Goal: Task Accomplishment & Management: Use online tool/utility

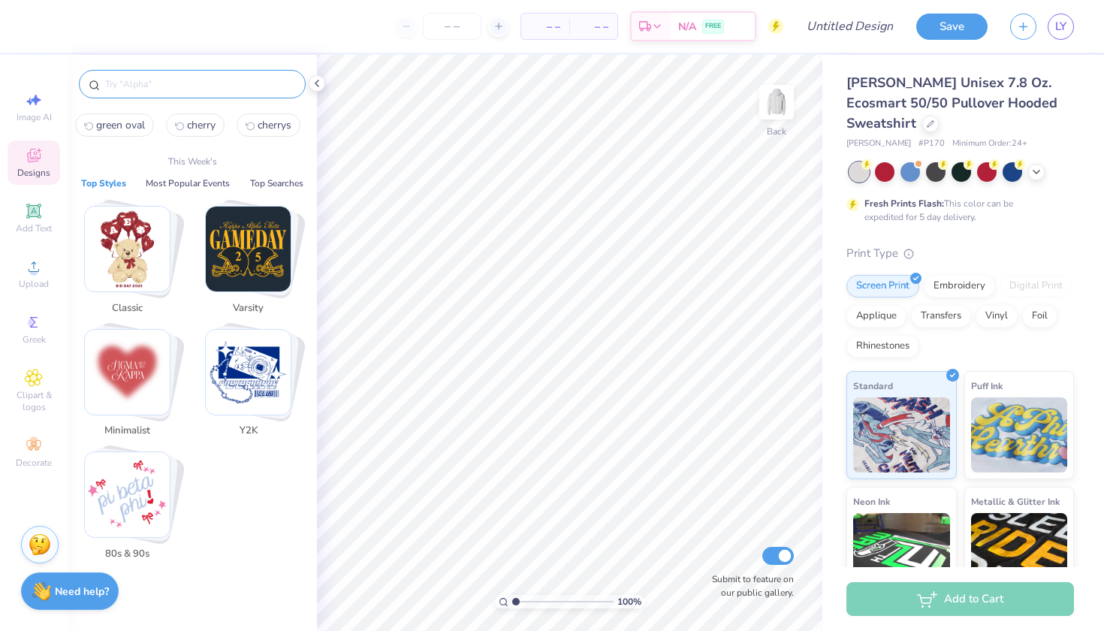
click at [139, 88] on input "text" at bounding box center [200, 84] width 192 height 15
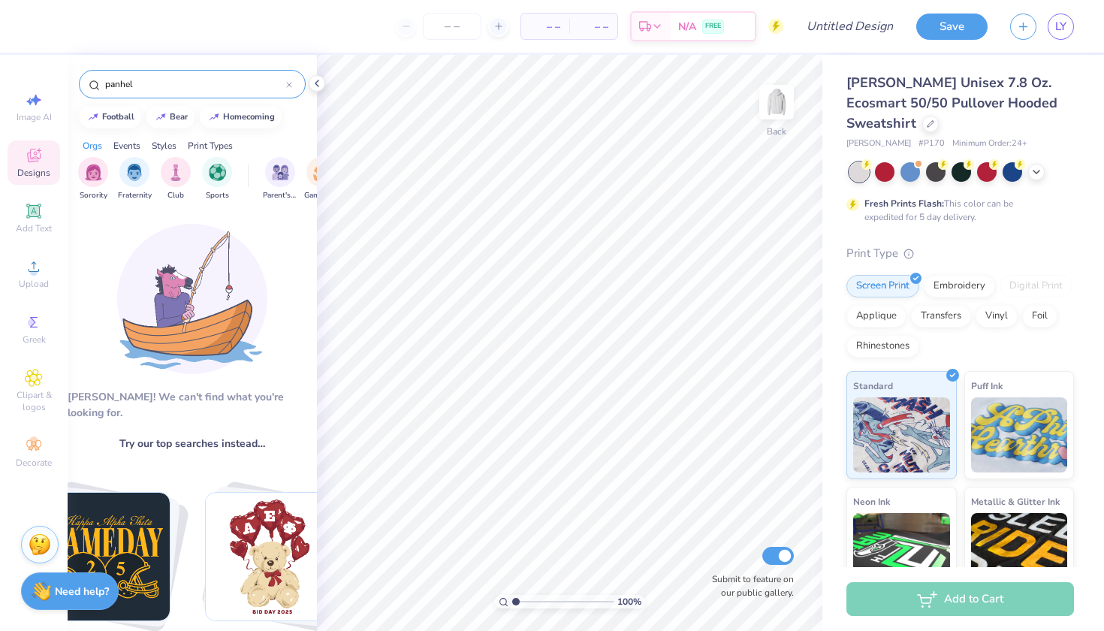
type input "panhel"
click at [160, 84] on input "panhel" at bounding box center [195, 84] width 182 height 15
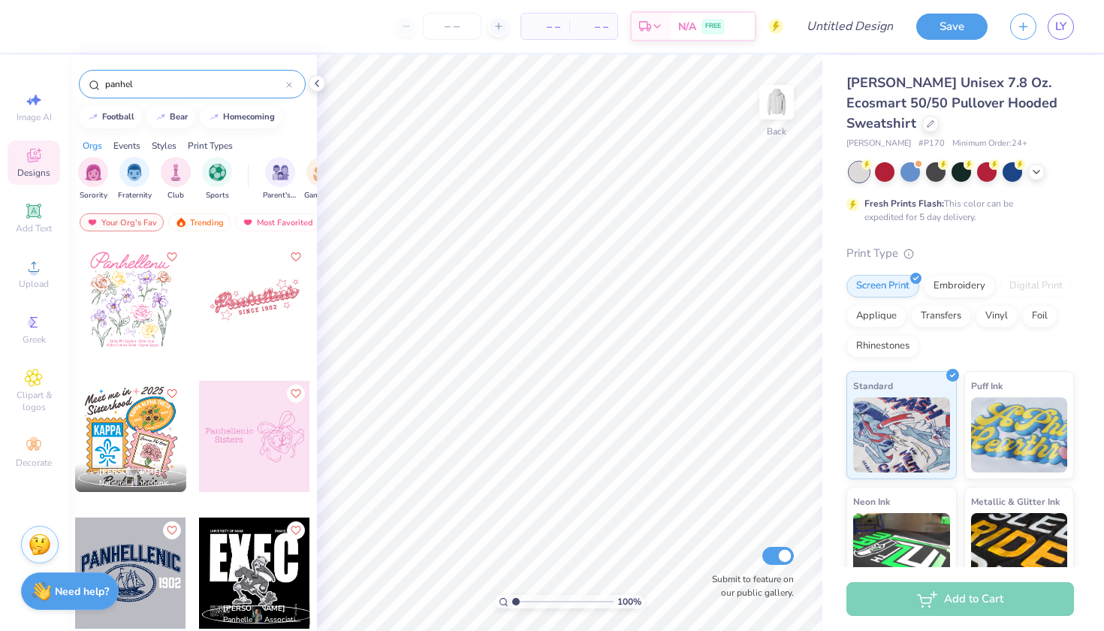
click at [160, 84] on input "panhel" at bounding box center [195, 84] width 182 height 15
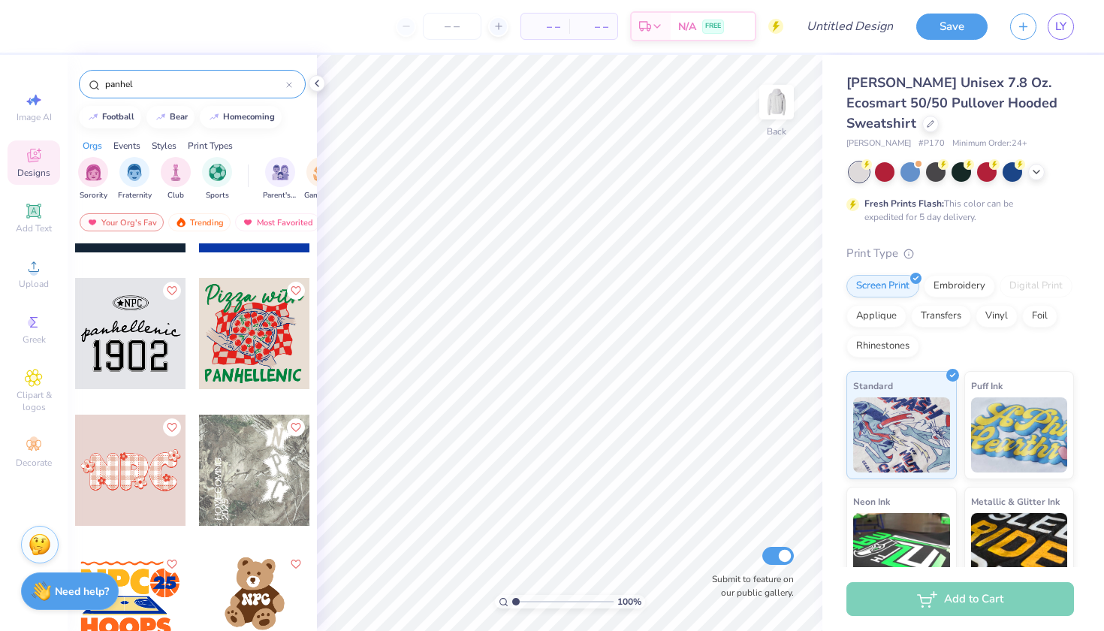
scroll to position [1604, 0]
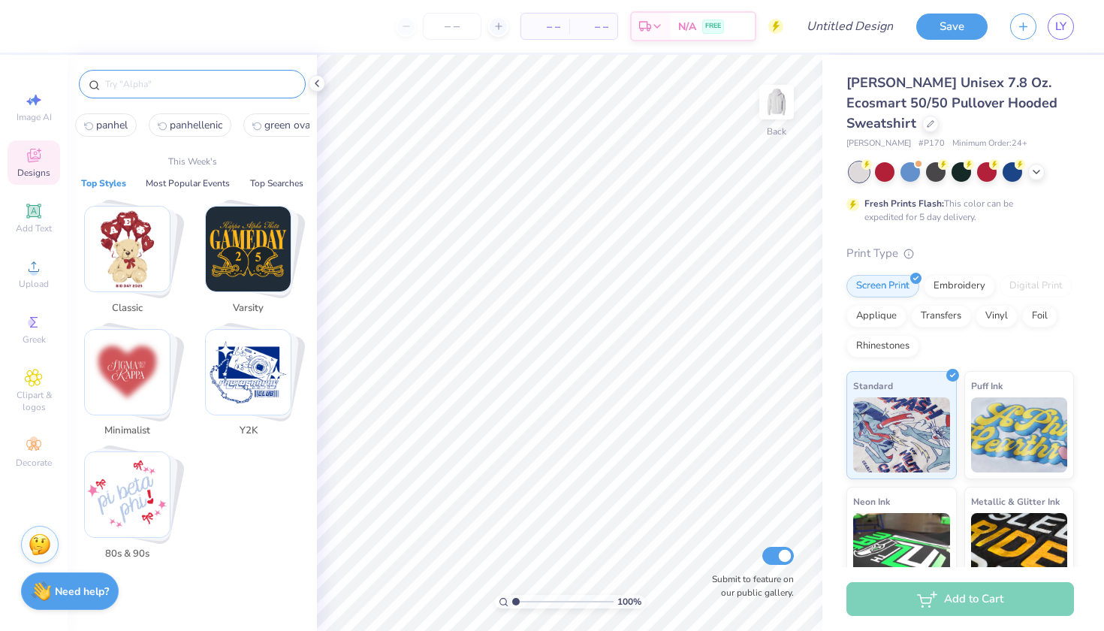
click at [148, 90] on input "text" at bounding box center [200, 84] width 192 height 15
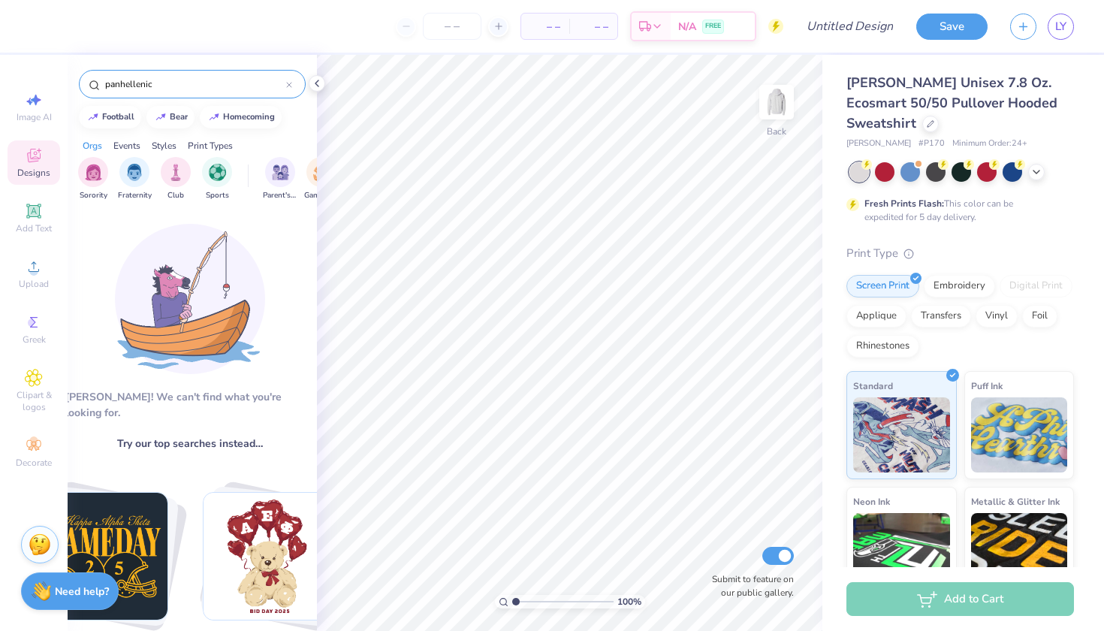
scroll to position [0, 2]
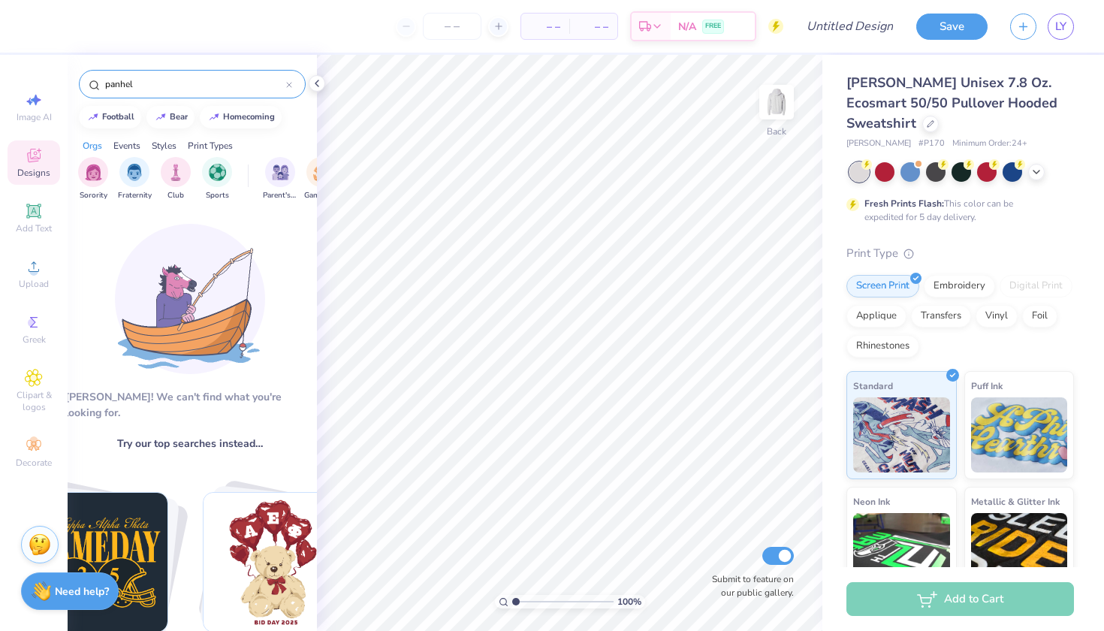
type input "panhel"
click at [179, 83] on input "panhel" at bounding box center [195, 84] width 182 height 15
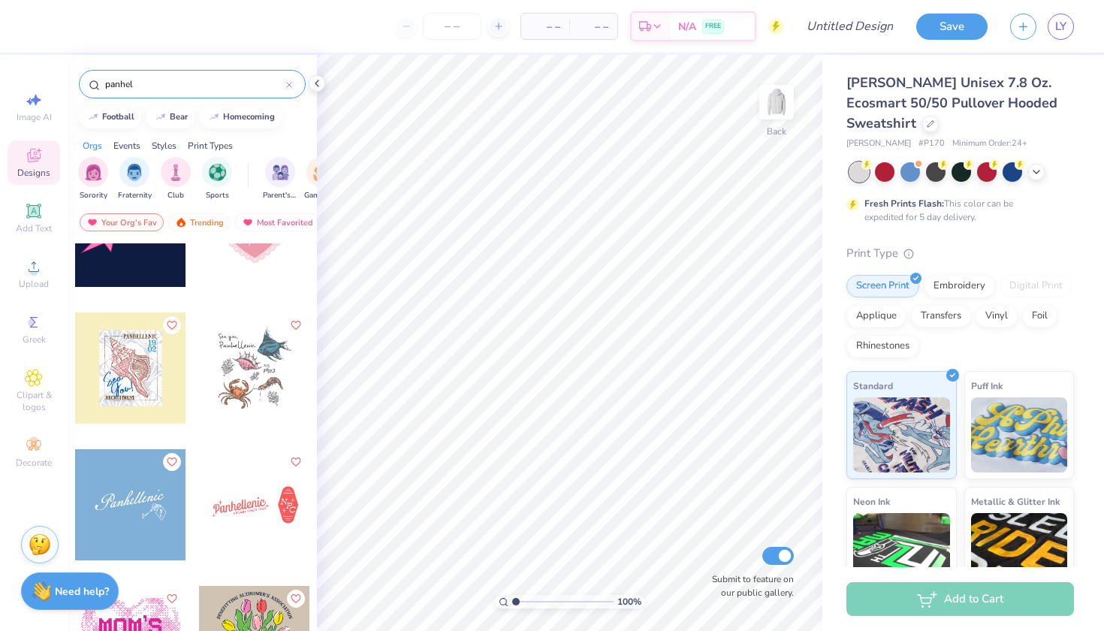
scroll to position [2801, 0]
click at [1003, 167] on div at bounding box center [1013, 171] width 20 height 20
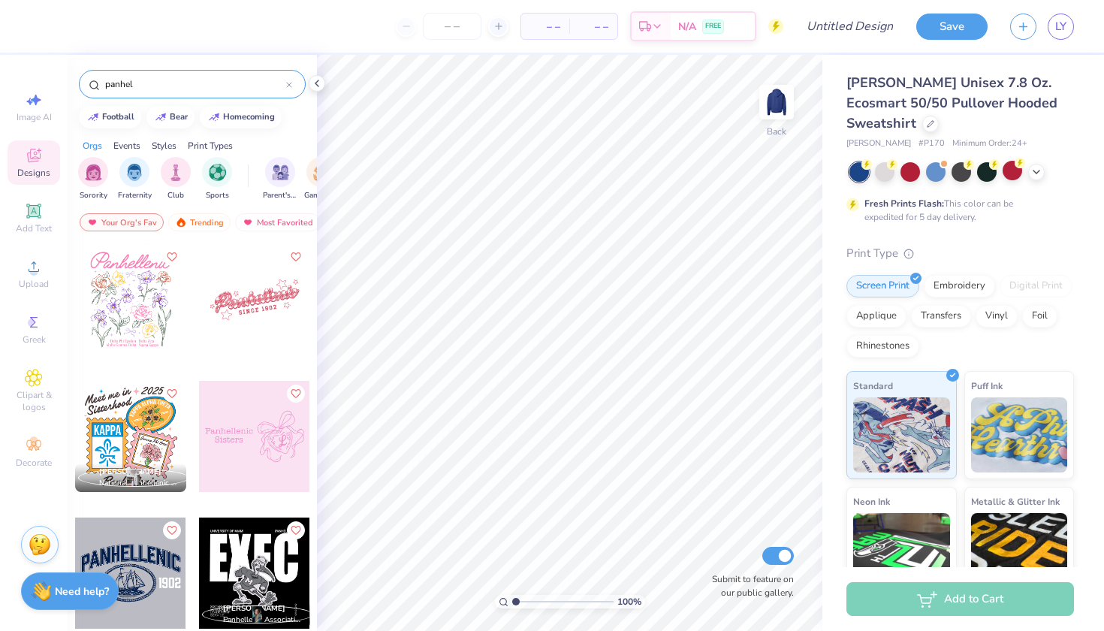
scroll to position [0, 0]
click at [26, 222] on div "Add Text" at bounding box center [34, 218] width 53 height 44
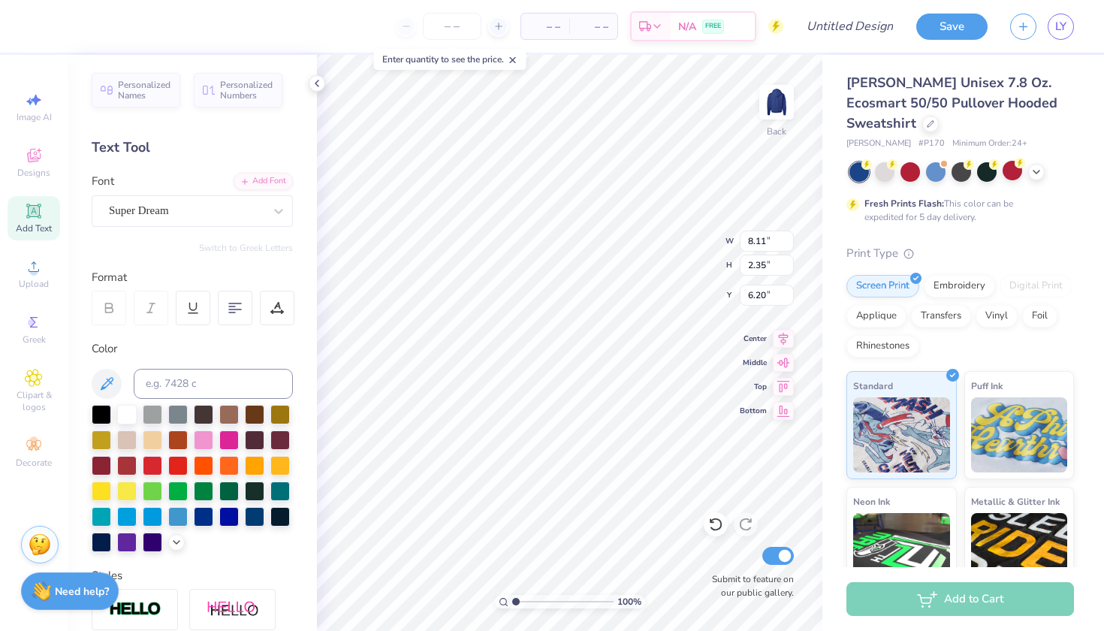
type textarea "P"
click at [782, 96] on img at bounding box center [777, 102] width 60 height 60
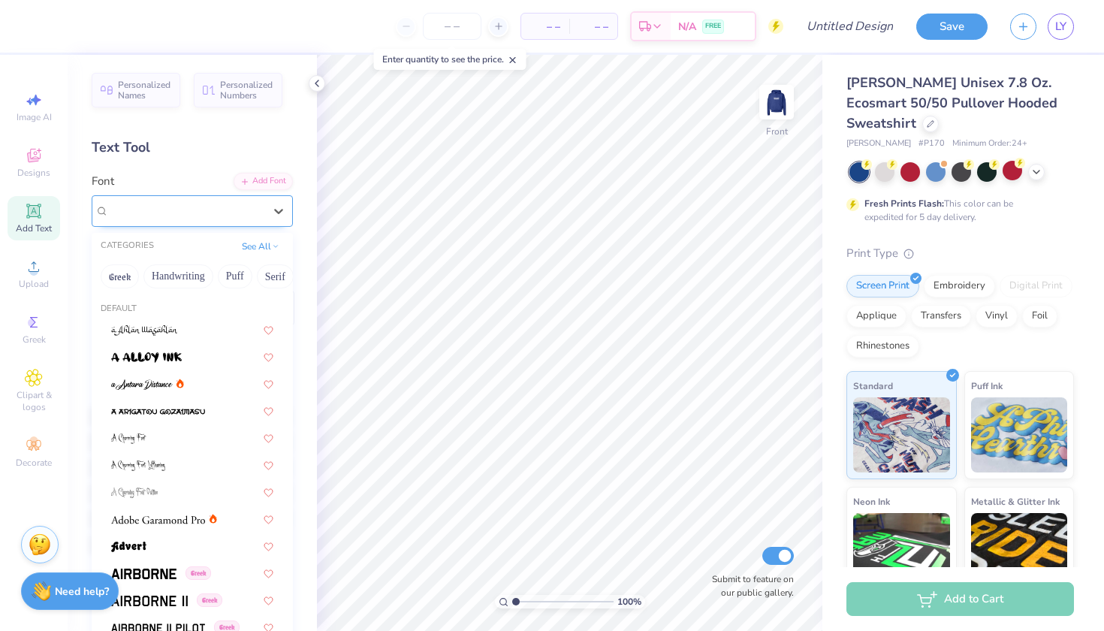
click at [165, 214] on span "Super Dream" at bounding box center [139, 210] width 60 height 17
click at [282, 276] on button "Serif" at bounding box center [275, 276] width 37 height 24
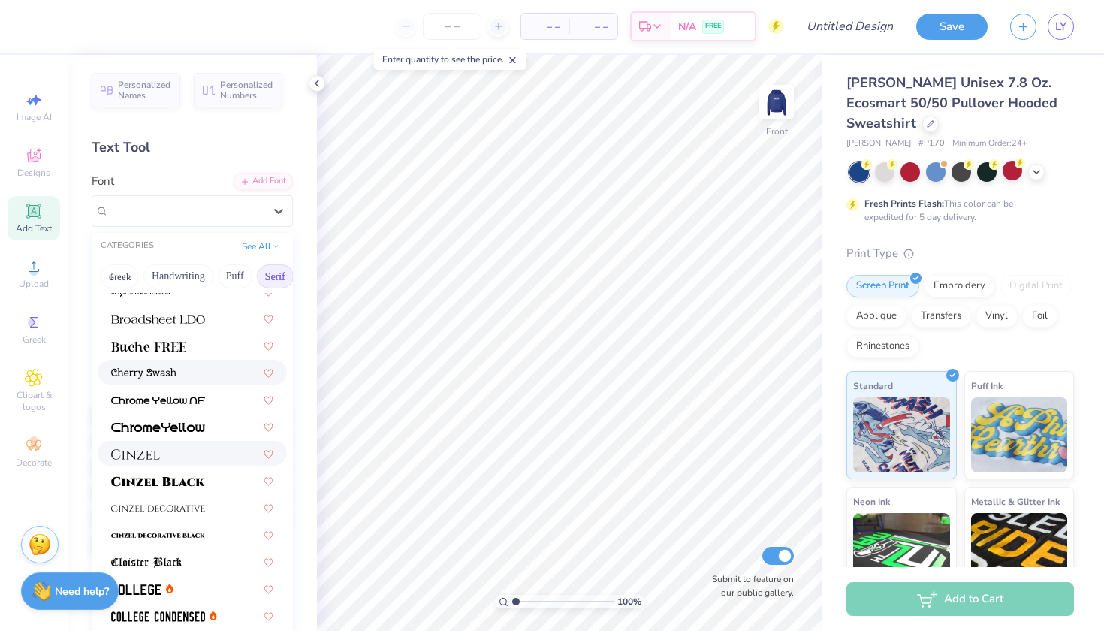
scroll to position [146, 0]
click at [173, 459] on div at bounding box center [192, 454] width 162 height 16
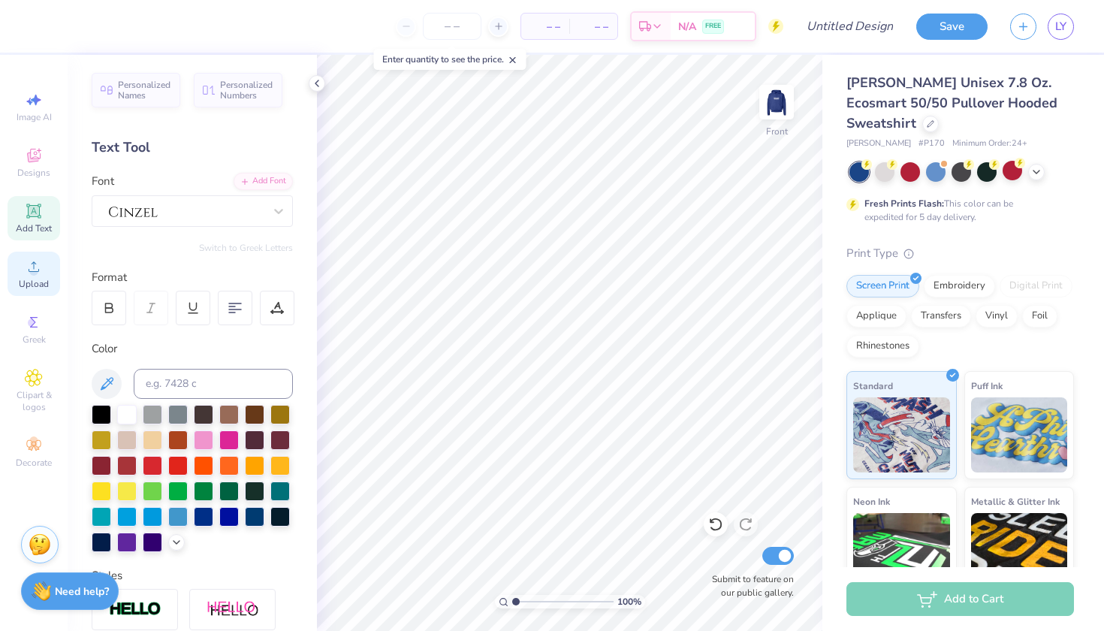
click at [38, 278] on span "Upload" at bounding box center [34, 284] width 30 height 12
click at [31, 209] on icon at bounding box center [33, 210] width 11 height 11
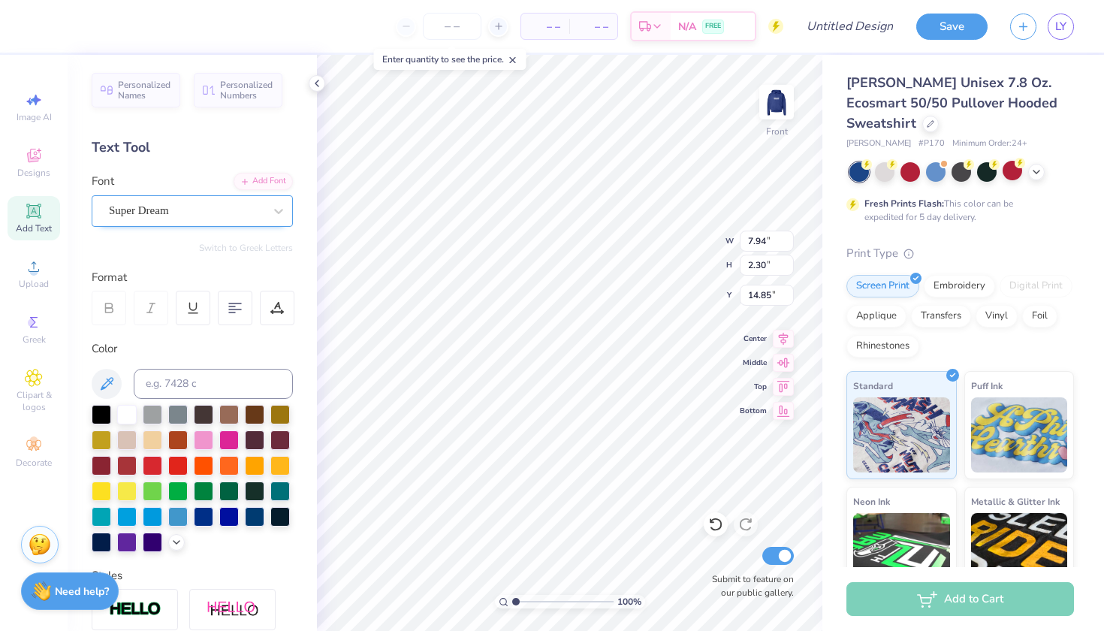
type textarea "O"
type textarea "Panhellenic Council"
click at [213, 198] on div "Super Dream" at bounding box center [192, 211] width 201 height 32
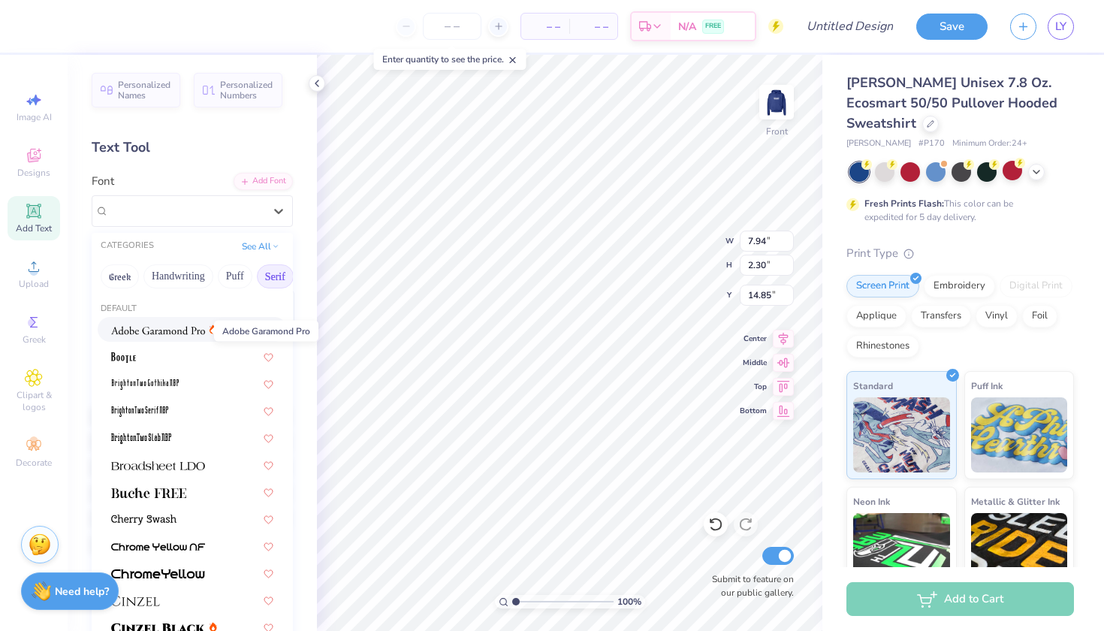
click at [165, 335] on img at bounding box center [158, 330] width 94 height 11
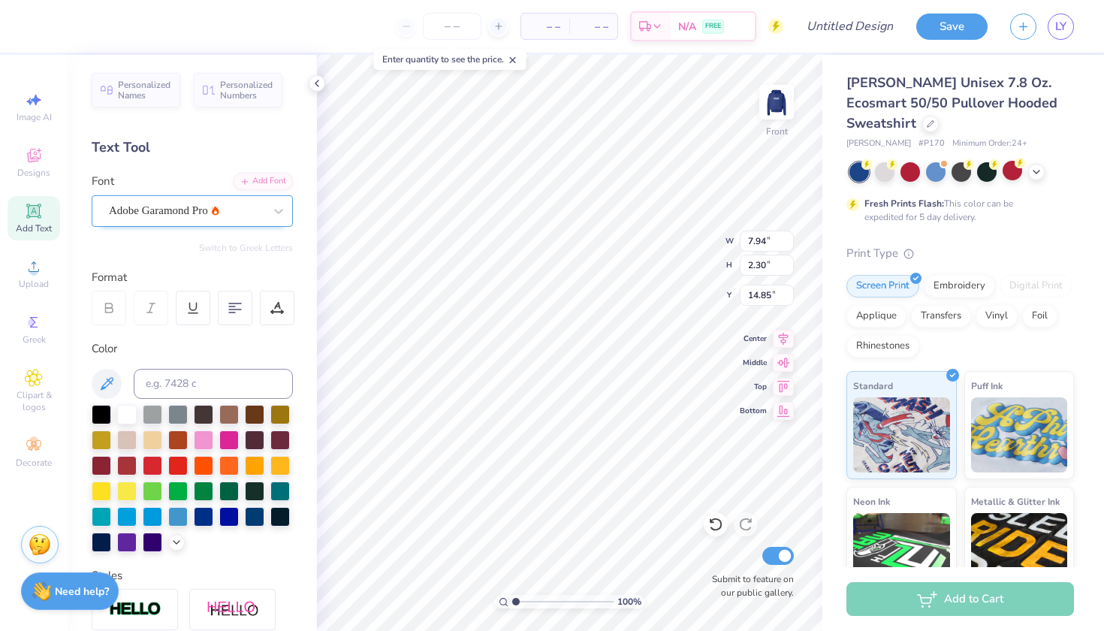
click at [183, 205] on span "Adobe Garamond Pro" at bounding box center [158, 210] width 99 height 17
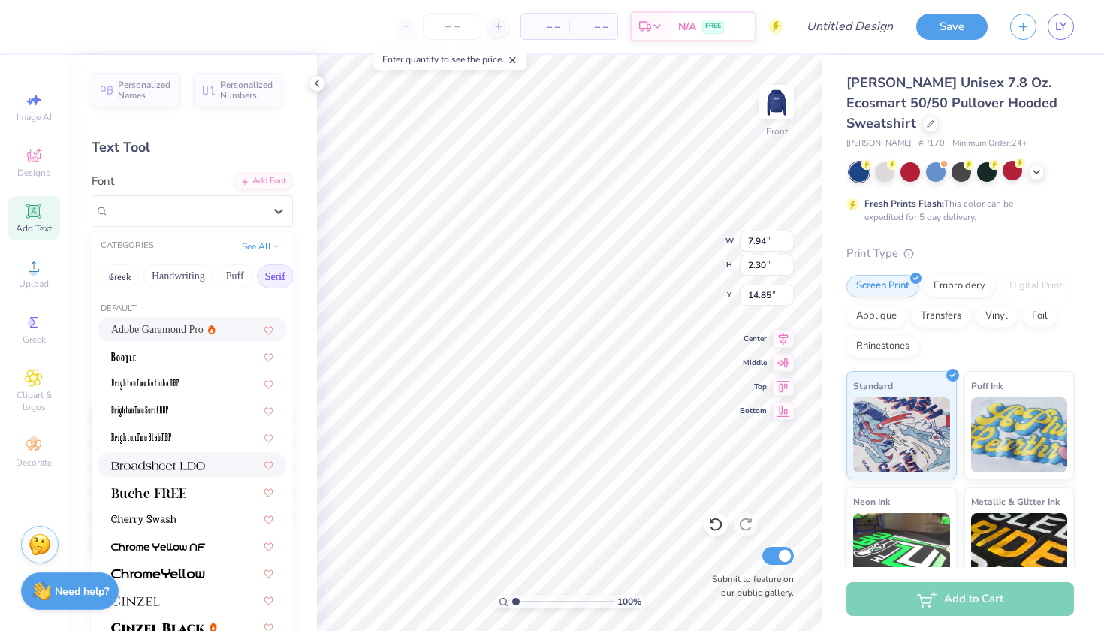
scroll to position [122, 0]
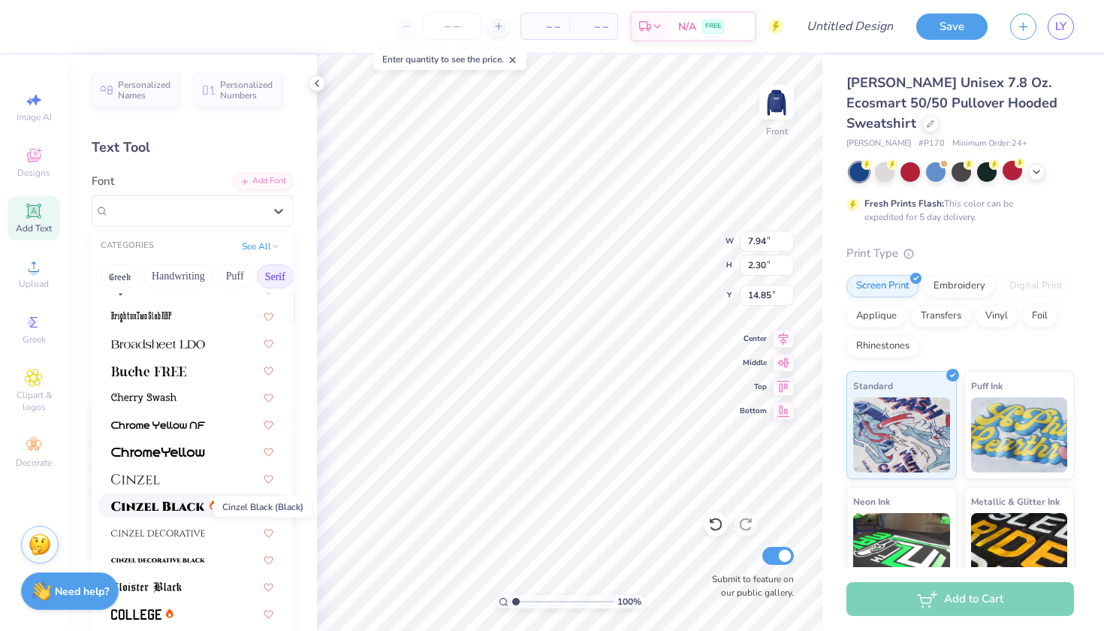
click at [181, 513] on span at bounding box center [158, 505] width 94 height 16
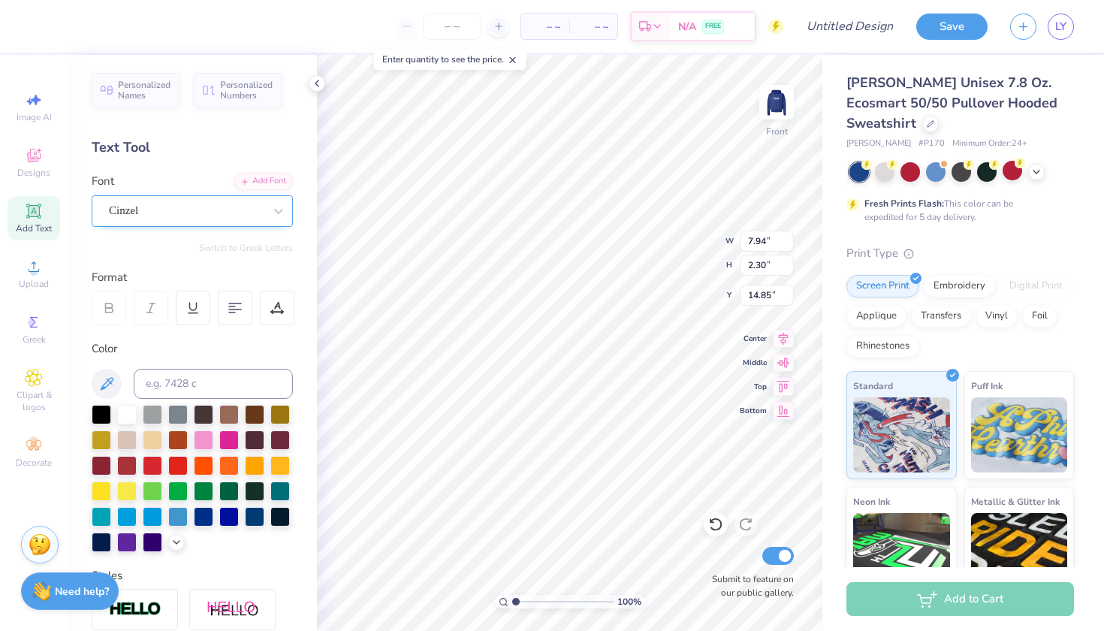
click at [197, 218] on div "Cinzel" at bounding box center [186, 210] width 158 height 23
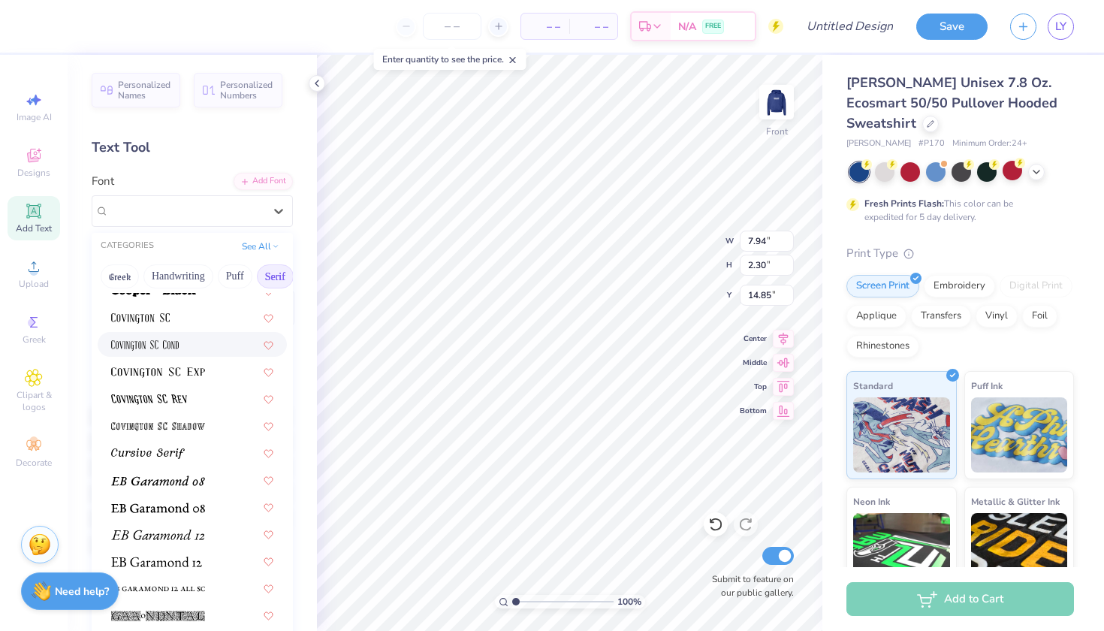
scroll to position [741, 0]
click at [168, 406] on img at bounding box center [149, 401] width 76 height 11
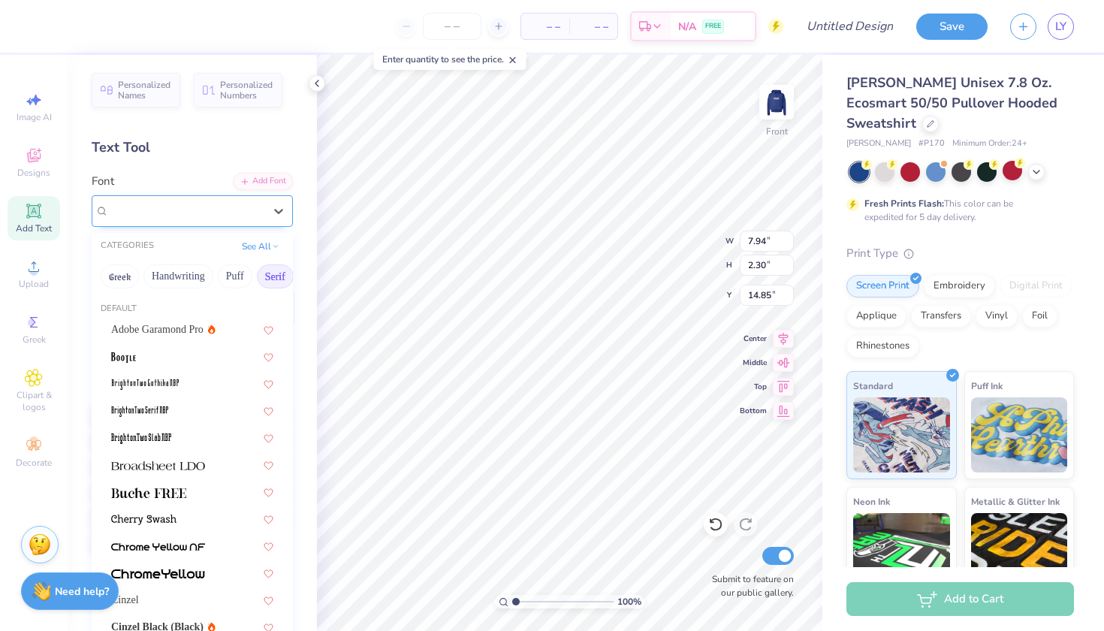
click at [153, 210] on span "Covington SC Rev" at bounding box center [170, 210] width 122 height 17
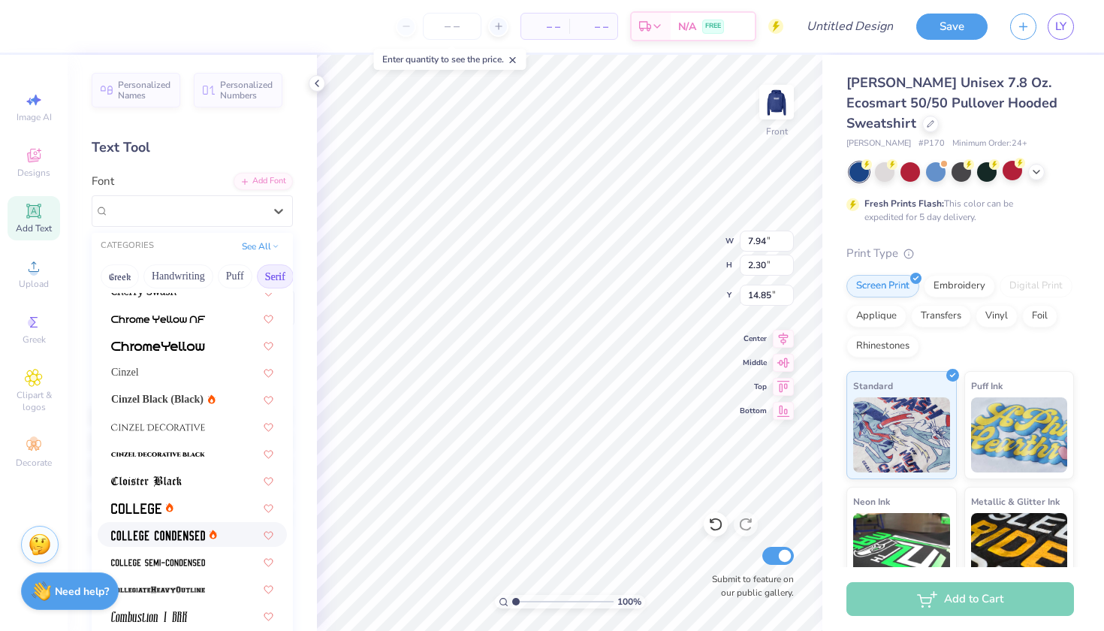
scroll to position [132, 0]
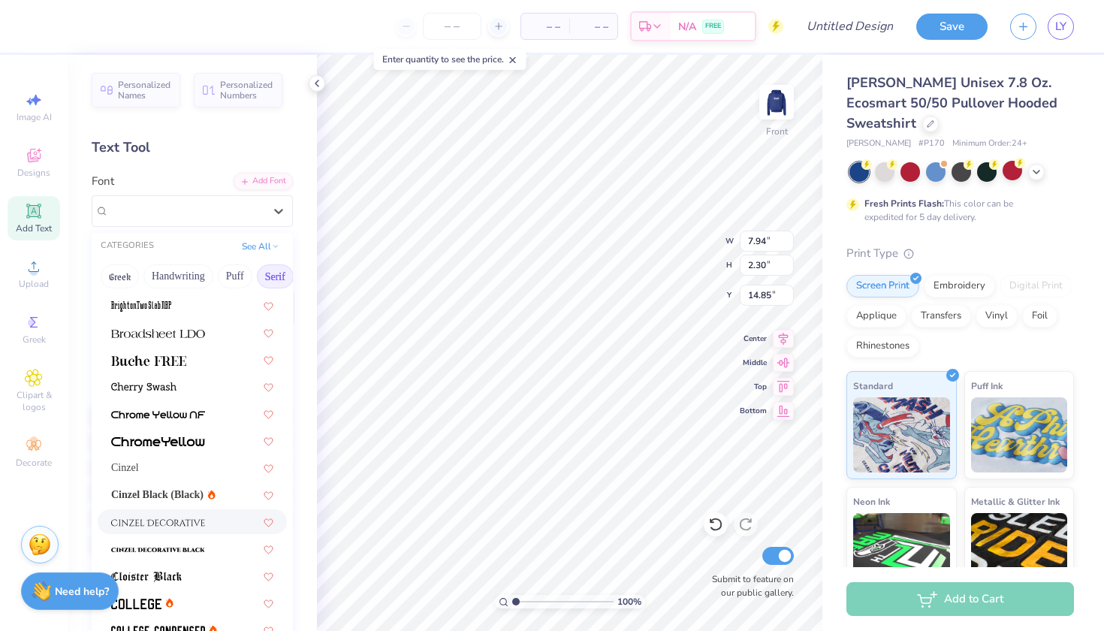
click at [189, 514] on div at bounding box center [192, 521] width 189 height 25
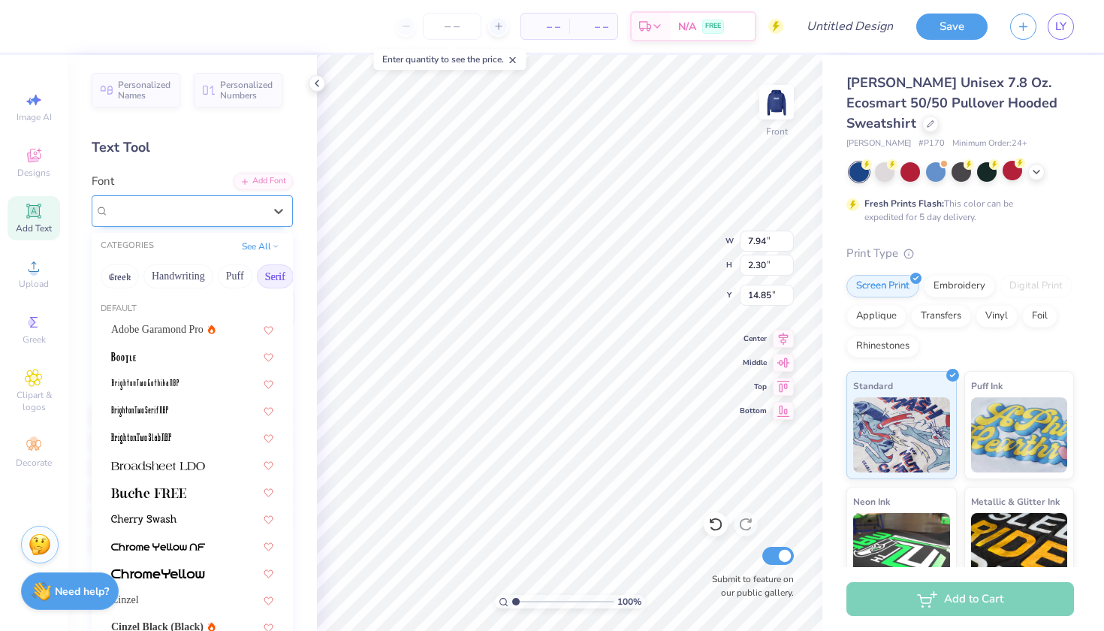
click at [178, 201] on div at bounding box center [186, 211] width 155 height 20
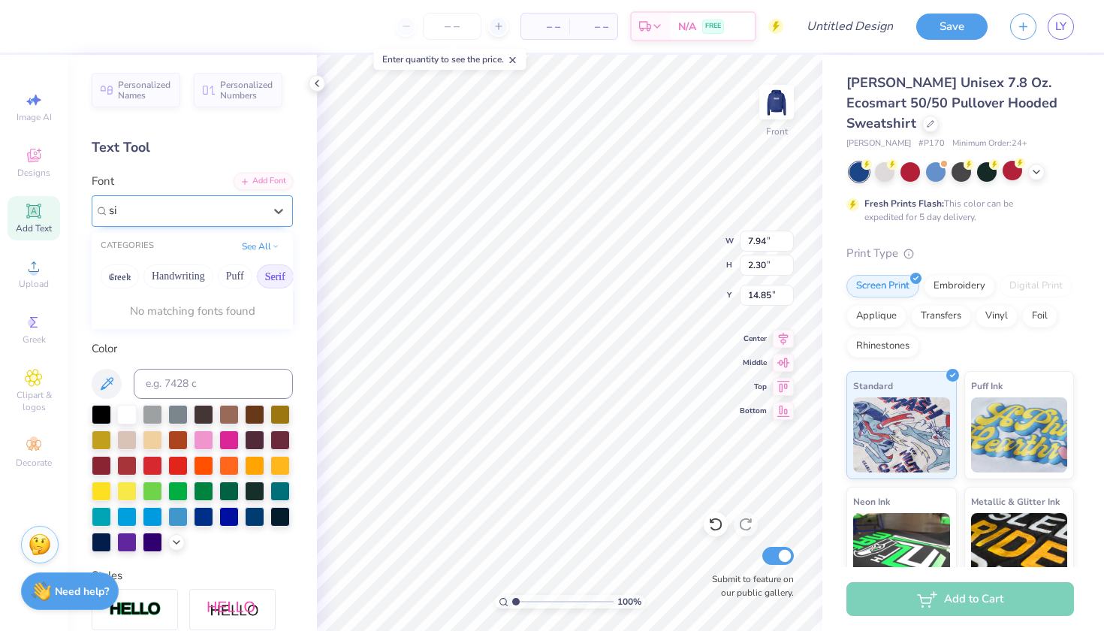
type input "s"
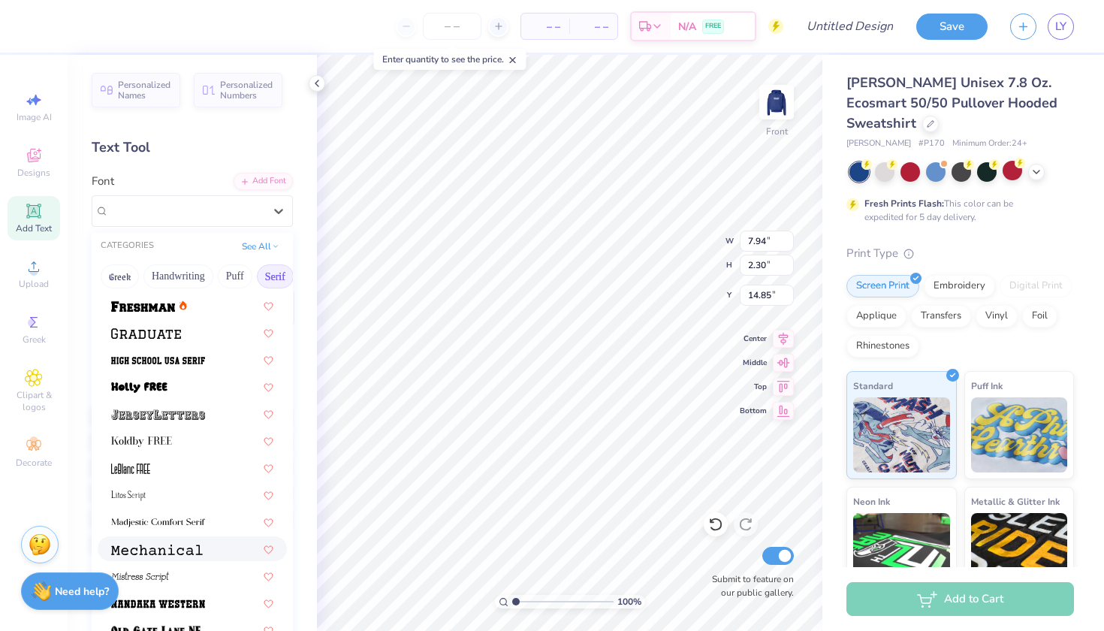
scroll to position [1320, 0]
click at [138, 444] on img at bounding box center [141, 443] width 61 height 11
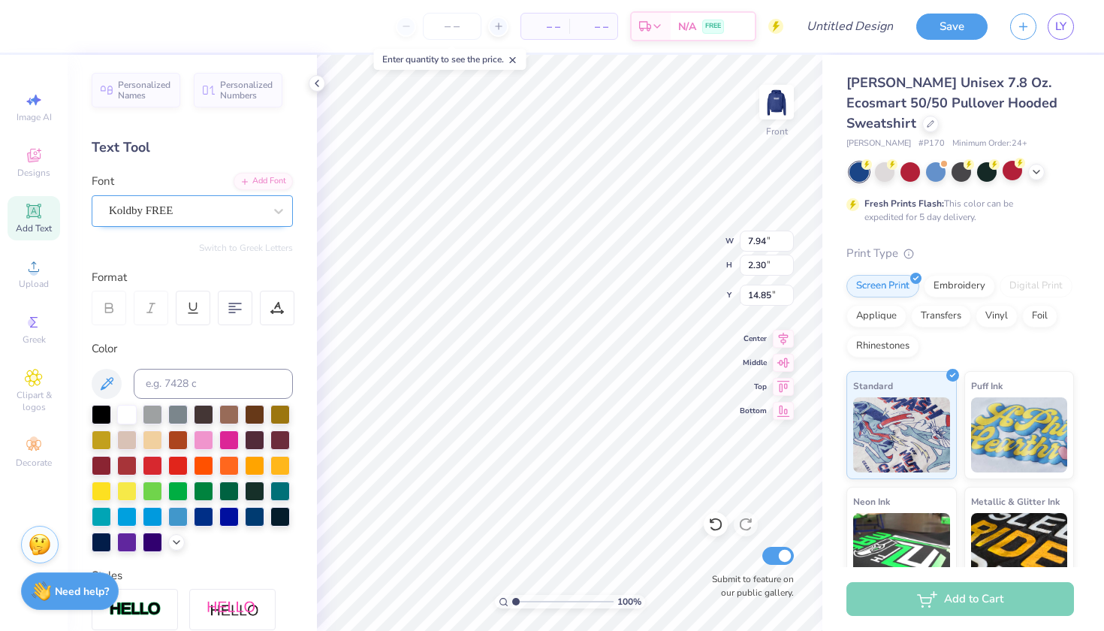
click at [155, 215] on span "Koldby FREE" at bounding box center [141, 210] width 64 height 17
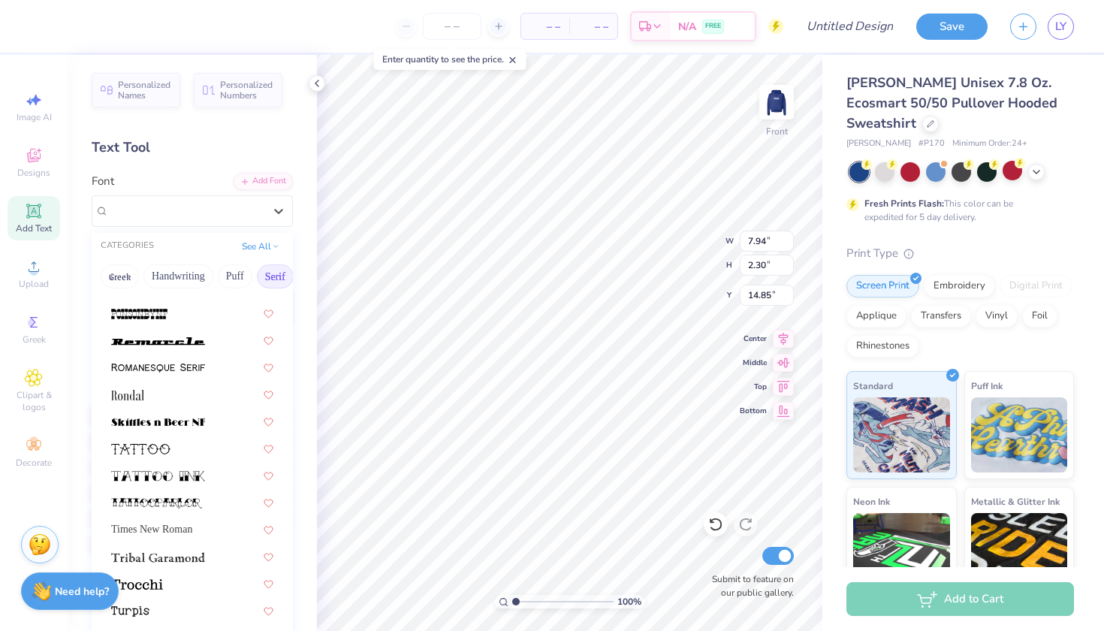
scroll to position [1719, 0]
click at [161, 342] on img at bounding box center [158, 341] width 94 height 11
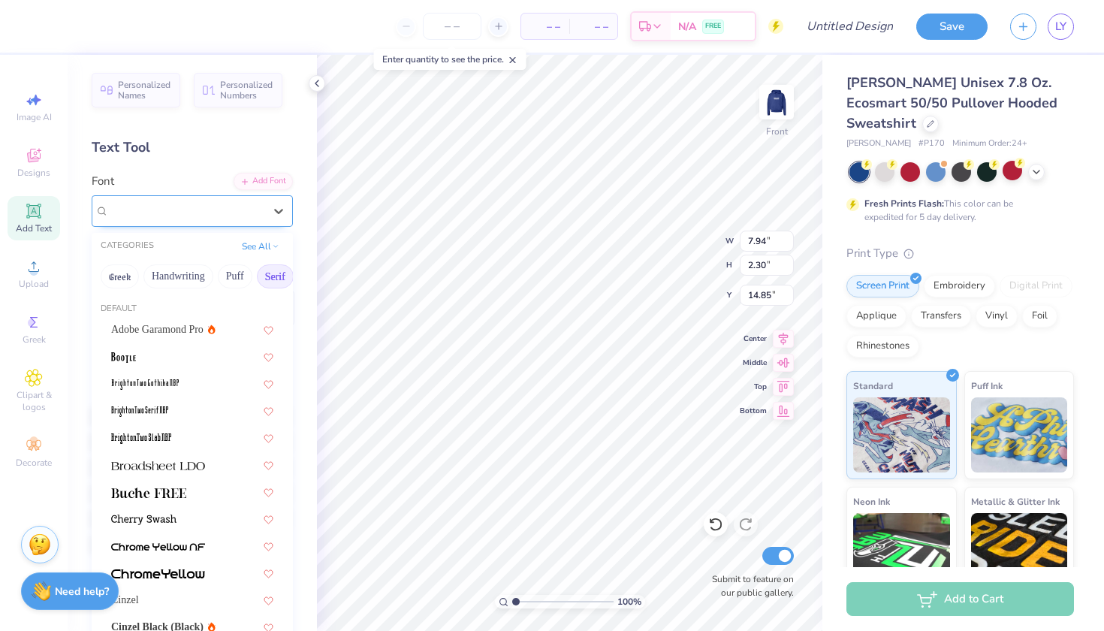
click at [152, 207] on span "Remarcle" at bounding box center [130, 210] width 43 height 17
click at [167, 469] on img at bounding box center [158, 465] width 94 height 11
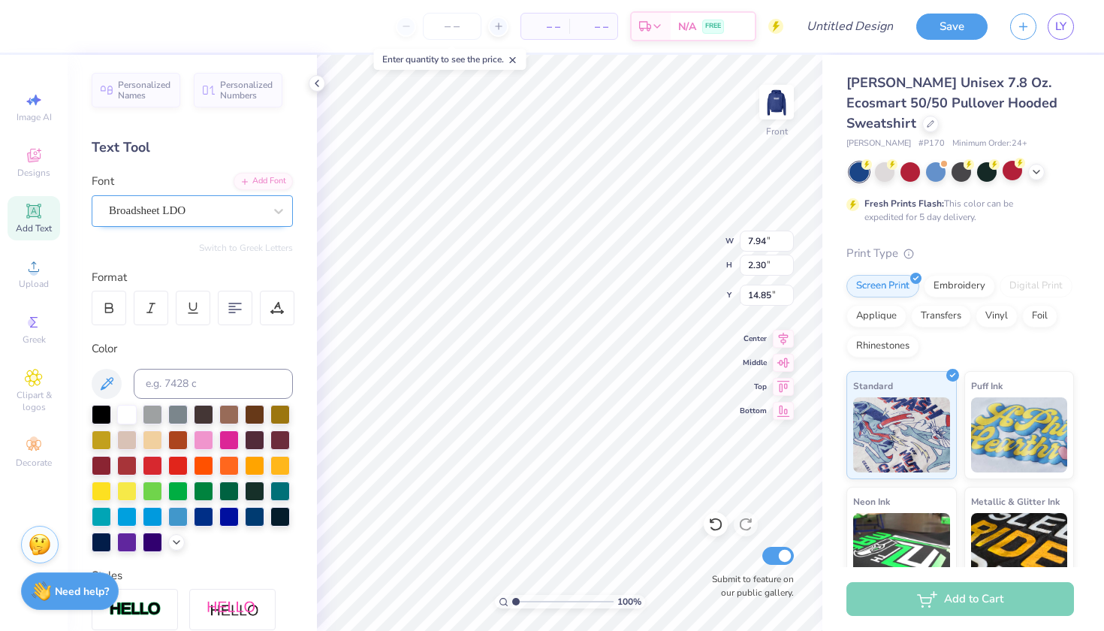
click at [173, 219] on div at bounding box center [186, 211] width 155 height 20
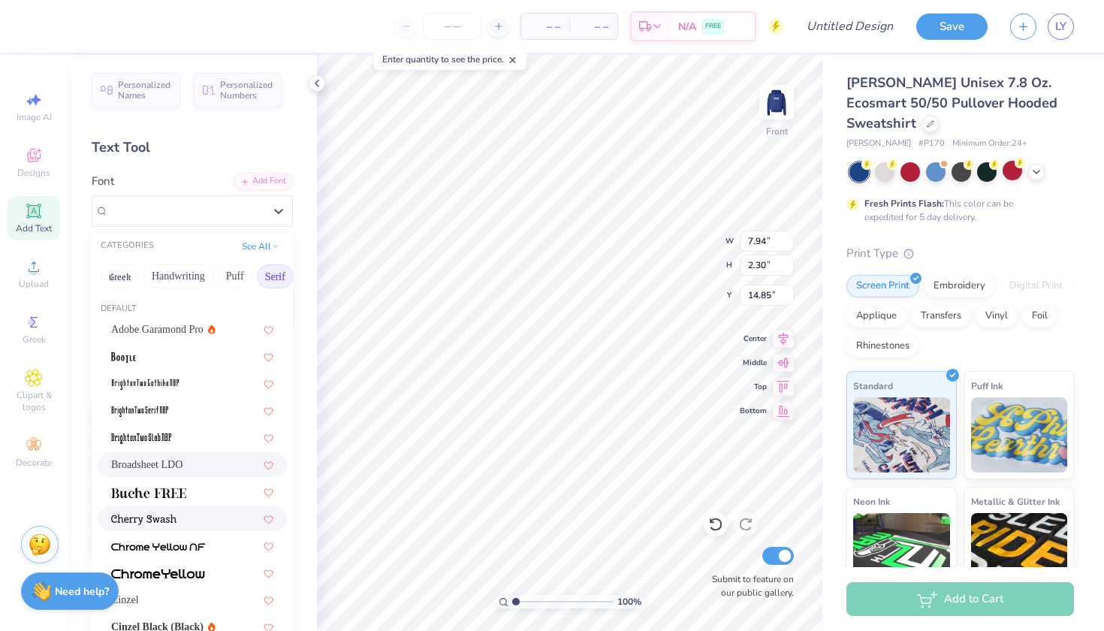
click at [181, 514] on div at bounding box center [192, 519] width 162 height 16
click at [204, 207] on div "Cherry Swash" at bounding box center [186, 210] width 158 height 23
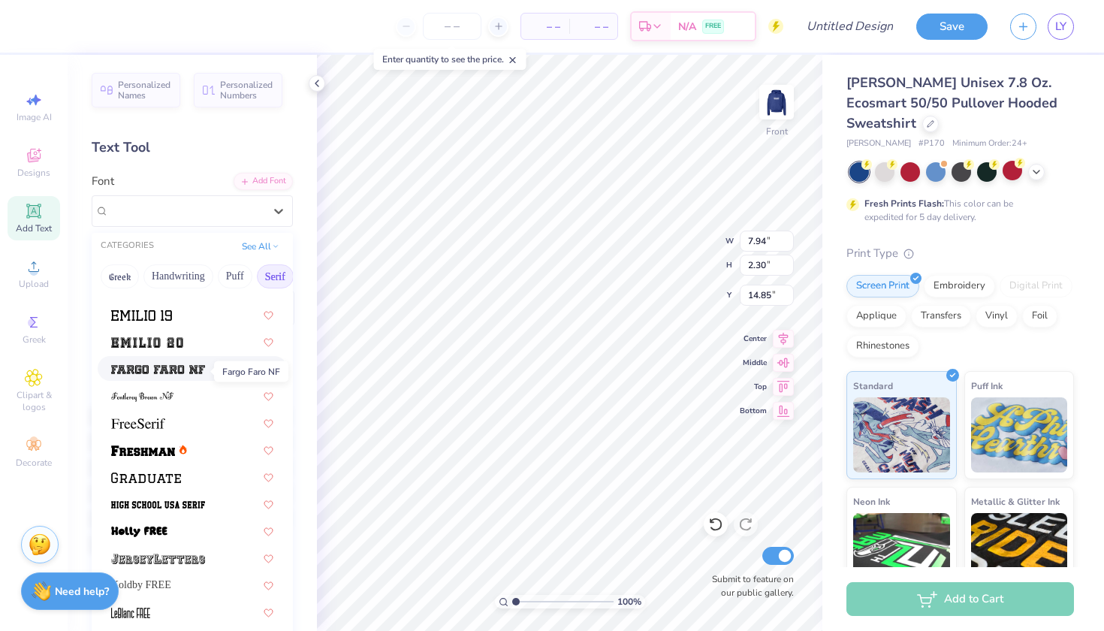
scroll to position [1175, 0]
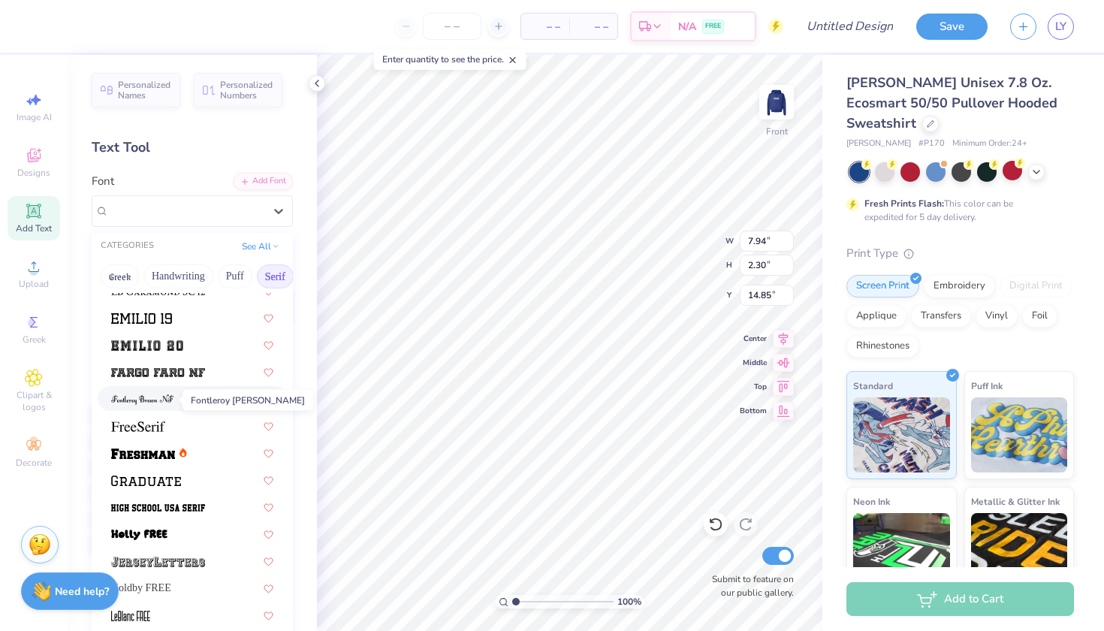
click at [145, 405] on img at bounding box center [142, 399] width 62 height 11
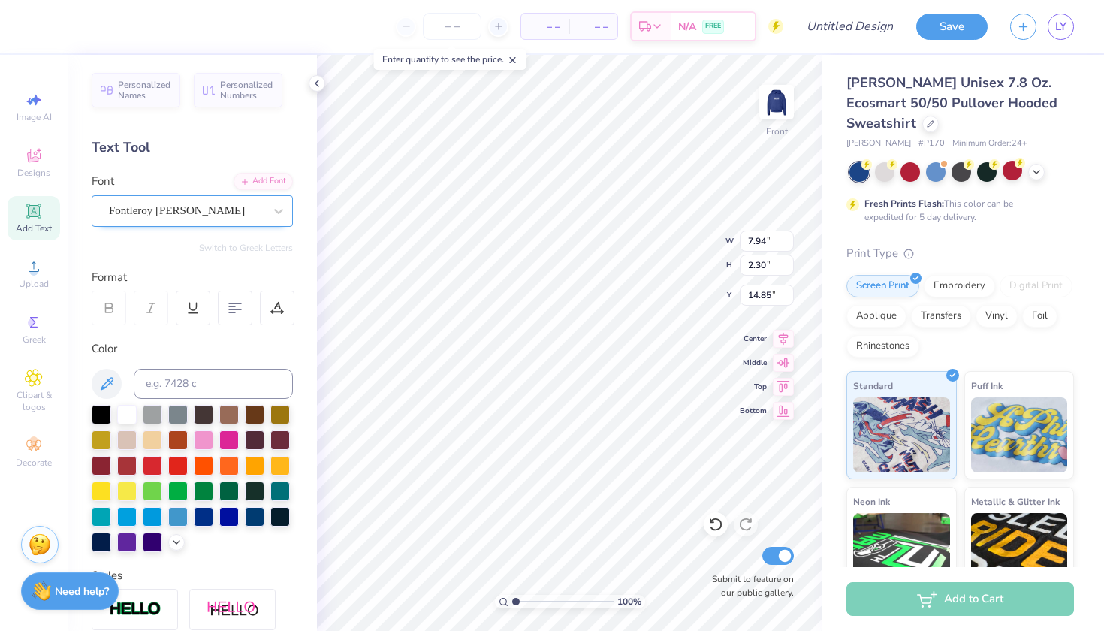
click at [186, 207] on div "Fontleroy Brown NF" at bounding box center [186, 210] width 158 height 23
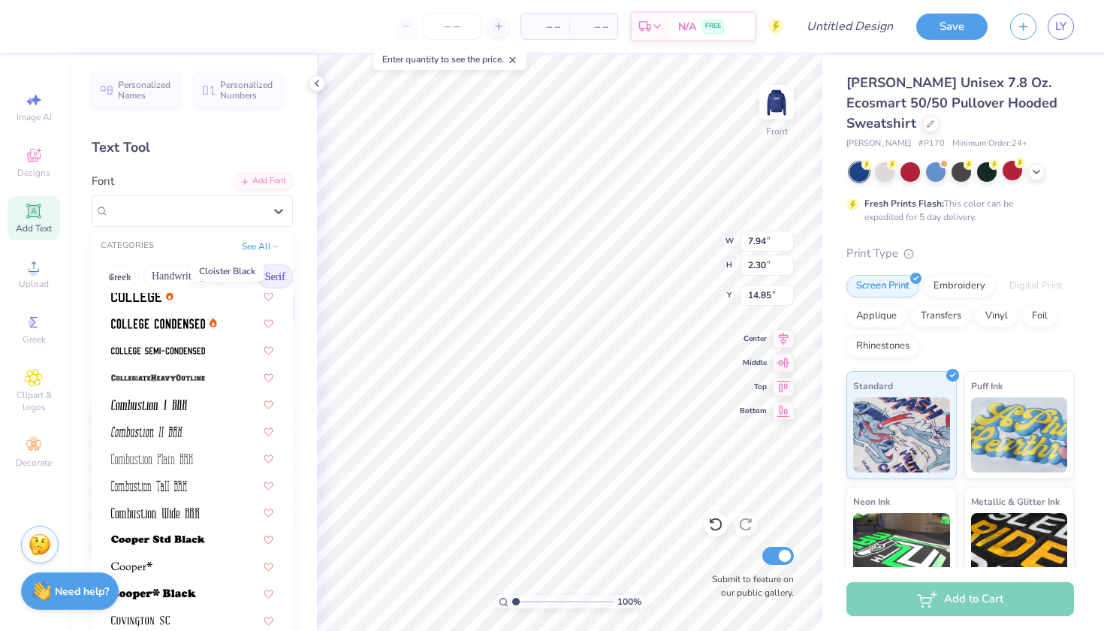
scroll to position [436, 0]
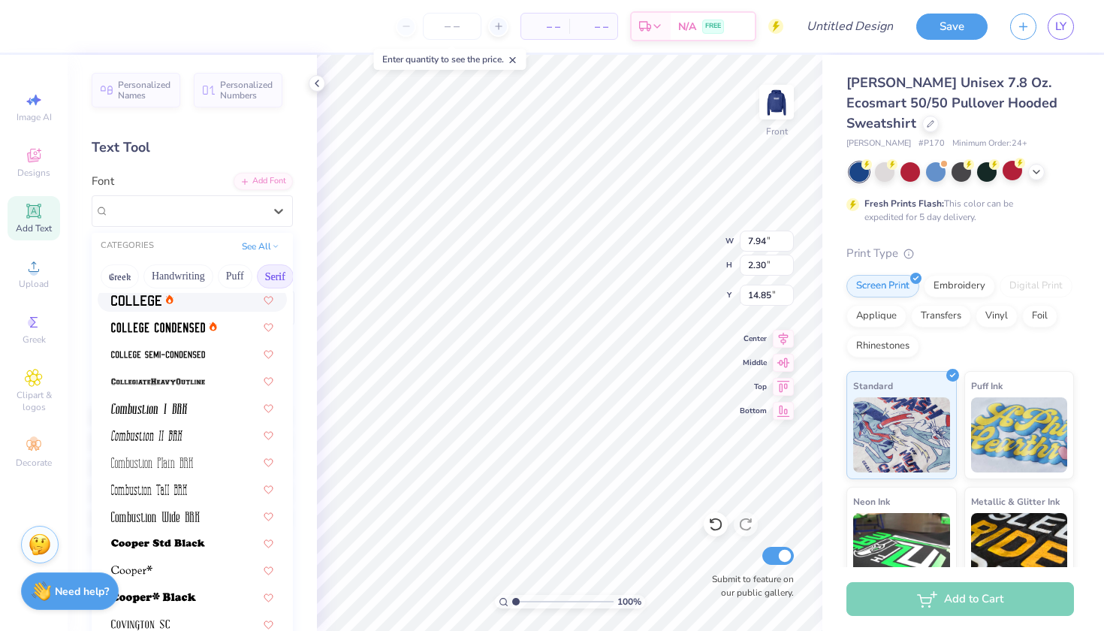
click at [164, 298] on div at bounding box center [142, 299] width 62 height 16
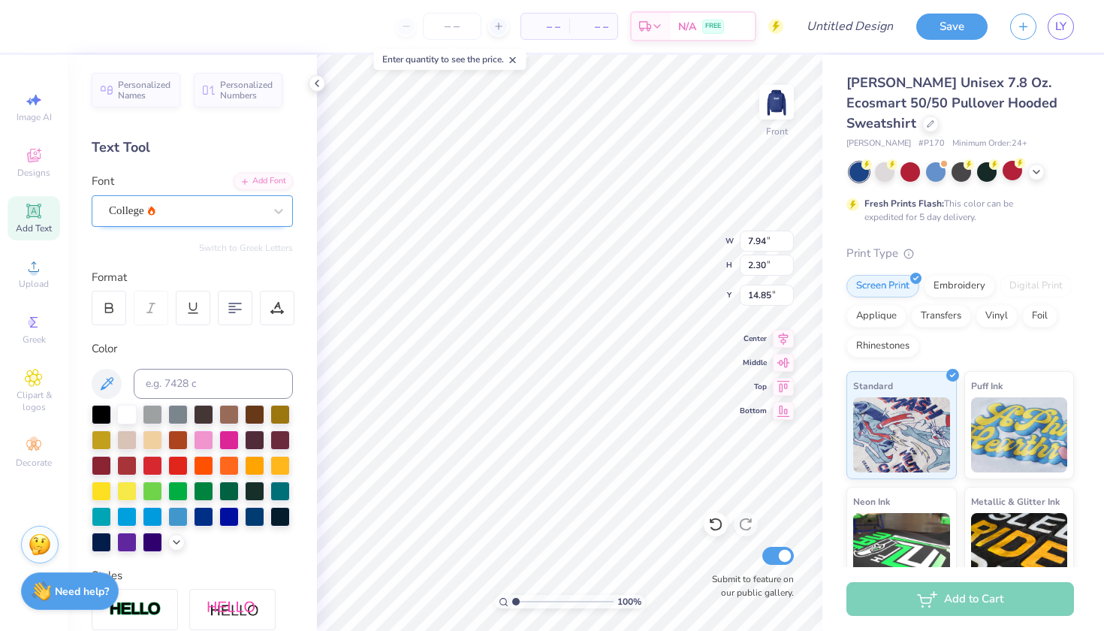
click at [167, 218] on div "College" at bounding box center [186, 210] width 158 height 23
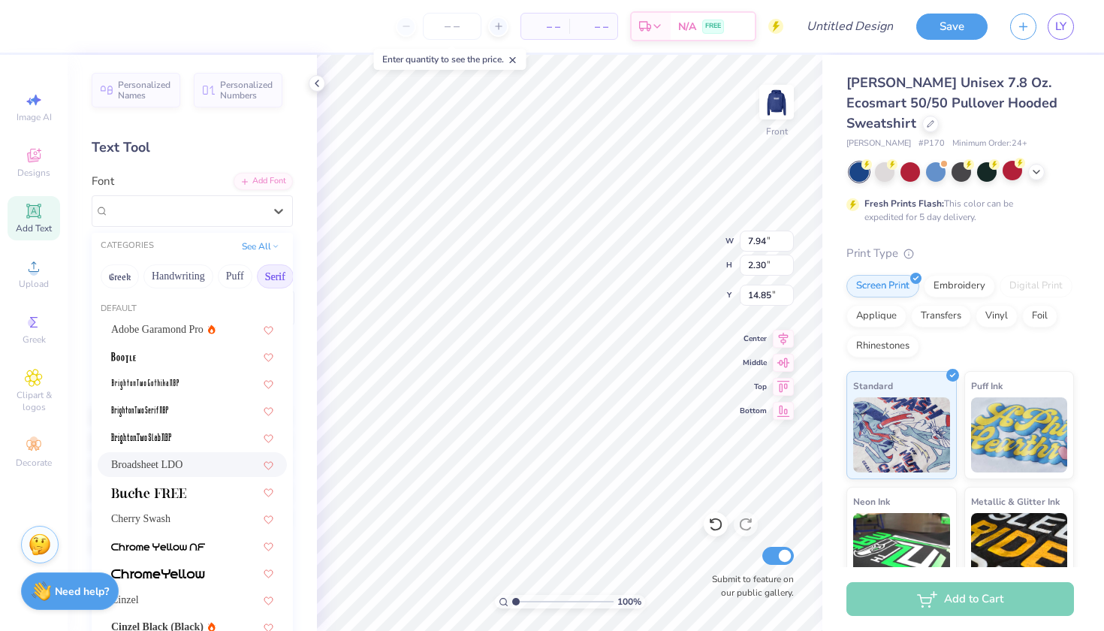
click at [169, 467] on span "Broadsheet LDO" at bounding box center [146, 465] width 71 height 16
click at [179, 206] on span "Broadsheet LDO" at bounding box center [147, 210] width 77 height 17
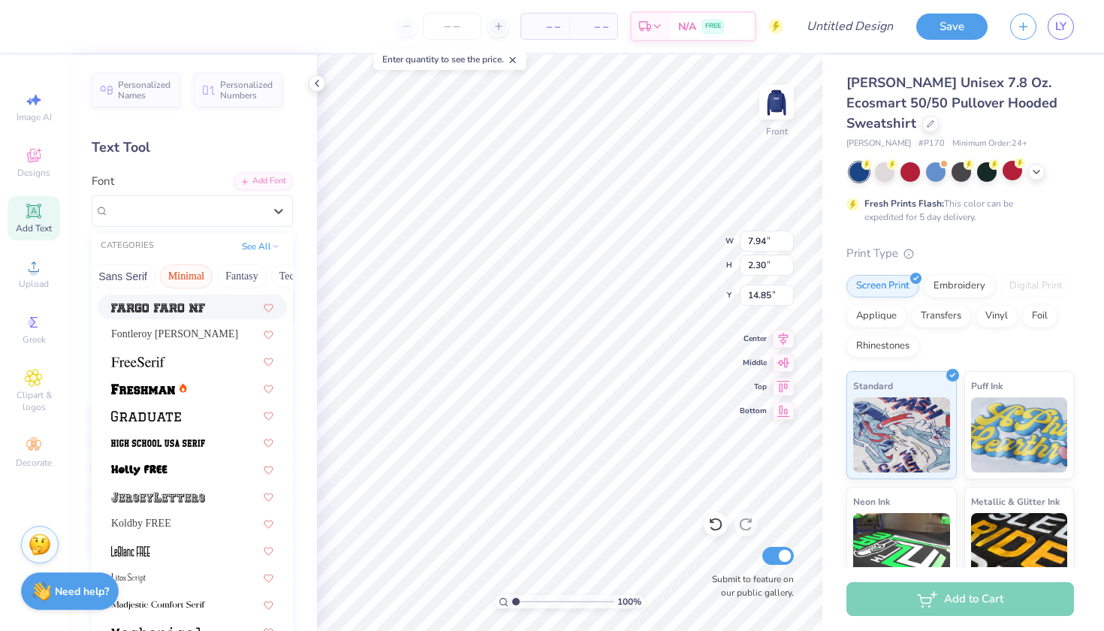
scroll to position [0, 362]
click at [158, 334] on span "Fontleroy Brown NF" at bounding box center [174, 334] width 127 height 16
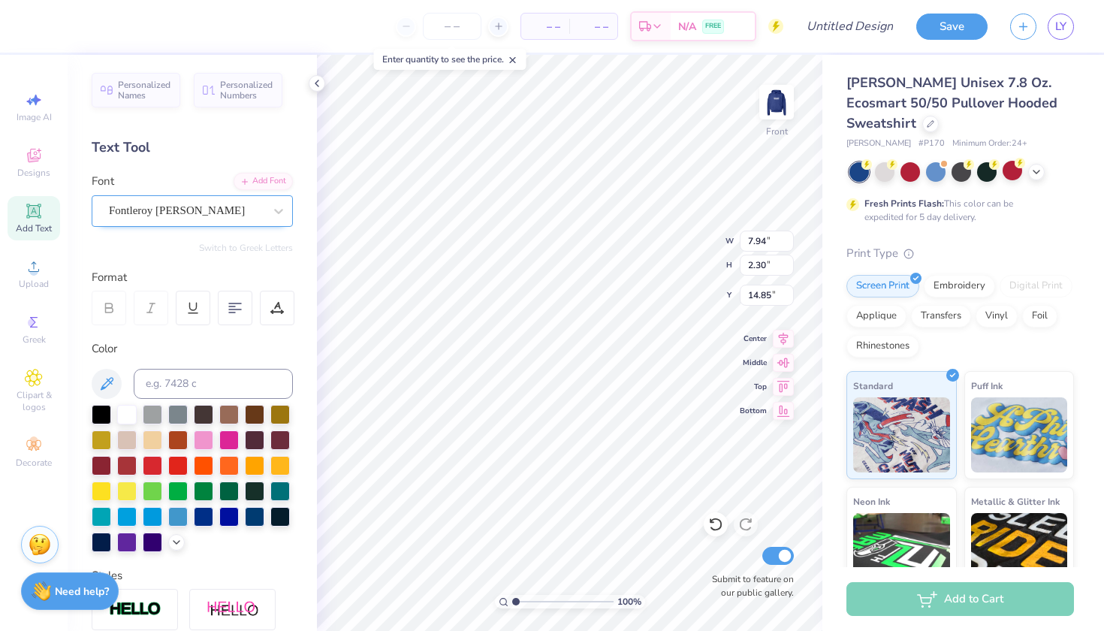
click at [197, 213] on div "Fontleroy Brown NF" at bounding box center [186, 210] width 158 height 23
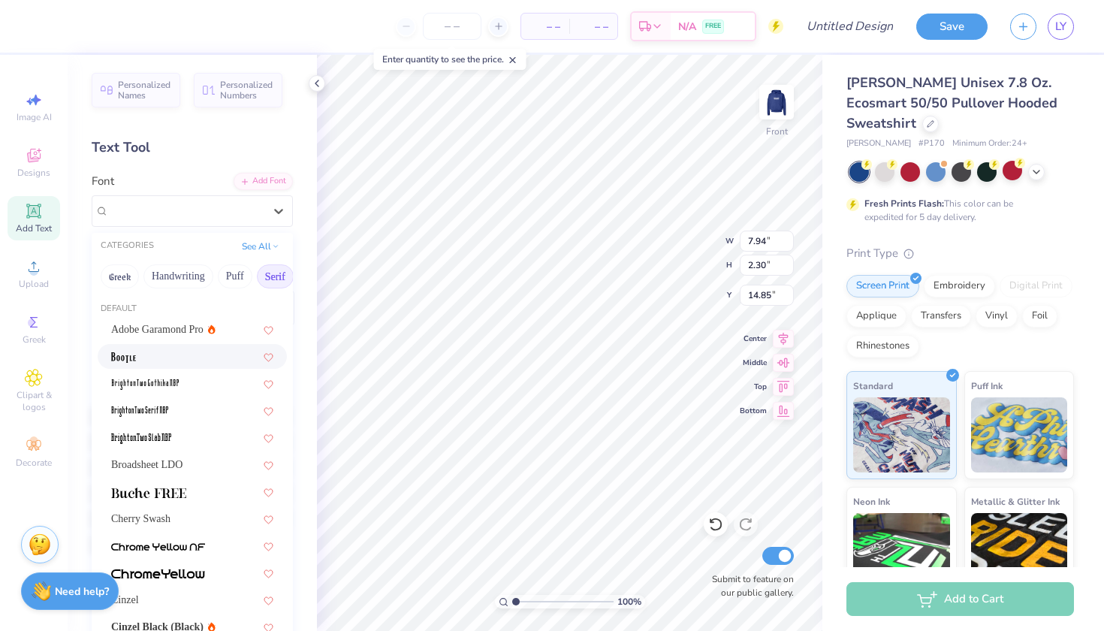
click at [155, 366] on div at bounding box center [192, 356] width 189 height 25
click at [181, 219] on div at bounding box center [186, 211] width 155 height 20
click at [152, 468] on span "Broadsheet LDO" at bounding box center [146, 465] width 71 height 16
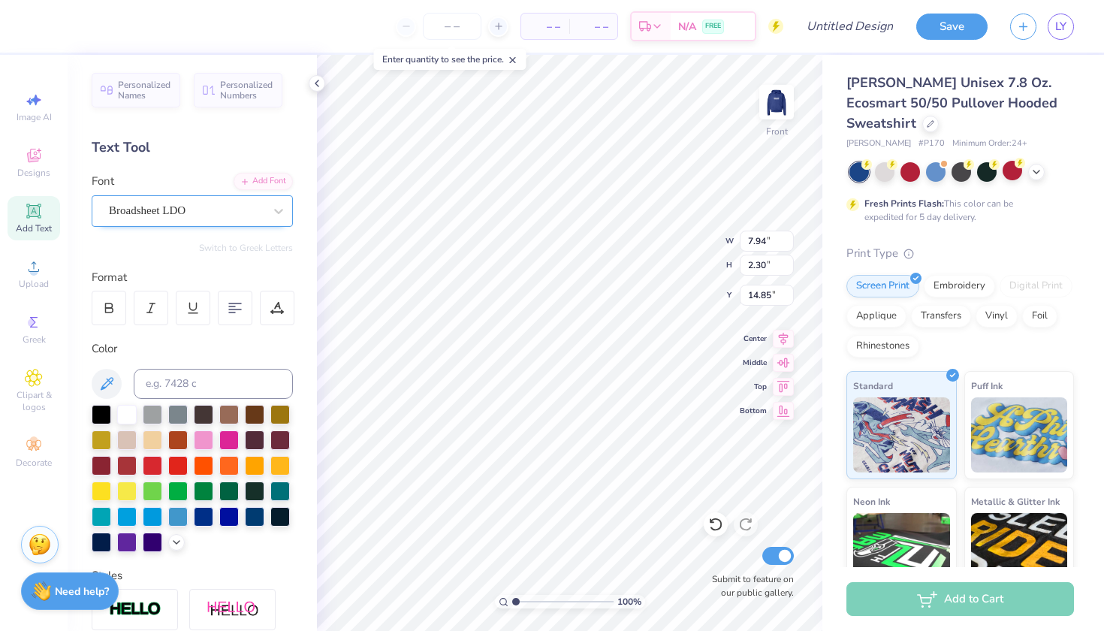
click at [174, 213] on span "Broadsheet LDO" at bounding box center [147, 210] width 77 height 17
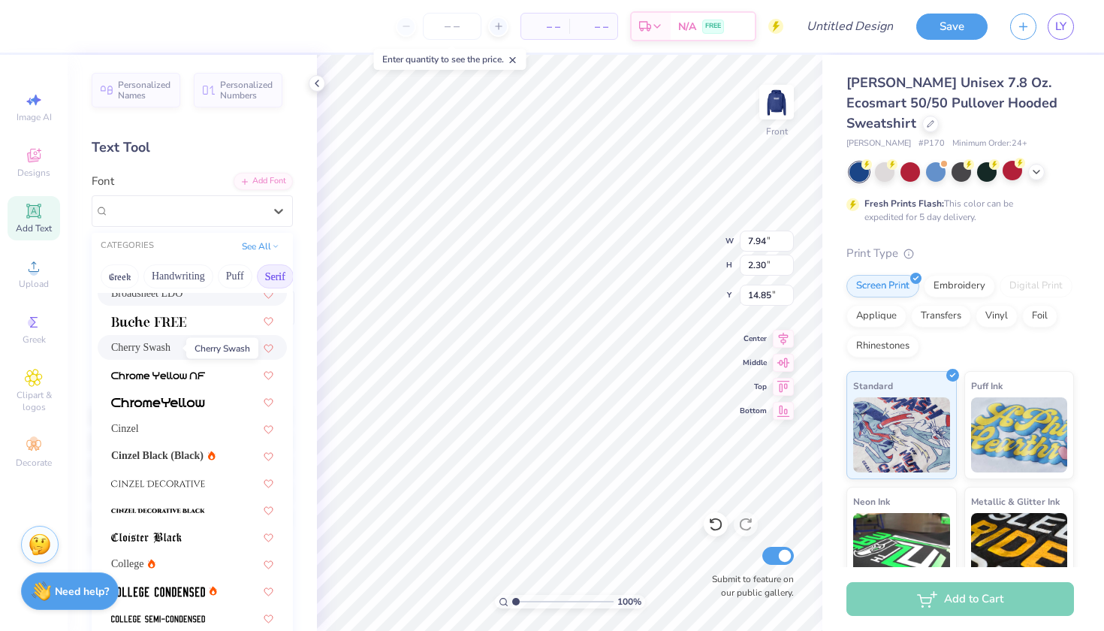
scroll to position [171, 0]
click at [183, 458] on span "Cinzel Black (Black)" at bounding box center [157, 456] width 92 height 16
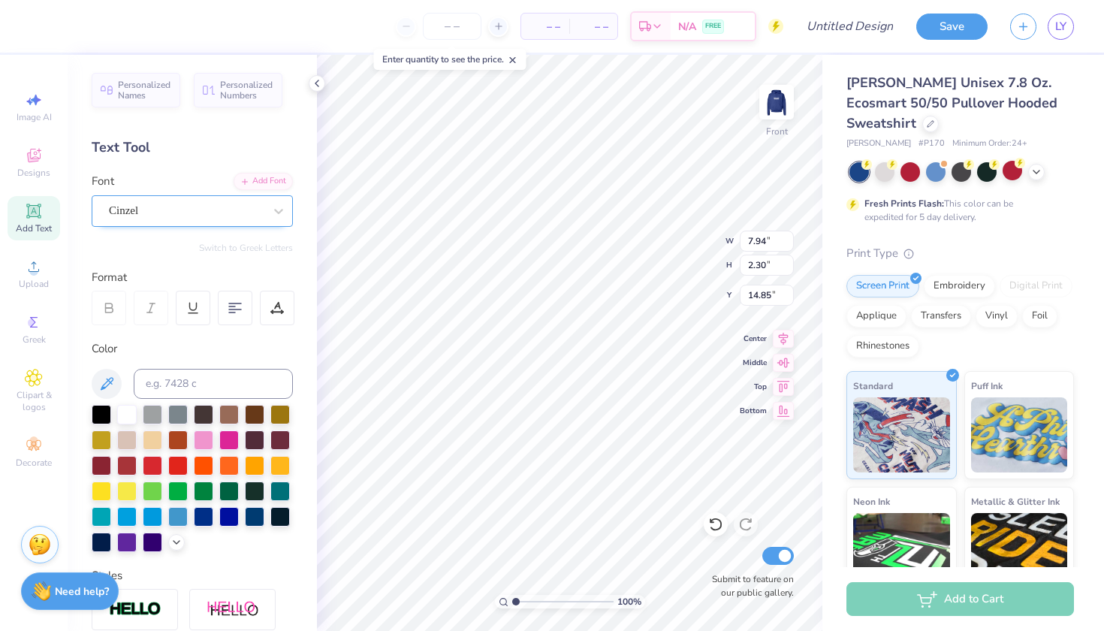
click at [179, 202] on div "Cinzel" at bounding box center [186, 210] width 158 height 23
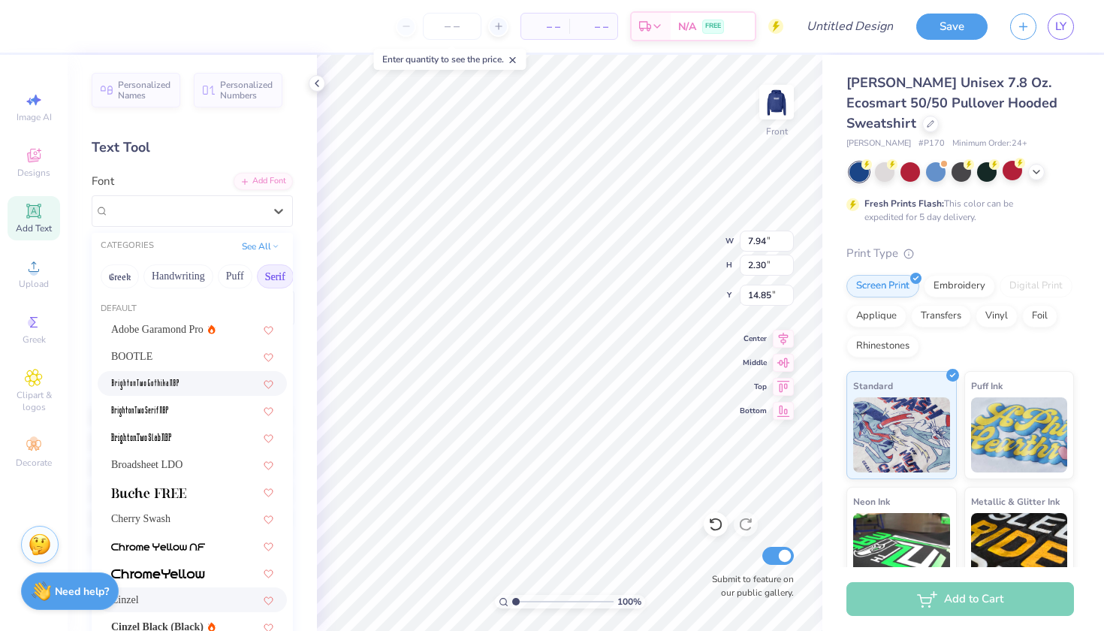
click at [162, 381] on img at bounding box center [145, 384] width 68 height 11
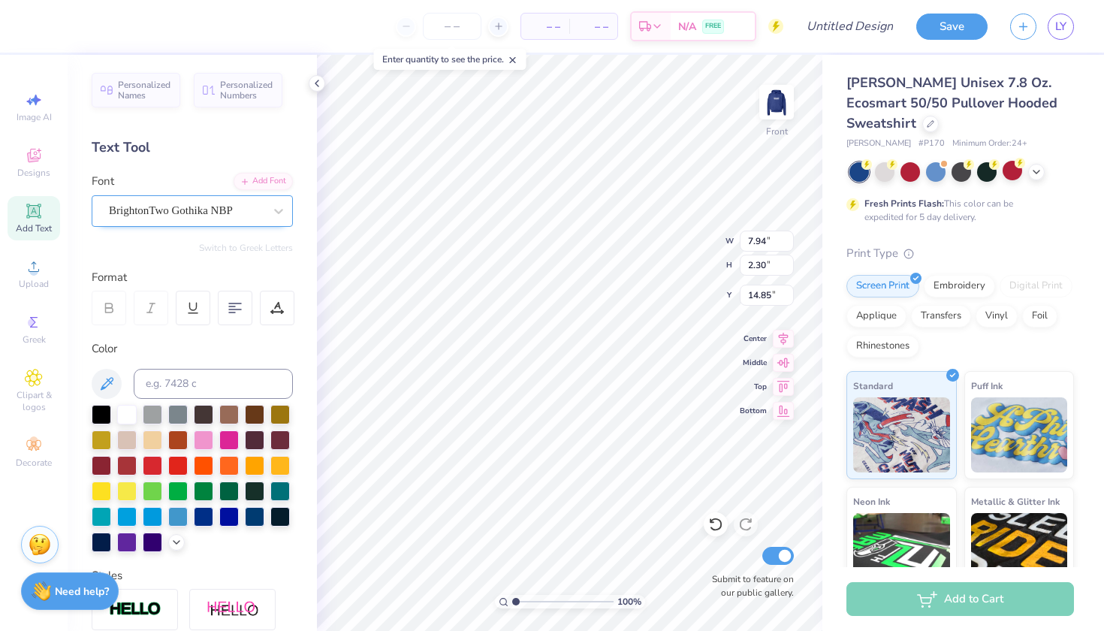
click at [204, 209] on div "BrightonTwo Gothika NBP" at bounding box center [186, 210] width 158 height 23
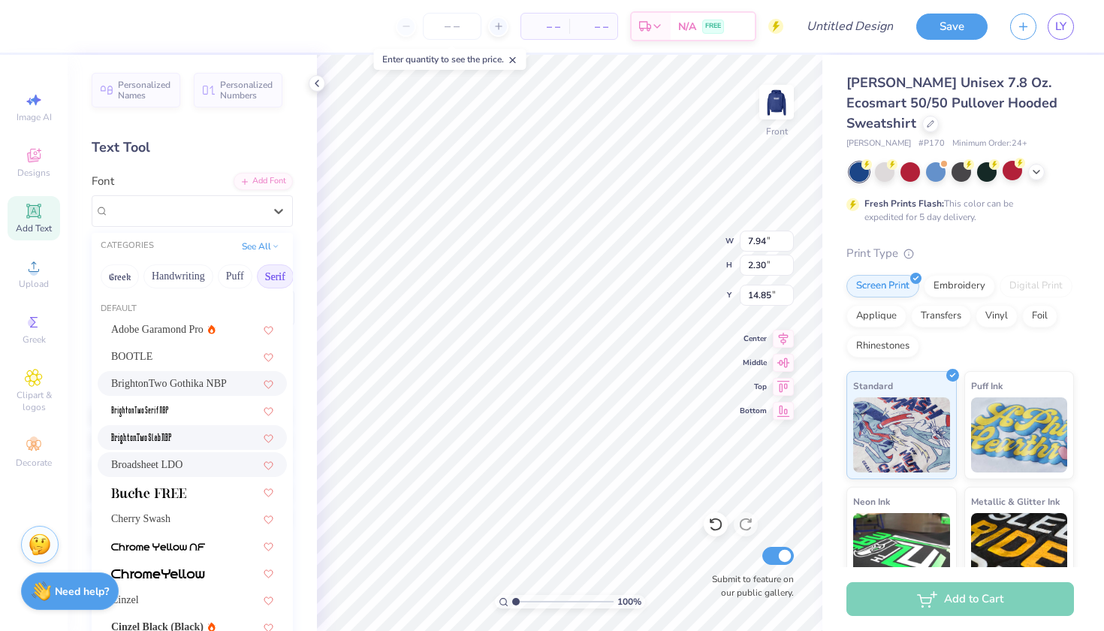
click at [158, 466] on span "Broadsheet LDO" at bounding box center [146, 465] width 71 height 16
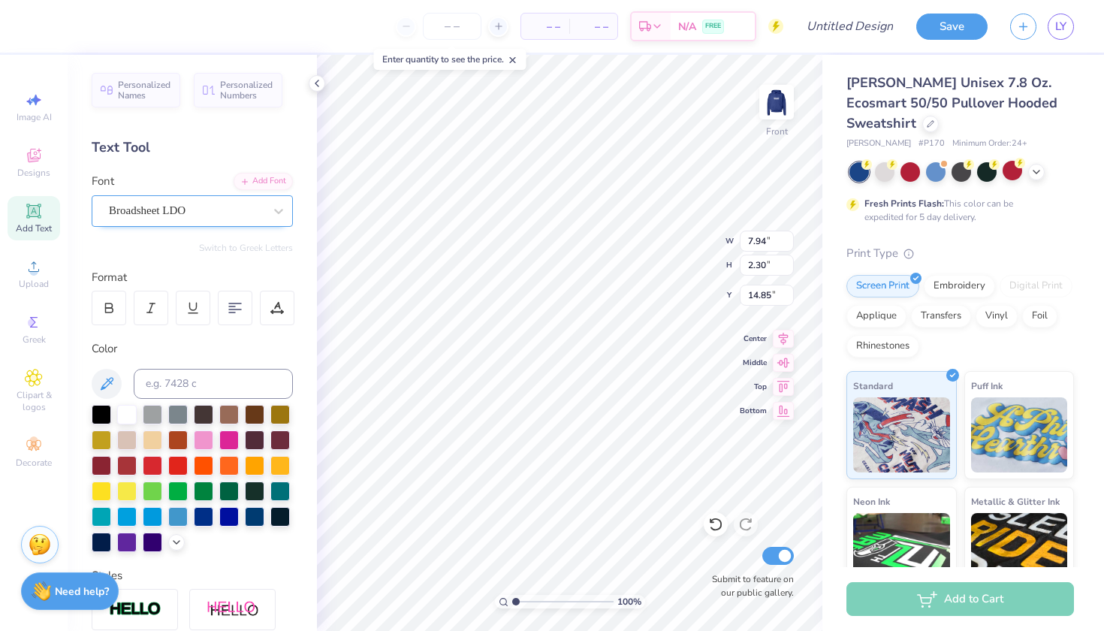
click at [168, 221] on div "Broadsheet LDO" at bounding box center [186, 210] width 158 height 23
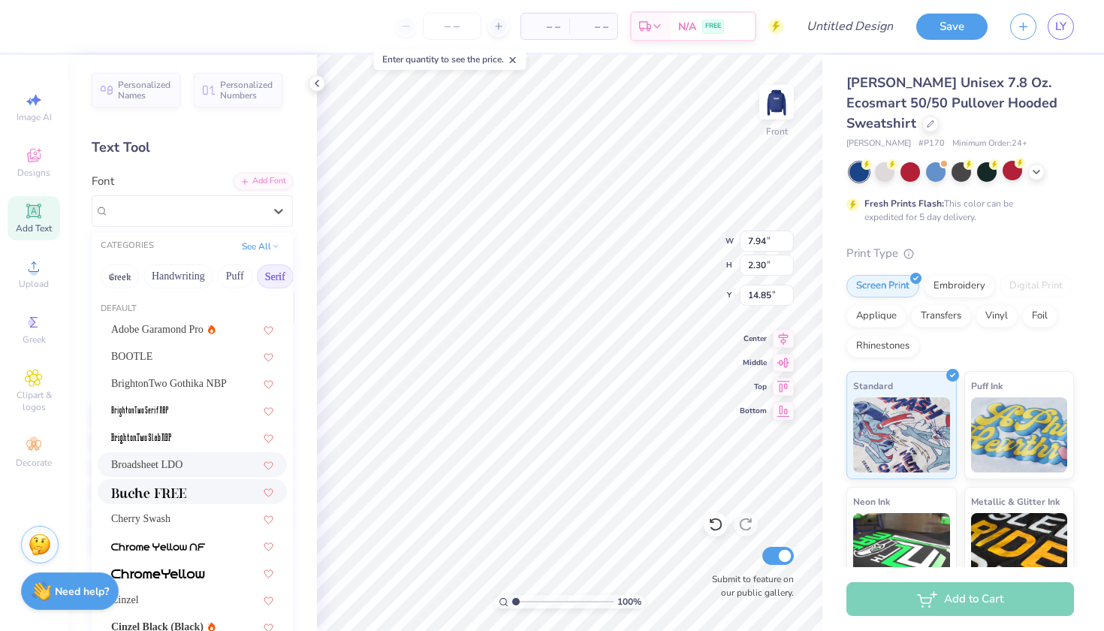
click at [150, 493] on img at bounding box center [148, 492] width 75 height 11
click at [175, 212] on div "Buche FREE" at bounding box center [186, 210] width 158 height 23
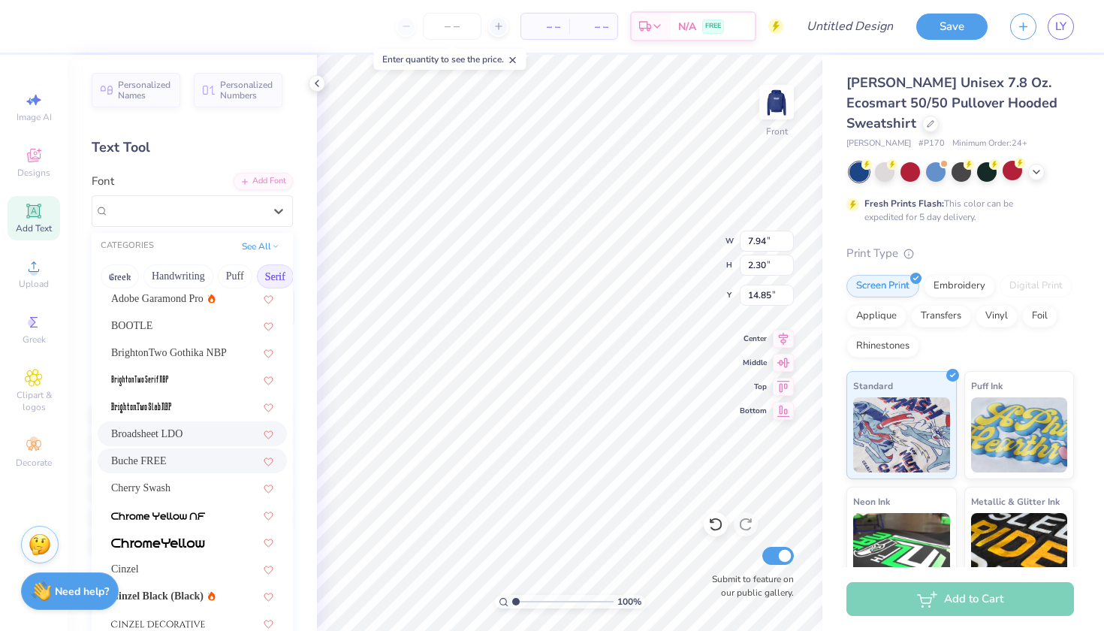
scroll to position [48, 0]
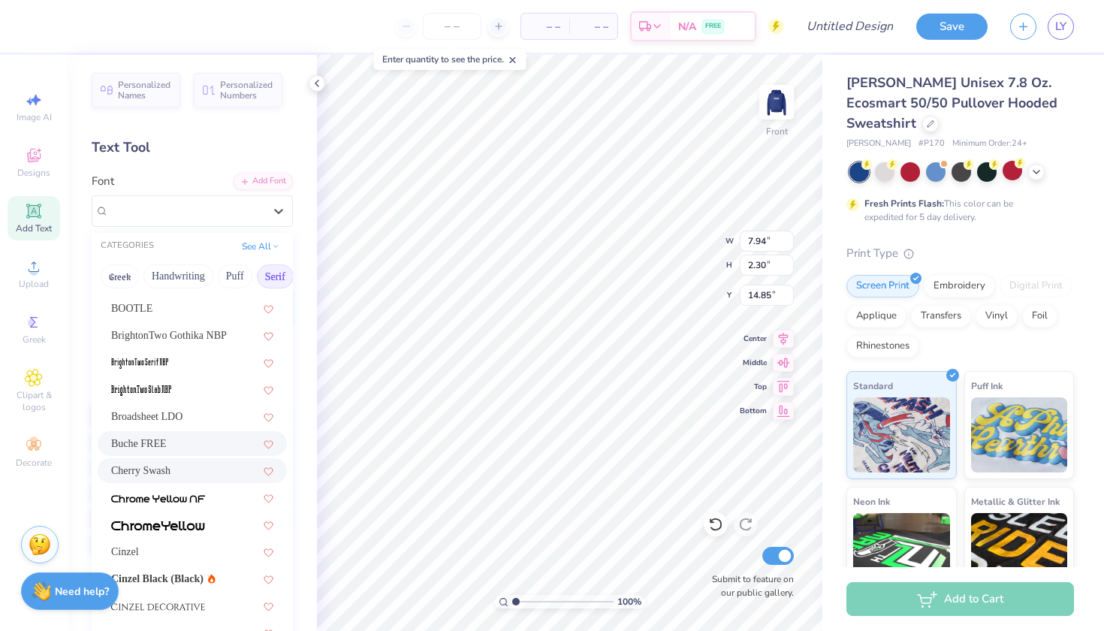
click at [167, 473] on span "Cherry Swash" at bounding box center [140, 471] width 59 height 16
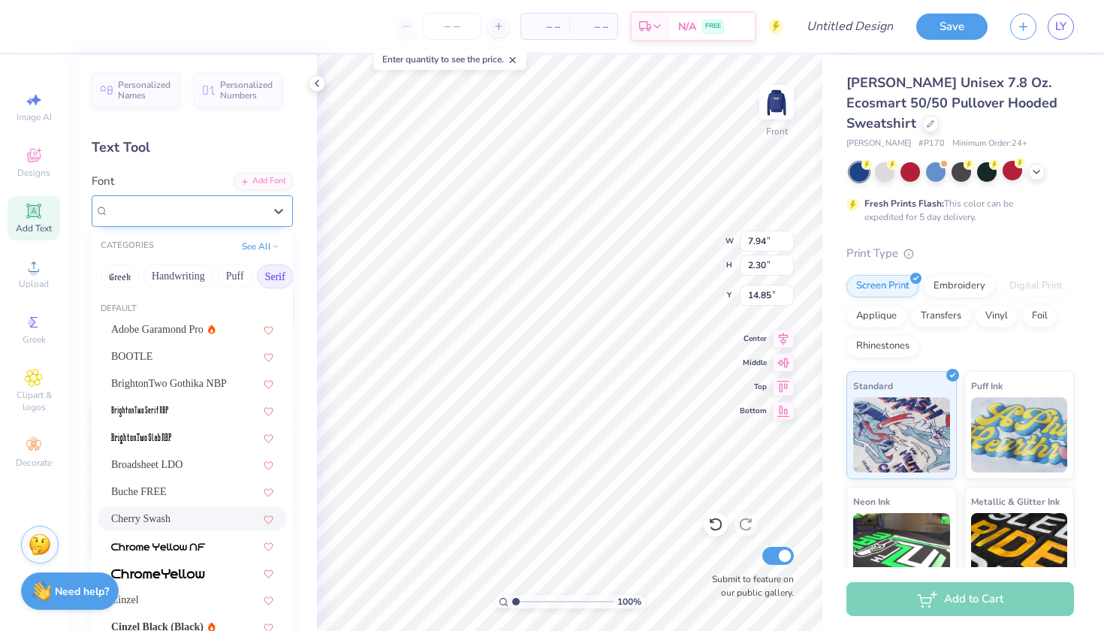
click at [186, 221] on div "Cherry Swash" at bounding box center [186, 210] width 158 height 23
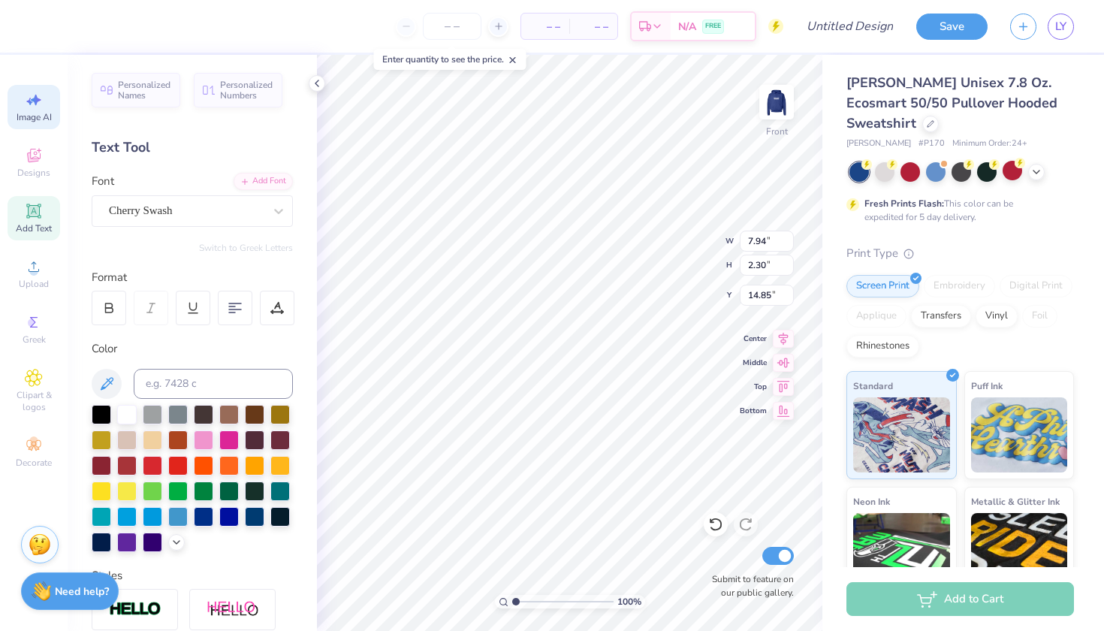
click at [29, 109] on div "Image AI" at bounding box center [34, 107] width 53 height 44
type input "14.73"
type input "5.26"
type input "13.37"
select select "4"
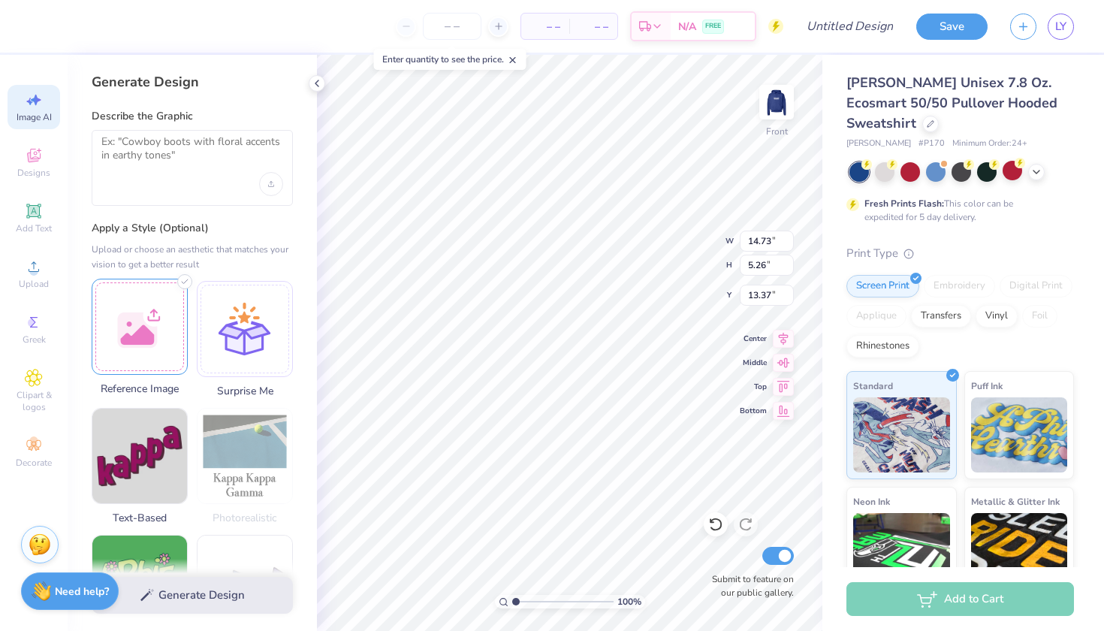
click at [132, 312] on div at bounding box center [140, 327] width 96 height 96
click at [143, 332] on img at bounding box center [139, 326] width 95 height 95
click at [211, 602] on div "Generate Design" at bounding box center [192, 595] width 249 height 73
click at [195, 598] on div "Generate Design" at bounding box center [192, 595] width 249 height 73
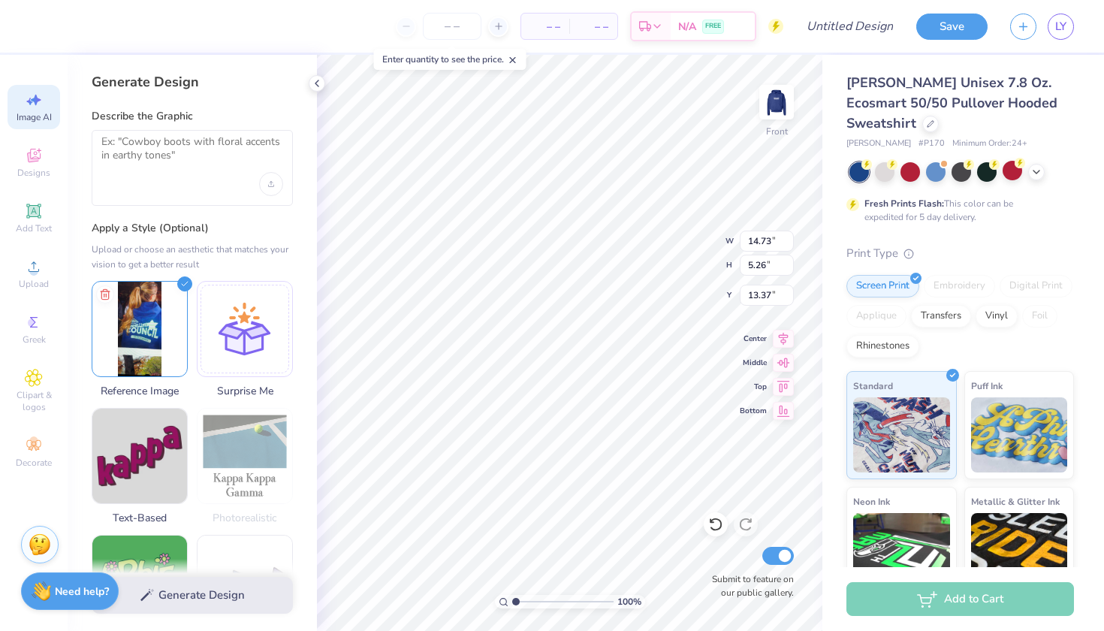
click at [137, 592] on div "Generate Design" at bounding box center [192, 595] width 249 height 73
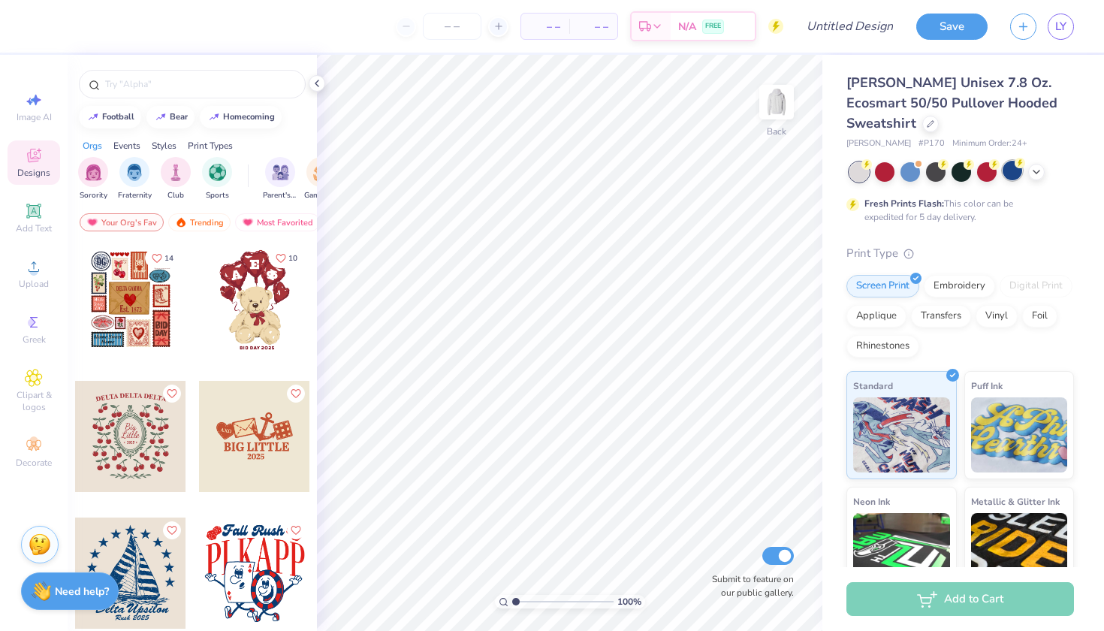
click at [1010, 172] on div at bounding box center [1013, 171] width 20 height 20
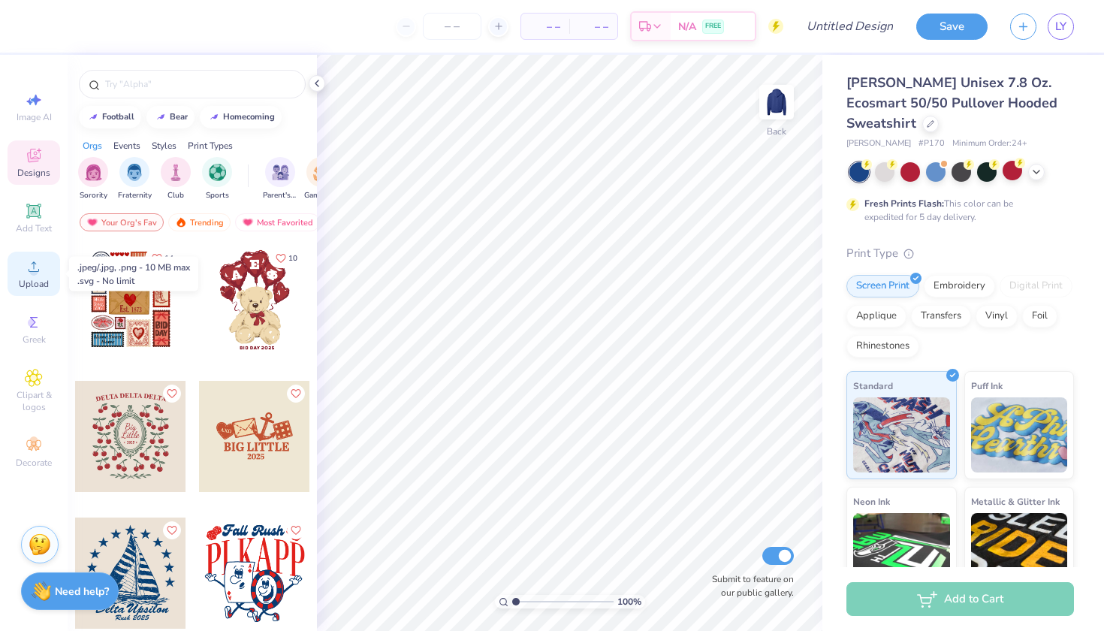
click at [35, 261] on icon at bounding box center [34, 267] width 18 height 18
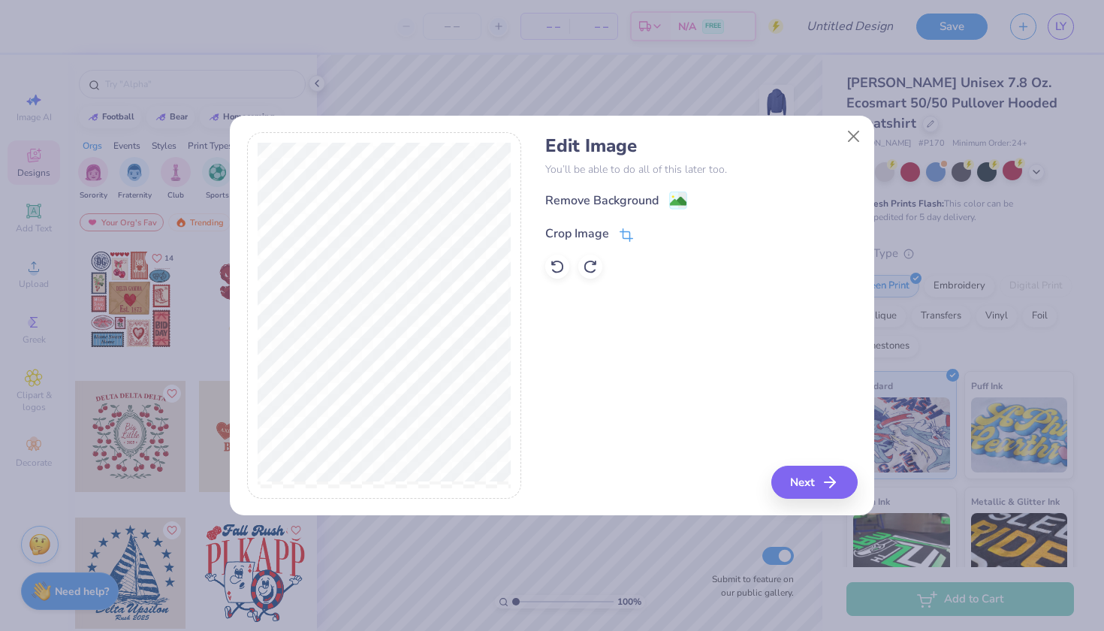
click at [624, 234] on icon at bounding box center [627, 235] width 14 height 14
click at [197, 334] on div "Edit Image You’ll be able to do all of this later too. Remove Background Crop I…" at bounding box center [552, 315] width 1104 height 631
click at [820, 484] on div "Edit Image You’ll be able to do all of this later too. Remove Background Crop I…" at bounding box center [701, 315] width 312 height 366
click at [660, 307] on div "Edit Image You’ll be able to do all of this later too. Remove Background Crop I…" at bounding box center [701, 315] width 312 height 366
click at [655, 231] on icon at bounding box center [651, 232] width 9 height 9
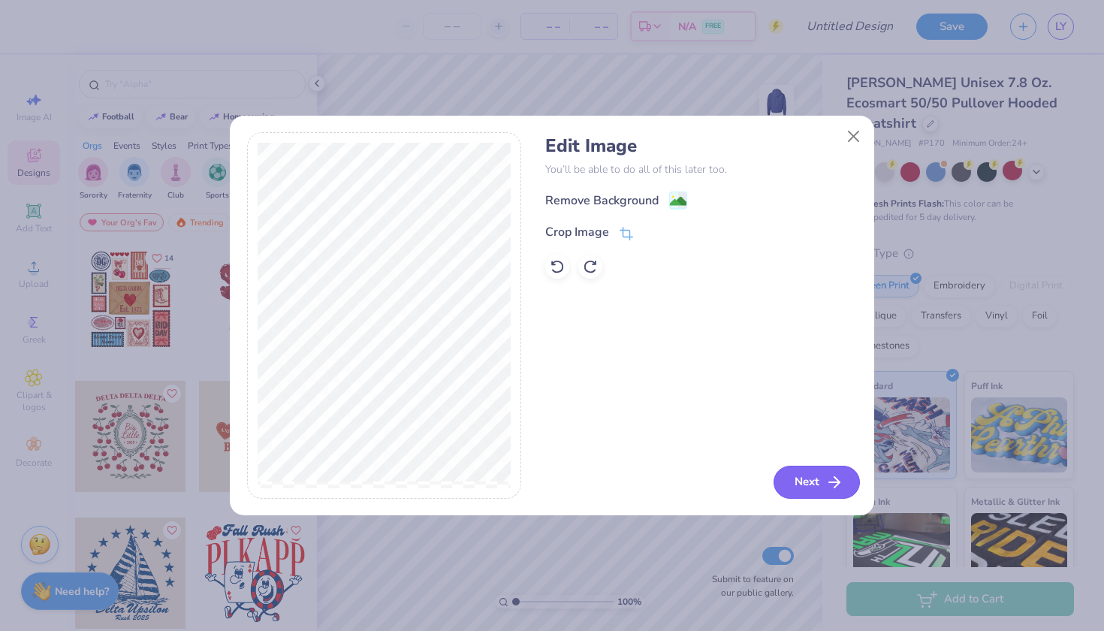
click at [820, 482] on button "Next" at bounding box center [817, 482] width 86 height 33
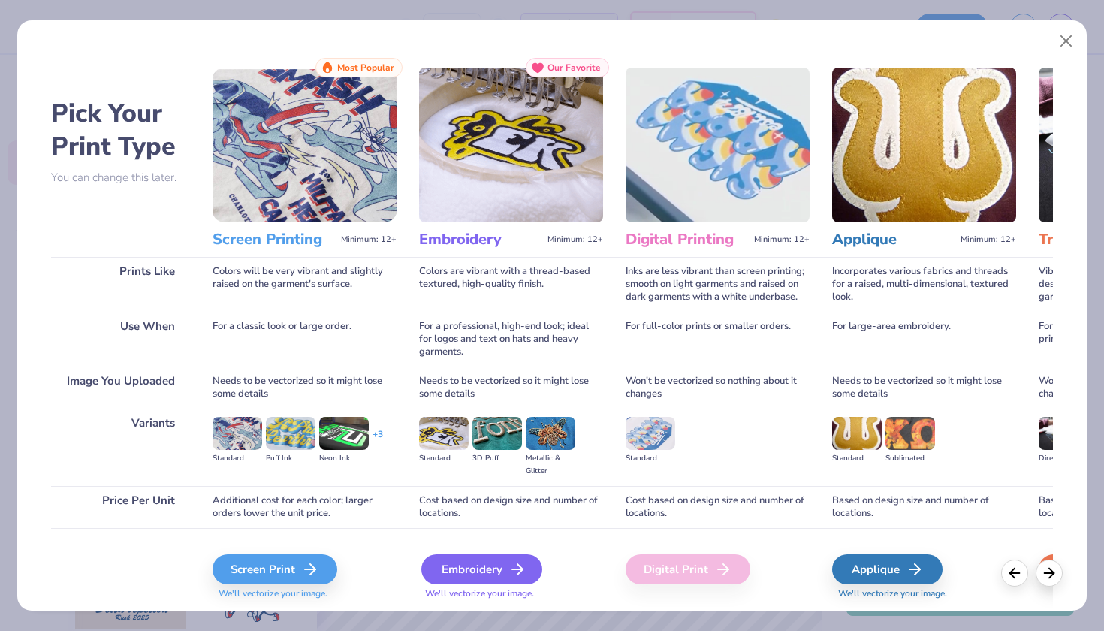
click at [461, 568] on div "Embroidery" at bounding box center [481, 569] width 121 height 30
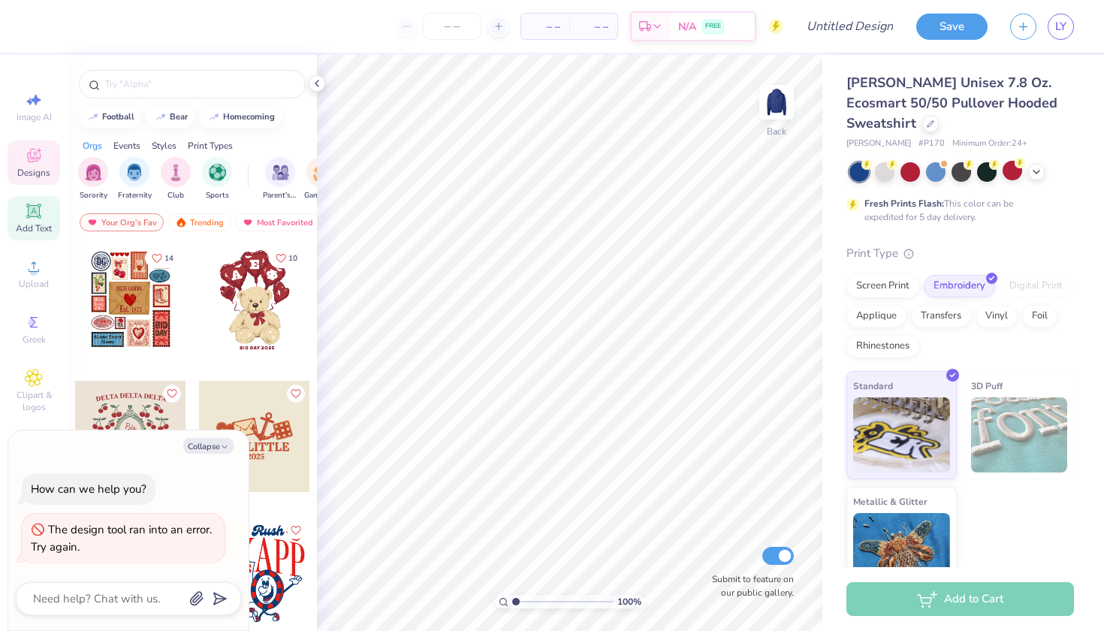
click at [31, 216] on icon at bounding box center [33, 211] width 14 height 14
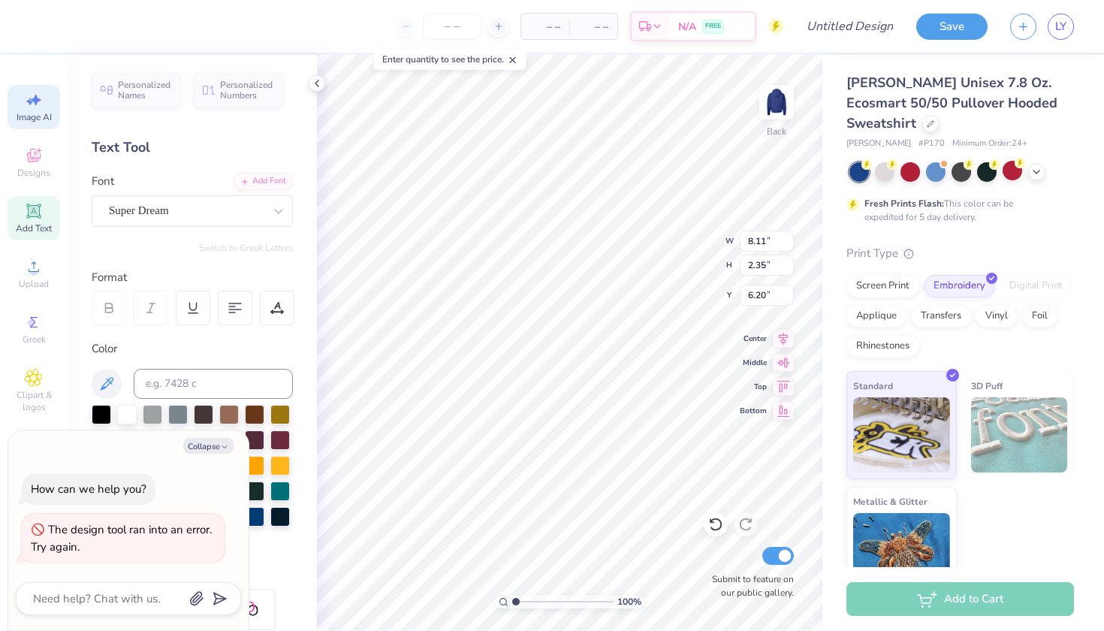
click at [35, 102] on icon at bounding box center [36, 100] width 11 height 11
type textarea "x"
select select "4"
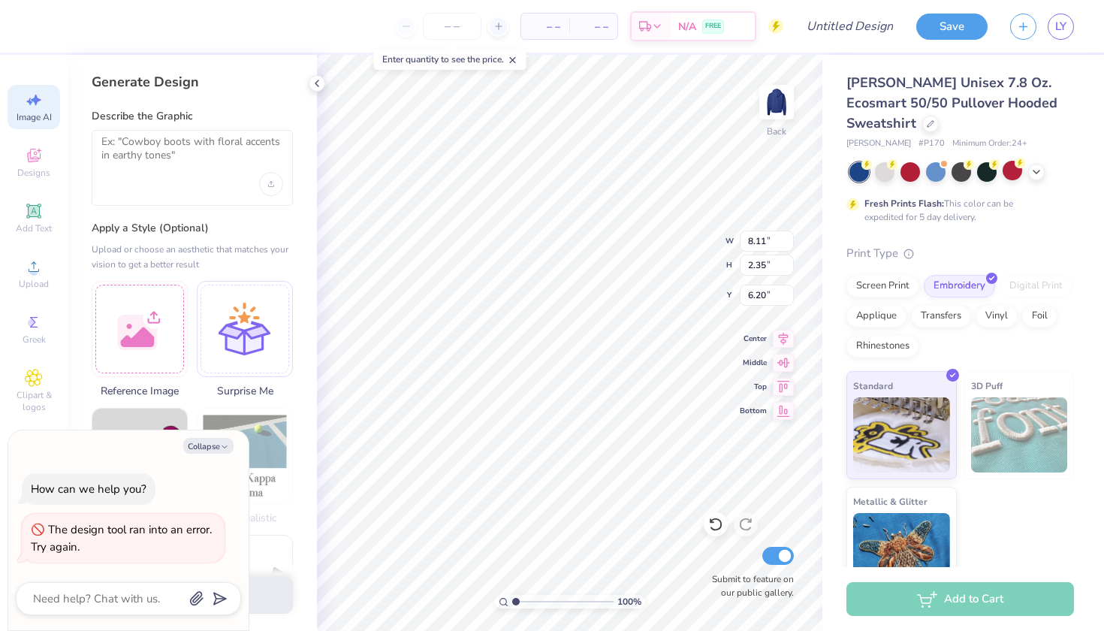
click at [36, 110] on div "Image AI" at bounding box center [34, 107] width 53 height 44
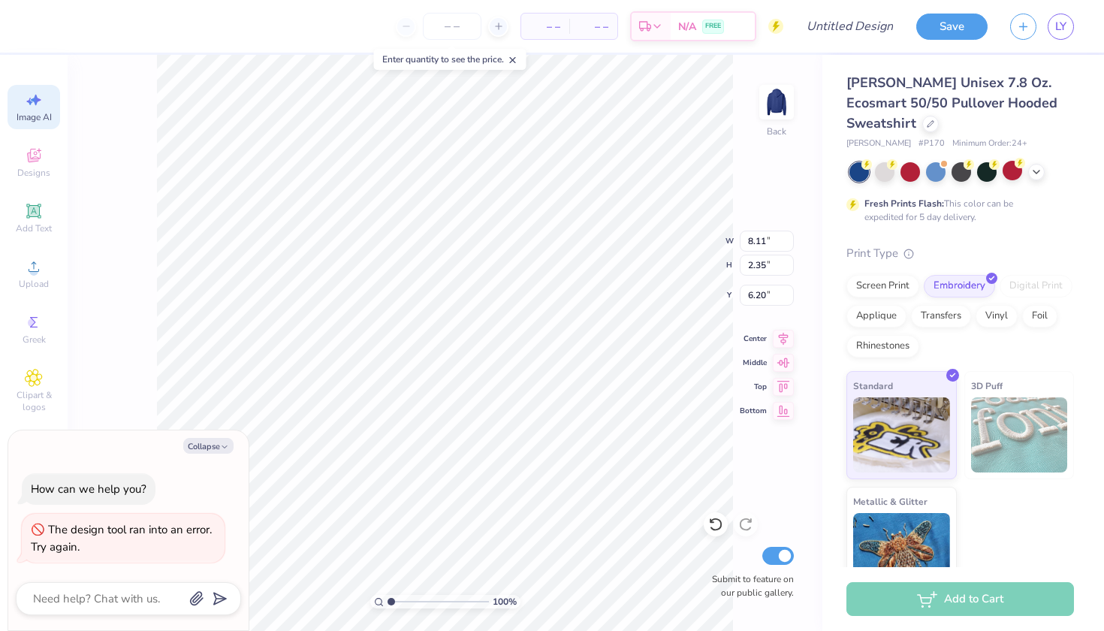
click at [37, 104] on icon at bounding box center [34, 100] width 18 height 18
type textarea "x"
select select "4"
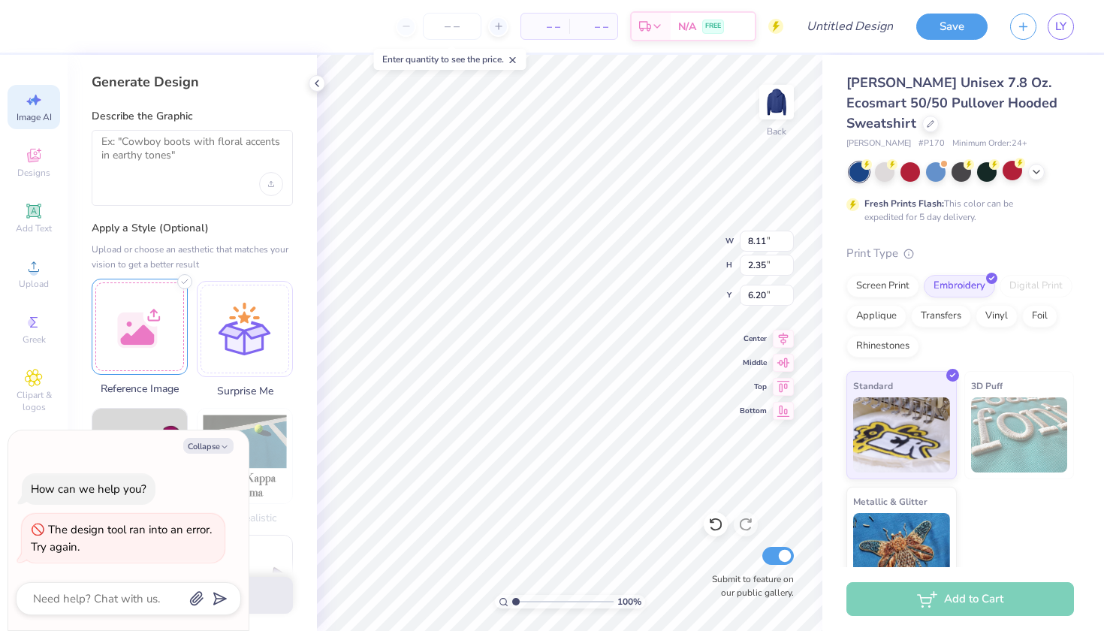
click at [136, 312] on div at bounding box center [140, 327] width 96 height 96
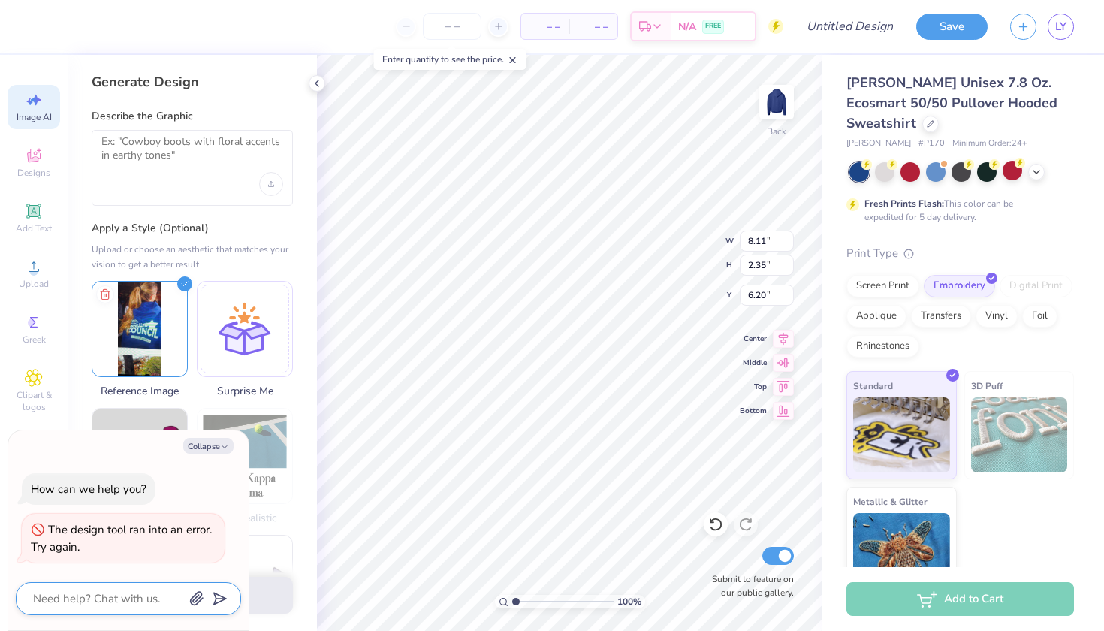
click at [134, 599] on textarea at bounding box center [108, 599] width 152 height 20
type textarea "c"
type textarea "x"
type textarea "ca"
type textarea "x"
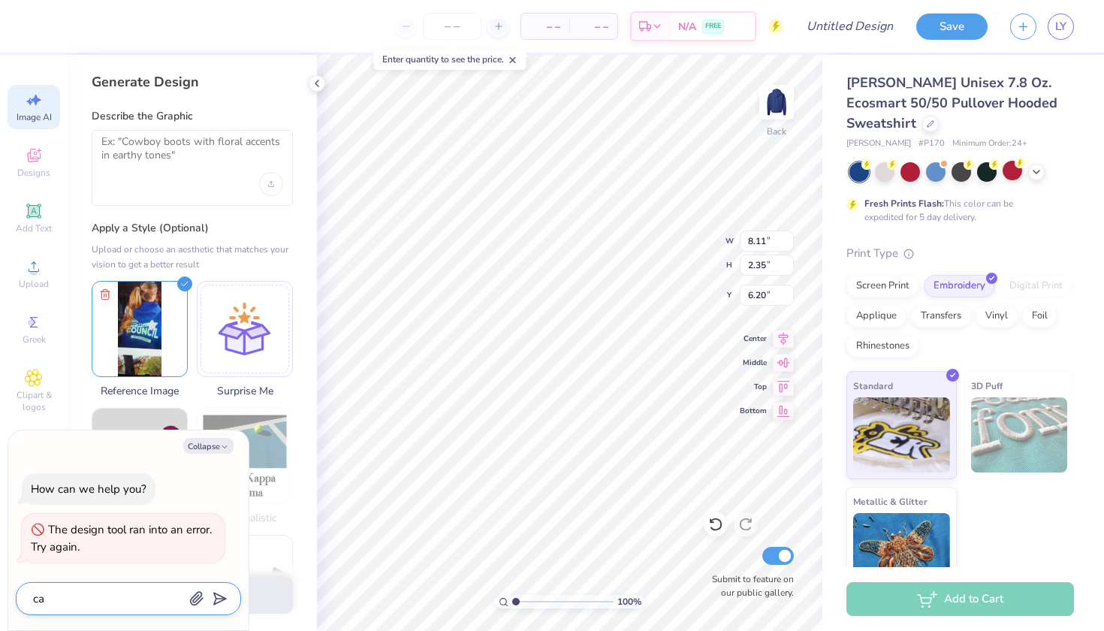
type textarea "can"
type textarea "x"
type textarea "can"
type textarea "x"
type textarea "can o"
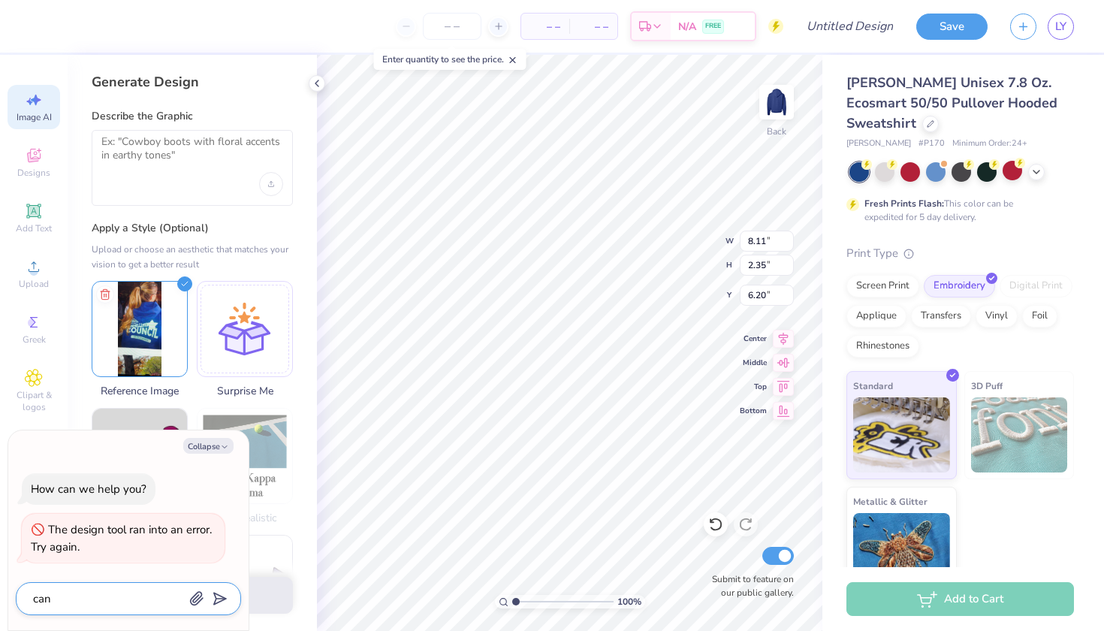
type textarea "x"
type textarea "can ou"
type textarea "x"
type textarea "can o"
type textarea "x"
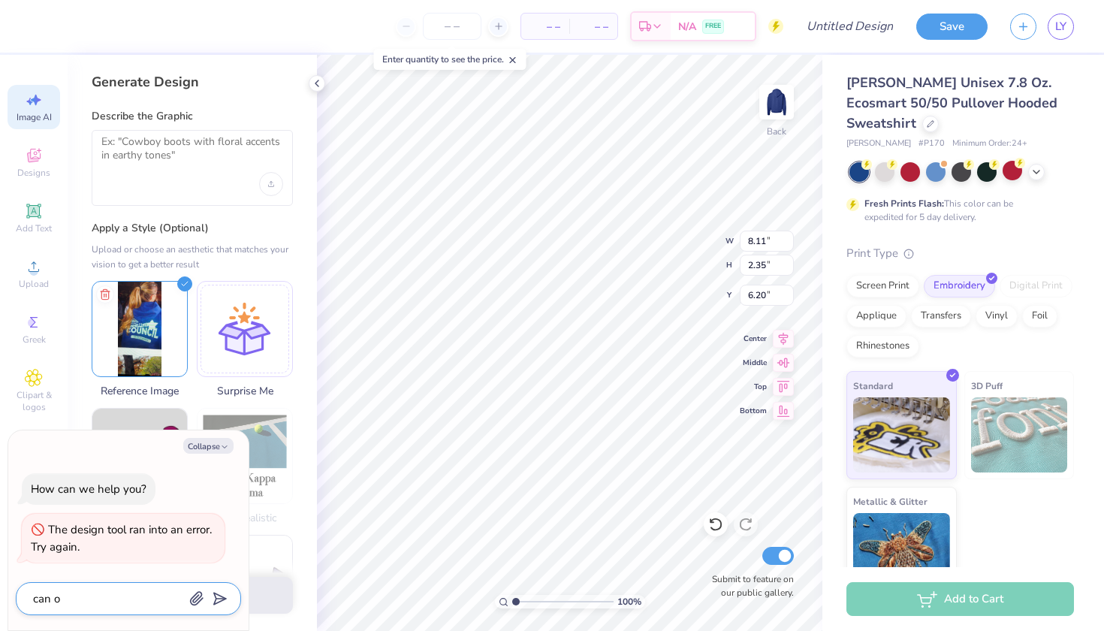
type textarea "can"
type textarea "x"
type textarea "can y"
type textarea "x"
type textarea "can yo"
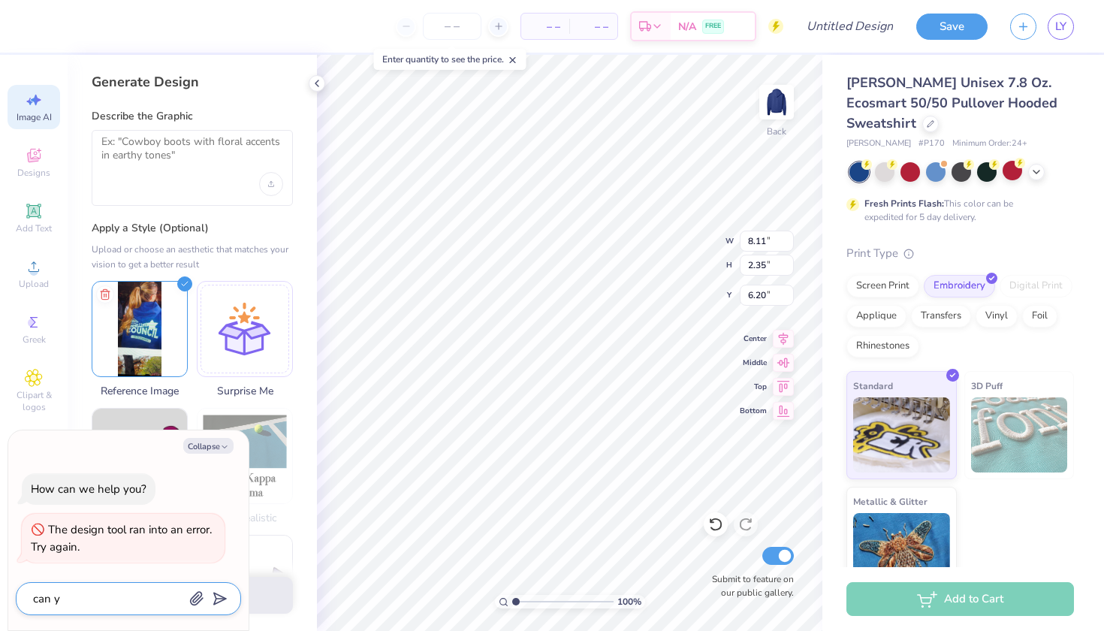
type textarea "x"
type textarea "can yo"
type textarea "x"
type textarea "can yo"
type textarea "x"
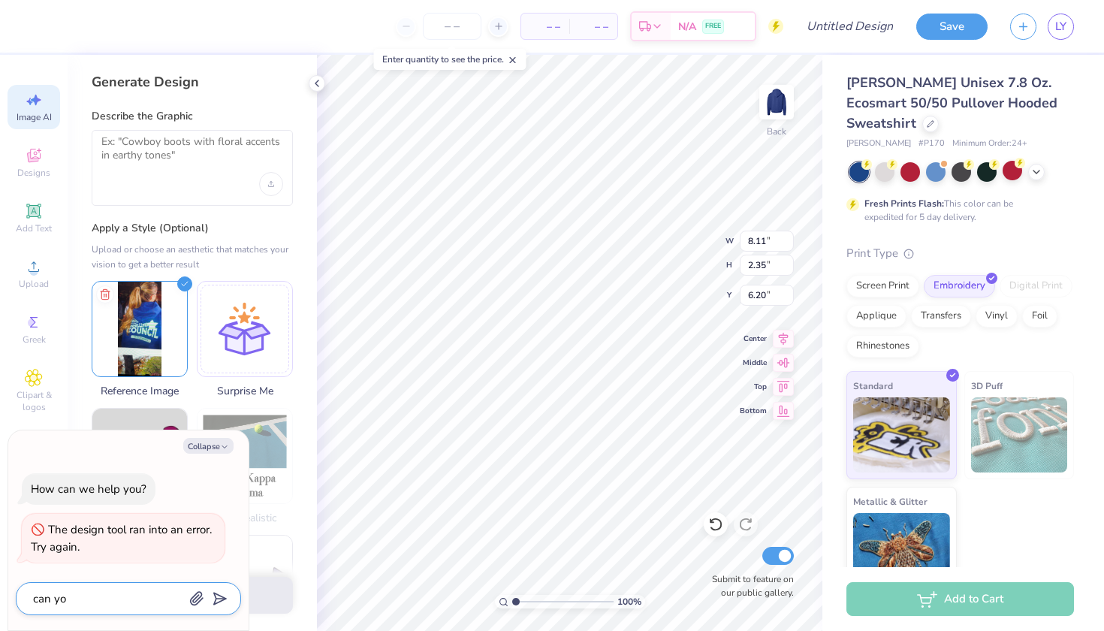
type textarea "can you"
type textarea "x"
type textarea "can you"
type textarea "x"
type textarea "can you h"
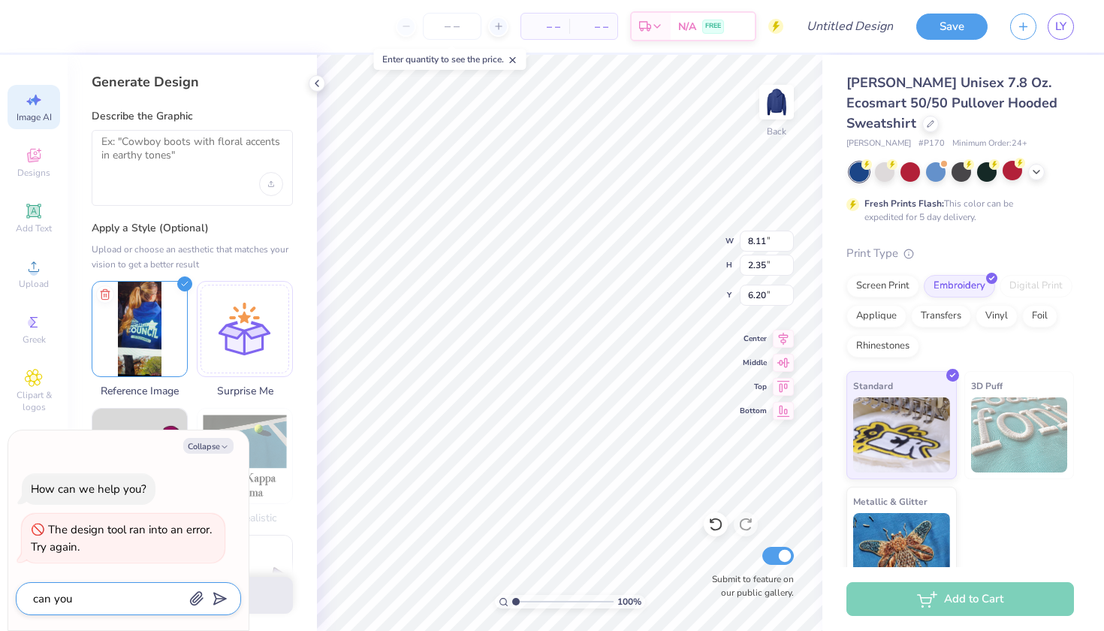
type textarea "x"
type textarea "can you he"
type textarea "x"
type textarea "can you hel"
type textarea "x"
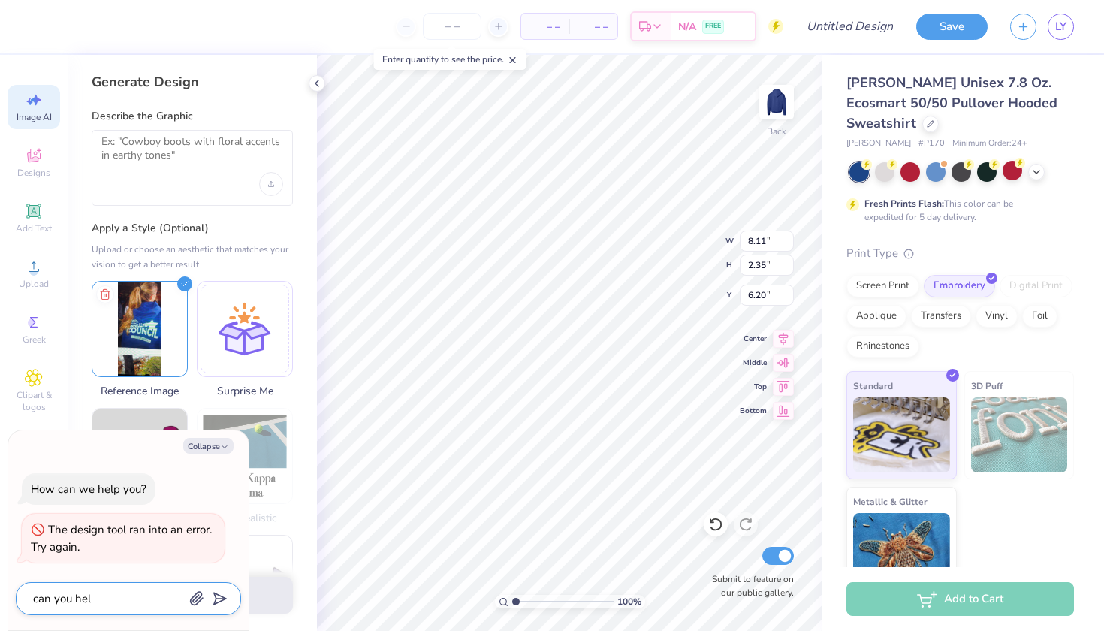
type textarea "can you help"
type textarea "x"
type textarea "can you help"
type textarea "x"
type textarea "can you help m"
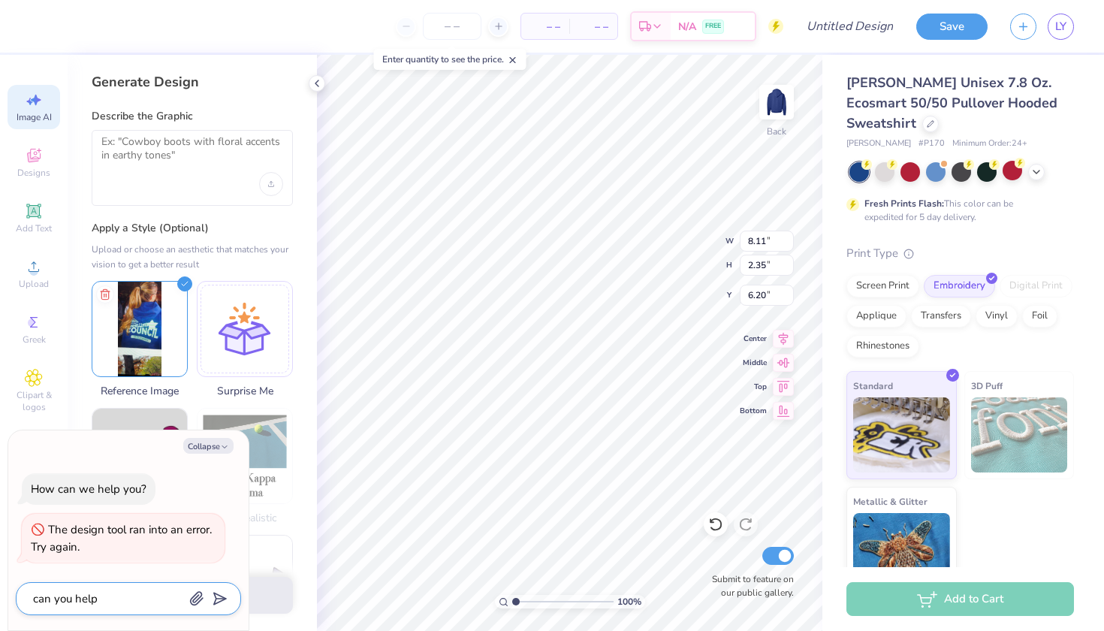
type textarea "x"
type textarea "can you help me"
type textarea "x"
type textarea "can you help me"
type textarea "x"
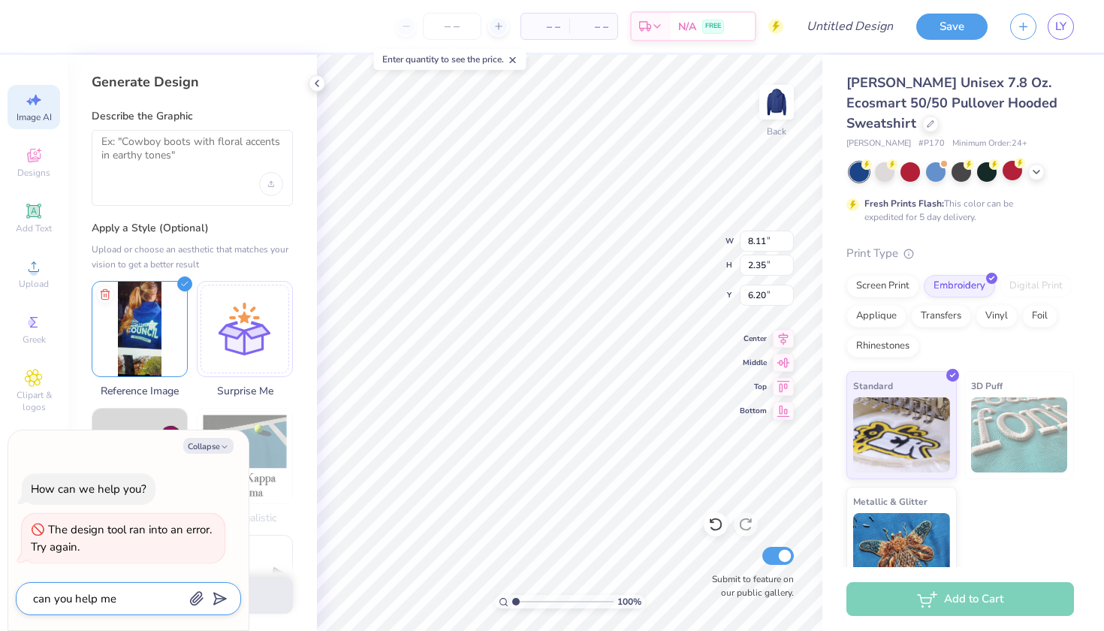
type textarea "can you help me f"
type textarea "x"
type textarea "can you help me fi"
type textarea "x"
type textarea "can you help me fin"
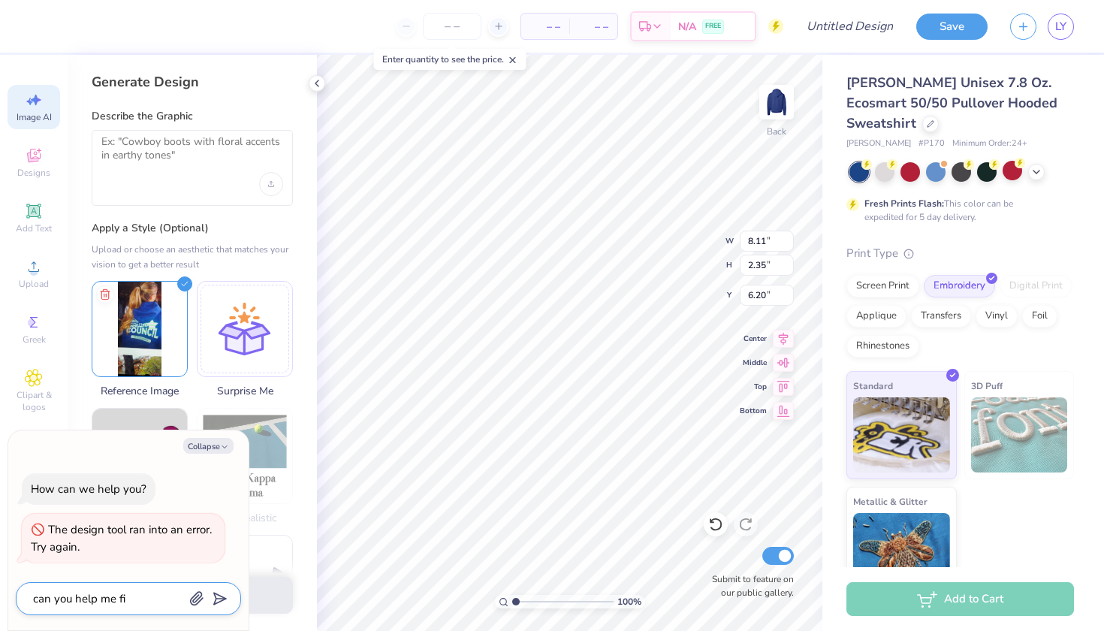
type textarea "x"
type textarea "can you help me find"
type textarea "x"
type textarea "can you help me find"
type textarea "x"
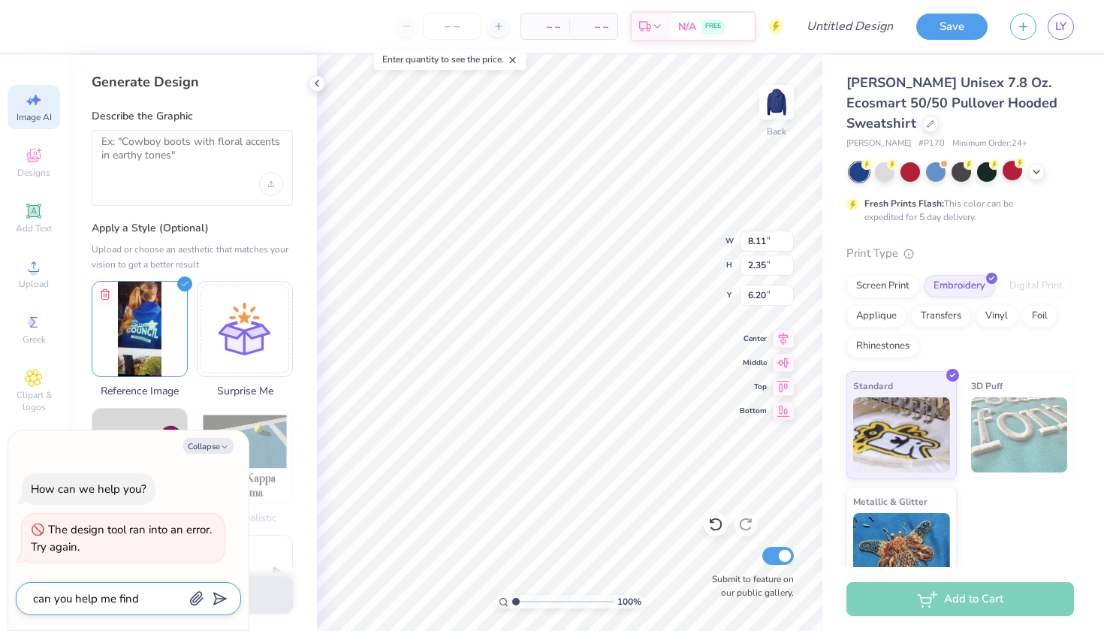
type textarea "can you help me find a"
type textarea "x"
type textarea "can you help me find a"
type textarea "x"
type textarea "can you help me find a f"
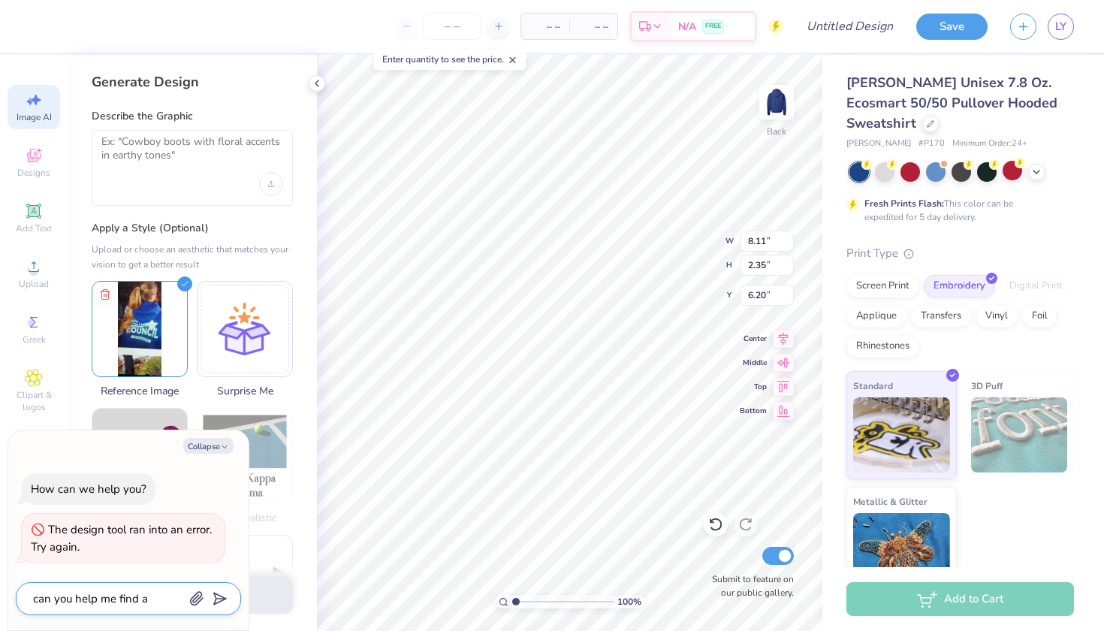
type textarea "x"
type textarea "can you help me find a fo"
type textarea "x"
type textarea "can you help me find a fon"
type textarea "x"
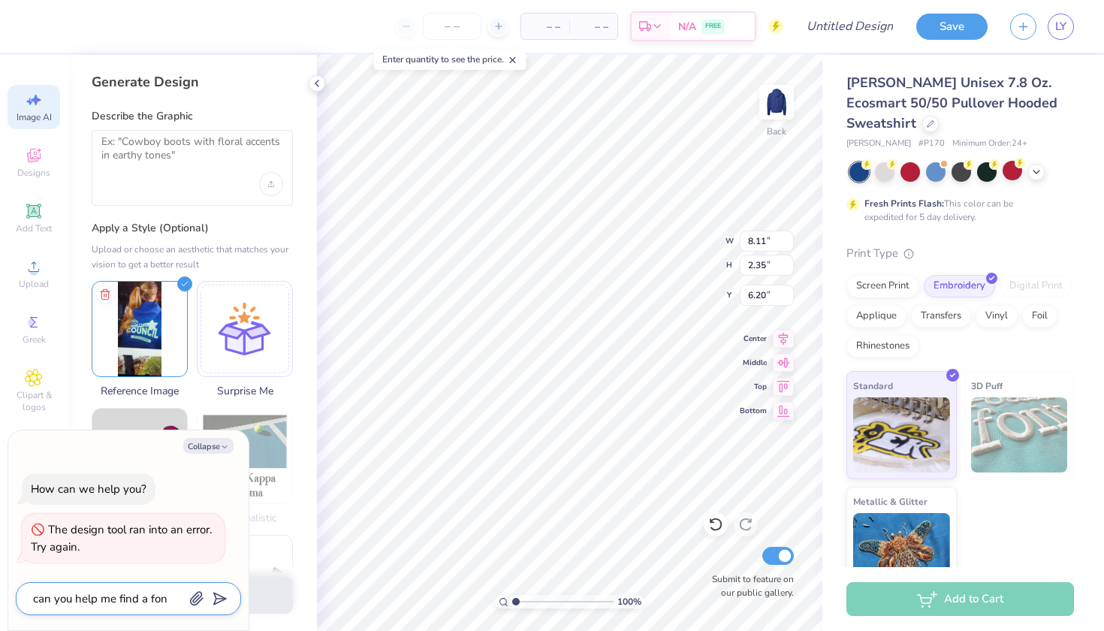
type textarea "can you help me find a font"
type textarea "x"
type textarea "can you help me find a font"
type textarea "x"
type textarea "can you help me find a font \"
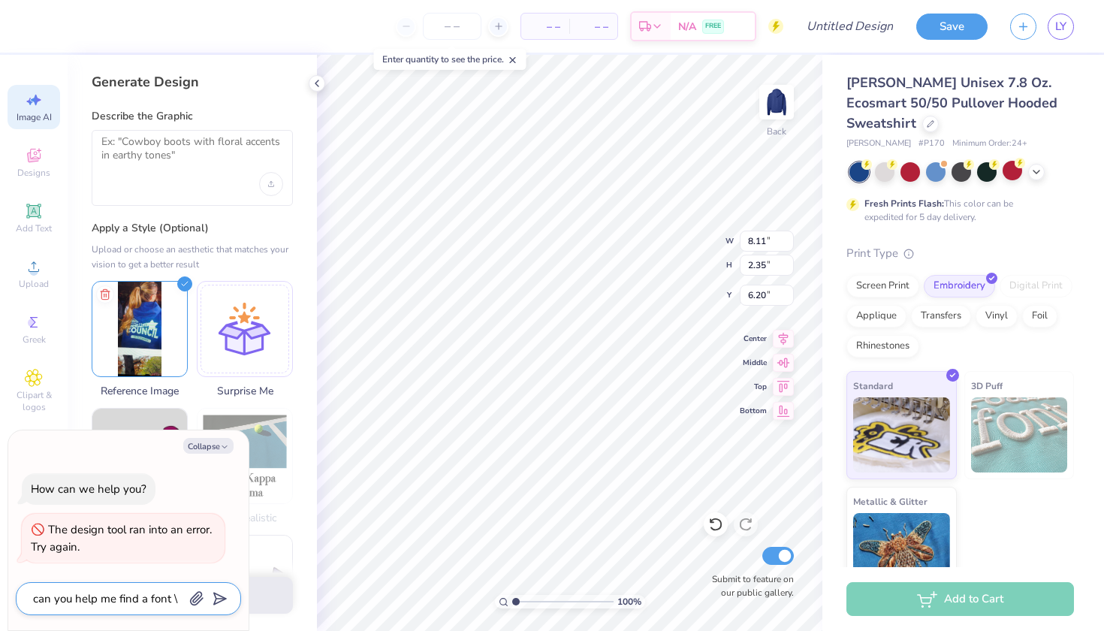
type textarea "x"
type textarea "can you help me find a font \"
type textarea "x"
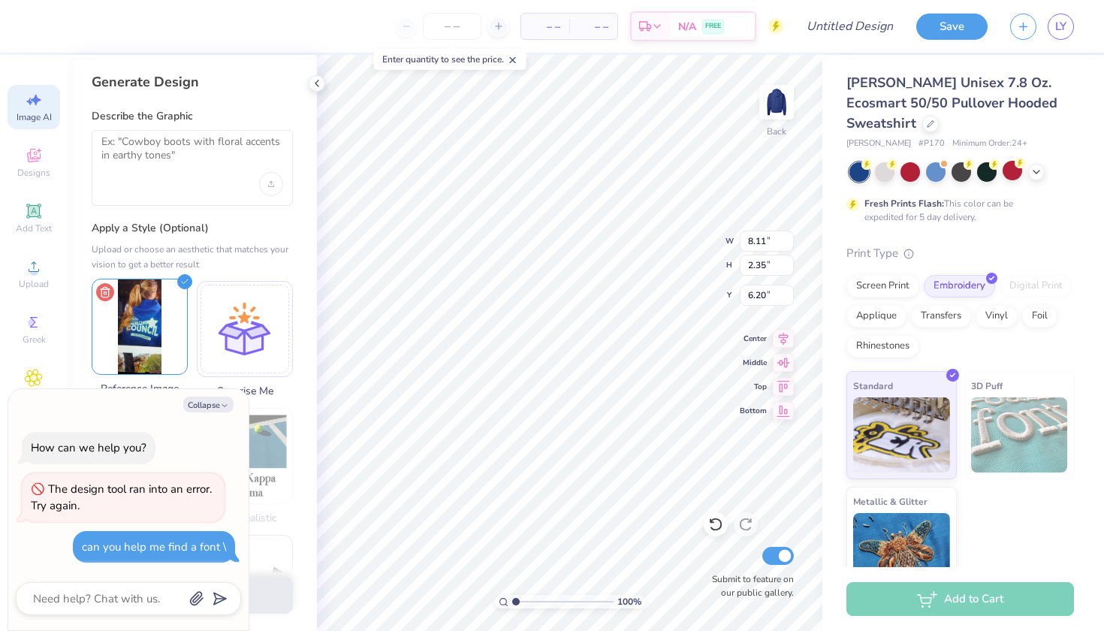
click at [107, 287] on icon at bounding box center [104, 292] width 7 height 10
click at [150, 426] on div "How can we help you? The design tool ran into an error. Try again. can you help…" at bounding box center [128, 497] width 225 height 155
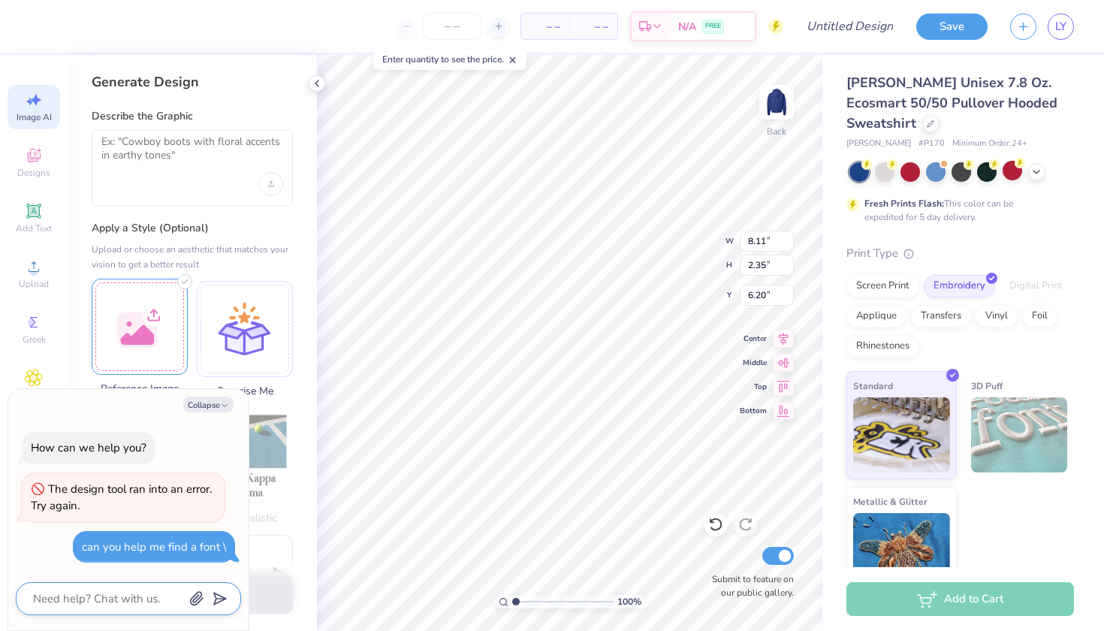
click at [100, 599] on textarea at bounding box center [108, 599] width 152 height 20
click at [131, 403] on div "Collapse" at bounding box center [128, 405] width 225 height 16
click at [93, 327] on div at bounding box center [140, 327] width 96 height 96
click at [200, 597] on icon "button" at bounding box center [197, 599] width 12 height 13
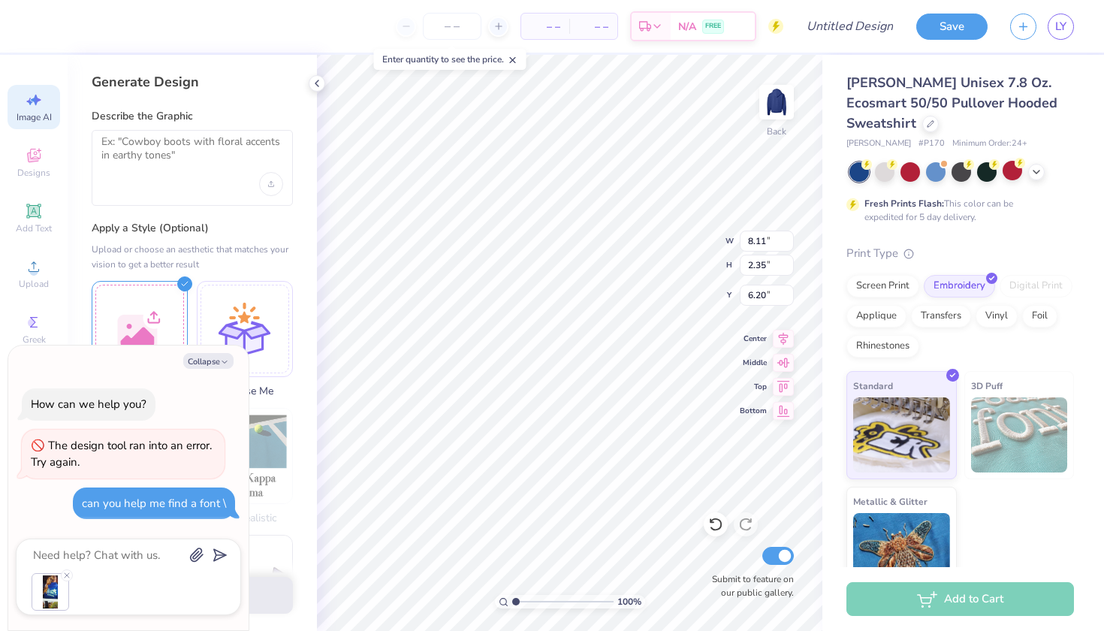
click at [219, 556] on icon "submit" at bounding box center [217, 554] width 21 height 21
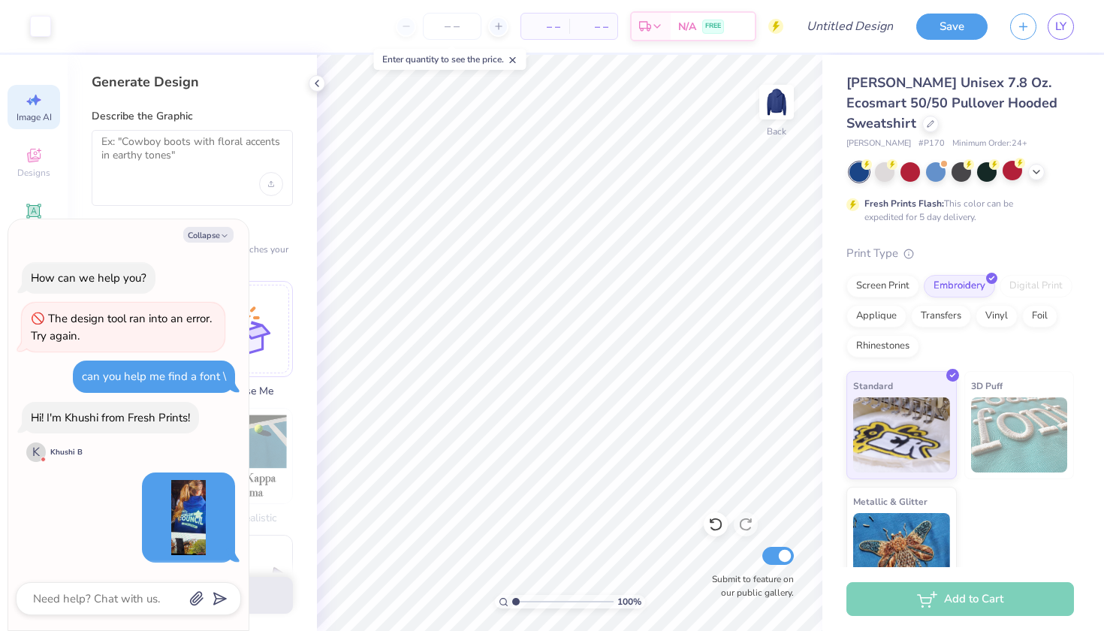
type textarea "x"
click at [86, 602] on textarea at bounding box center [108, 599] width 152 height 20
type textarea "h"
type textarea "x"
type textarea "hi"
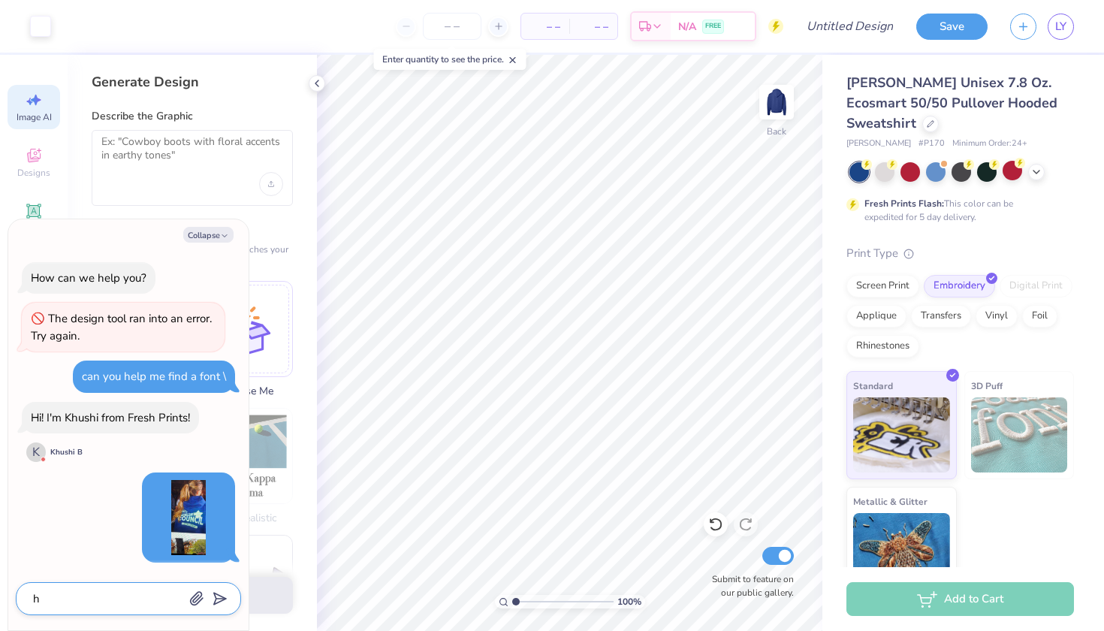
type textarea "x"
type textarea "hi!"
type textarea "x"
type textarea "hi!"
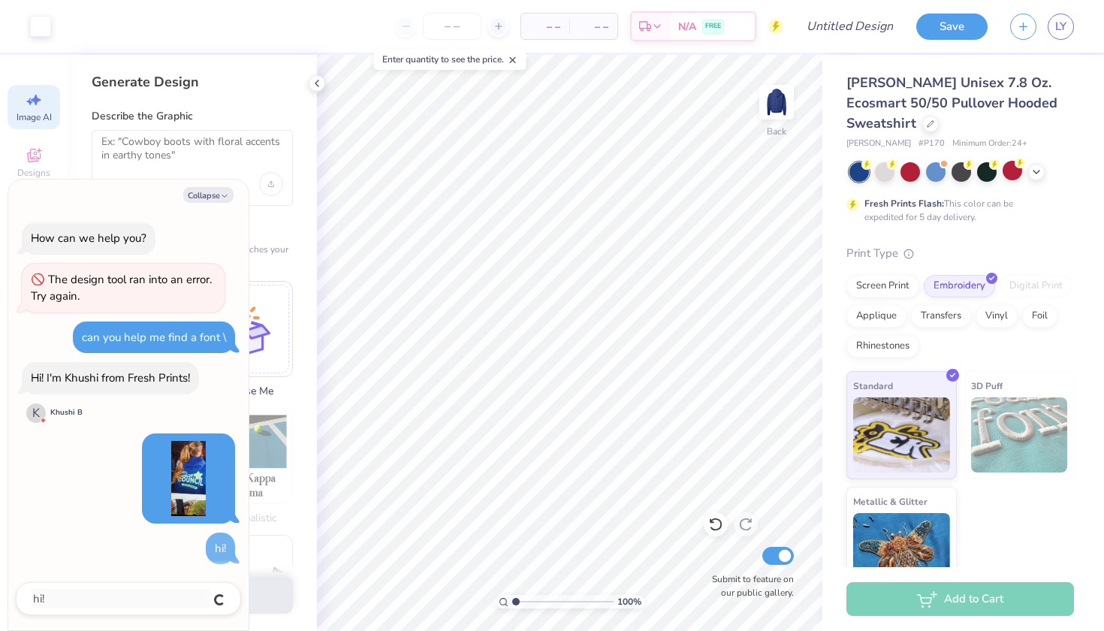
type textarea "x"
type textarea "a"
type textarea "x"
type textarea "a"
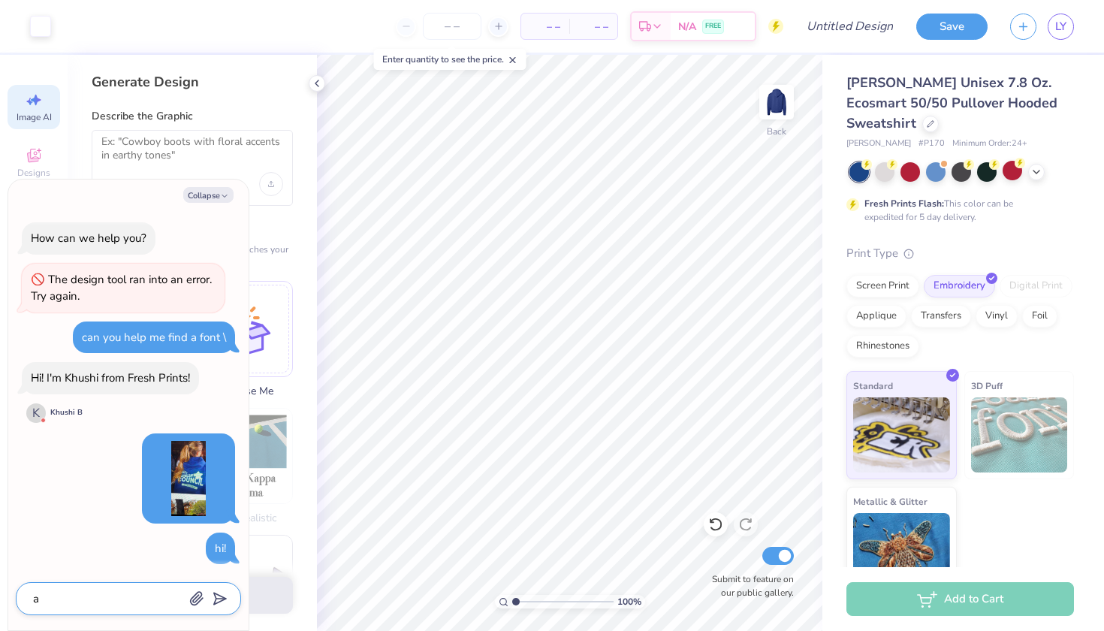
type textarea "x"
type textarea "a"
type textarea "x"
type textarea "w"
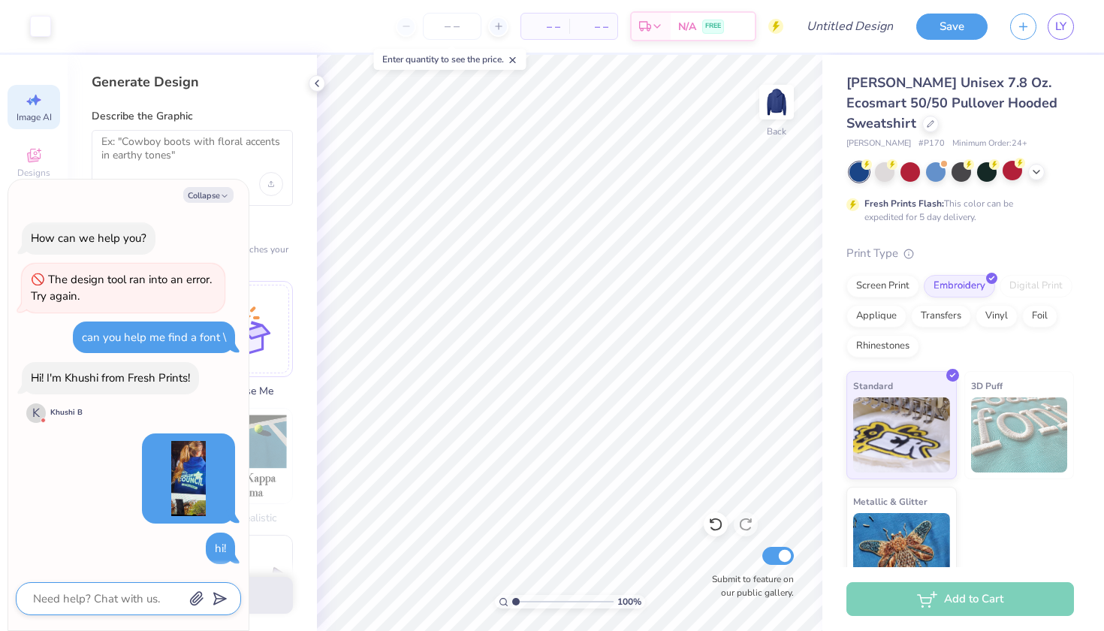
type textarea "x"
type textarea "whe"
type textarea "x"
type textarea "wh"
type textarea "x"
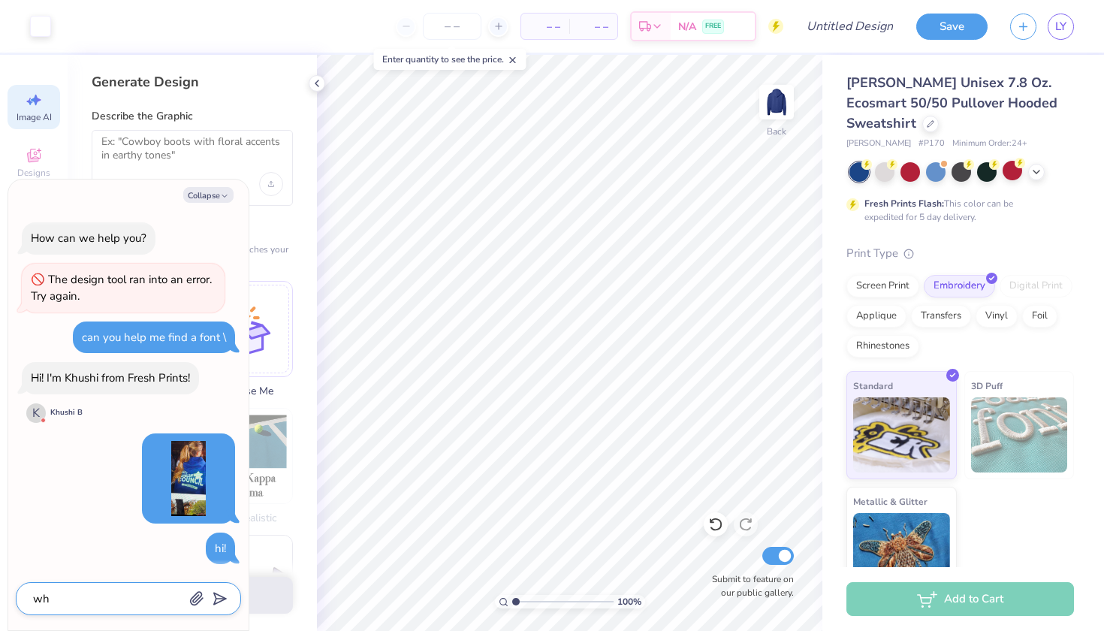
type textarea "w"
type textarea "x"
type textarea "t"
type textarea "x"
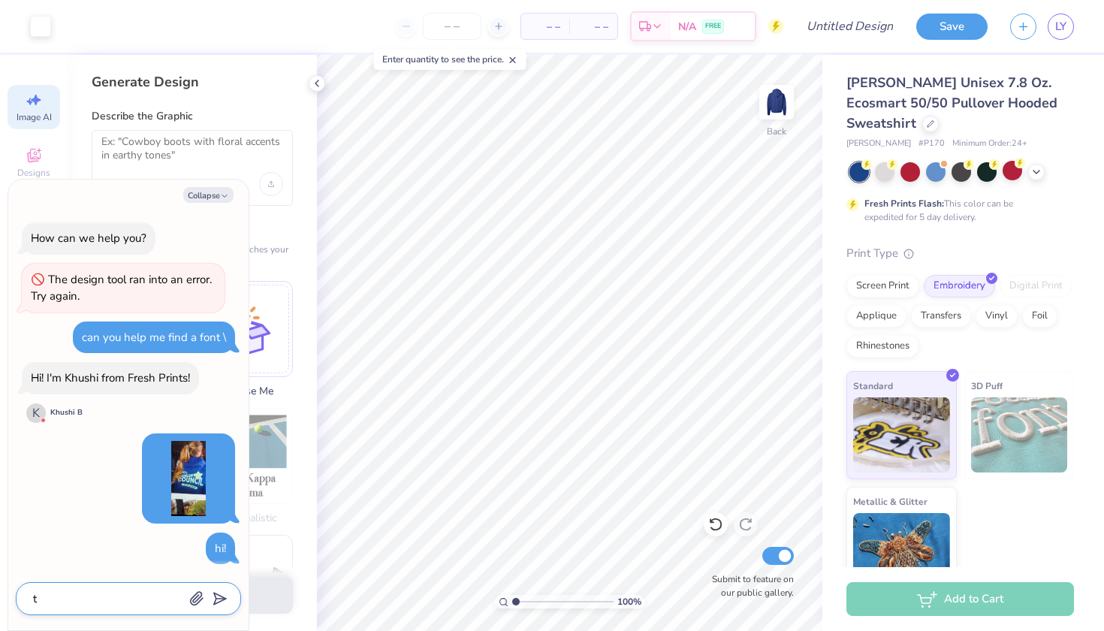
type textarea "th"
type textarea "x"
type textarea "thi"
type textarea "x"
type textarea "this"
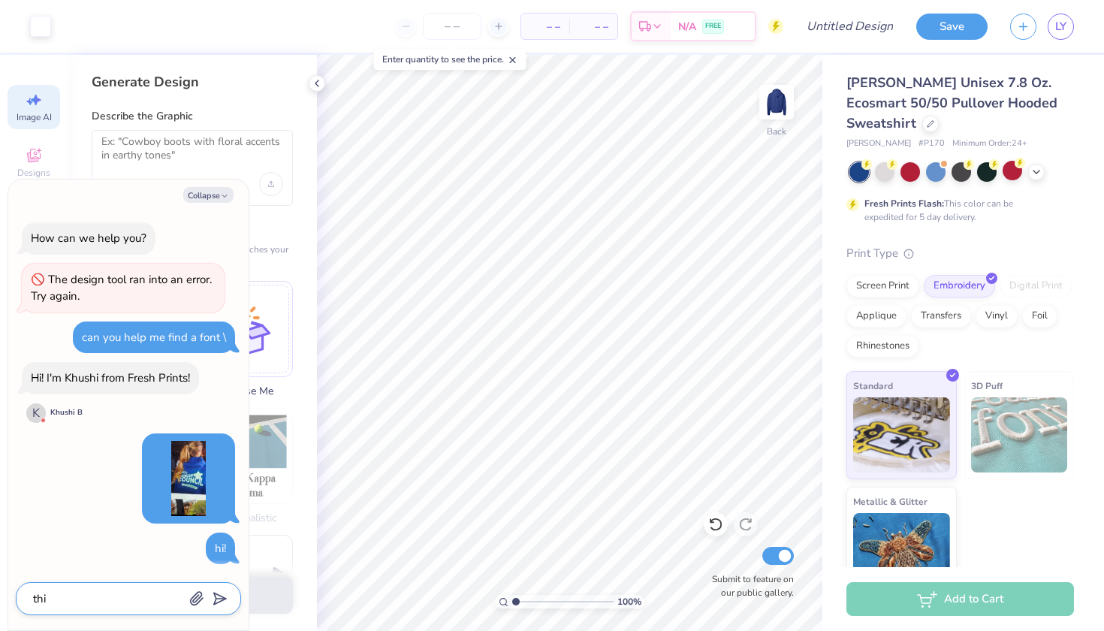
type textarea "x"
type textarea "this"
type textarea "x"
type textarea "this w"
type textarea "x"
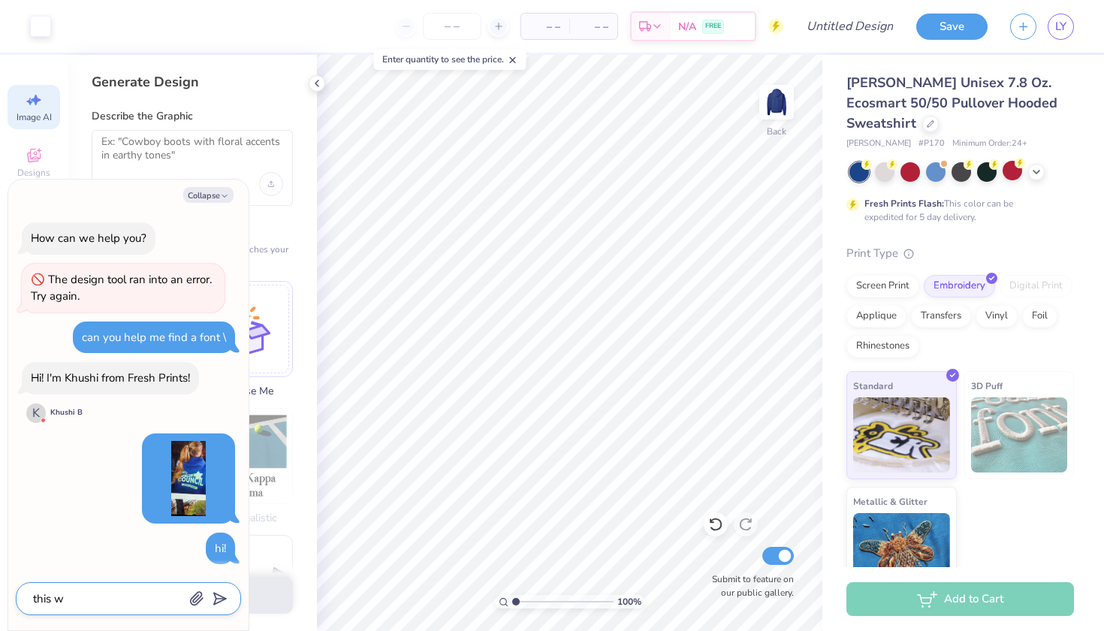
type textarea "this wa"
type textarea "x"
type textarea "this was"
type textarea "x"
type textarea "this was"
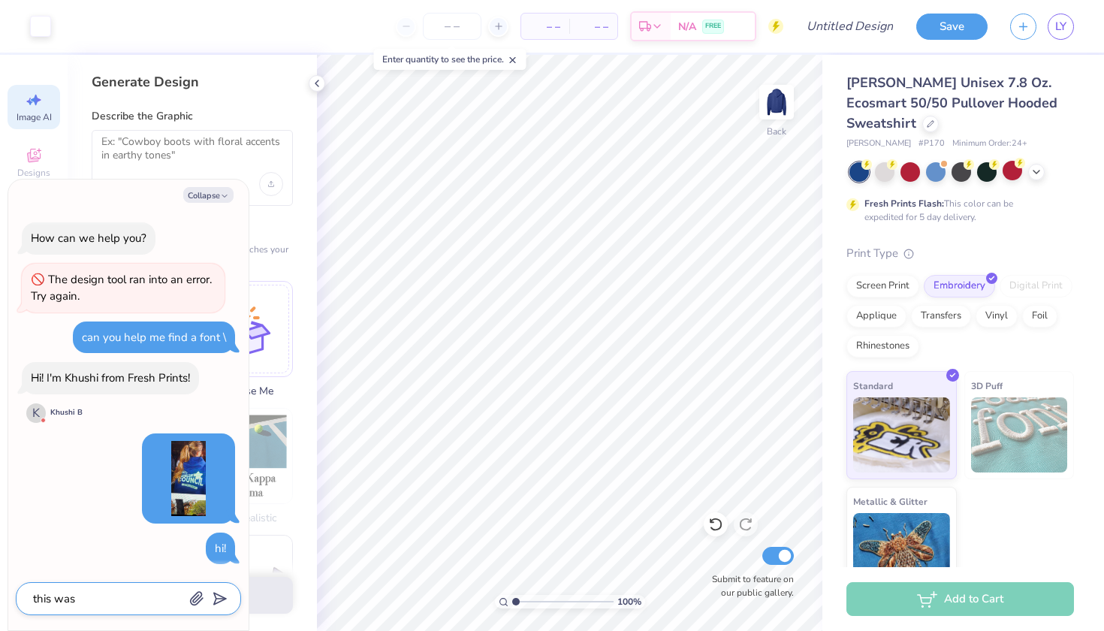
type textarea "x"
type textarea "this was o"
type textarea "x"
type textarea "this was on"
type textarea "x"
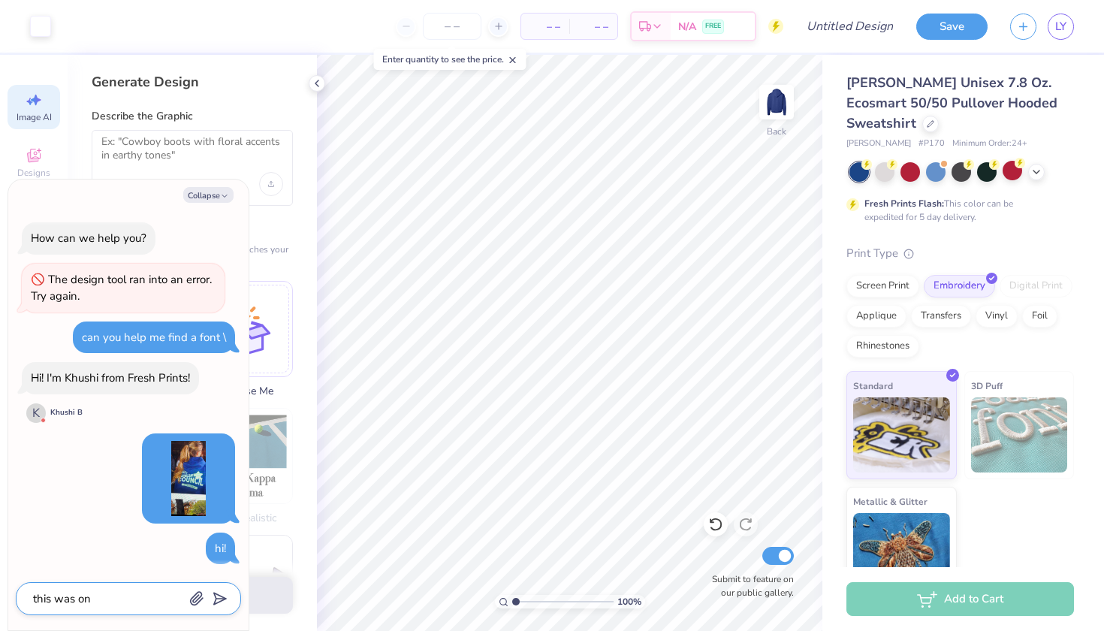
type textarea "this was on"
type textarea "x"
type textarea "this was on t"
type textarea "x"
type textarea "this was on th"
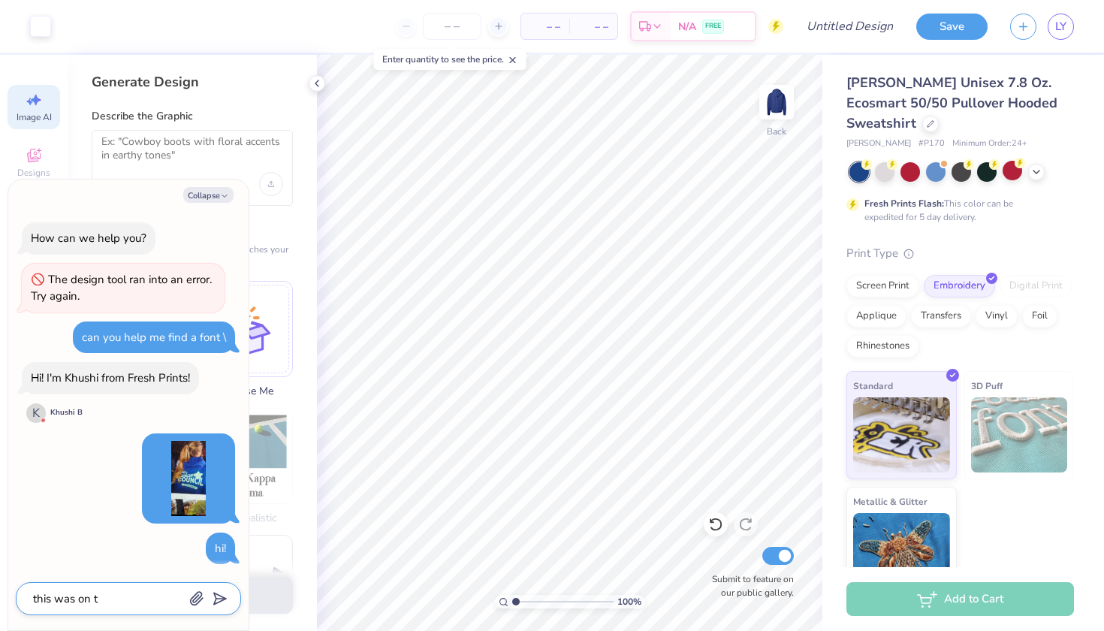
type textarea "x"
type textarea "this was on the"
type textarea "x"
type textarea "this was on the"
type textarea "x"
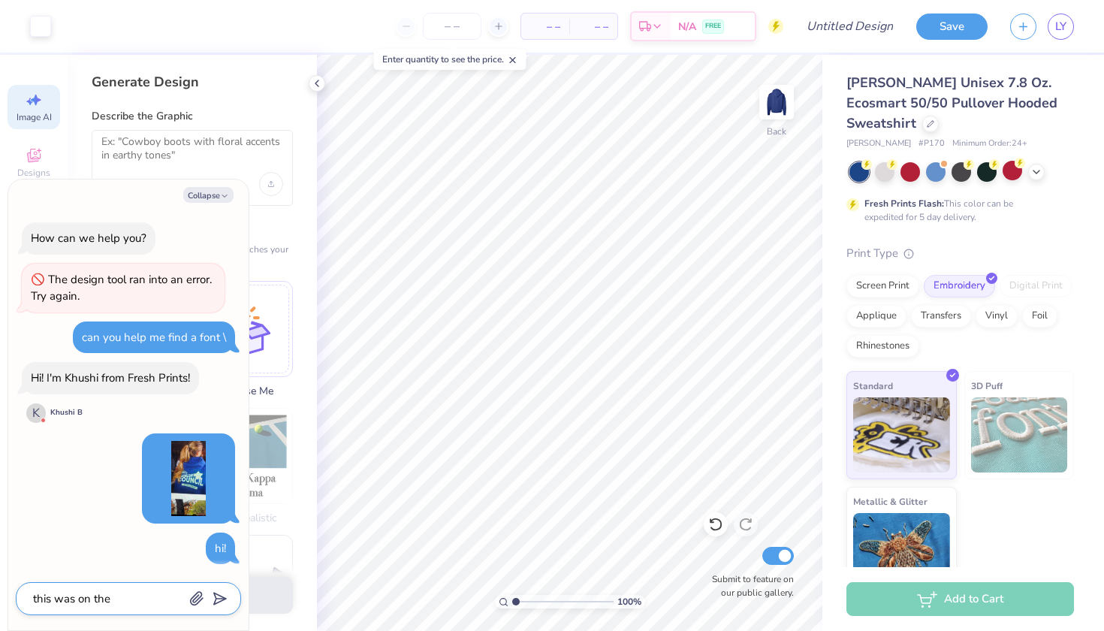
type textarea "this was on the"
type textarea "x"
type textarea "this was on th"
type textarea "x"
type textarea "this was on t"
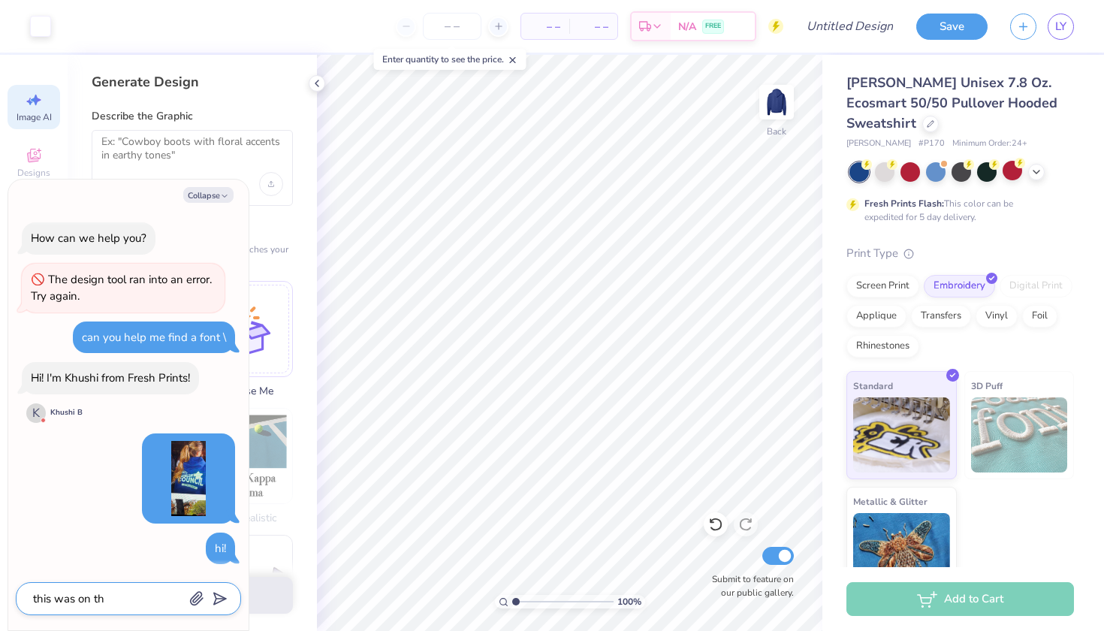
type textarea "x"
type textarea "this was on"
type textarea "x"
type textarea "this was on"
type textarea "x"
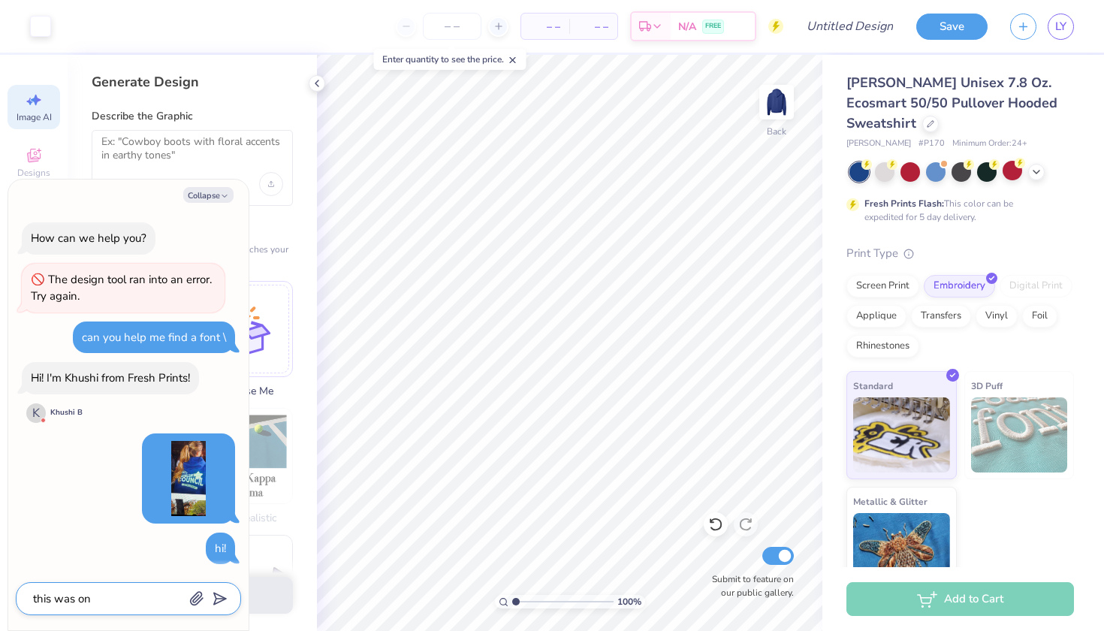
type textarea "this was one"
type textarea "x"
type textarea "this was one"
type textarea "x"
type textarea "this was one t"
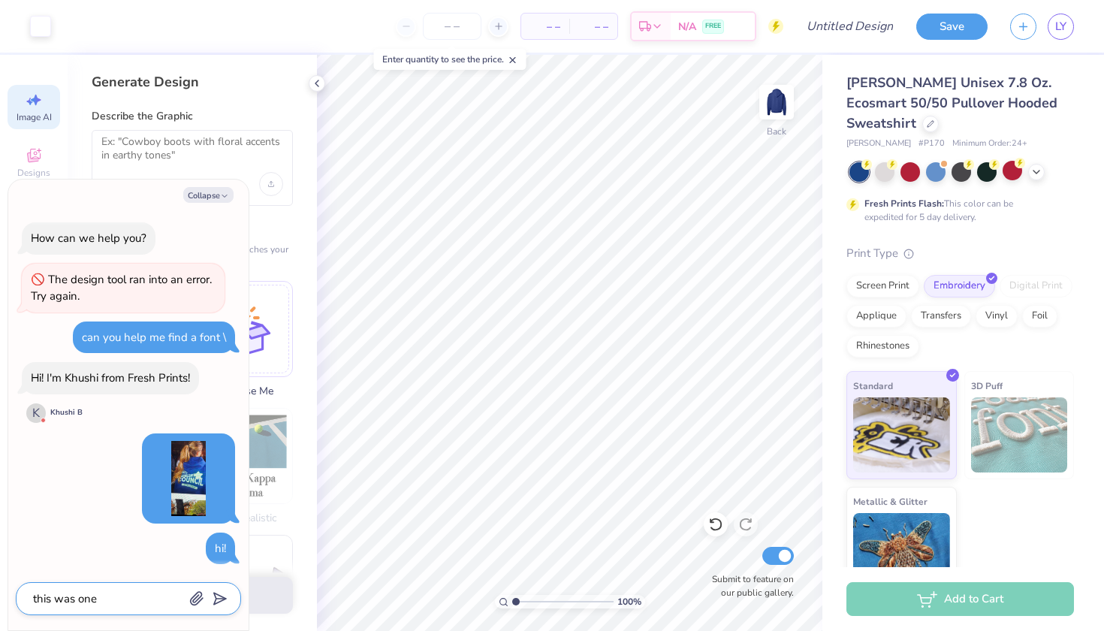
type textarea "x"
type textarea "this was one th"
type textarea "x"
type textarea "this was one the"
type textarea "x"
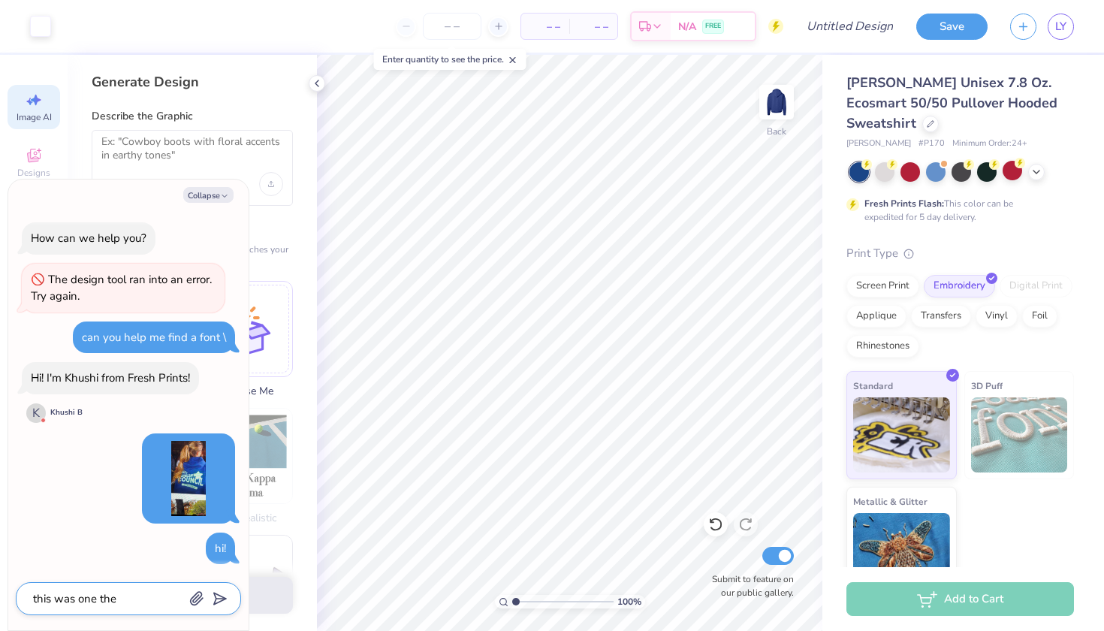
type textarea "this was one the"
type textarea "x"
type textarea "this was one the w"
type textarea "x"
type textarea "this was one the we"
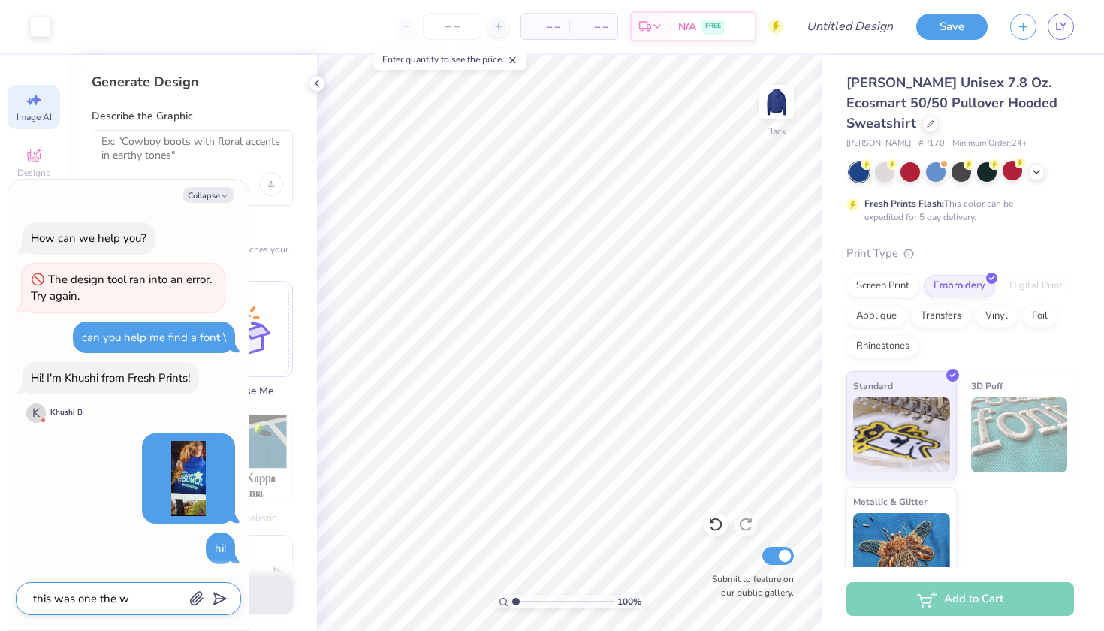
type textarea "x"
type textarea "this was one the web"
type textarea "x"
type textarea "this was one the webs"
type textarea "x"
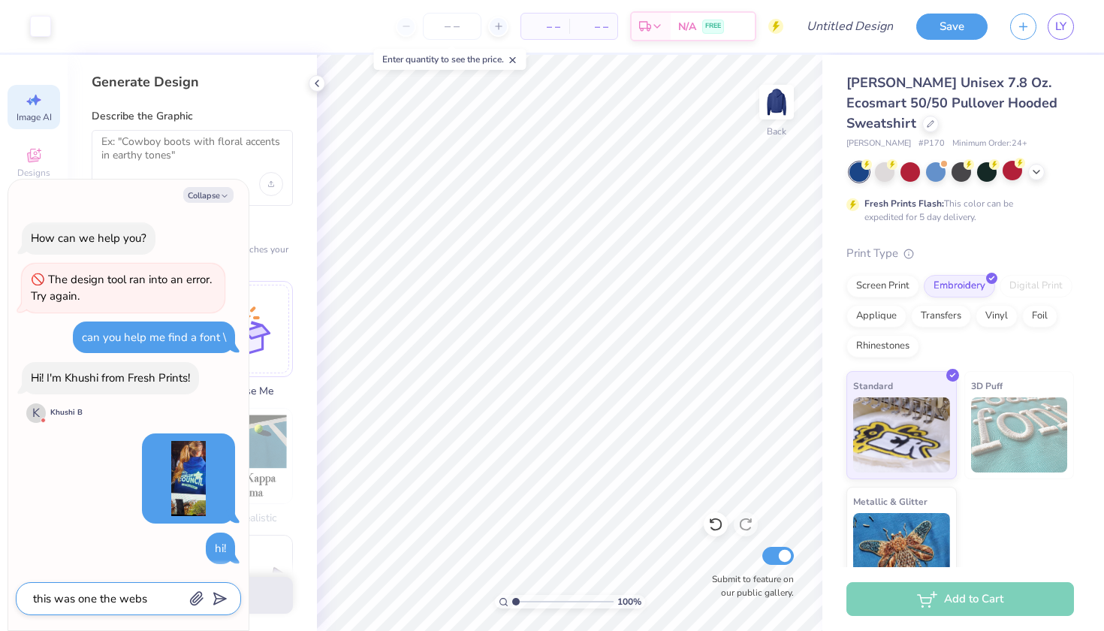
type textarea "this was one the websi"
type textarea "x"
type textarea "this was one the websir"
type textarea "x"
type textarea "this was one the websire"
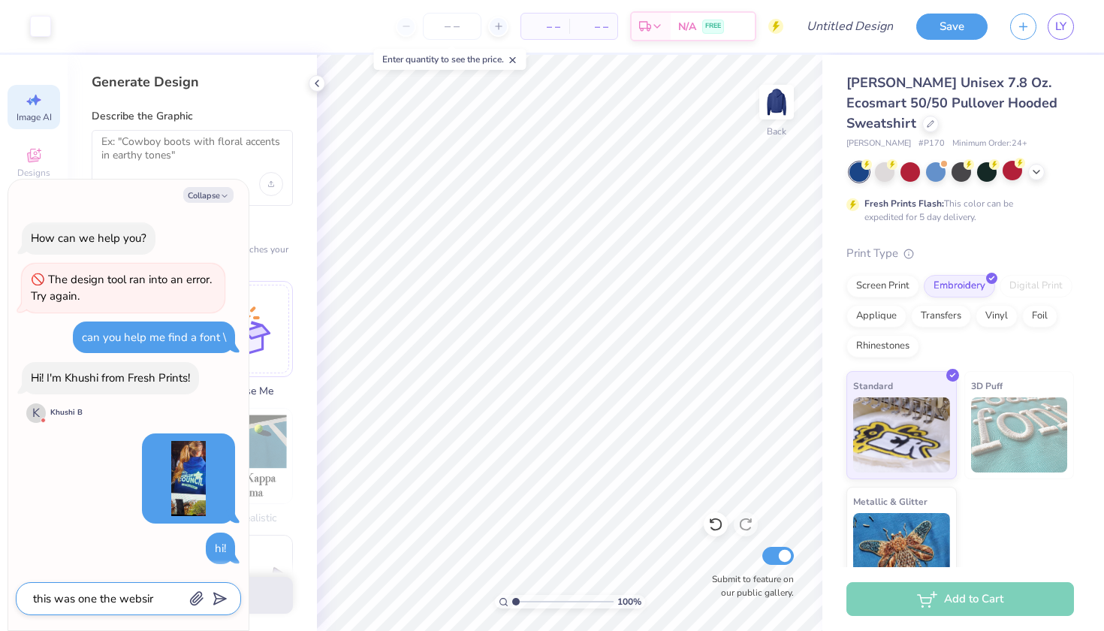
type textarea "x"
type textarea "this was one the website"
type textarea "x"
type textarea "this was one the website h"
type textarea "x"
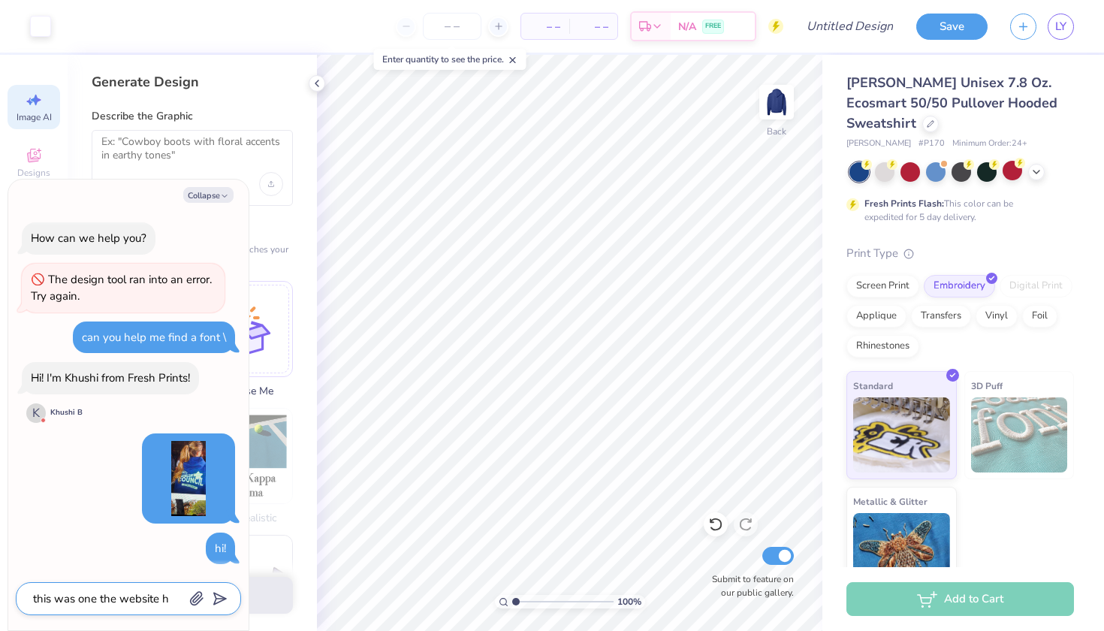
type textarea "this was one the website hw"
type textarea "x"
type textarea "this was one the website hw"
type textarea "x"
type textarea "this was one the website hw"
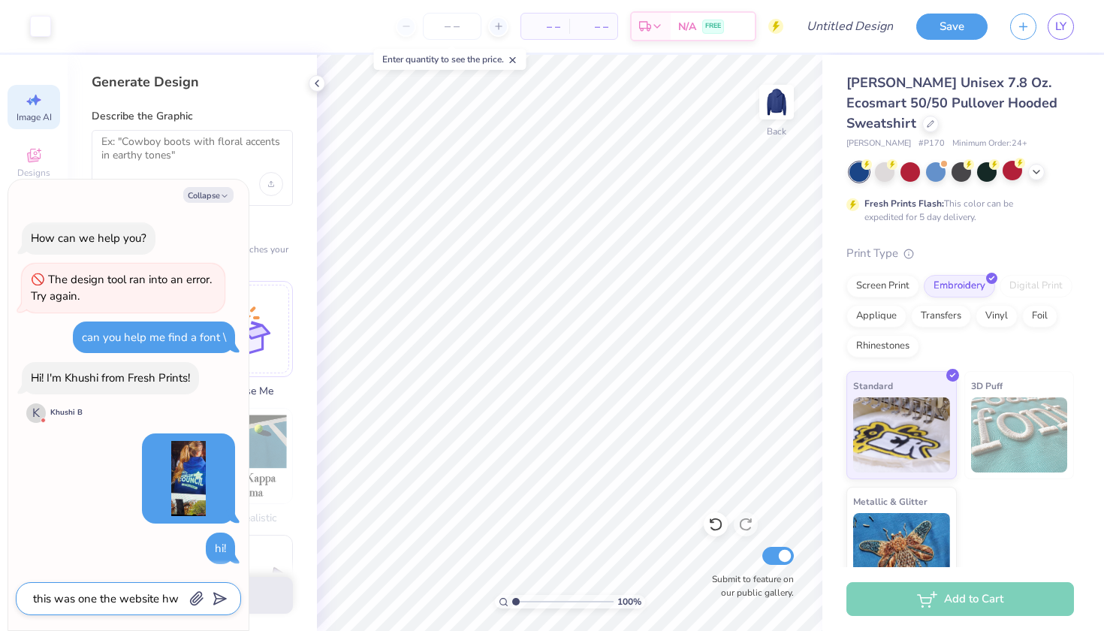
type textarea "x"
type textarea "this was one the website h"
type textarea "x"
type textarea "this was one the website ho"
type textarea "x"
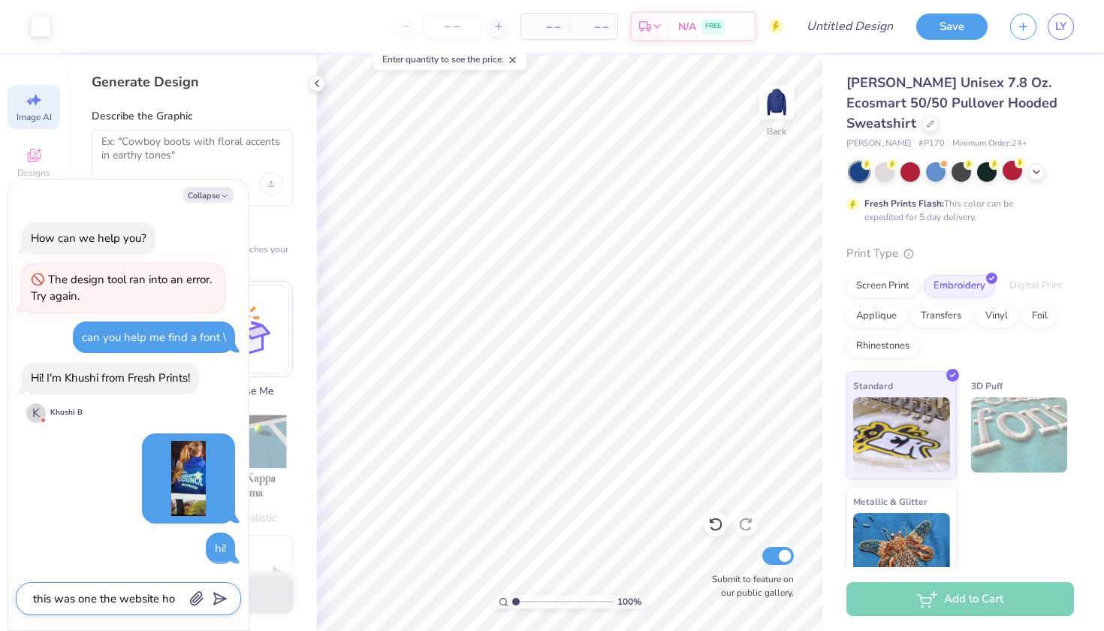
type textarea "this was one the website how"
type textarea "x"
type textarea "this was one the website how"
type textarea "x"
type textarea "this was one the website how c"
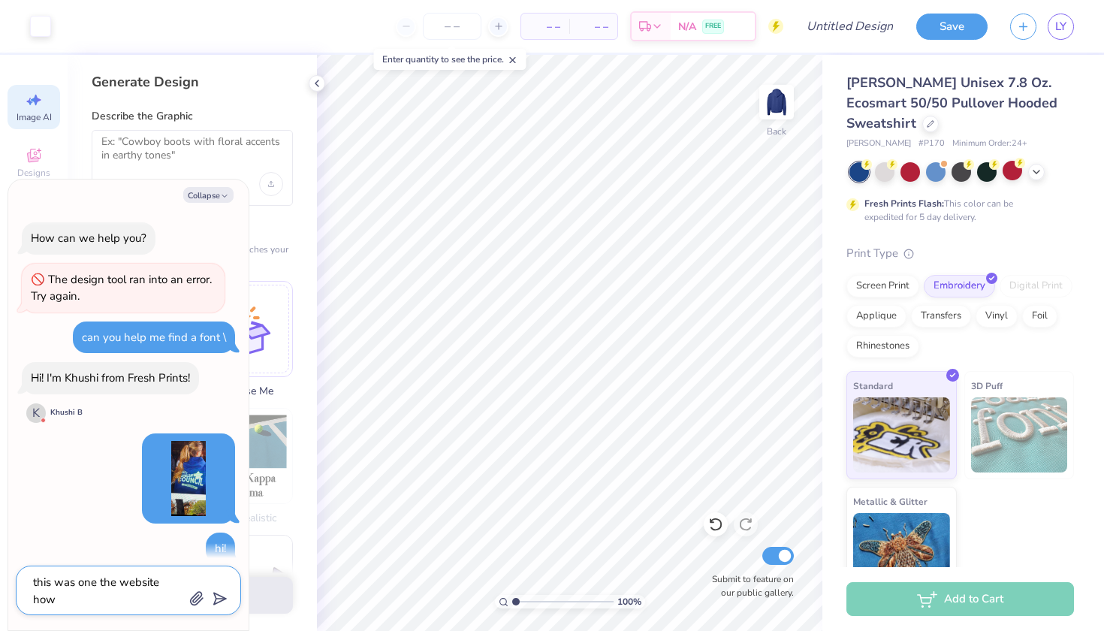
type textarea "x"
type textarea "this was one the website how ca"
type textarea "x"
type textarea "this was one the website how can"
type textarea "x"
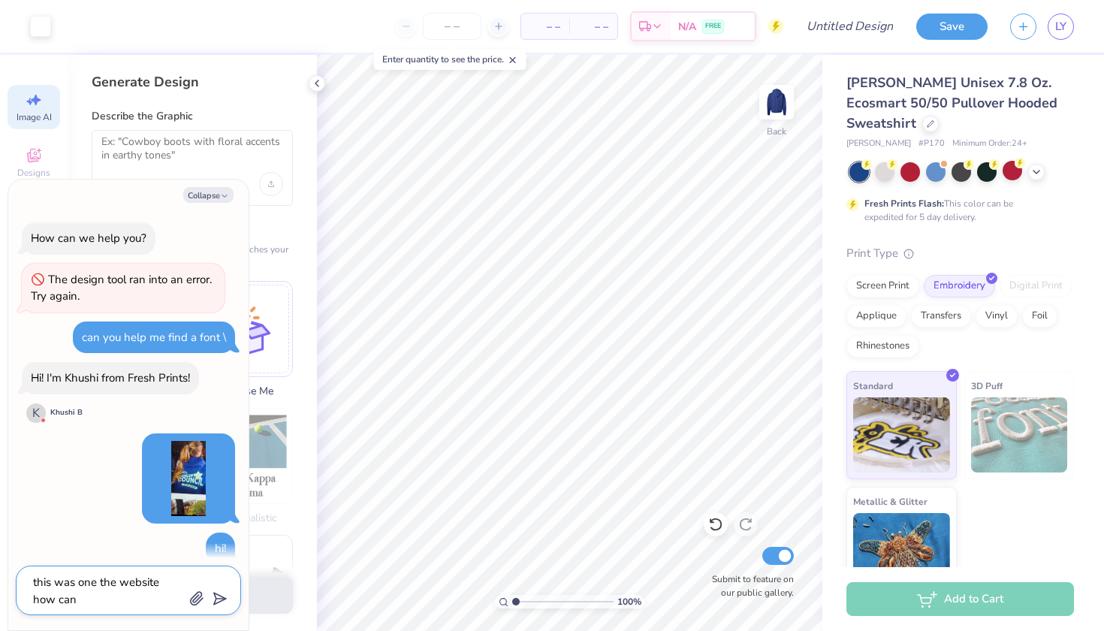
type textarea "this was one the website how can"
type textarea "x"
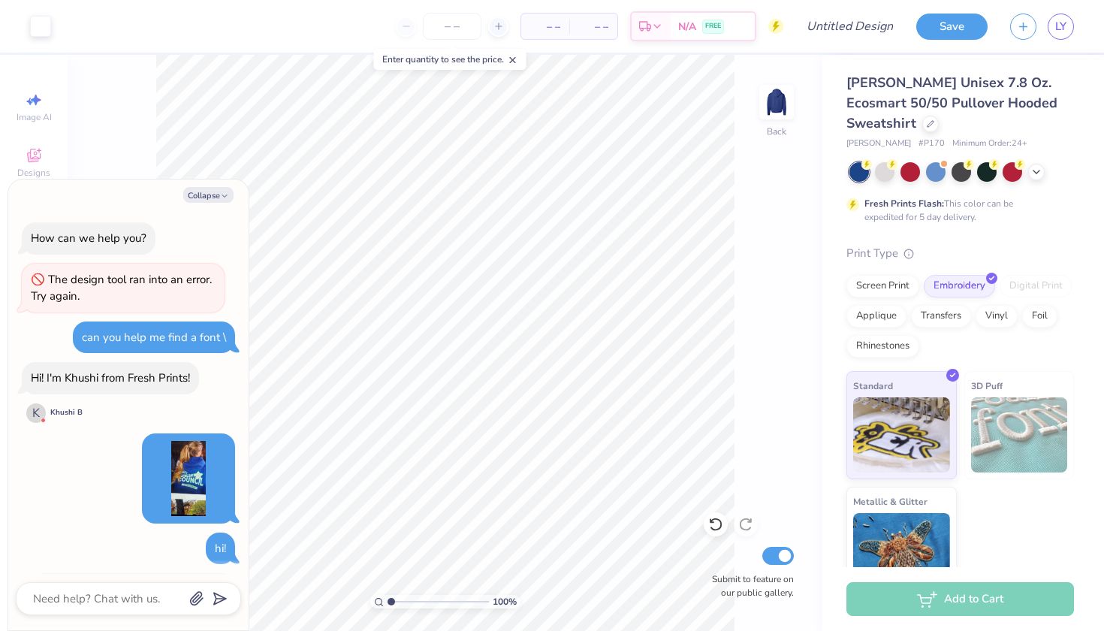
scroll to position [73, 0]
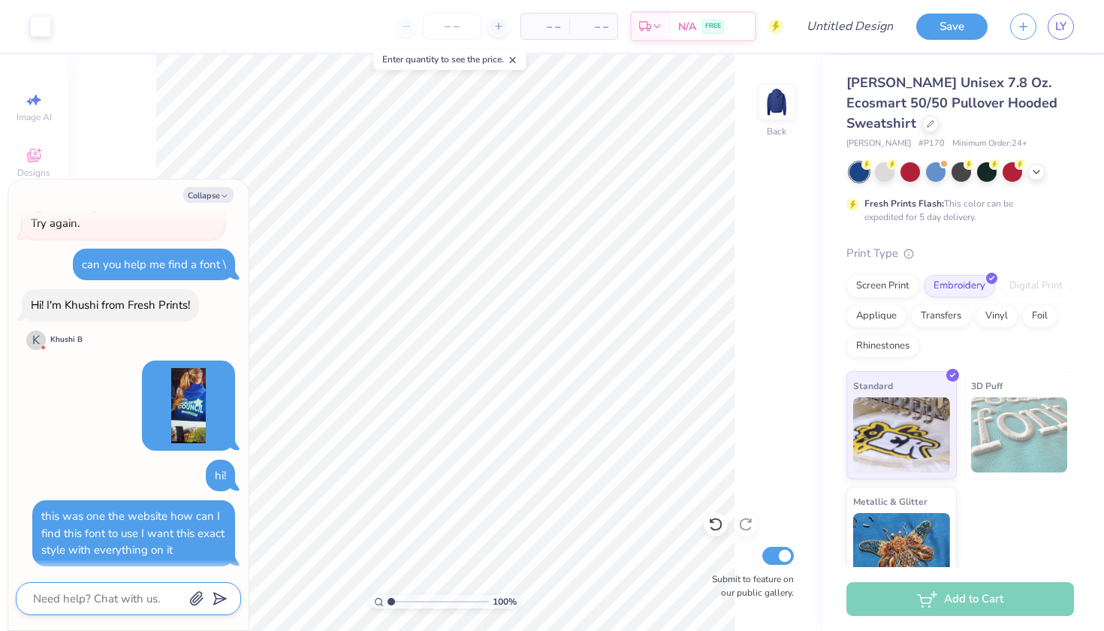
click at [80, 599] on textarea at bounding box center [108, 599] width 152 height 20
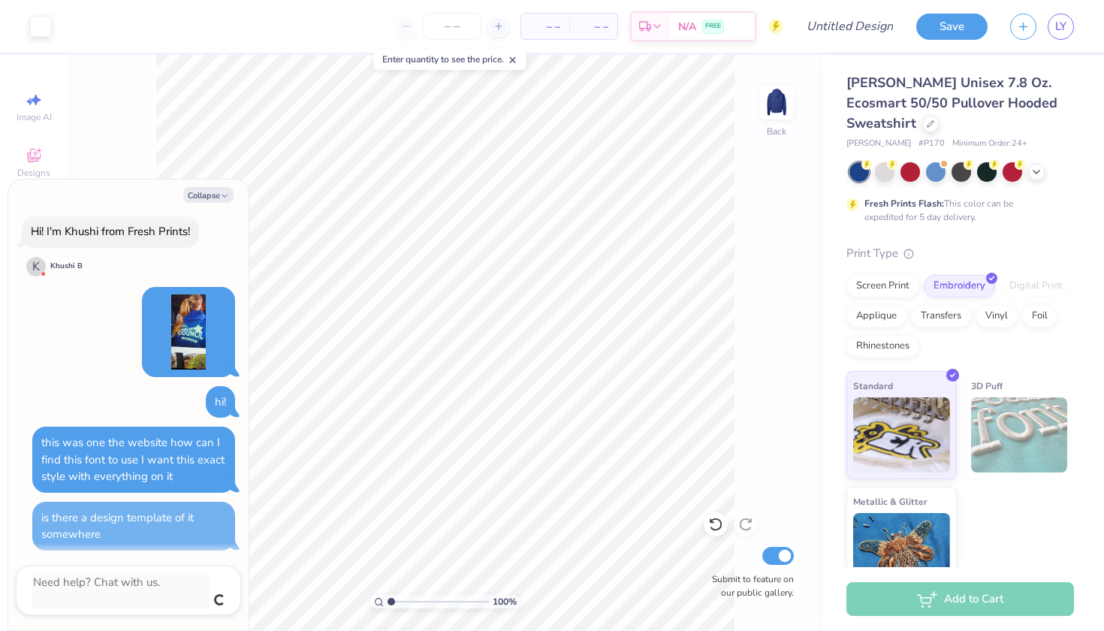
scroll to position [130, 0]
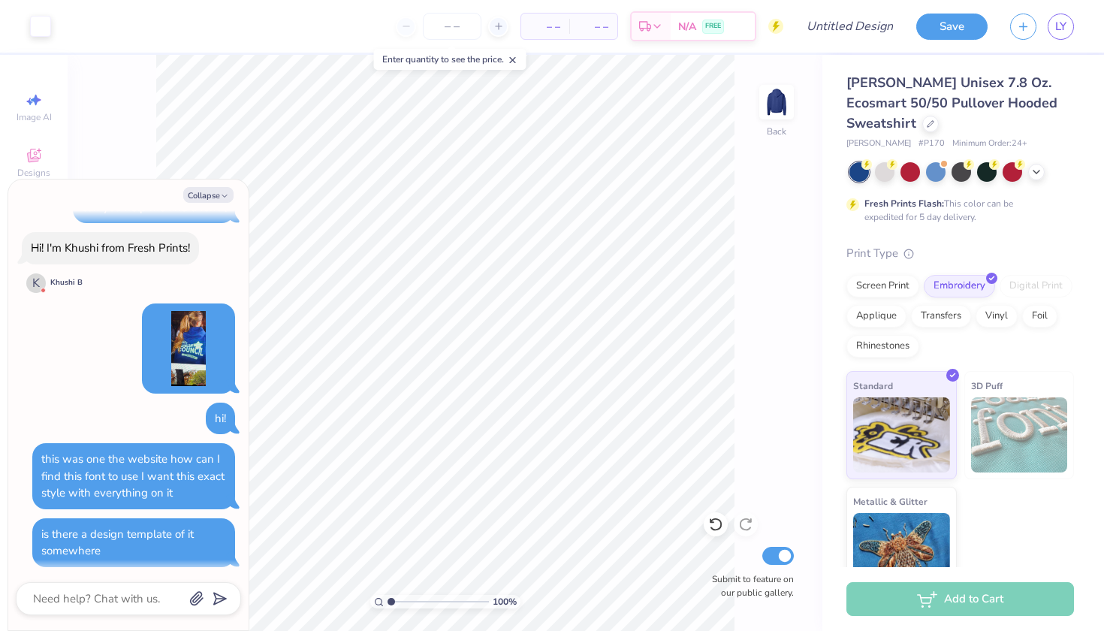
click at [110, 526] on div "is there a design template of it somewhere" at bounding box center [117, 542] width 152 height 32
click at [113, 596] on textarea at bounding box center [108, 599] width 152 height 20
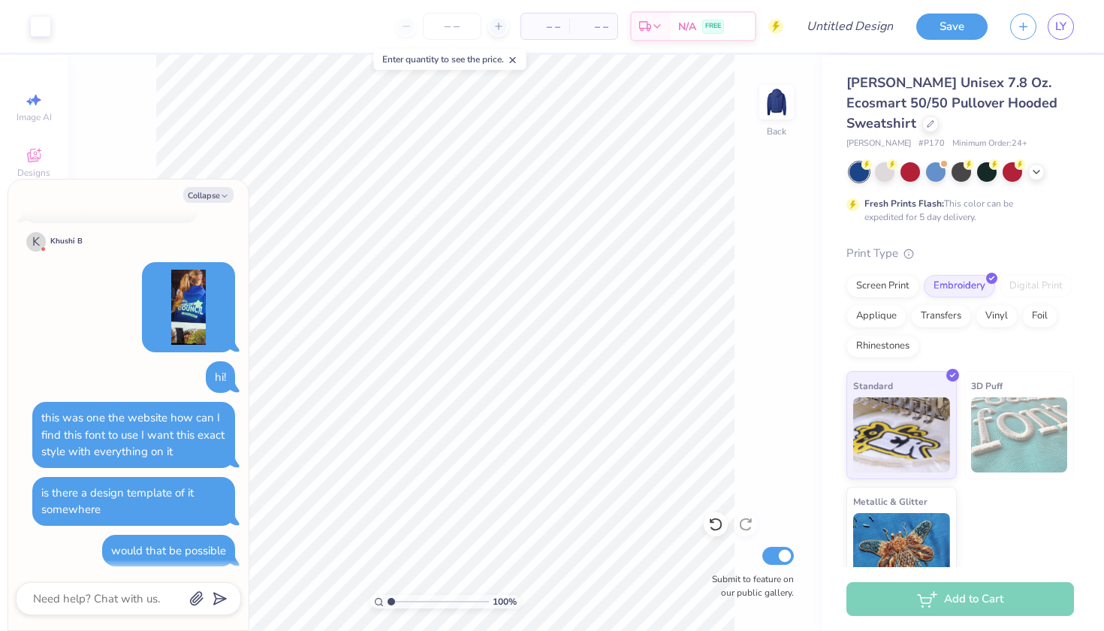
scroll to position [170, 0]
click at [37, 237] on div "K" at bounding box center [36, 243] width 20 height 20
click at [39, 244] on div "K" at bounding box center [36, 243] width 20 height 20
click at [460, 28] on input "number" at bounding box center [452, 26] width 59 height 27
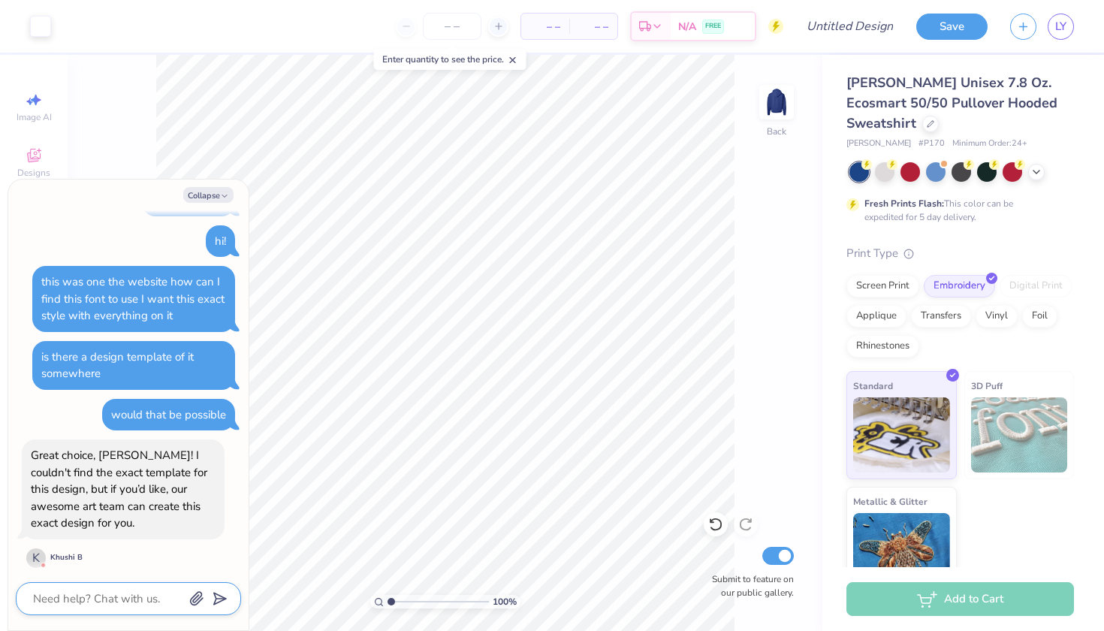
click at [125, 596] on textarea at bounding box center [108, 599] width 152 height 20
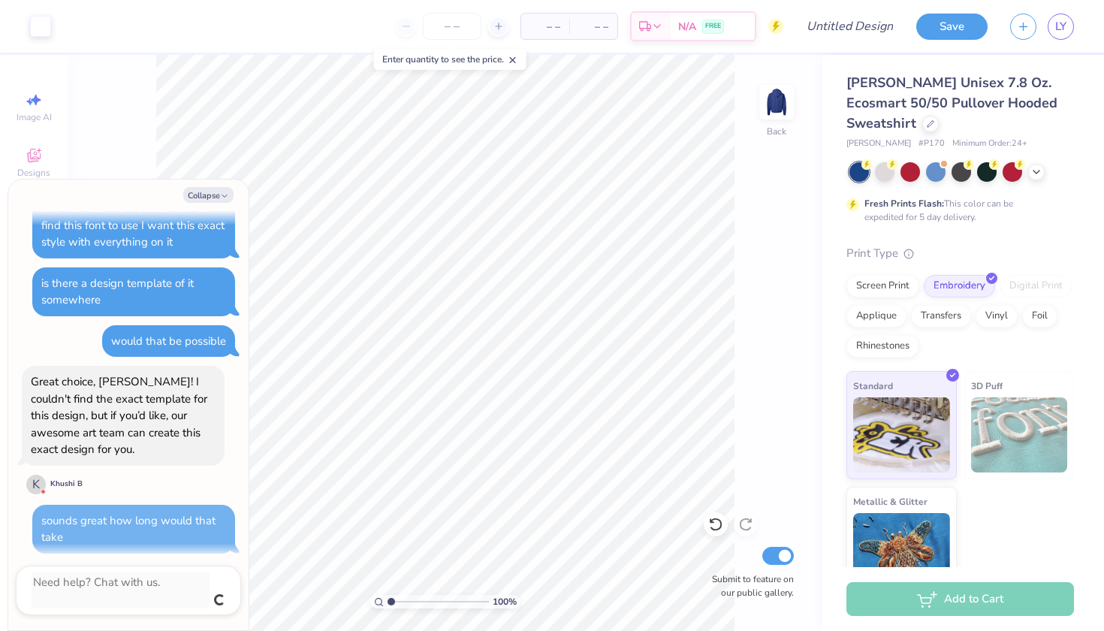
scroll to position [364, 0]
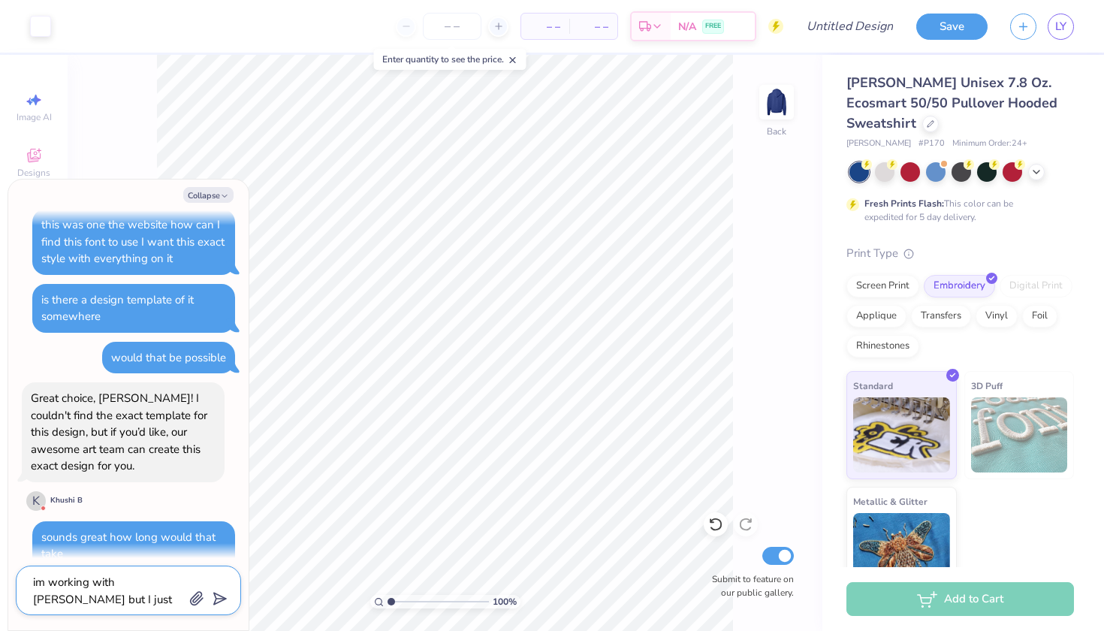
click at [116, 593] on textarea "im working with eden but I just" at bounding box center [108, 590] width 152 height 36
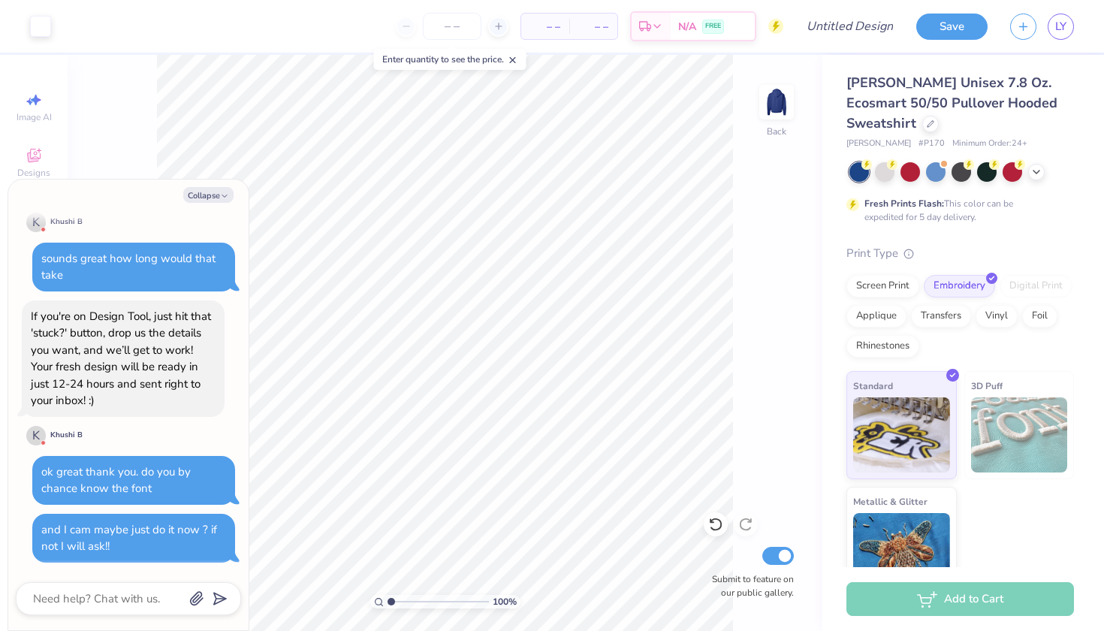
scroll to position [632, 0]
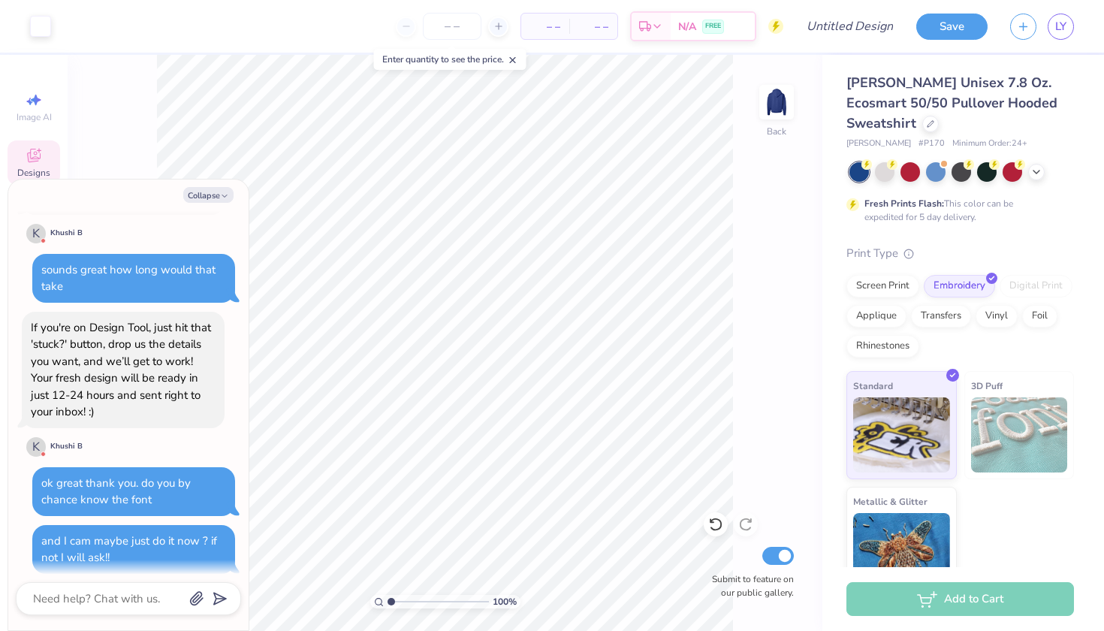
click at [53, 173] on div "Designs" at bounding box center [34, 162] width 53 height 44
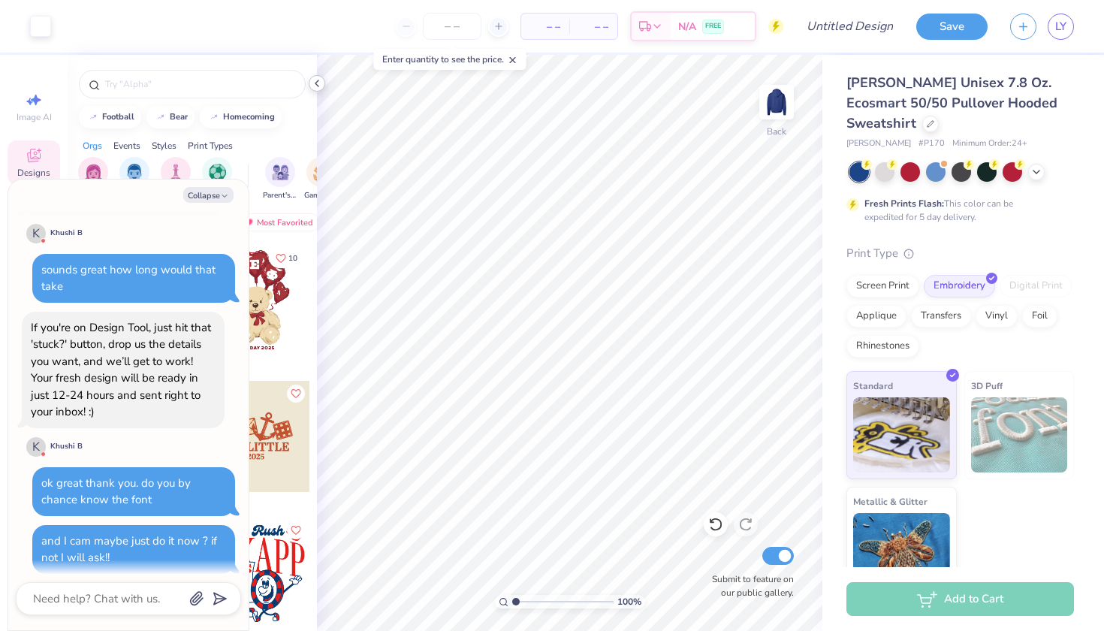
click at [318, 83] on icon at bounding box center [317, 83] width 12 height 12
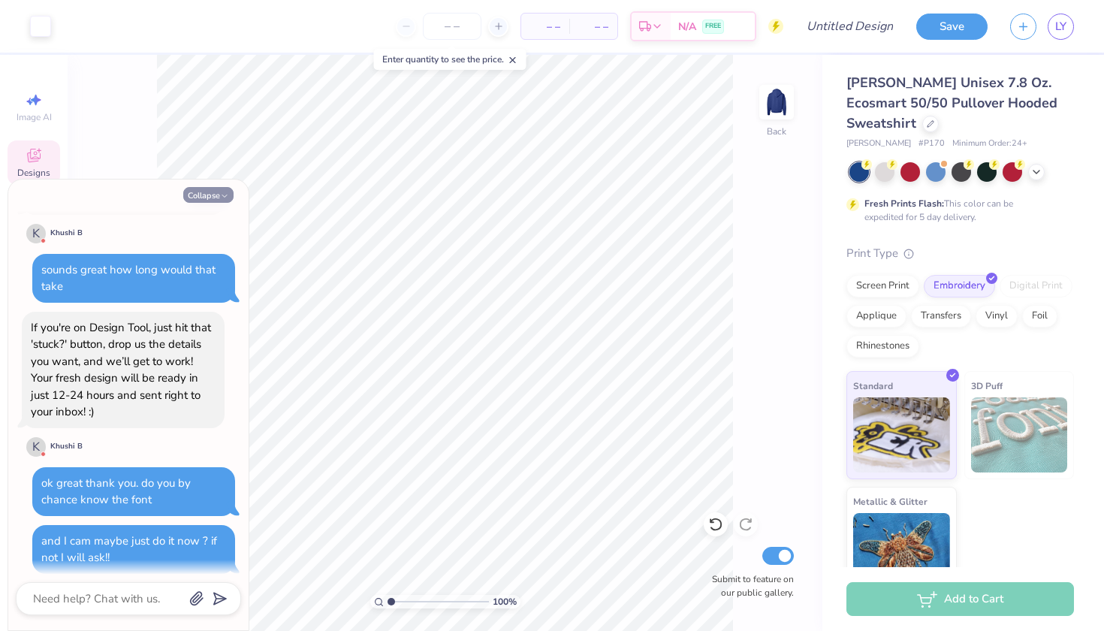
click at [214, 195] on button "Collapse" at bounding box center [208, 195] width 50 height 16
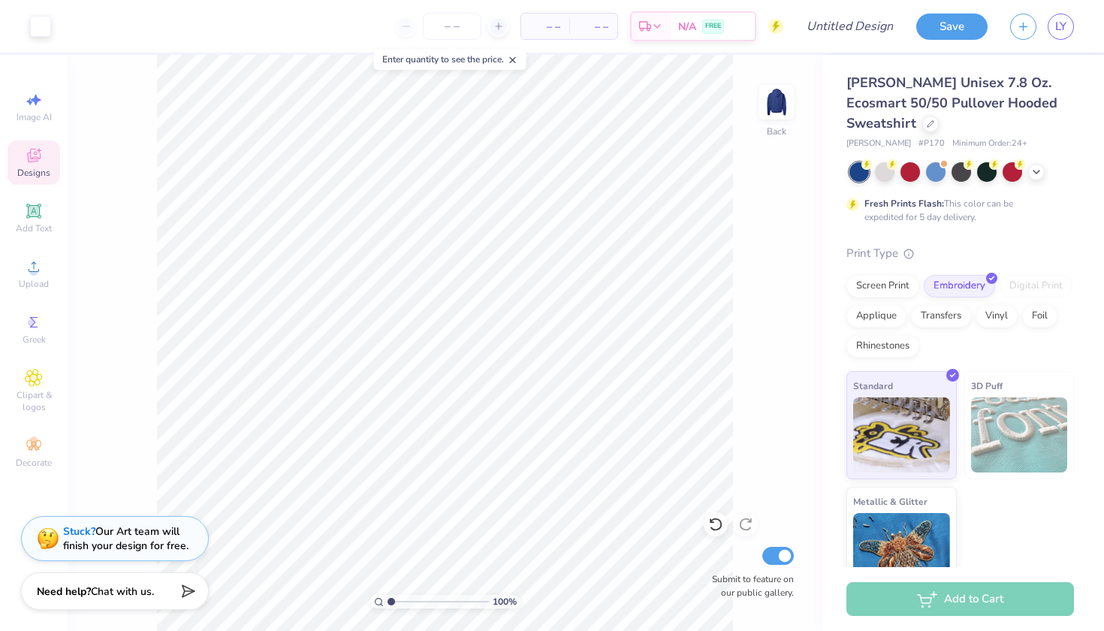
click at [76, 527] on strong "Stuck?" at bounding box center [79, 531] width 32 height 14
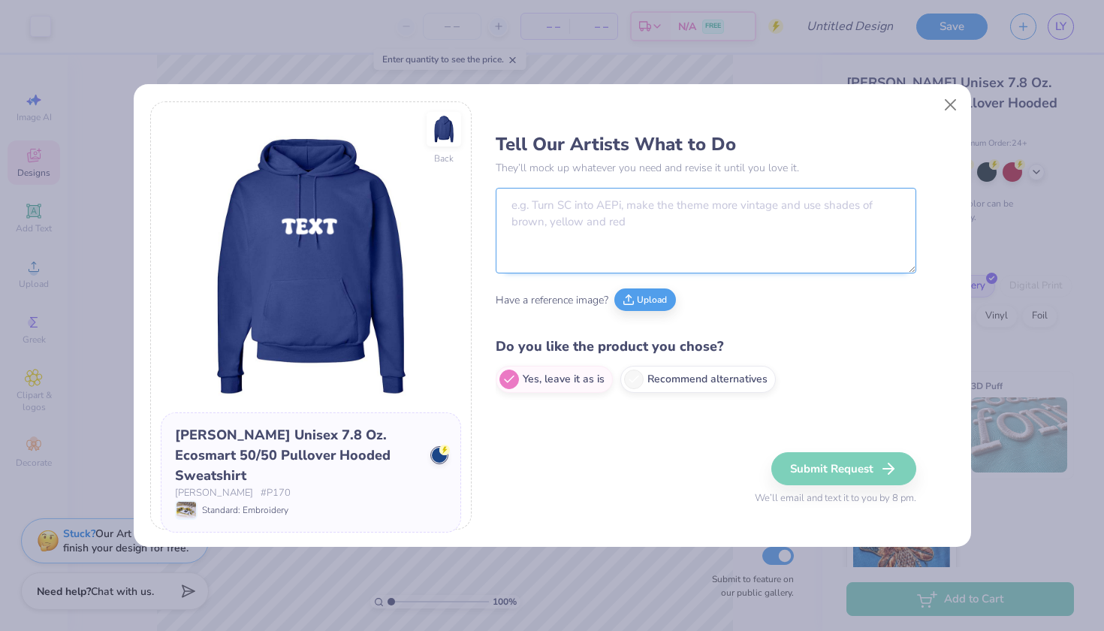
click at [573, 211] on textarea at bounding box center [706, 231] width 421 height 86
click at [647, 294] on button "Upload" at bounding box center [645, 297] width 62 height 23
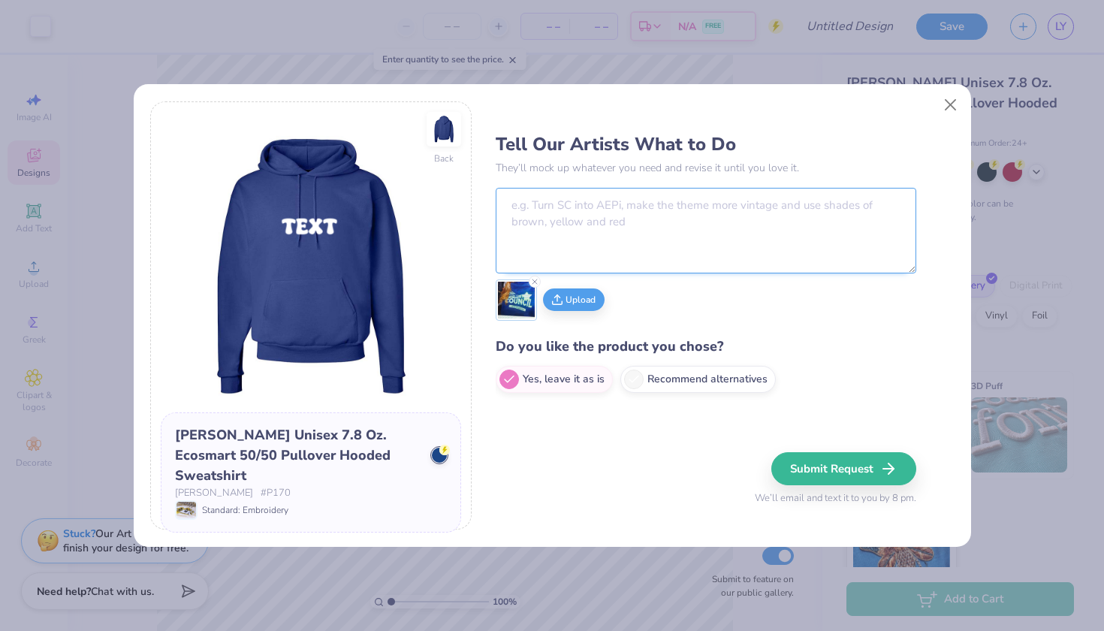
click at [602, 195] on textarea at bounding box center [706, 231] width 421 height 86
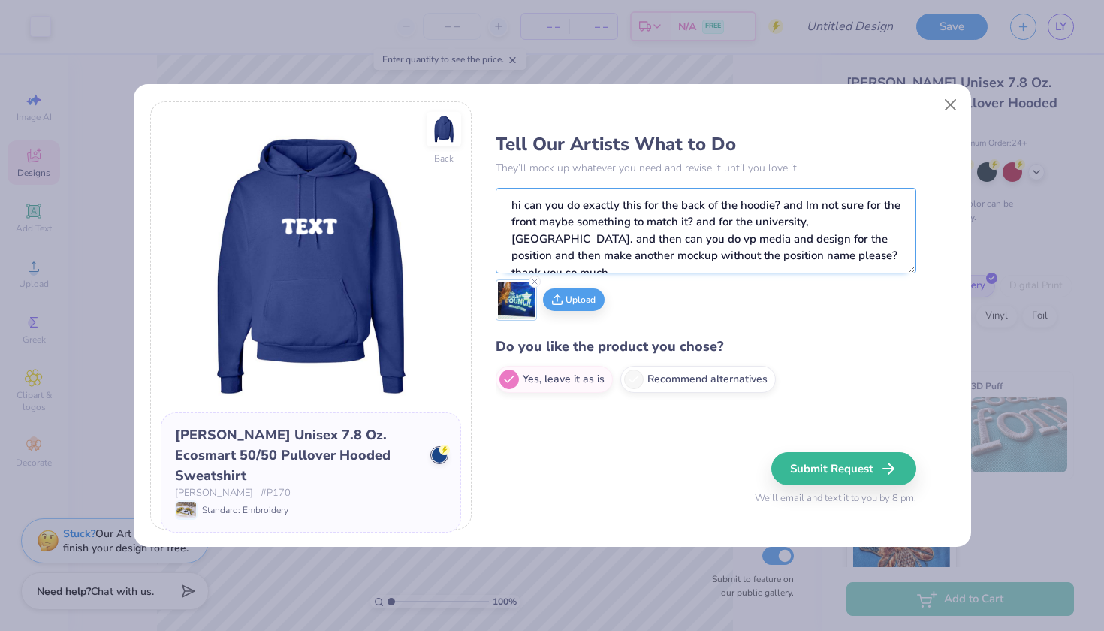
scroll to position [0, 0]
drag, startPoint x: 782, startPoint y: 204, endPoint x: 798, endPoint y: 204, distance: 15.8
click at [782, 204] on textarea "hi can you do exactly this for the back of the hoodie? and Im not sure for the …" at bounding box center [706, 231] width 421 height 86
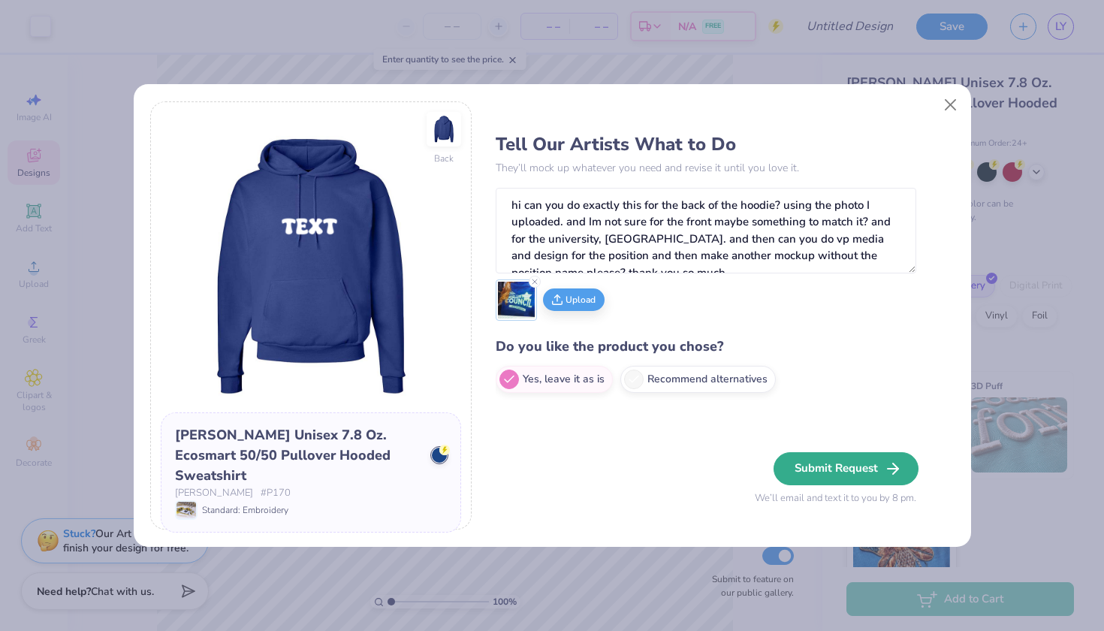
click at [872, 472] on button "Submit Request" at bounding box center [846, 468] width 145 height 33
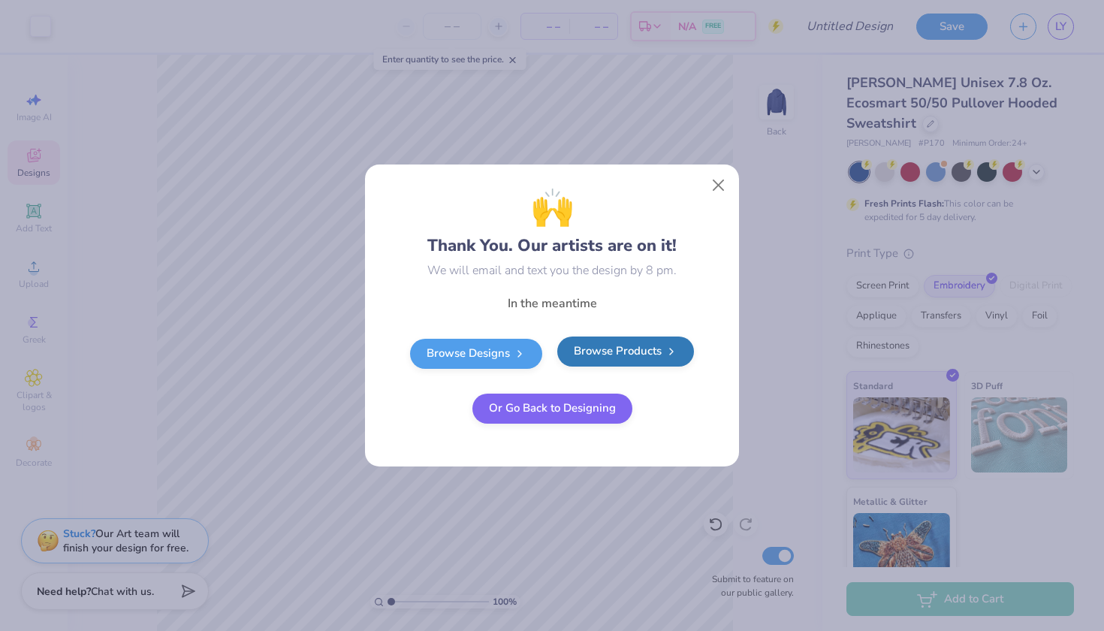
click at [644, 351] on link "Browse Products" at bounding box center [625, 351] width 137 height 30
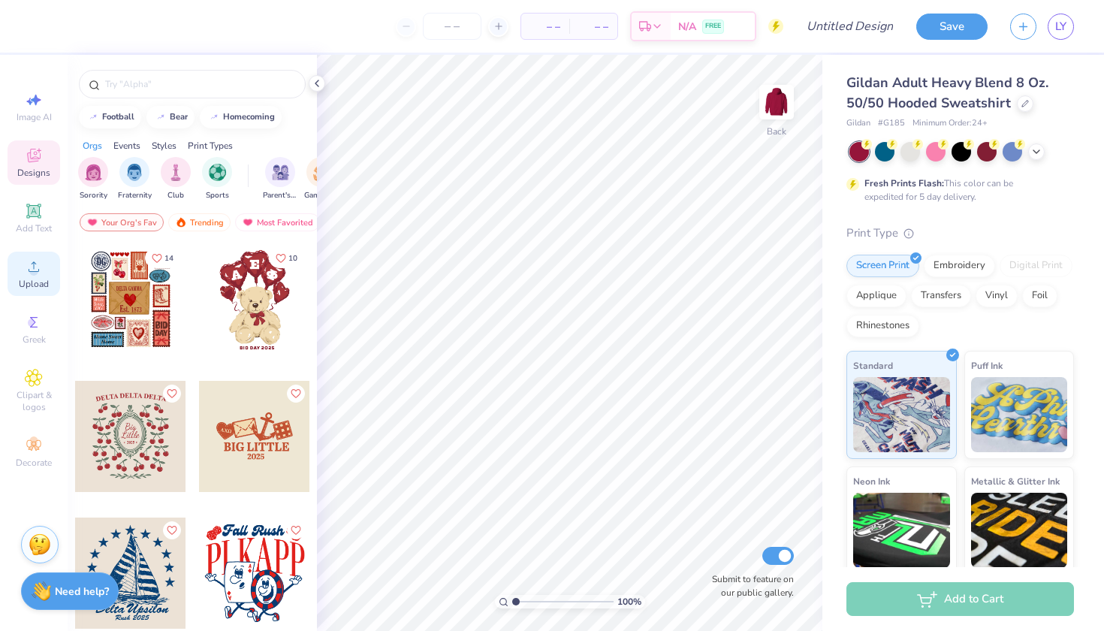
click at [42, 274] on icon at bounding box center [34, 267] width 18 height 18
click at [775, 97] on img at bounding box center [777, 102] width 60 height 60
click at [909, 145] on div at bounding box center [910, 150] width 20 height 20
click at [1037, 144] on icon at bounding box center [1036, 150] width 12 height 12
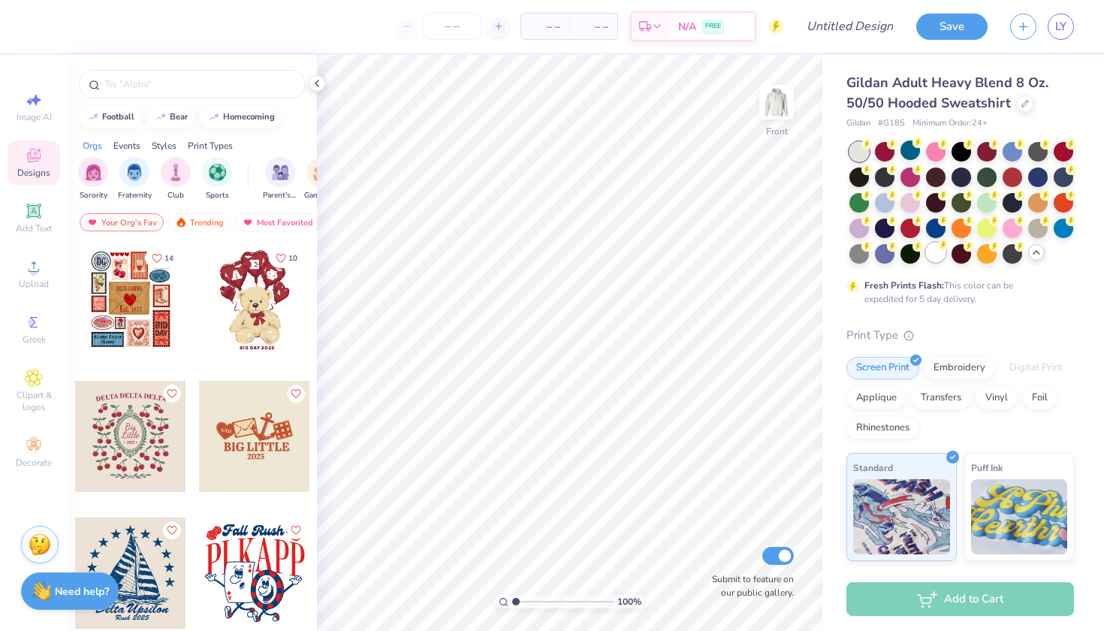
click at [933, 246] on div at bounding box center [936, 253] width 20 height 20
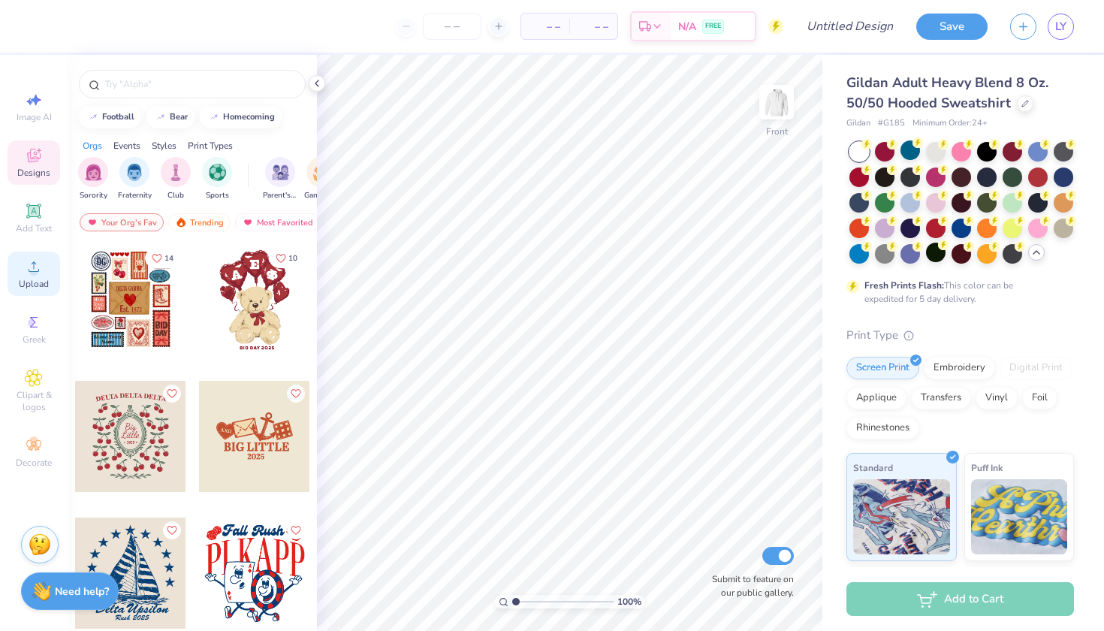
click at [35, 273] on circle at bounding box center [33, 271] width 8 height 8
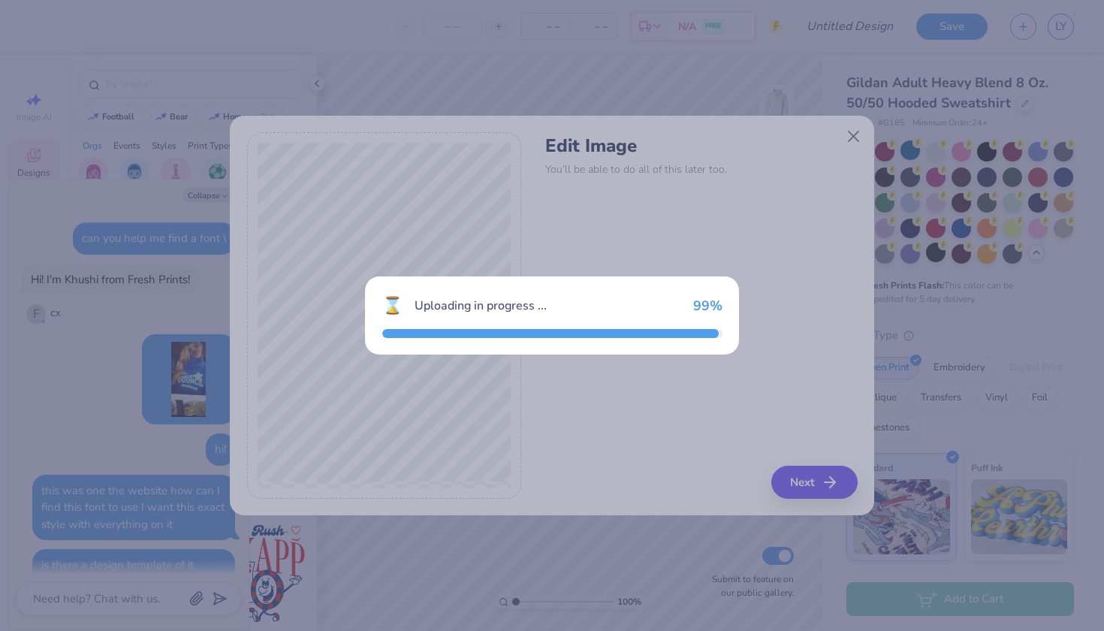
scroll to position [848, 0]
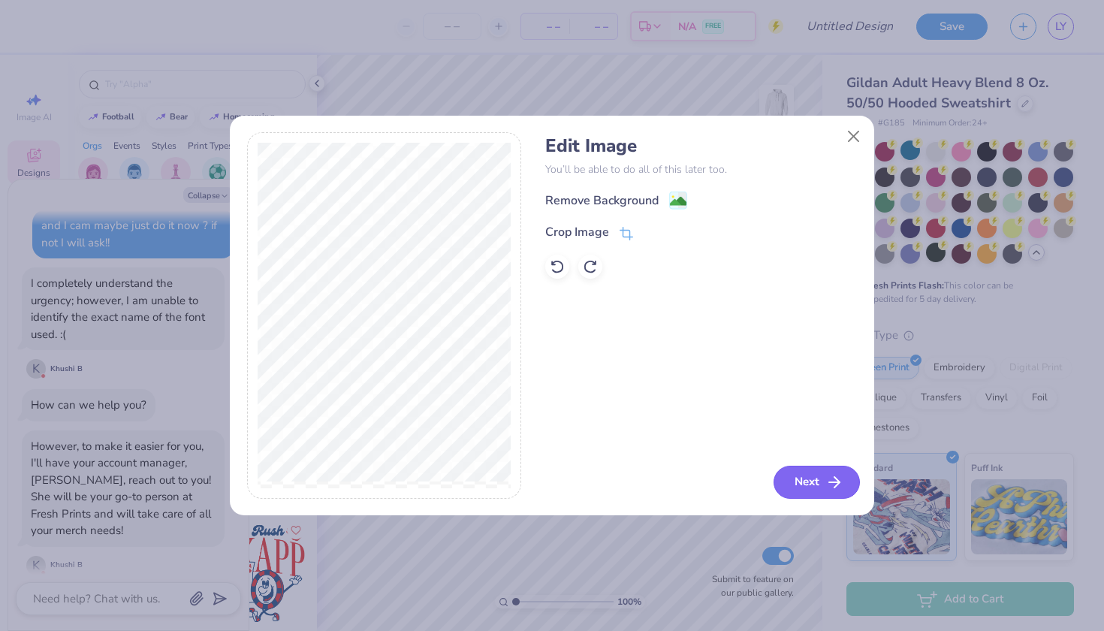
click at [814, 484] on button "Next" at bounding box center [817, 482] width 86 height 33
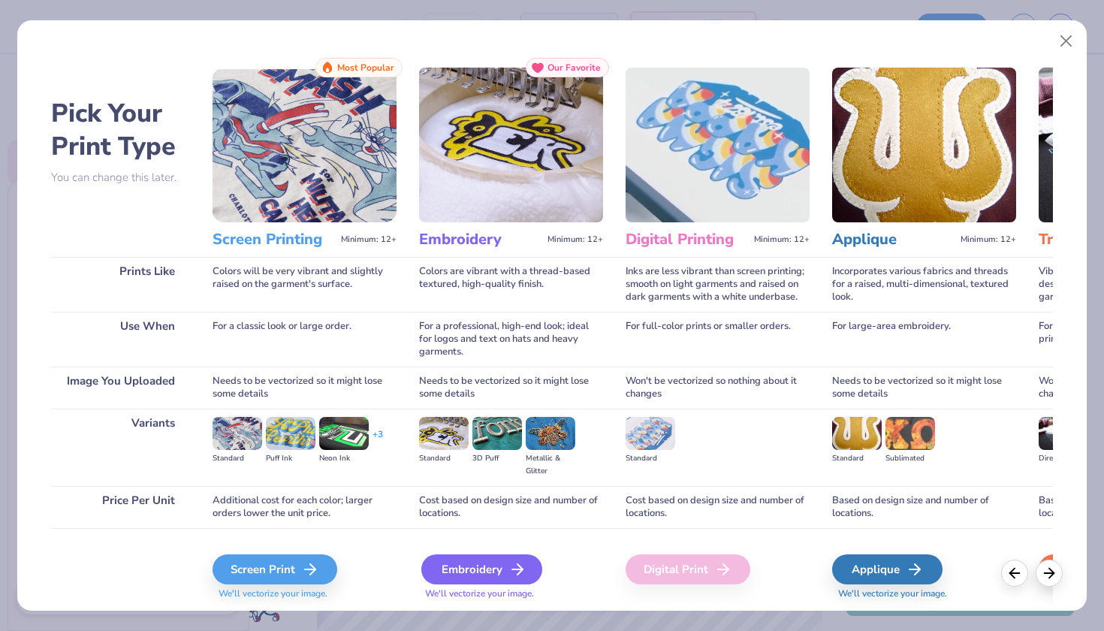
click at [487, 578] on div "Embroidery" at bounding box center [481, 569] width 121 height 30
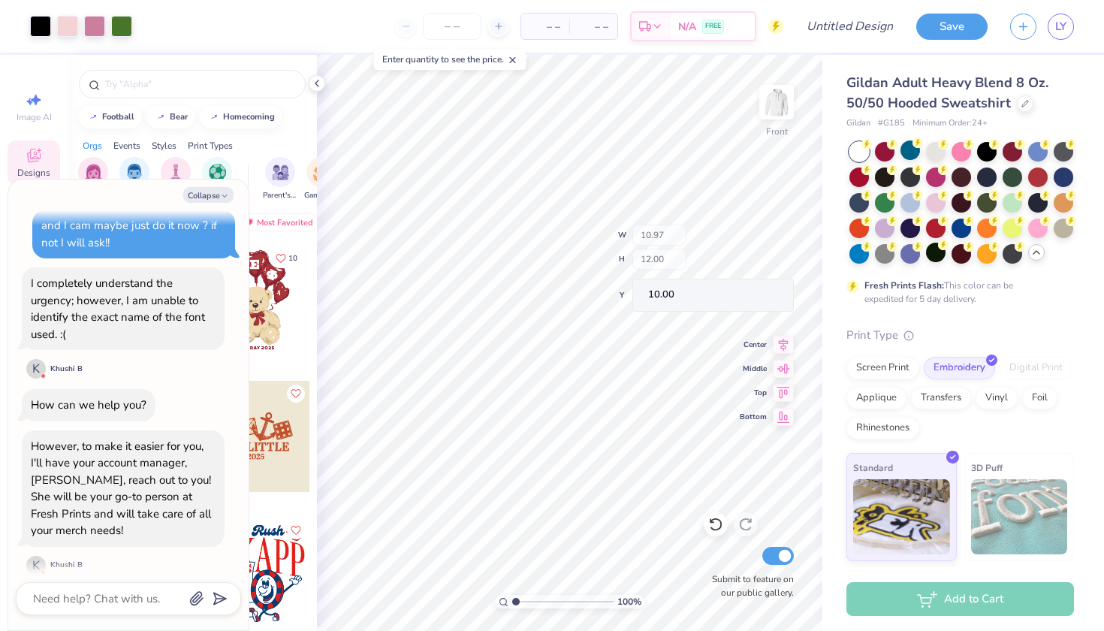
type textarea "x"
type input "6.00"
type textarea "x"
type input "6.66"
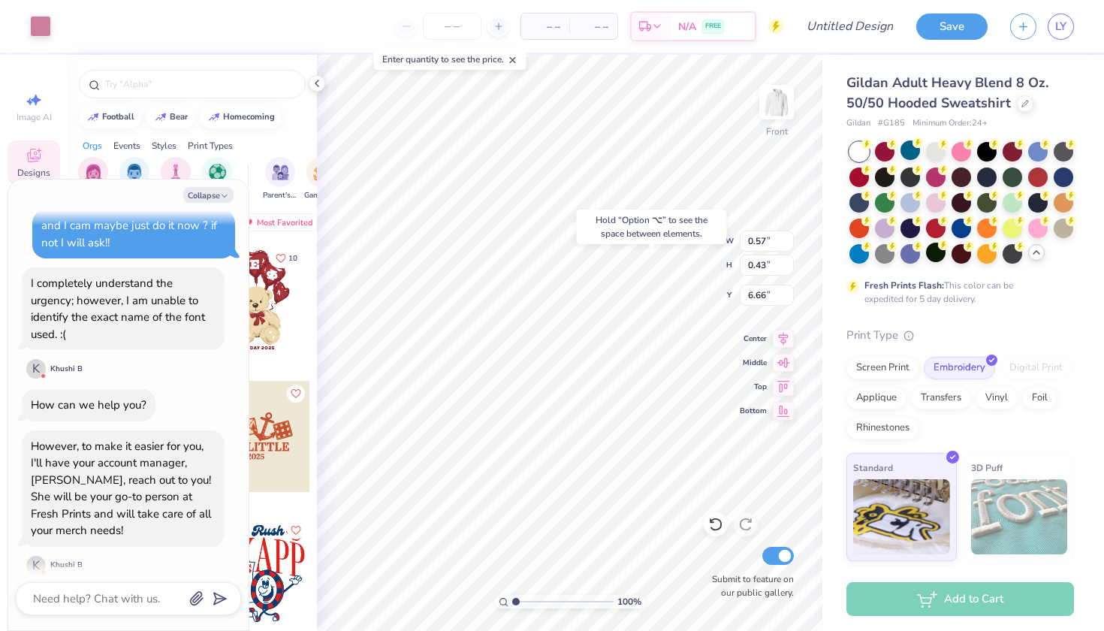
type textarea "x"
type input "0.37"
type input "0.30"
type input "14.27"
type textarea "x"
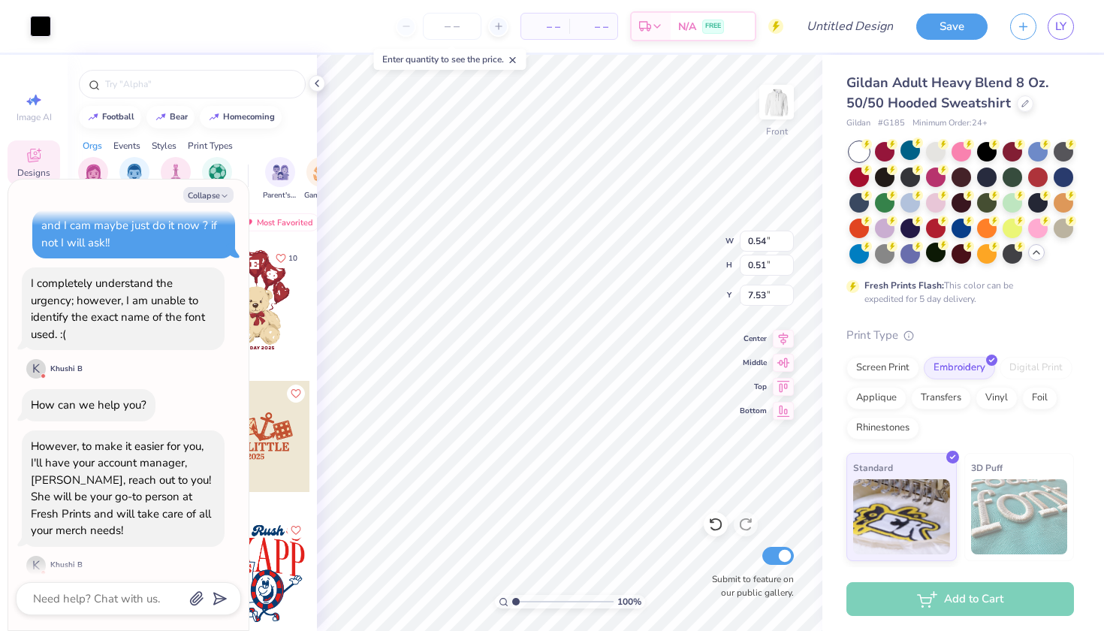
type input "8.35"
type input "12.00"
type input "6.00"
type textarea "x"
type input "8.27"
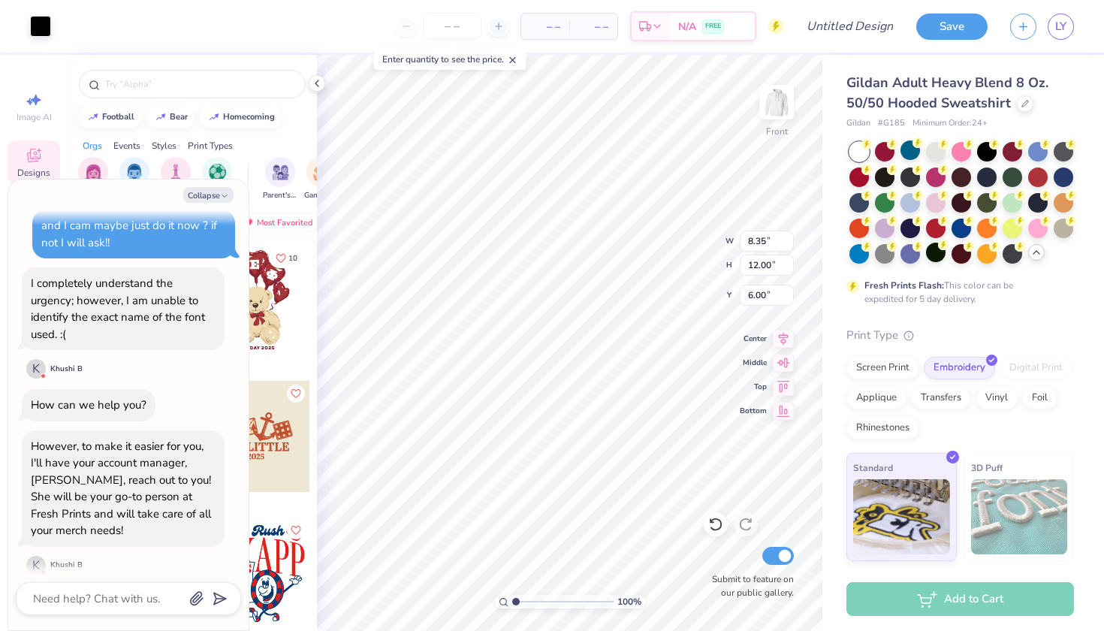
type input "11.88"
type input "6.12"
click at [222, 192] on icon "button" at bounding box center [224, 196] width 9 height 9
type textarea "x"
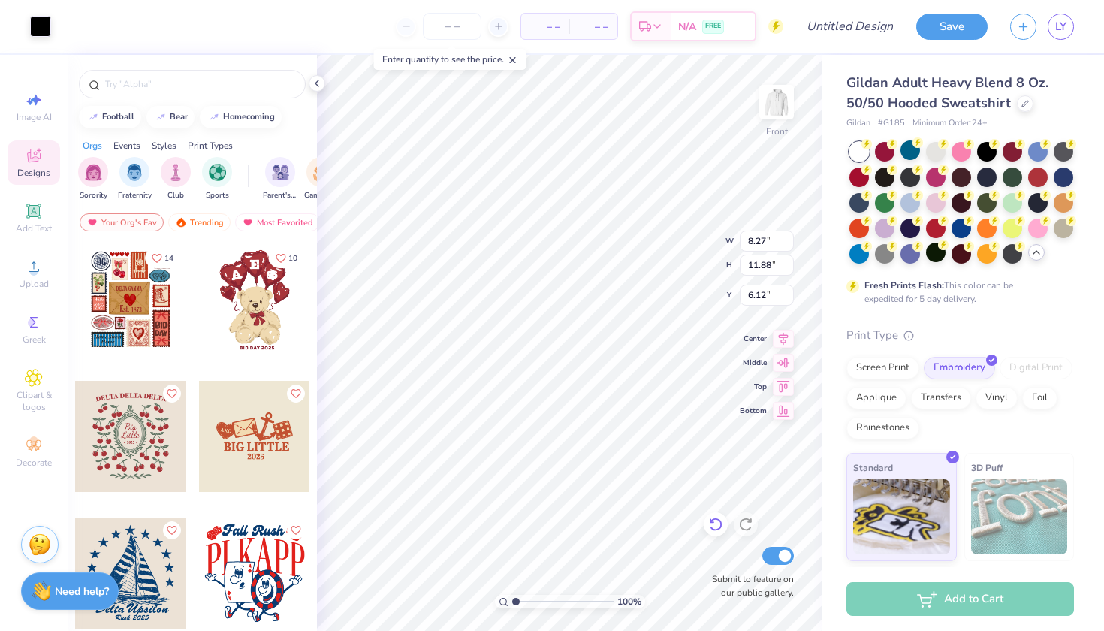
click at [718, 527] on icon at bounding box center [715, 524] width 15 height 15
type input "8.35"
type input "12.00"
type input "6.00"
click at [774, 102] on img at bounding box center [777, 102] width 60 height 60
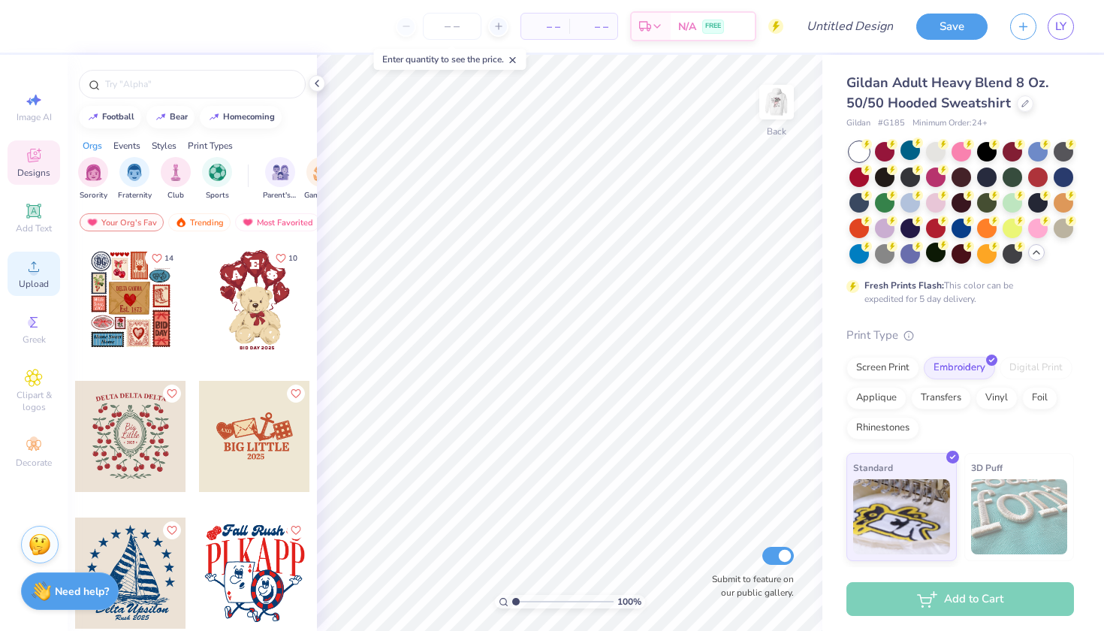
click at [40, 270] on icon at bounding box center [34, 267] width 18 height 18
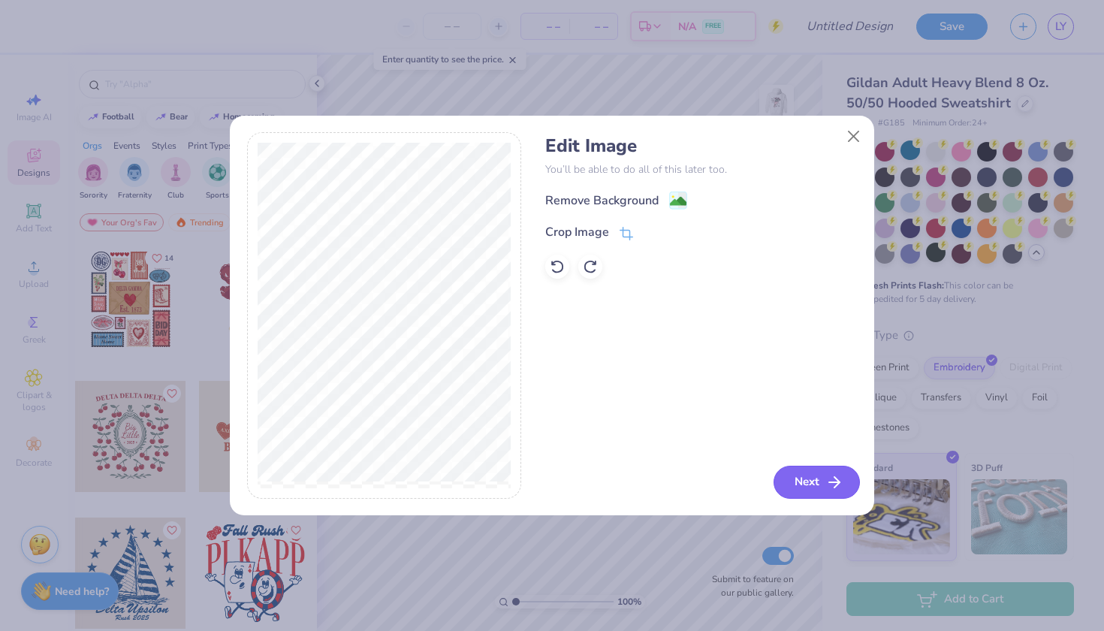
click at [826, 481] on icon "button" at bounding box center [834, 482] width 18 height 18
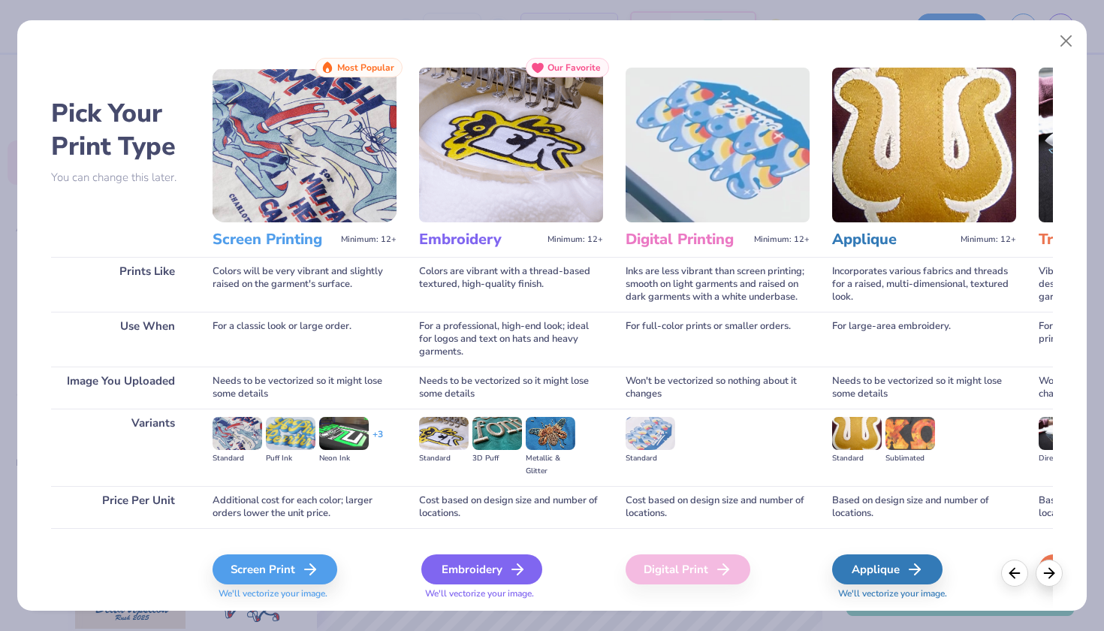
click at [472, 562] on div "Embroidery" at bounding box center [481, 569] width 121 height 30
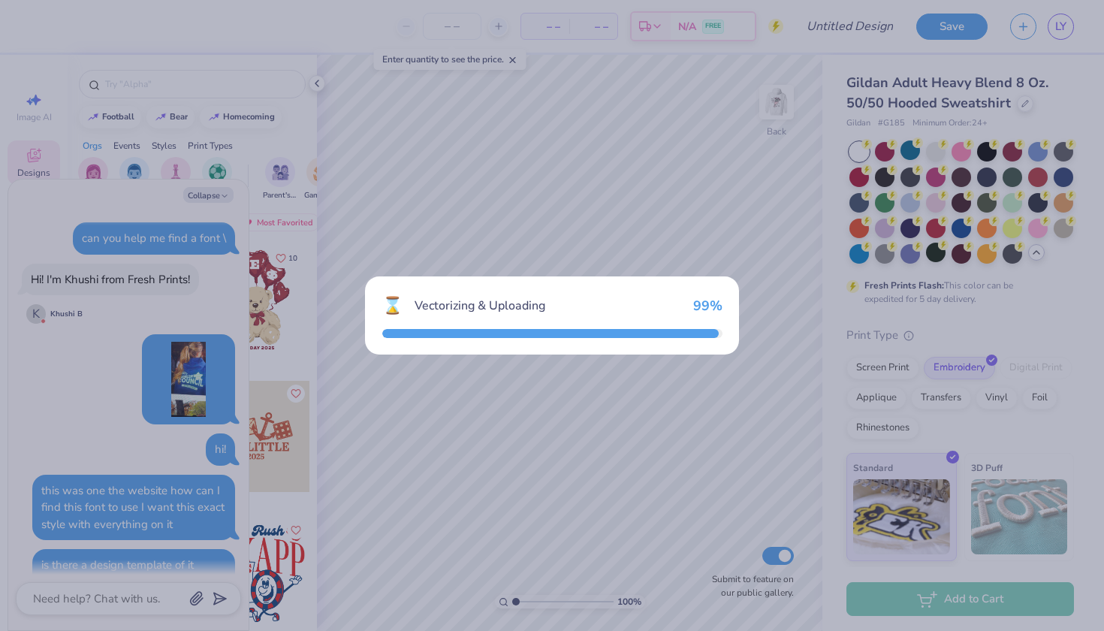
scroll to position [905, 0]
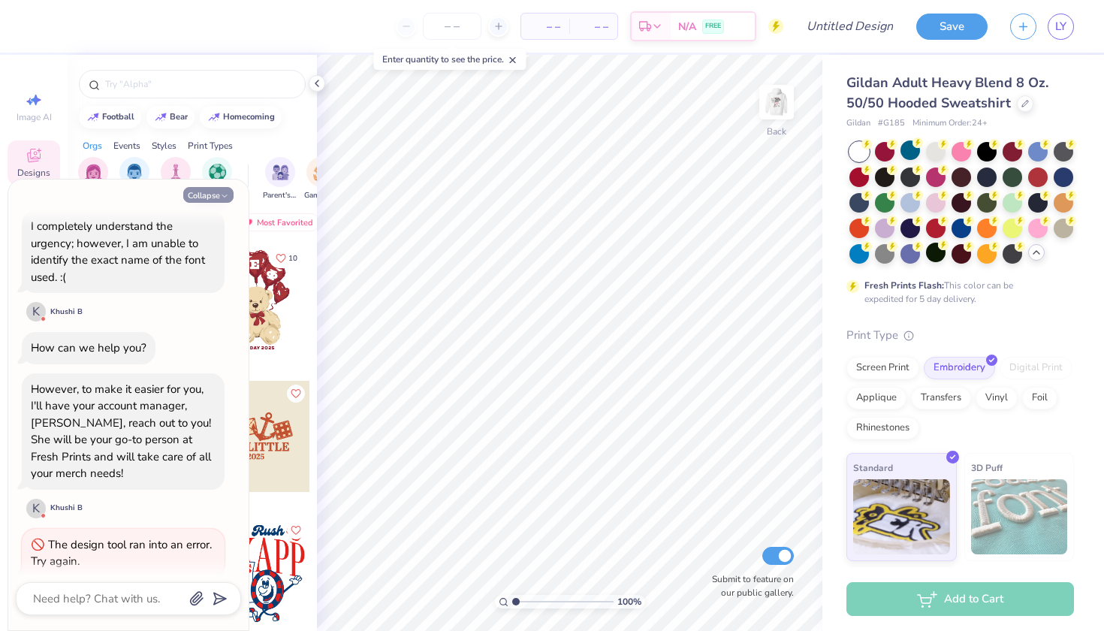
click at [213, 193] on button "Collapse" at bounding box center [208, 195] width 50 height 16
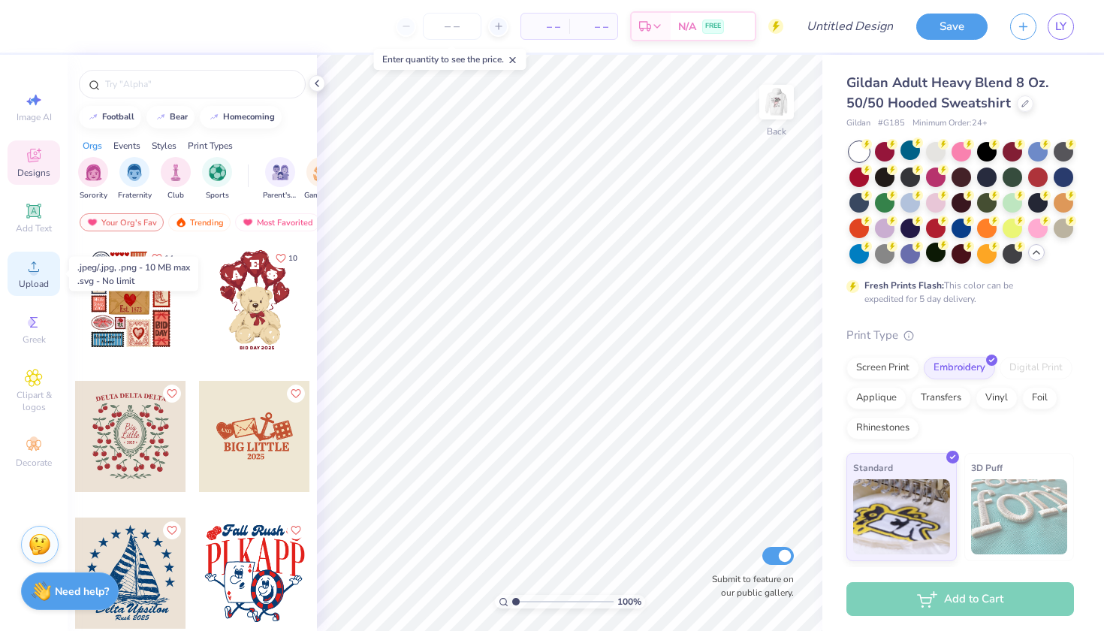
click at [21, 270] on div "Upload" at bounding box center [34, 274] width 53 height 44
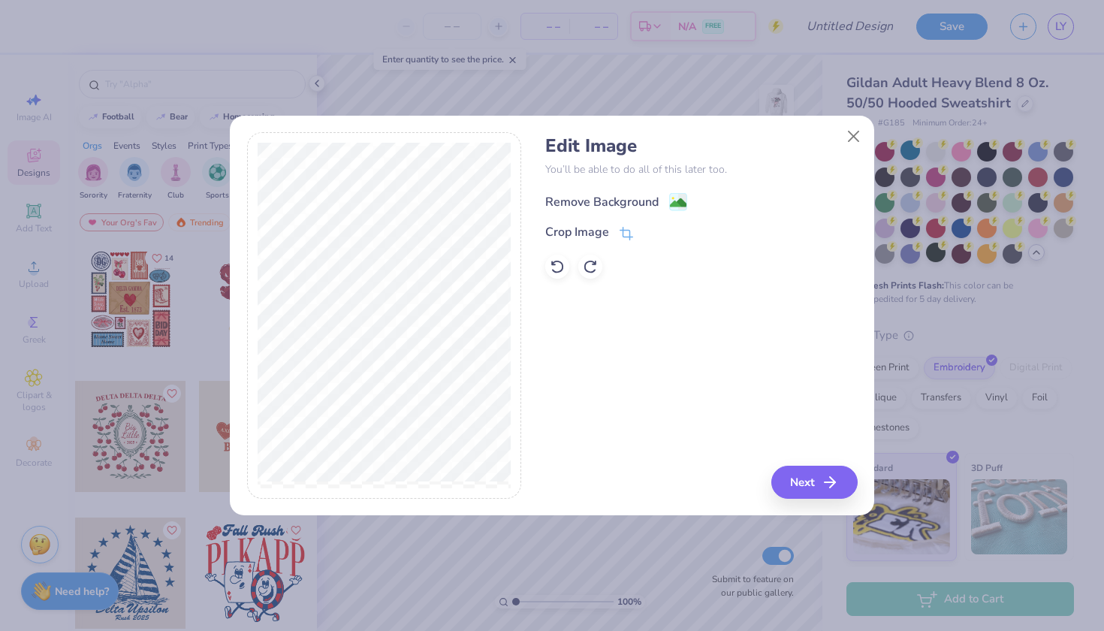
click at [622, 203] on div "Remove Background" at bounding box center [601, 202] width 113 height 18
click at [643, 202] on div "Remove Background Crop Image" at bounding box center [701, 235] width 312 height 88
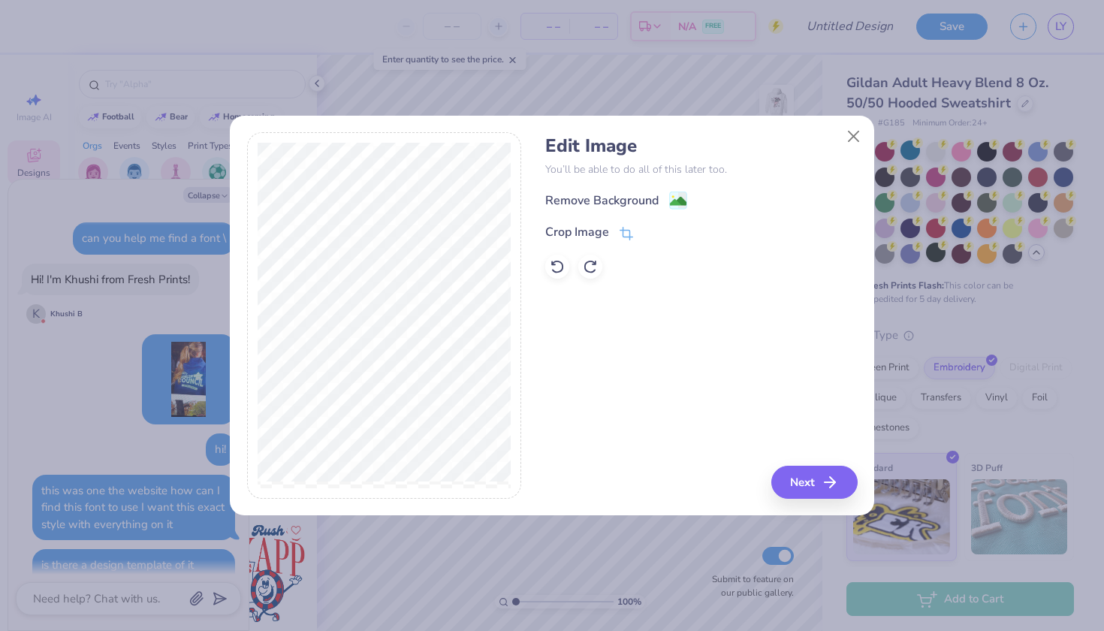
scroll to position [962, 0]
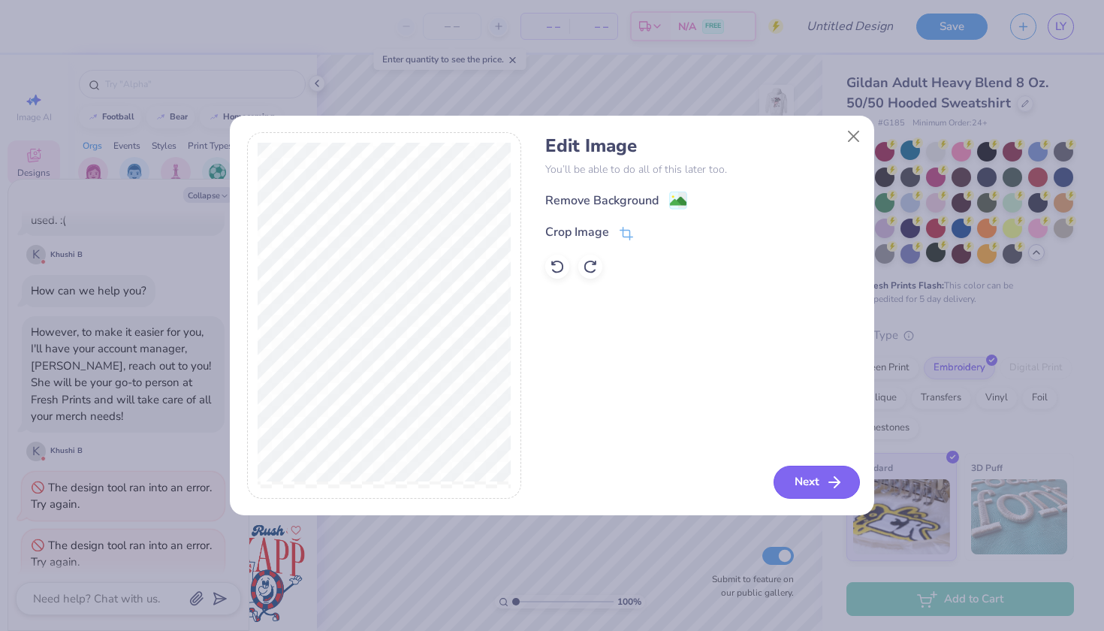
click at [823, 476] on button "Next" at bounding box center [817, 482] width 86 height 33
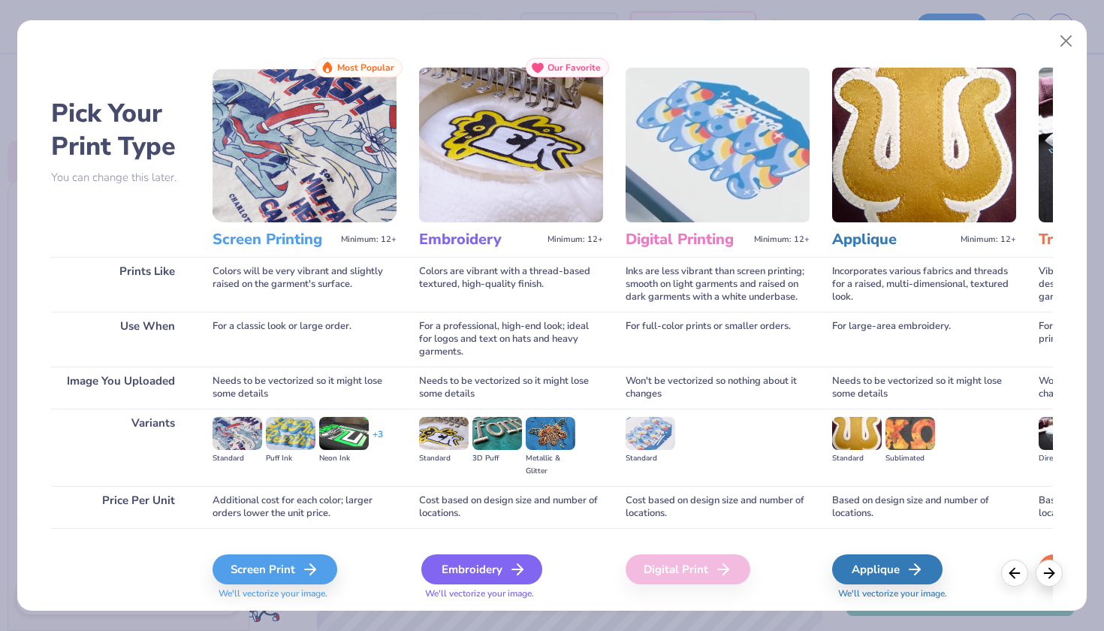
click at [464, 568] on div "Embroidery" at bounding box center [481, 569] width 121 height 30
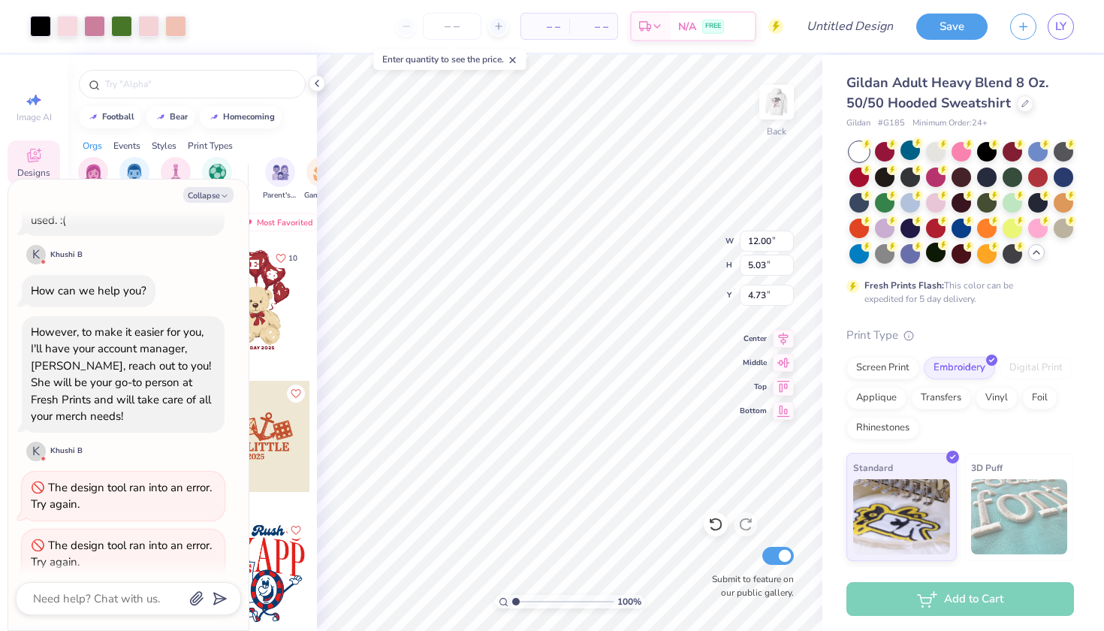
type textarea "x"
type input "5.79"
type textarea "x"
click at [852, 26] on input "Design Title" at bounding box center [868, 26] width 74 height 30
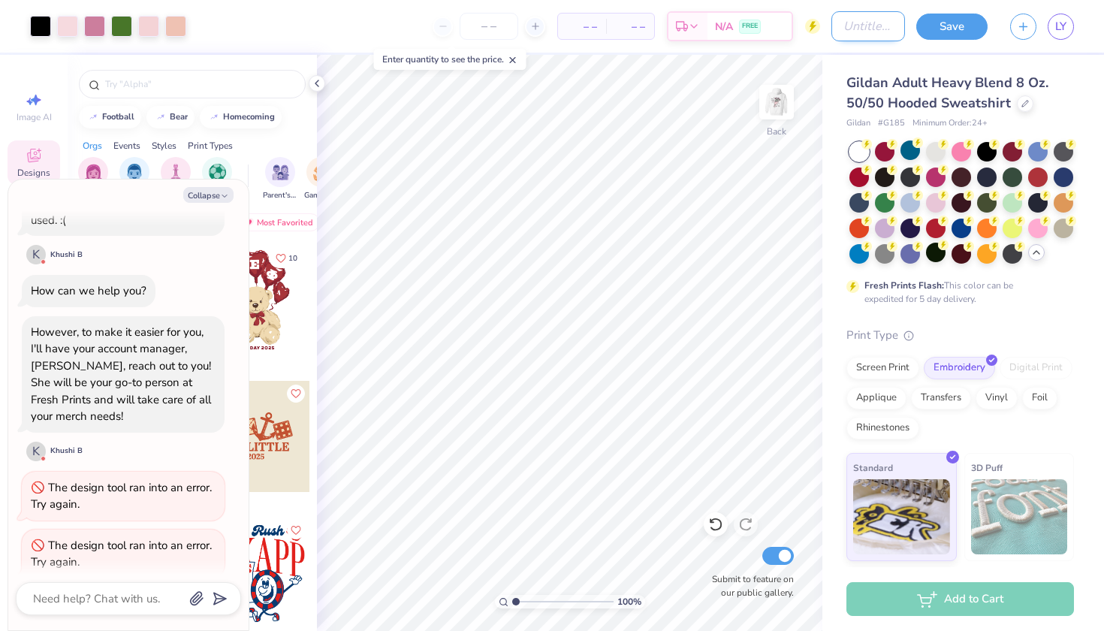
click at [852, 26] on input "Design Title" at bounding box center [868, 26] width 74 height 30
type input "P"
type textarea "x"
type input "Pa"
type textarea "x"
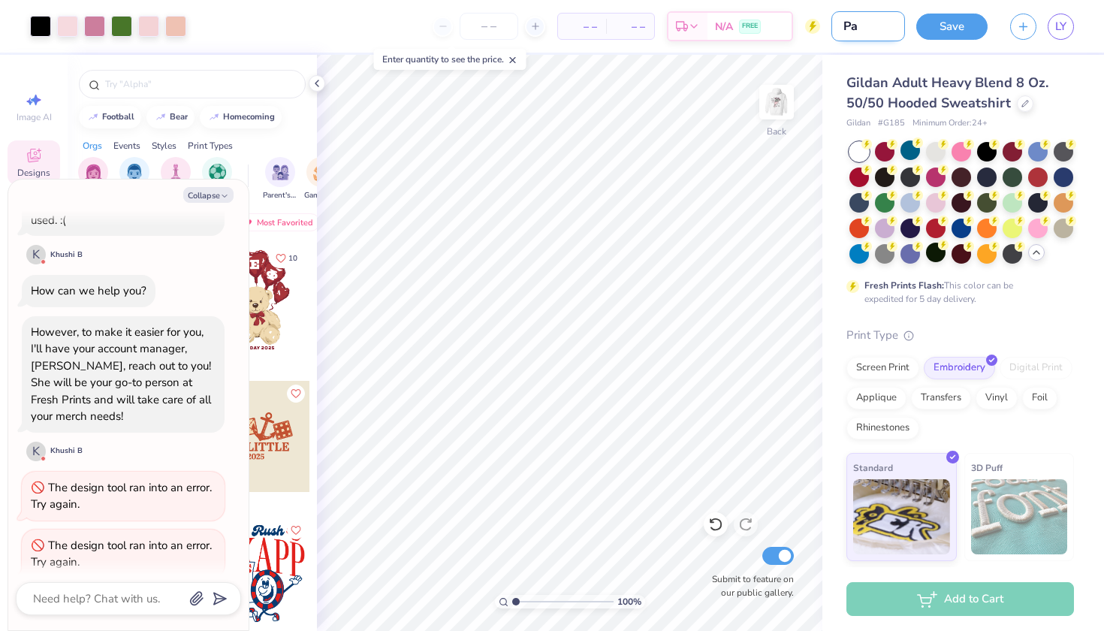
type input "Pan"
type textarea "x"
type input "Panh"
type textarea "x"
type input "Panhe"
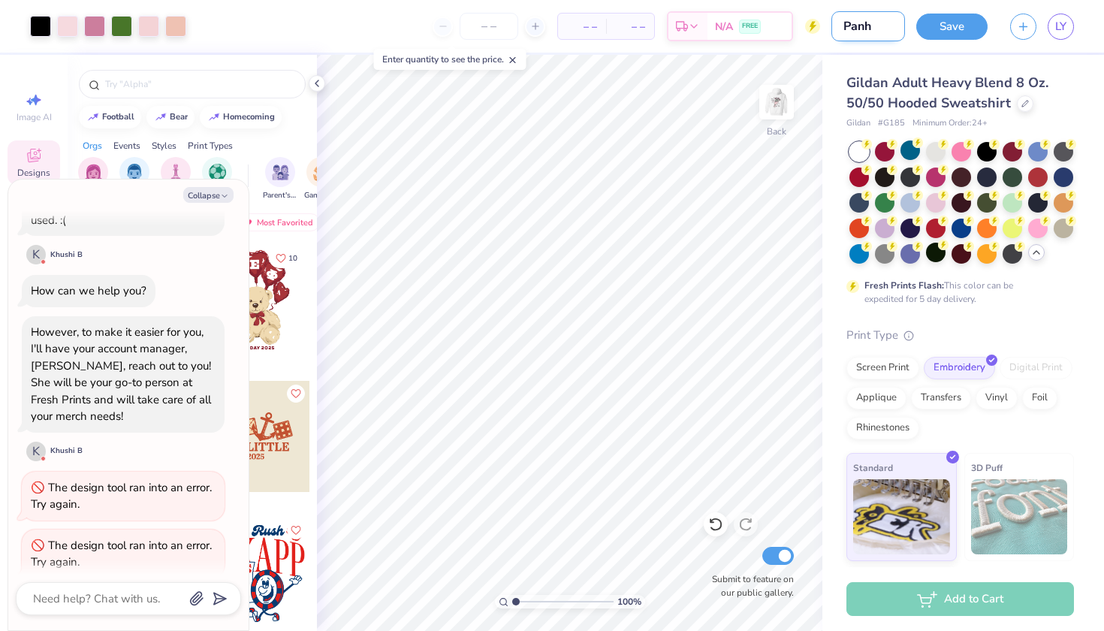
type textarea "x"
type input "Panhel"
type textarea "x"
type input "Panhell"
type textarea "x"
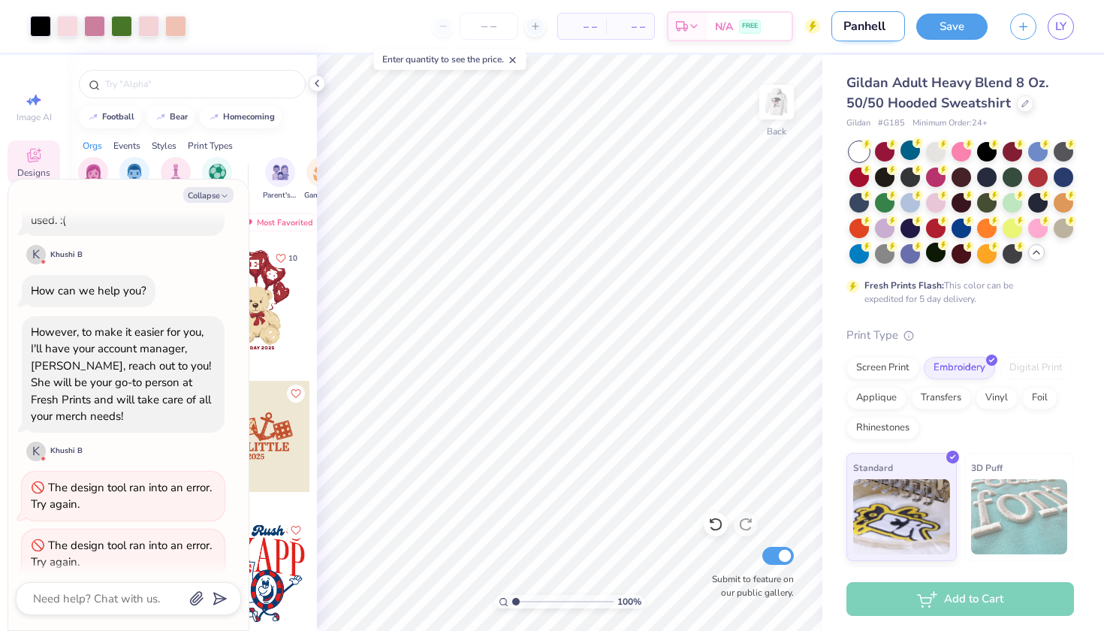
type input "Panhelle"
type textarea "x"
type input "Panhellen"
type textarea "x"
type input "Panhelleni"
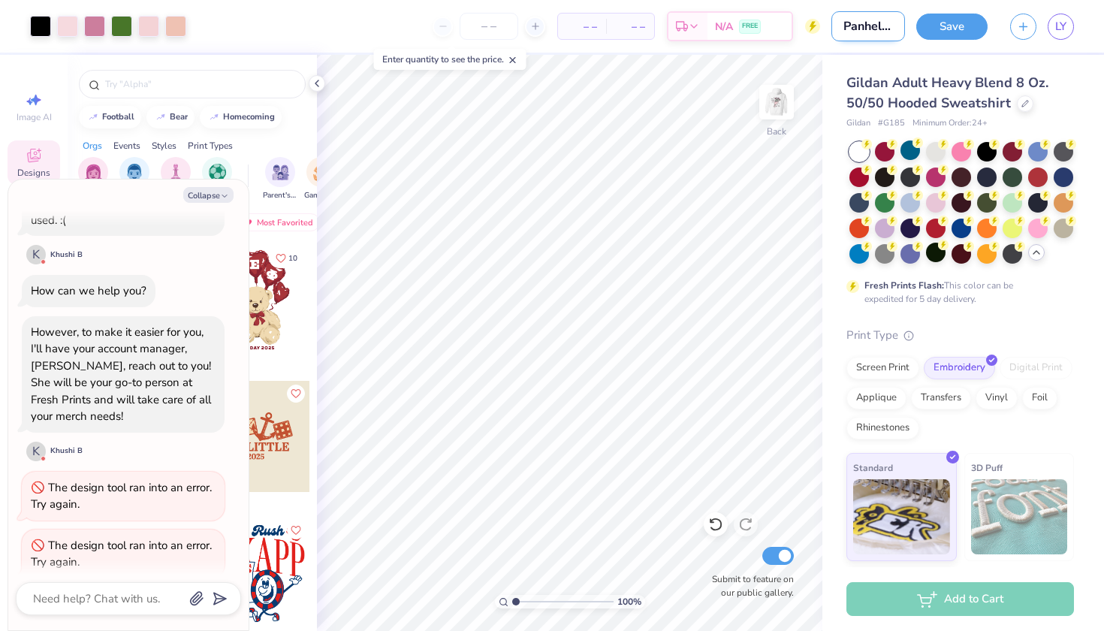
type textarea "x"
type input "Panhellenic"
type textarea "x"
type input "Panhellenic"
type textarea "x"
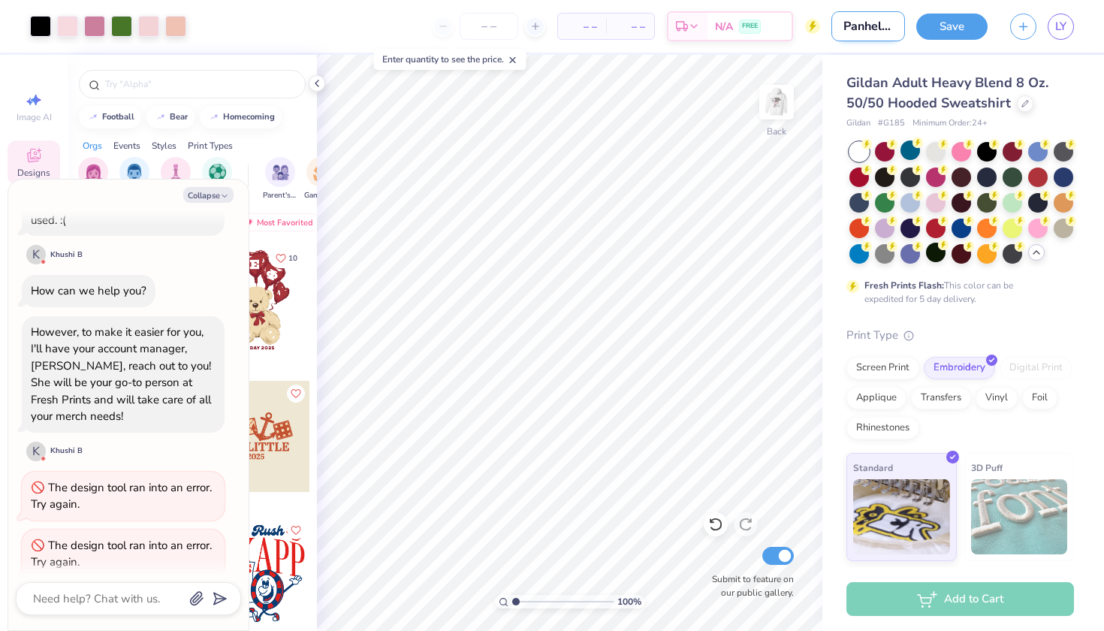
type input "Panhellenic B"
type textarea "x"
type input "Panhellenic Bo"
type textarea "x"
type input "Panhellenic Bog"
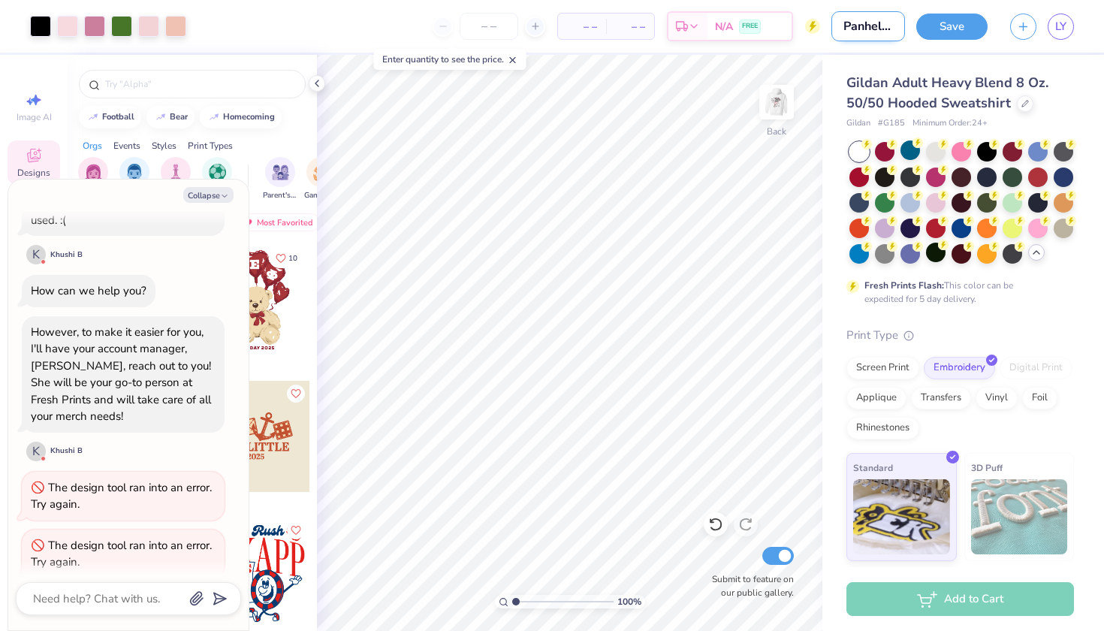
type textarea "x"
type input "Panhellenic Bo"
type textarea "x"
type input "Panhellenic Bou"
type textarea "x"
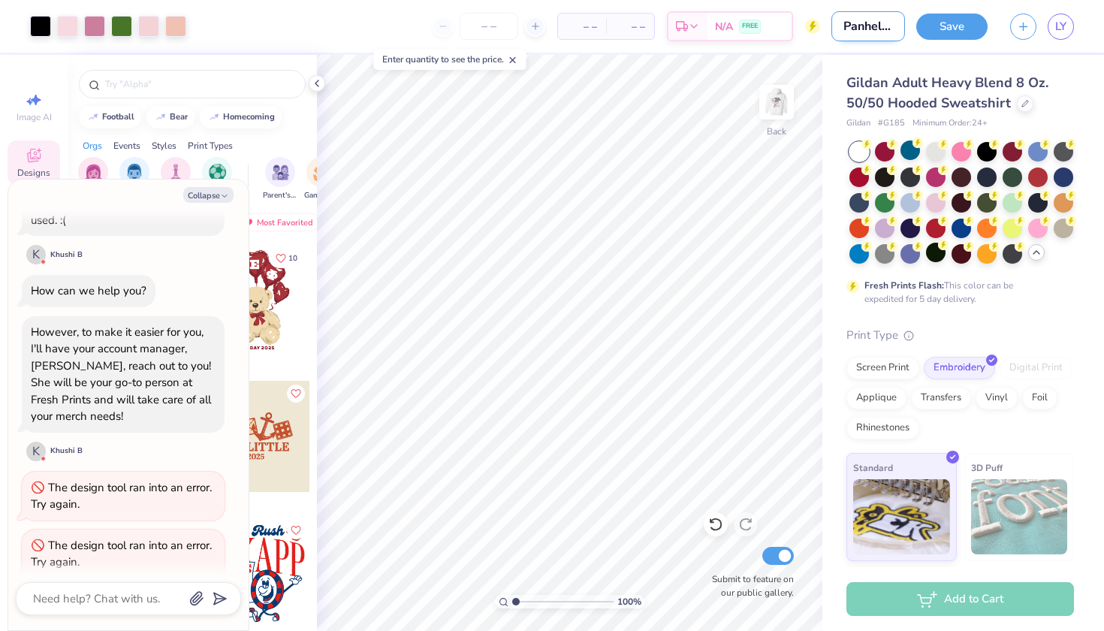
type input "Panhellenic Bo"
type textarea "x"
type input "Panhellenic Boq"
type textarea "x"
type input "Panhellenic Boqu"
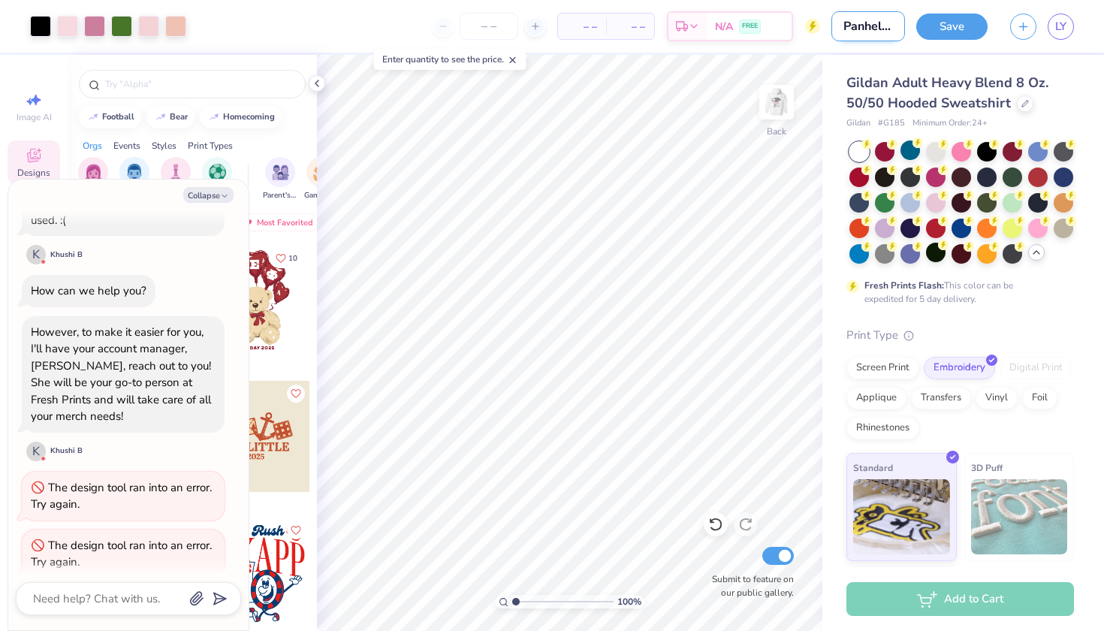
type textarea "x"
type input "Panhellenic Boque"
type textarea "x"
type input "Panhellenic Boquet"
type textarea "x"
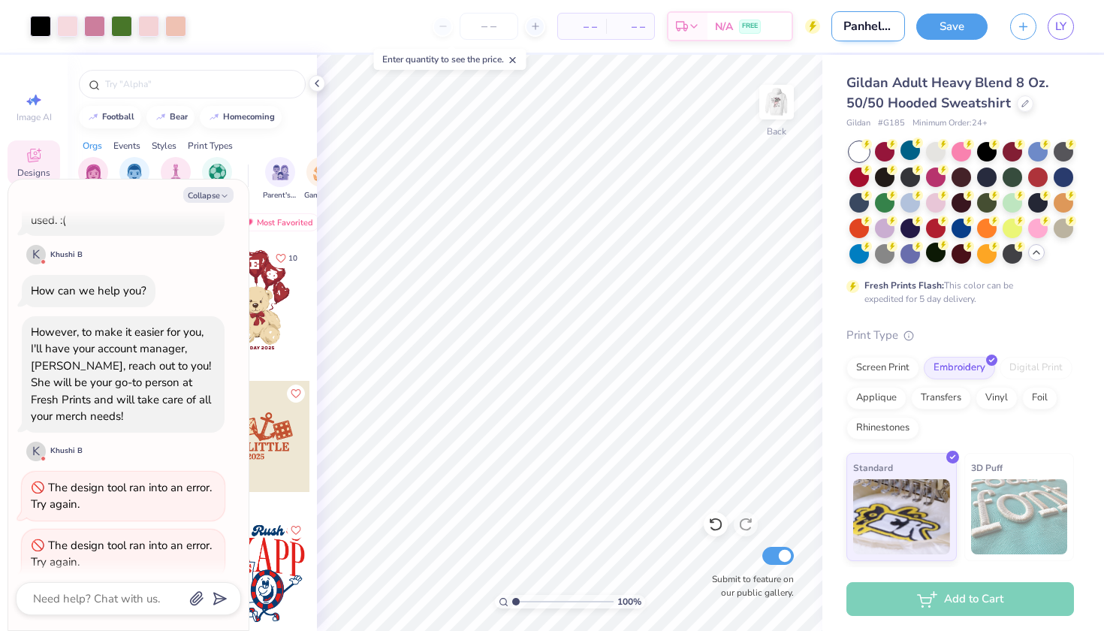
type input "Panhellenic Boquet"
type textarea "x"
type input "Panhellenic Boquet"
type textarea "x"
type input "Panhellenic Boque"
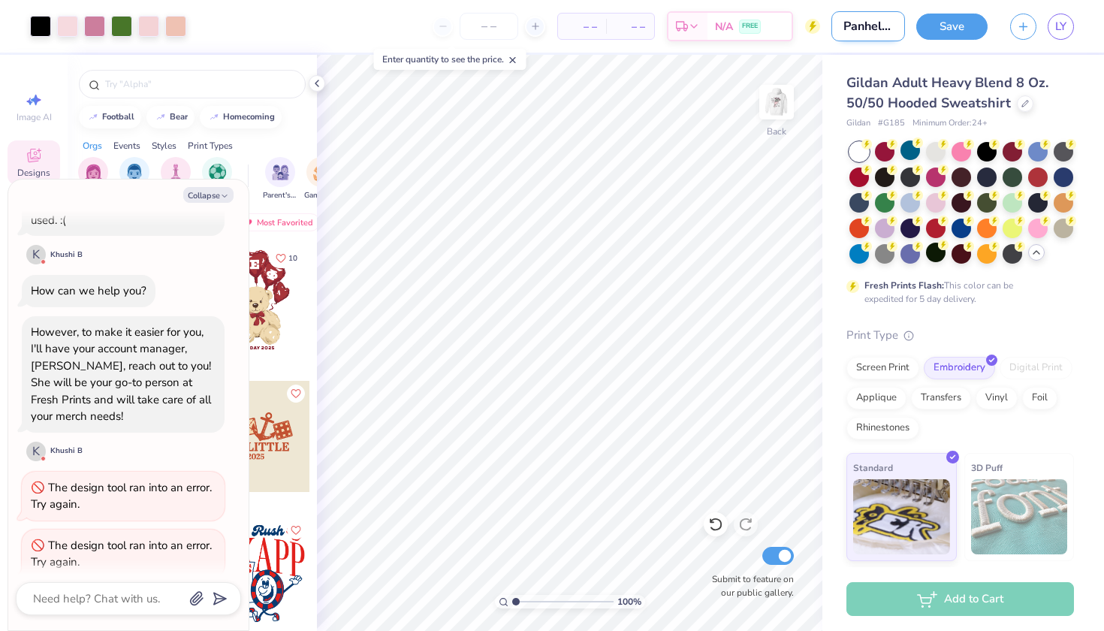
type textarea "x"
type input "Panhellenic Boqu"
type textarea "x"
type input "Panhellenic Boq"
type textarea "x"
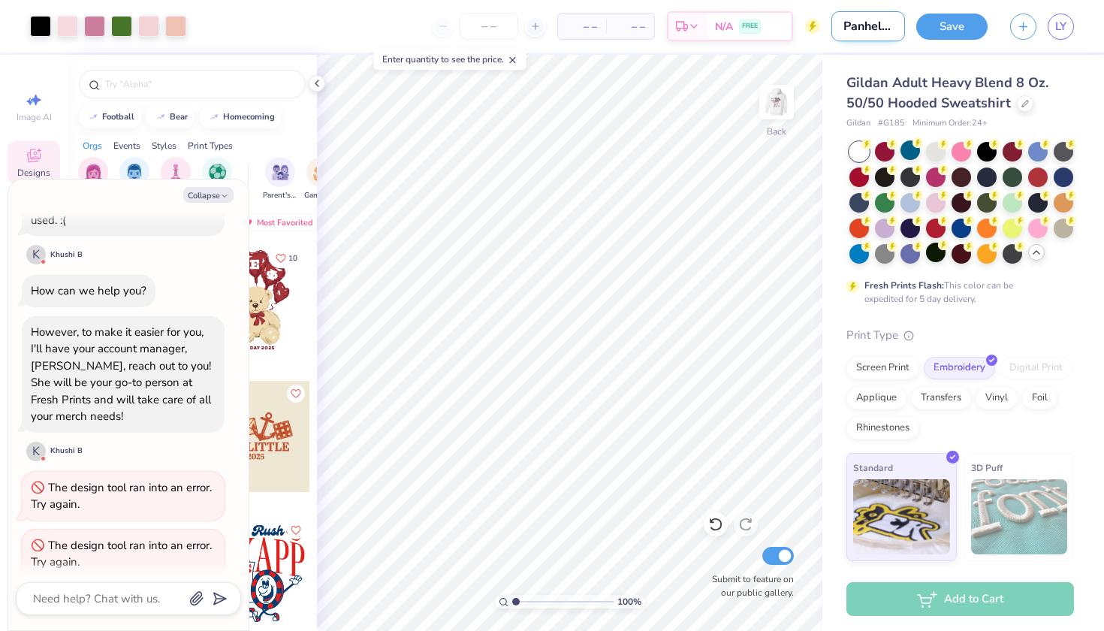
type input "Panhellenic Boqi"
type textarea "x"
type input "Panhellenic Boq"
type textarea "x"
type input "Panhellenic Bo"
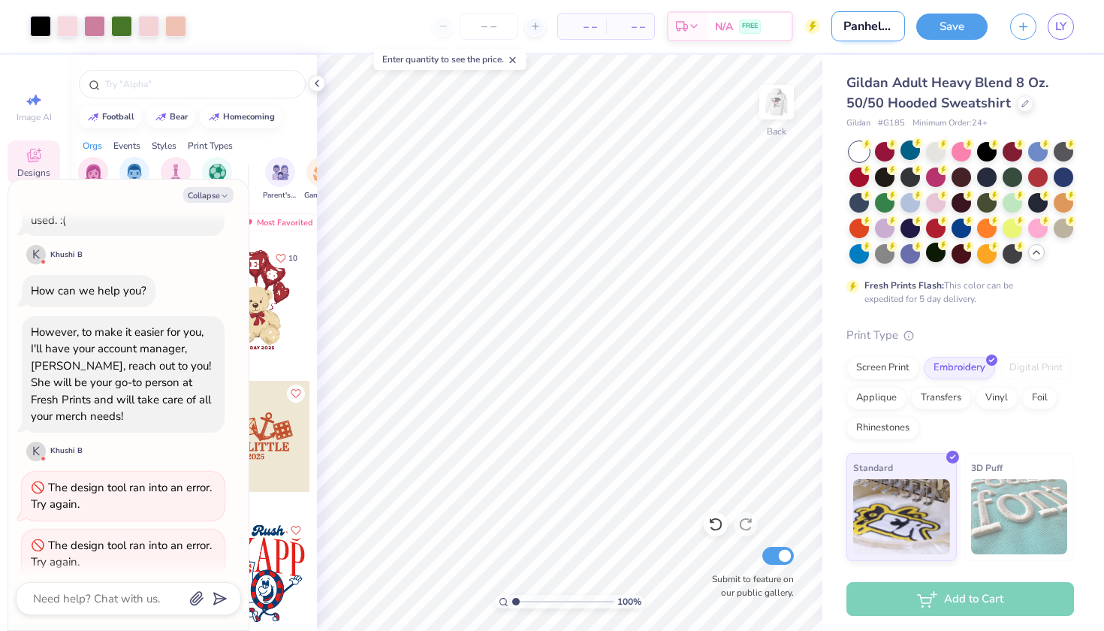
type textarea "x"
type input "Panhellenic Boi"
type textarea "x"
type input "Panhellenic Bo"
type textarea "x"
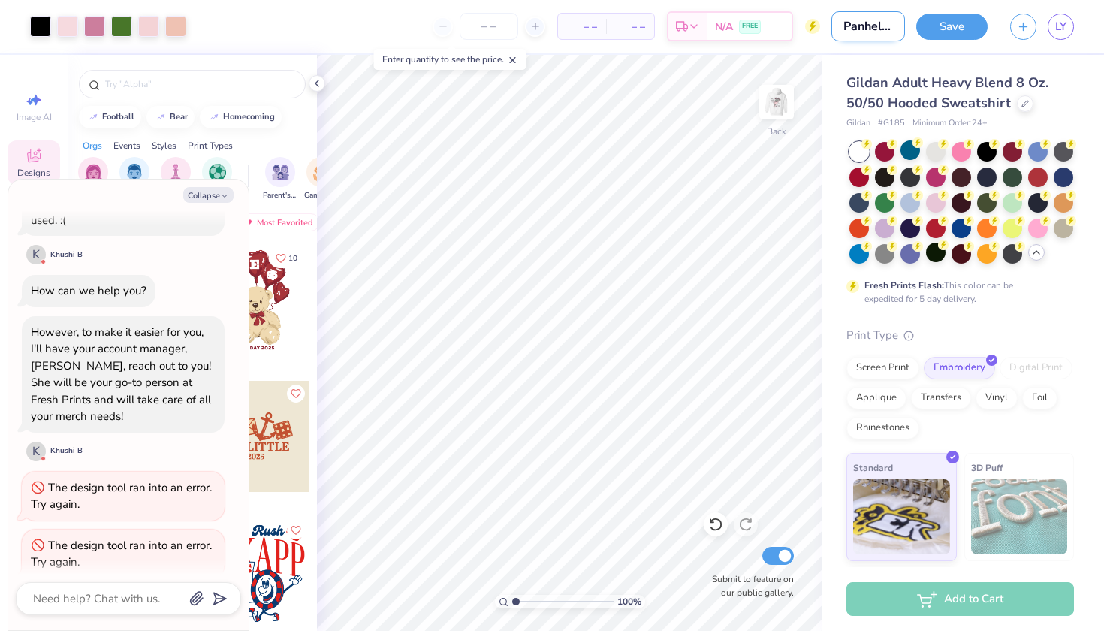
type input "Panhellenic Bou"
type textarea "x"
type input "Panhellenic Boug"
type textarea "x"
type input "Panhellenic Bou"
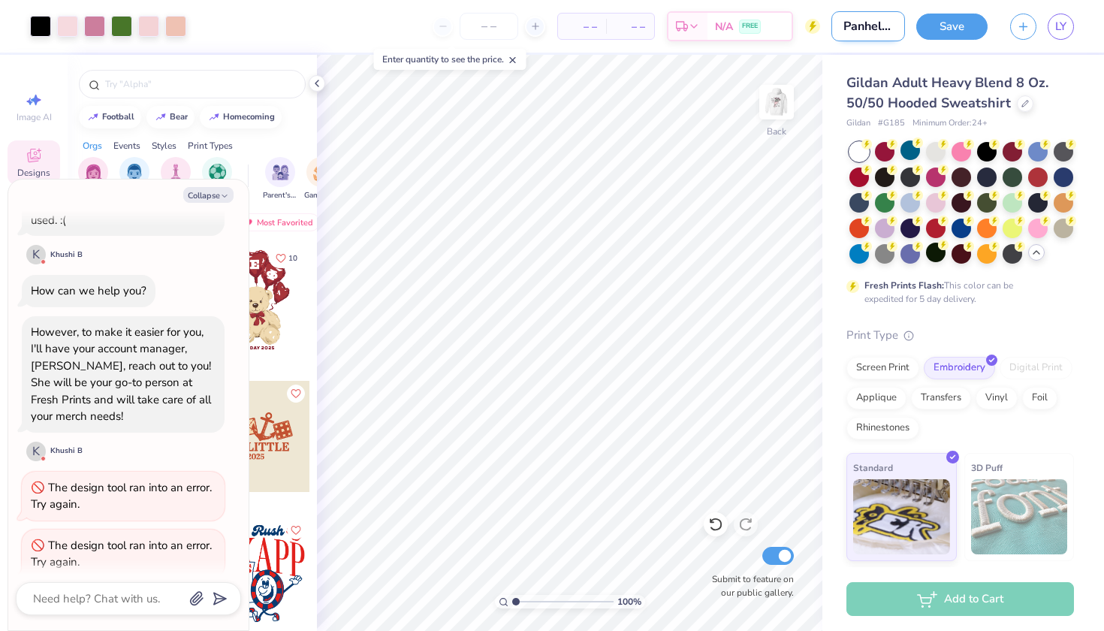
type textarea "x"
type input "Panhellenic Bouq"
type textarea "x"
type input "Panhellenic Bouqu"
type textarea "x"
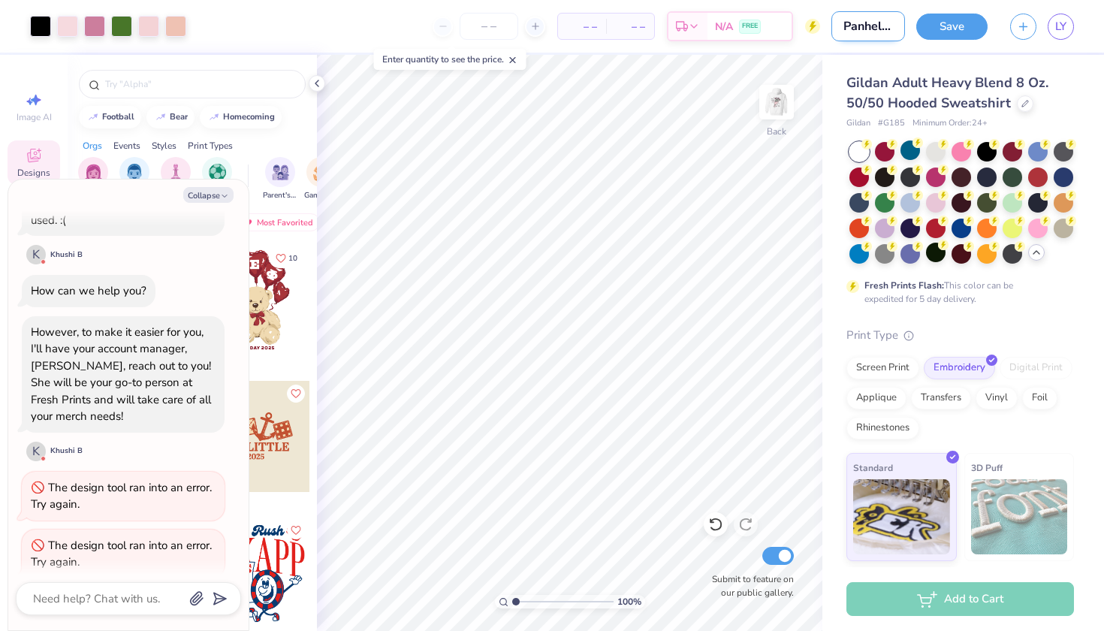
type input "Panhellenic Bouqur"
type textarea "x"
type input "Panhellenic Bouqu"
type textarea "x"
type input "Panhellenic Bouq"
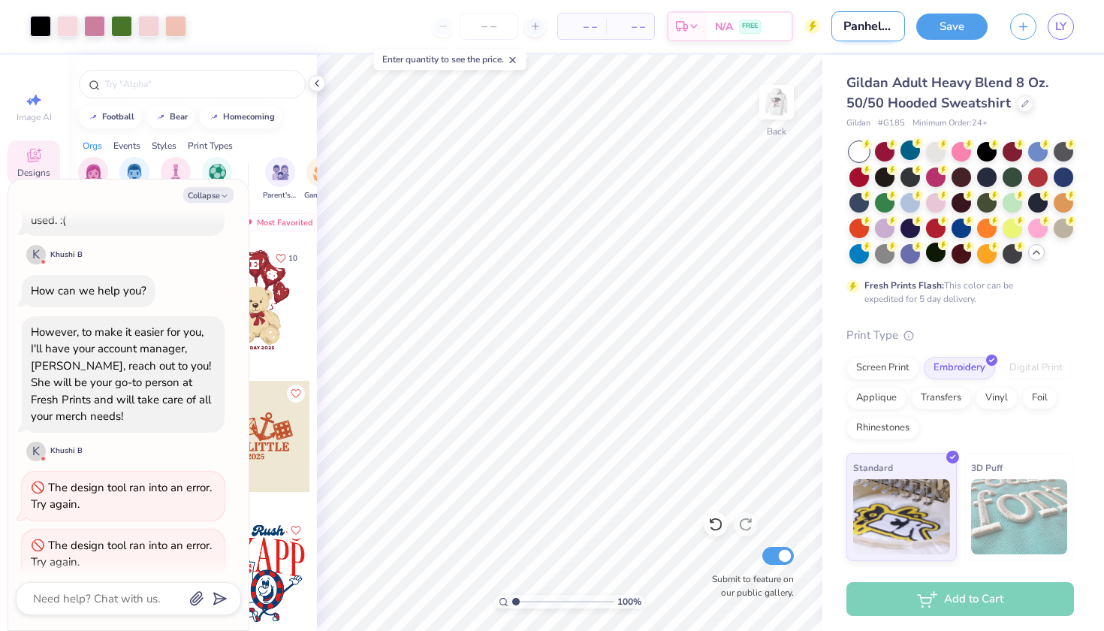
type textarea "x"
type input "Panhellenic Bou"
type textarea "x"
type input "Panhellenic Bo"
type textarea "x"
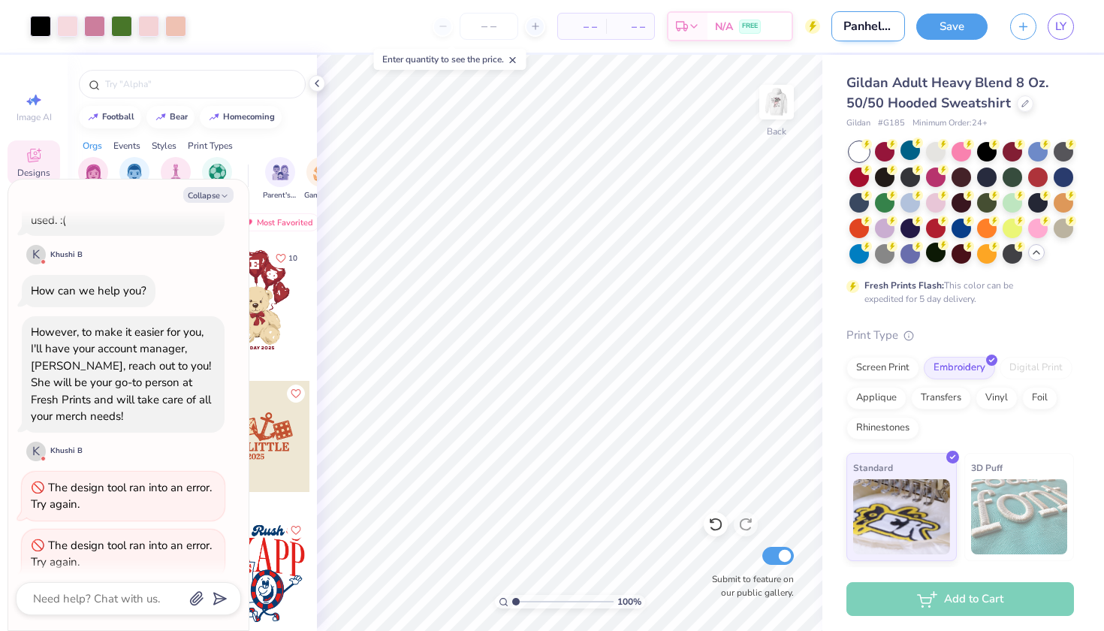
type input "Panhellenic B"
type textarea "x"
type input "Panhellenic"
type textarea "x"
type input "Panhellenic f"
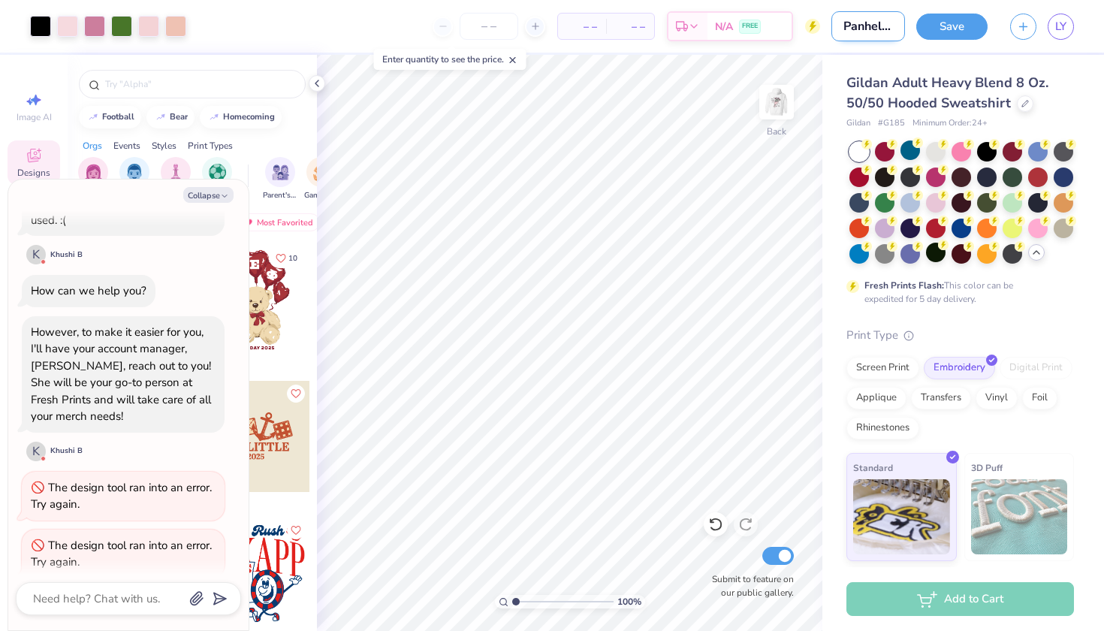
type textarea "x"
type input "Panhellenic fl"
type textarea "x"
type input "Panhellenic flo"
type textarea "x"
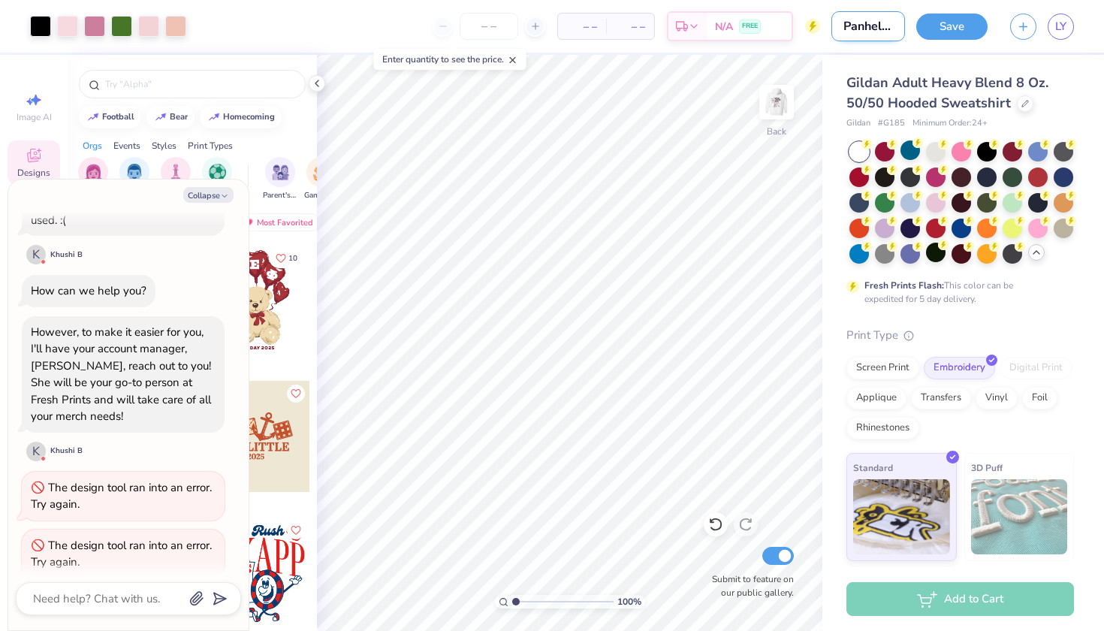
type input "Panhellenic flow"
type textarea "x"
type input "Panhellenic flowe"
type textarea "x"
type input "Panhellenic flow"
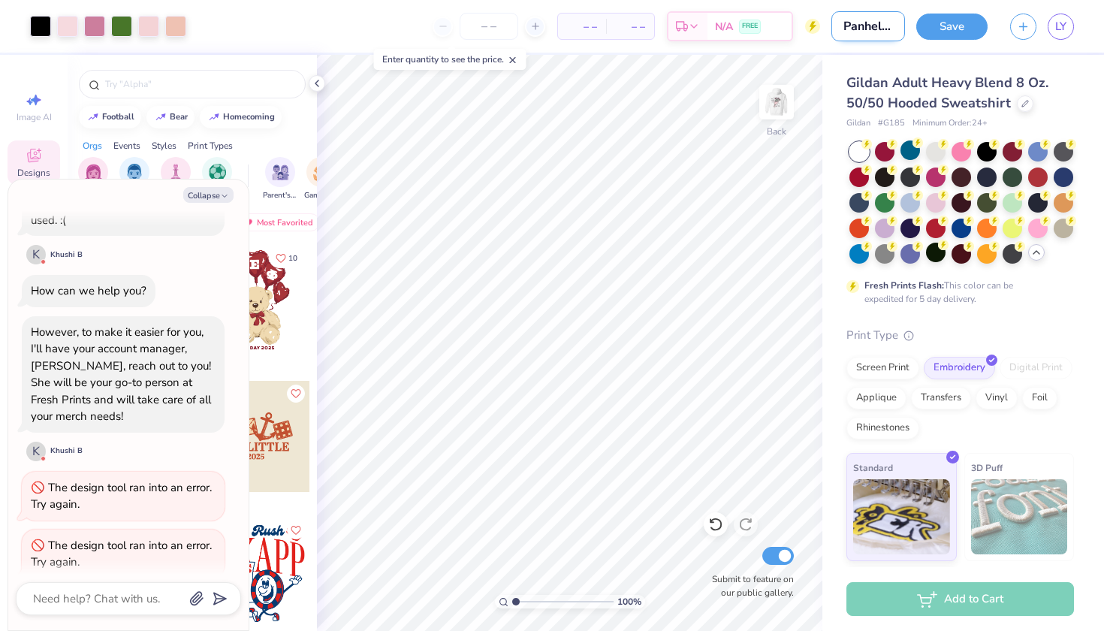
type textarea "x"
type input "Panhellenic flowr"
type textarea "x"
type input "Panhellenic flowr"
type textarea "x"
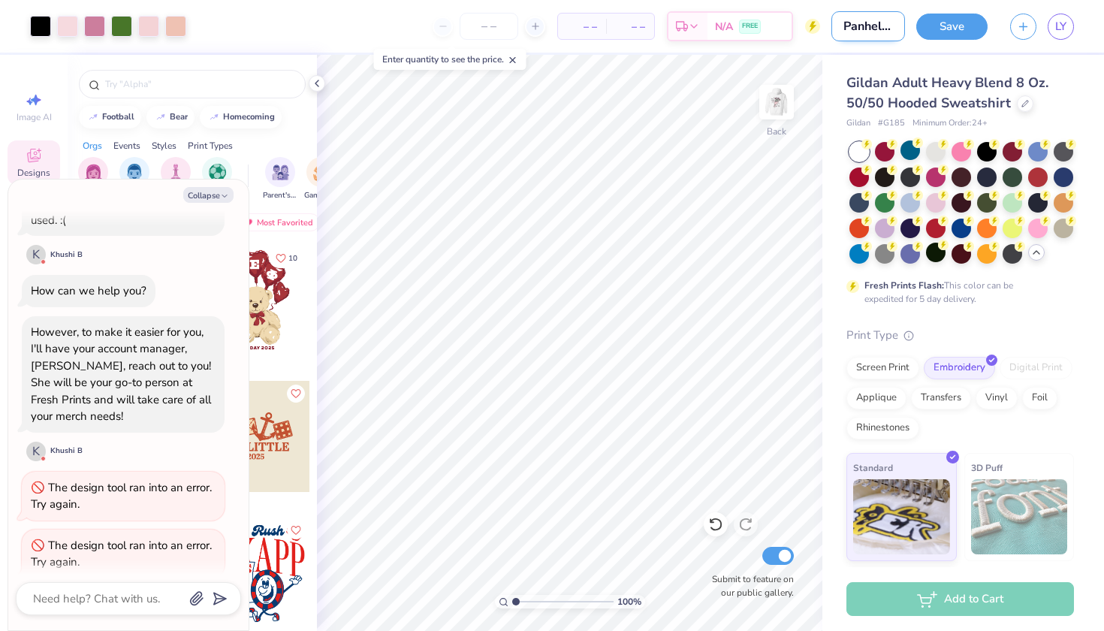
type input "Panhellenic flowr"
type textarea "x"
type input "Panhellenic flow"
type textarea "x"
type input "Panhellenic flowe"
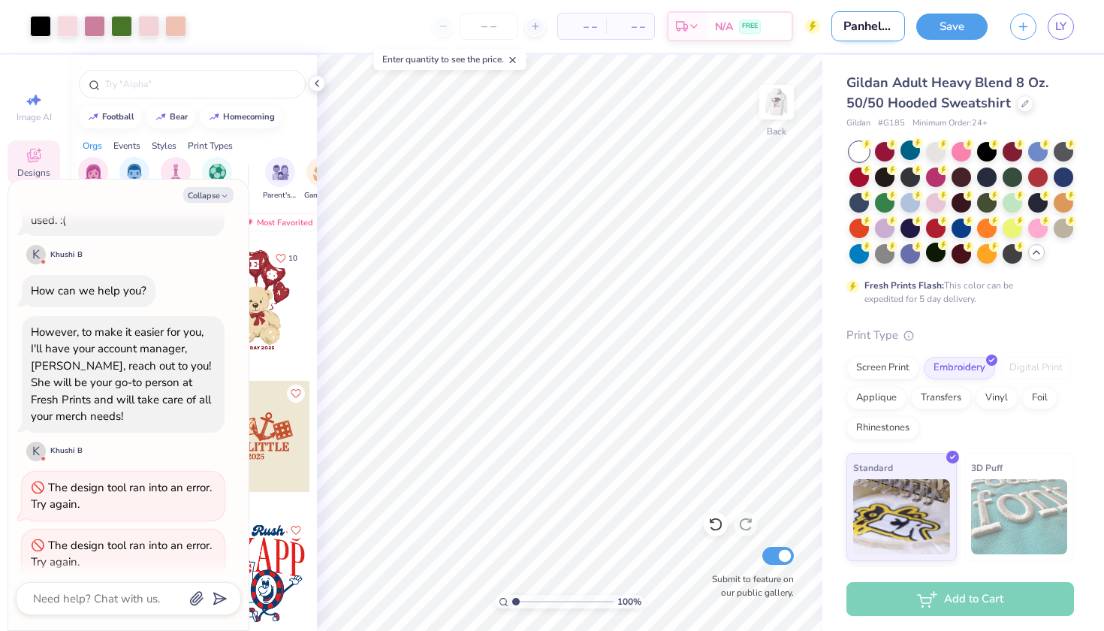
type textarea "x"
type input "Panhellenic flower"
type textarea "x"
type input "Panhellenic flower"
type textarea "x"
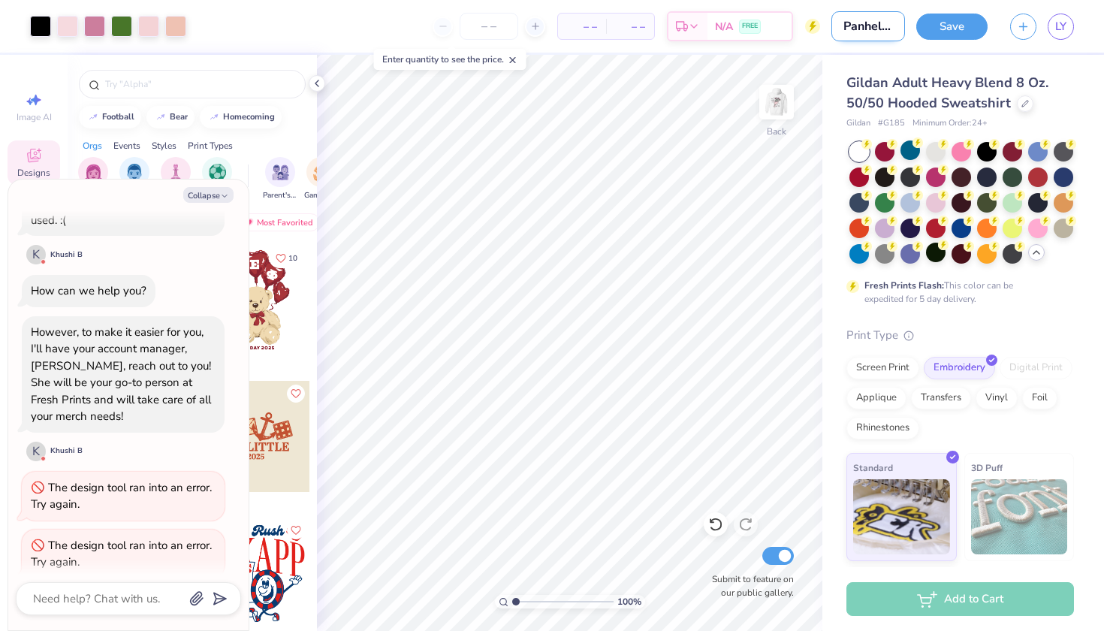
type input "Panhellenic flower d"
type textarea "x"
type input "Panhellenic flower de"
type textarea "x"
type input "Panhellenic flower des"
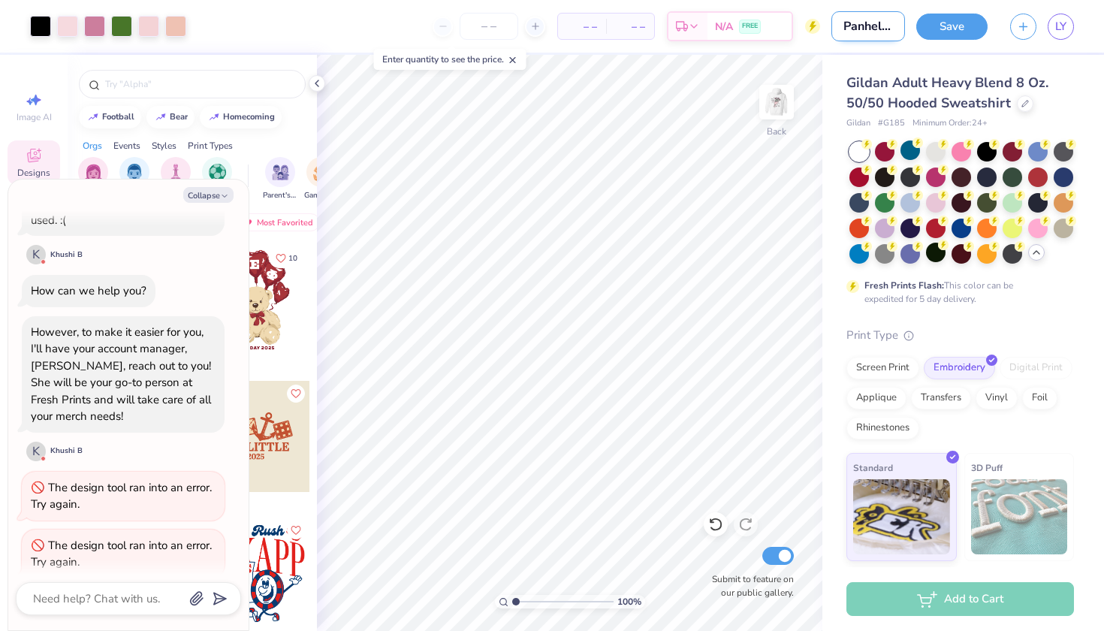
type textarea "x"
type input "Panhellenic flower desi"
type textarea "x"
type input "Panhellenic flower desig"
type textarea "x"
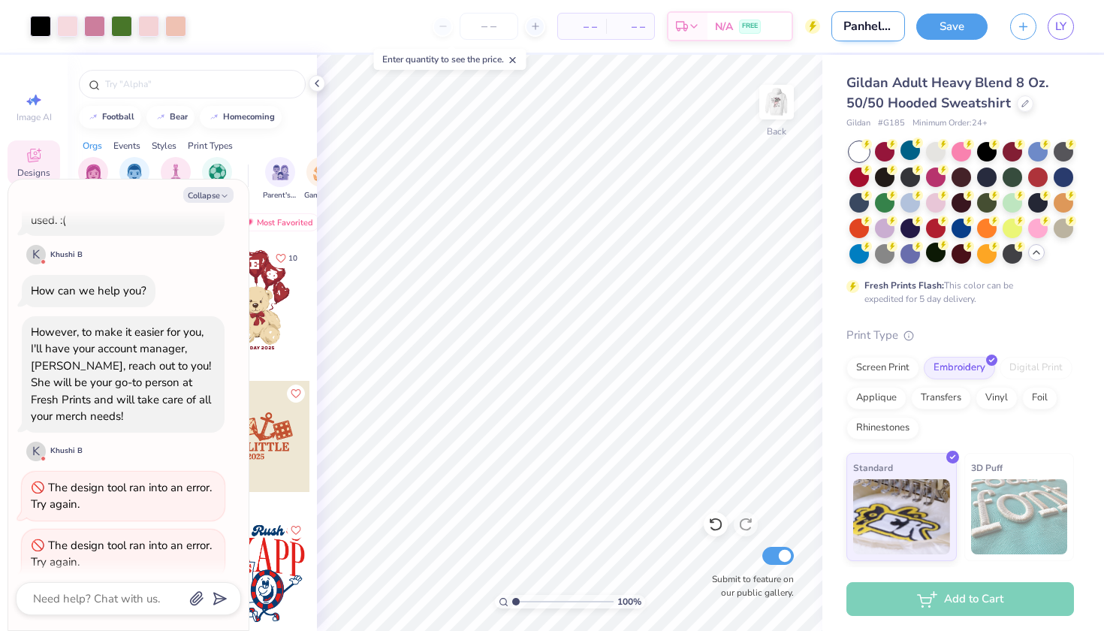
type input "Panhellenic flower design"
type textarea "x"
type input "Panhellenic flower design"
click at [778, 93] on img at bounding box center [777, 102] width 60 height 60
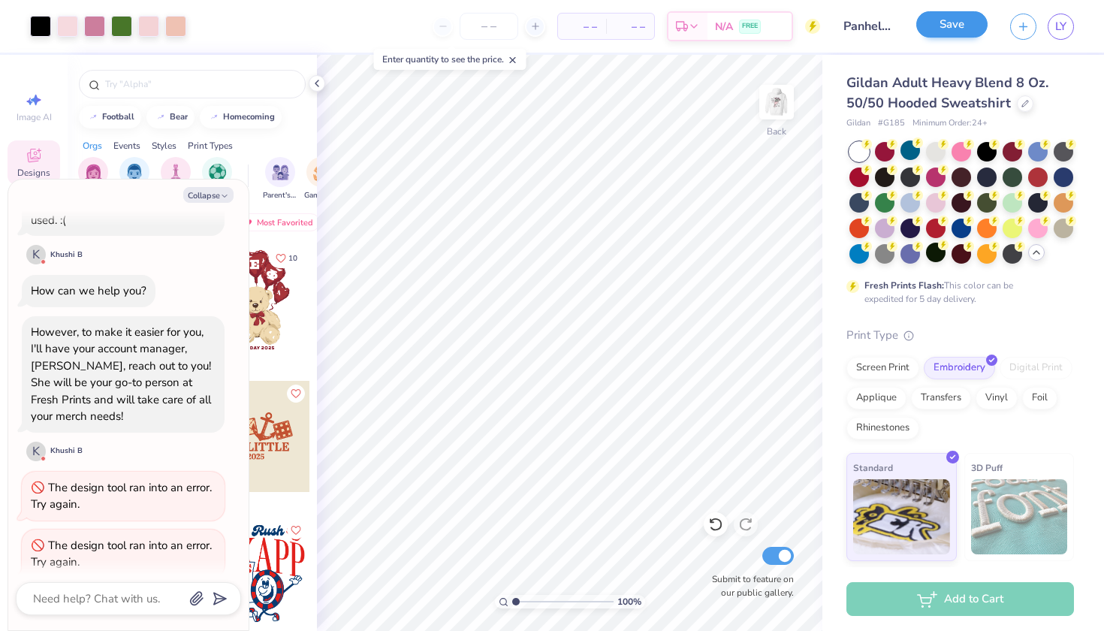
click at [937, 19] on button "Save" at bounding box center [951, 24] width 71 height 26
click at [961, 26] on div "Save" at bounding box center [951, 27] width 71 height 26
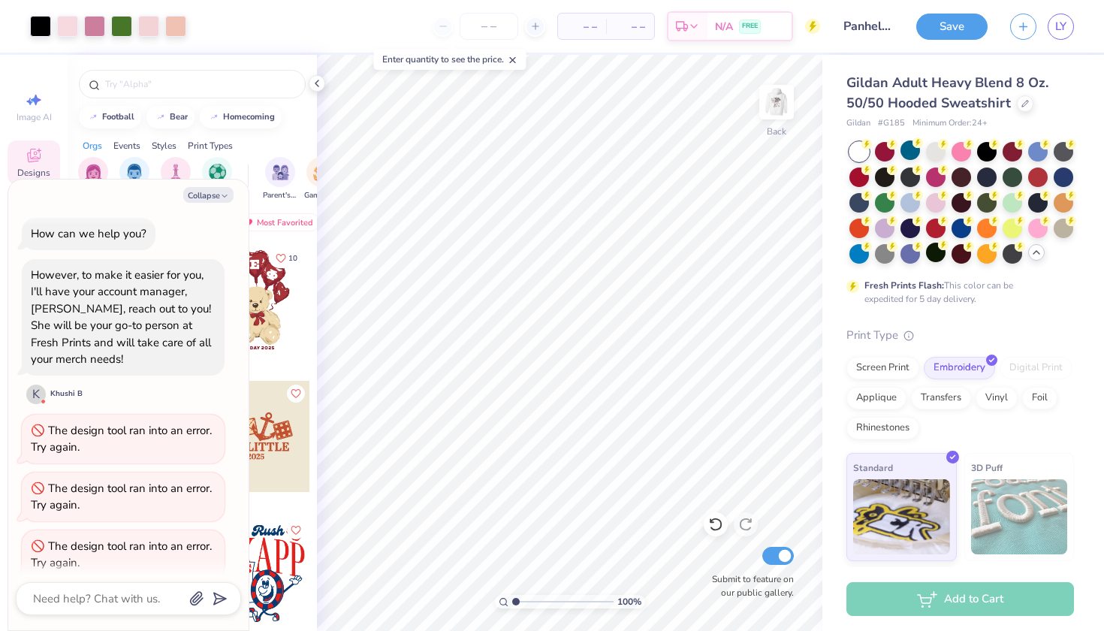
click at [961, 26] on button "Save" at bounding box center [951, 27] width 71 height 26
click at [961, 26] on div "Save" at bounding box center [951, 27] width 71 height 26
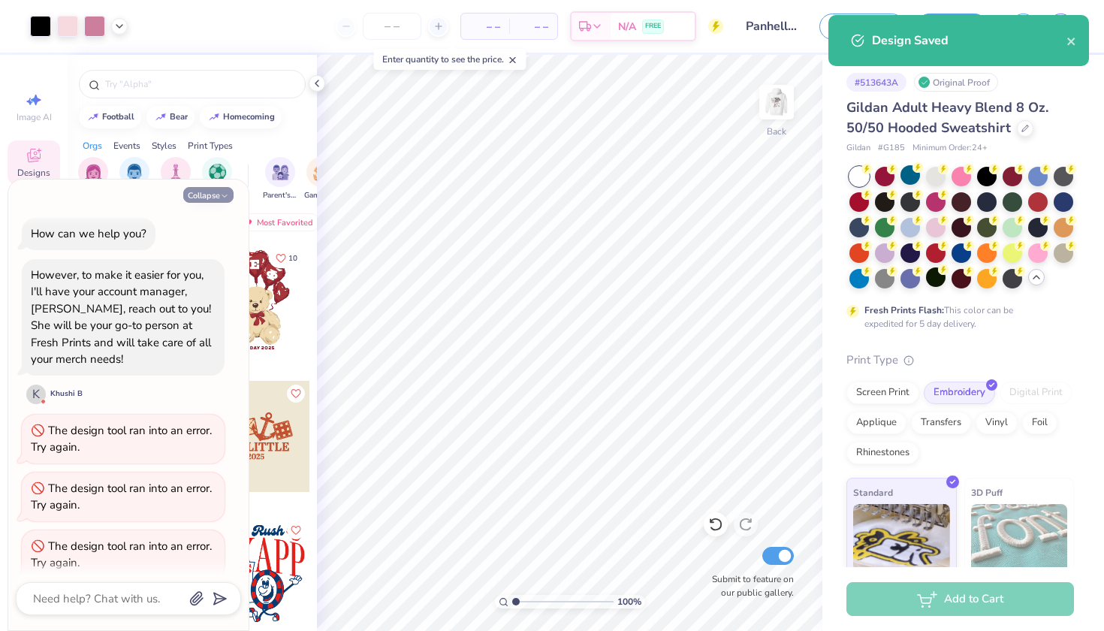
click at [207, 195] on button "Collapse" at bounding box center [208, 195] width 50 height 16
type textarea "x"
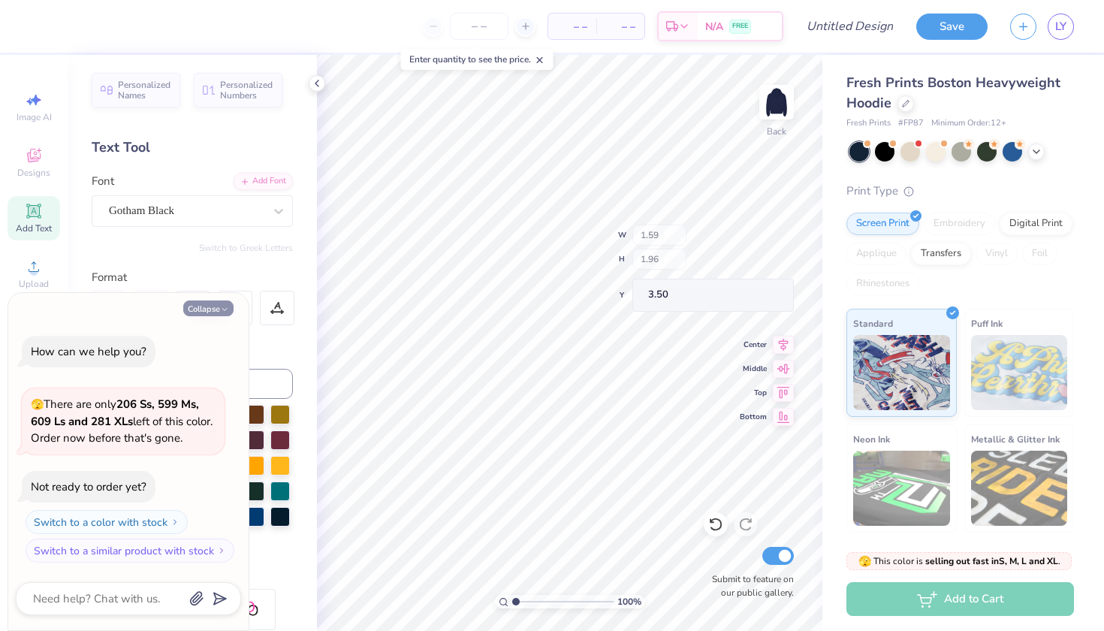
click at [216, 306] on button "Collapse" at bounding box center [208, 308] width 50 height 16
type textarea "x"
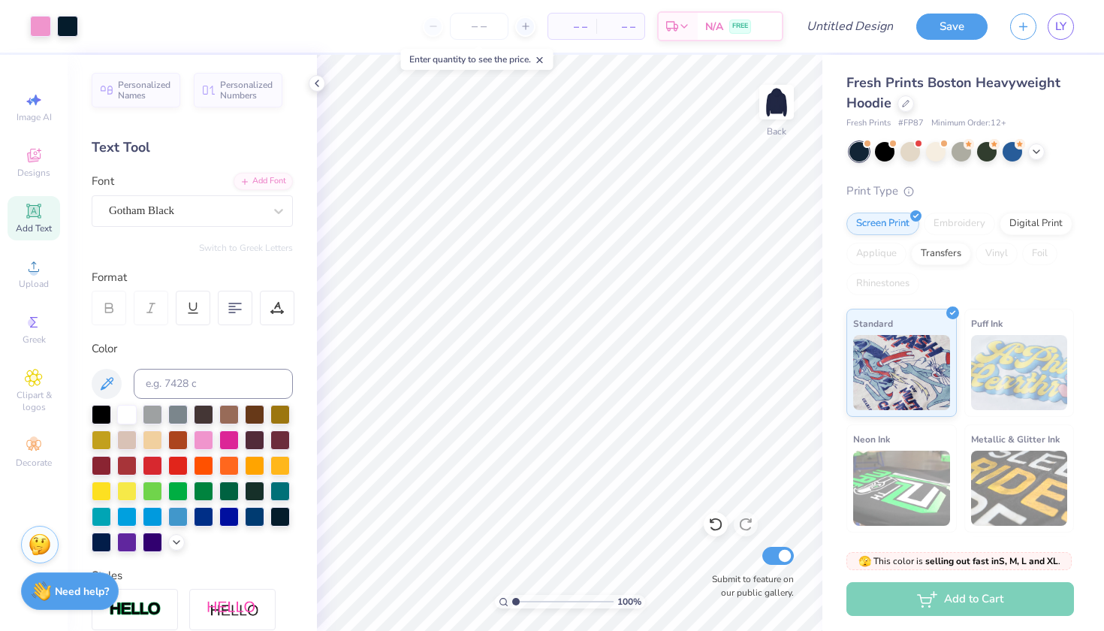
click at [967, 222] on div "Embroidery" at bounding box center [959, 224] width 71 height 23
type input "1.75"
type input "1.96"
type input "3.60"
type input "4.07"
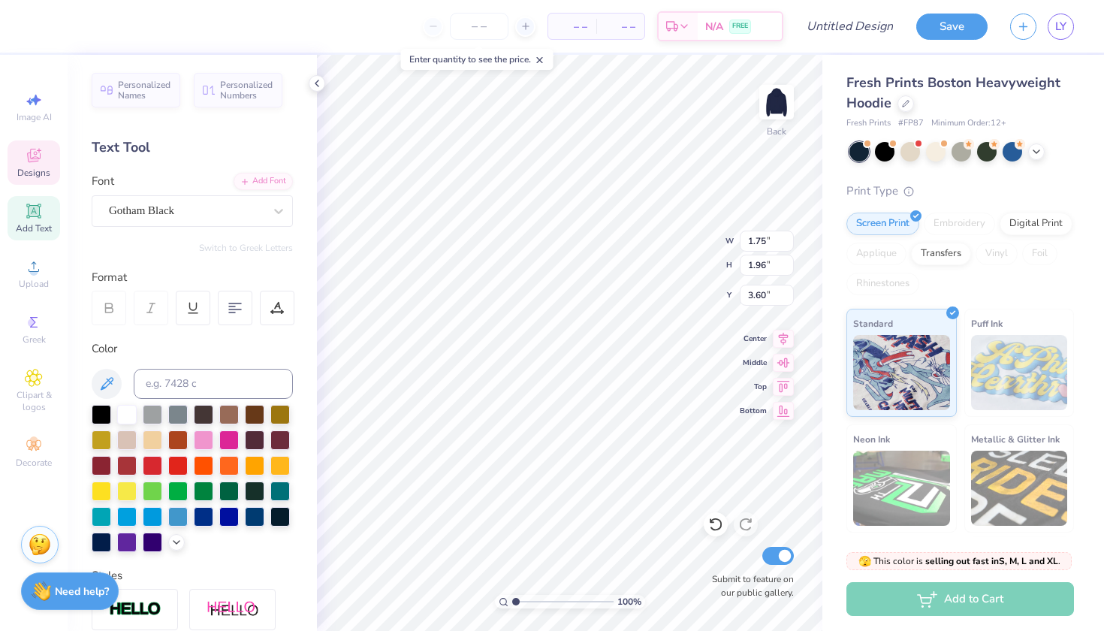
type input "3.87"
type input "4.69"
type input "1.85"
type input "0.59"
type input "6.56"
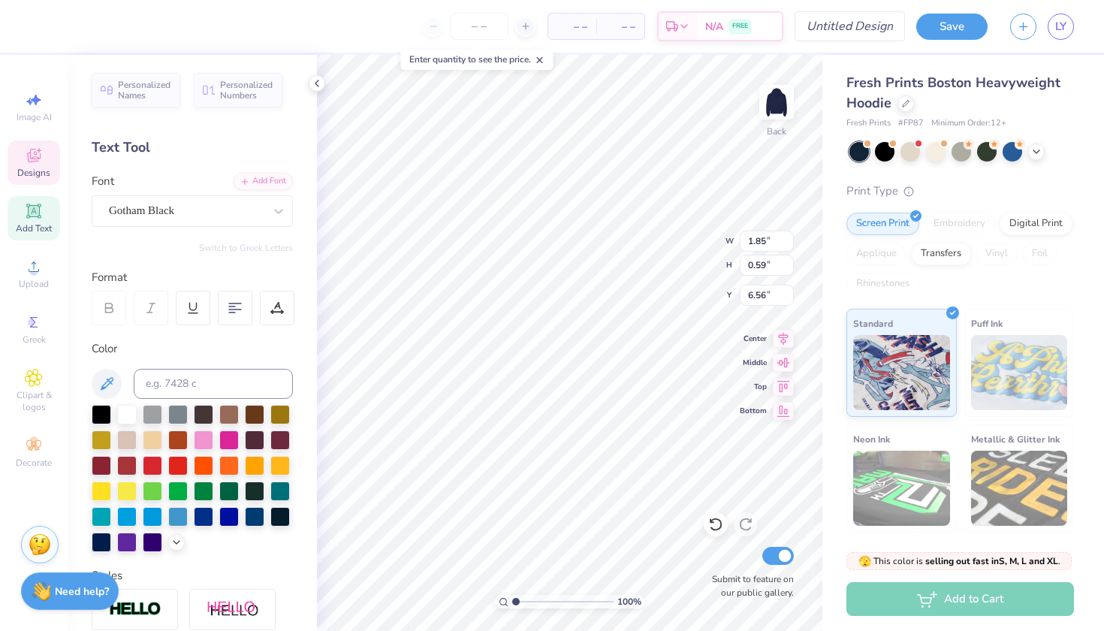
type textarea "1920"
type input "1.75"
type input "1.96"
type input "3.60"
type input "1.59"
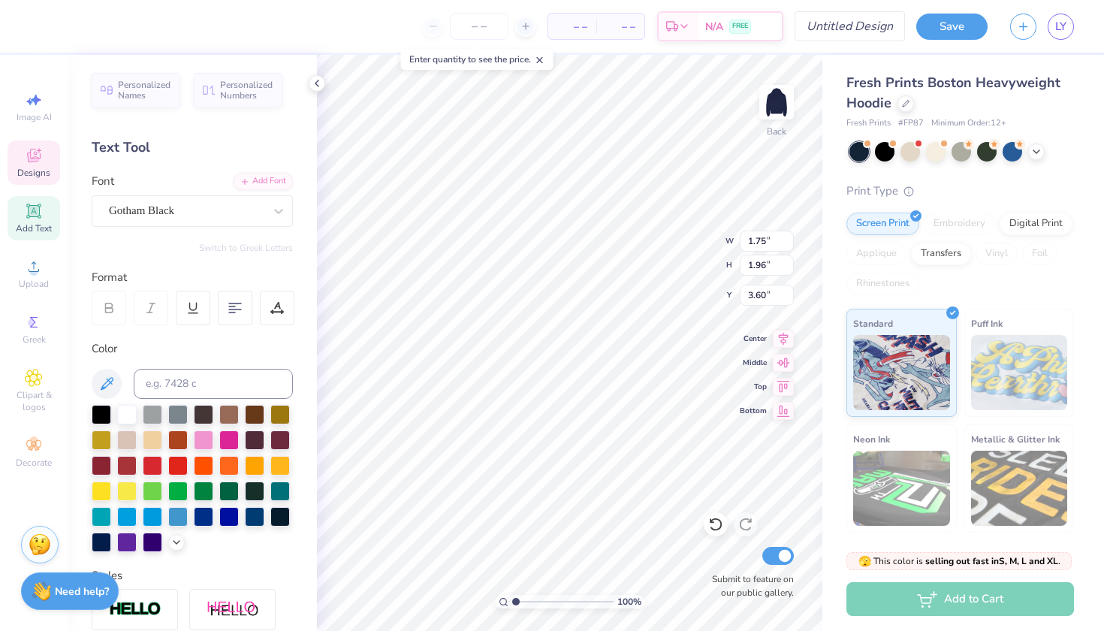
type input "3.50"
type input "0.55"
type input "3.30"
type textarea "A"
type textarea "I"
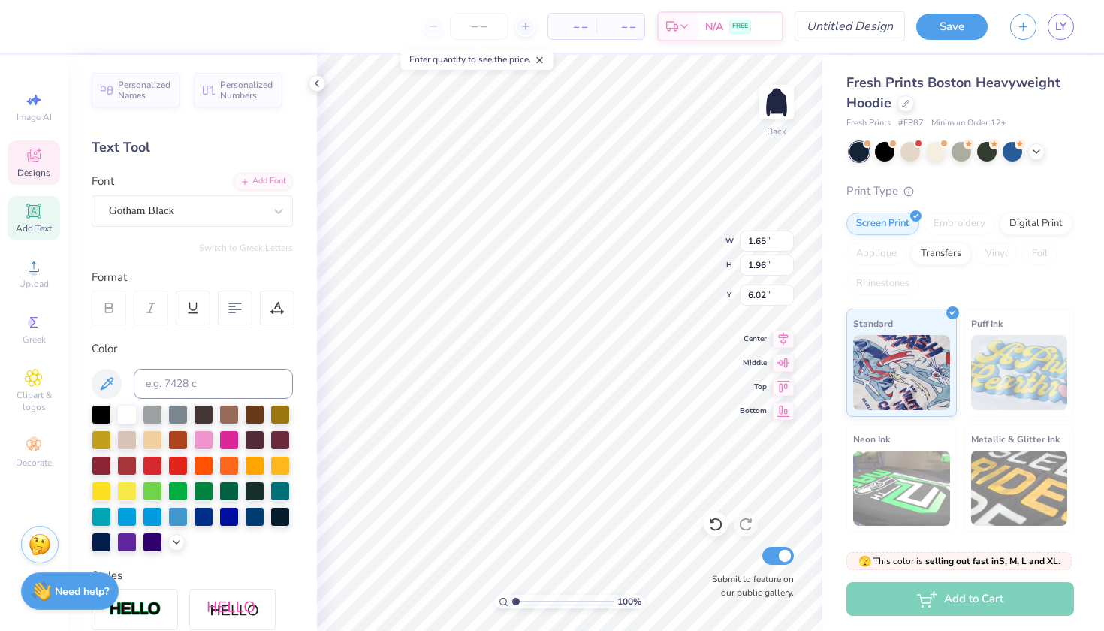
type input "1.78"
type input "6.22"
type textarea "AnHELH"
type textarea "ANHELH"
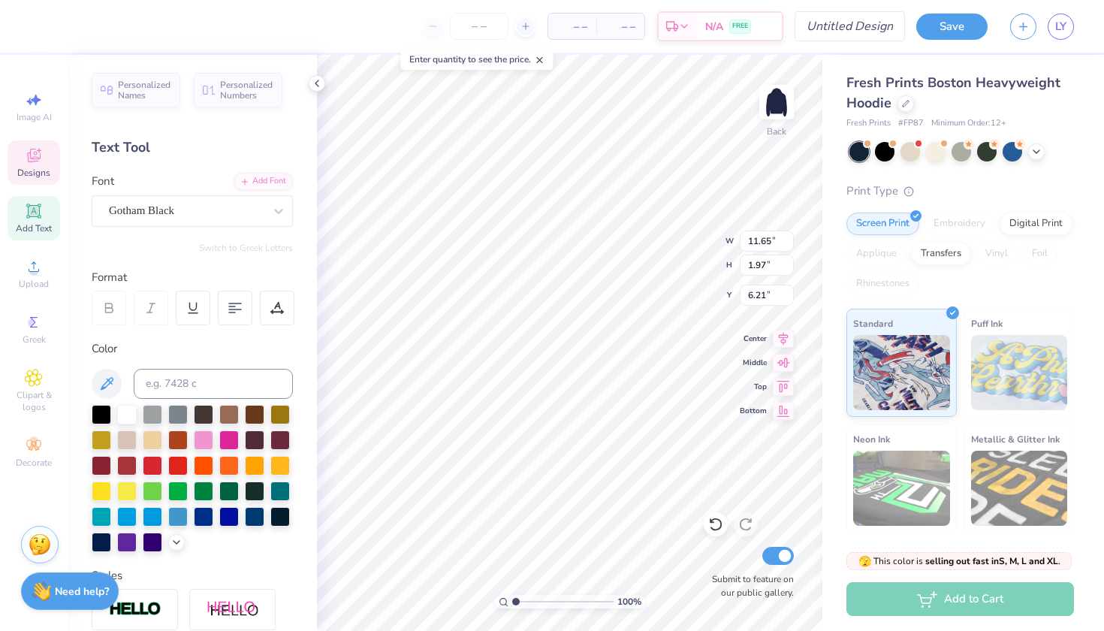
scroll to position [0, 2]
type input "5.76"
type textarea "ANHEL"
type input "9.11"
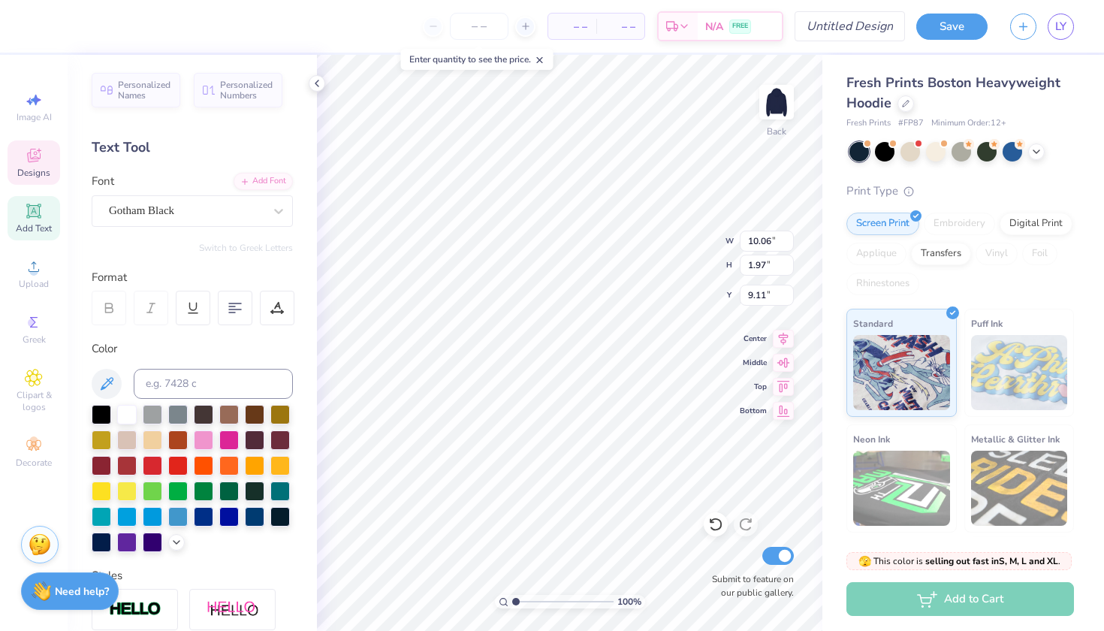
type input "1.65"
type input "1.96"
type input "9.13"
type textarea "ANHELLENIC"
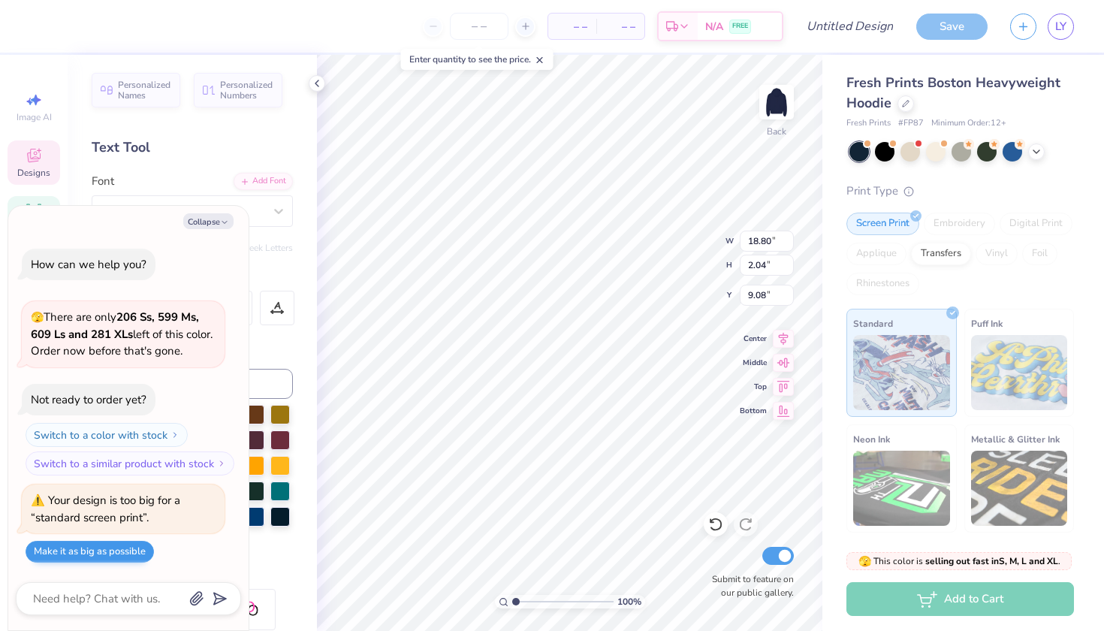
click at [78, 552] on button "Make it as big as possible" at bounding box center [90, 552] width 128 height 22
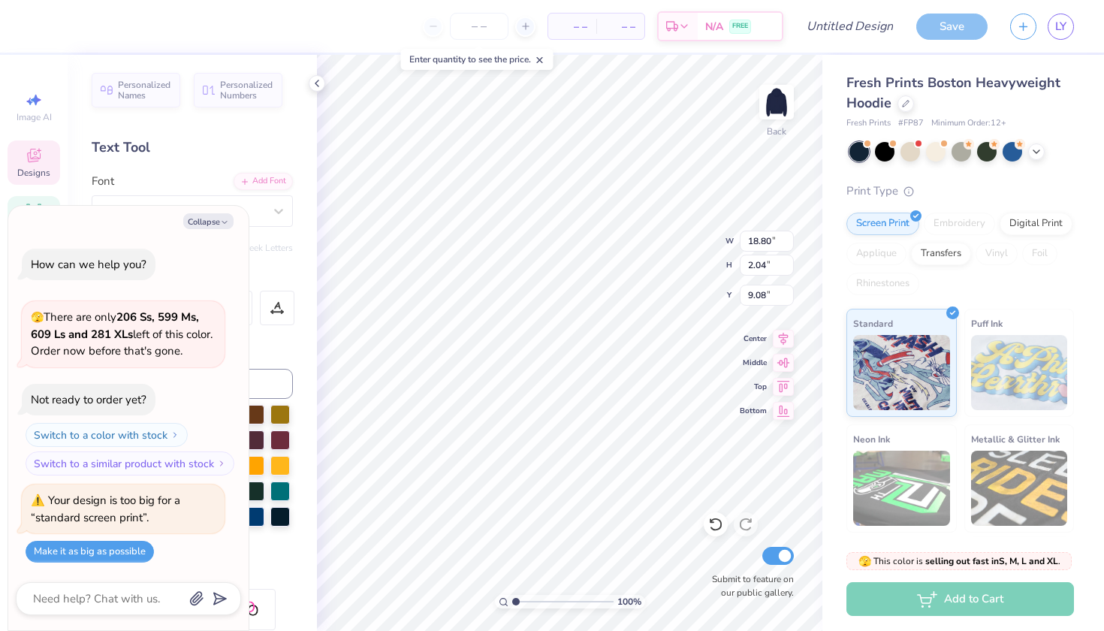
type textarea "x"
type input "15.00"
type input "1.62"
type input "9.49"
type textarea "x"
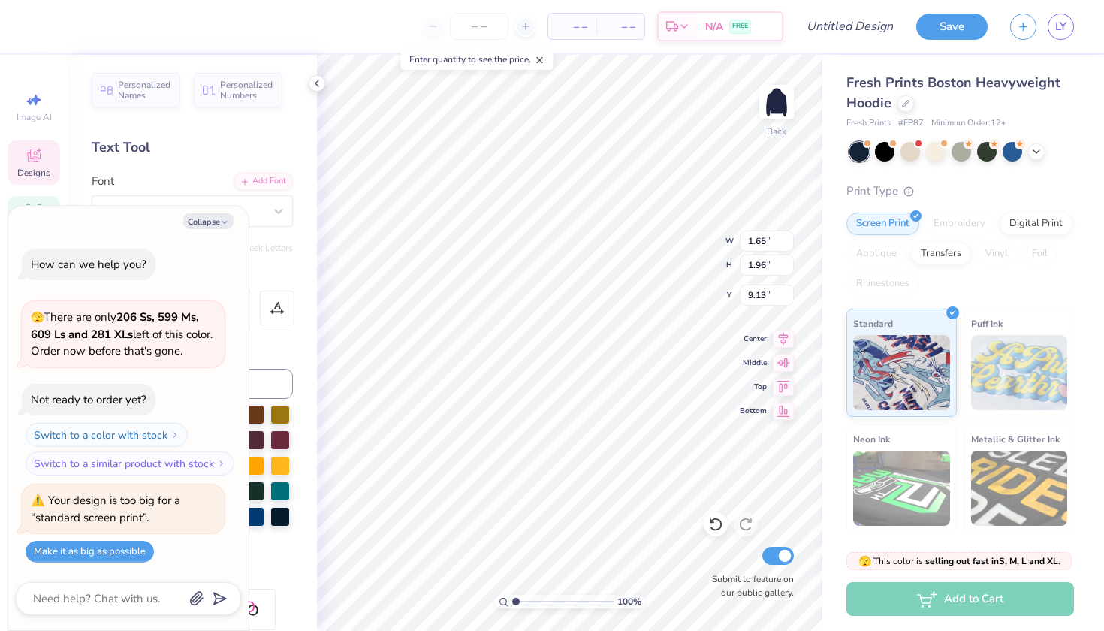
type input "9.49"
type textarea "x"
type input "9.66"
type textarea "x"
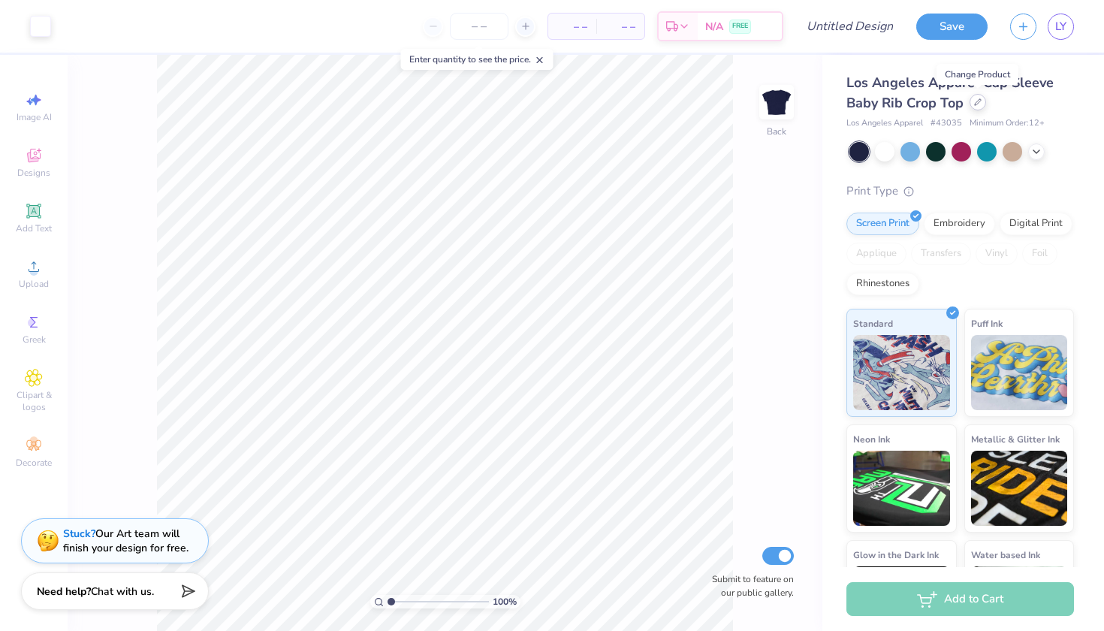
click at [978, 101] on icon at bounding box center [978, 102] width 6 height 6
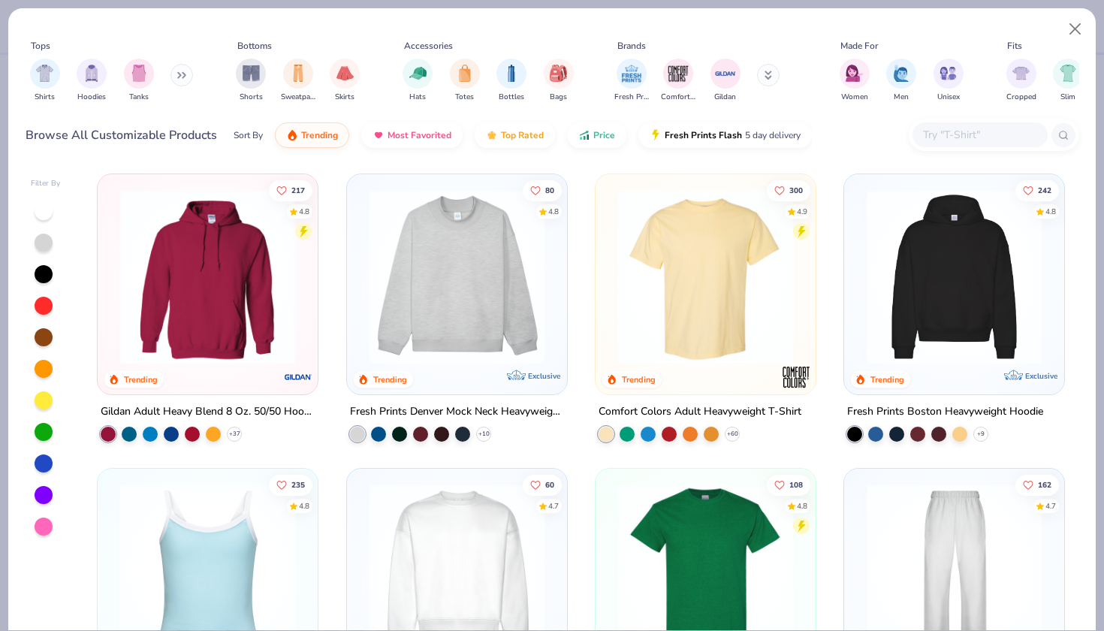
click at [174, 272] on img at bounding box center [208, 276] width 190 height 175
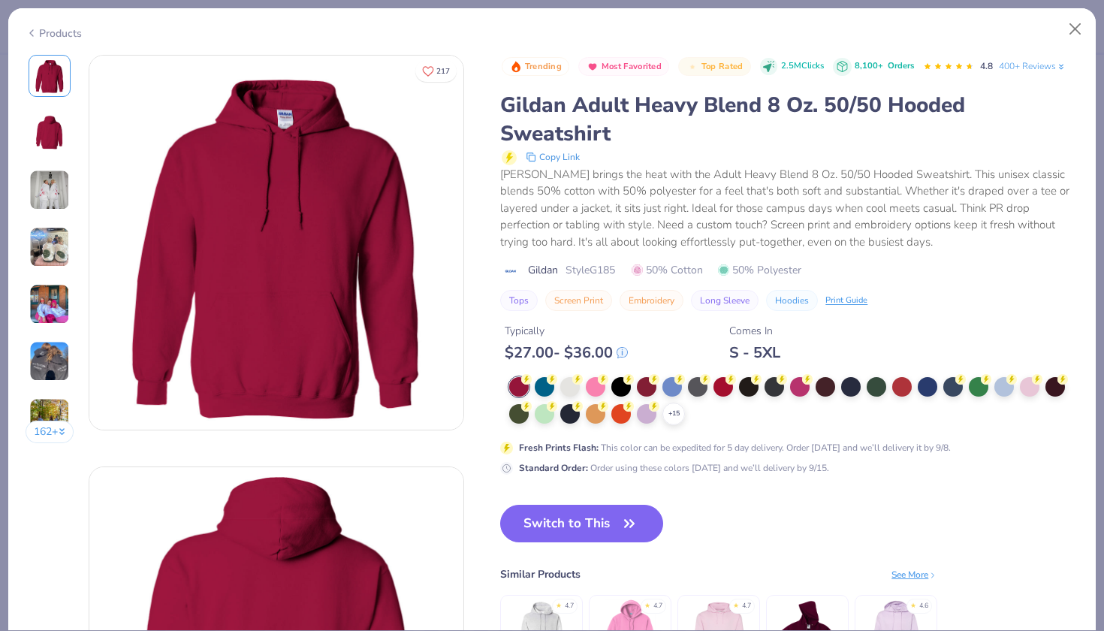
click at [664, 303] on button "Embroidery" at bounding box center [652, 300] width 64 height 21
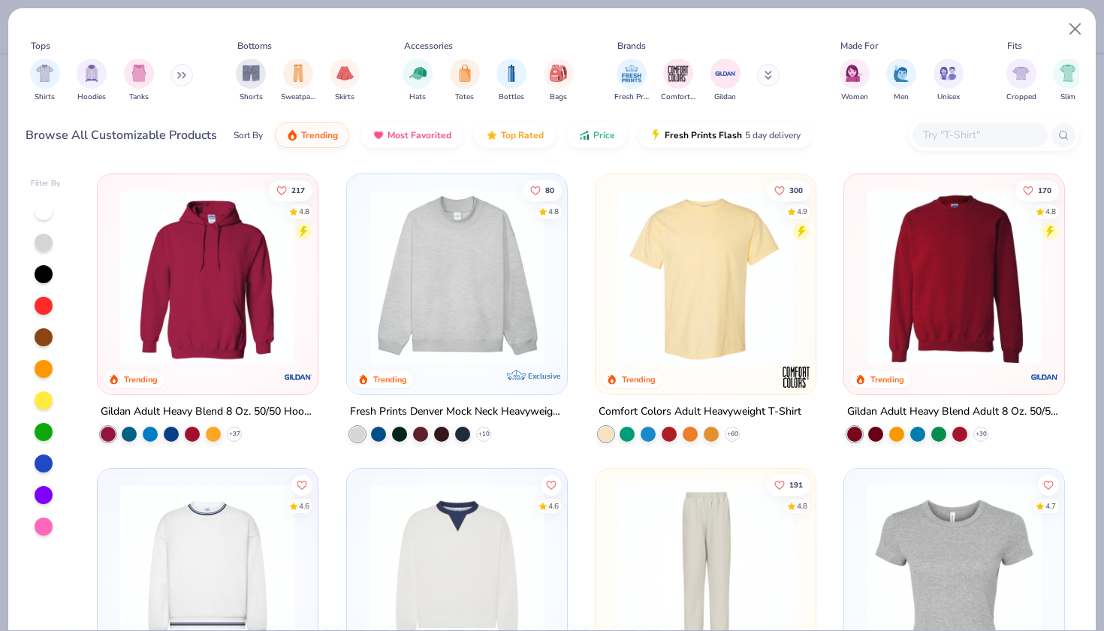
click at [222, 232] on img at bounding box center [208, 276] width 190 height 175
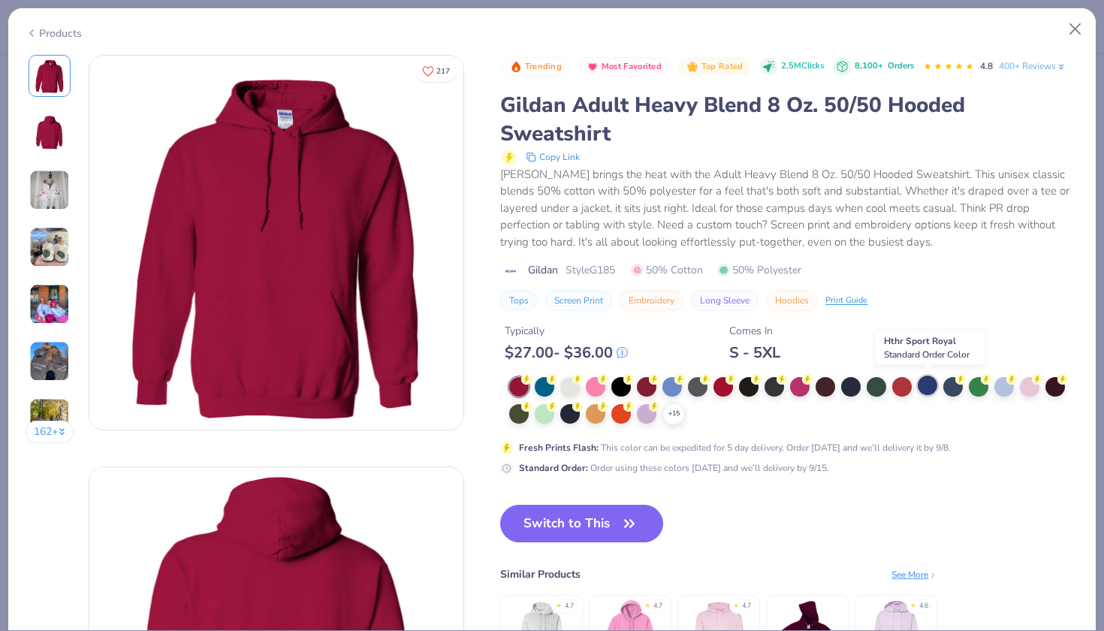
click at [928, 383] on div at bounding box center [928, 386] width 20 height 20
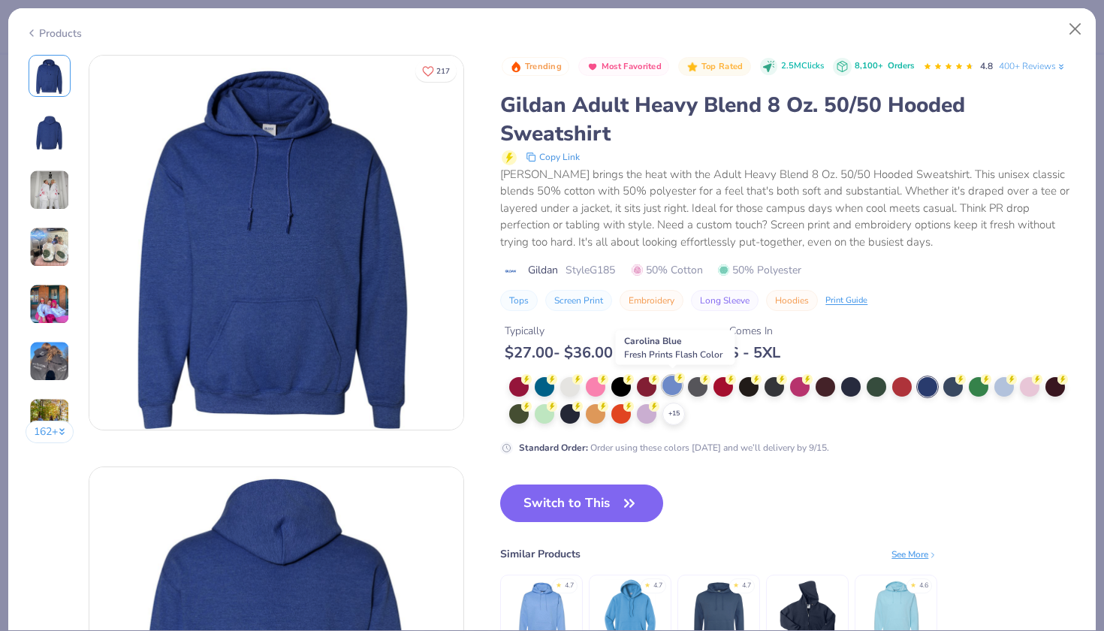
click at [674, 386] on div at bounding box center [672, 386] width 20 height 20
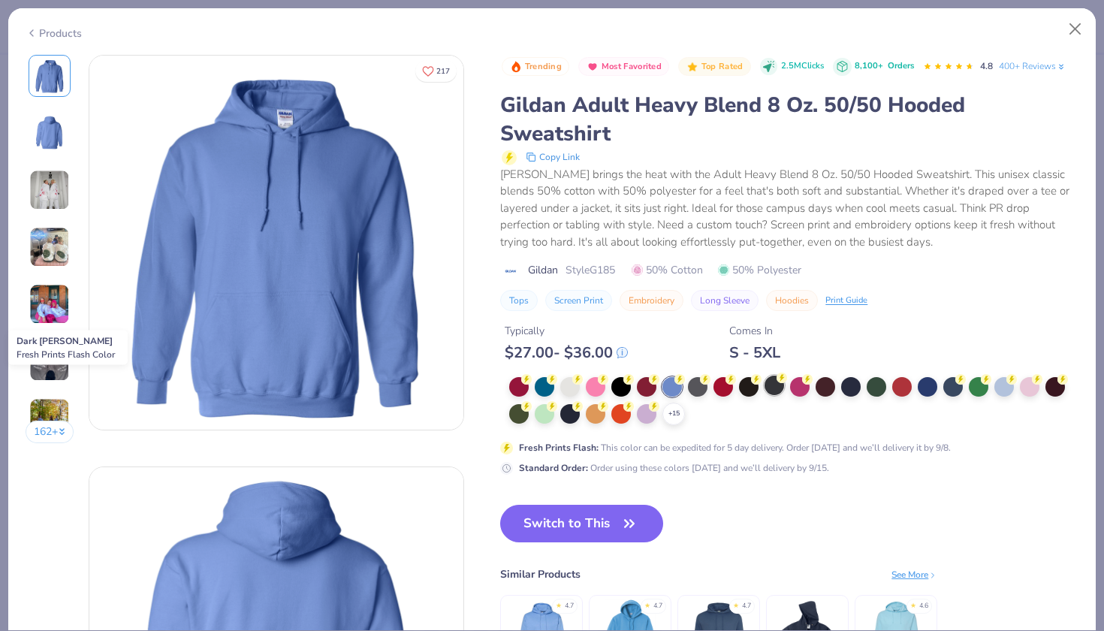
click at [532, 378] on circle at bounding box center [526, 379] width 11 height 11
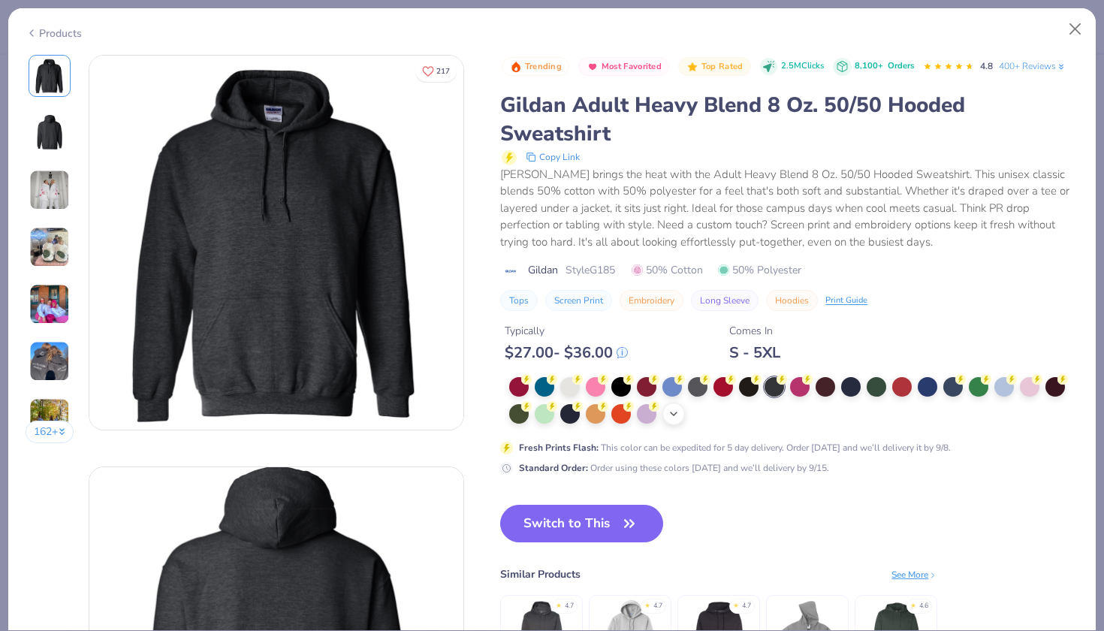
click at [670, 404] on div "+ 15" at bounding box center [673, 414] width 23 height 23
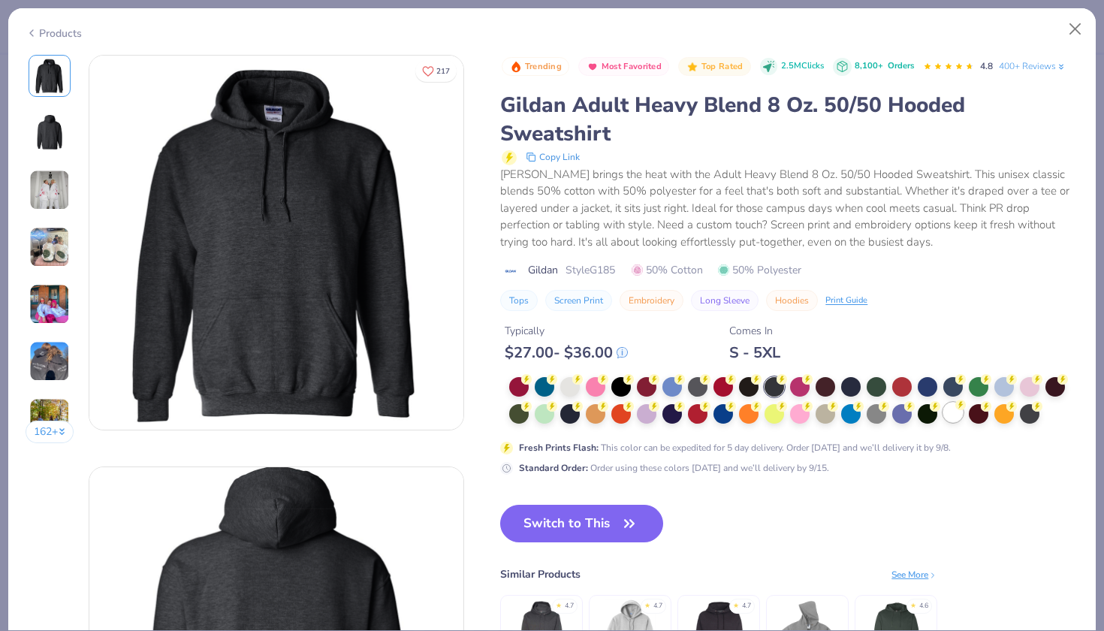
click at [943, 410] on div at bounding box center [953, 413] width 20 height 20
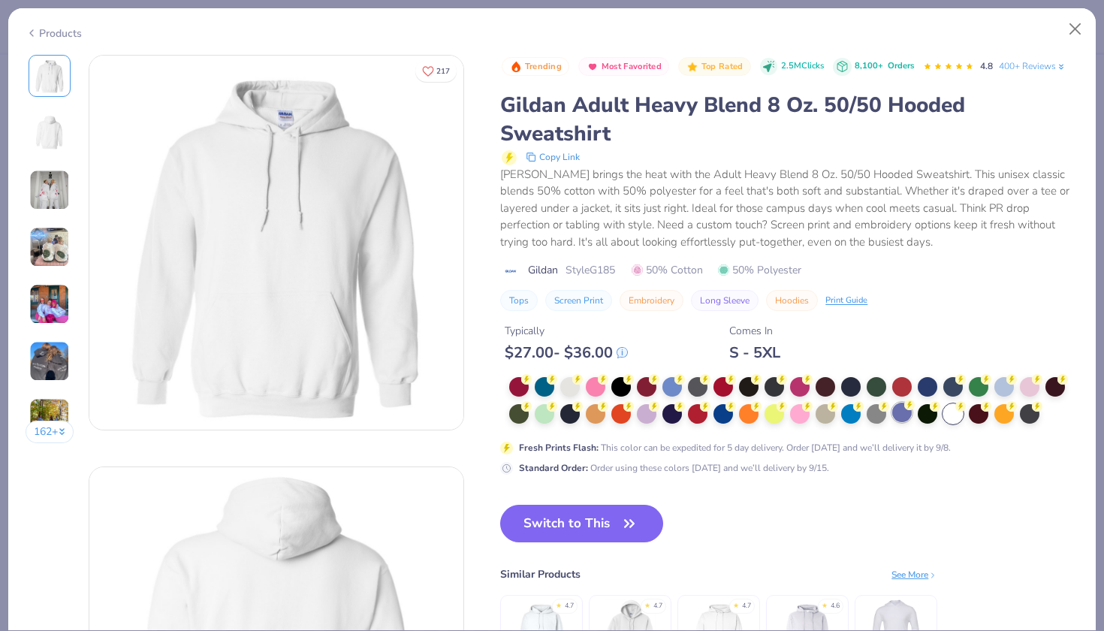
click at [911, 409] on div at bounding box center [902, 413] width 20 height 20
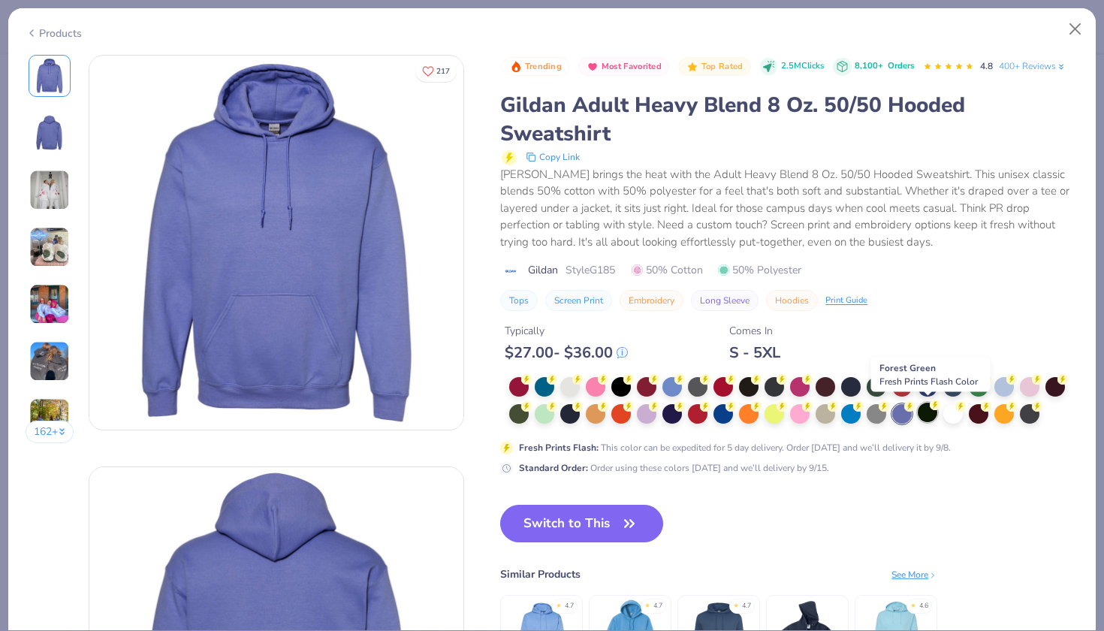
click at [928, 410] on div at bounding box center [928, 413] width 20 height 20
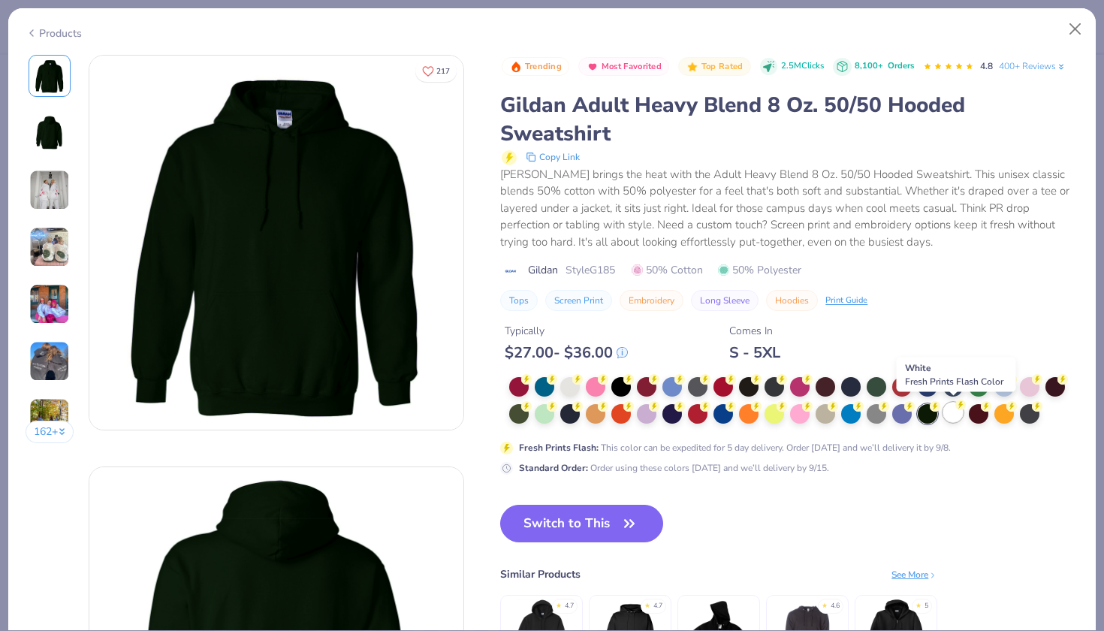
click at [952, 412] on div at bounding box center [953, 413] width 20 height 20
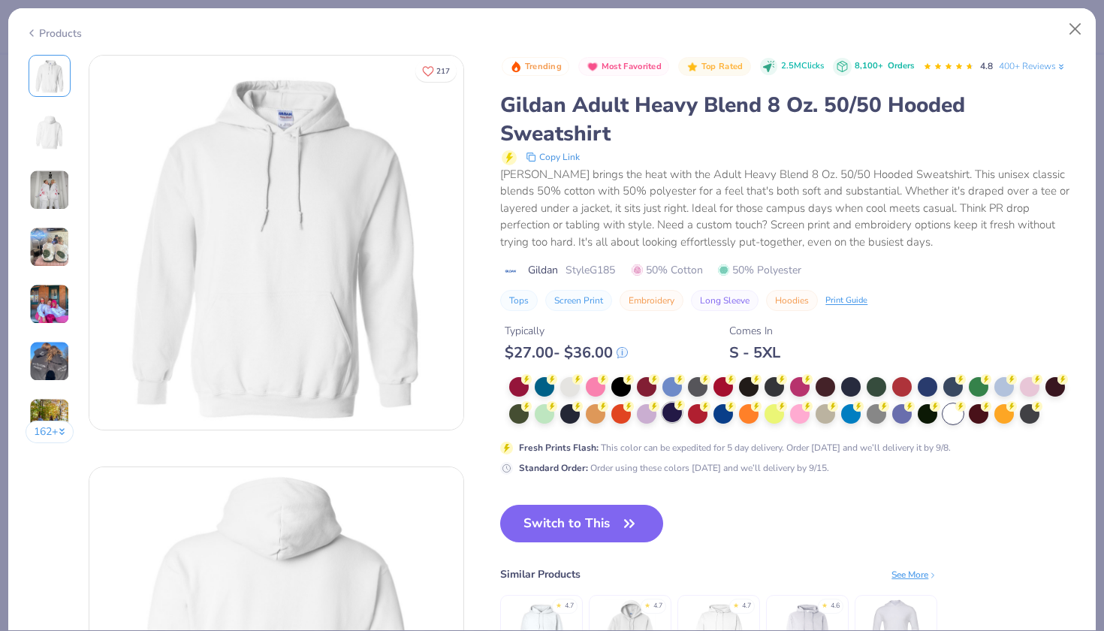
click at [663, 410] on div at bounding box center [672, 413] width 20 height 20
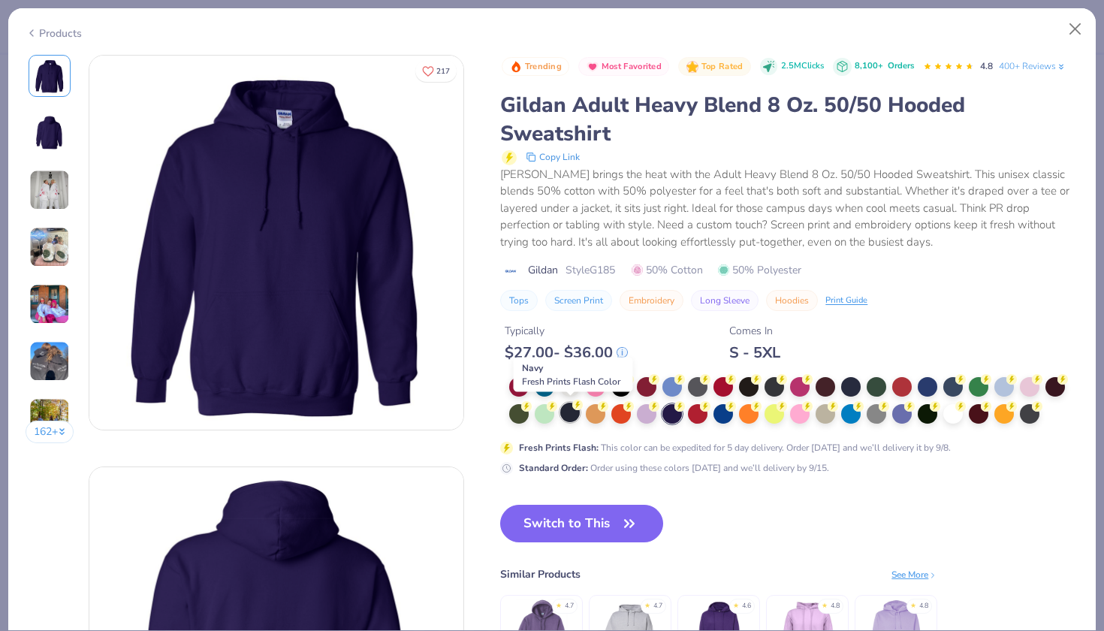
click at [576, 410] on div at bounding box center [570, 413] width 20 height 20
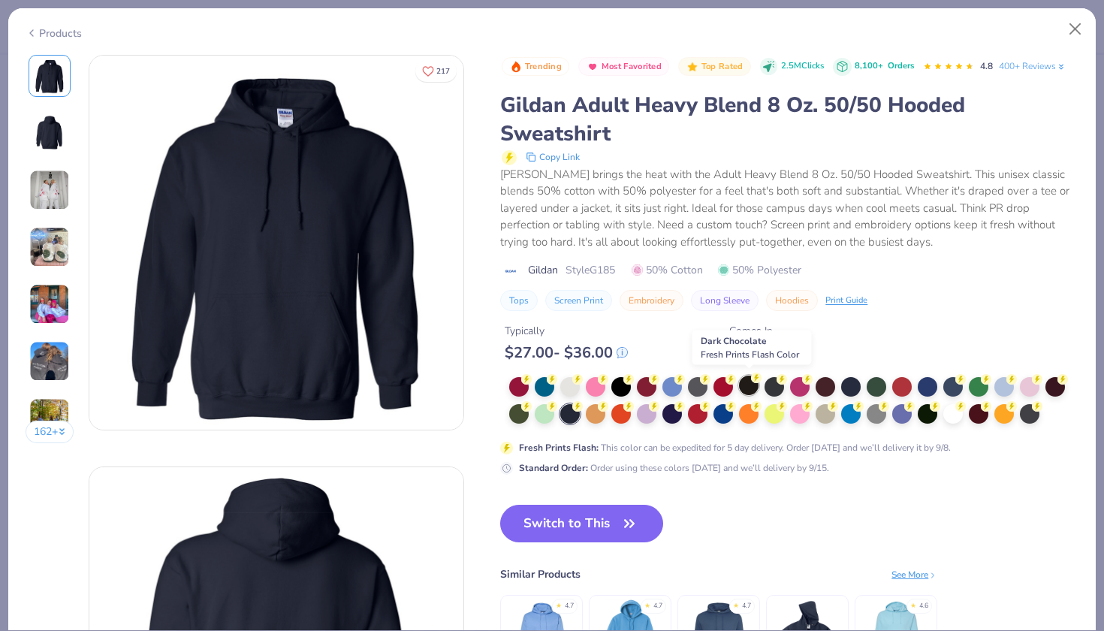
click at [532, 378] on circle at bounding box center [526, 379] width 11 height 11
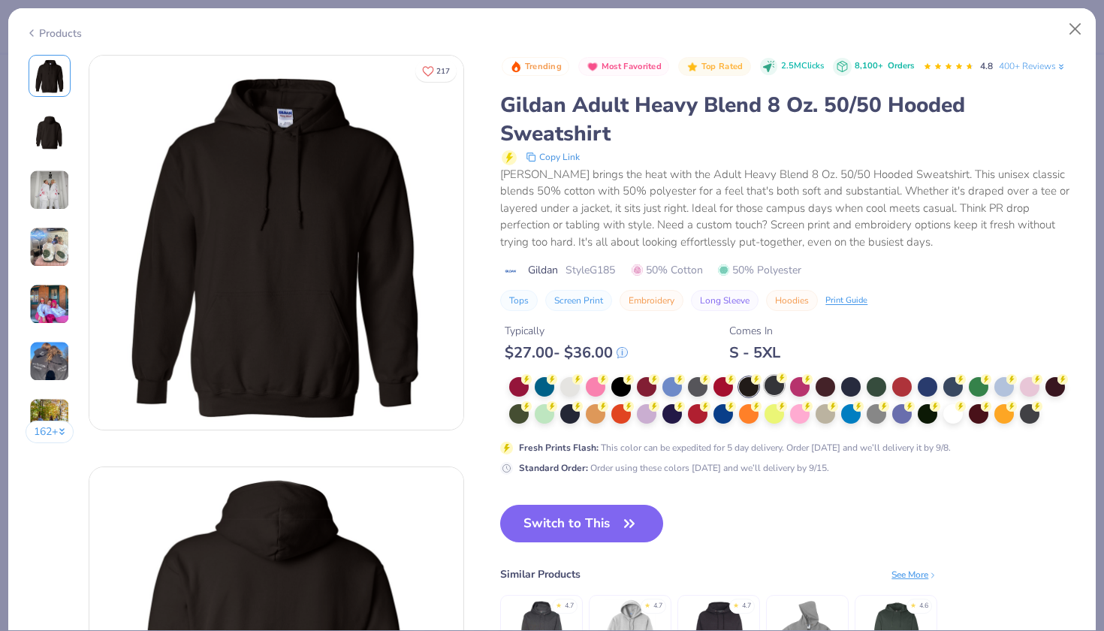
click at [774, 380] on div at bounding box center [775, 386] width 20 height 20
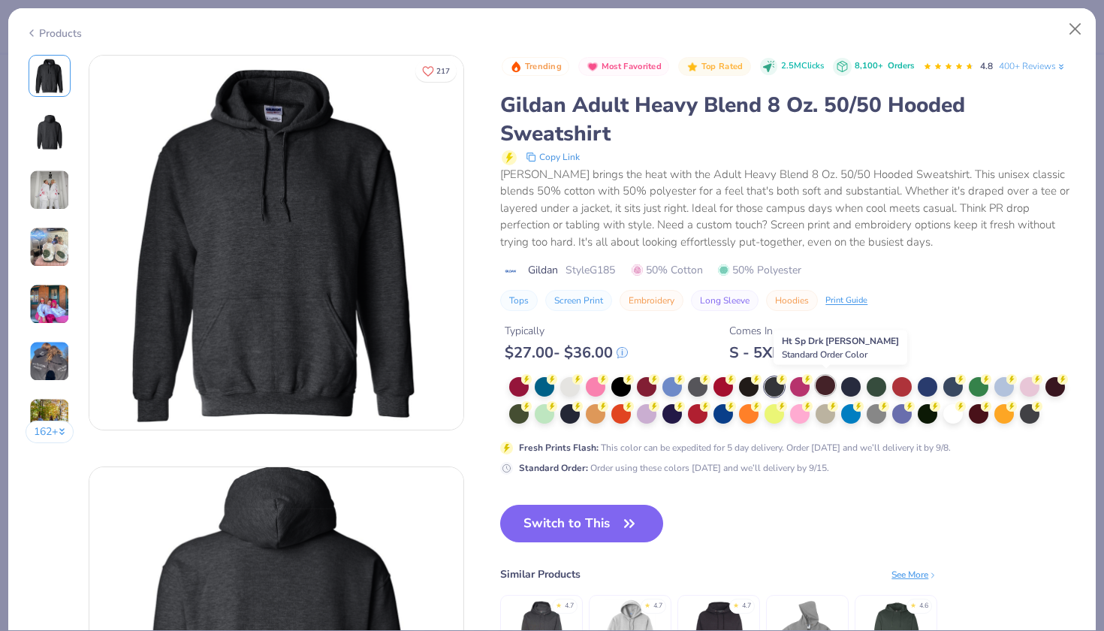
click at [831, 383] on div at bounding box center [826, 386] width 20 height 20
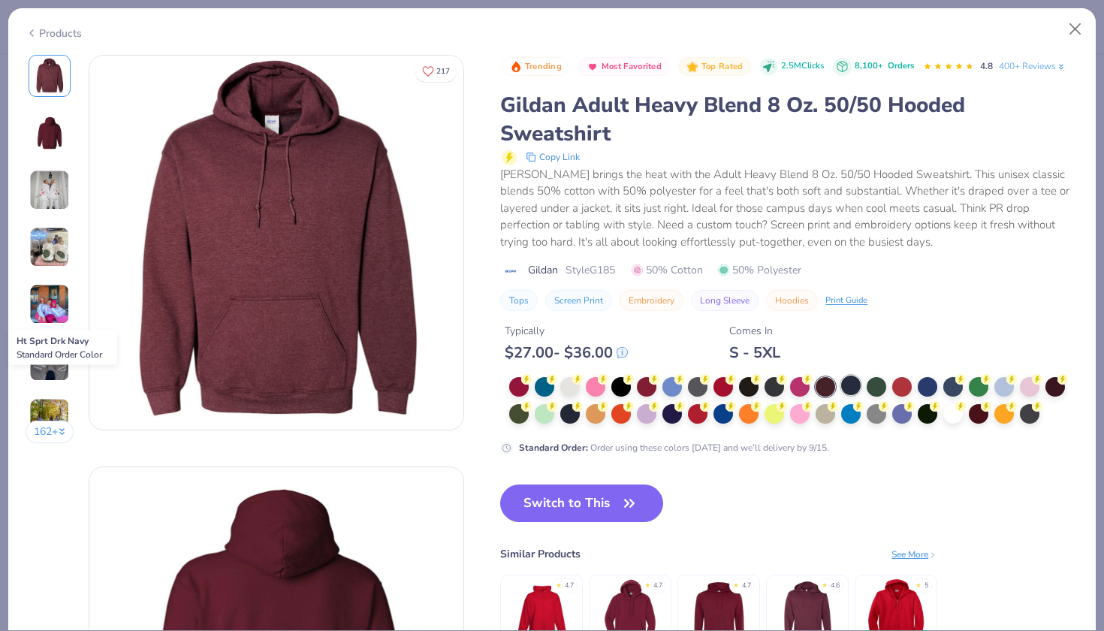
click at [856, 385] on div at bounding box center [851, 386] width 20 height 20
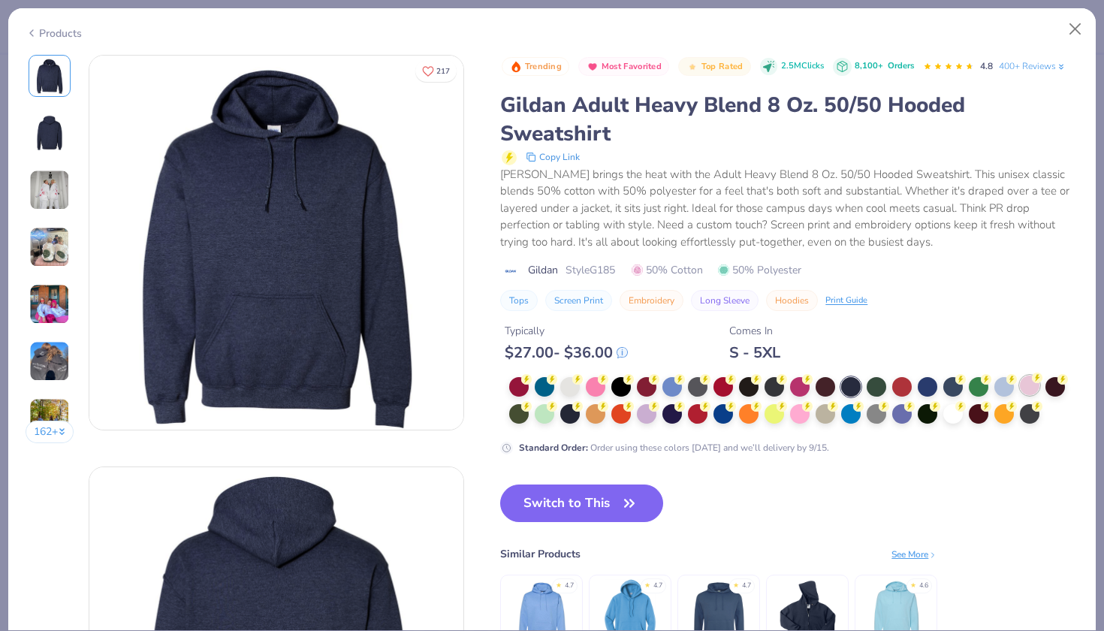
click at [1025, 382] on div at bounding box center [1030, 386] width 20 height 20
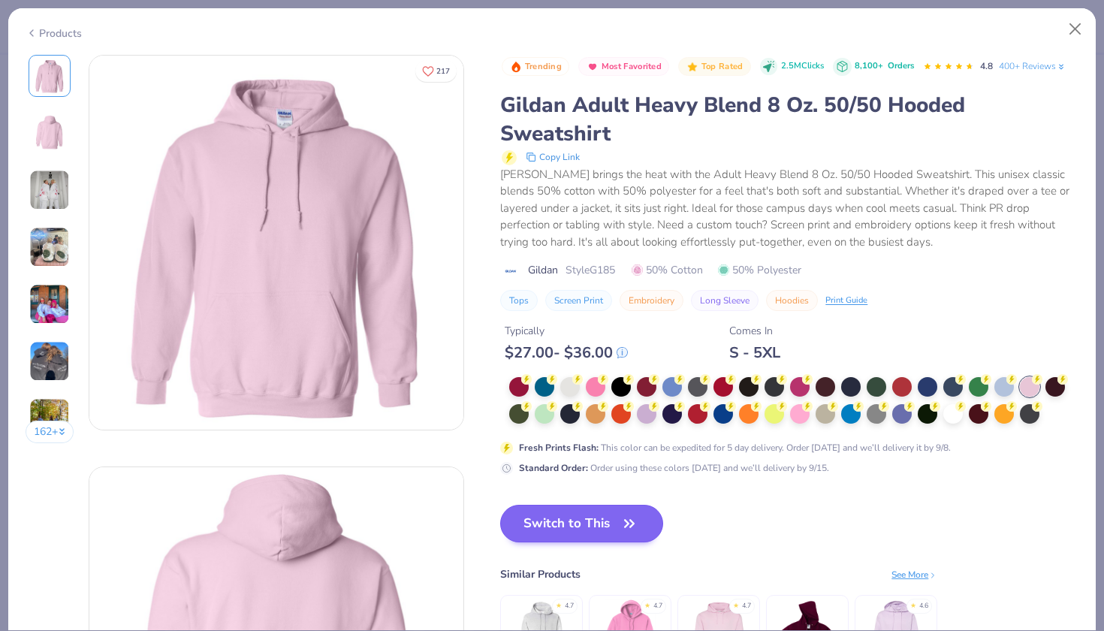
click at [572, 517] on button "Switch to This" at bounding box center [581, 524] width 163 height 38
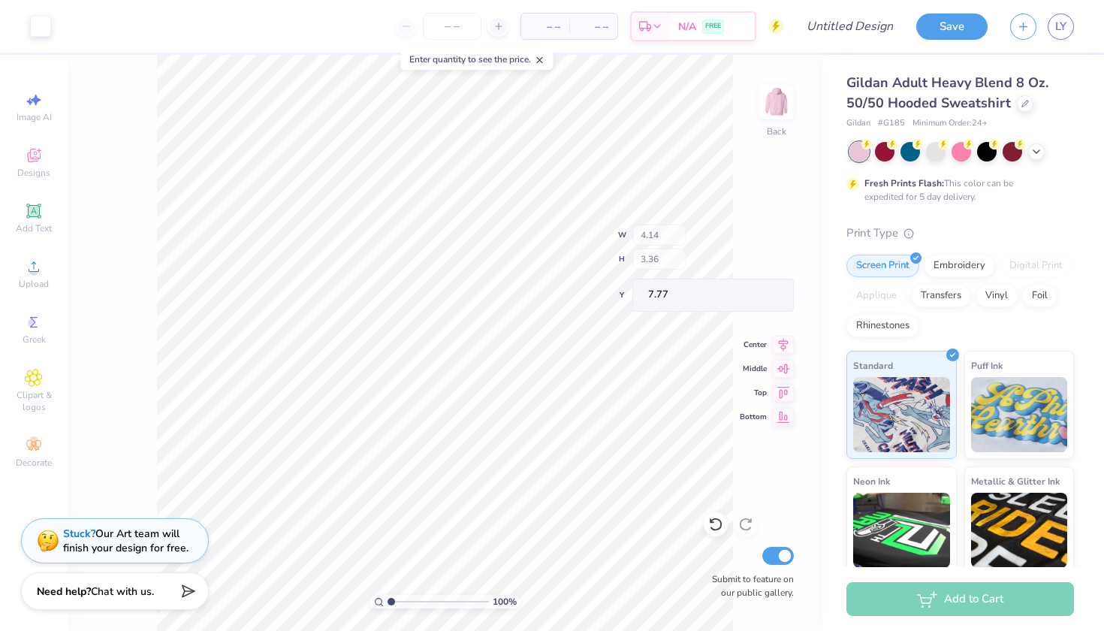
type input "3.86"
type input "2.50"
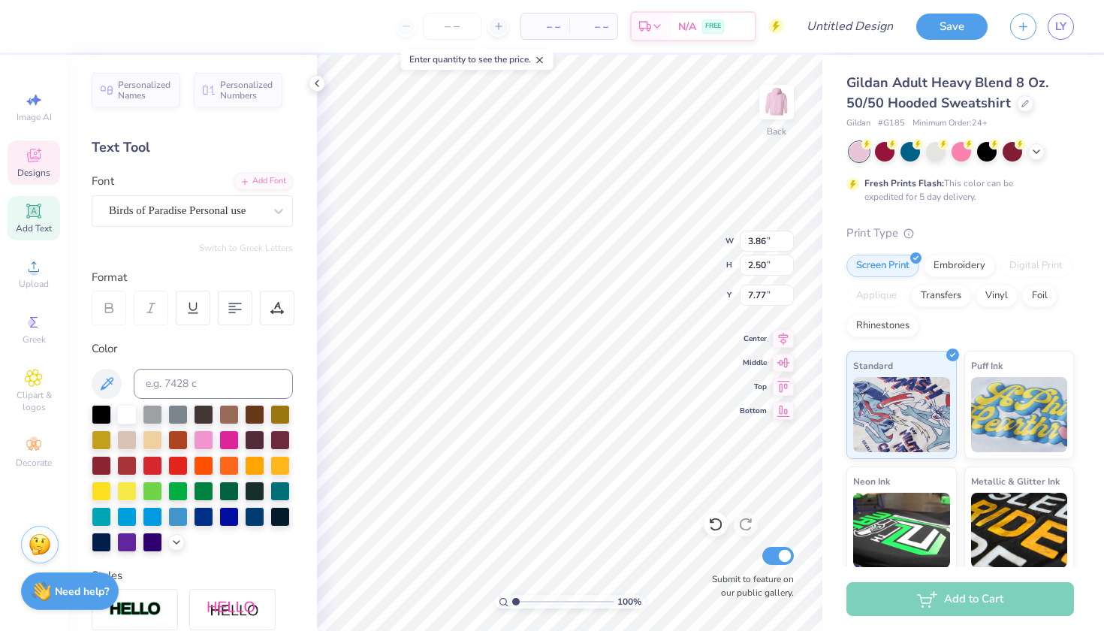
scroll to position [0, 2]
type textarea "Panhellenic"
type input "2.38"
type input "1.97"
type input "9.16"
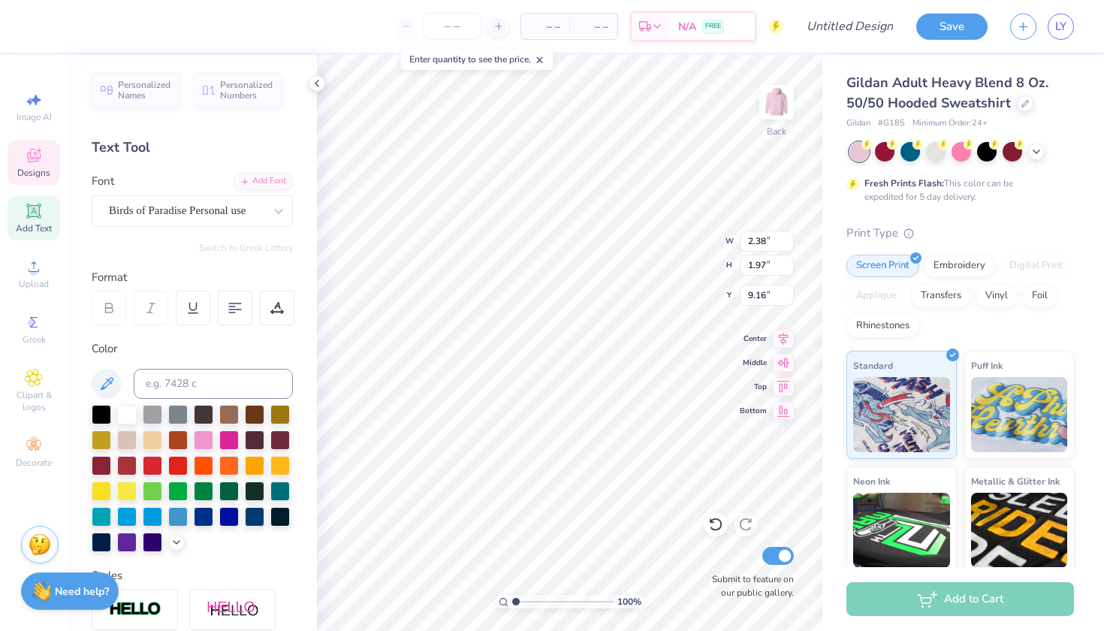
scroll to position [0, 1]
type textarea "Council"
type input "8.85"
type input "7.04"
type input "4.04"
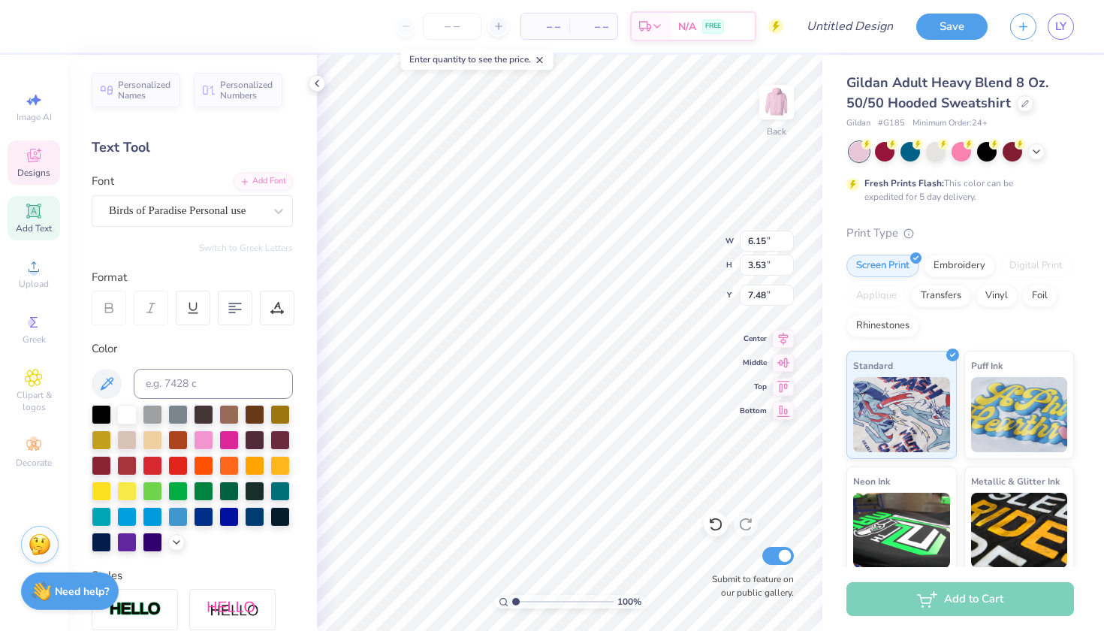
type input "6.96"
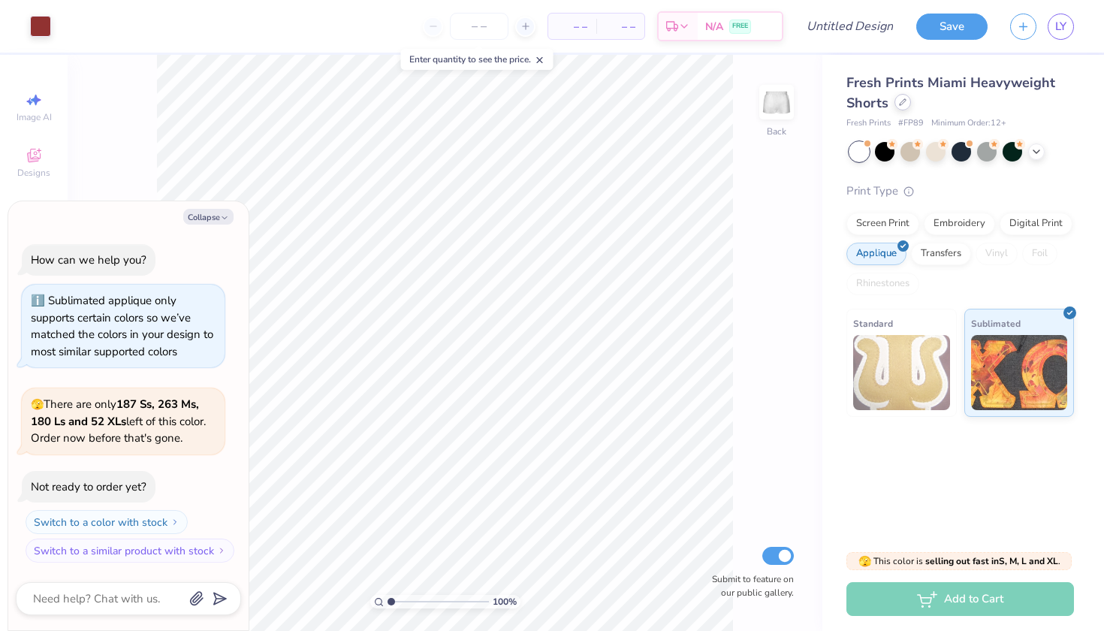
click at [899, 108] on div at bounding box center [902, 102] width 17 height 17
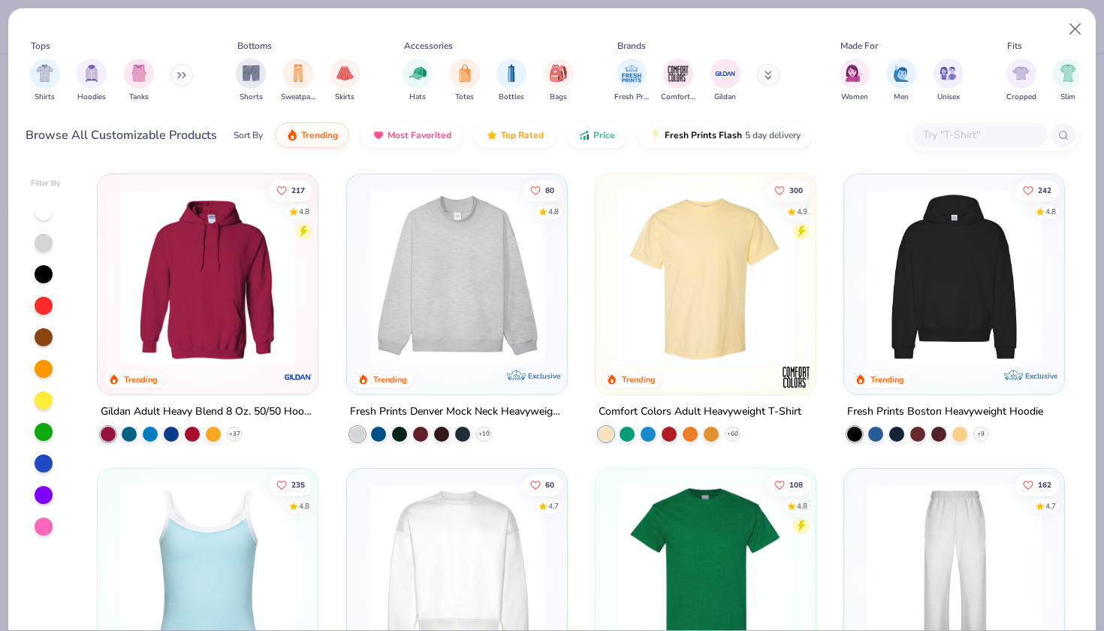
click at [177, 322] on img at bounding box center [208, 276] width 190 height 175
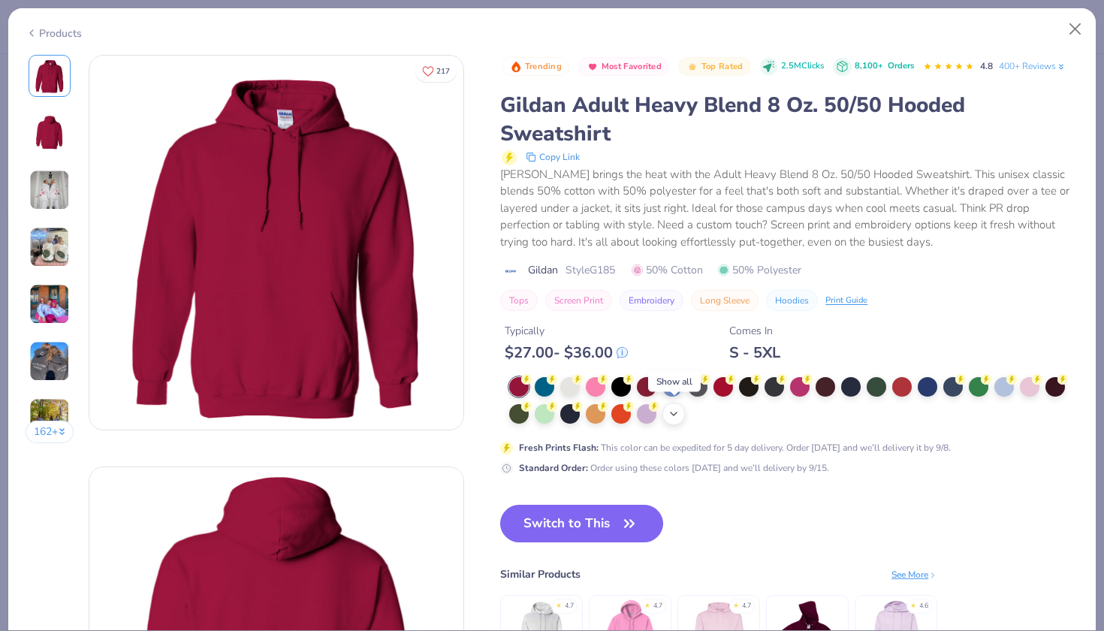
click at [679, 414] on icon at bounding box center [674, 414] width 12 height 12
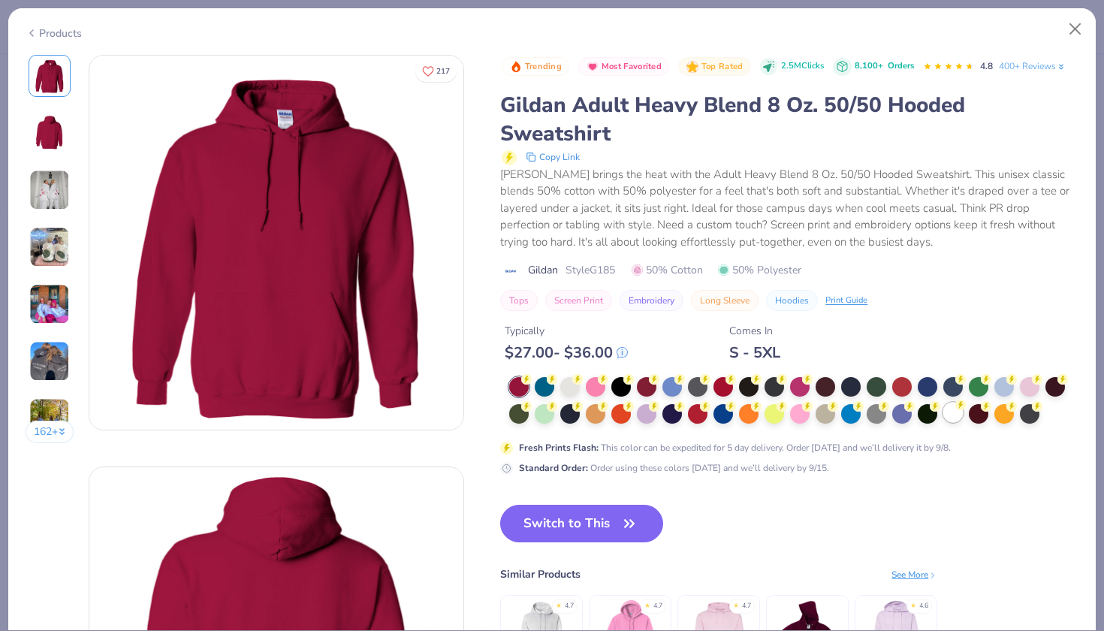
click at [947, 409] on div at bounding box center [953, 413] width 20 height 20
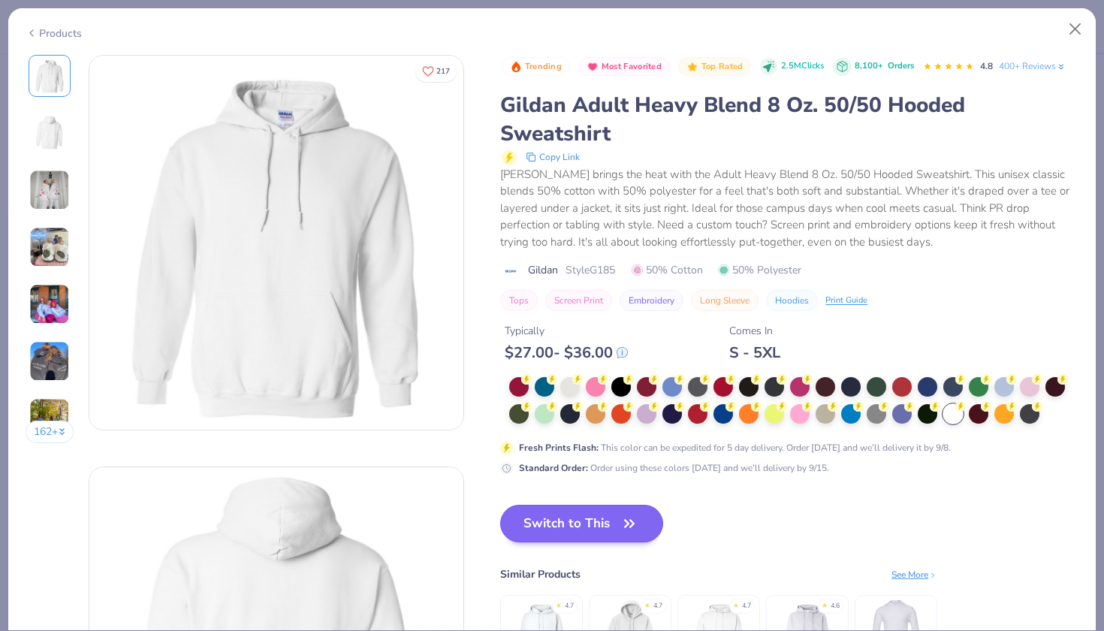
click at [608, 524] on button "Switch to This" at bounding box center [581, 524] width 163 height 38
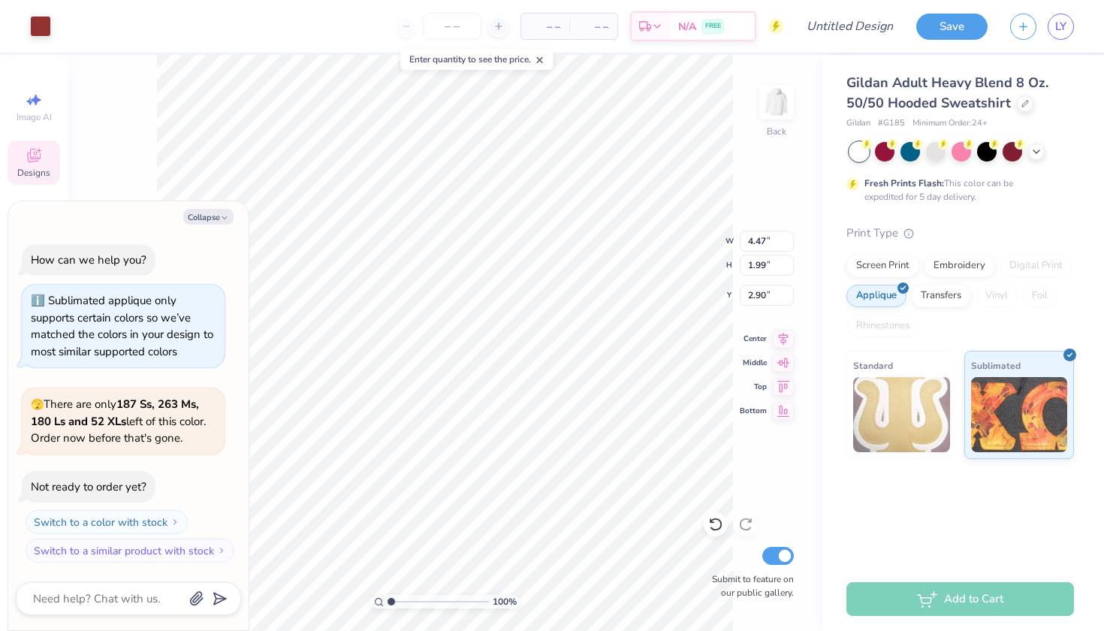
type textarea "x"
type input "8.96"
type textarea "x"
type input "2.49"
type input "0.21"
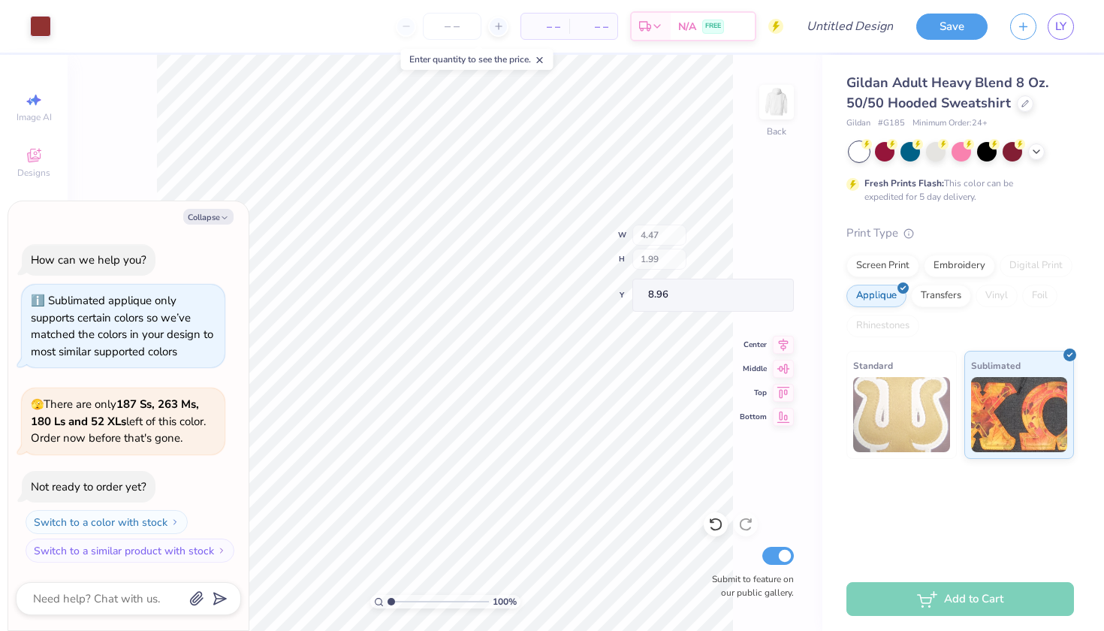
type input "10.75"
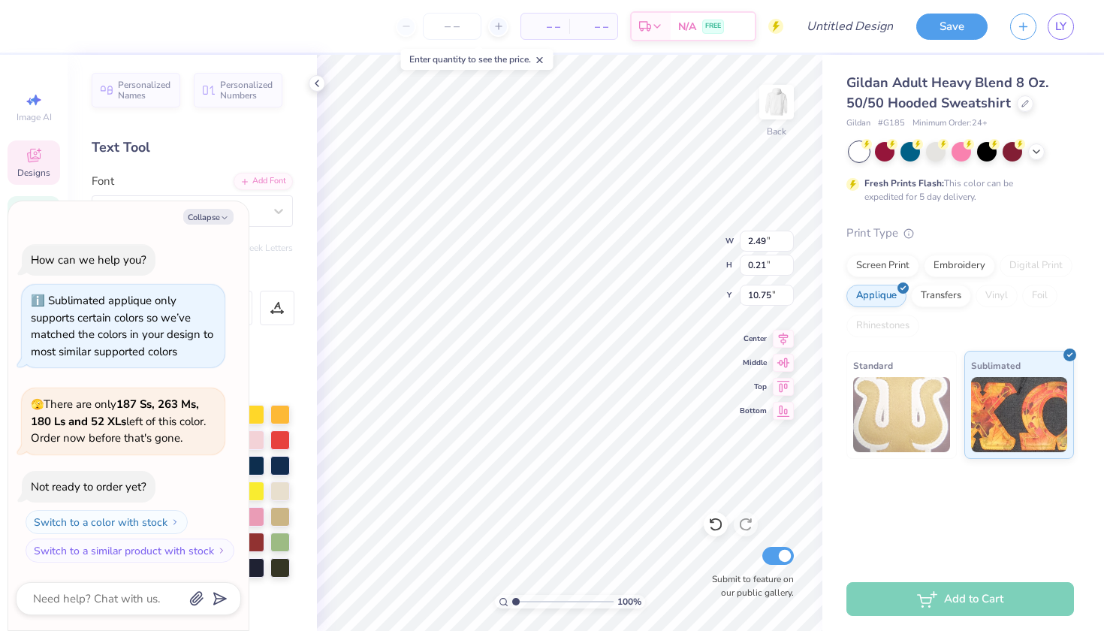
type textarea "x"
type input "4.47"
type input "1.53"
type input "8.96"
type textarea "x"
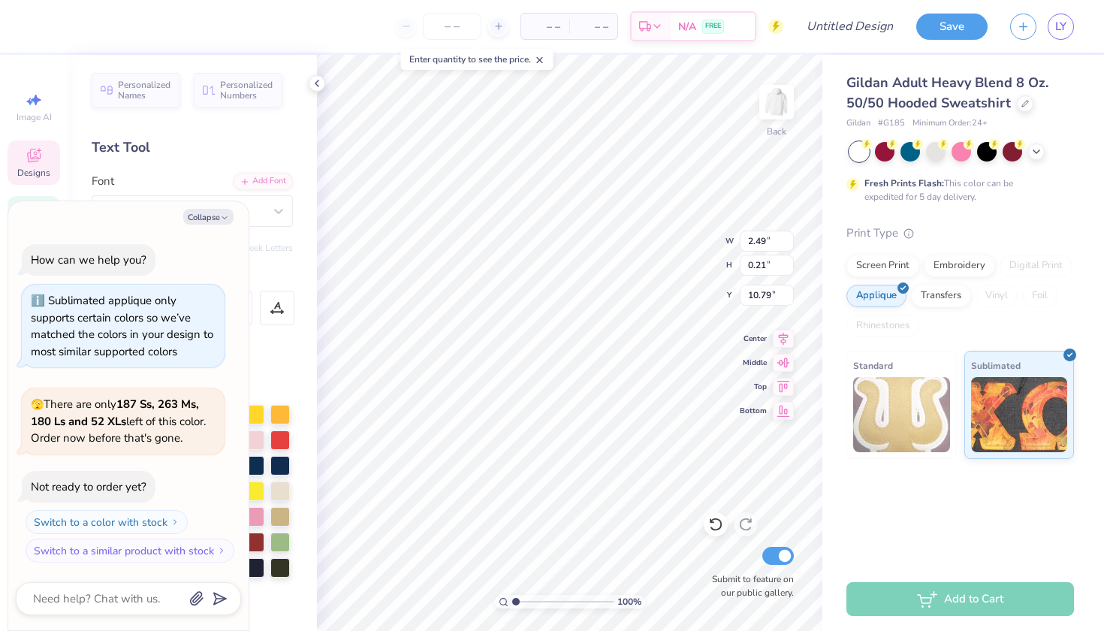
type textarea "GAMMA PHIP BETA"
type textarea "x"
type textarea "GAMMA PHIPa BETA"
type textarea "x"
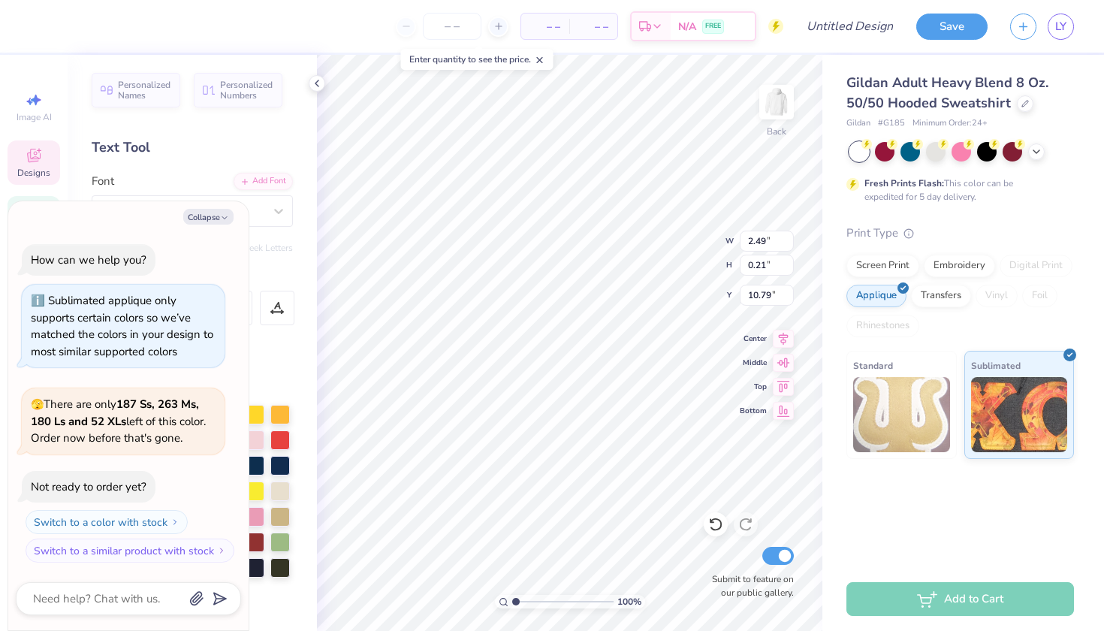
type textarea "GAMMA PHIPan BETA"
type textarea "x"
type textarea "GAMMA PHIPanBETA"
type textarea "x"
type textarea "GAMMA PHIPaBETA"
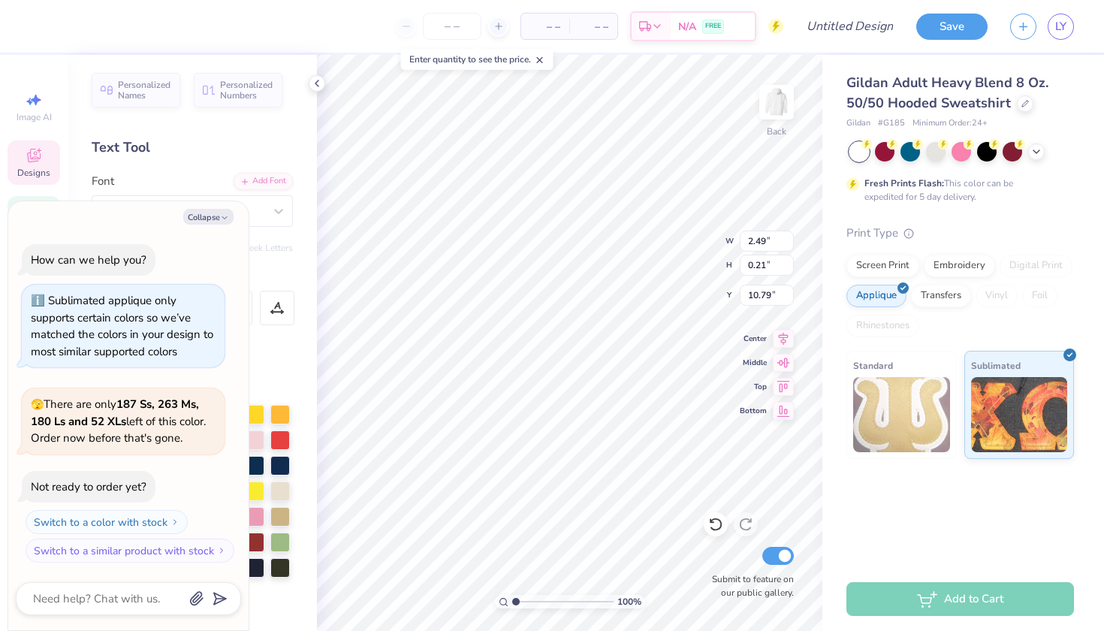
type textarea "x"
type textarea "GAMMA PHIPBETA"
type textarea "x"
type textarea "GAMMA PHIBETA"
type textarea "x"
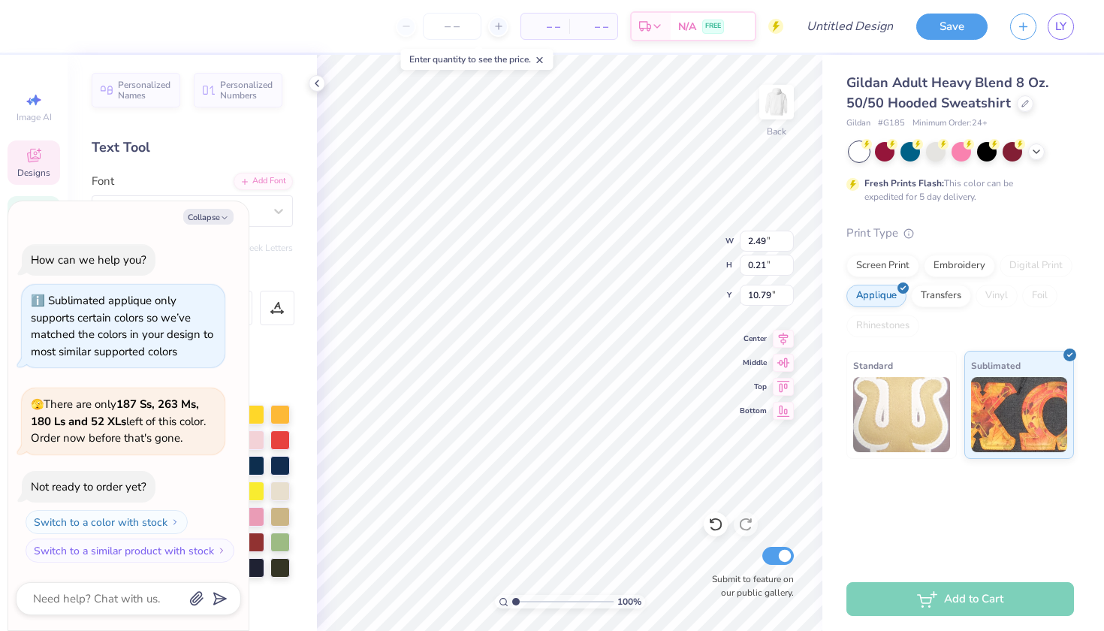
type textarea "GAMMA PHBETA"
type textarea "x"
type textarea "GAMMA PBETA"
type textarea "x"
type textarea "GAMMA BETA"
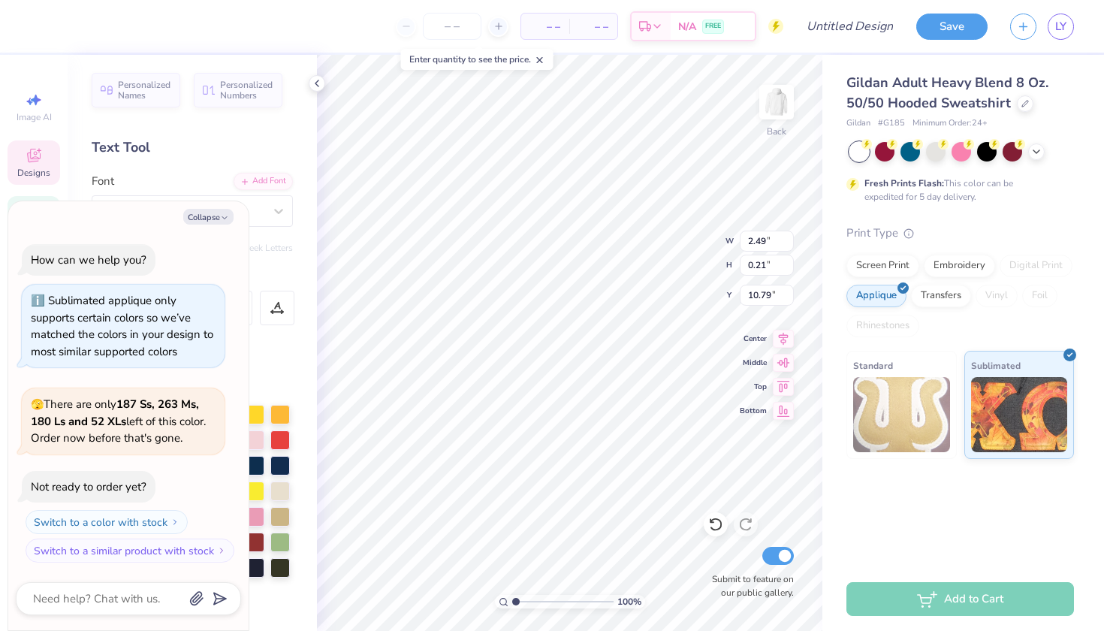
type textarea "x"
type textarea "GAMMABETA"
type textarea "x"
type textarea "GAMMBETA"
type textarea "x"
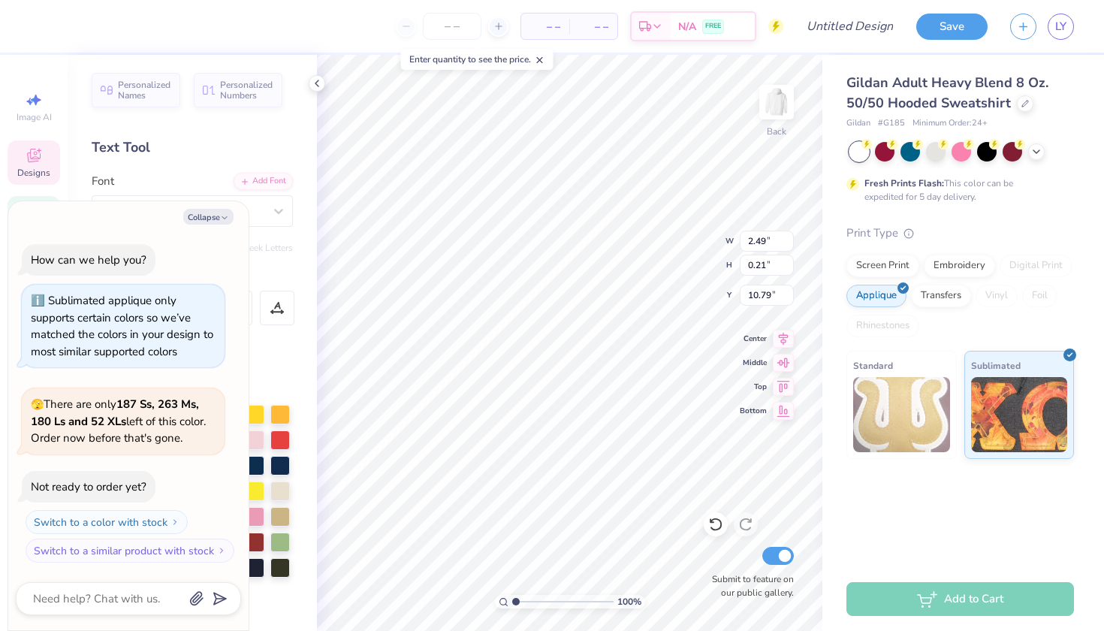
type textarea "GAMBETA"
type textarea "x"
type textarea "GABETA"
type textarea "x"
type textarea "GBETA"
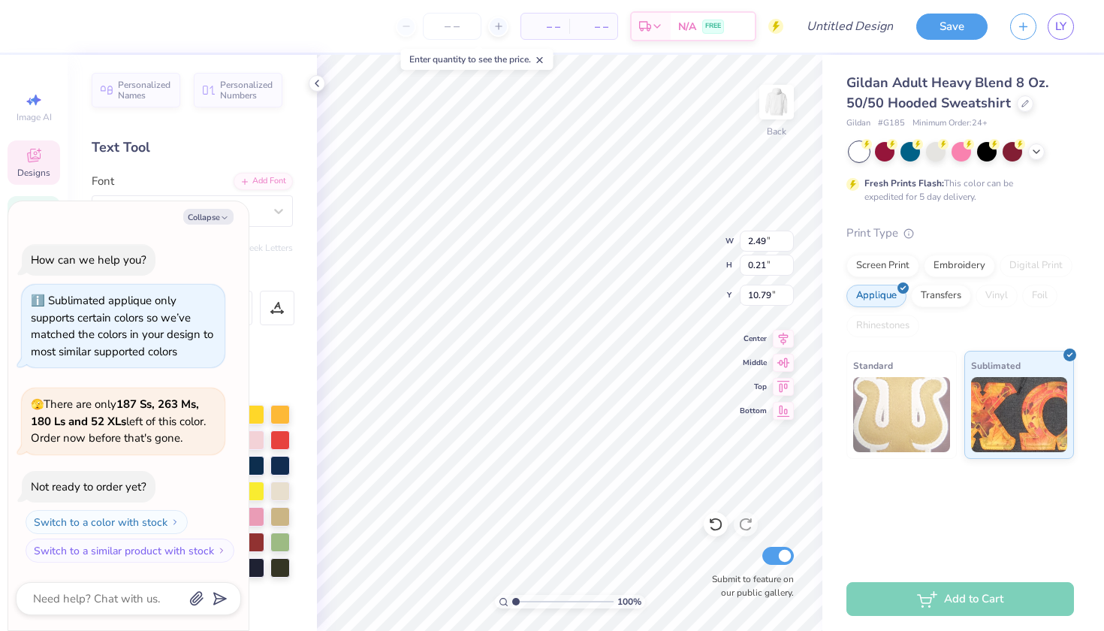
scroll to position [0, 1]
type textarea "x"
type textarea "BETA"
type textarea "x"
type textarea "PBETA"
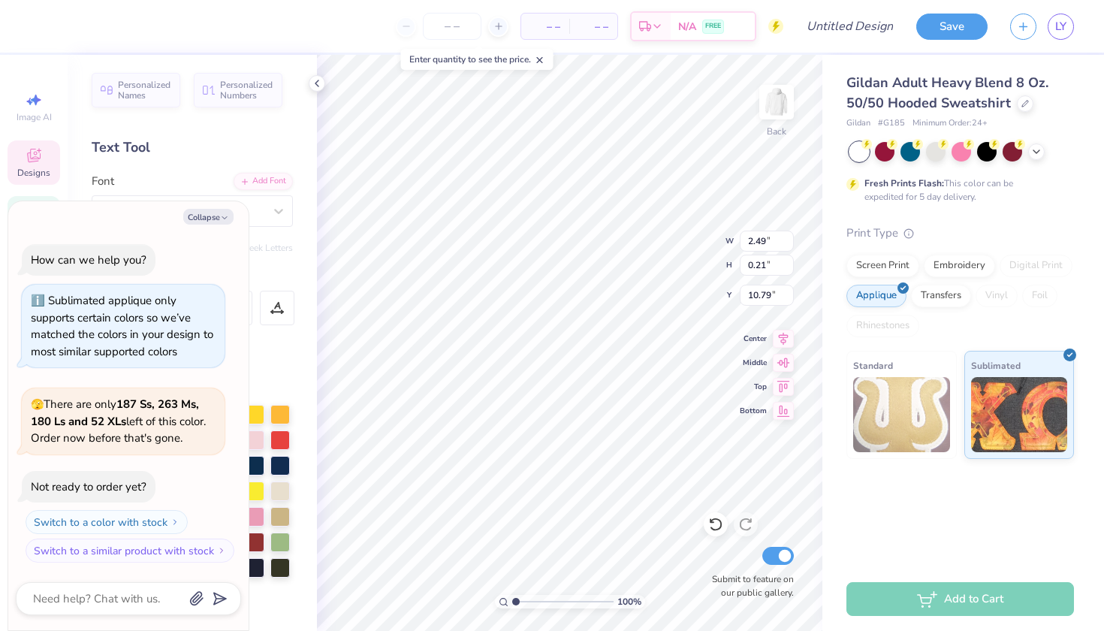
type textarea "x"
type textarea "PABETA"
type textarea "x"
type textarea "PANBETA"
type textarea "x"
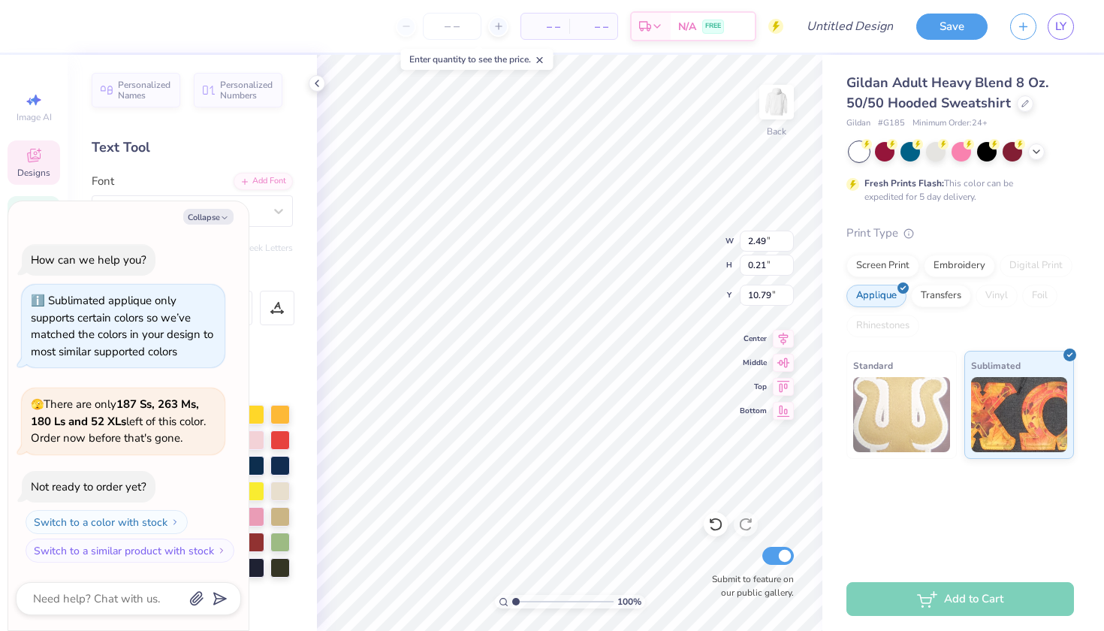
type textarea "PANHBETA"
type textarea "x"
type textarea "PANHEBETA"
type textarea "x"
type textarea "PANHELBETA"
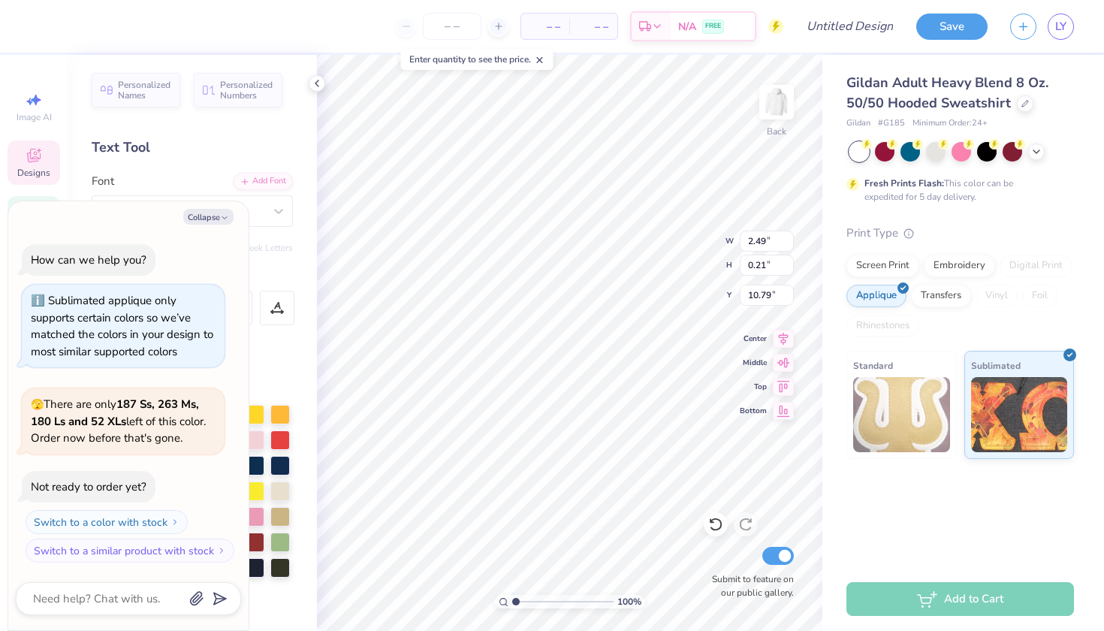
type textarea "x"
type textarea "PANHELLBETA"
type textarea "x"
type textarea "PANHELLEBETA"
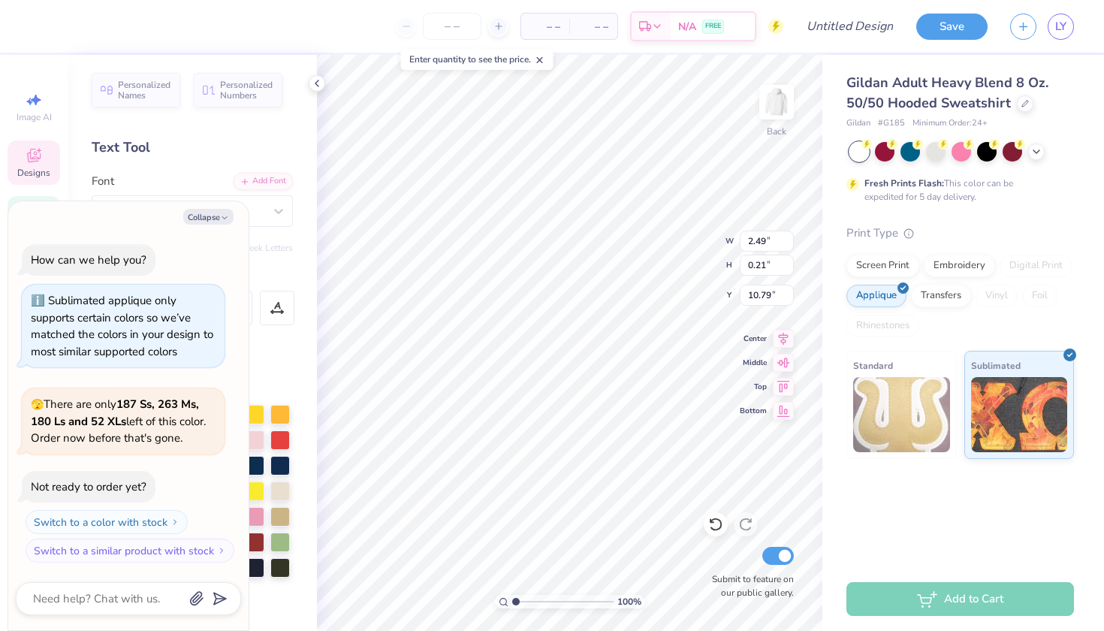
type textarea "x"
type textarea "PANHELLENBETA"
type textarea "x"
type textarea "PANHELLENIBETA"
type textarea "x"
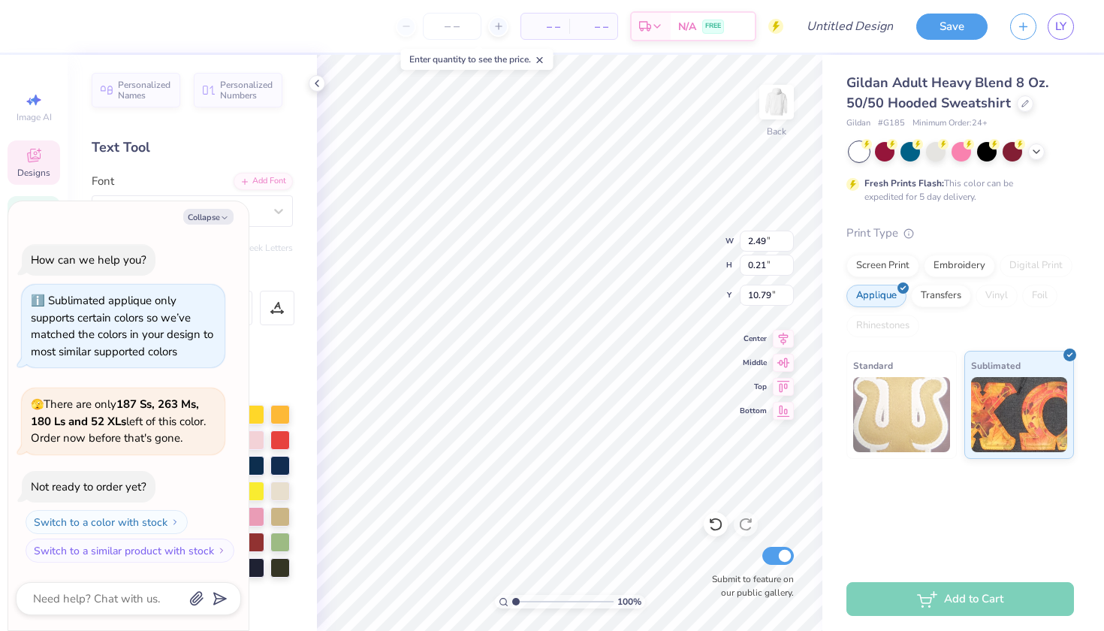
type textarea "PANHELLENICBETA"
type textarea "x"
type textarea "PANHELLENIC BETA"
type textarea "x"
type textarea "PANHELLENIC CBETA"
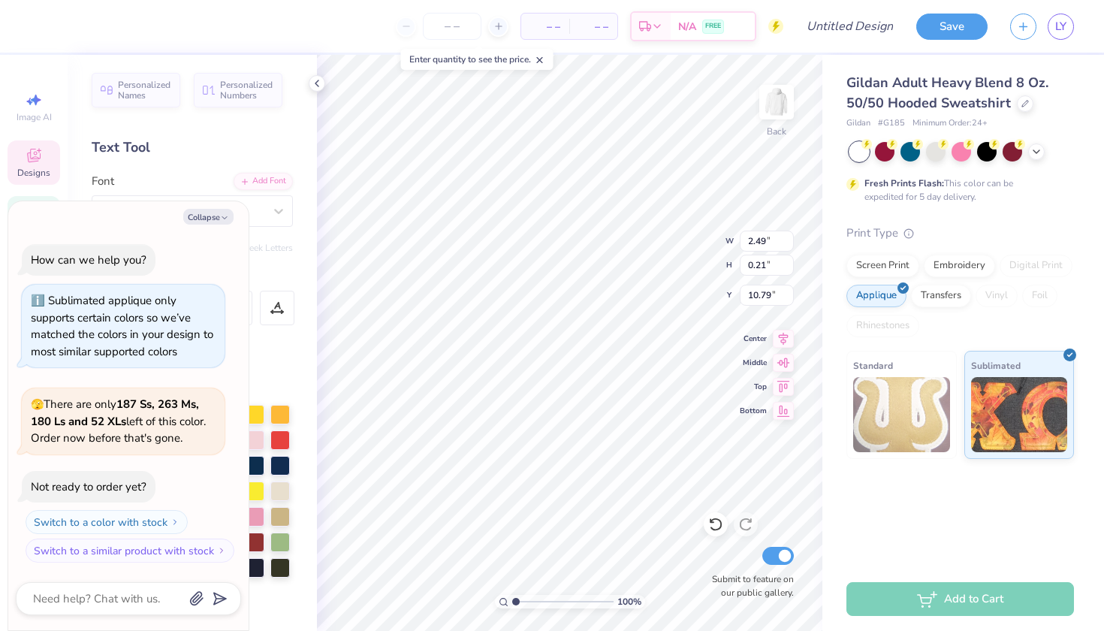
type textarea "x"
type textarea "PANHELLENIC COBETA"
type textarea "x"
type textarea "PANHELLENIC COUBETA"
type textarea "x"
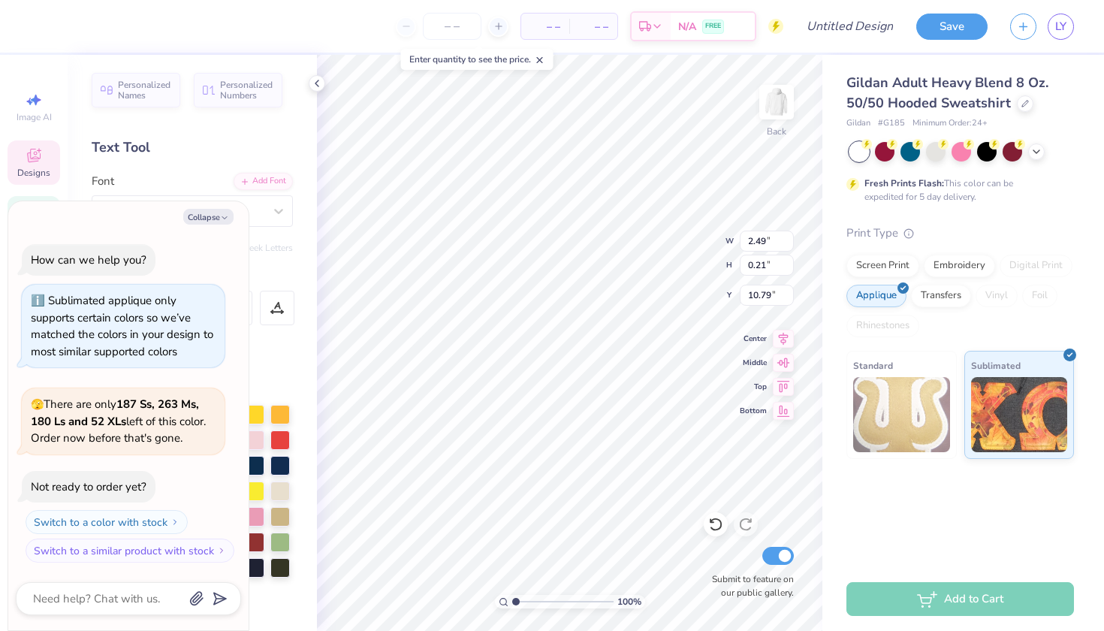
type textarea "PANHELLENIC COUNBETA"
type textarea "x"
type textarea "PANHELLENIC COUNCBETA"
type textarea "x"
type textarea "PANHELLENIC COUNCIBETA"
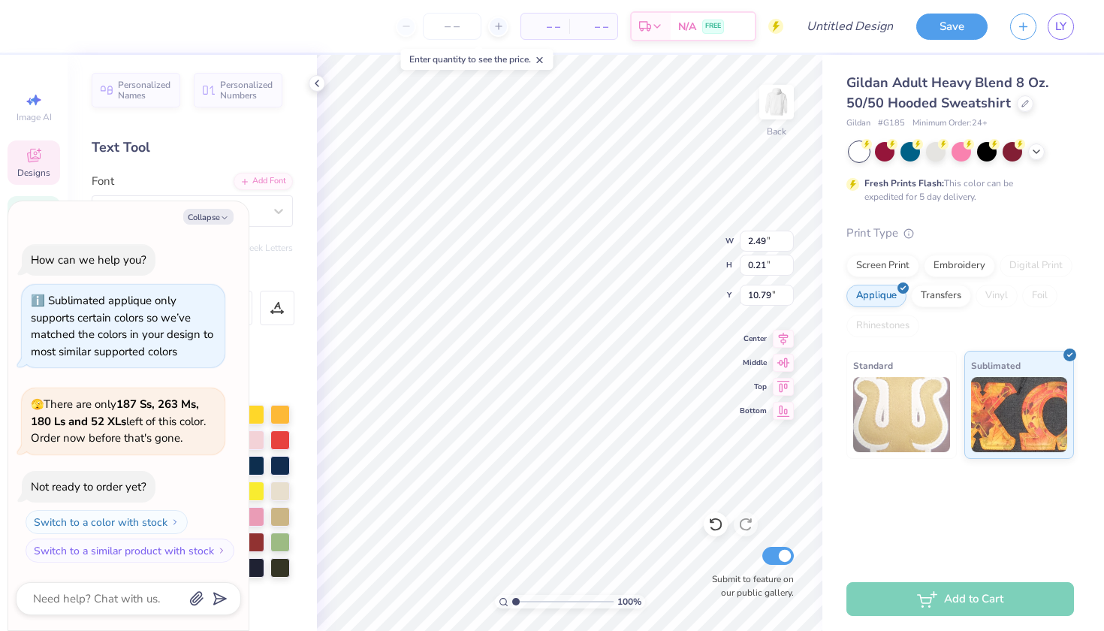
type textarea "x"
type textarea "PANHELLENIC COUNCILBETA"
type textarea "x"
type textarea "PANHELLENIC COUNCIL BETA"
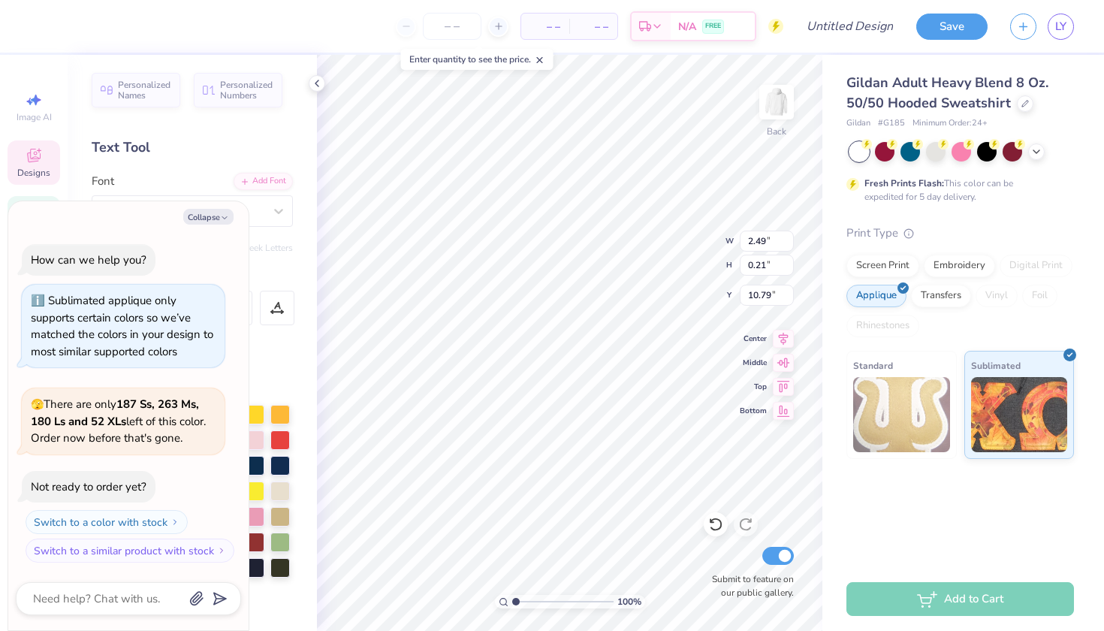
type textarea "x"
type textarea "PANHELLENIC COUNCIL ETA"
type textarea "x"
type textarea "PANHELLENIC COUNCIL ET"
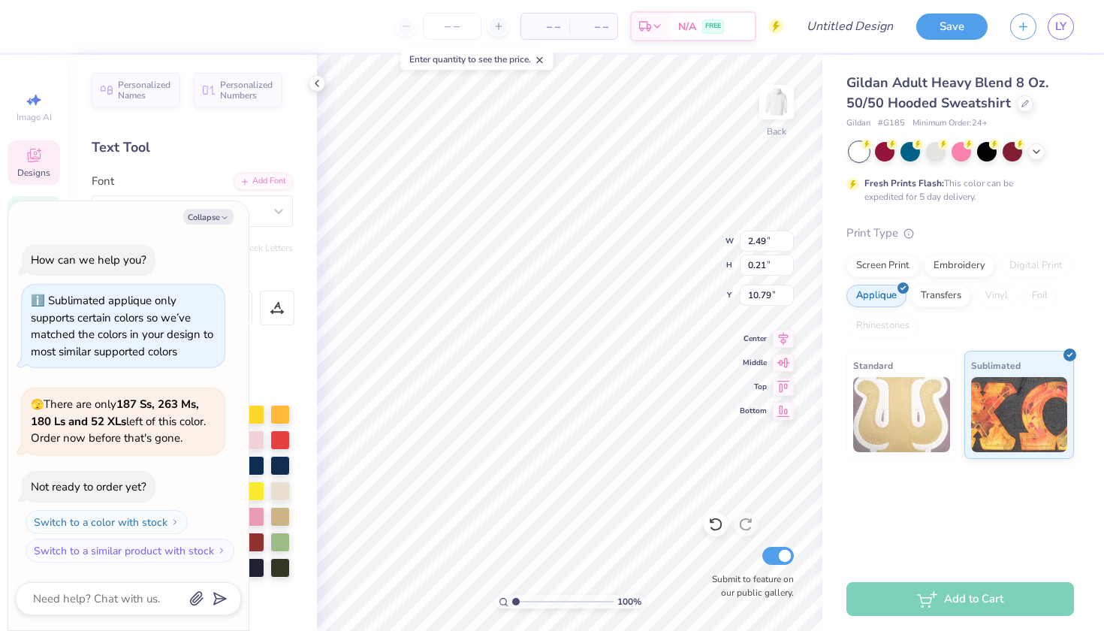
type textarea "x"
type textarea "PANHELLENIC COUNCIL E"
type textarea "x"
type textarea "PANHELLENIC COUNCIL"
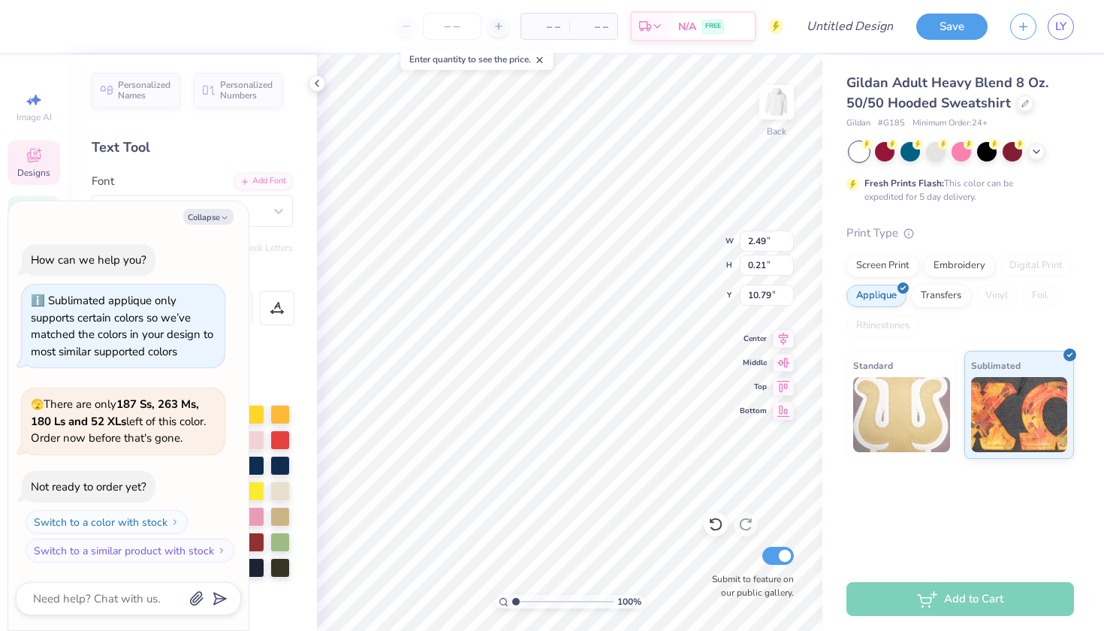
type textarea "x"
type input "4.47"
type input "1.53"
type input "8.96"
type textarea "x"
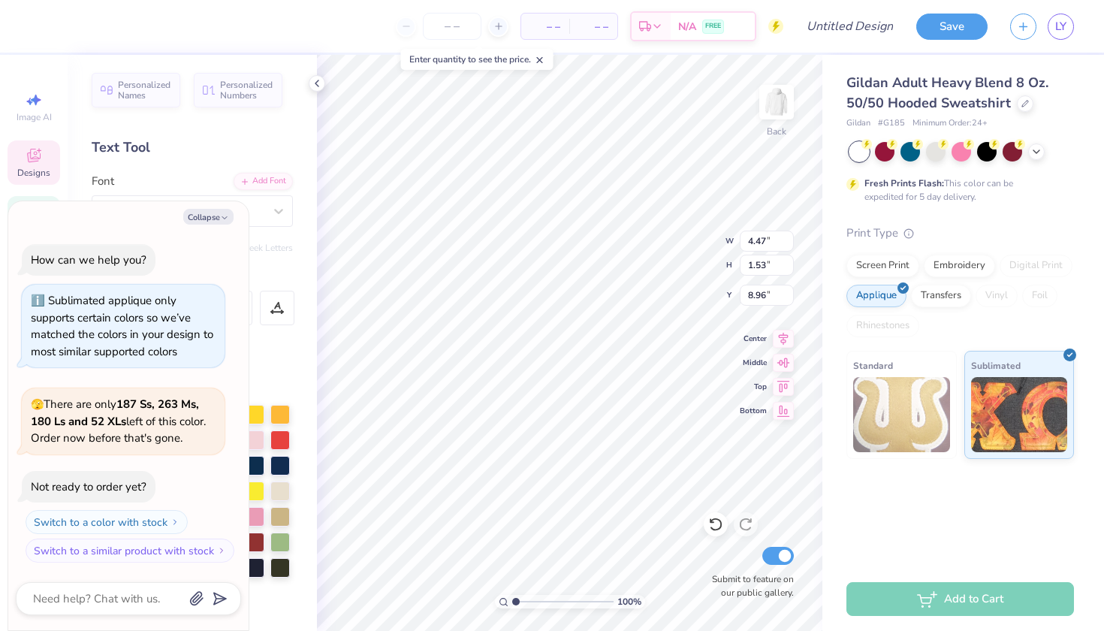
type textarea "1"
type textarea "x"
type textarea "19"
type textarea "x"
type textarea "192"
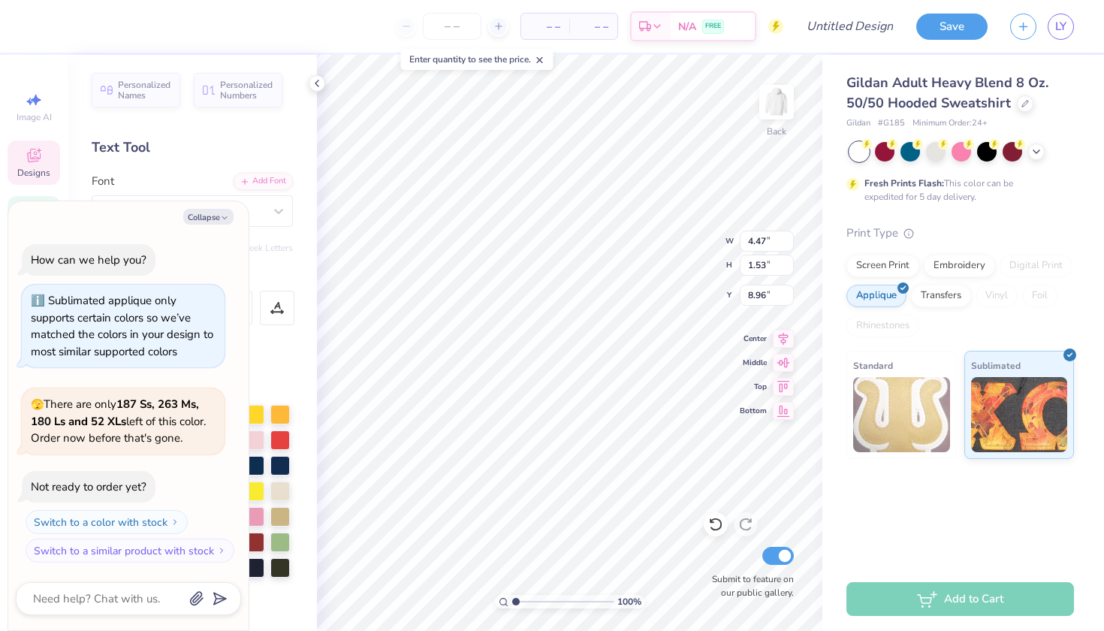
type textarea "x"
type textarea "1920"
type textarea "x"
type input "5.76"
type input "0.35"
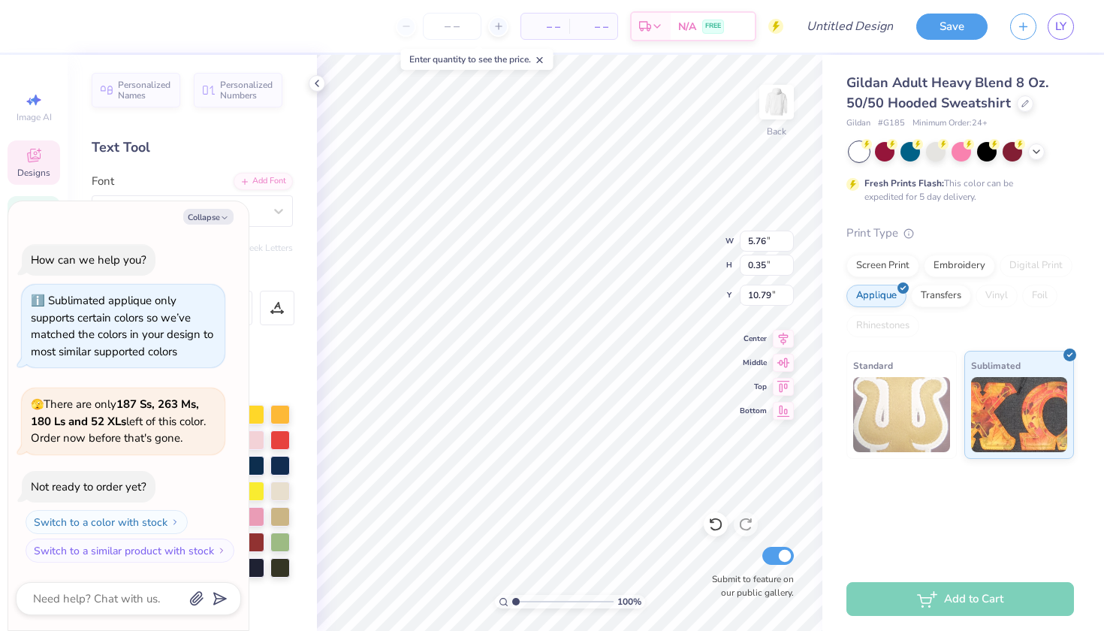
type textarea "x"
type input "10.88"
click at [165, 164] on div "Personalized Names Personalized Numbers Text Tool Add Font Font Acumin Pro Swit…" at bounding box center [192, 343] width 249 height 576
click at [210, 208] on div "Collapse How can we help you? Sublimated applique only supports certain colors …" at bounding box center [128, 416] width 240 height 430
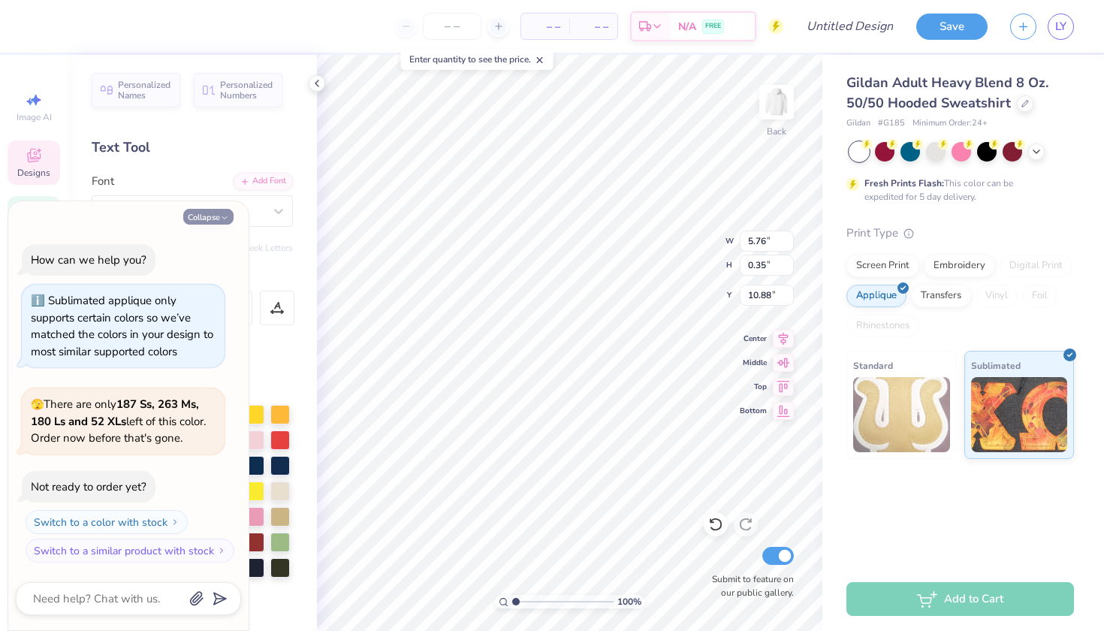
click at [210, 212] on button "Collapse" at bounding box center [208, 217] width 50 height 16
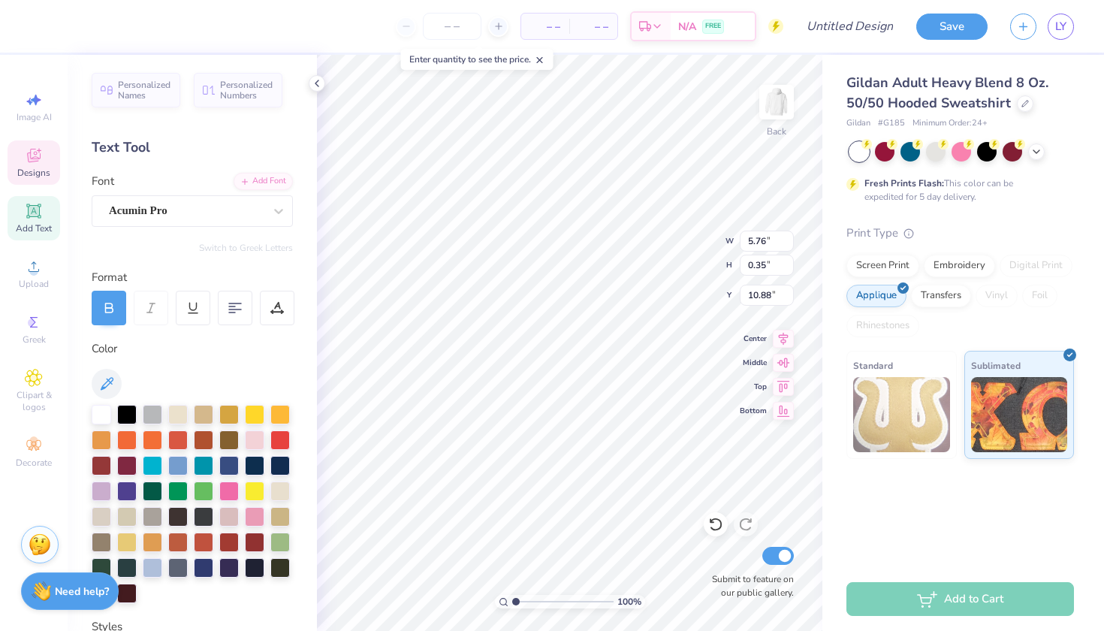
type textarea "x"
click at [206, 212] on div "Acumin Pro" at bounding box center [186, 210] width 158 height 23
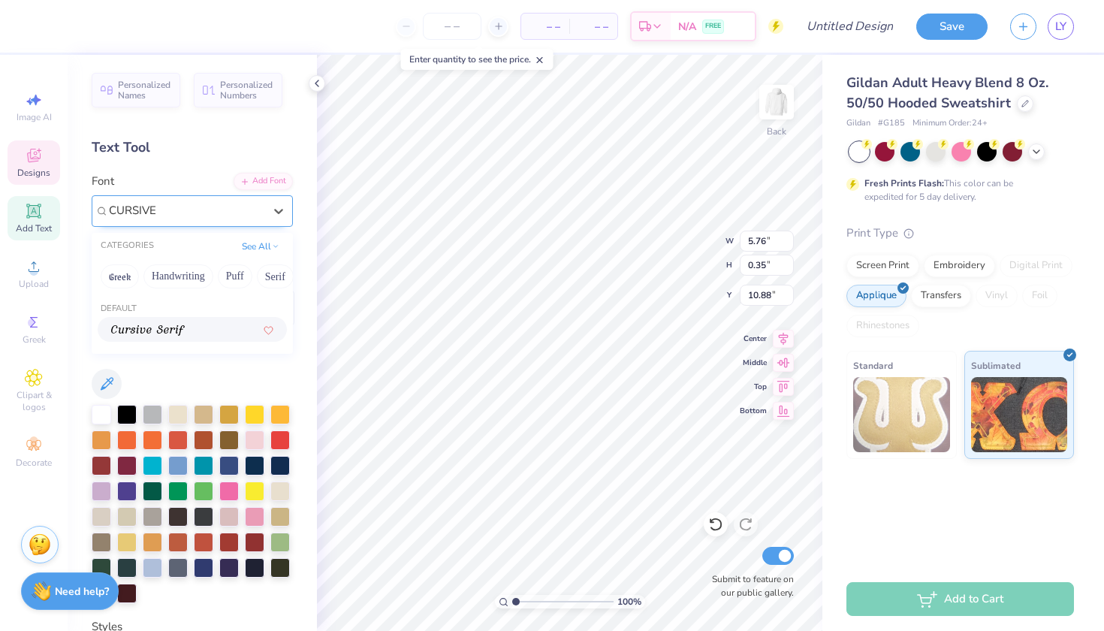
click at [173, 330] on img at bounding box center [148, 330] width 74 height 11
type input "CURSIVE"
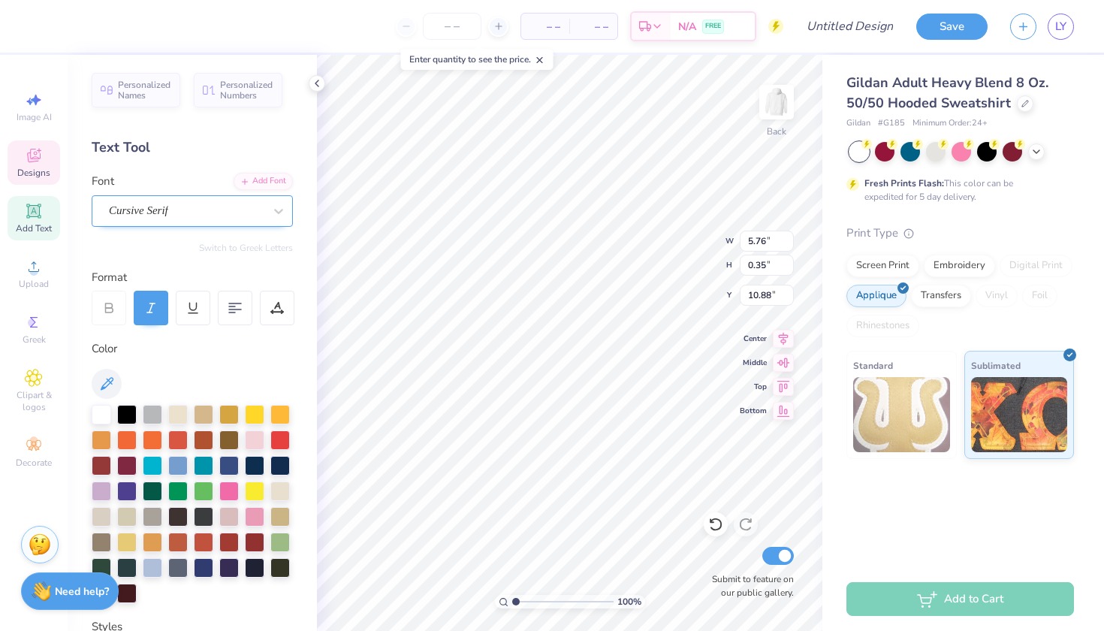
type input "5.88"
type input "0.38"
type input "10.87"
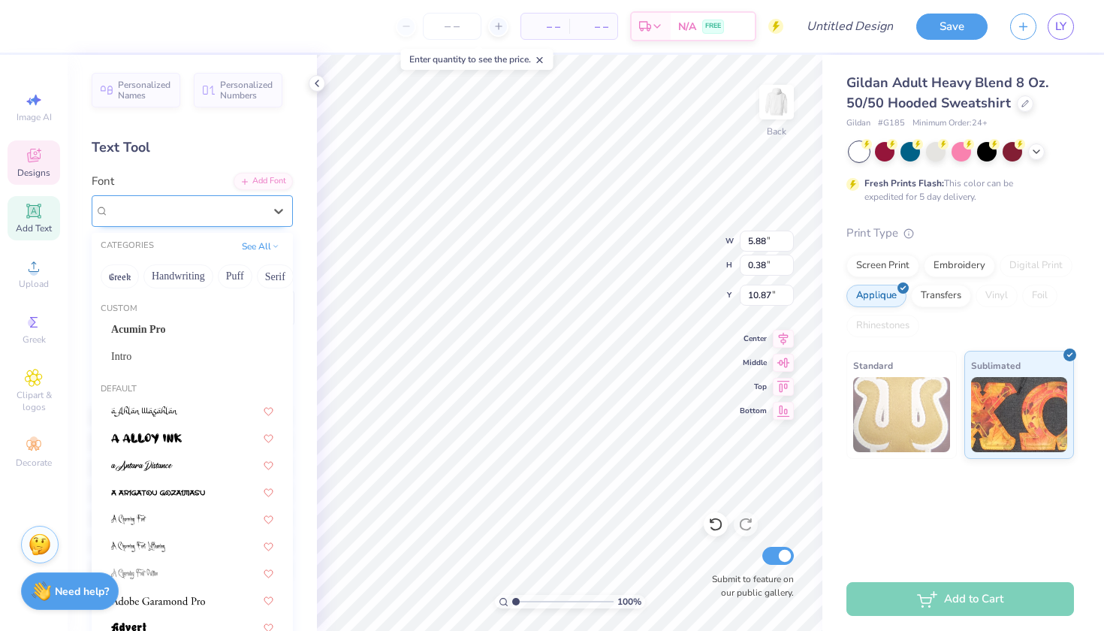
click at [168, 208] on span "Cursive Serif" at bounding box center [138, 210] width 59 height 17
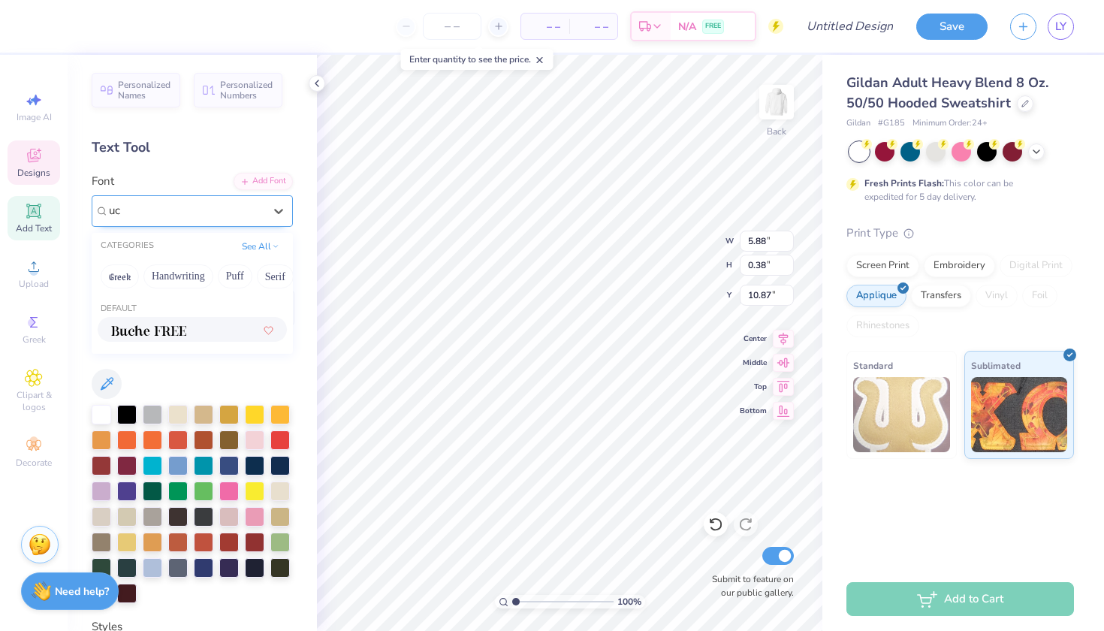
type input "u"
type input "cursive"
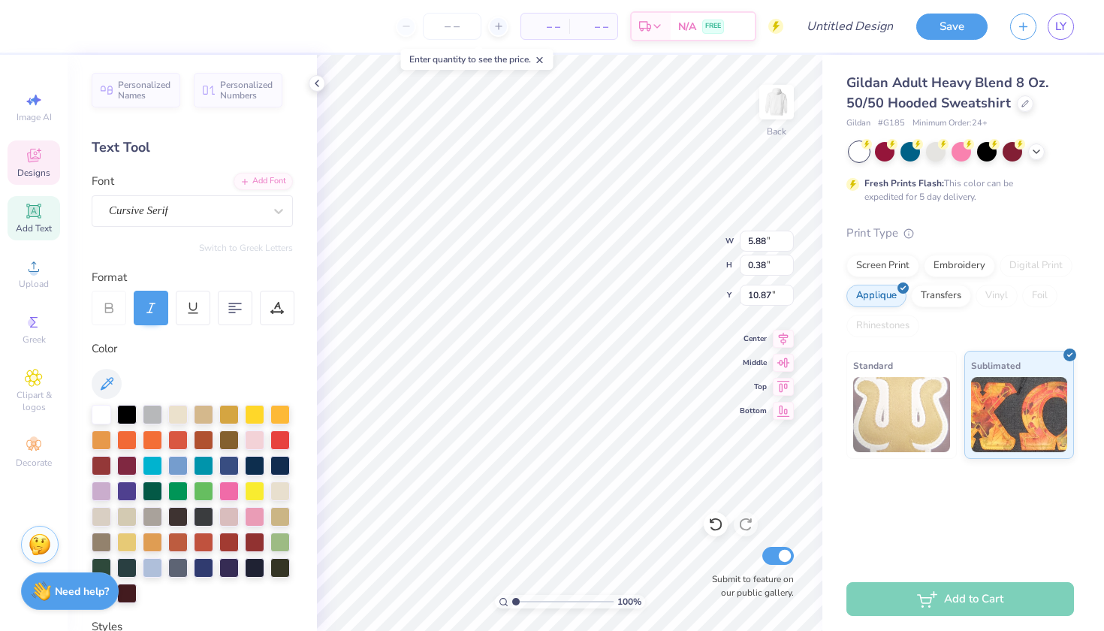
scroll to position [-2, 0]
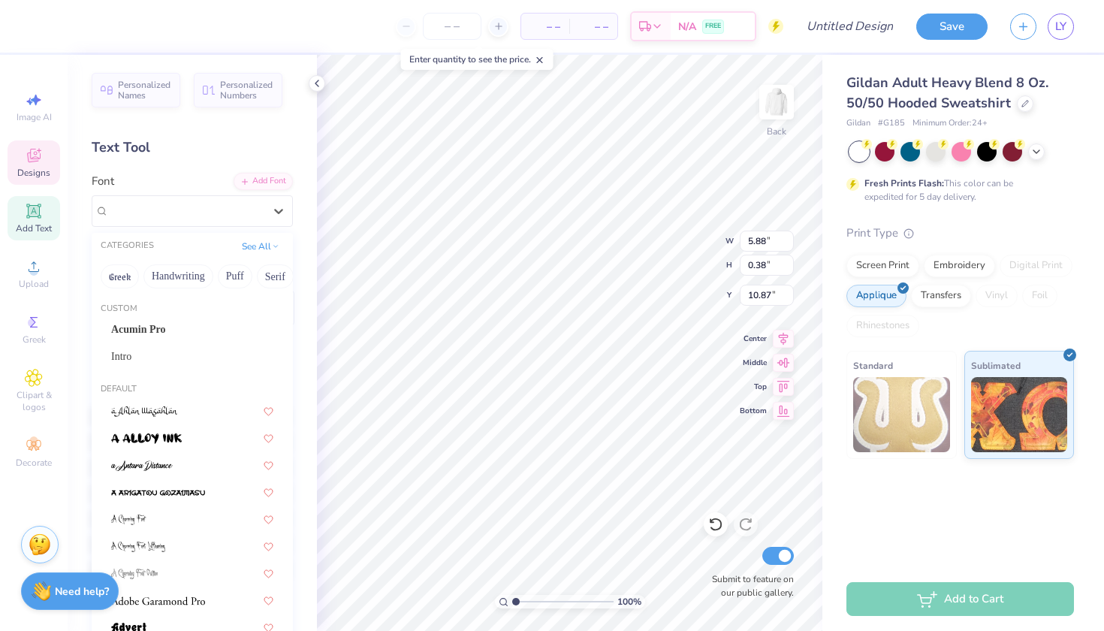
click at [181, 222] on div "Cursive Serif" at bounding box center [186, 210] width 158 height 23
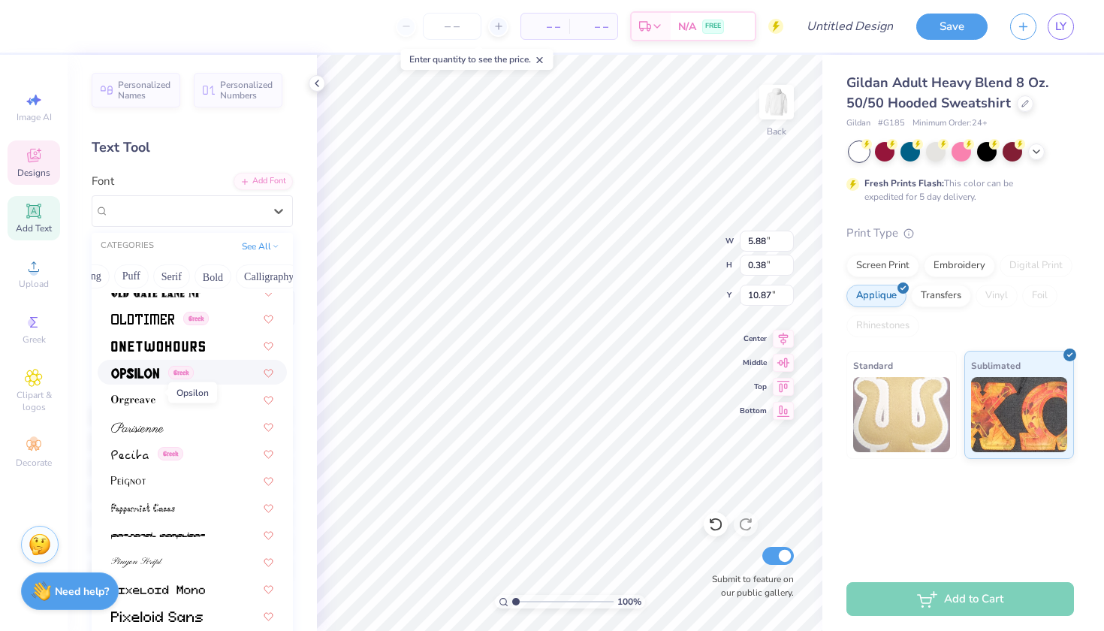
scroll to position [6074, 0]
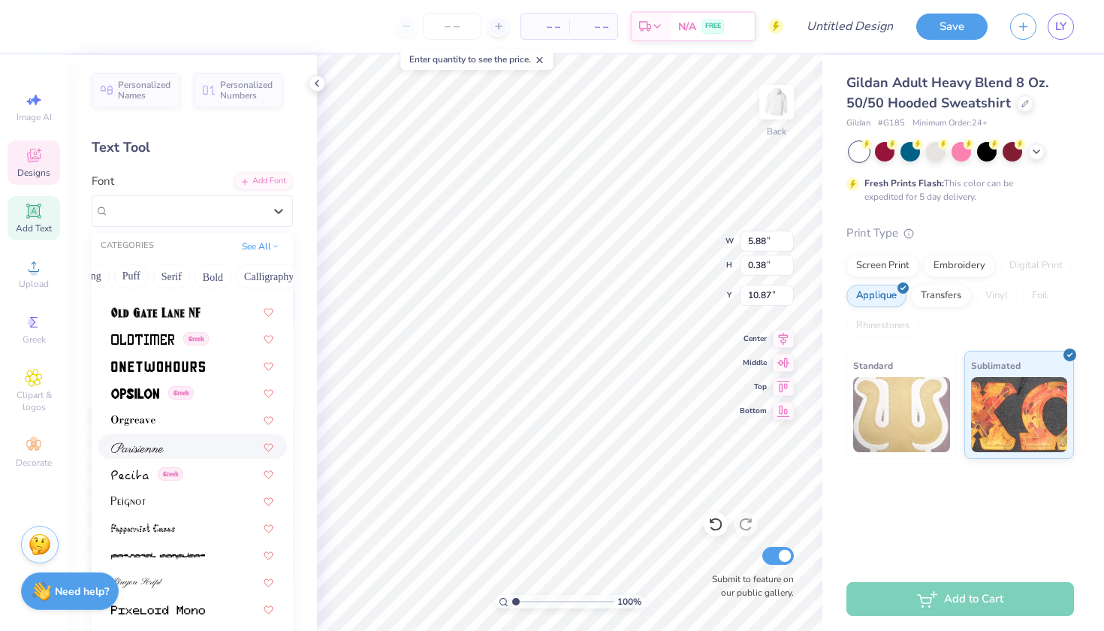
click at [152, 448] on img at bounding box center [137, 447] width 53 height 11
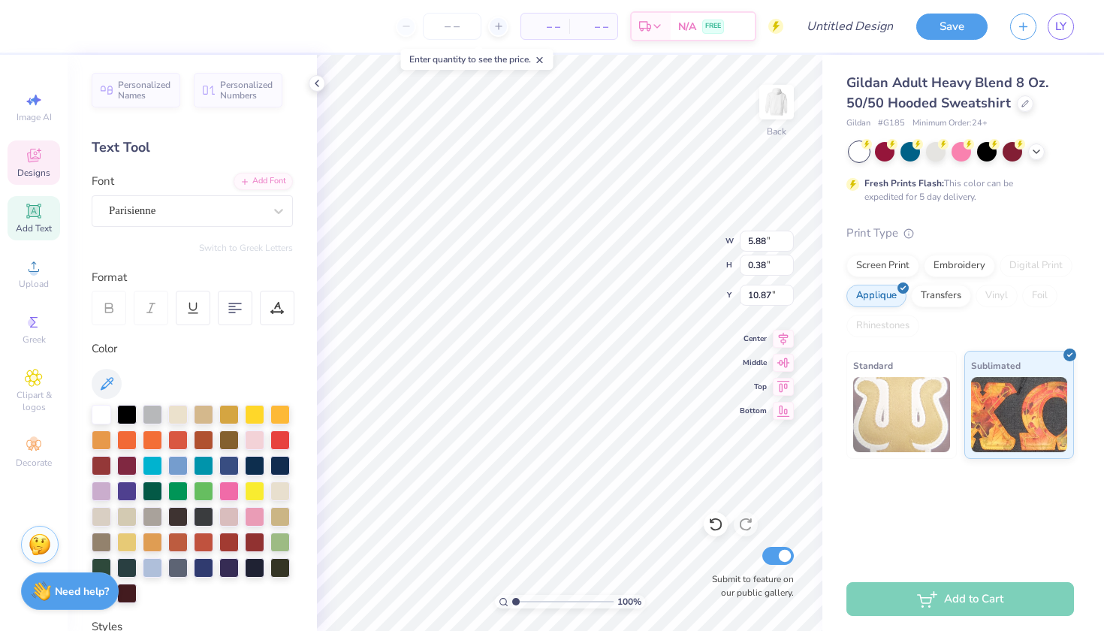
type input "7.89"
type input "0.44"
type input "10.84"
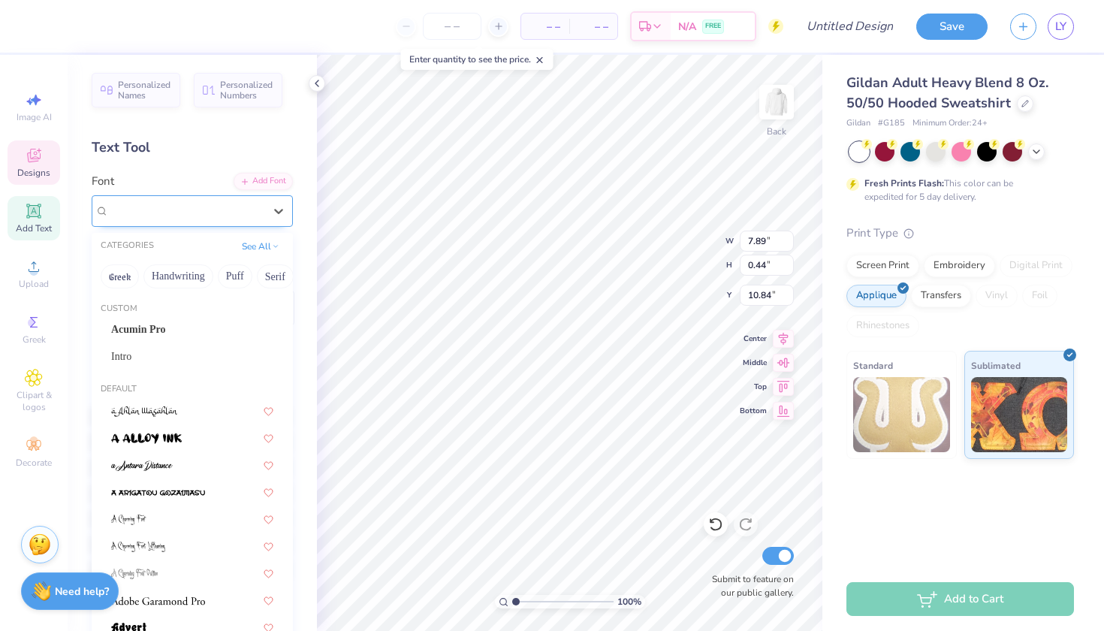
click at [216, 212] on div "Parisienne" at bounding box center [186, 210] width 158 height 23
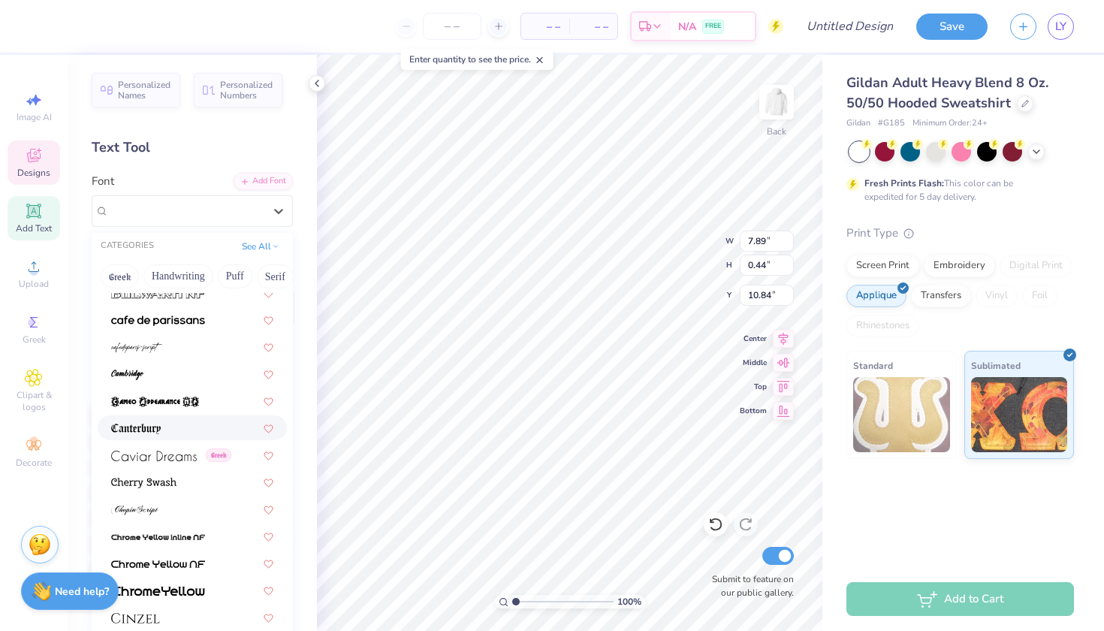
scroll to position [1579, 0]
click at [161, 348] on img at bounding box center [136, 346] width 51 height 11
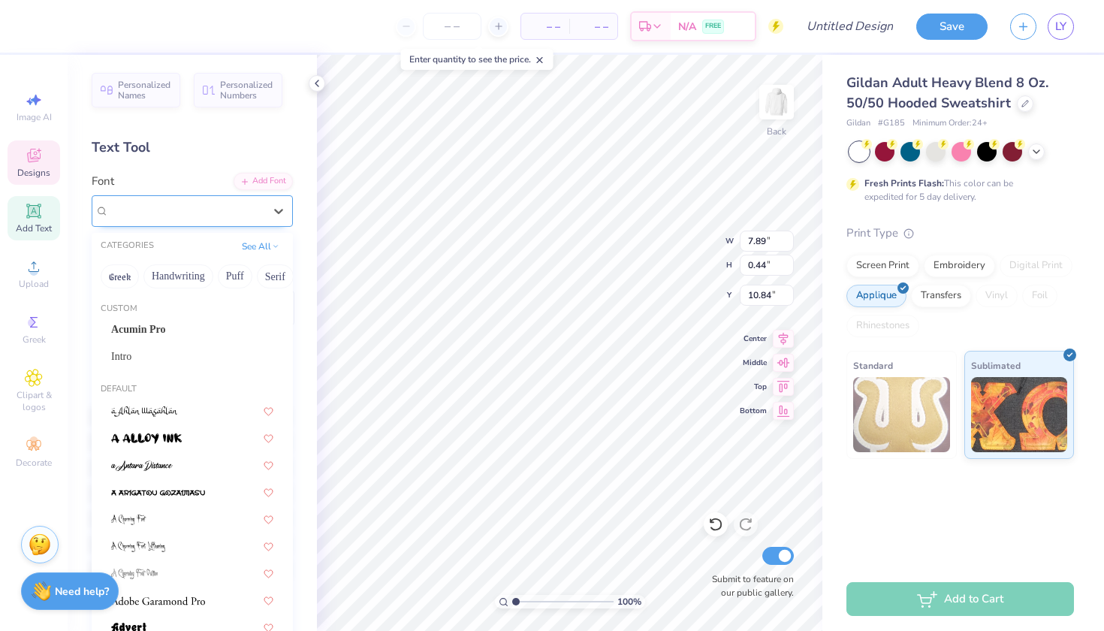
click at [189, 202] on div "cafedeparis-script" at bounding box center [186, 210] width 158 height 23
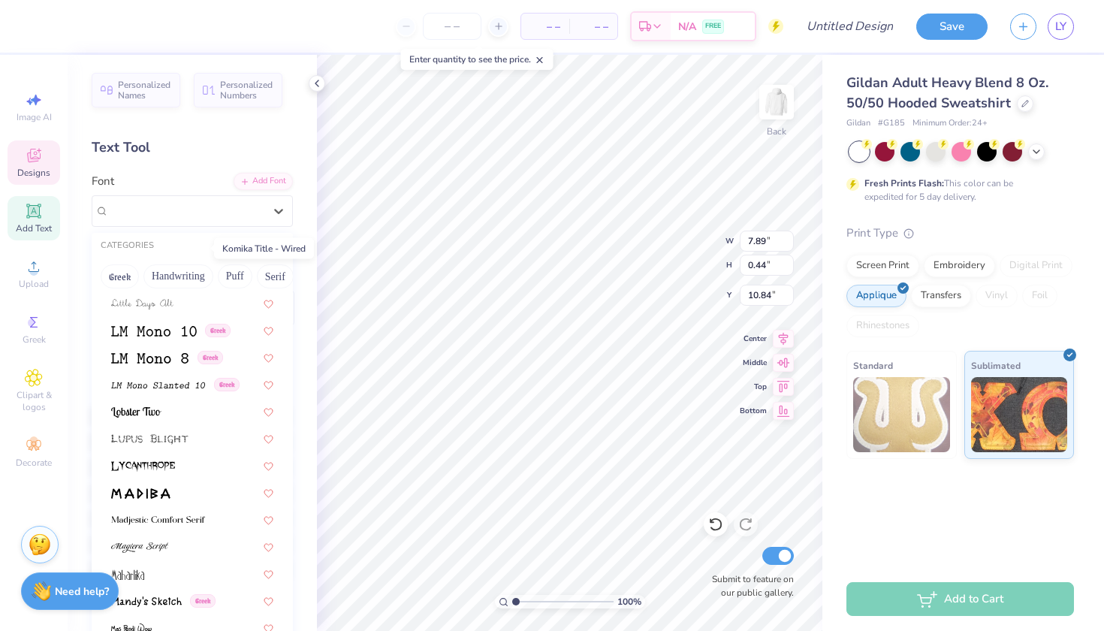
scroll to position [5248, 0]
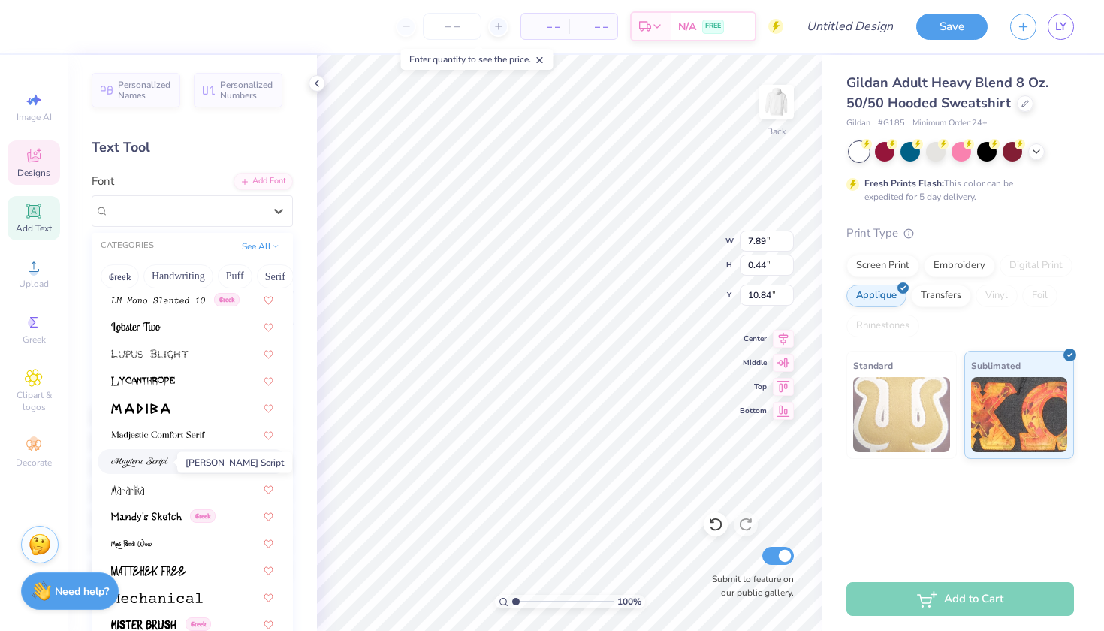
click at [164, 463] on img at bounding box center [139, 462] width 57 height 11
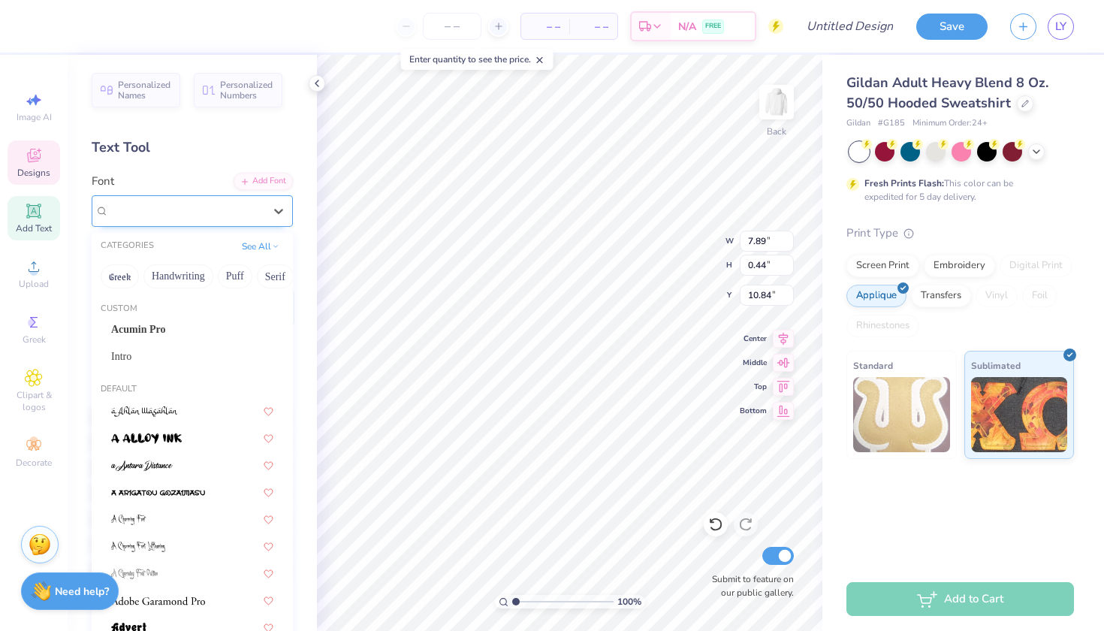
click at [189, 218] on span "Magiera Script" at bounding box center [168, 210] width 119 height 17
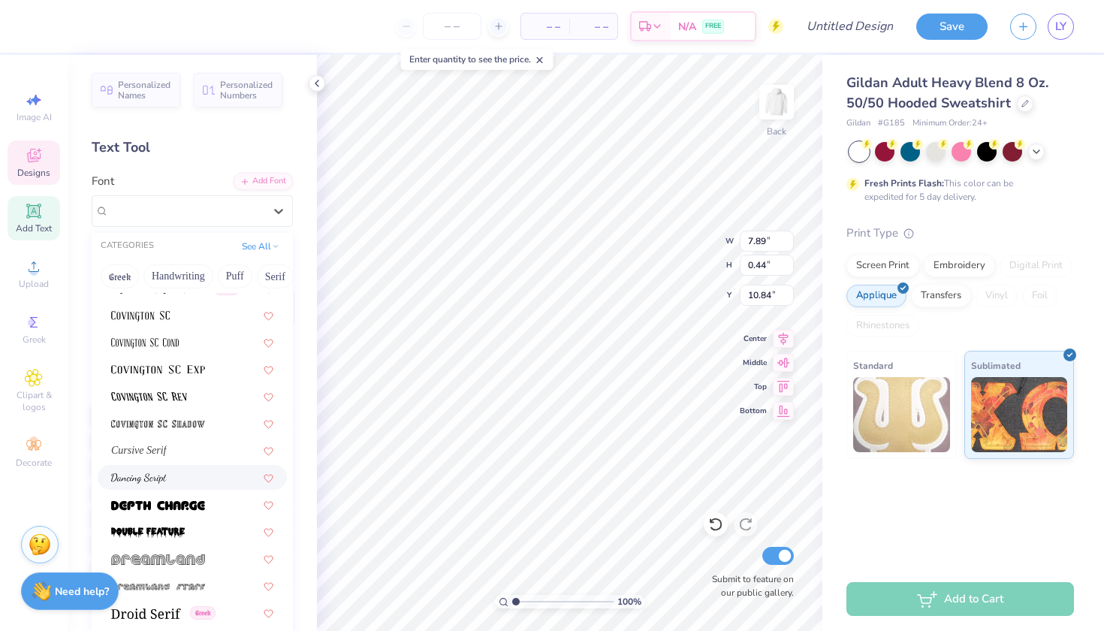
scroll to position [2473, 0]
click at [148, 482] on img at bounding box center [139, 480] width 56 height 11
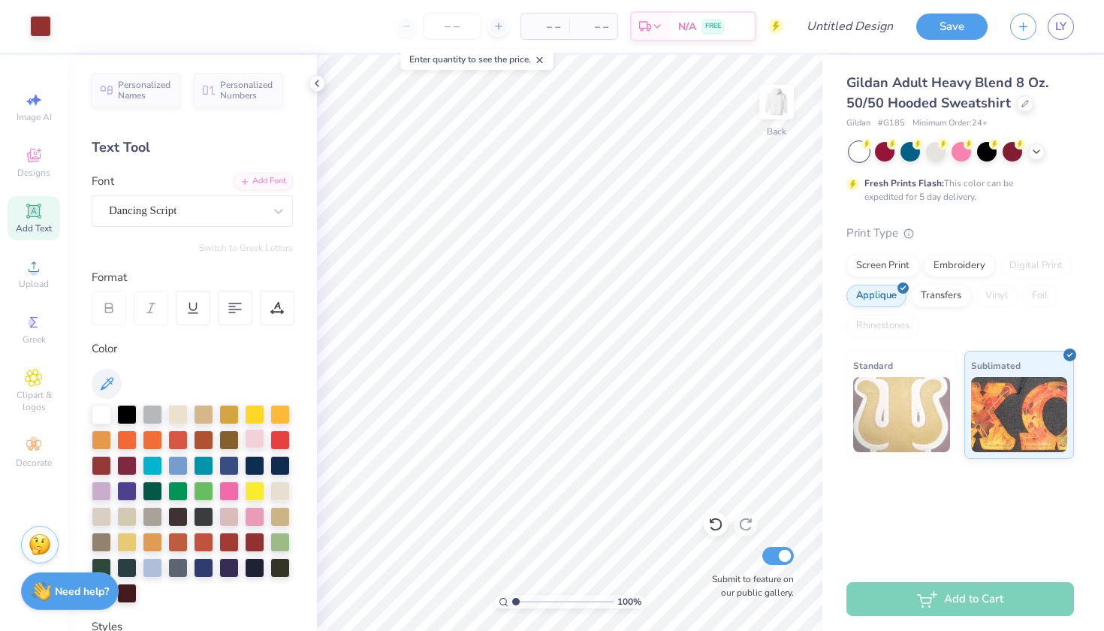
click at [252, 438] on div at bounding box center [255, 439] width 20 height 20
click at [282, 434] on div at bounding box center [280, 439] width 20 height 20
click at [256, 541] on div at bounding box center [255, 541] width 20 height 20
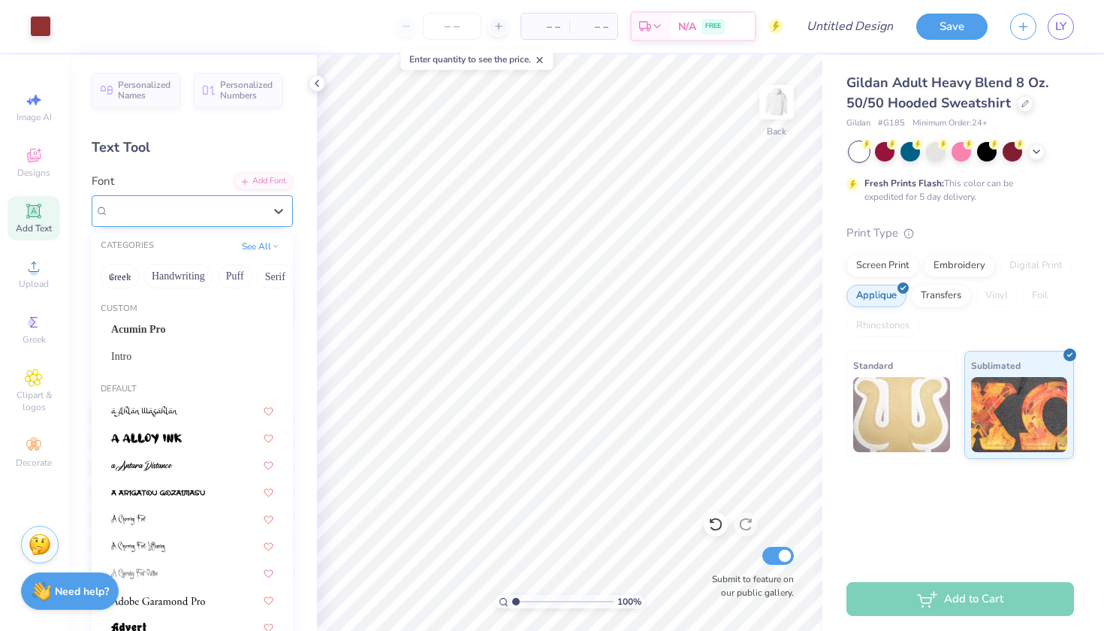
click at [162, 219] on div at bounding box center [186, 211] width 155 height 20
click at [173, 279] on button "Handwriting" at bounding box center [178, 276] width 70 height 24
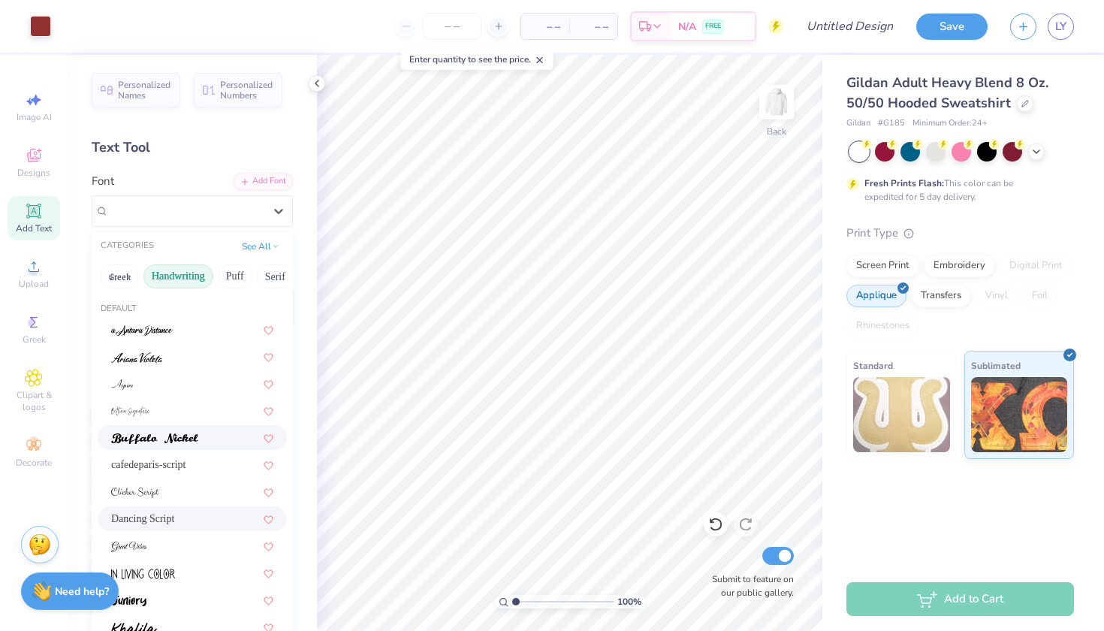
click at [166, 437] on img at bounding box center [154, 438] width 87 height 11
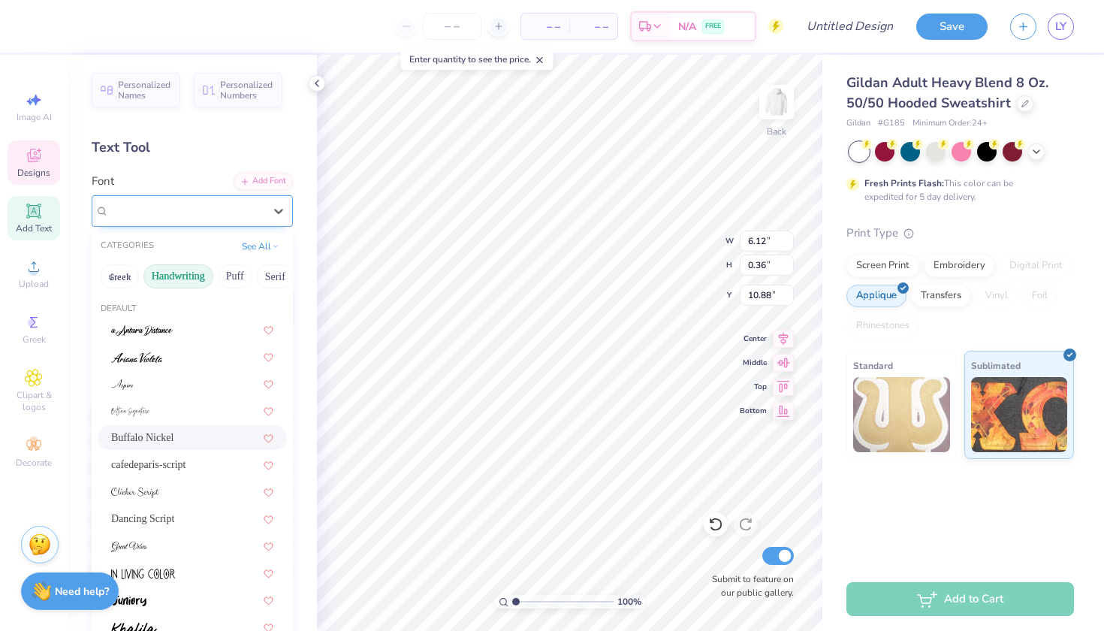
click at [167, 217] on span "Buffalo Nickel" at bounding box center [142, 210] width 67 height 17
click at [160, 439] on span "Buffalo Nickel" at bounding box center [142, 438] width 62 height 16
click at [211, 207] on div "Buffalo Nickel" at bounding box center [186, 210] width 158 height 23
click at [155, 421] on div at bounding box center [192, 410] width 189 height 25
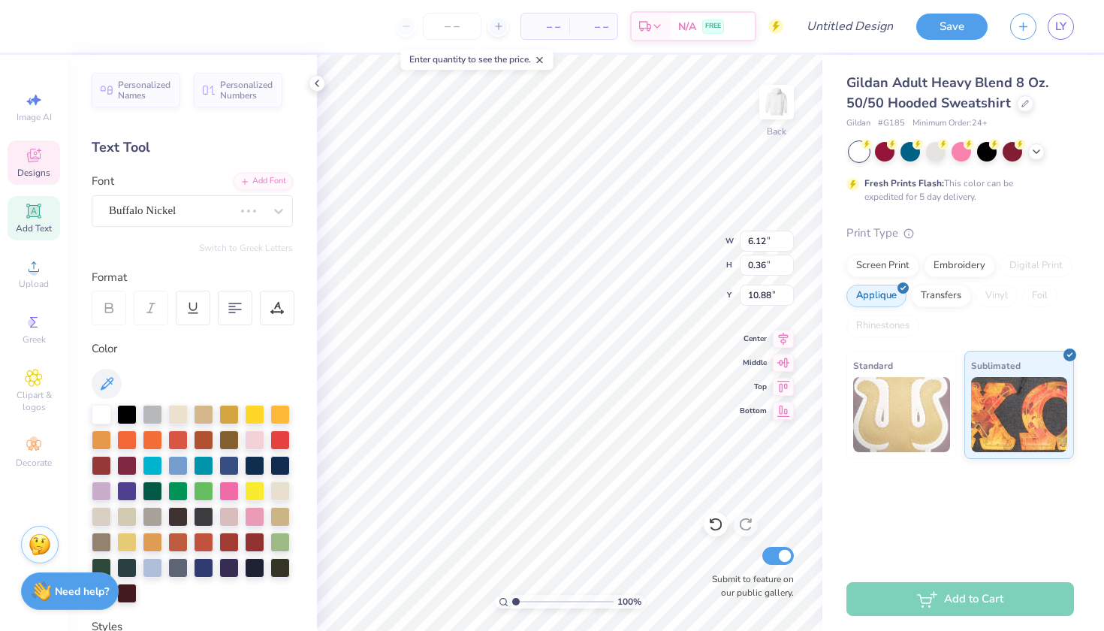
scroll to position [0, 8]
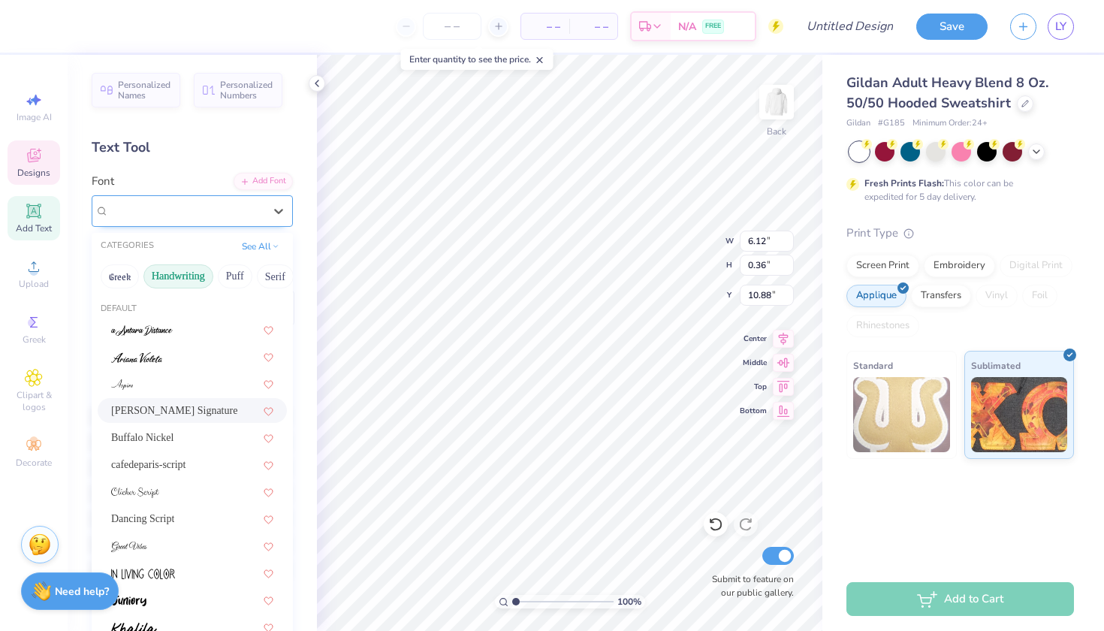
click at [148, 207] on span "Bettina Signature" at bounding box center [176, 210] width 135 height 17
click at [165, 332] on img at bounding box center [142, 330] width 62 height 11
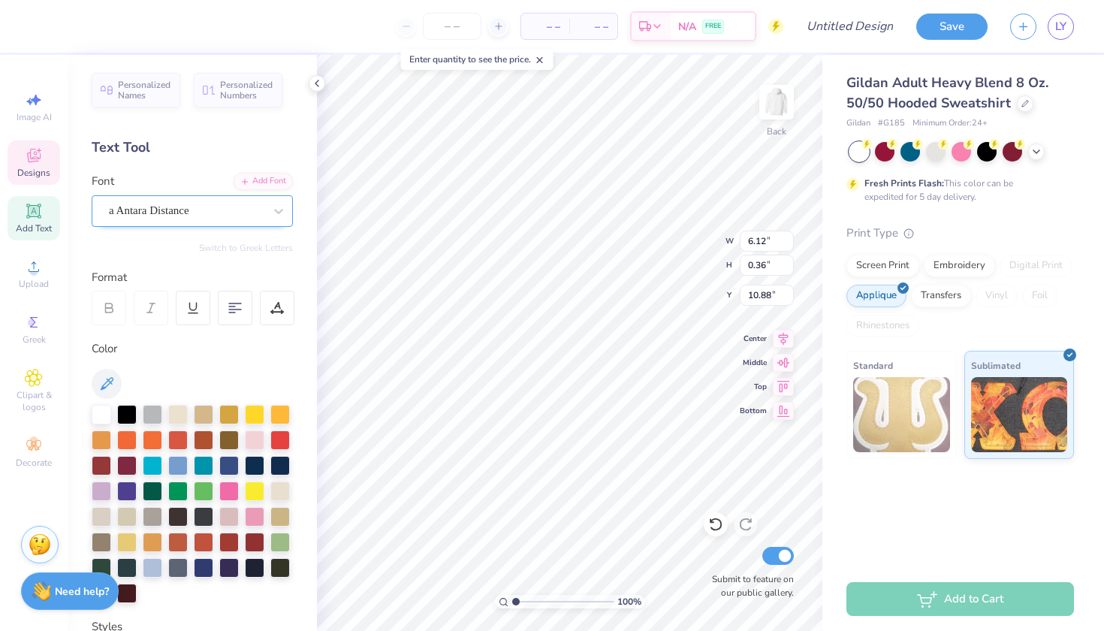
click at [140, 208] on span "a Antara Distance" at bounding box center [149, 210] width 80 height 17
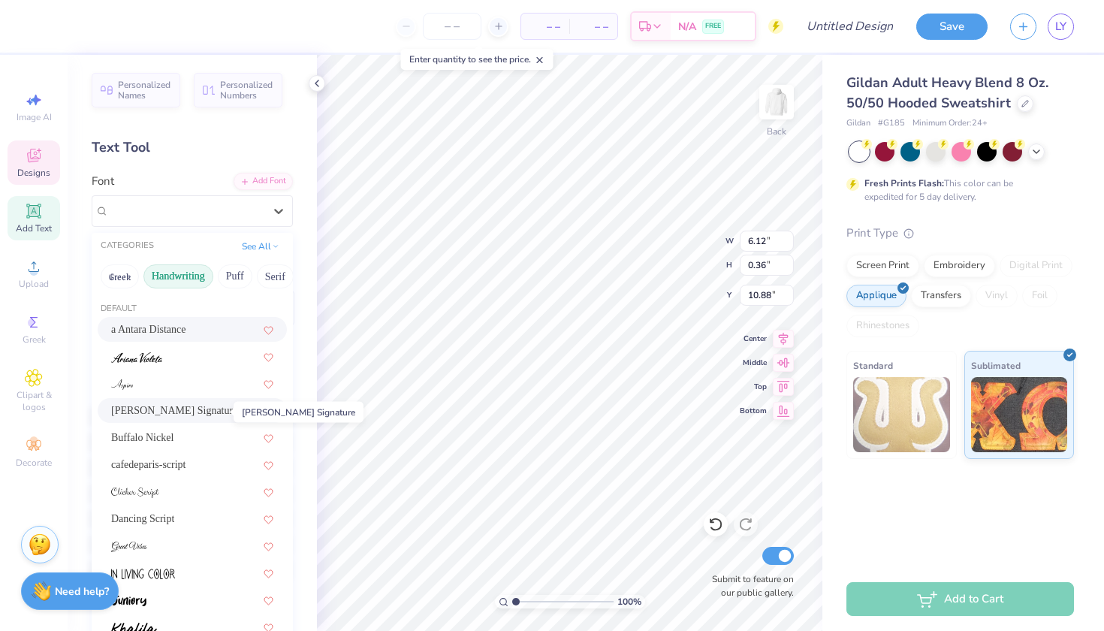
click at [123, 413] on span "Bettina Signature" at bounding box center [174, 411] width 126 height 16
click at [119, 221] on div "Bettina Signature" at bounding box center [186, 210] width 158 height 23
click at [151, 487] on span at bounding box center [135, 492] width 48 height 16
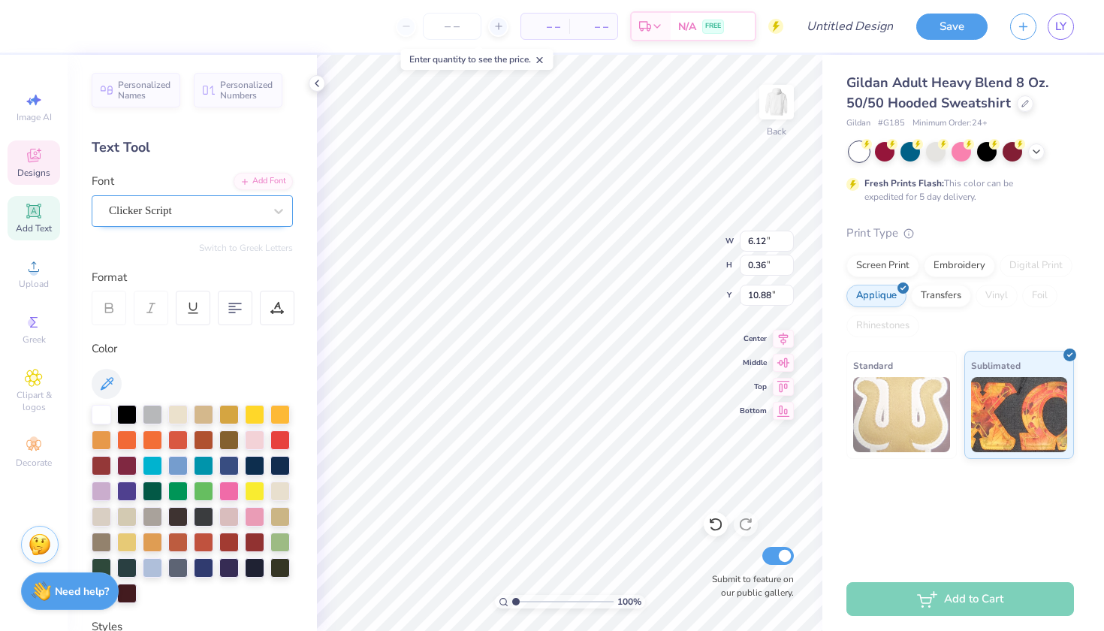
click at [185, 213] on div "Clicker Script" at bounding box center [186, 210] width 158 height 23
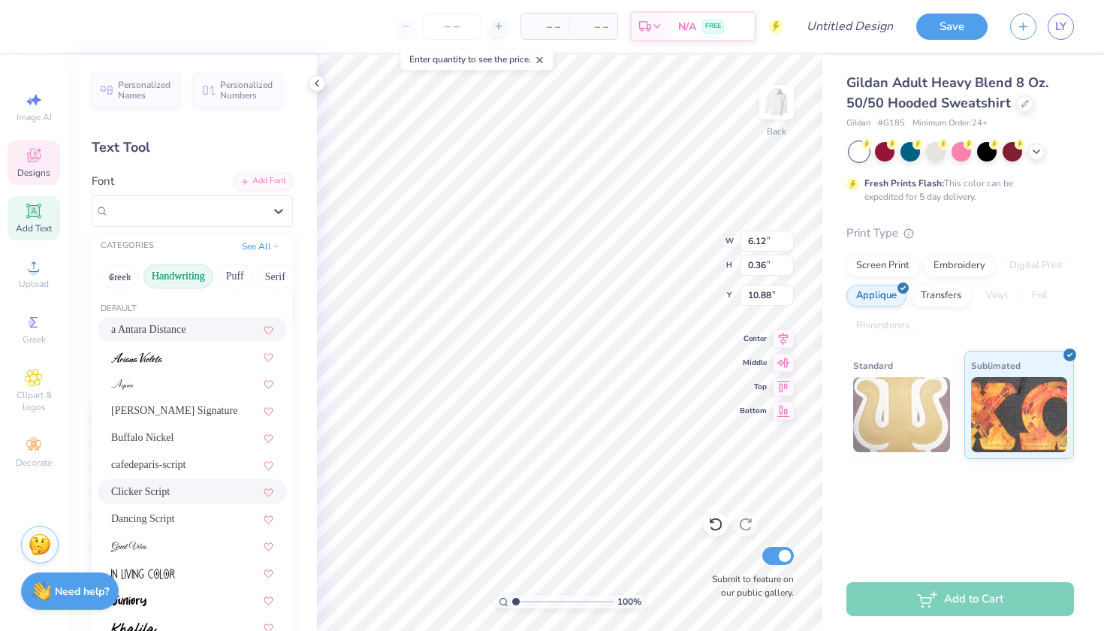
click at [147, 334] on span "a Antara Distance" at bounding box center [148, 329] width 75 height 16
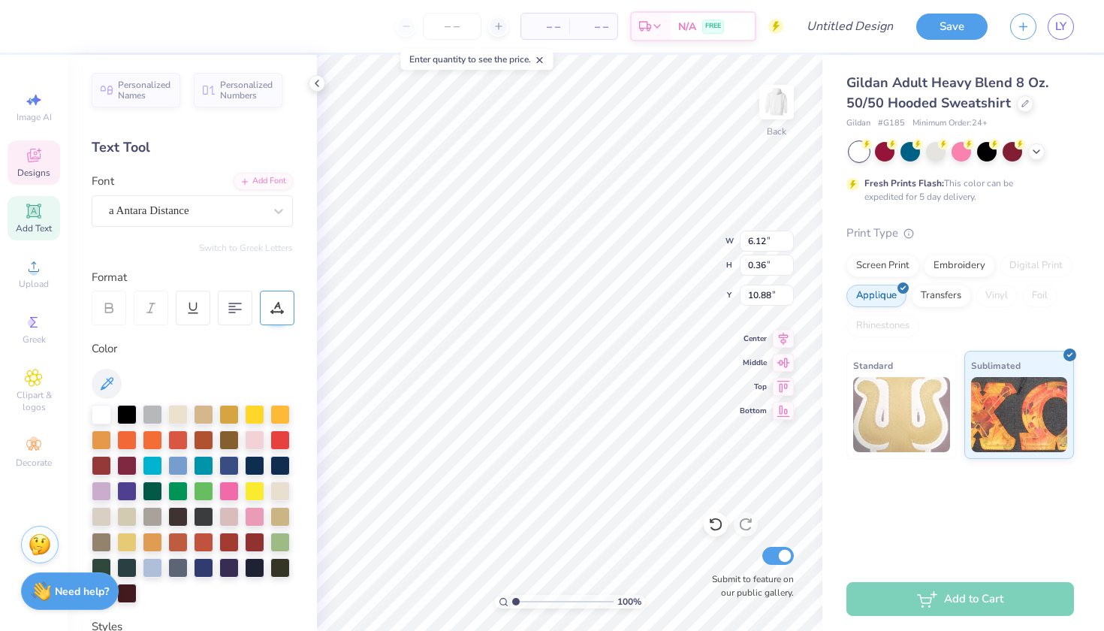
scroll to position [0, 1]
type textarea "C COUNCIL"
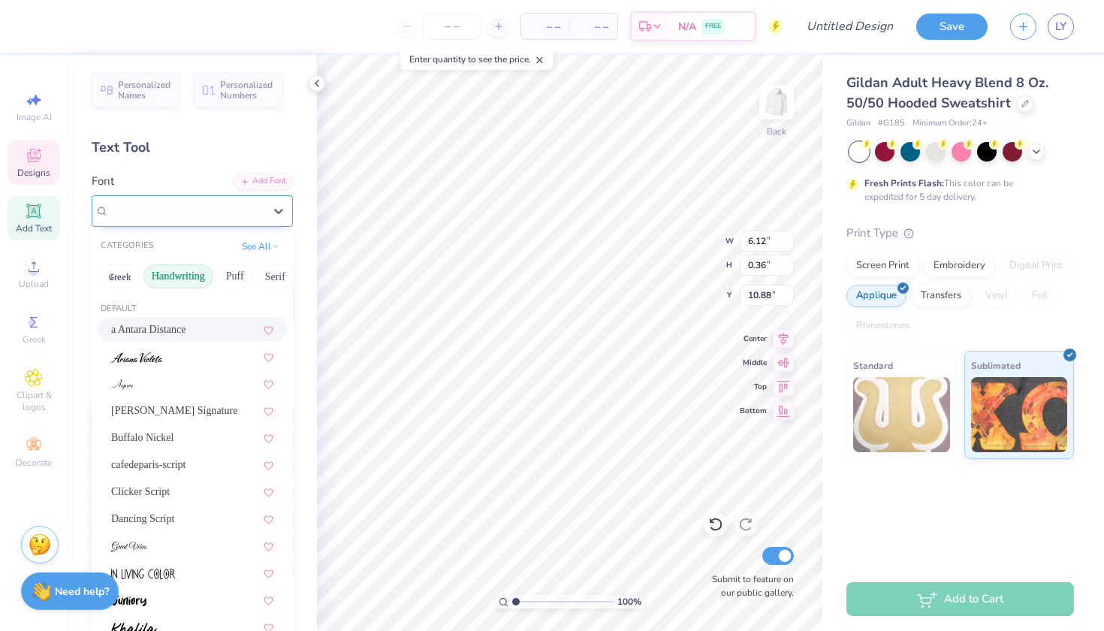
click at [192, 217] on div "a Antara Distance" at bounding box center [186, 210] width 158 height 23
type input "u"
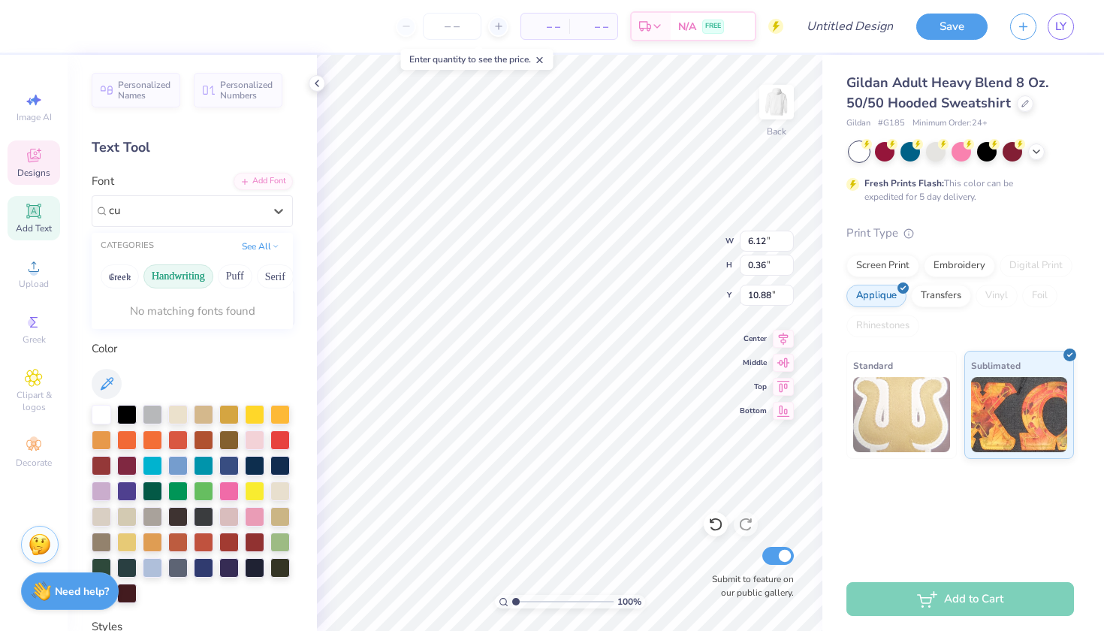
type input "c"
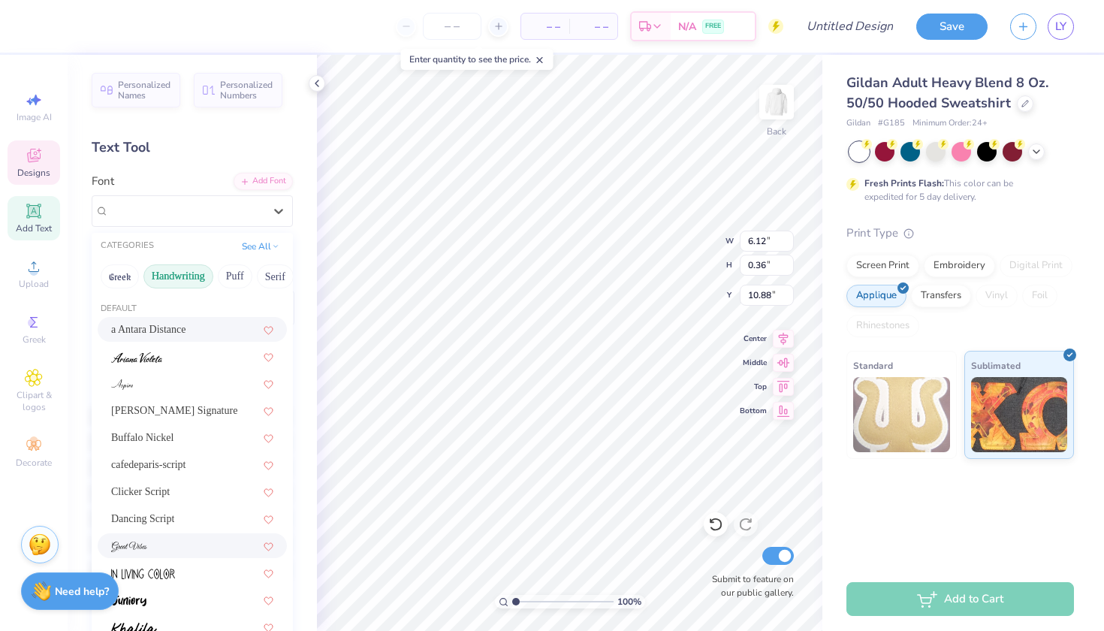
click at [152, 547] on div at bounding box center [192, 546] width 162 height 16
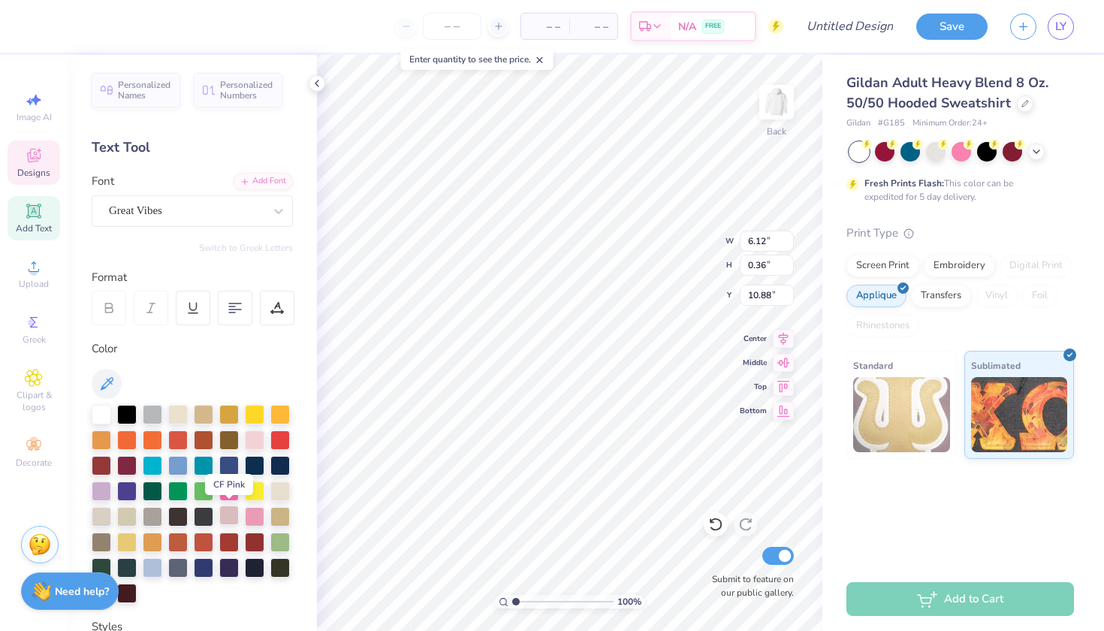
scroll to position [0, 5]
type textarea "Panhellenic Council"
type input "5.35"
type input "0.77"
type input "10.88"
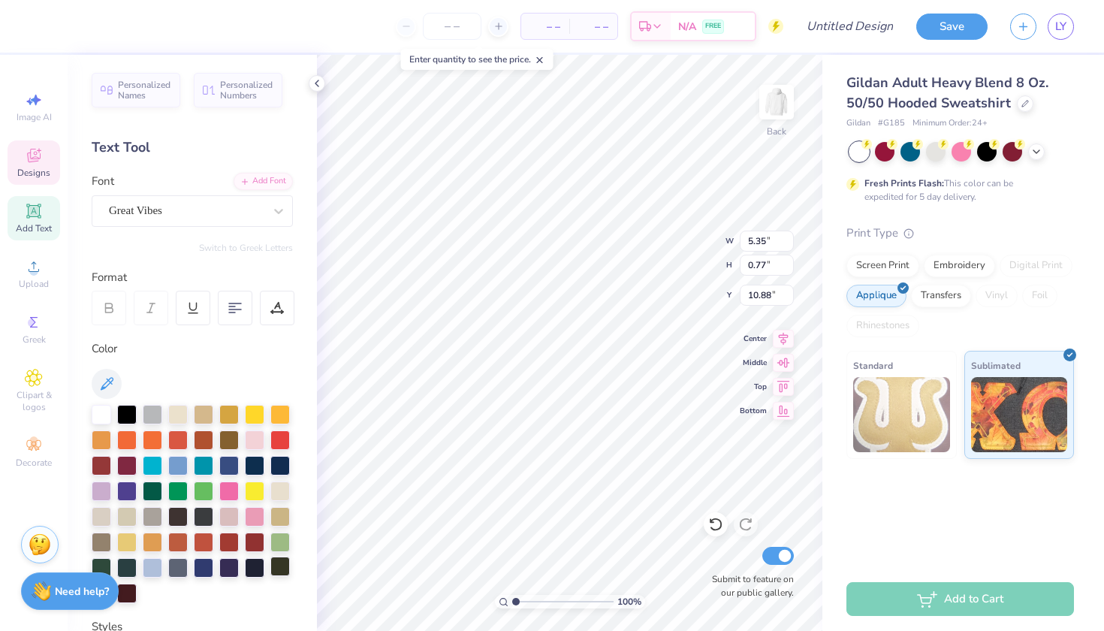
type input "7.58"
type input "1.09"
type input "10.56"
type input "11.25"
type input "10.97"
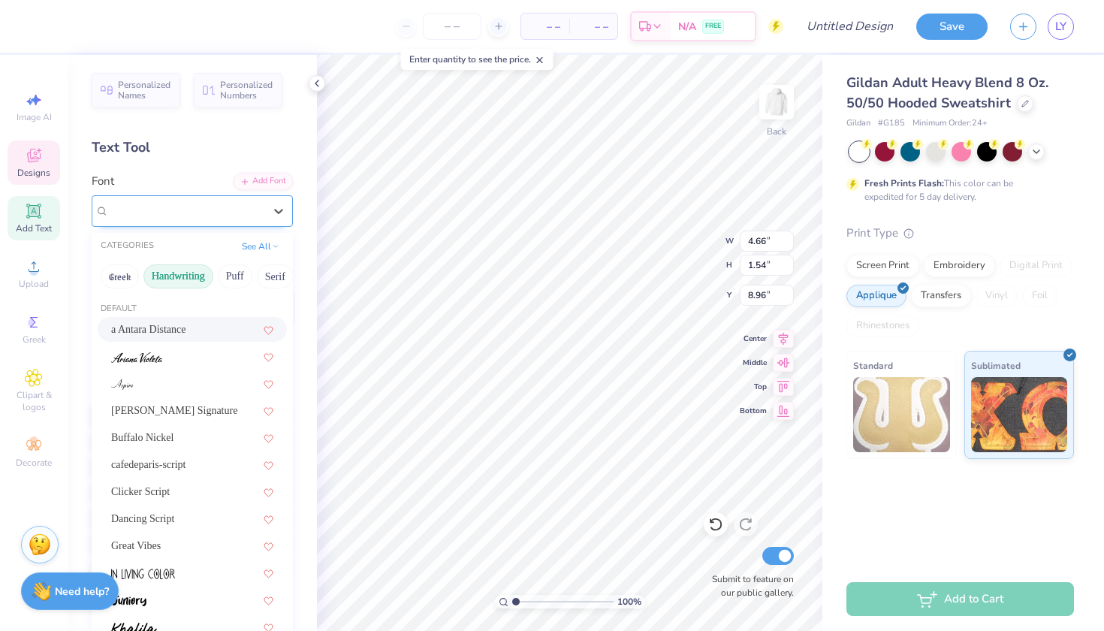
click at [177, 209] on div "Intro" at bounding box center [186, 210] width 158 height 23
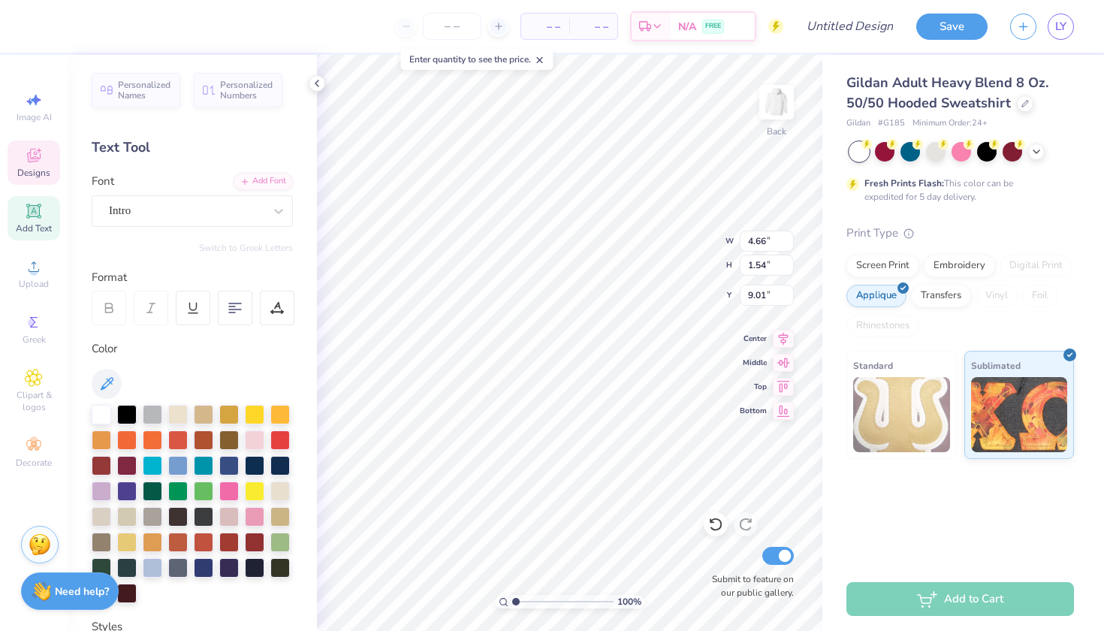
type input "8.73"
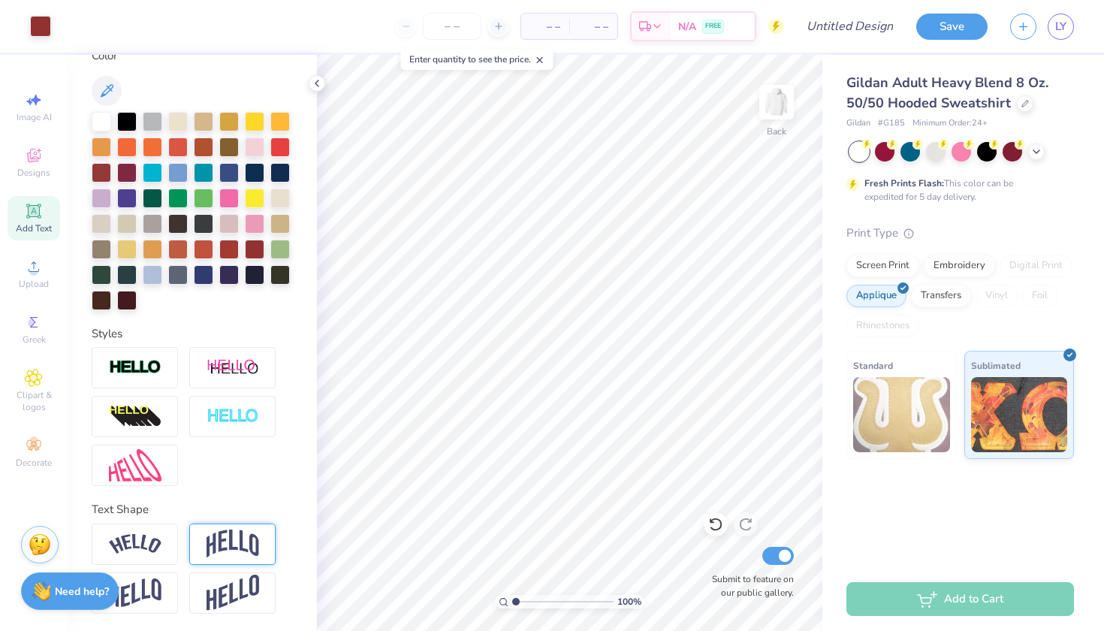
scroll to position [291, 0]
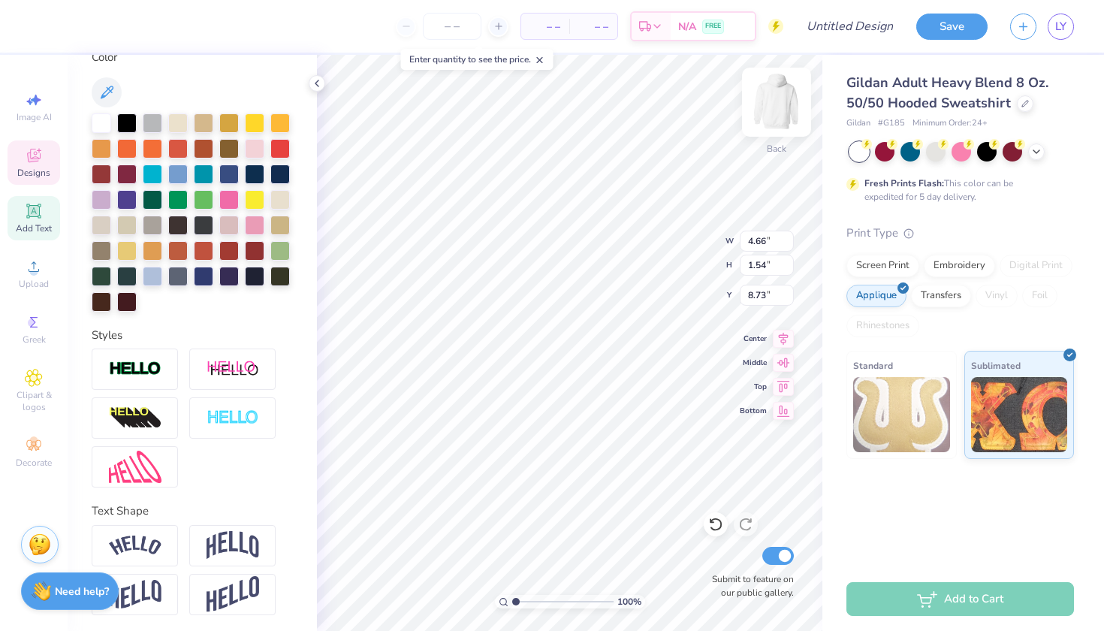
type input "5.74"
type input "1.90"
type input "8.37"
click at [783, 95] on img at bounding box center [777, 102] width 60 height 60
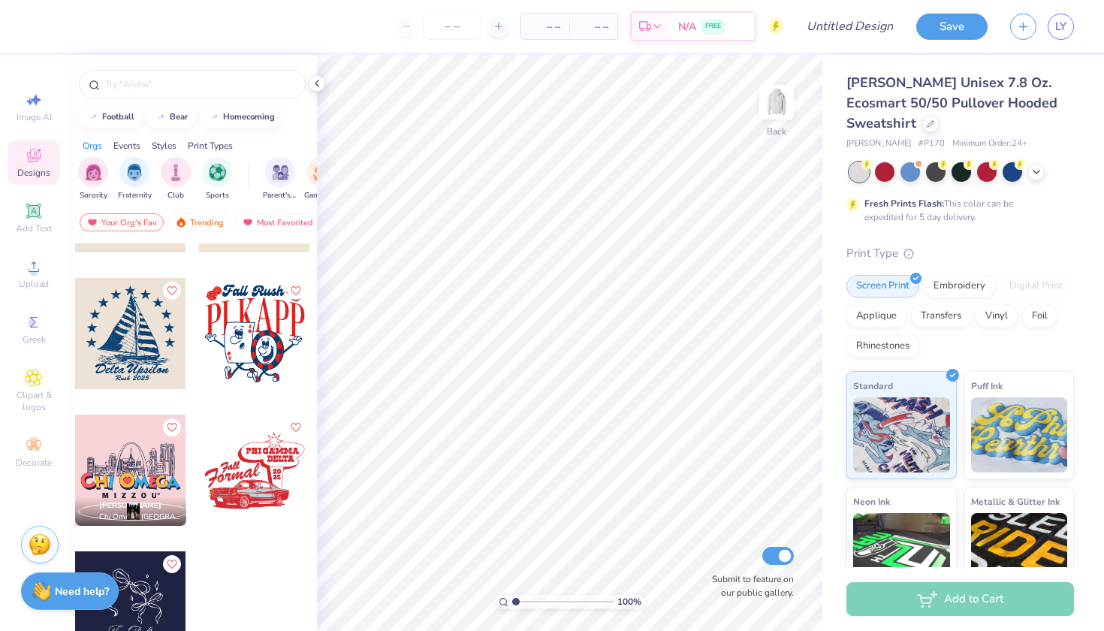
scroll to position [240, 0]
click at [1013, 171] on div at bounding box center [1013, 171] width 20 height 20
click at [27, 213] on icon at bounding box center [34, 211] width 18 height 18
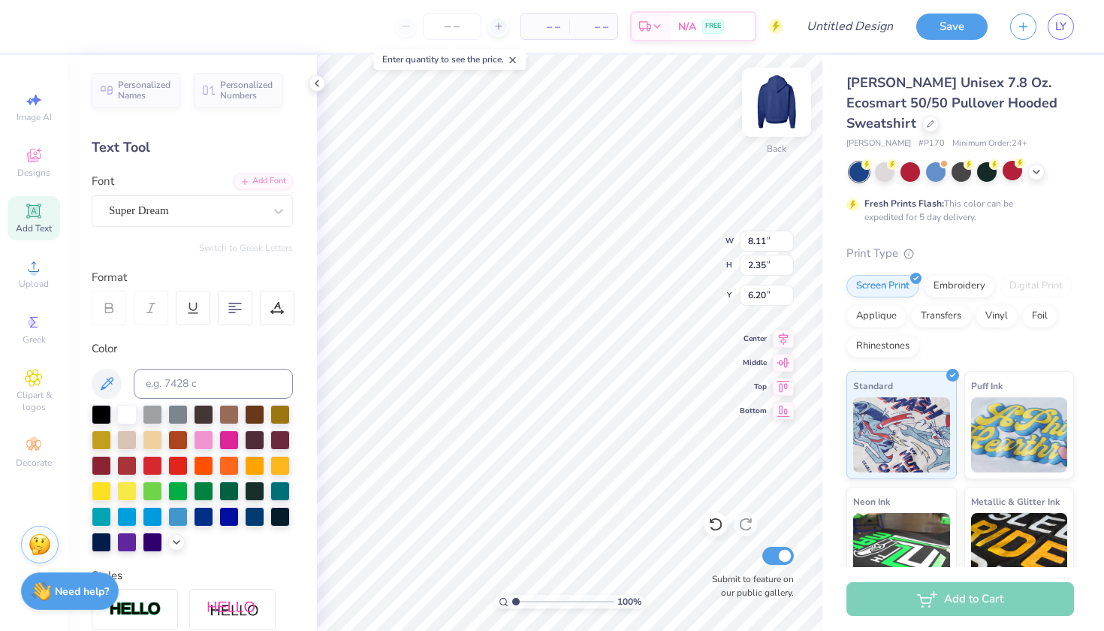
click at [771, 101] on img at bounding box center [777, 102] width 60 height 60
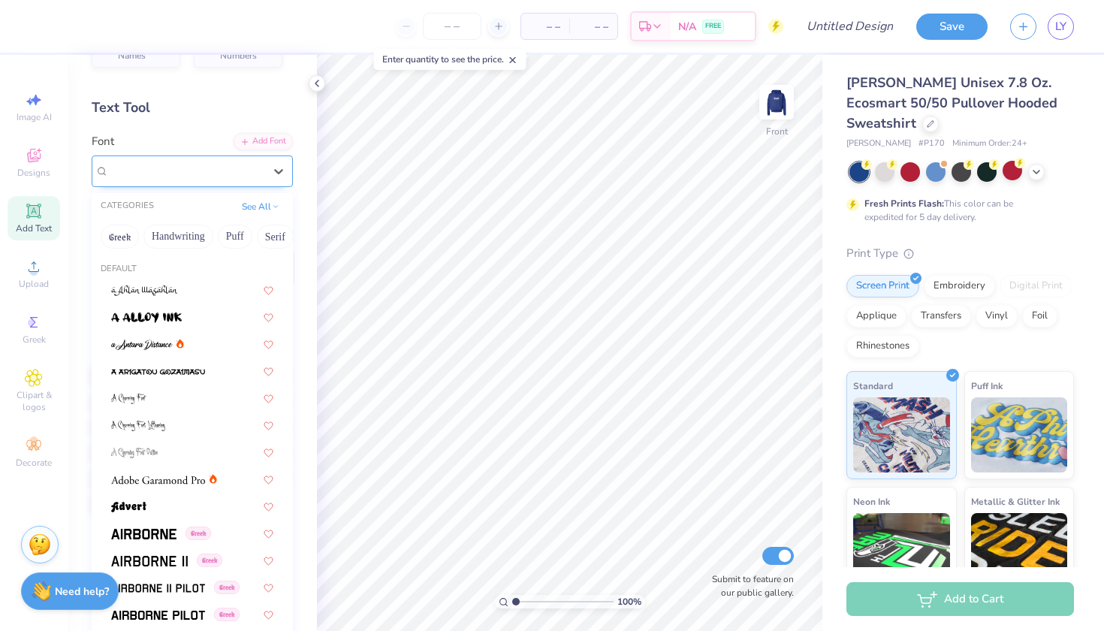
click at [124, 166] on span "Super Dream" at bounding box center [139, 170] width 60 height 17
click at [131, 532] on img at bounding box center [143, 534] width 65 height 11
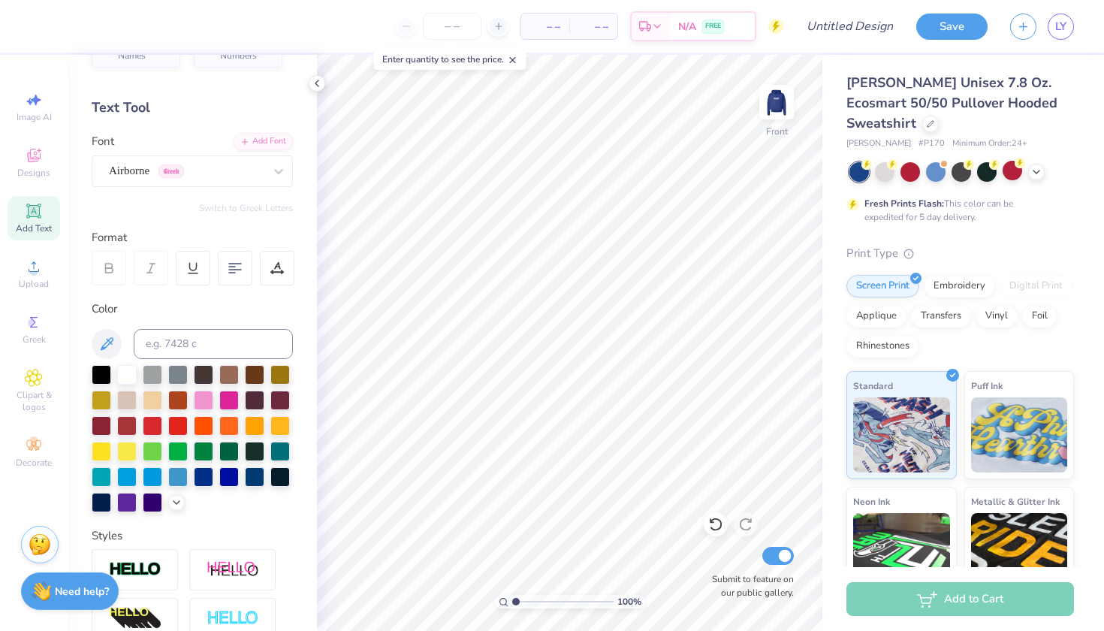
click at [38, 209] on icon at bounding box center [33, 210] width 11 height 11
type textarea "PANHELLENIC COUNCIL"
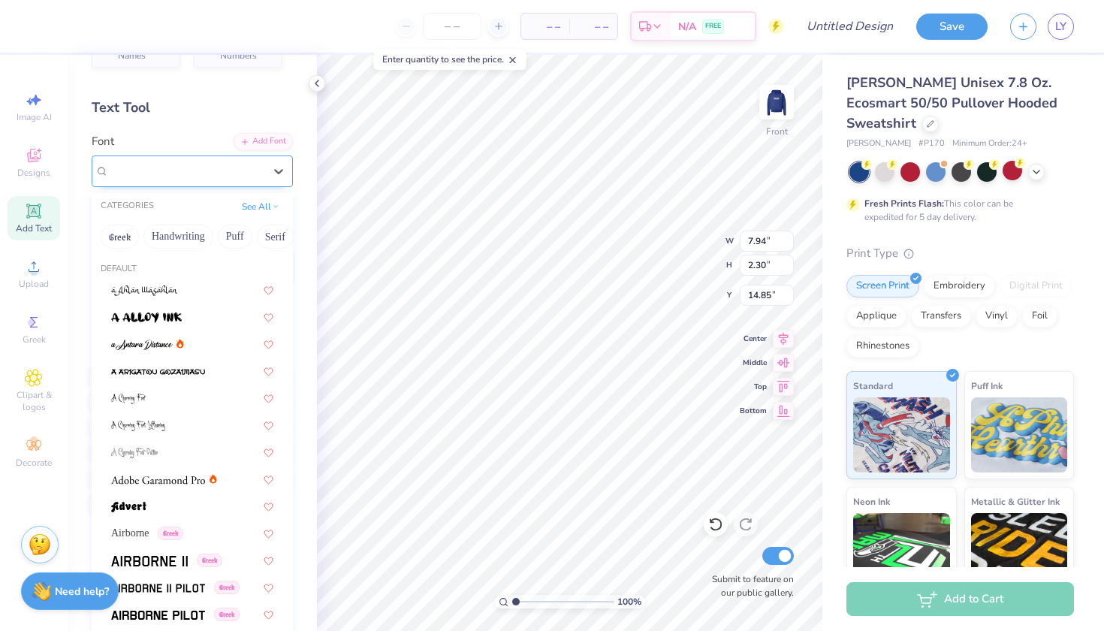
click at [218, 164] on div "Super Dream" at bounding box center [186, 170] width 158 height 23
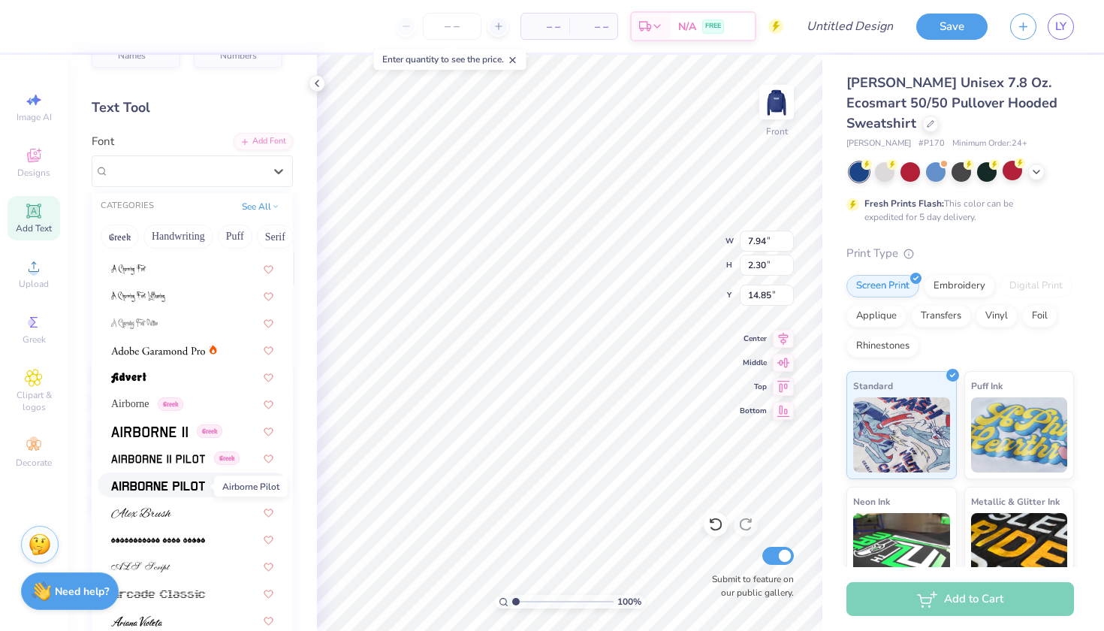
click at [158, 485] on img at bounding box center [158, 486] width 94 height 11
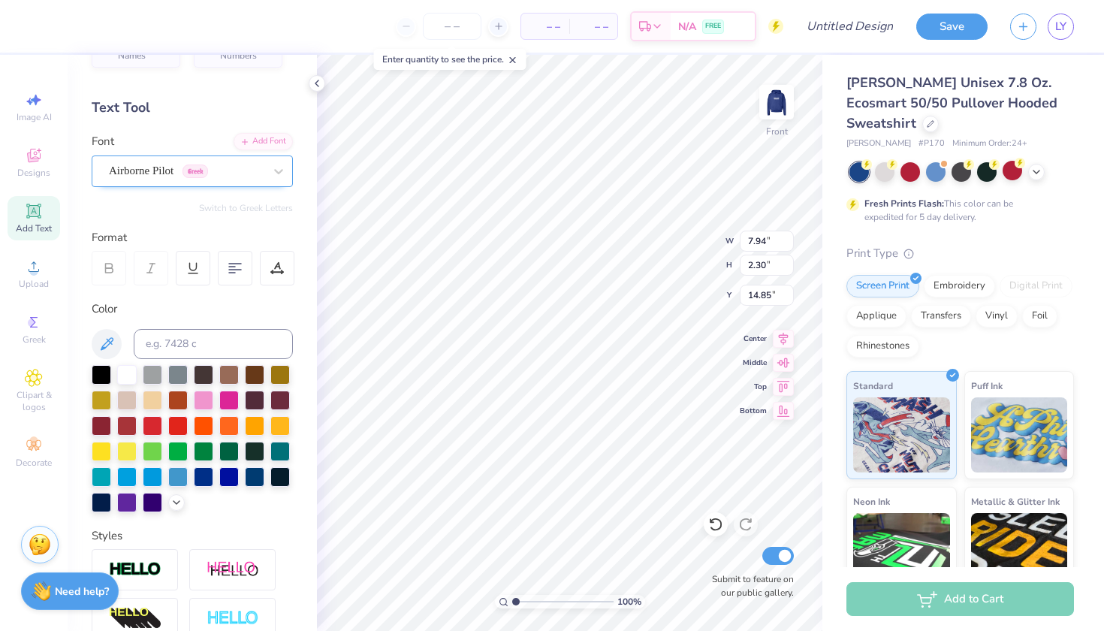
click at [166, 174] on span "Airborne Pilot" at bounding box center [141, 170] width 65 height 17
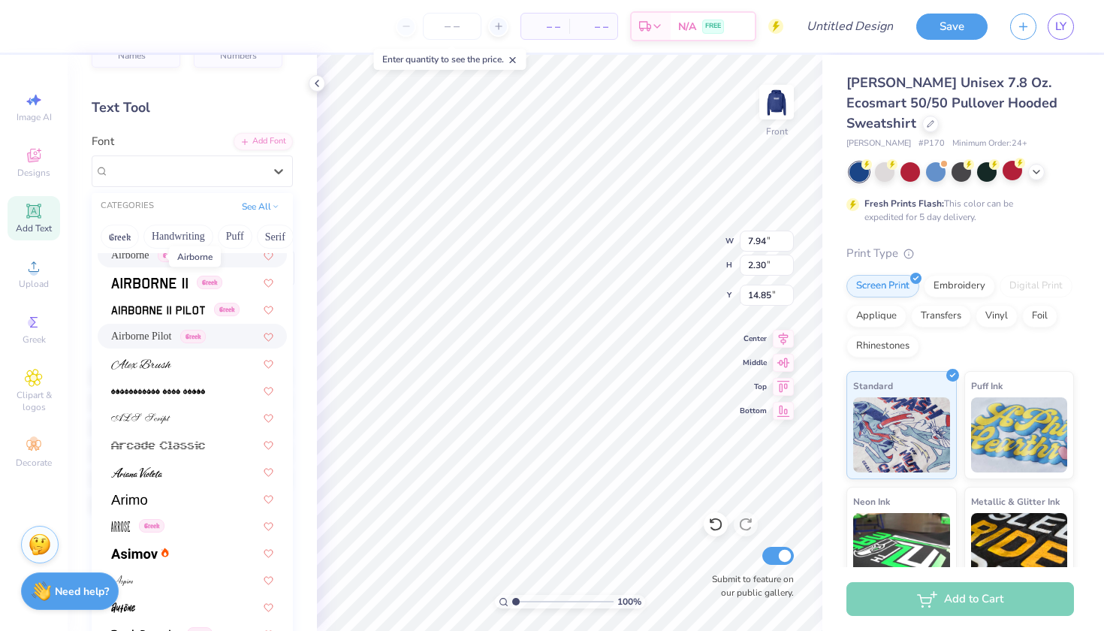
scroll to position [277, 0]
click at [152, 476] on img at bounding box center [136, 473] width 51 height 11
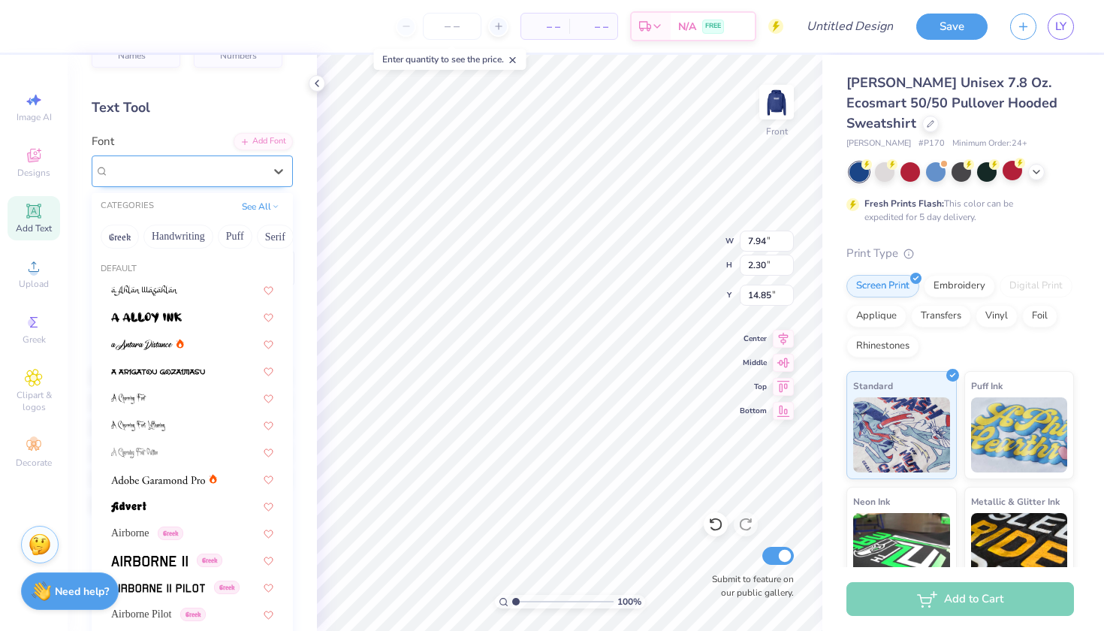
click at [161, 167] on div "[PERSON_NAME]" at bounding box center [186, 170] width 158 height 23
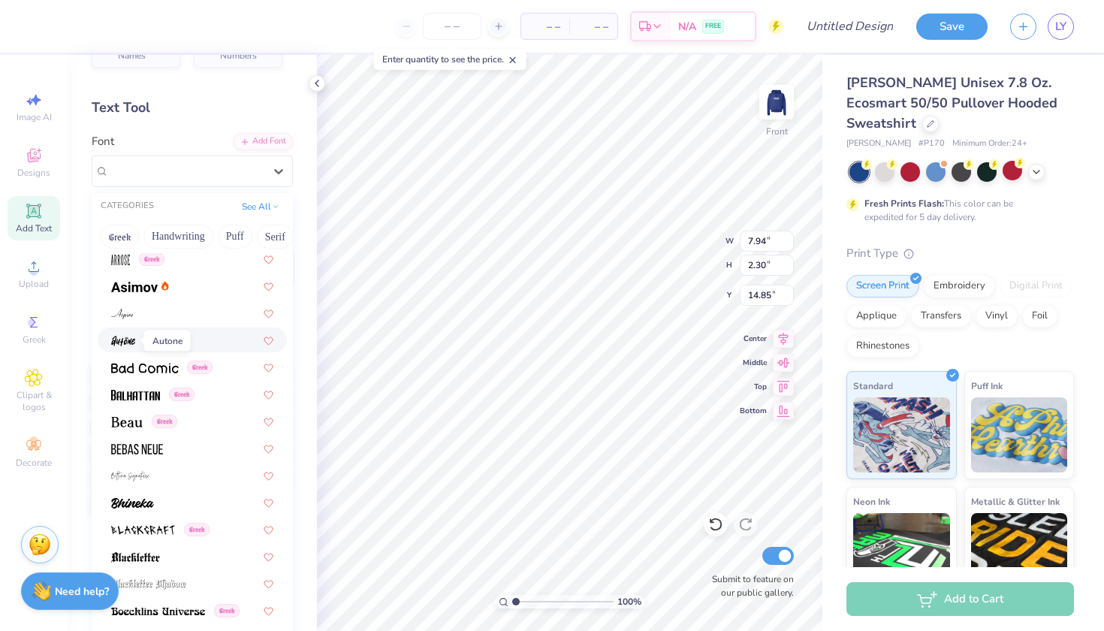
scroll to position [545, 0]
click at [143, 450] on img at bounding box center [137, 448] width 52 height 11
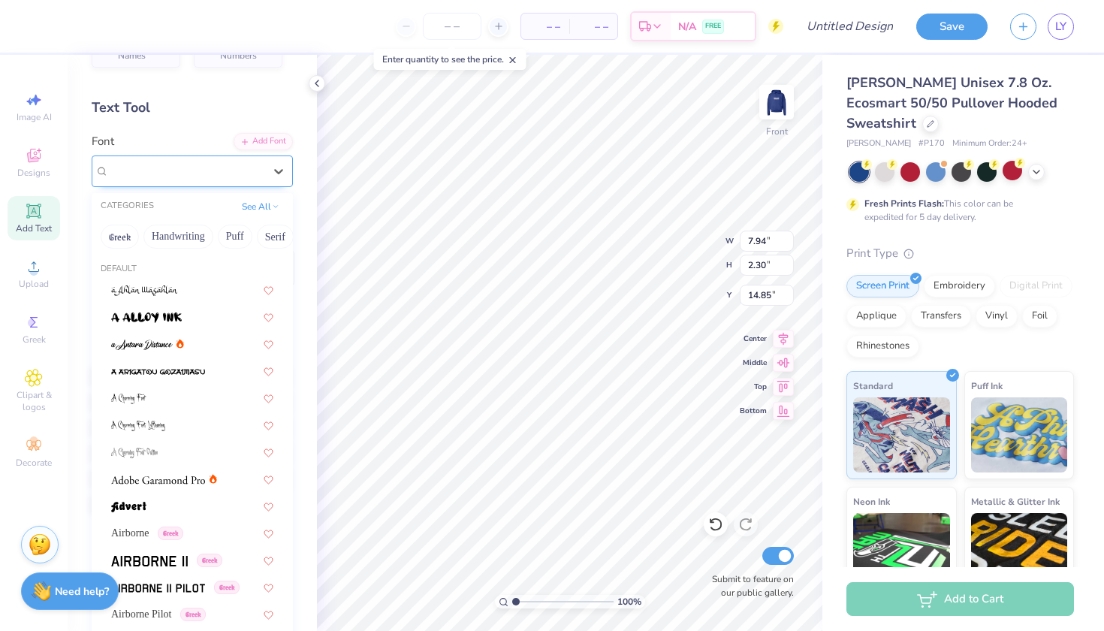
click at [168, 172] on div "Bebas Neue" at bounding box center [186, 170] width 158 height 23
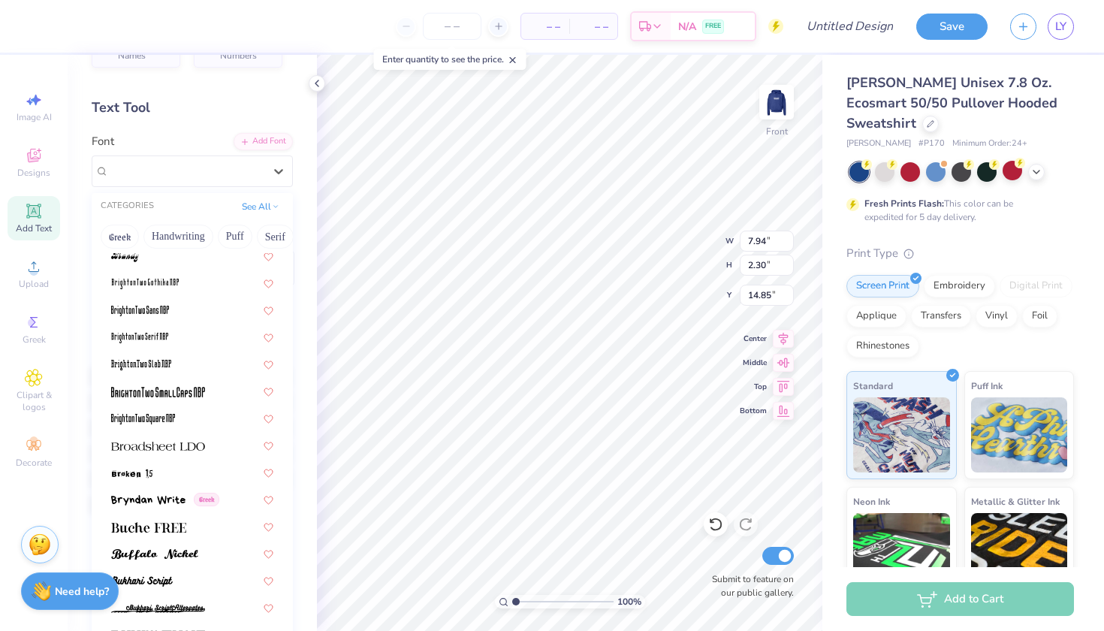
scroll to position [1167, 0]
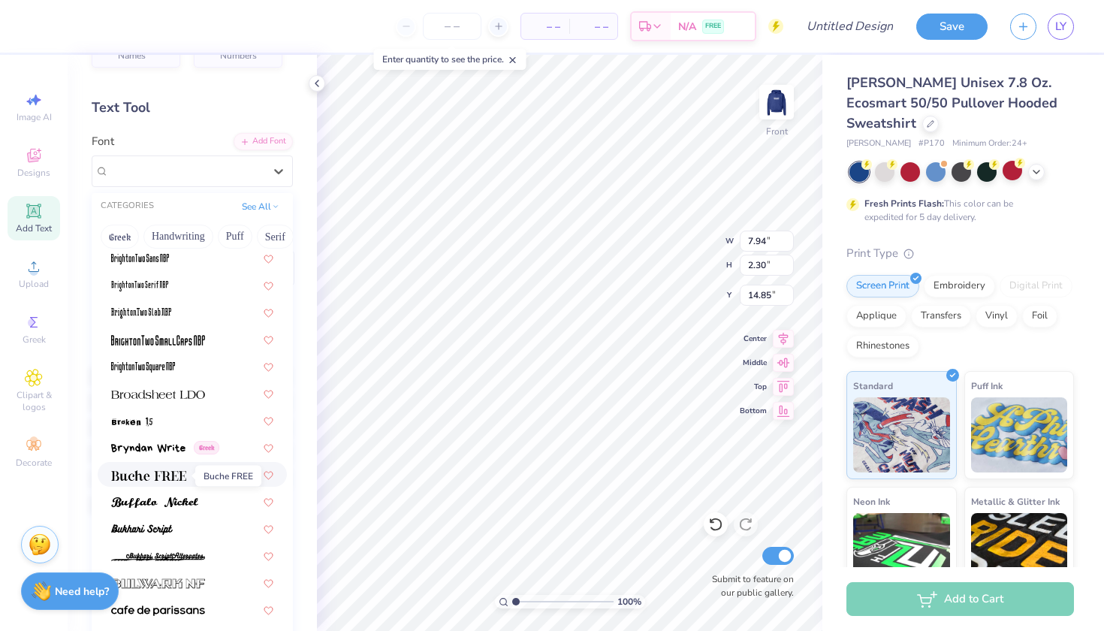
click at [164, 477] on img at bounding box center [148, 475] width 75 height 11
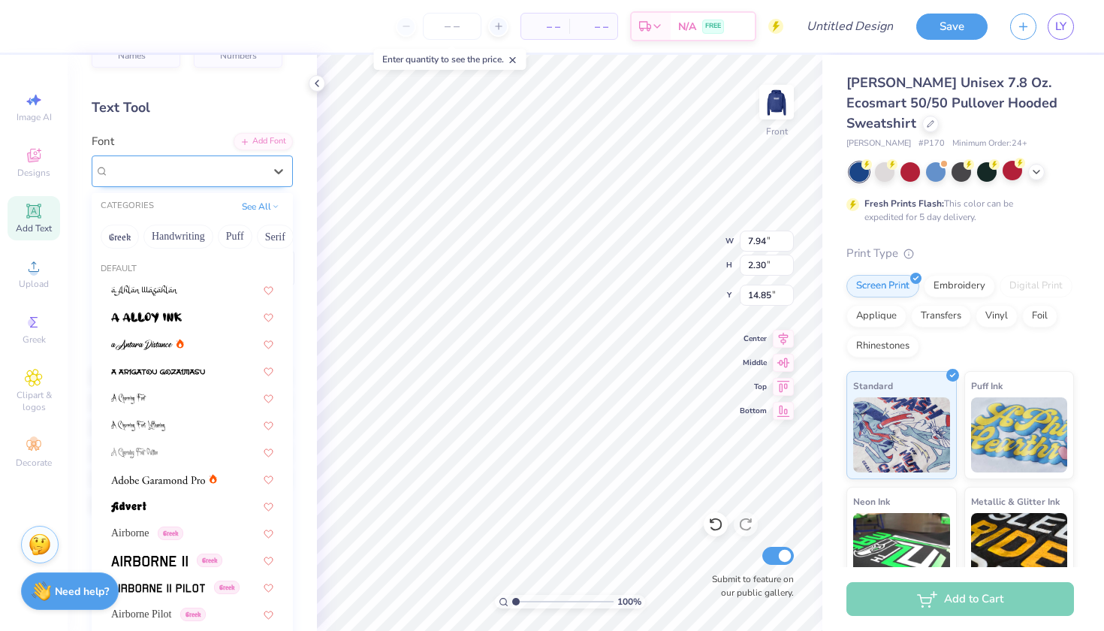
click at [147, 164] on span "Buche FREE" at bounding box center [138, 170] width 59 height 17
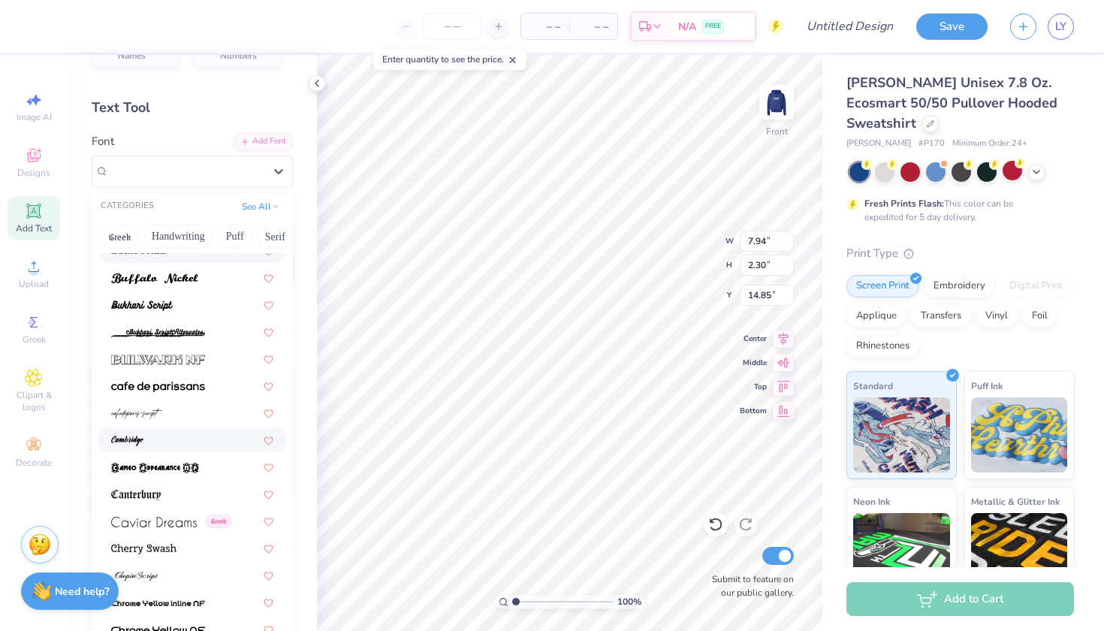
scroll to position [1388, 0]
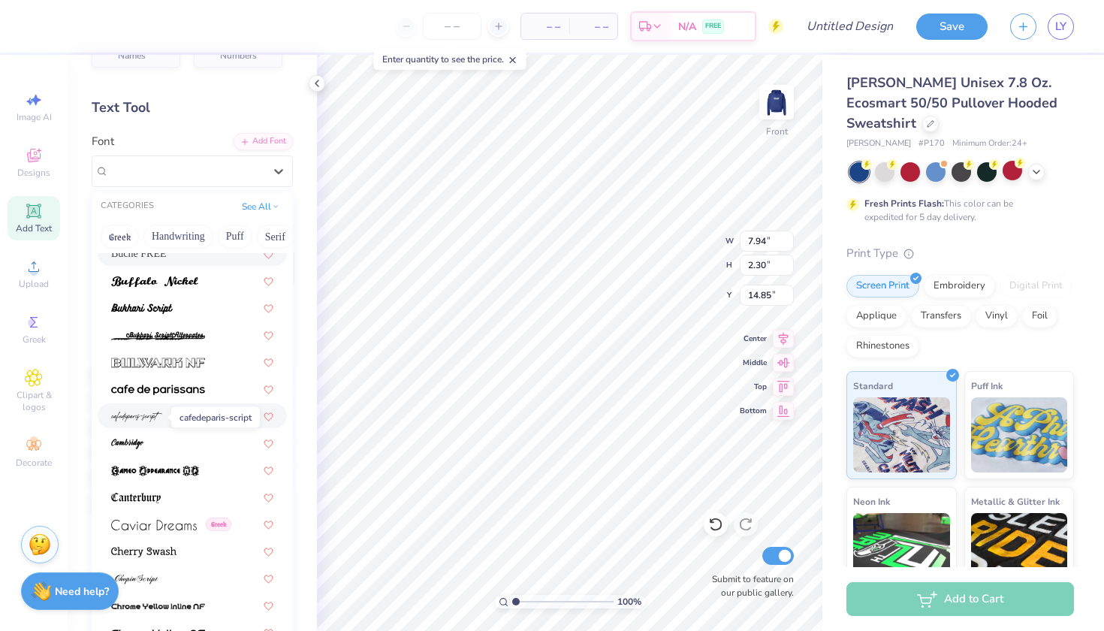
click at [143, 421] on img at bounding box center [136, 417] width 51 height 11
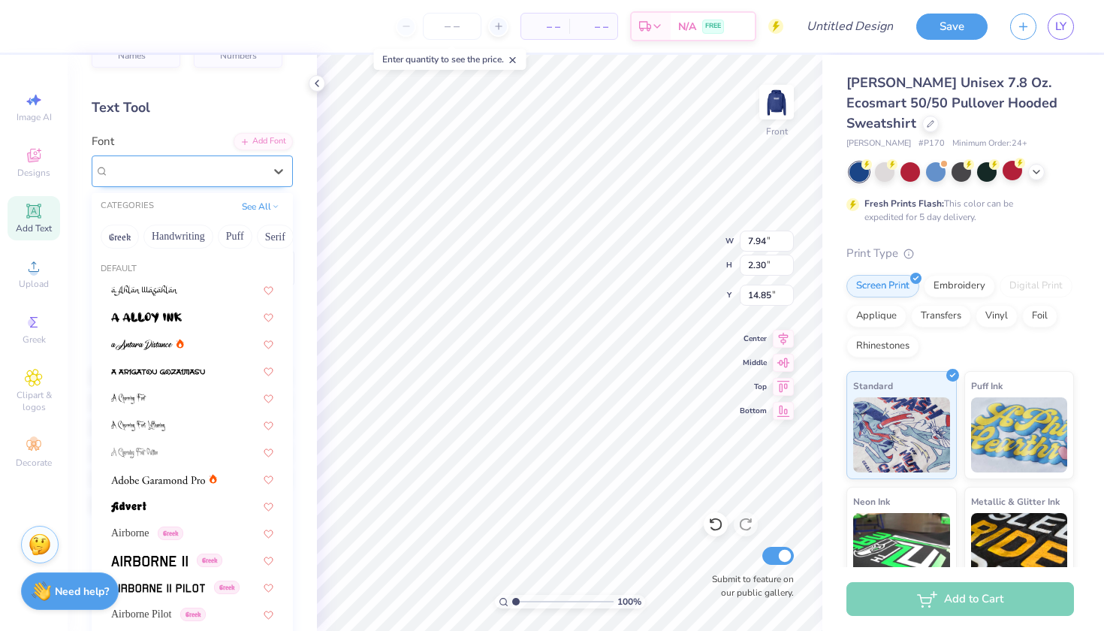
click at [122, 159] on div "cafedeparis-script" at bounding box center [186, 170] width 158 height 23
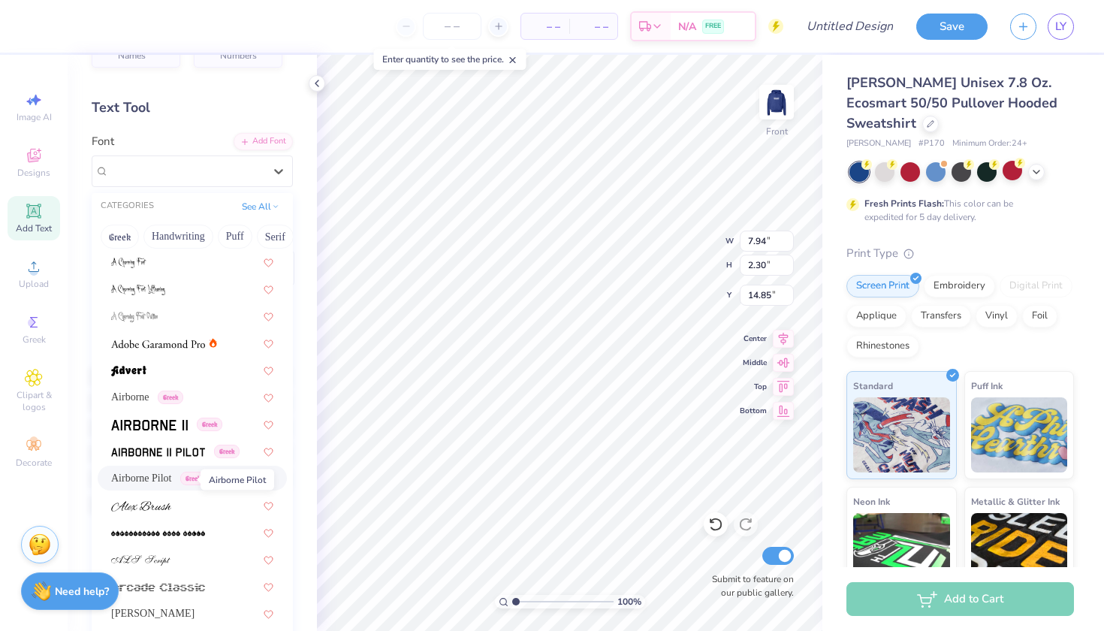
click at [164, 480] on span "Airborne Pilot" at bounding box center [141, 478] width 61 height 16
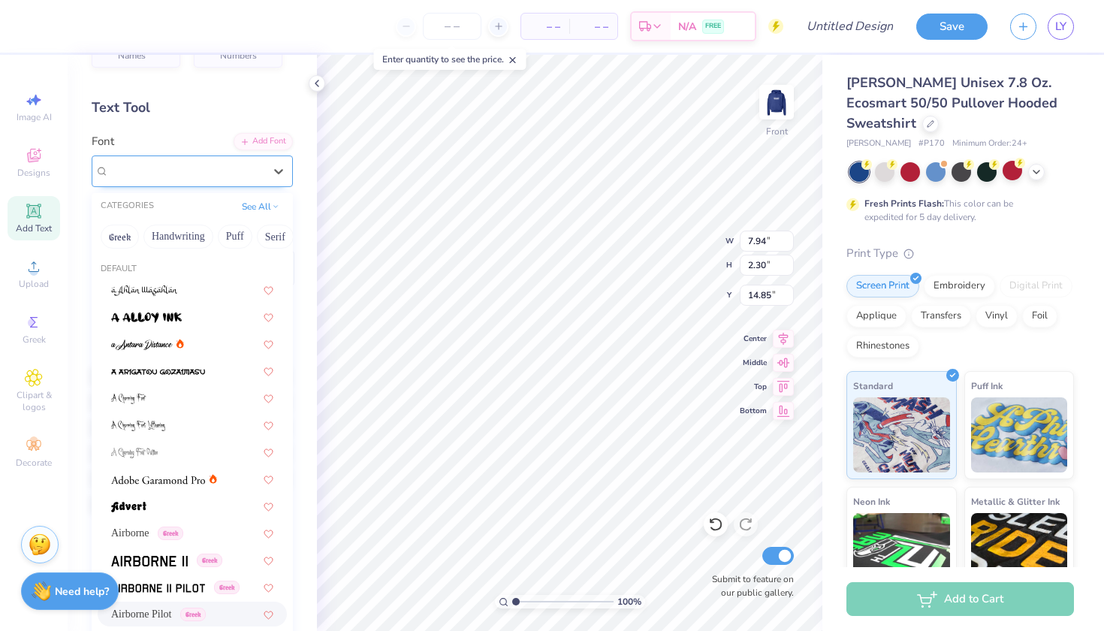
click at [165, 172] on span "Airborne Pilot" at bounding box center [141, 170] width 65 height 17
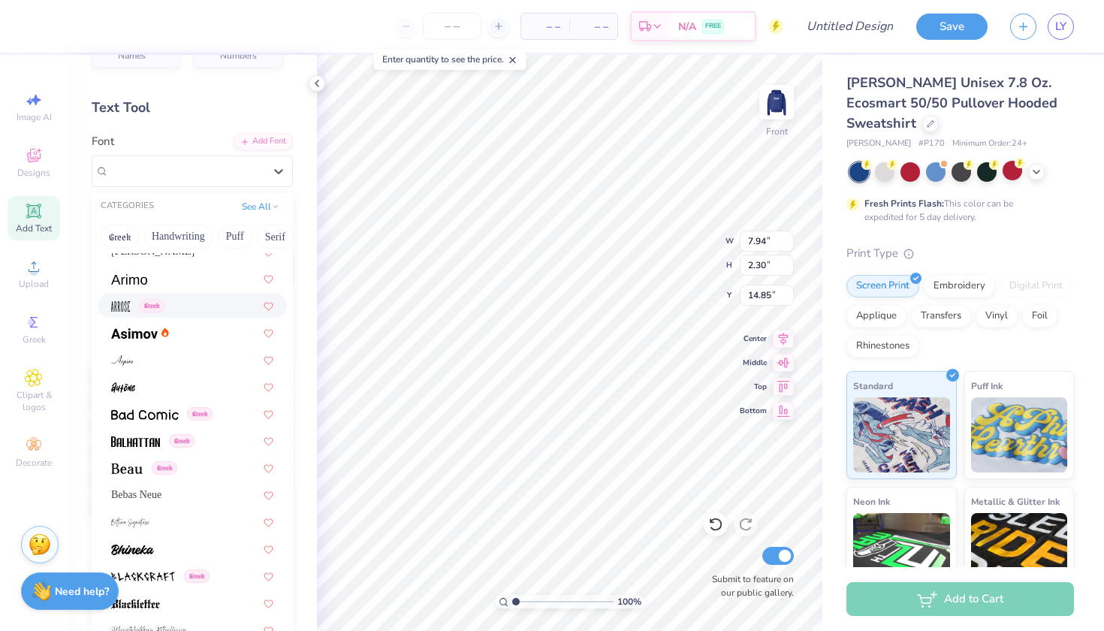
scroll to position [496, 0]
click at [143, 442] on img at bounding box center [135, 444] width 49 height 11
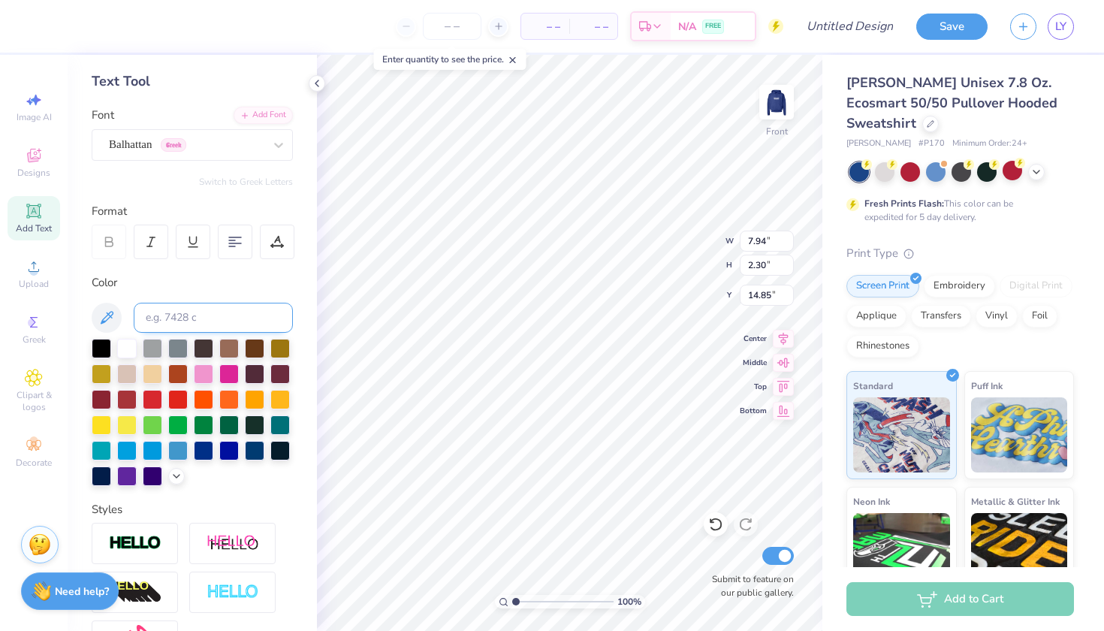
scroll to position [65, 0]
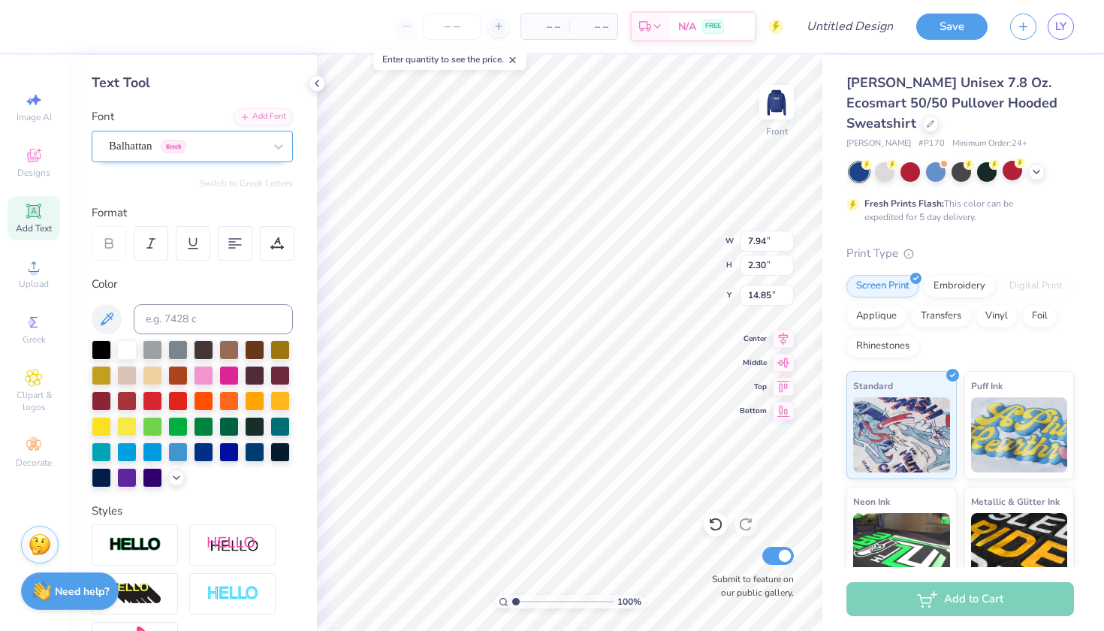
click at [171, 146] on span "Greek" at bounding box center [174, 147] width 26 height 14
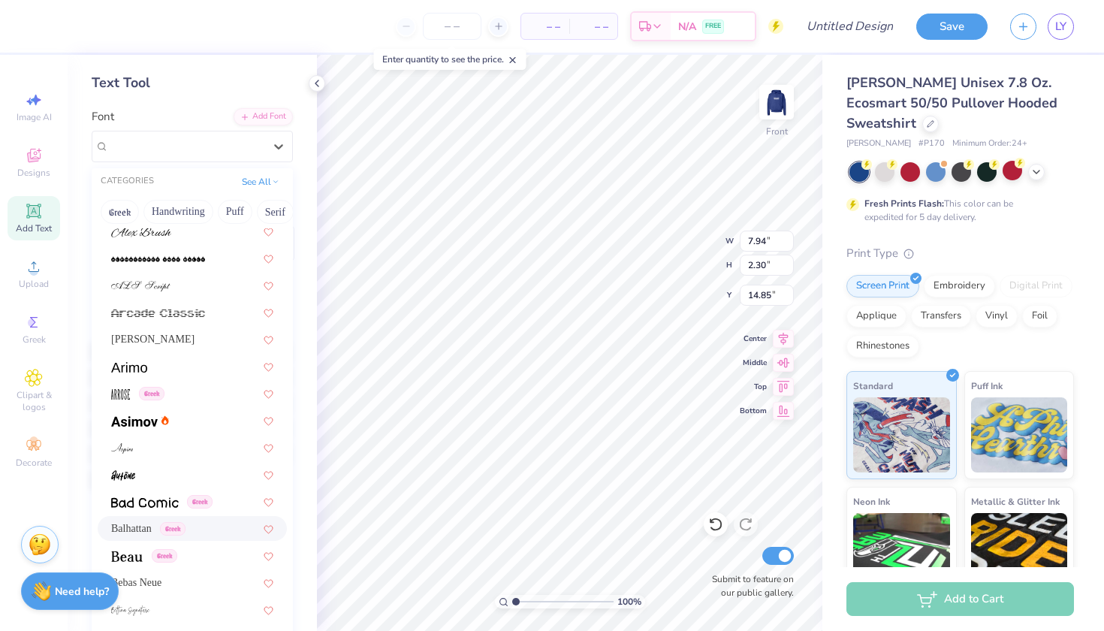
scroll to position [569, 0]
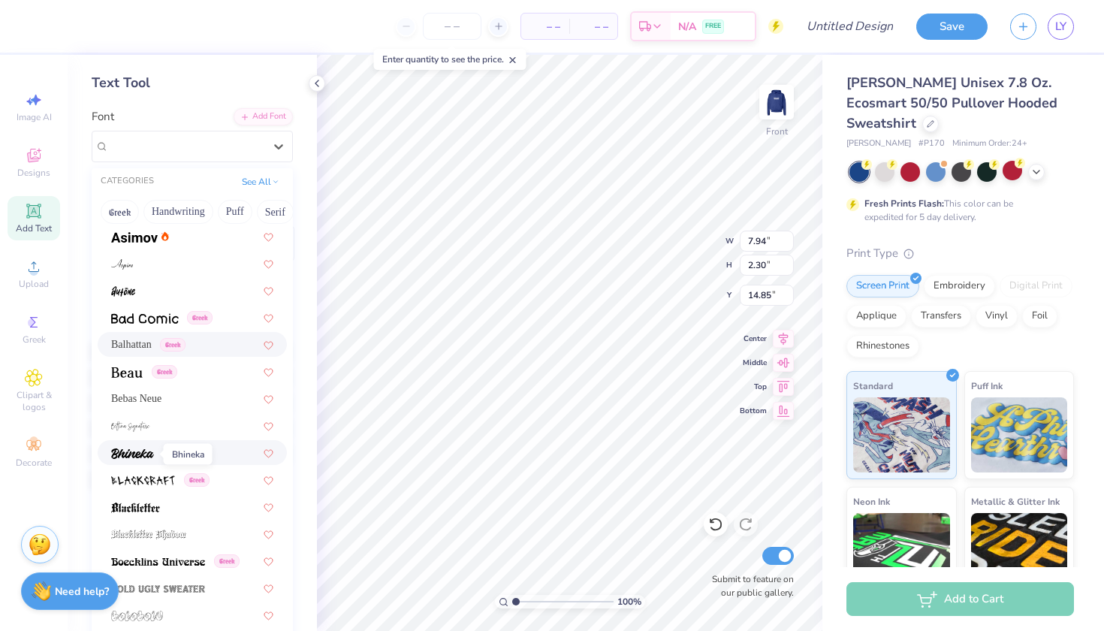
click at [140, 455] on img at bounding box center [132, 453] width 43 height 11
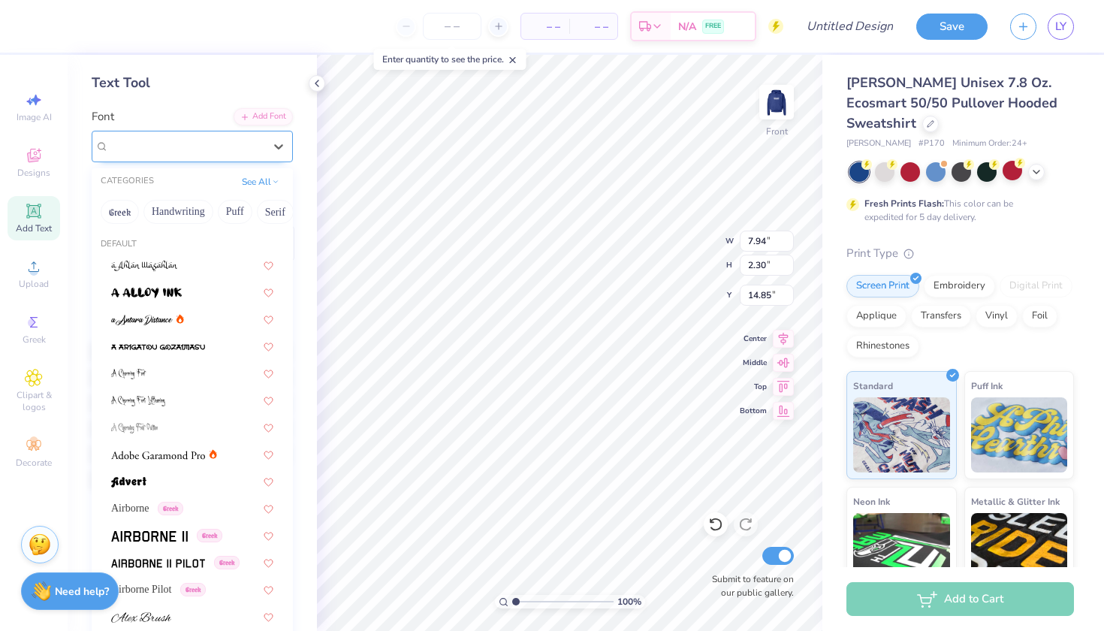
click at [171, 145] on div "Bhineka" at bounding box center [186, 145] width 158 height 23
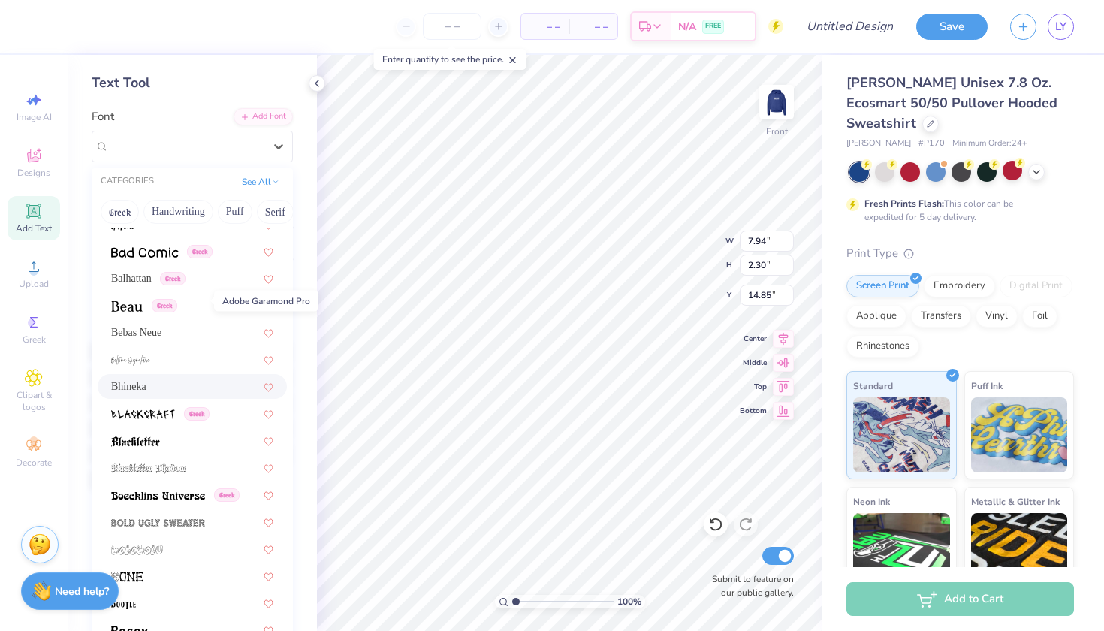
scroll to position [801, 0]
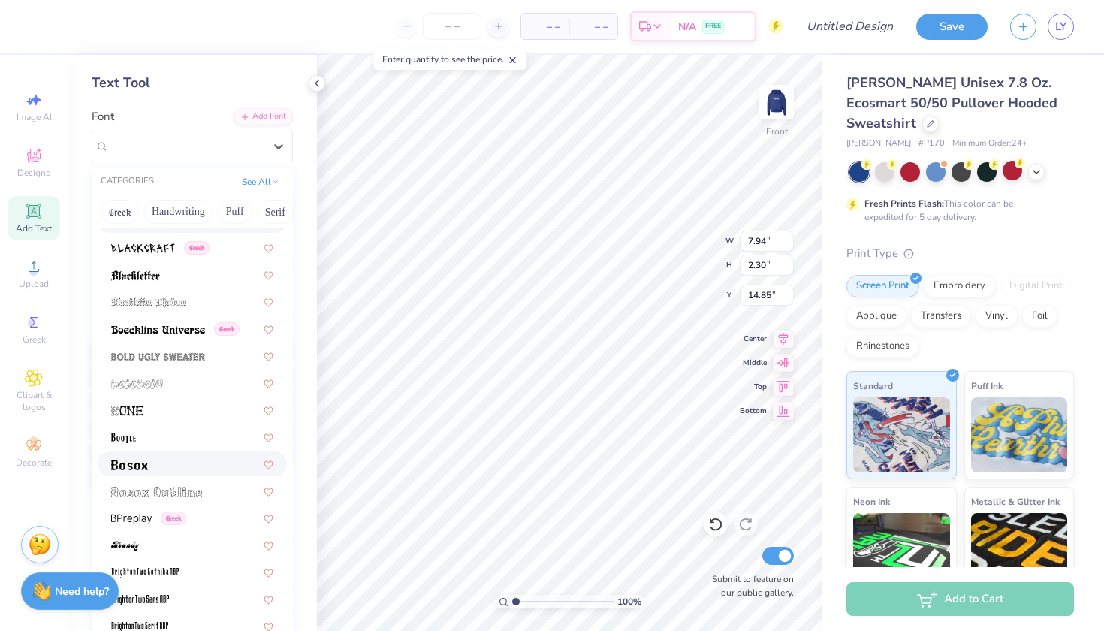
click at [162, 463] on div at bounding box center [192, 464] width 162 height 16
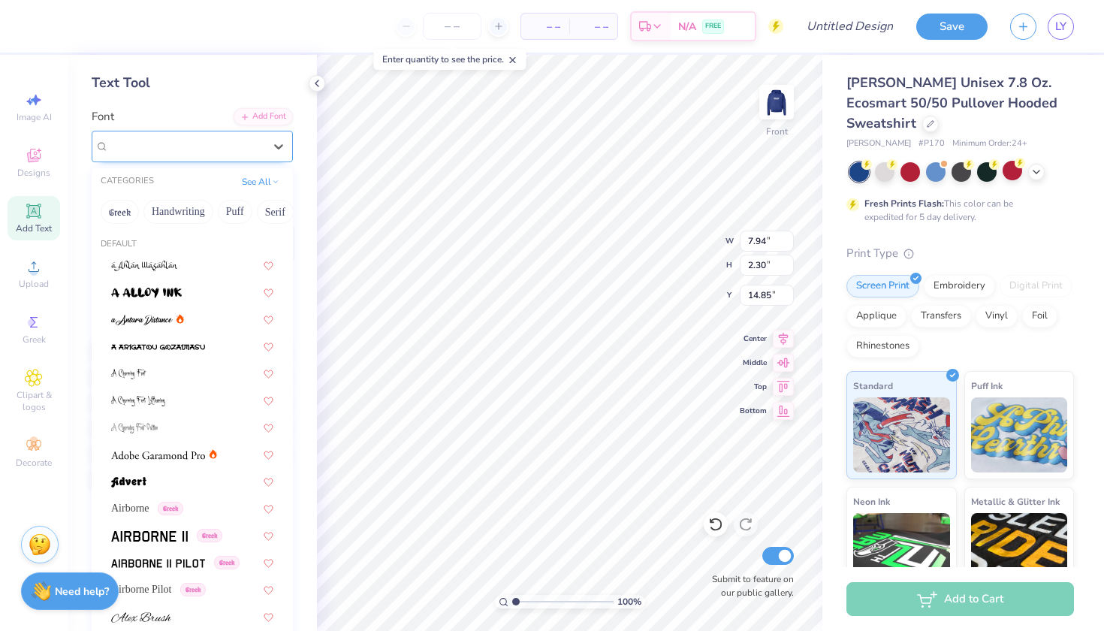
click at [168, 134] on div "Bosox" at bounding box center [186, 145] width 158 height 23
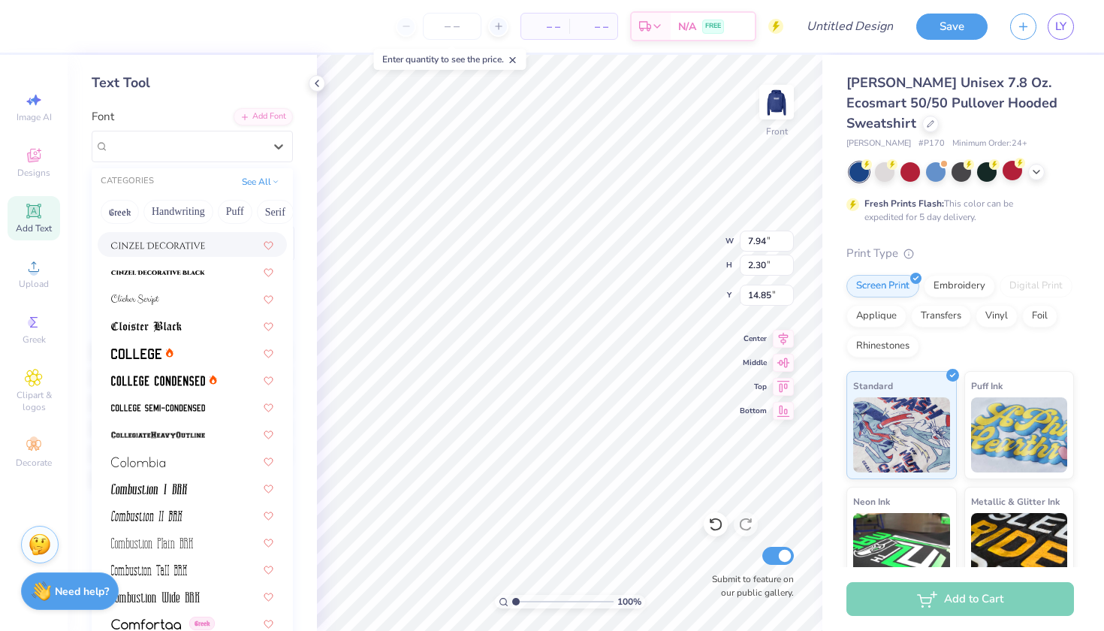
scroll to position [2261, 0]
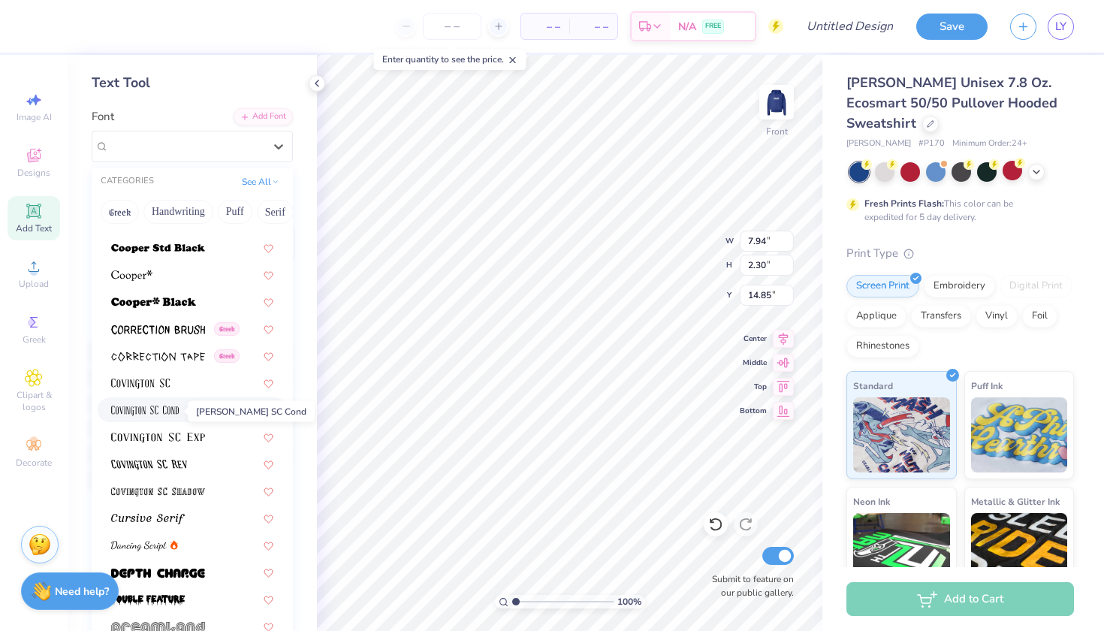
click at [179, 418] on span at bounding box center [145, 410] width 68 height 16
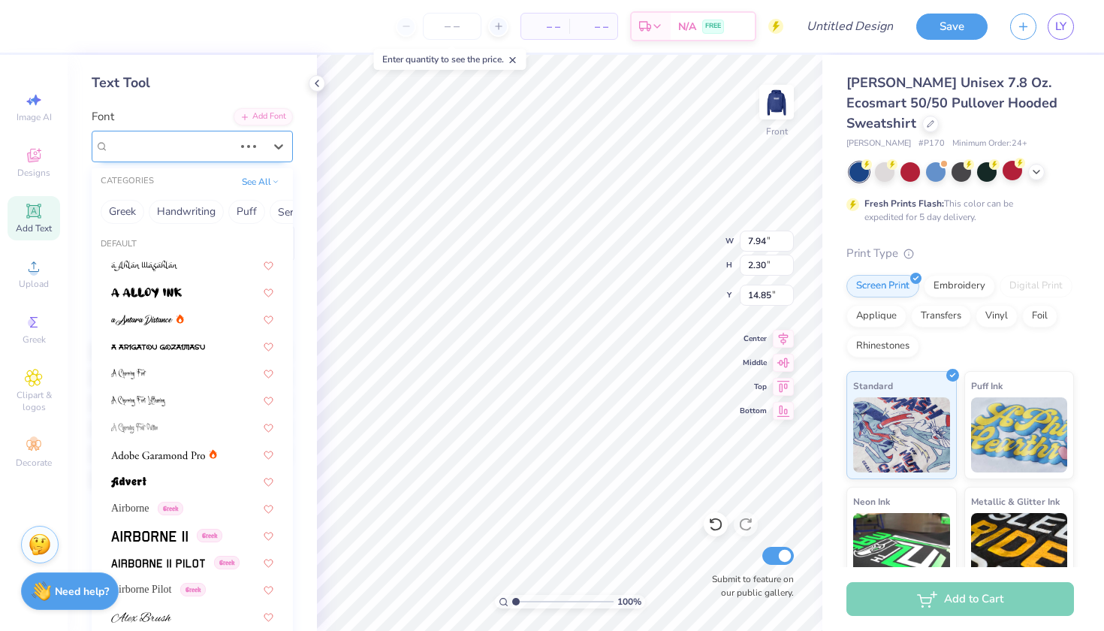
click at [162, 144] on div "Bosox" at bounding box center [171, 145] width 128 height 23
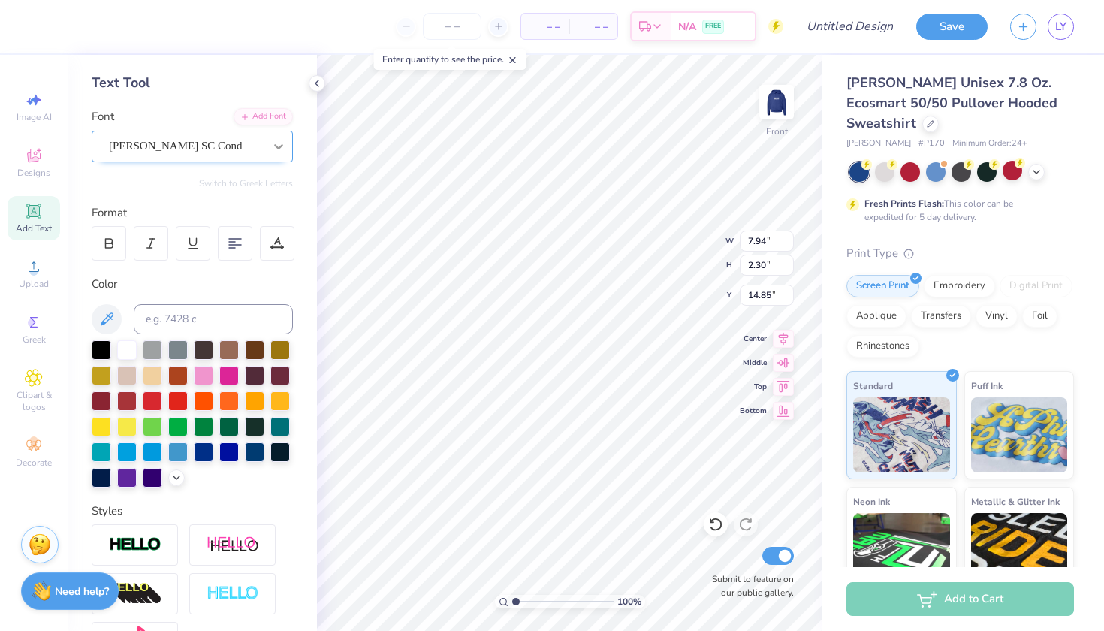
click at [269, 144] on div at bounding box center [278, 146] width 27 height 27
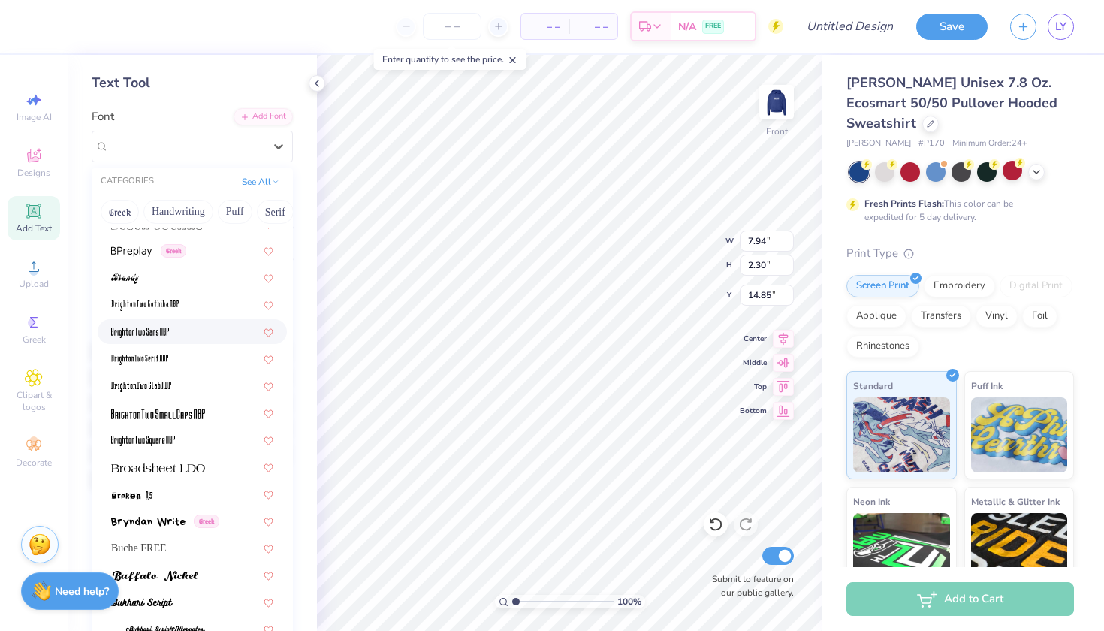
scroll to position [1081, 0]
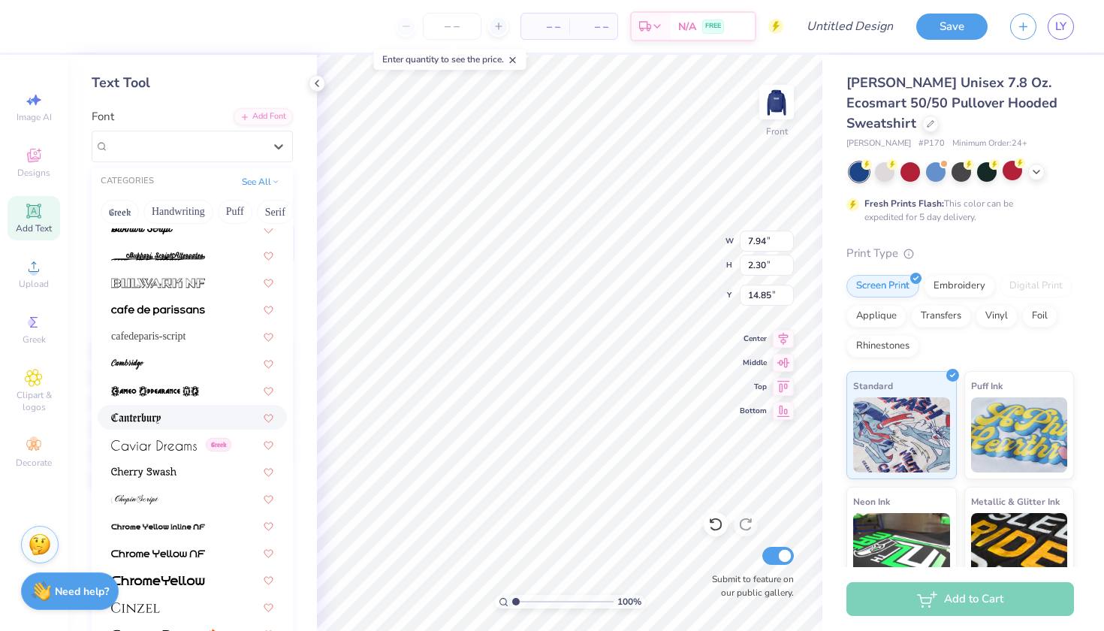
scroll to position [1541, 0]
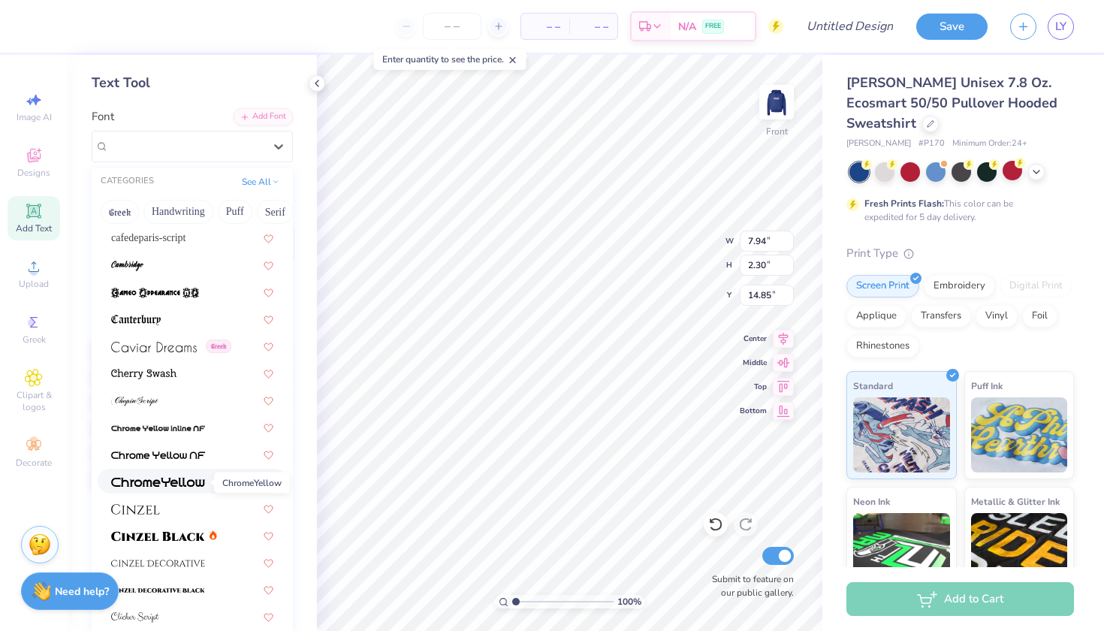
click at [161, 479] on img at bounding box center [158, 482] width 94 height 11
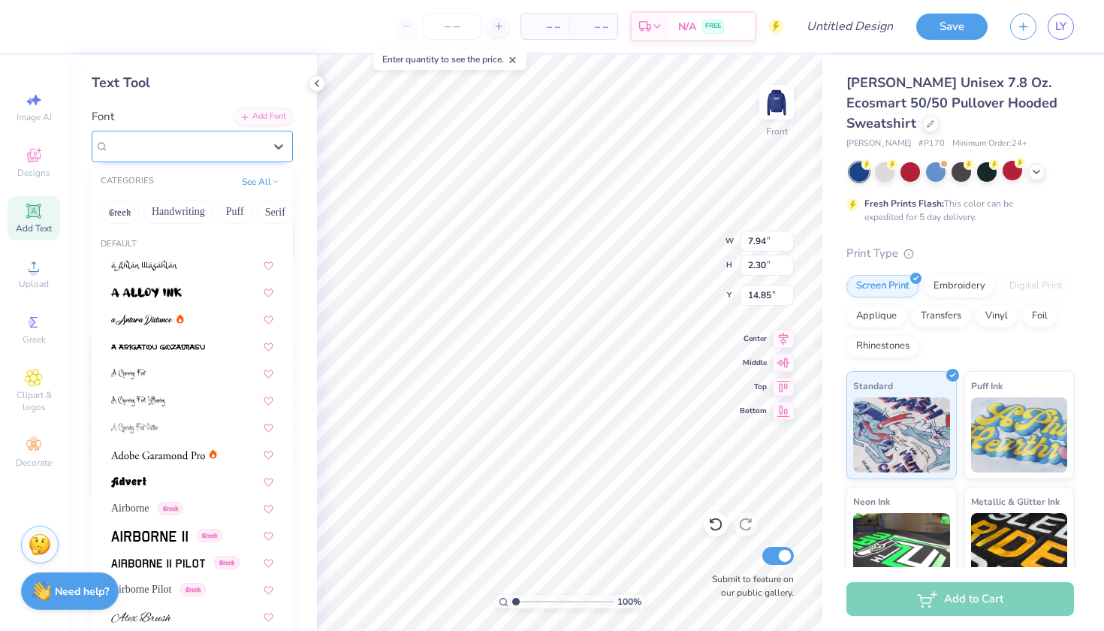
click at [136, 141] on span "ChromeYellow" at bounding box center [143, 145] width 68 height 17
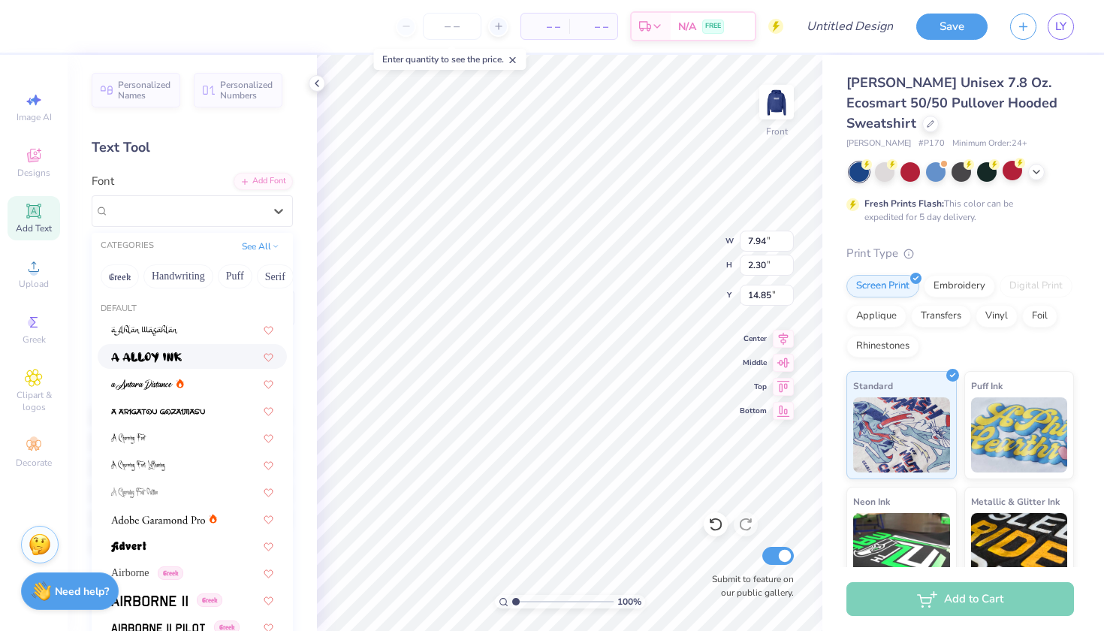
scroll to position [0, 0]
click at [270, 271] on button "Serif" at bounding box center [275, 276] width 37 height 24
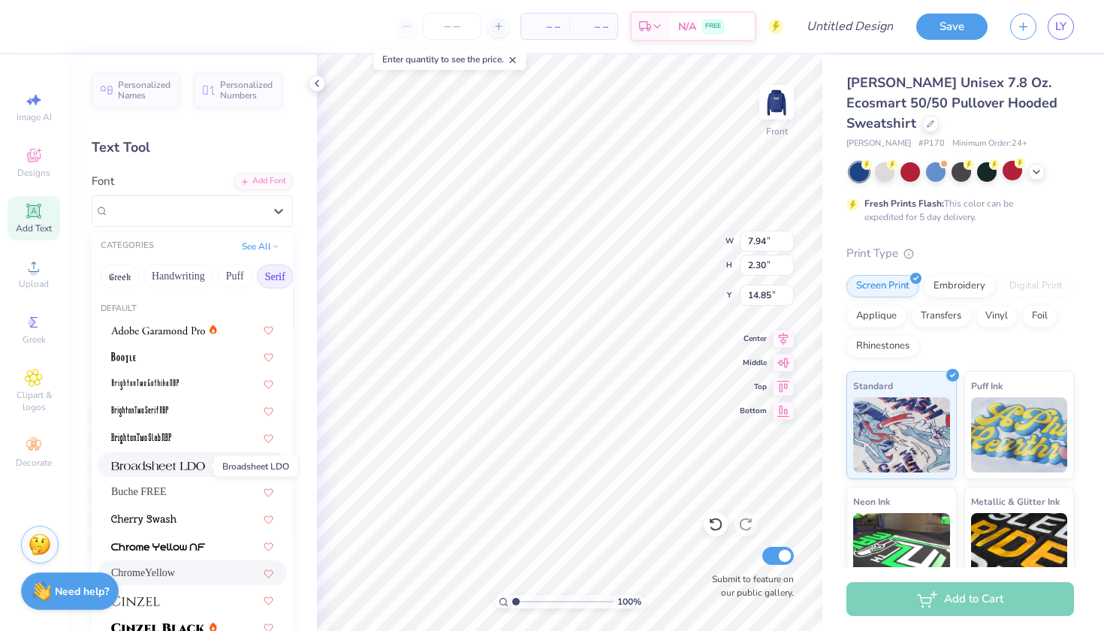
click at [164, 460] on span at bounding box center [158, 465] width 94 height 16
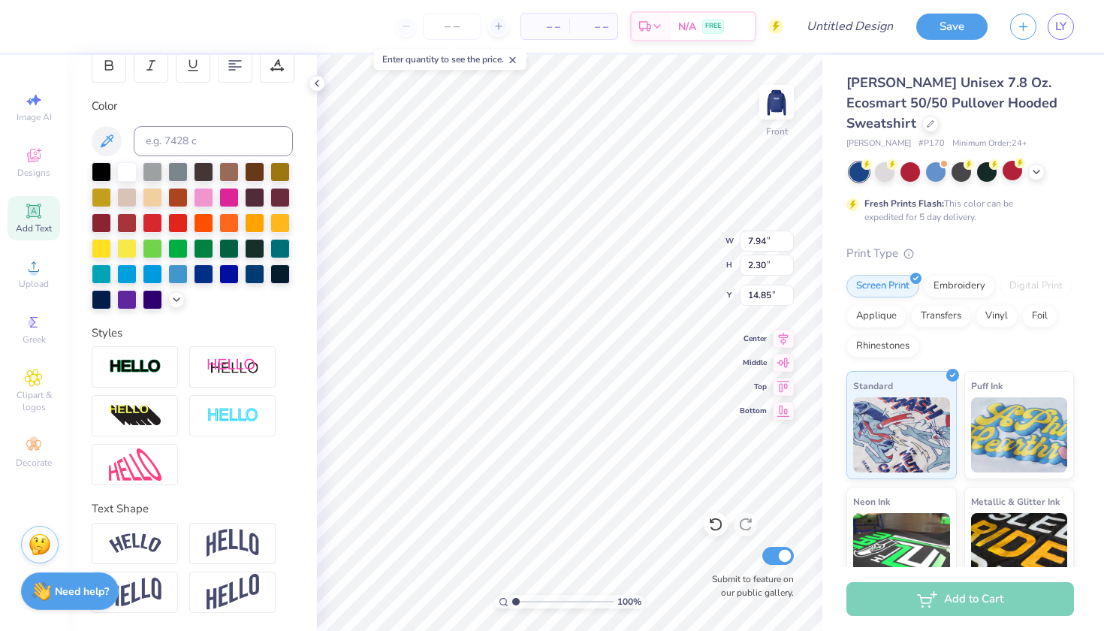
scroll to position [243, 0]
click at [225, 591] on img at bounding box center [233, 592] width 53 height 37
type input "9.46"
click at [138, 589] on img at bounding box center [135, 592] width 53 height 29
type input "5.91"
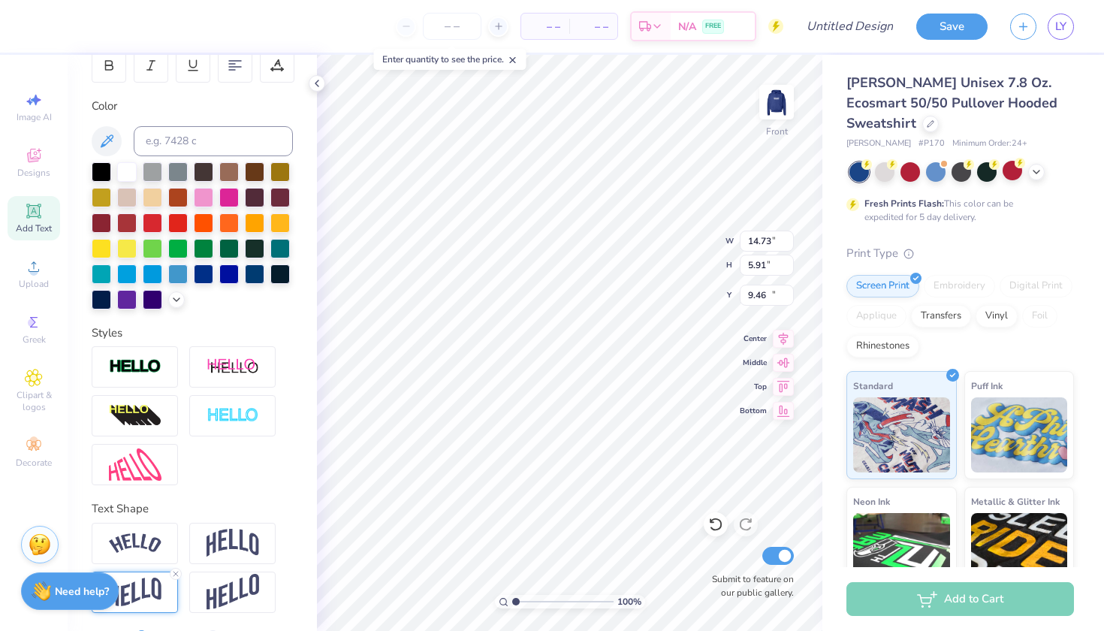
type input "10.46"
click at [141, 541] on img at bounding box center [135, 543] width 53 height 20
type input "4.25"
type input "11.28"
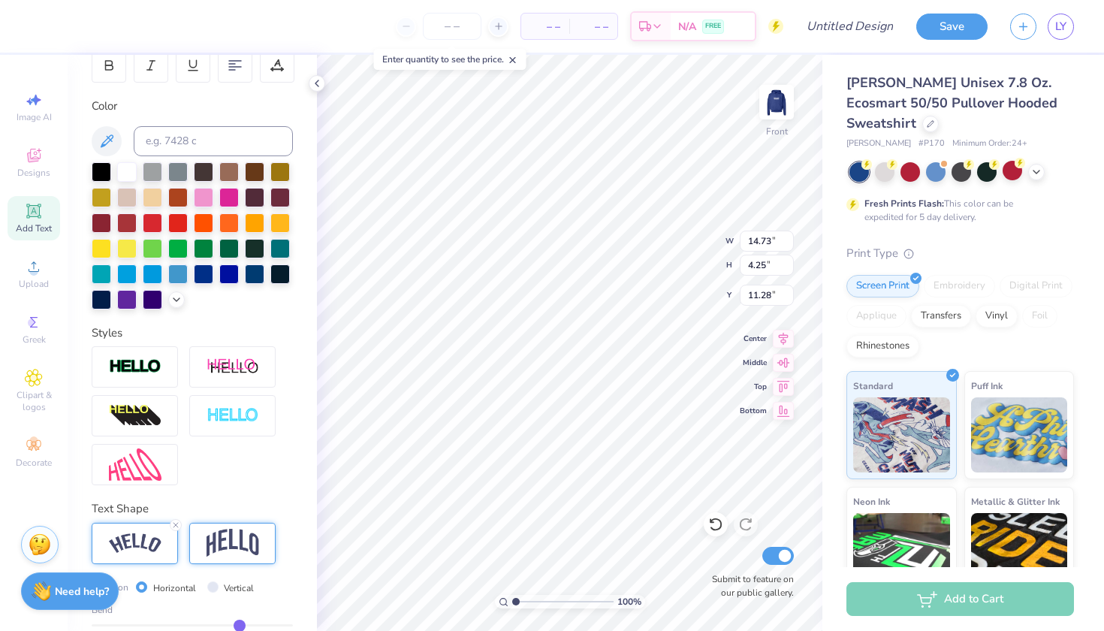
click at [241, 527] on div at bounding box center [232, 543] width 86 height 41
type input "10.77"
type input "4.78"
type input "11.02"
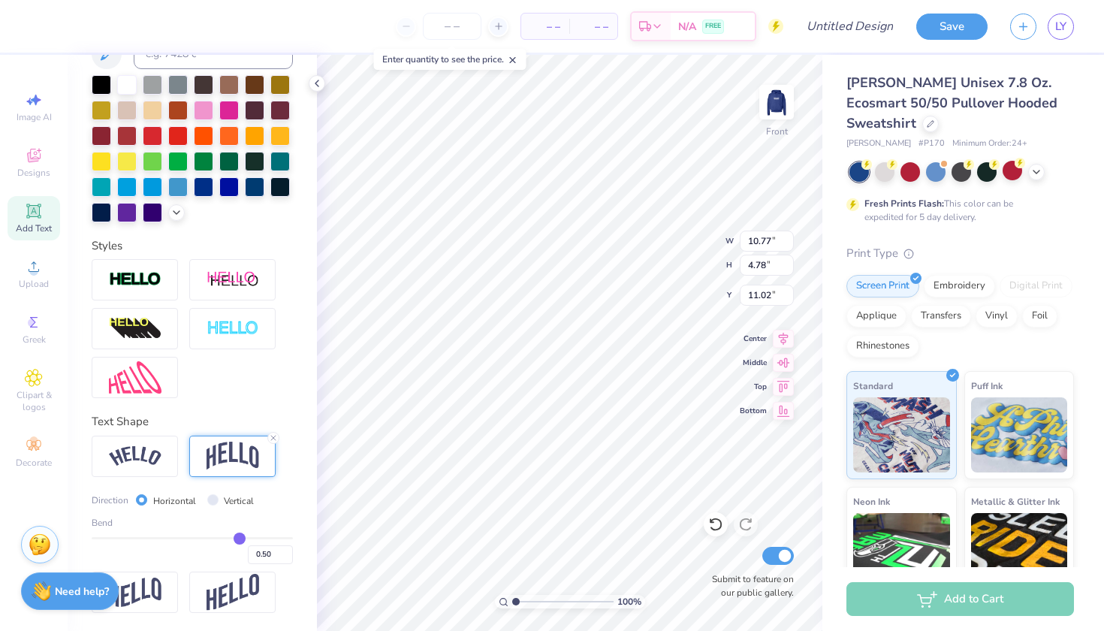
scroll to position [330, 0]
click at [217, 590] on img at bounding box center [233, 592] width 53 height 37
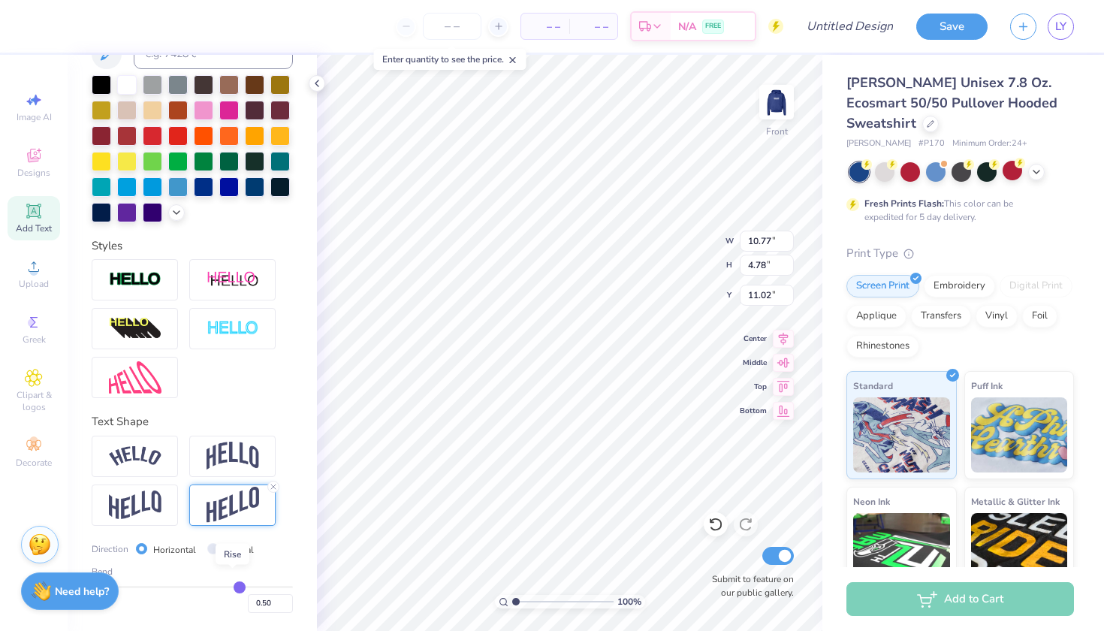
type input "5.77"
type input "10.52"
type input "0.47"
type input "0.46"
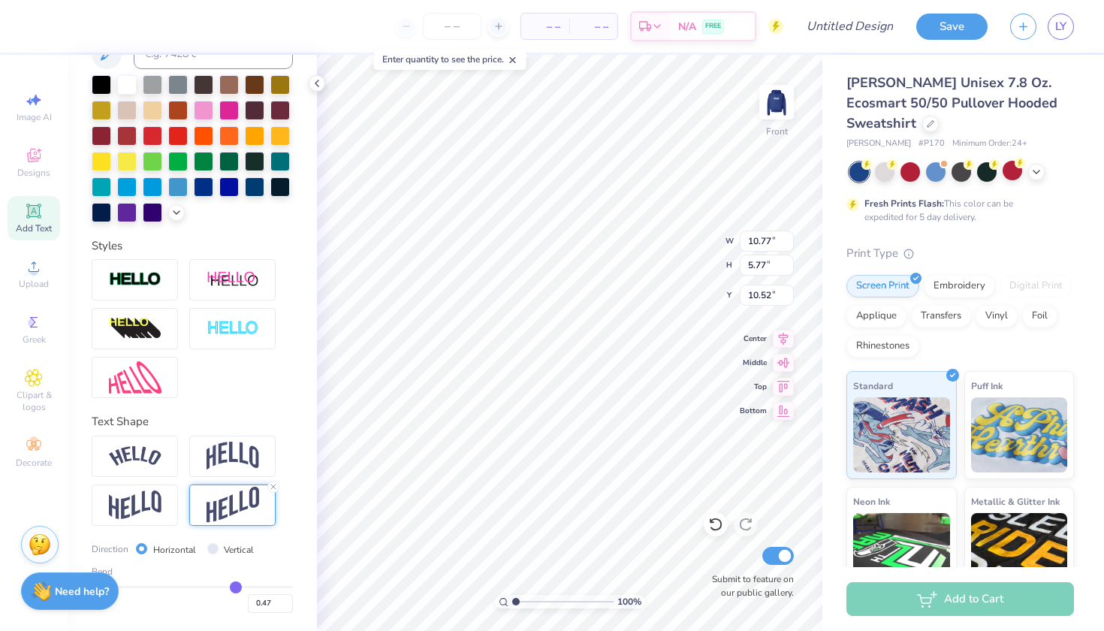
type input "0.46"
type input "0.44"
type input "0.43"
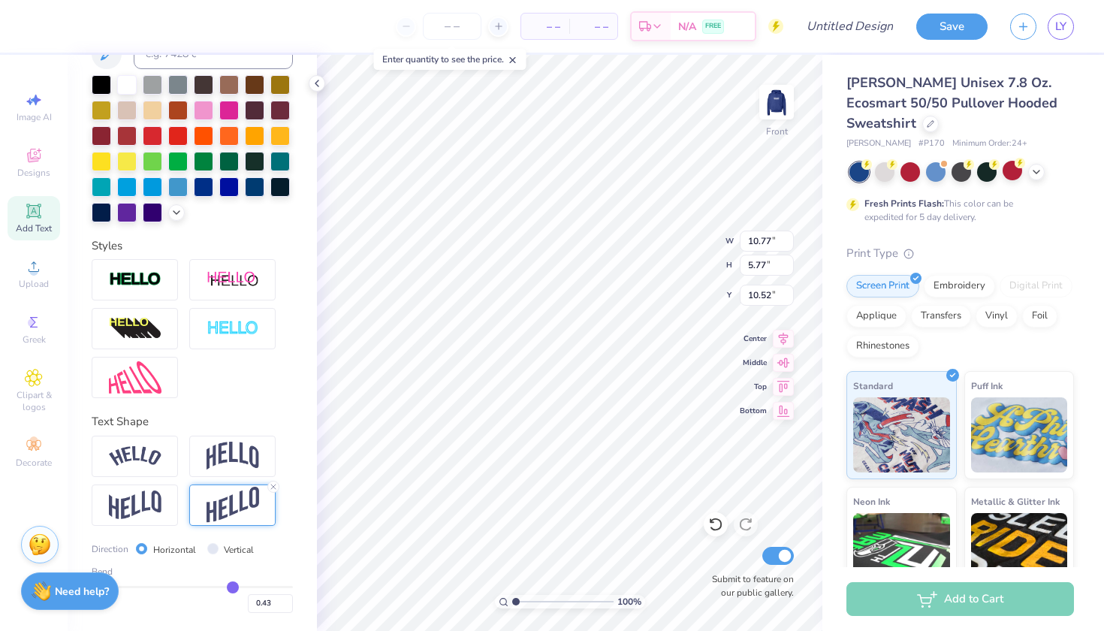
type input "0.41"
type input "0.4"
type input "0.40"
type input "0.39"
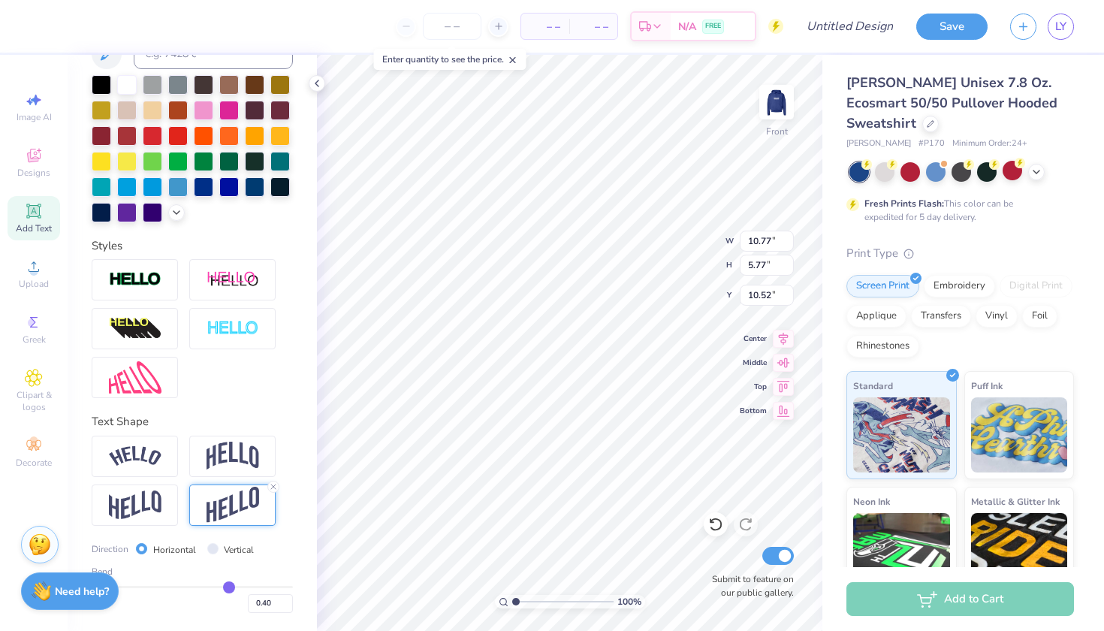
type input "0.39"
type input "0.38"
type input "0.37"
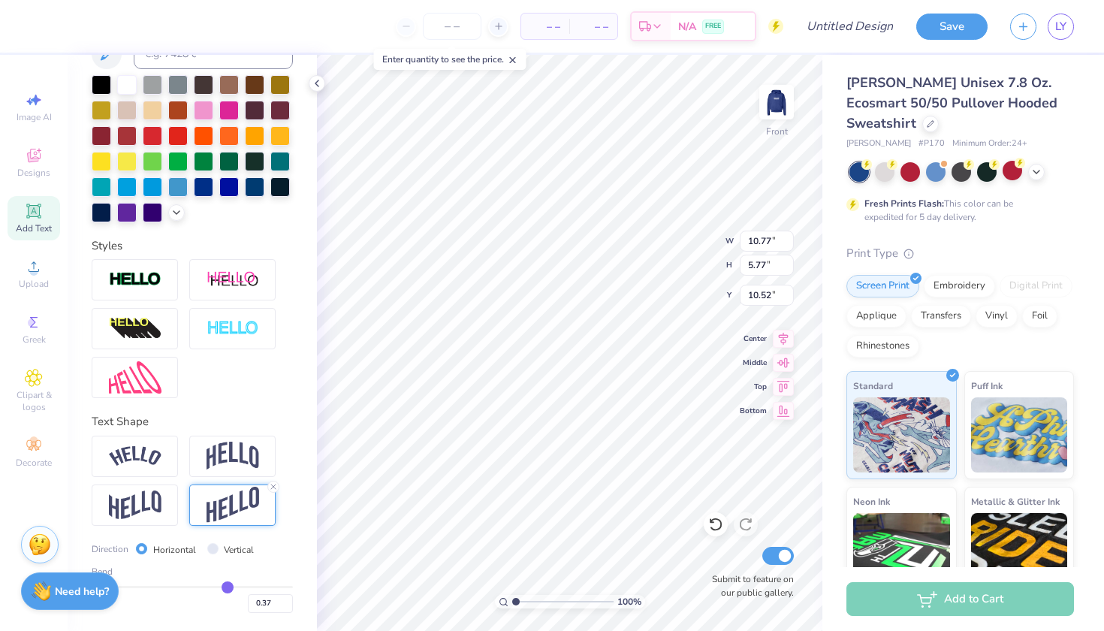
type input "0.36"
type input "0.35"
type input "0.34"
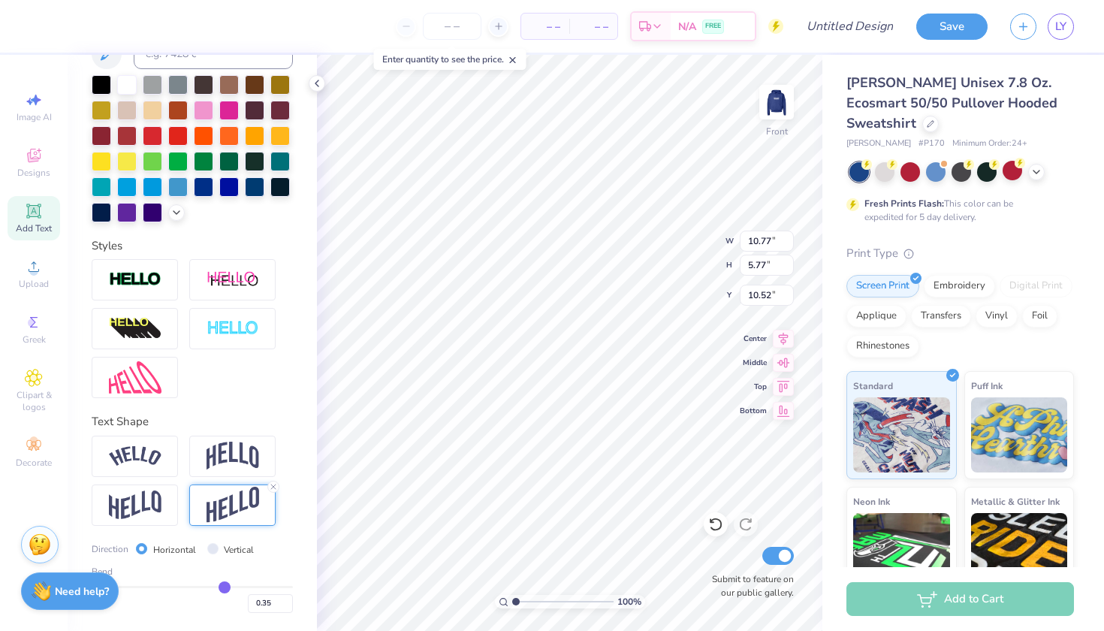
type input "0.34"
type input "0.33"
type input "0.32"
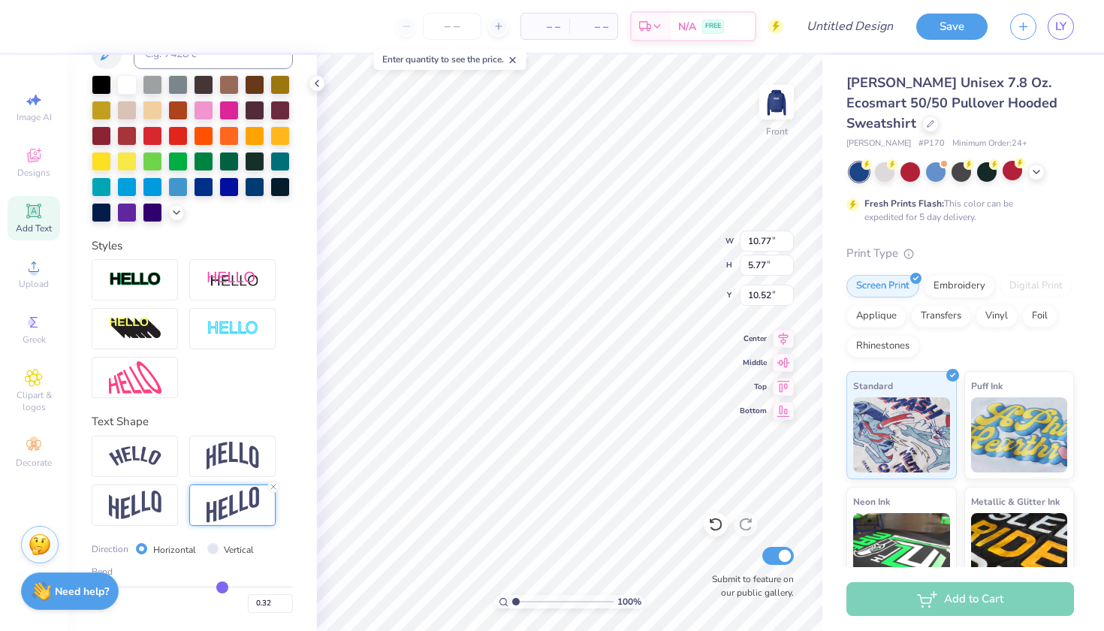
type input "0.31"
type input "0.3"
type input "0.30"
type input "0.29"
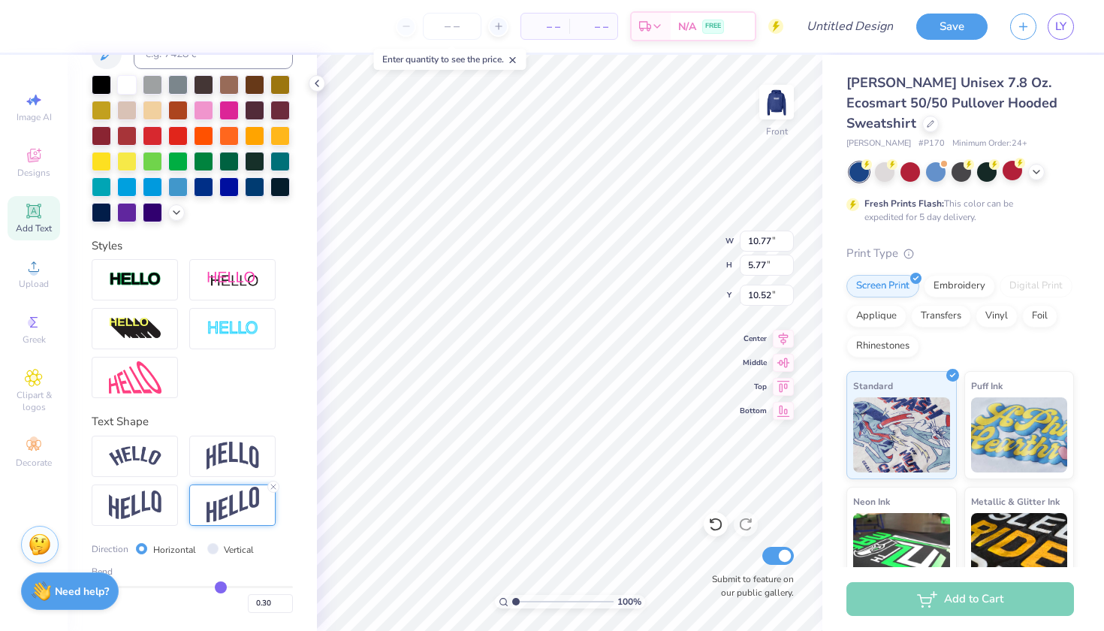
type input "0.29"
type input "0.28"
type input "0.27"
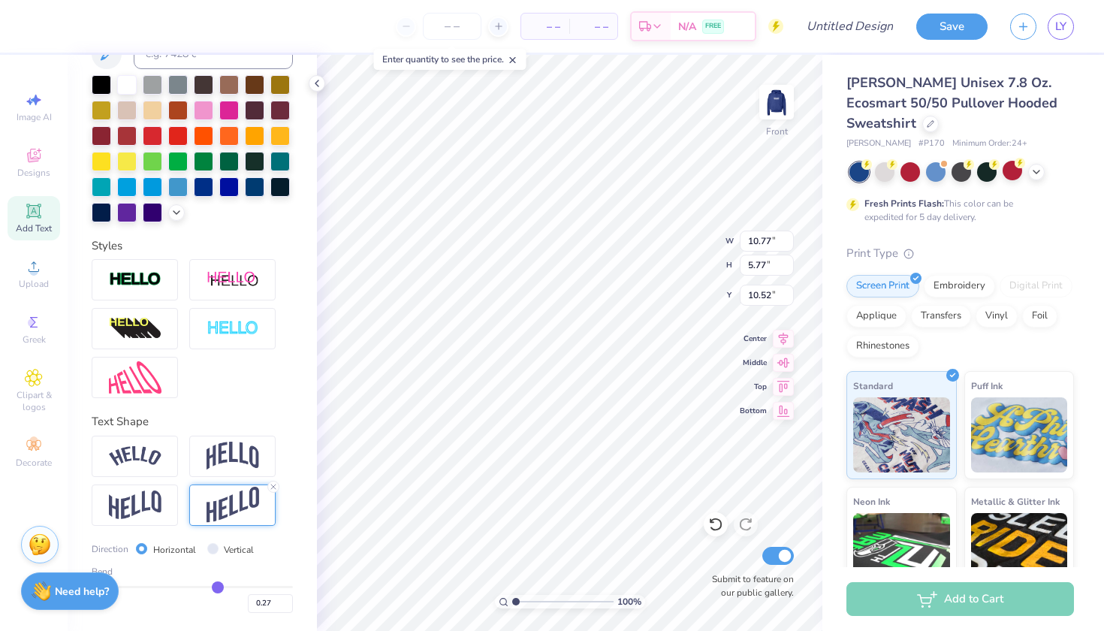
type input "0.25"
type input "0.24"
type input "0.22"
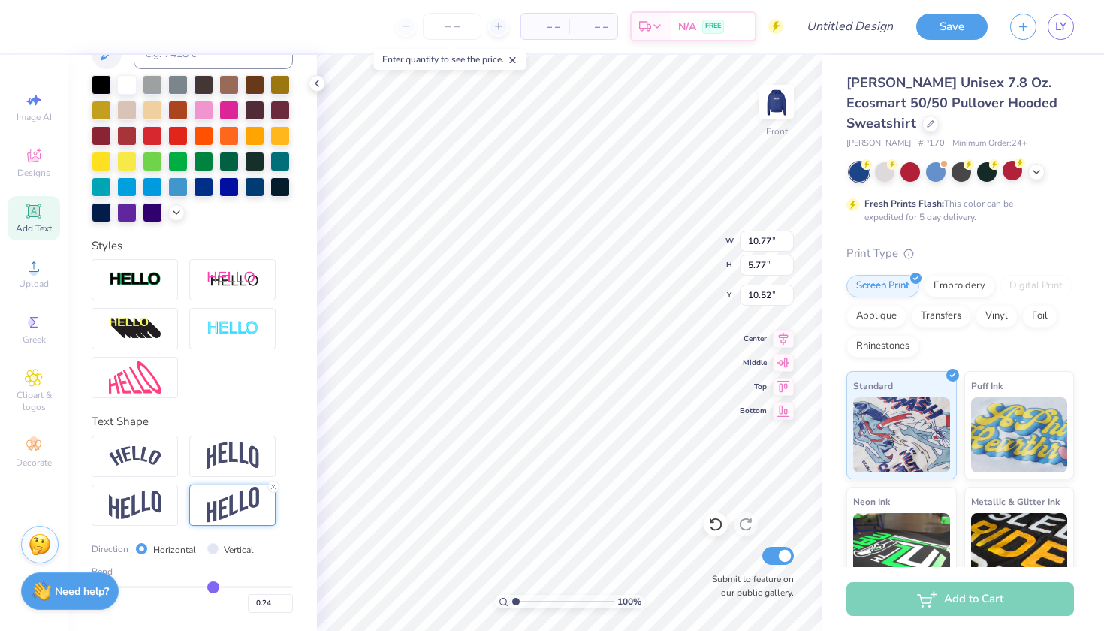
type input "0.22"
type input "0.21"
type input "0.19"
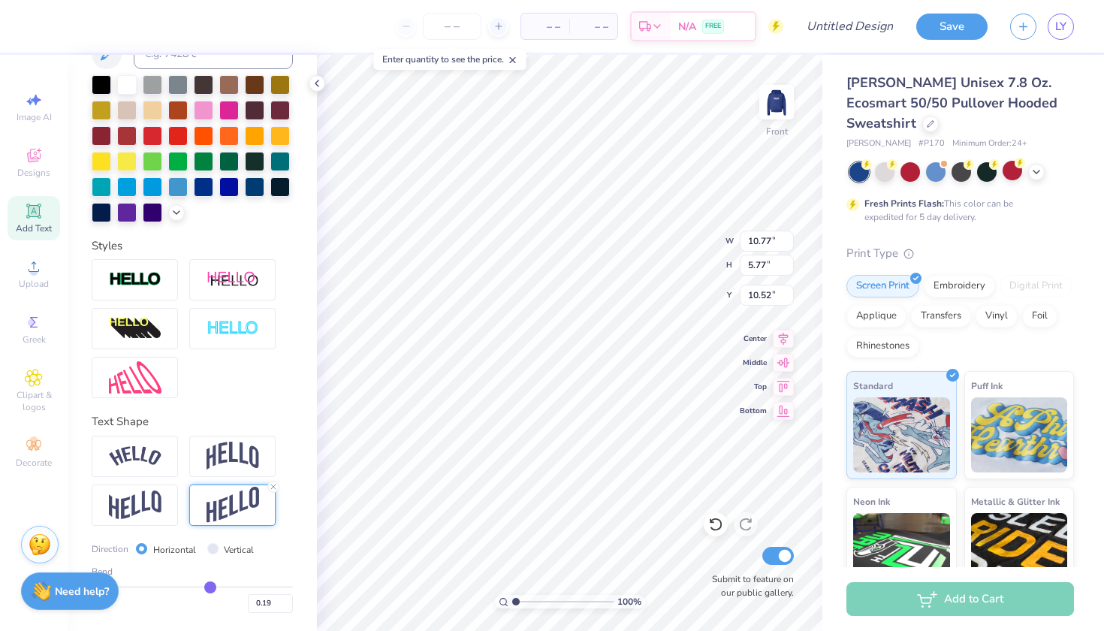
type input "0.17"
type input "0.16"
type input "0.14"
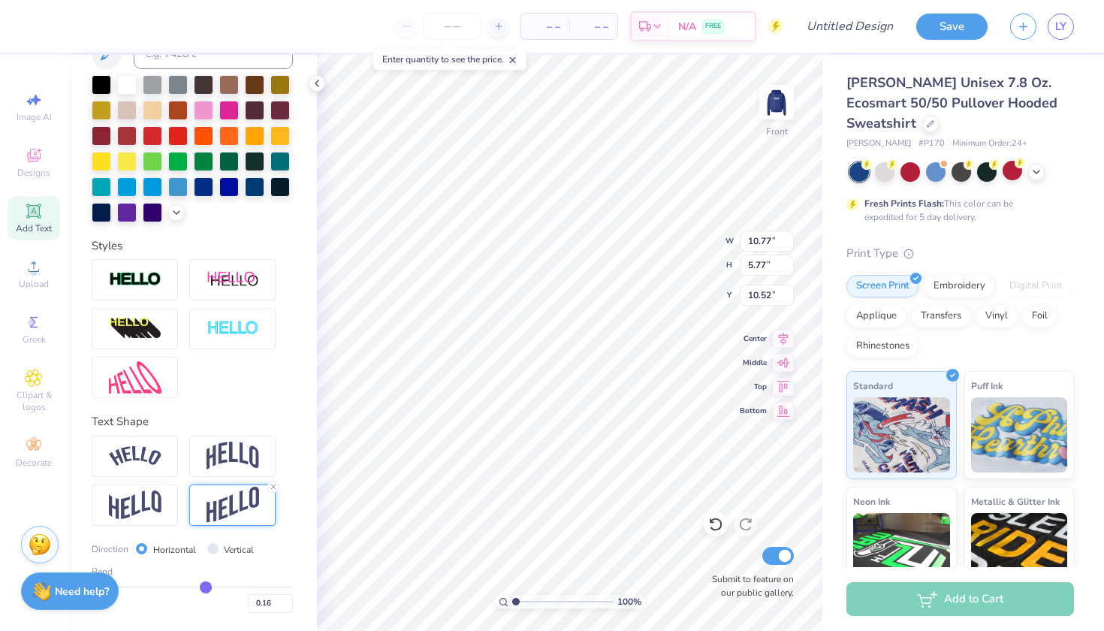
type input "0.14"
type input "0.13"
type input "0.12"
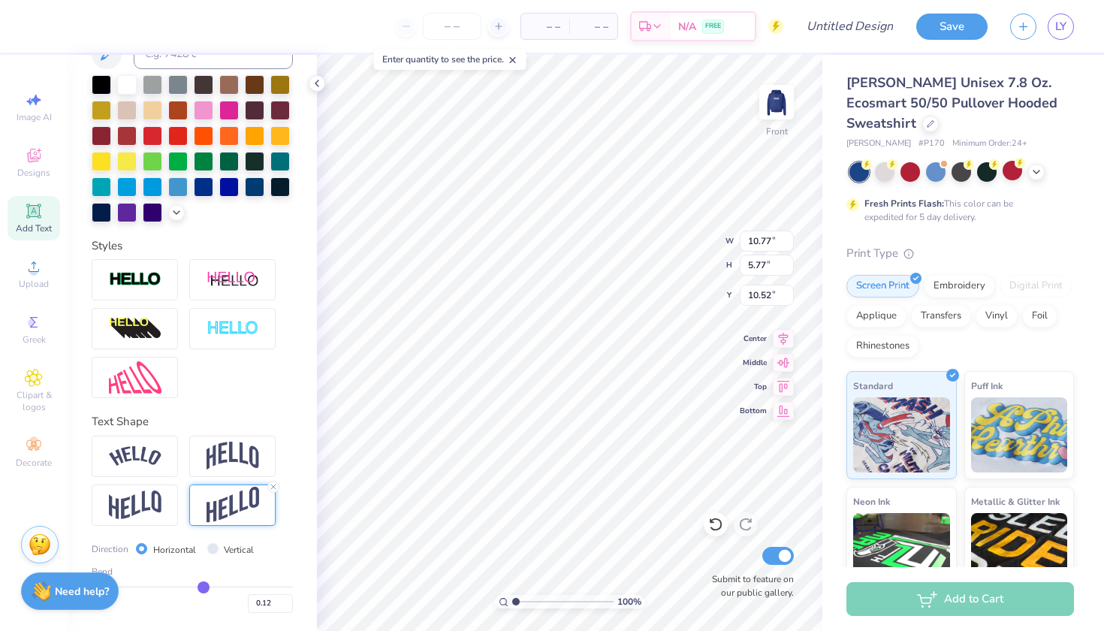
type input "0.11"
type input "0.1"
type input "0.10"
type input "0.09"
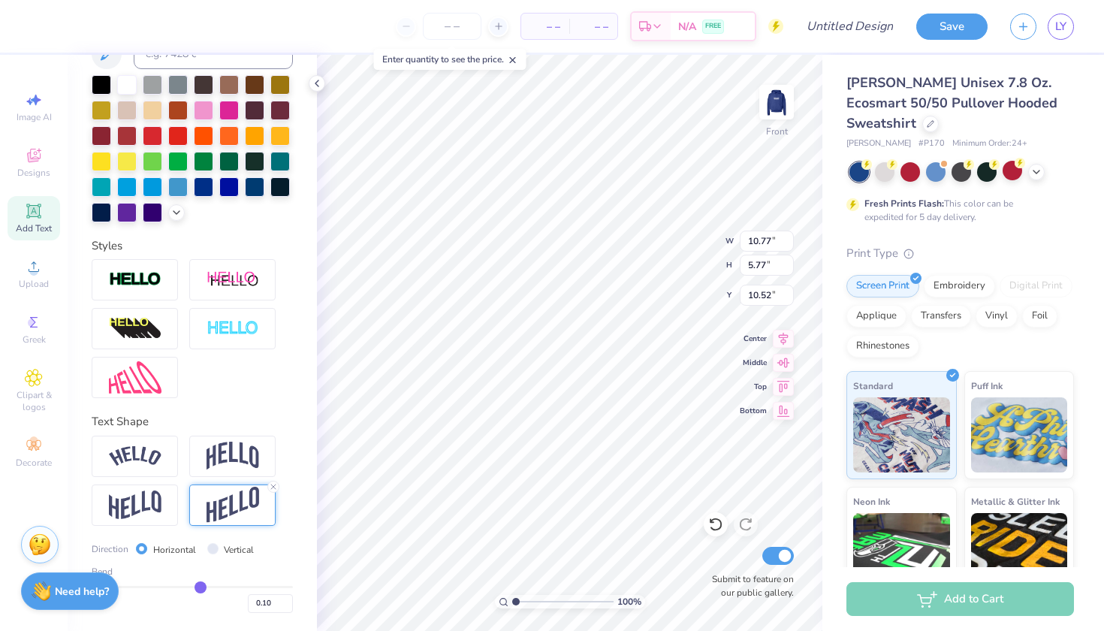
type input "0.09"
type input "0.08"
type input "0.07"
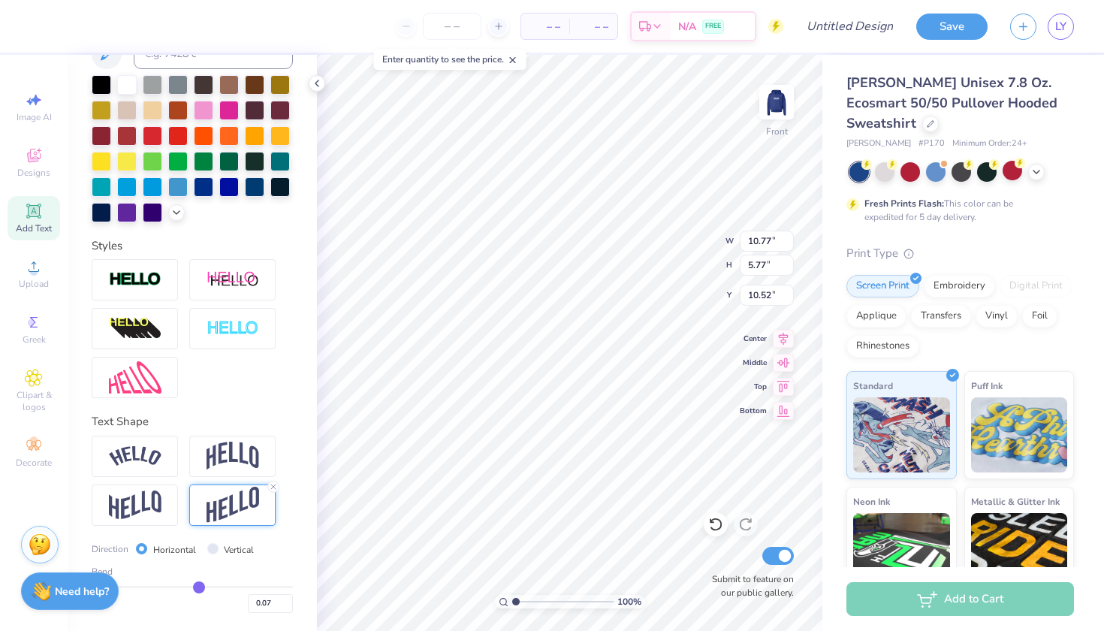
type input "0.06"
type input "0.05"
type input "0.04"
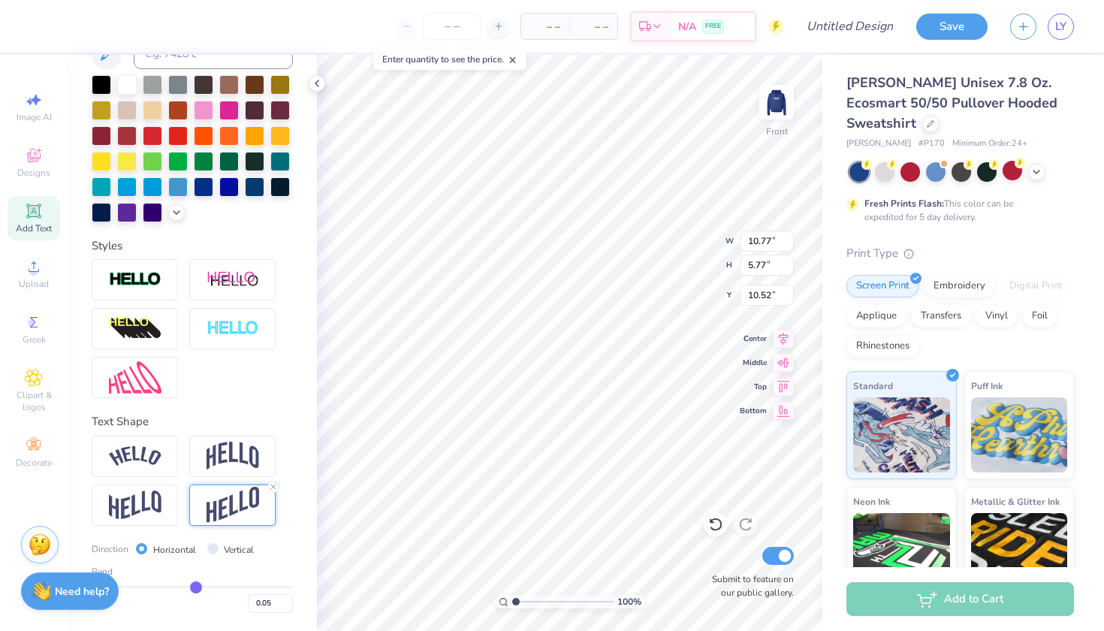
type input "0.04"
drag, startPoint x: 237, startPoint y: 584, endPoint x: 196, endPoint y: 587, distance: 40.7
type input "0.04"
click at [196, 587] on input "range" at bounding box center [192, 587] width 201 height 2
type input "3.13"
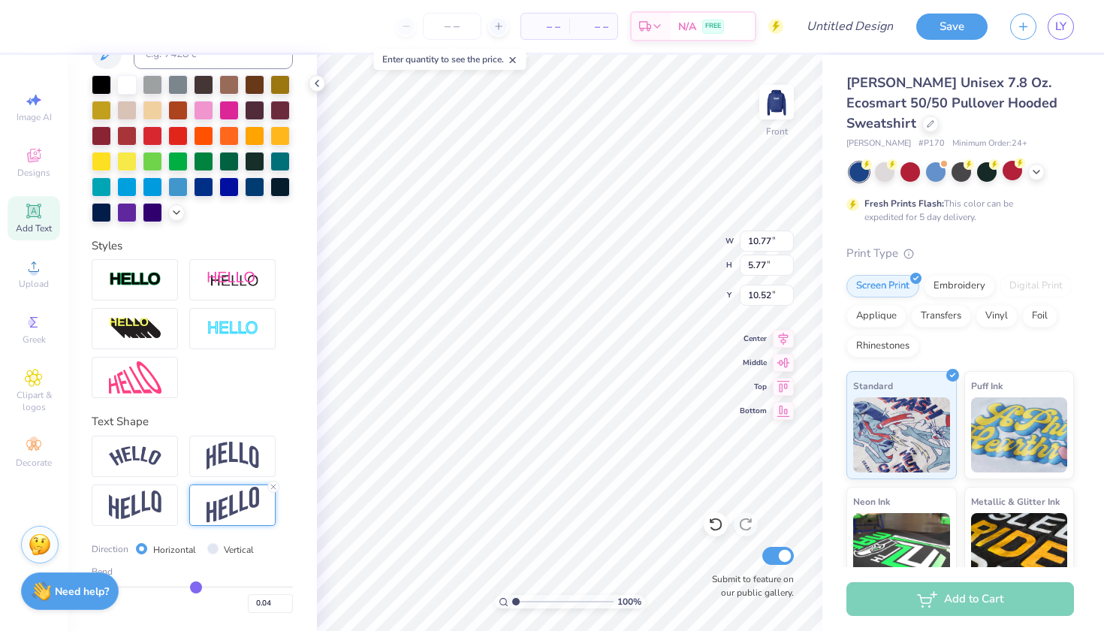
type input "11.84"
type input "0.05"
type input "0.06"
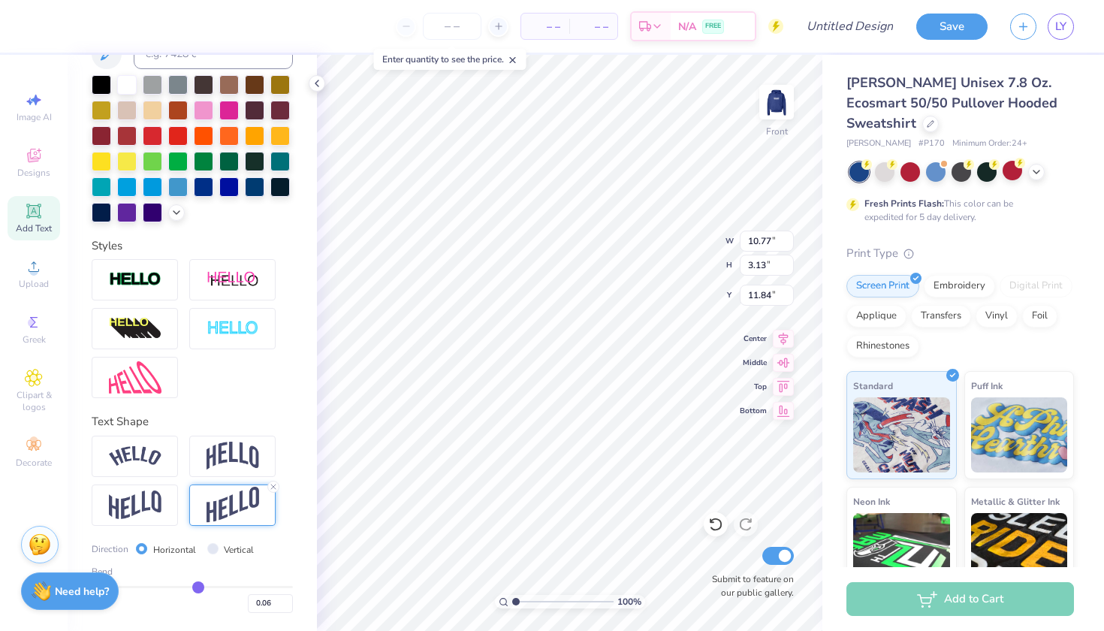
type input "0.07"
type input "0.08"
type input "0.09"
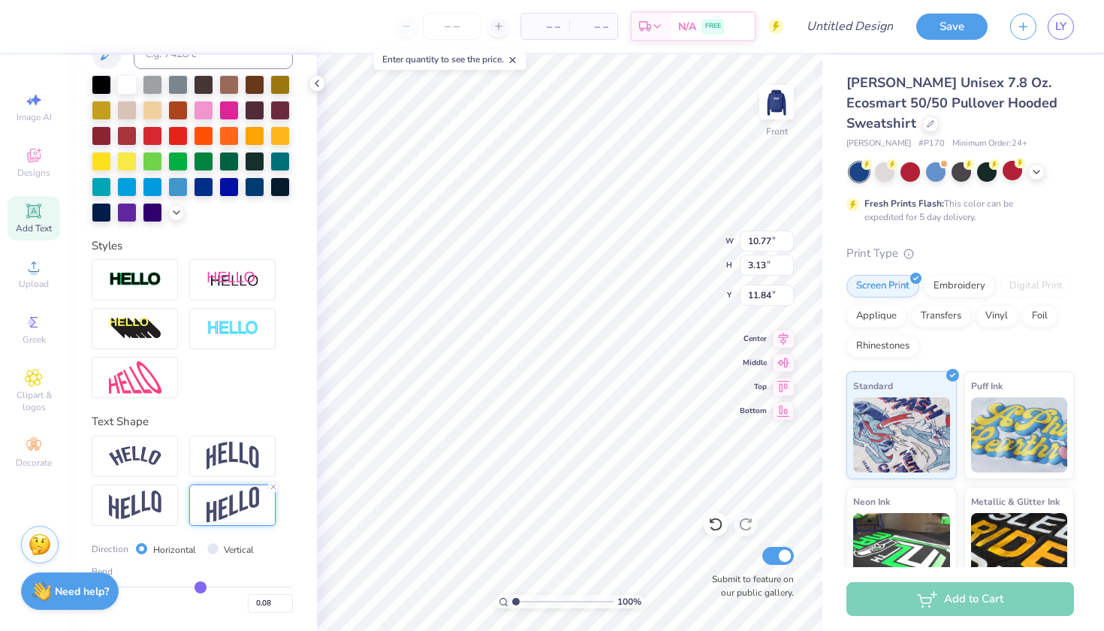
type input "0.09"
type input "0.1"
type input "0.10"
type input "0.11"
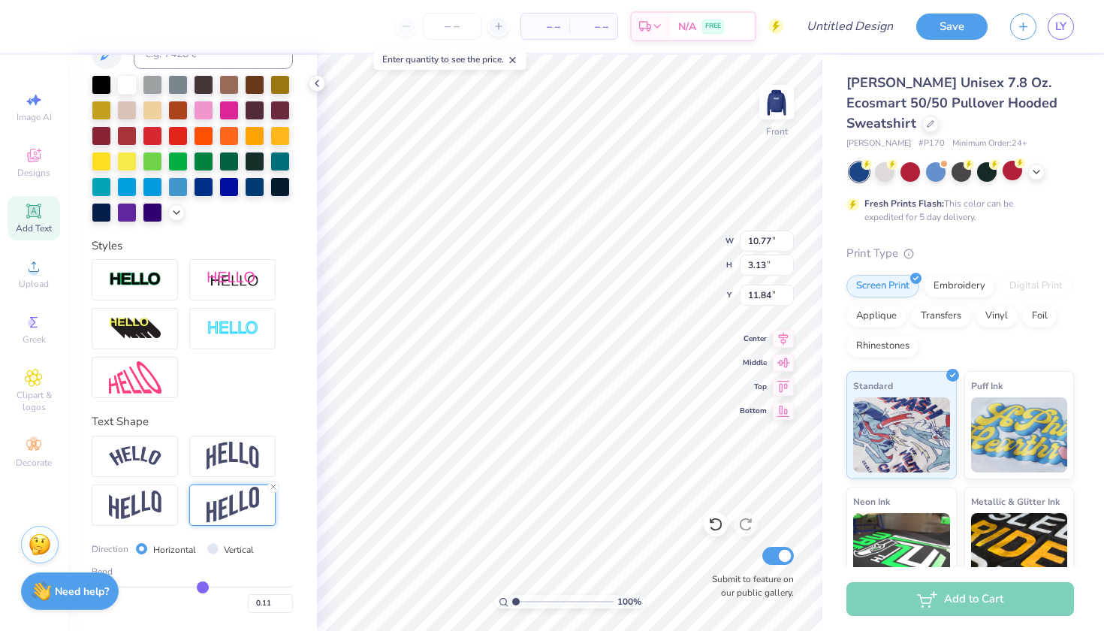
type input "0.12"
type input "0.13"
type input "0.14"
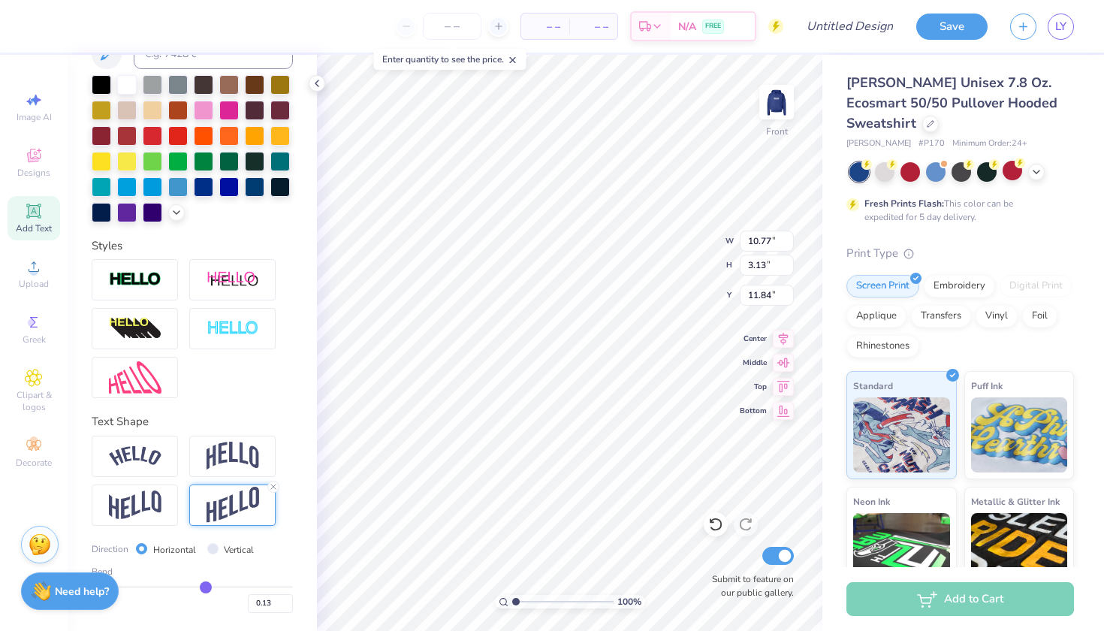
type input "0.14"
type input "0.15"
type input "0.17"
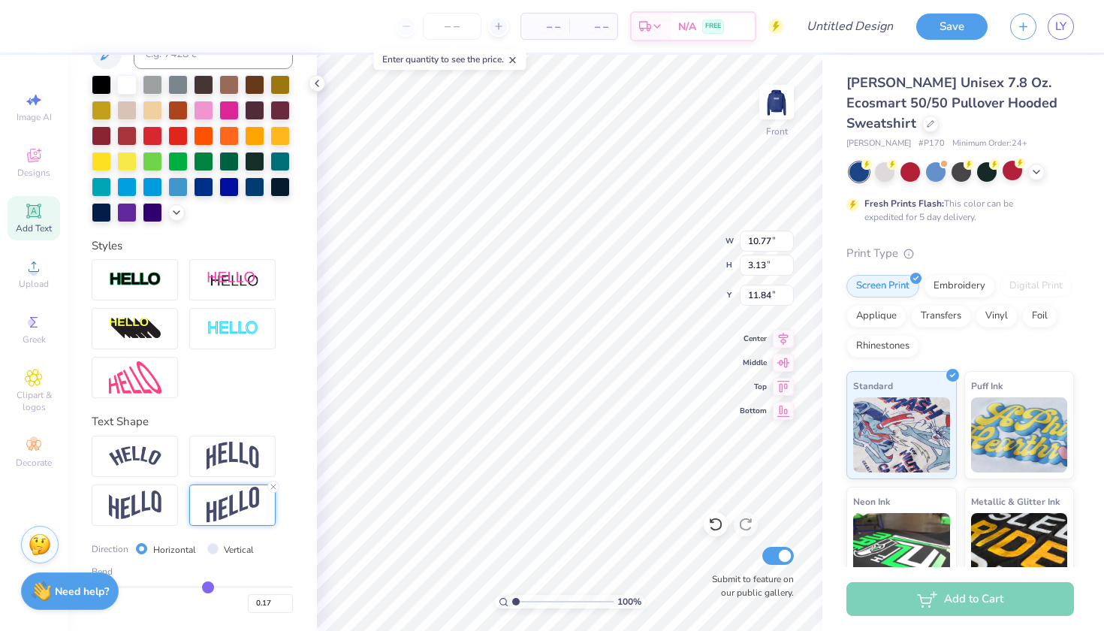
type input "0.18"
type input "0.2"
type input "0.20"
type input "0.21"
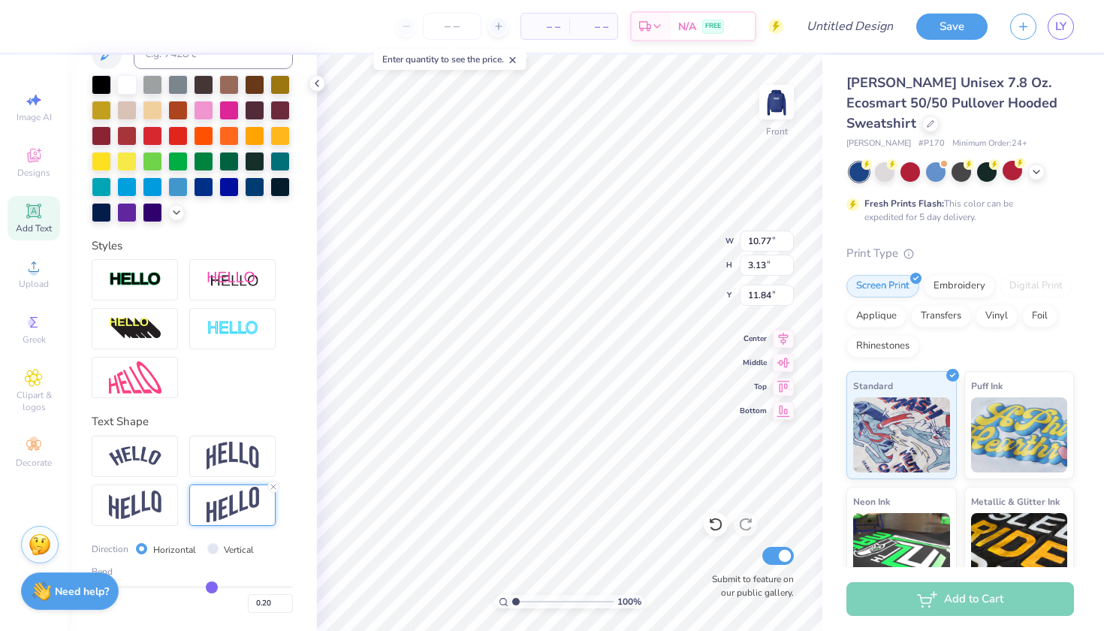
type input "0.21"
type input "0.23"
type input "0.24"
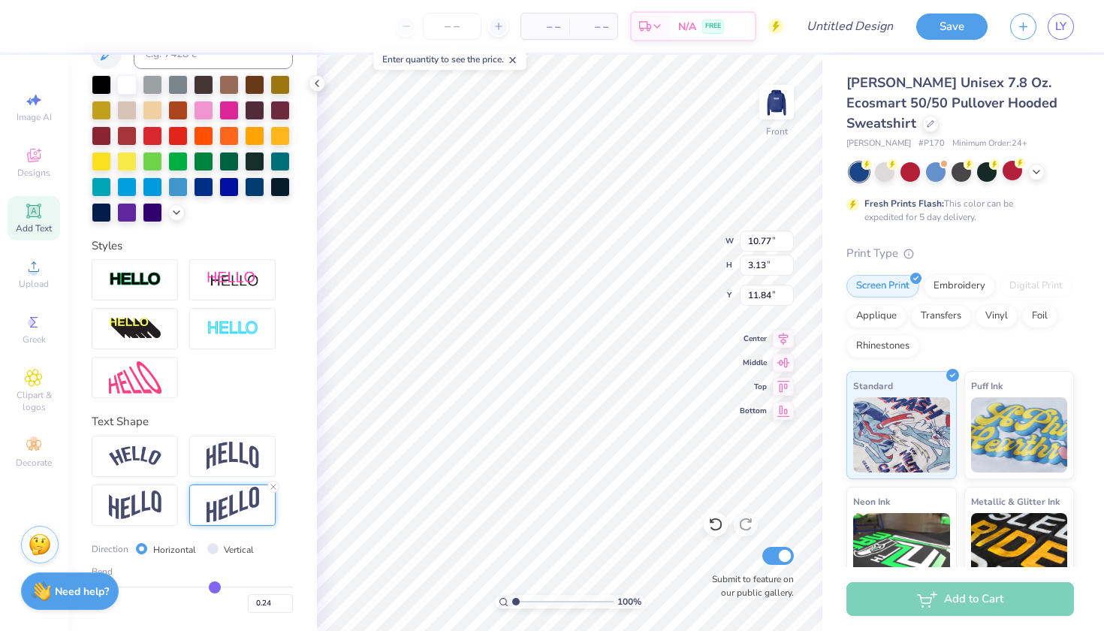
type input "0.25"
type input "0.27"
type input "0.29"
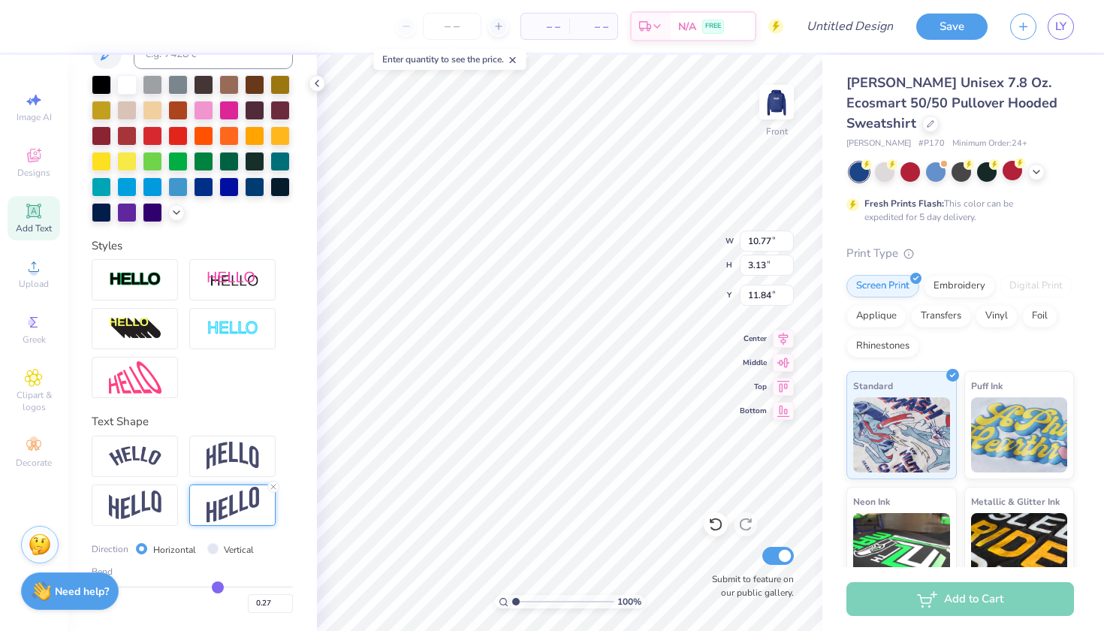
type input "0.29"
type input "0.3"
type input "0.30"
type input "0.31"
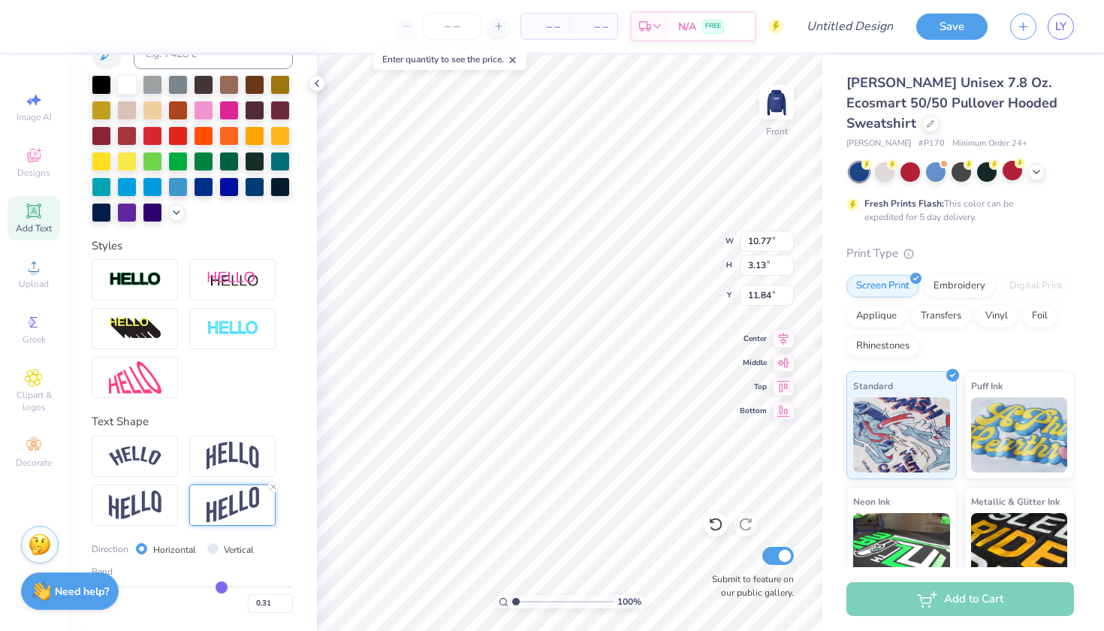
type input "0.33"
type input "0.34"
type input "0.35"
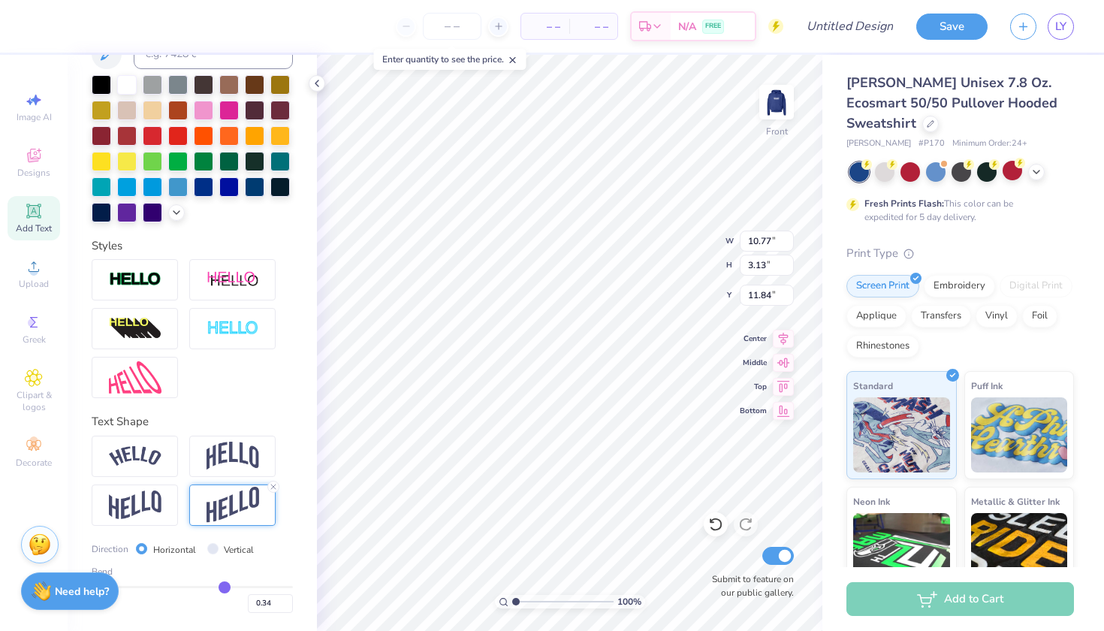
type input "0.35"
type input "0.36"
type input "0.37"
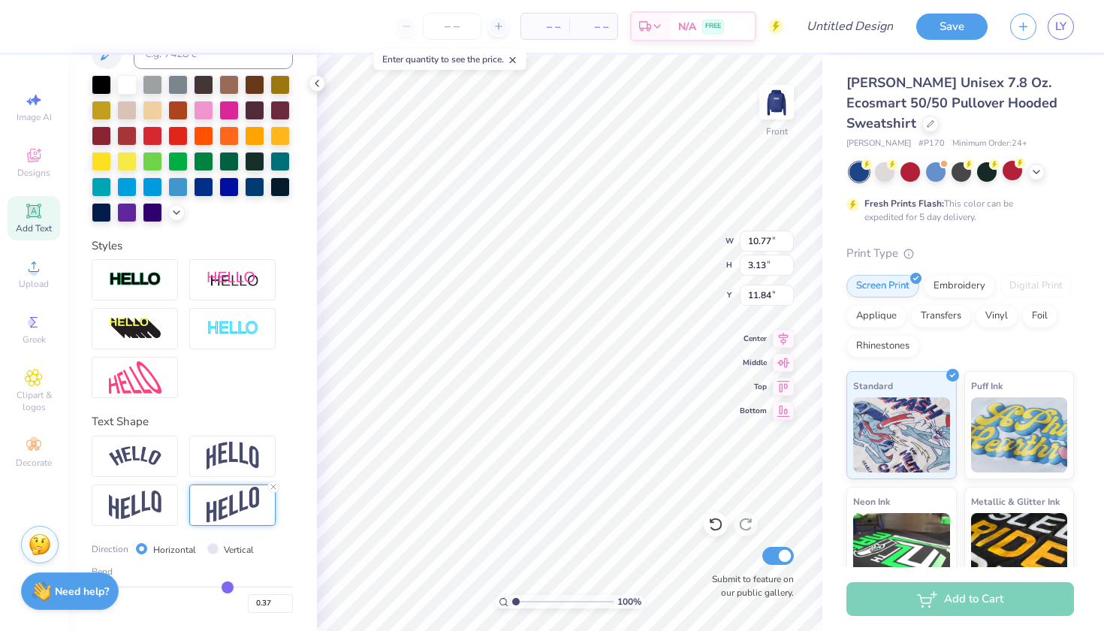
type input "0.38"
type input "0.39"
type input "0.4"
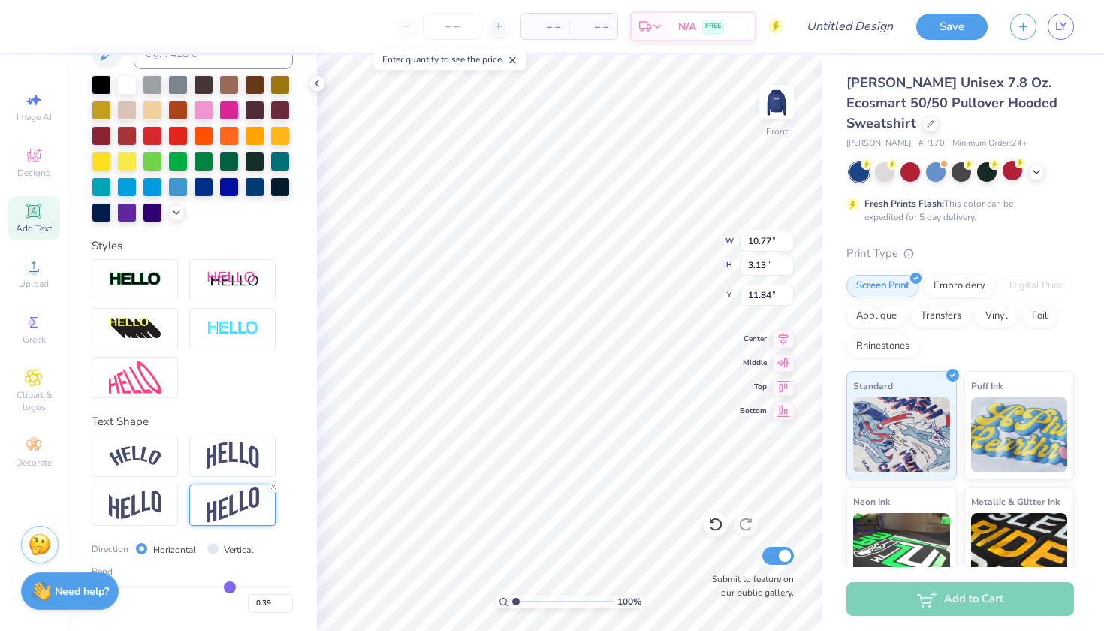
type input "0.40"
type input "0.41"
type input "0.42"
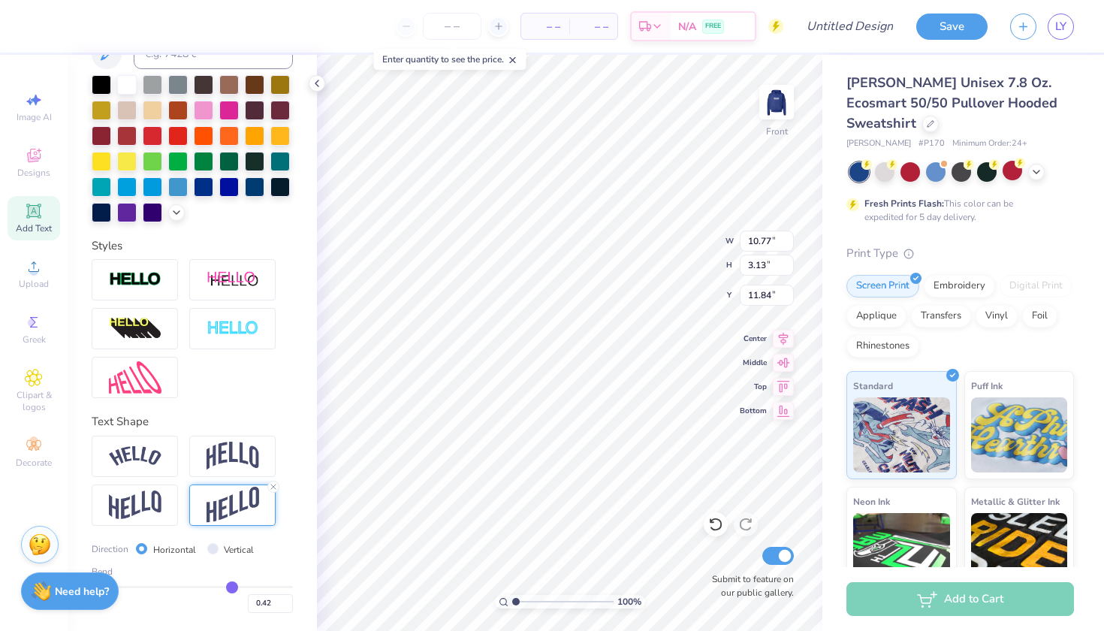
type input "0.43"
type input "0.44"
type input "0.45"
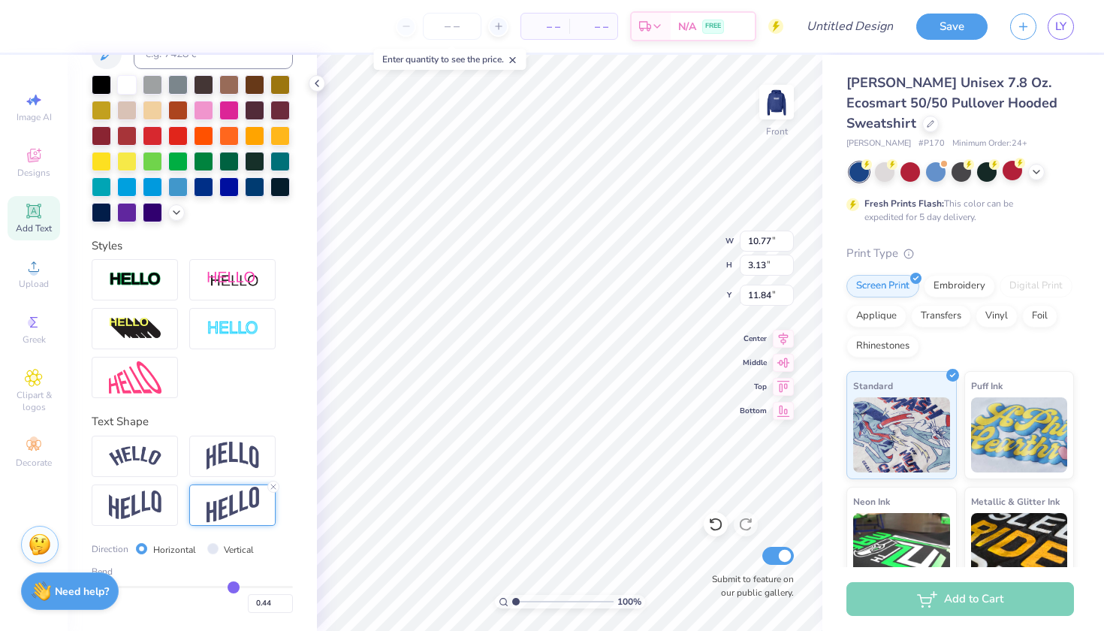
type input "0.45"
type input "0.46"
type input "0.47"
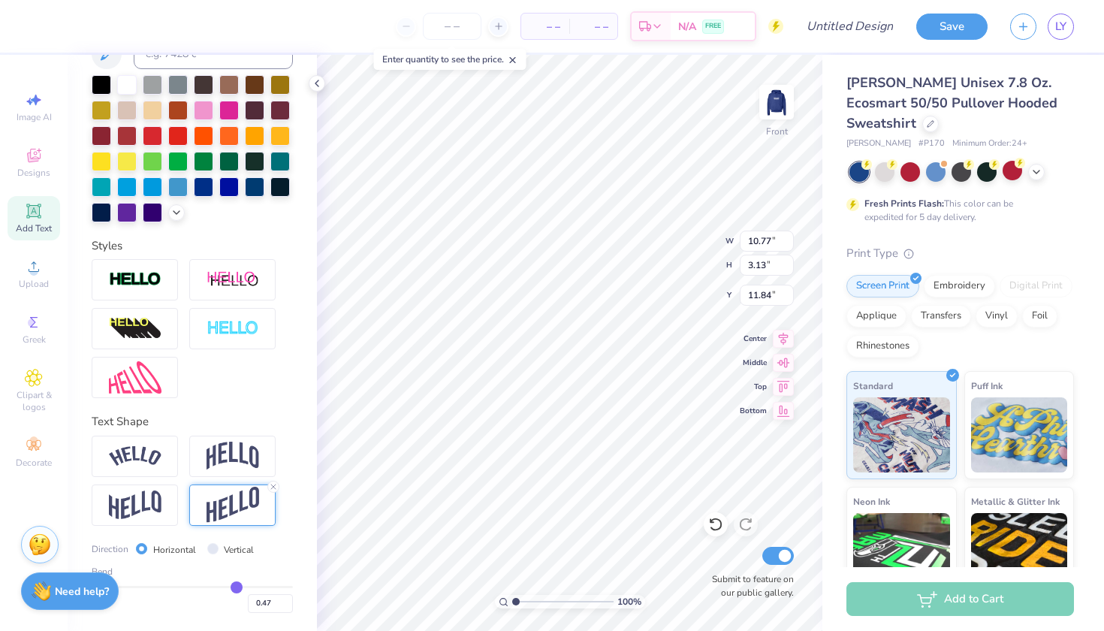
type input "0.48"
type input "0.49"
type input "0.5"
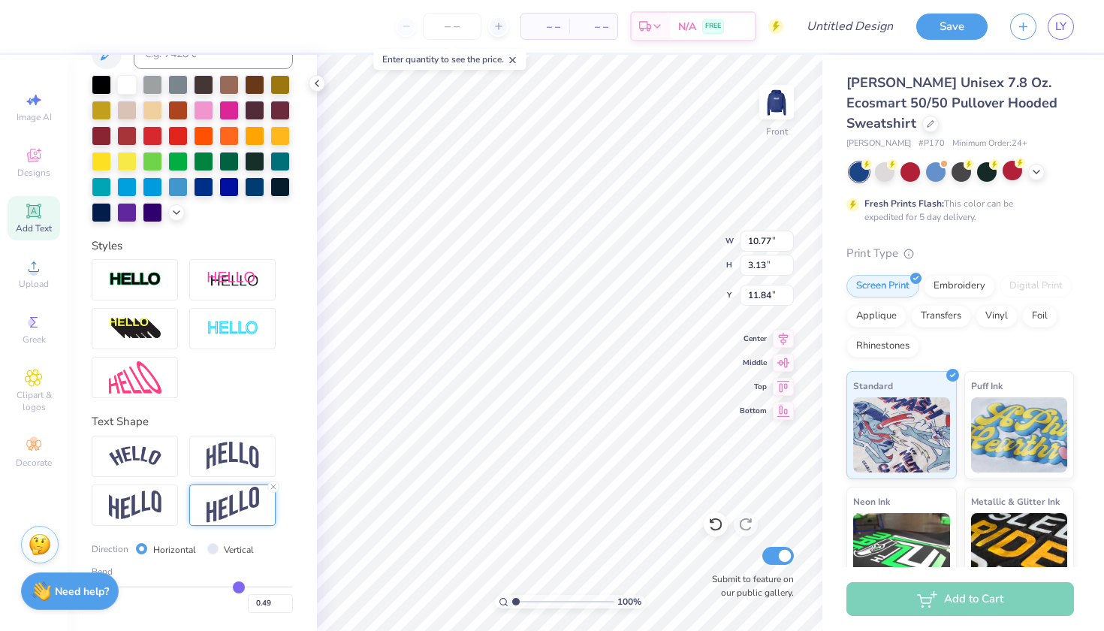
type input "0.50"
type input "0.51"
drag, startPoint x: 196, startPoint y: 585, endPoint x: 240, endPoint y: 581, distance: 44.5
type input "0.51"
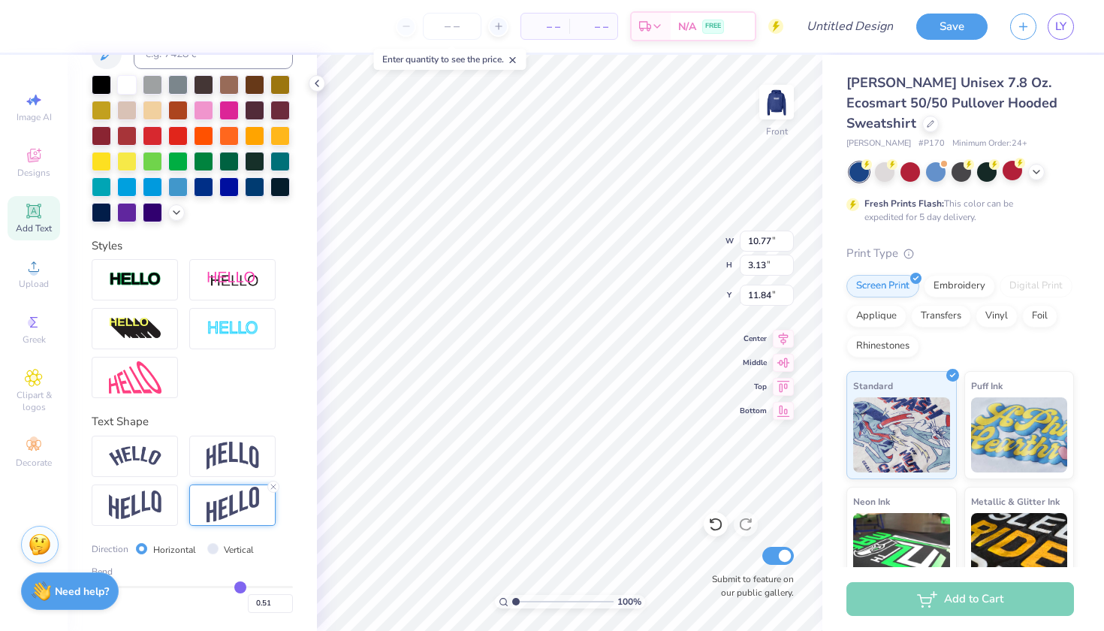
click at [240, 586] on input "range" at bounding box center [192, 587] width 201 height 2
type input "5.83"
type input "10.49"
type input "11.28"
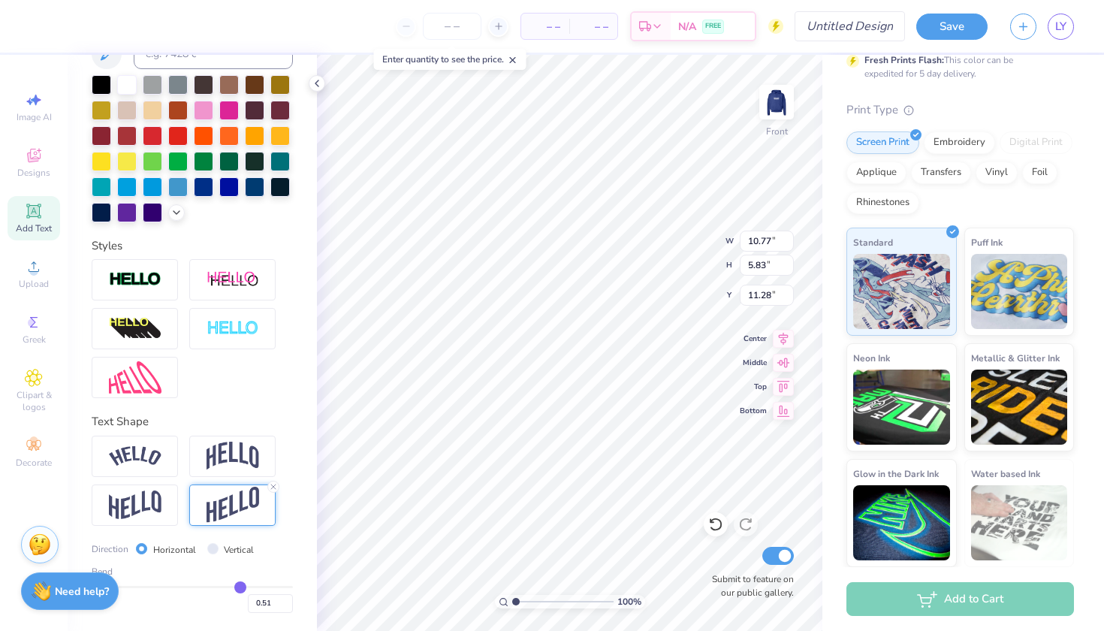
scroll to position [143, 0]
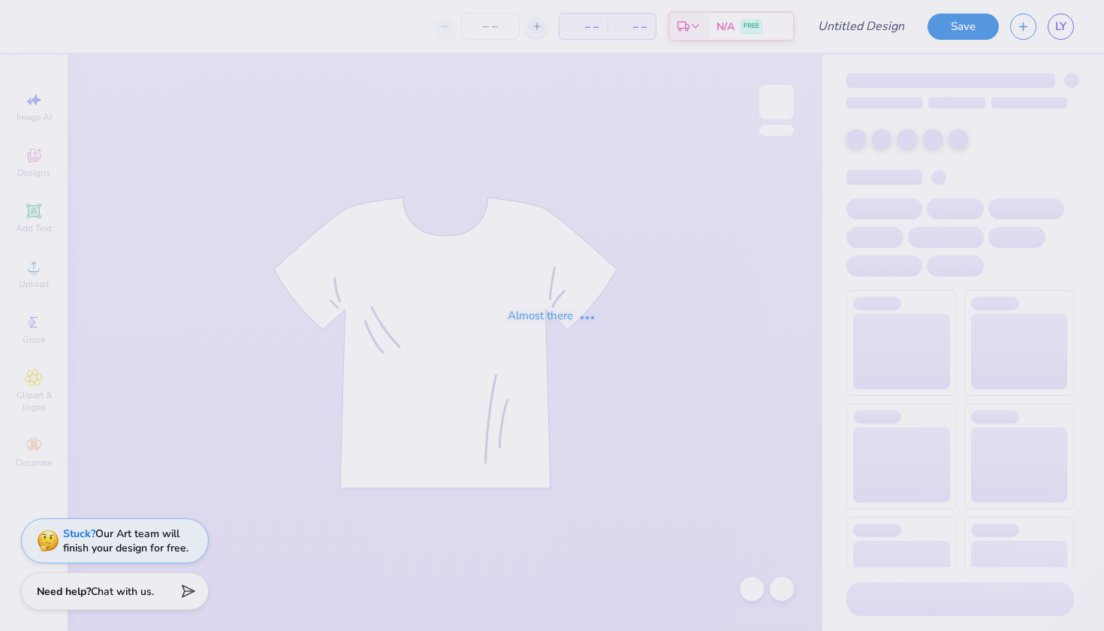
type input "updated hoodie"
type input "8"
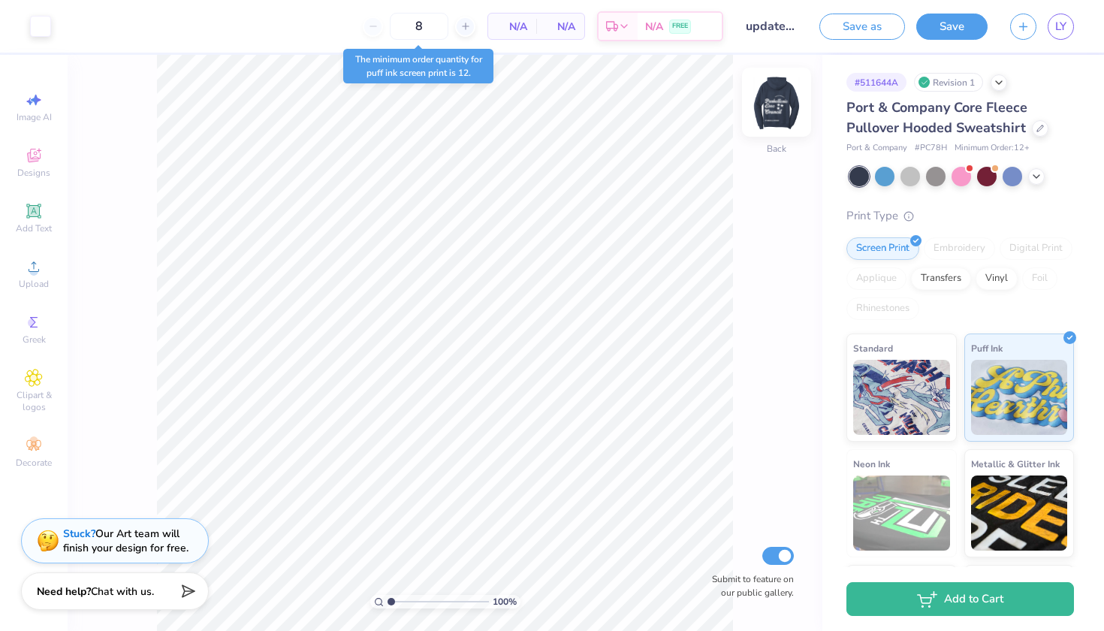
click at [774, 115] on img at bounding box center [777, 102] width 60 height 60
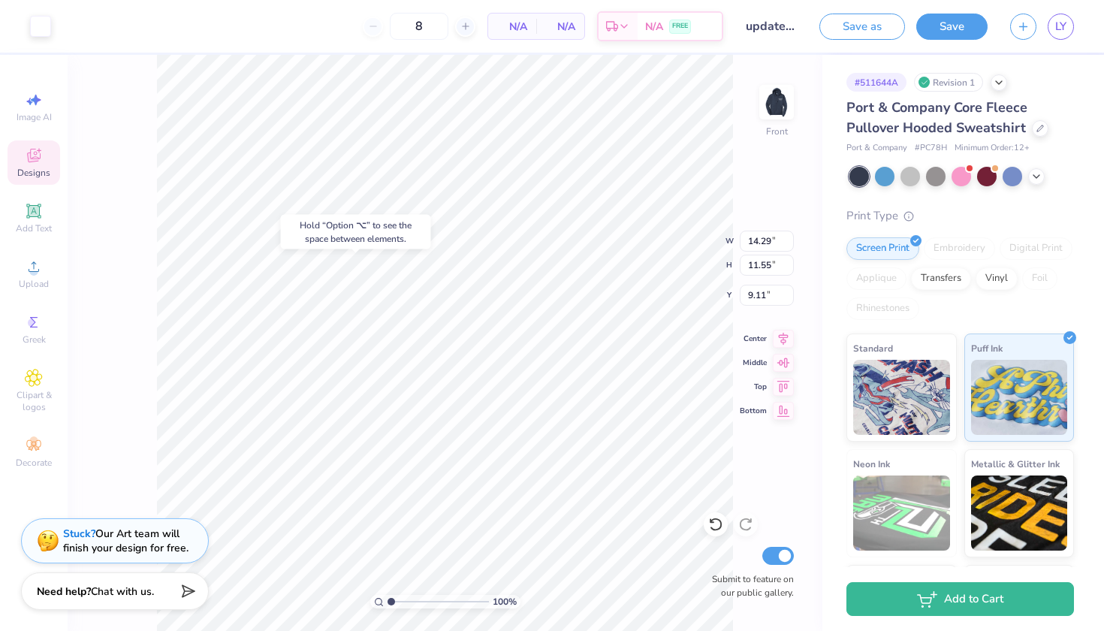
type input "8.54"
type input "8.64"
type input "0.69"
type input "24.28"
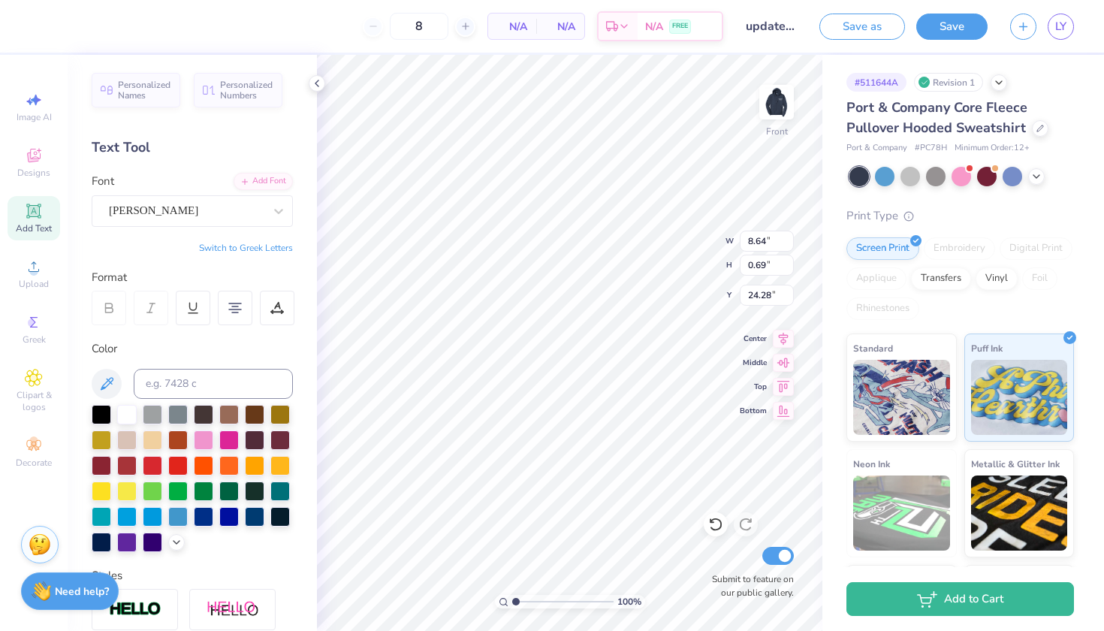
type input "21.38"
click at [36, 213] on icon at bounding box center [33, 211] width 14 height 14
type input "22.96"
type textarea "EST.1920"
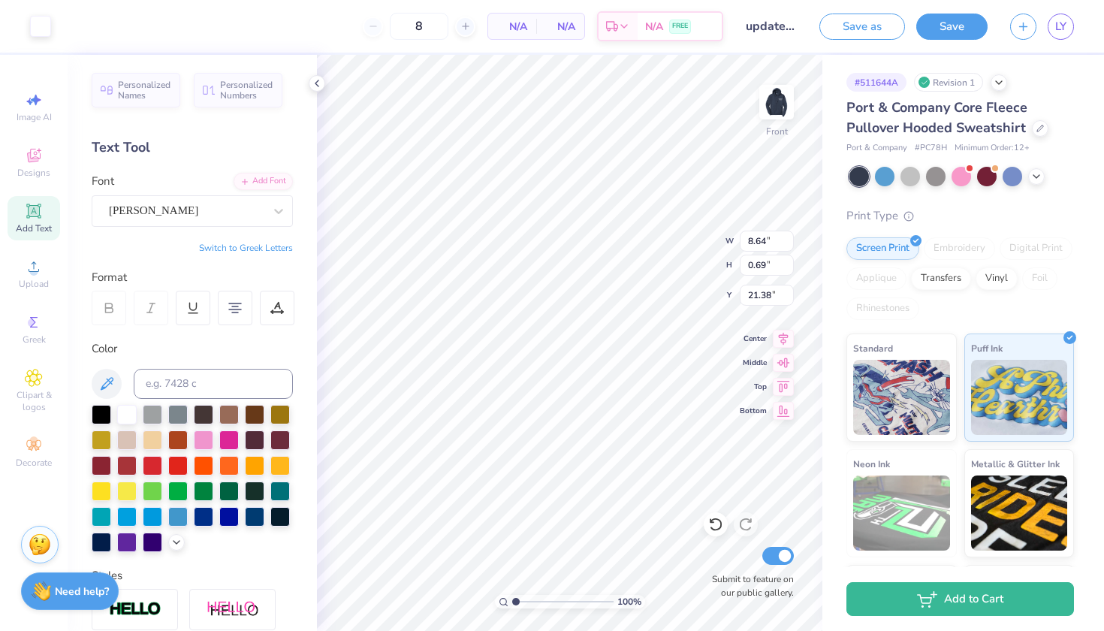
type input "21.42"
type input "12.00"
type input "2.06"
type input "22.92"
click at [121, 201] on div at bounding box center [186, 211] width 155 height 20
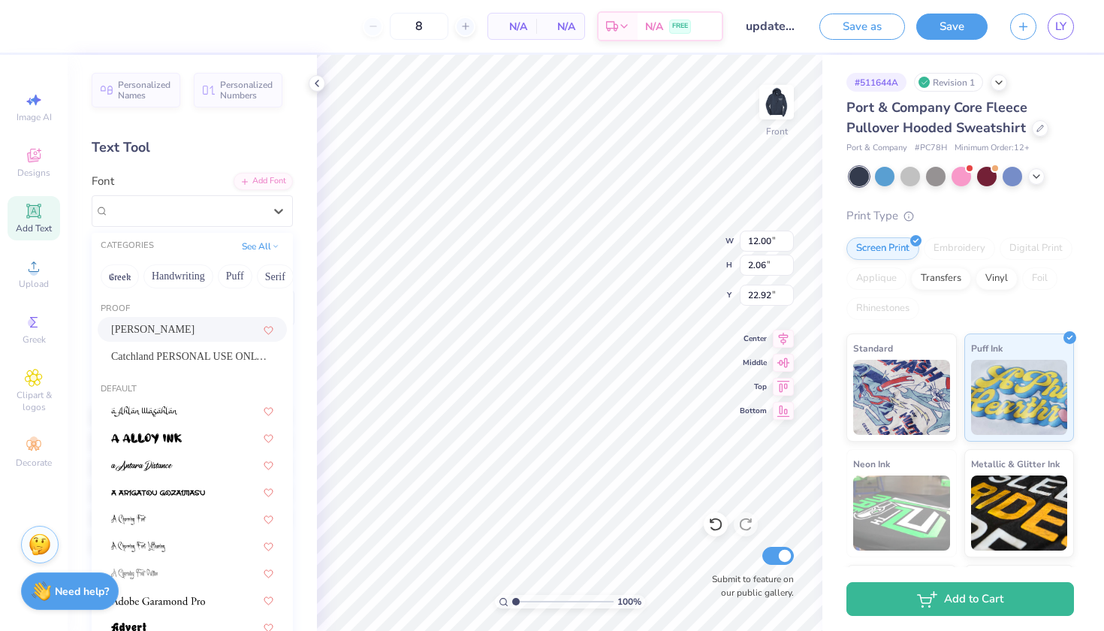
click at [152, 327] on div "[PERSON_NAME]" at bounding box center [192, 329] width 162 height 16
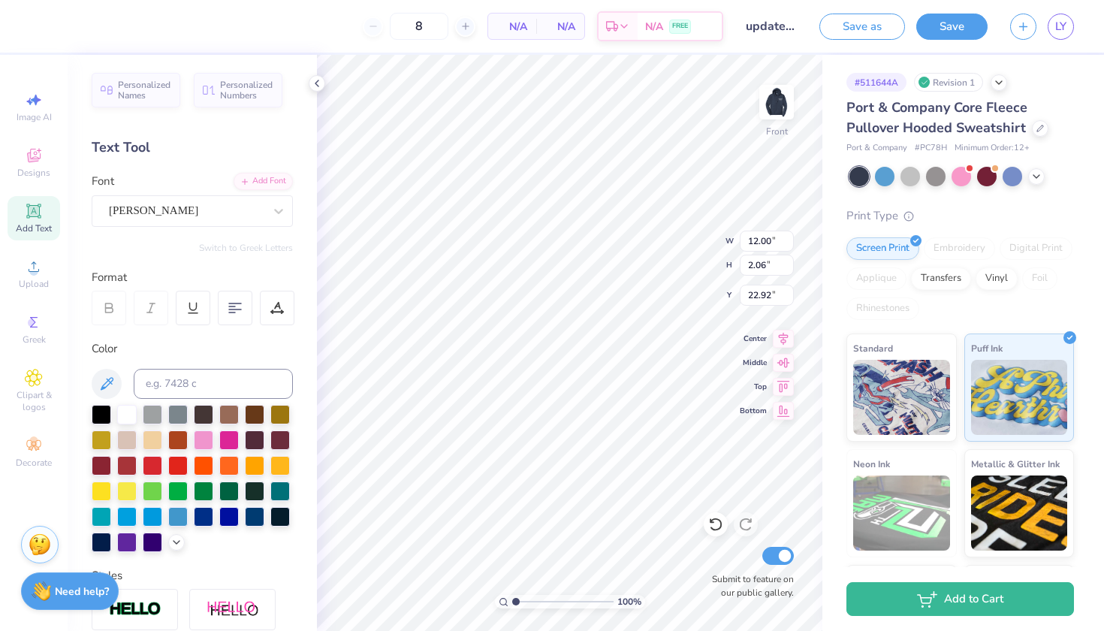
type input "11.70"
type input "2.07"
type input "4.37"
type input "0.77"
type input "22.76"
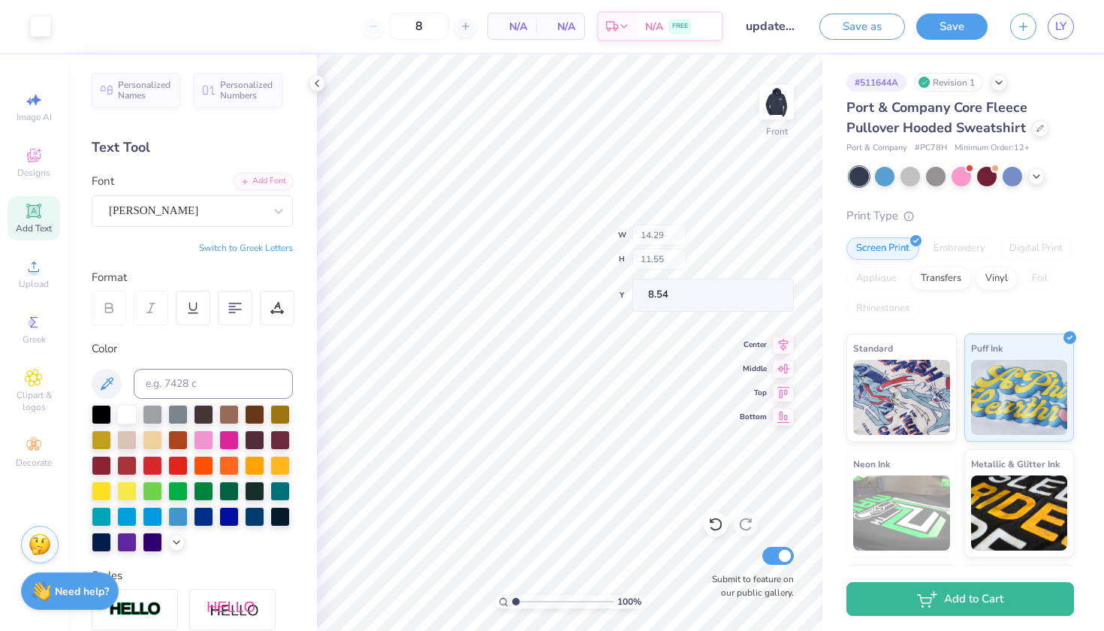
type input "14.11"
type input "2.72"
type input "10.57"
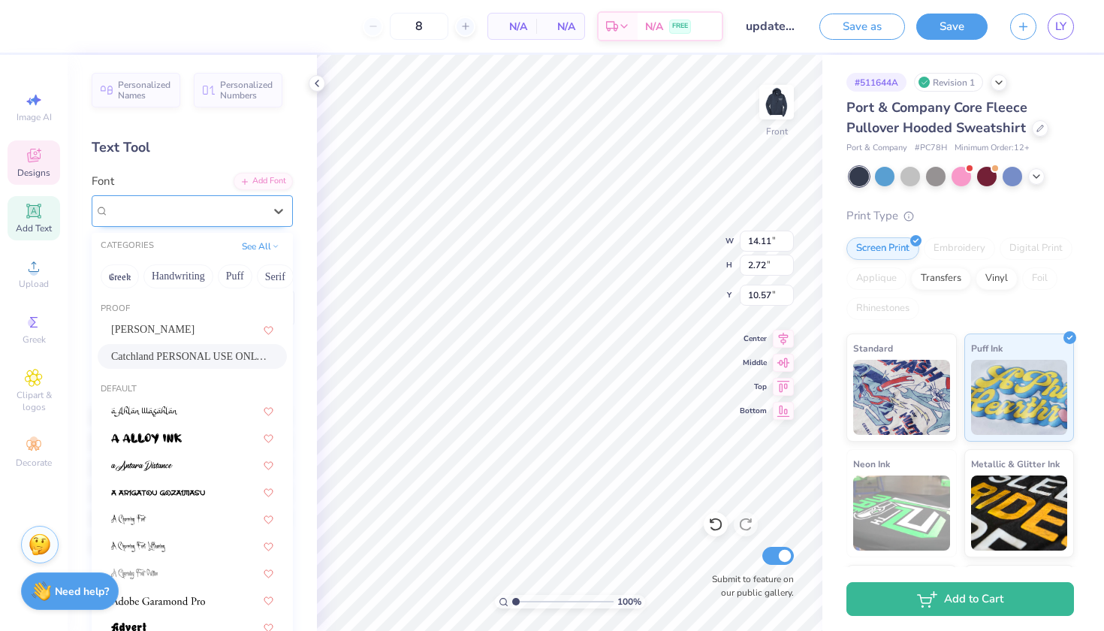
click at [170, 206] on span "Catchland PERSONAL USE ONLY PERSONAL USE ONLY" at bounding box center [186, 210] width 155 height 17
click at [782, 100] on img at bounding box center [777, 102] width 60 height 60
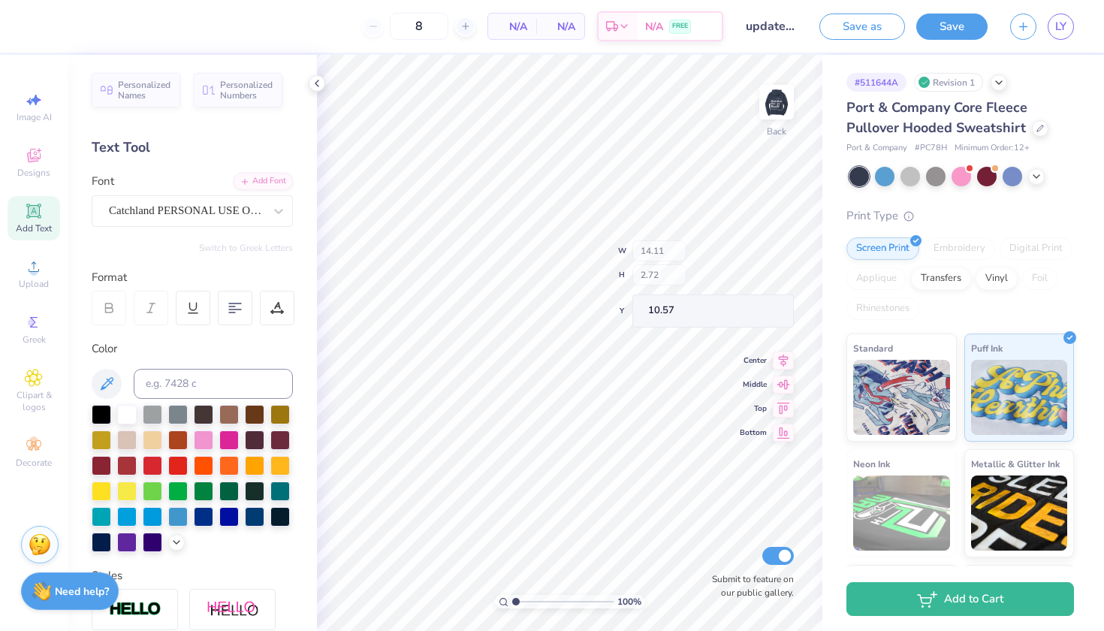
click at [782, 100] on img at bounding box center [777, 102] width 30 height 30
type input "13.37"
type input "2.18"
type input "2.00"
type input "15.00"
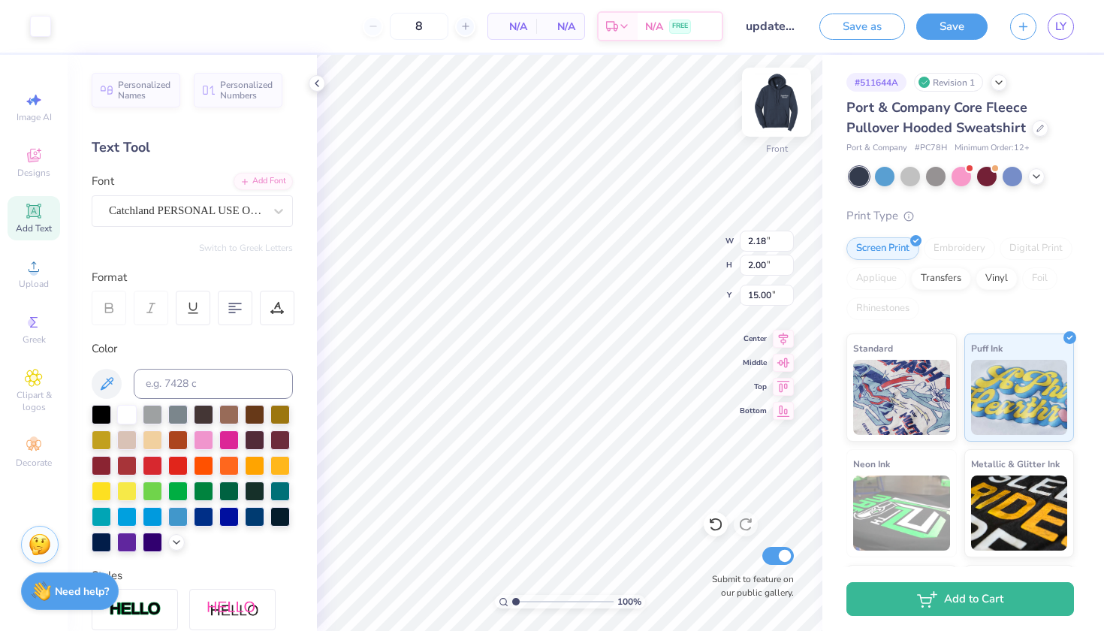
type input "1.09"
type input "1.00"
type input "16.00"
type input "14.35"
type input "10.56"
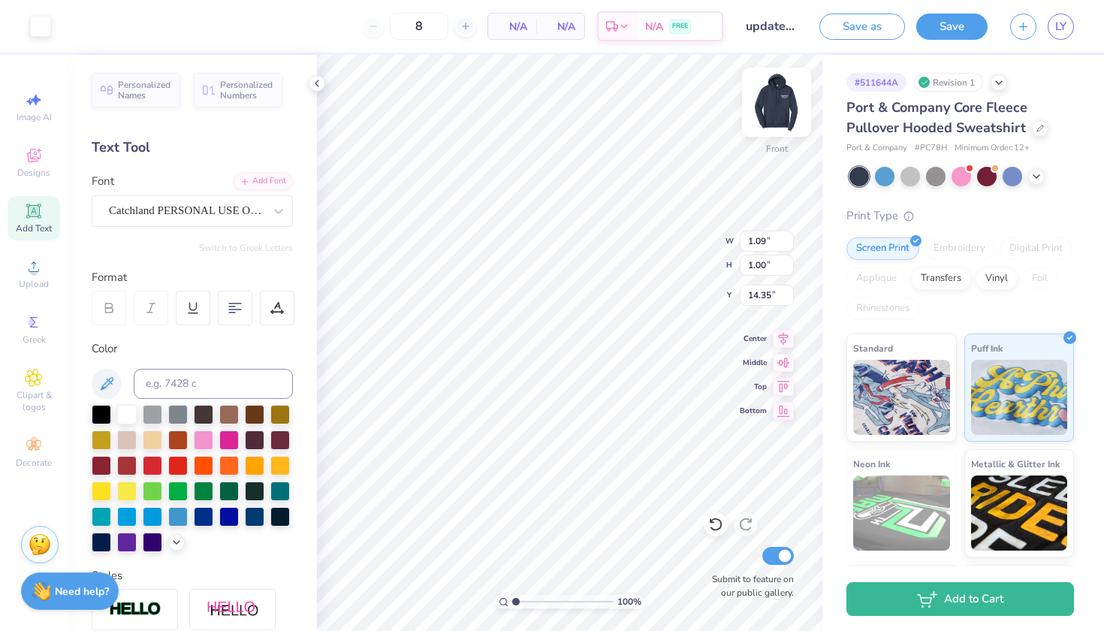
type input "3.15"
type input "17.57"
type input "2.18"
type input "2.00"
type input "16.00"
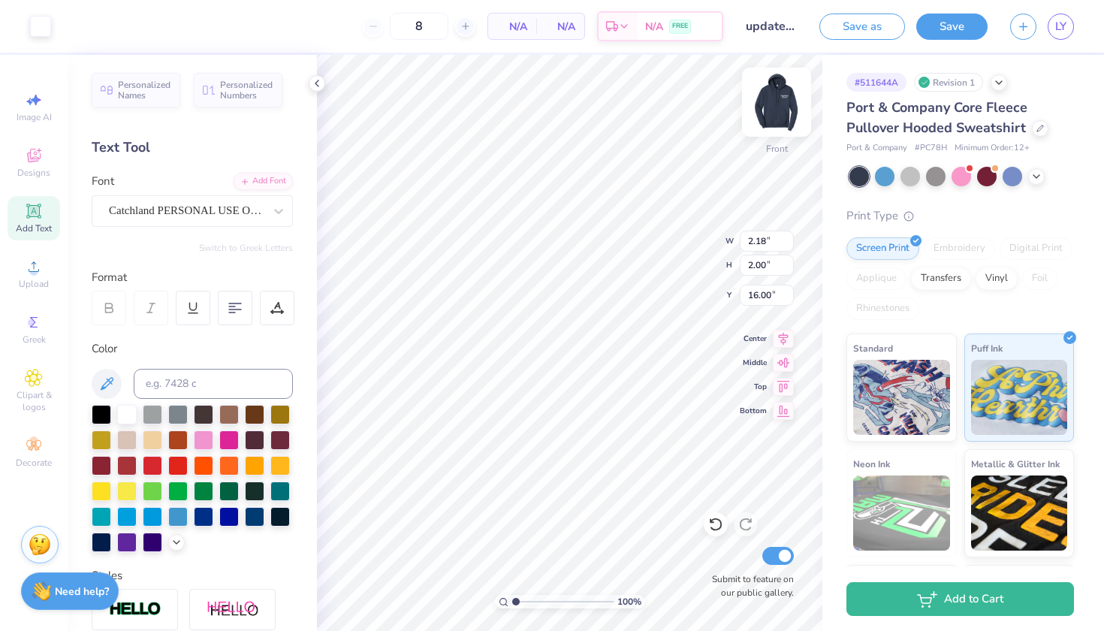
type input "1.23"
type input "1.13"
type input "16.73"
type input "2.18"
type input "2.00"
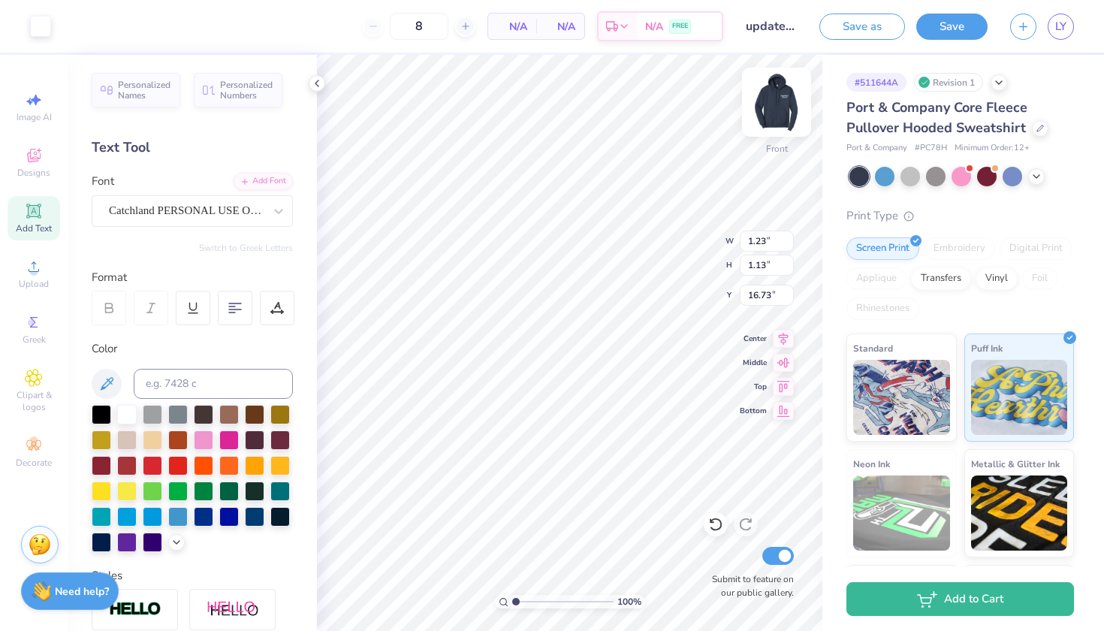
type input "13.86"
type input "1.33"
type input "1.22"
type input "14.63"
type input "13.37"
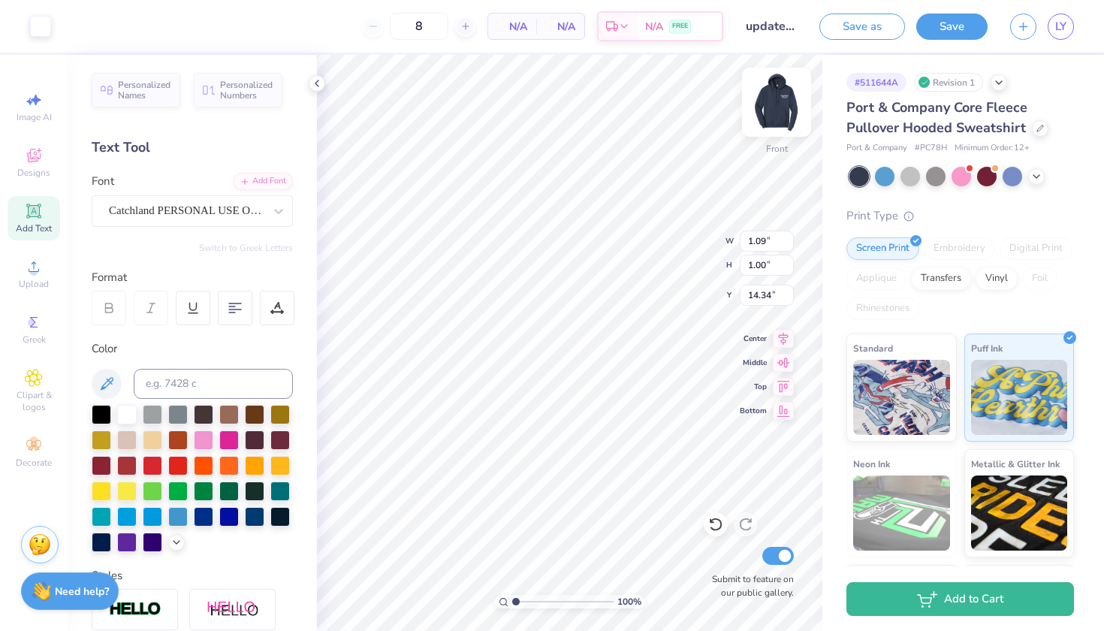
type input "20.22"
type input "0.63"
type input "0.58"
type input "20.64"
type input "19.82"
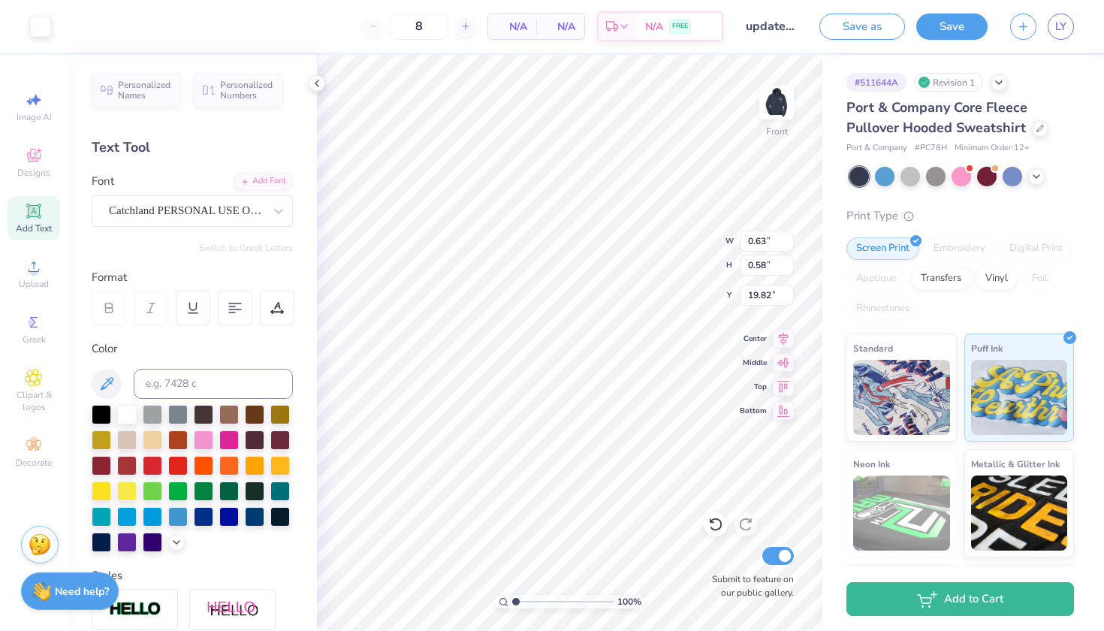
type input "4.37"
type input "0.77"
type input "22.76"
click at [131, 204] on span "[PERSON_NAME]" at bounding box center [153, 210] width 89 height 17
type input "14.11"
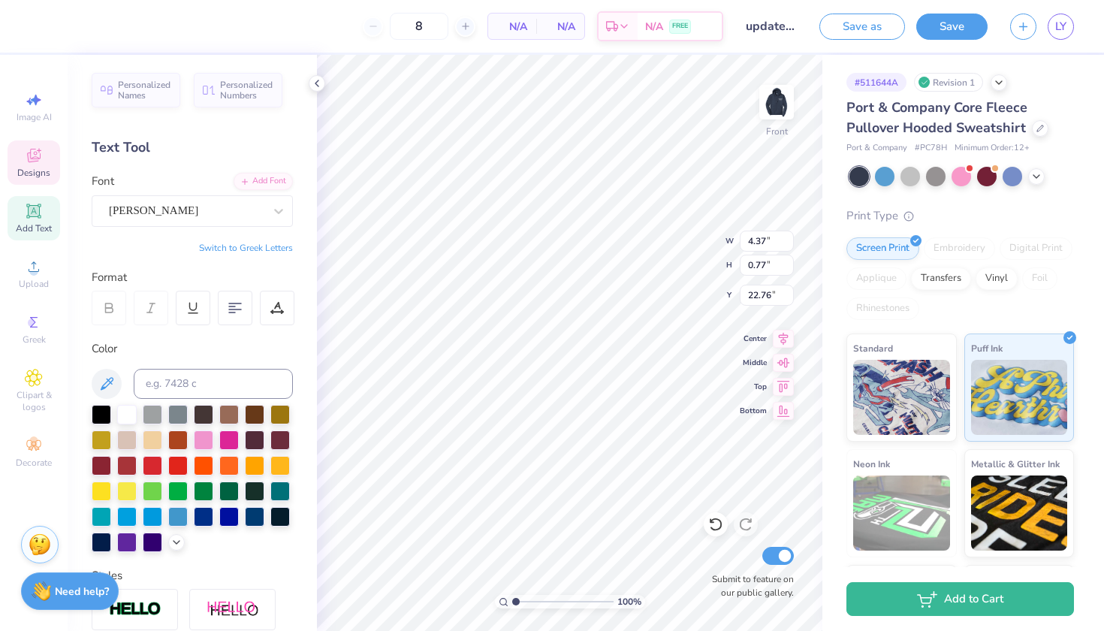
type input "2.72"
type input "10.57"
click at [201, 385] on input at bounding box center [213, 384] width 159 height 30
type input "light blue"
click at [125, 521] on div at bounding box center [127, 515] width 20 height 20
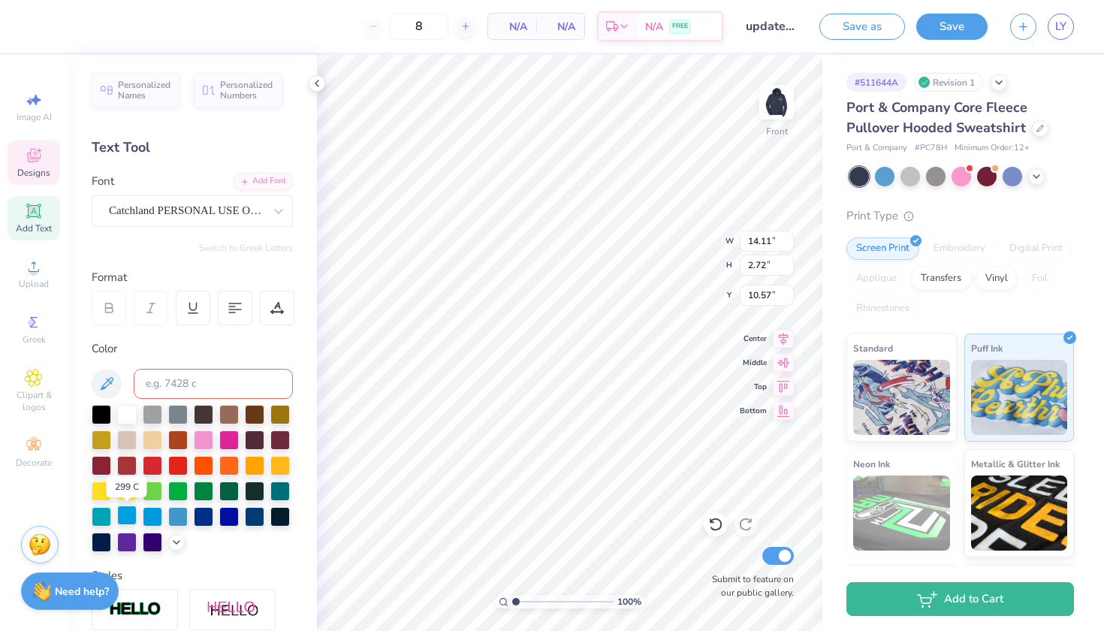
scroll to position [0, 2]
click at [179, 545] on icon at bounding box center [176, 541] width 12 height 12
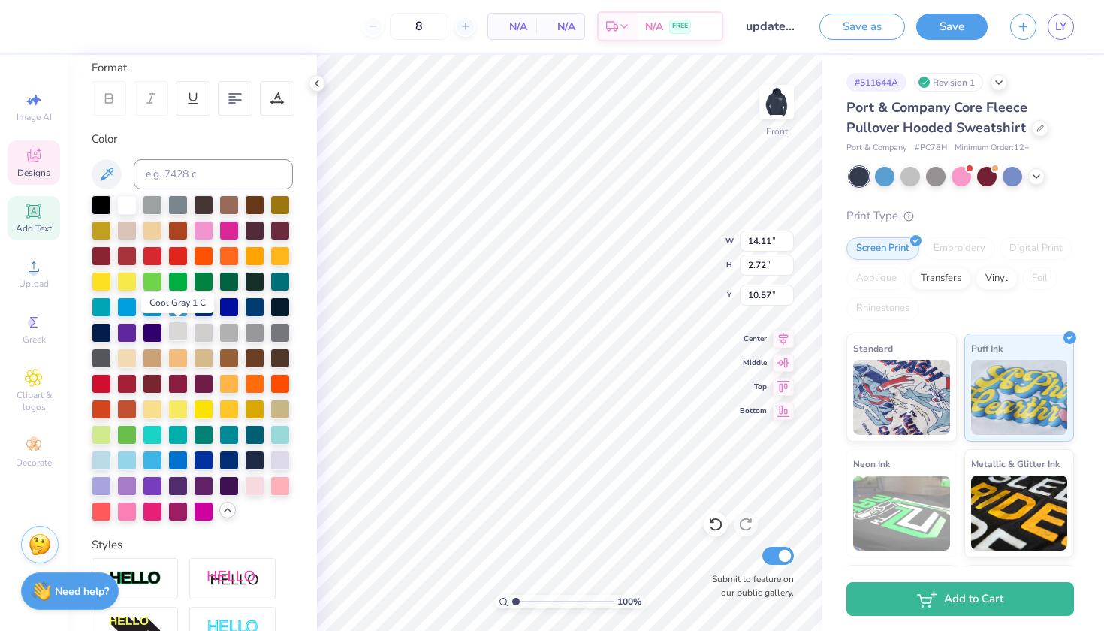
scroll to position [210, 0]
click at [119, 465] on div at bounding box center [127, 459] width 20 height 20
type input "6.31"
type input "2.95"
type input "13.37"
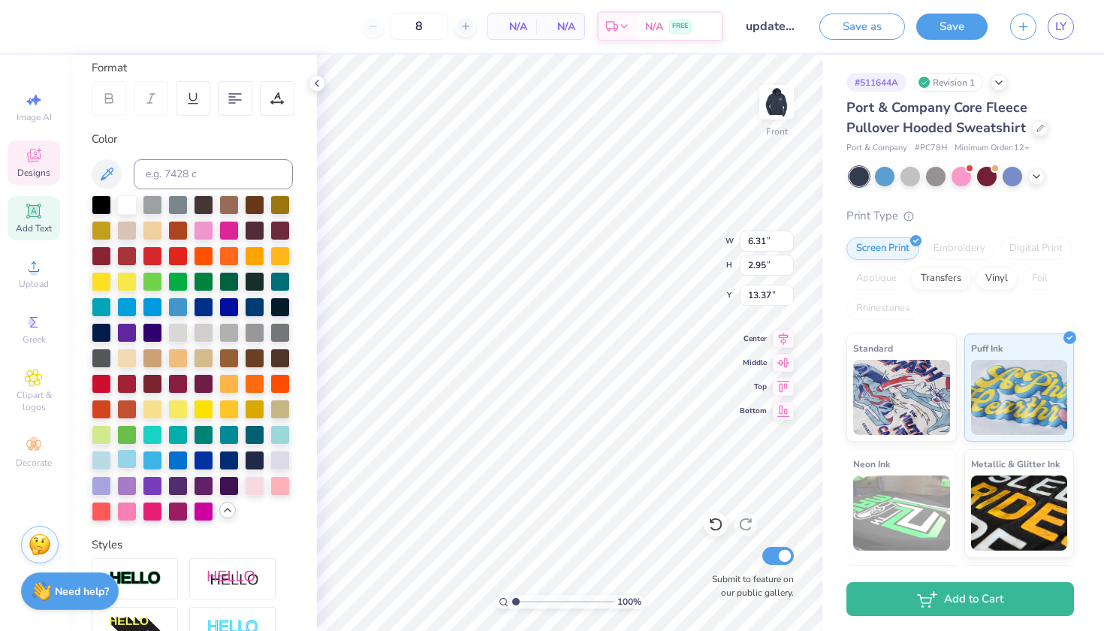
click at [128, 457] on div at bounding box center [127, 459] width 20 height 20
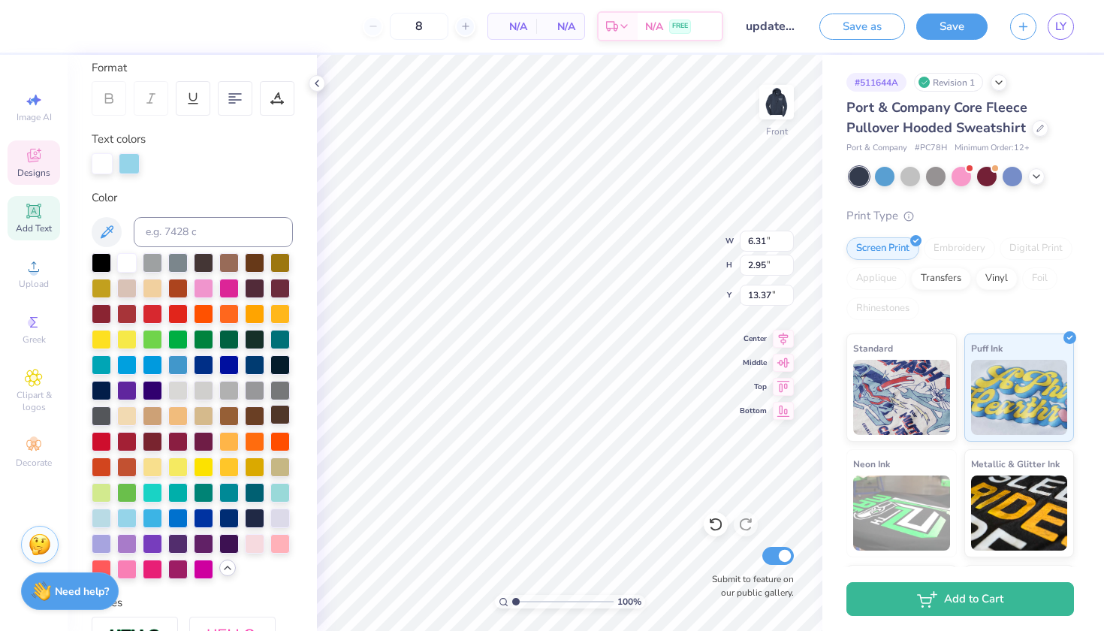
type input "10.56"
type input "3.15"
type input "17.57"
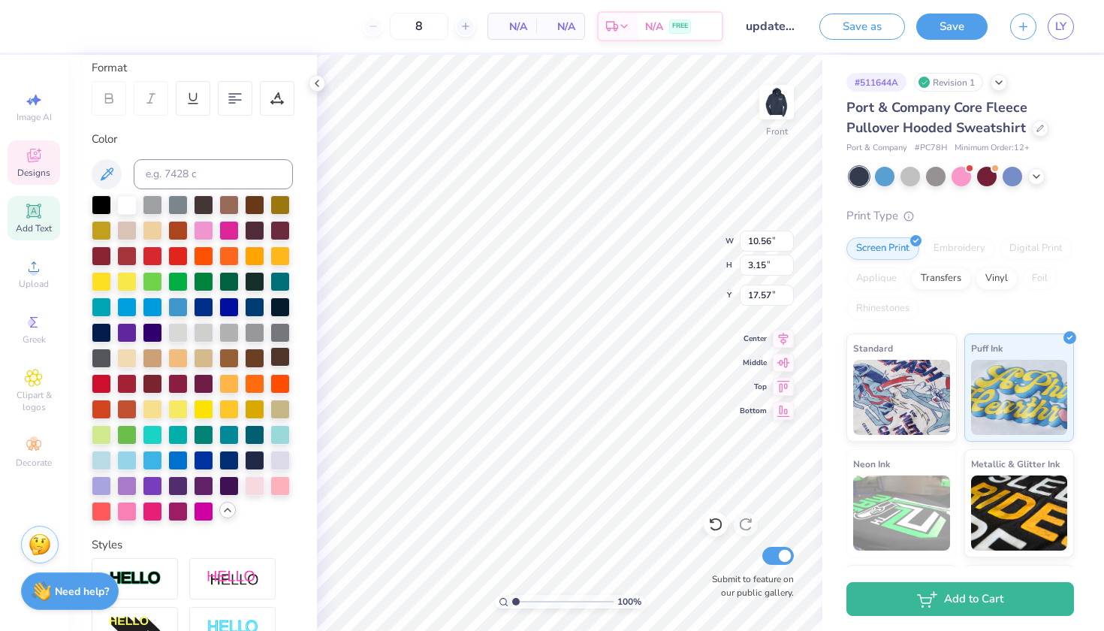
scroll to position [0, 1]
click at [101, 457] on div at bounding box center [102, 459] width 20 height 20
type input "1.23"
type input "1.13"
type input "16.73"
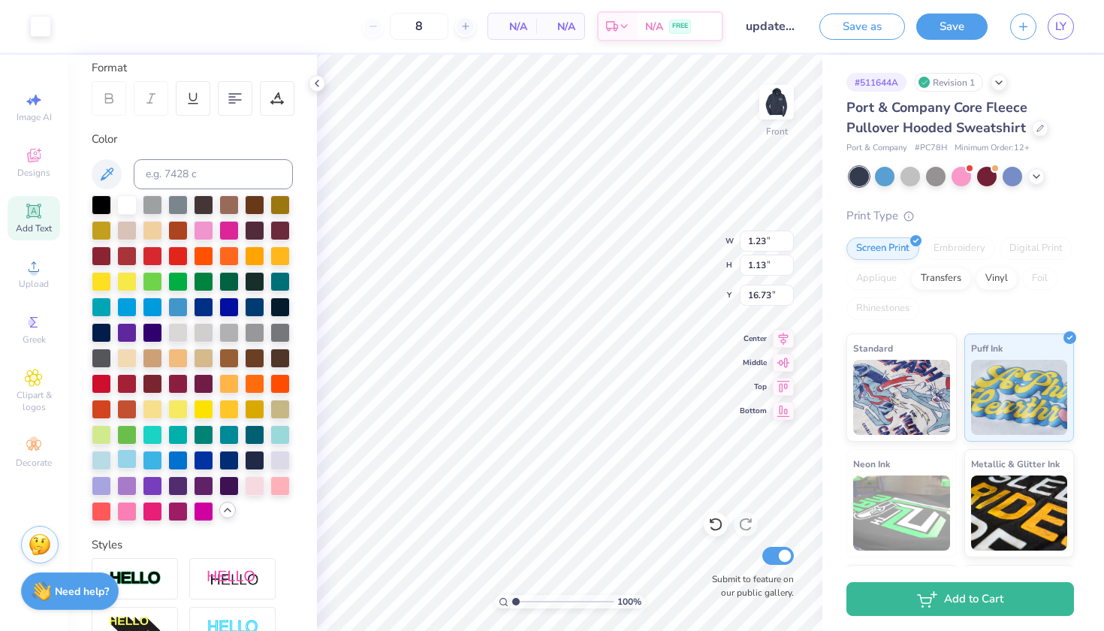
click at [122, 460] on div at bounding box center [127, 459] width 20 height 20
type input "10.56"
type input "3.15"
type input "16.96"
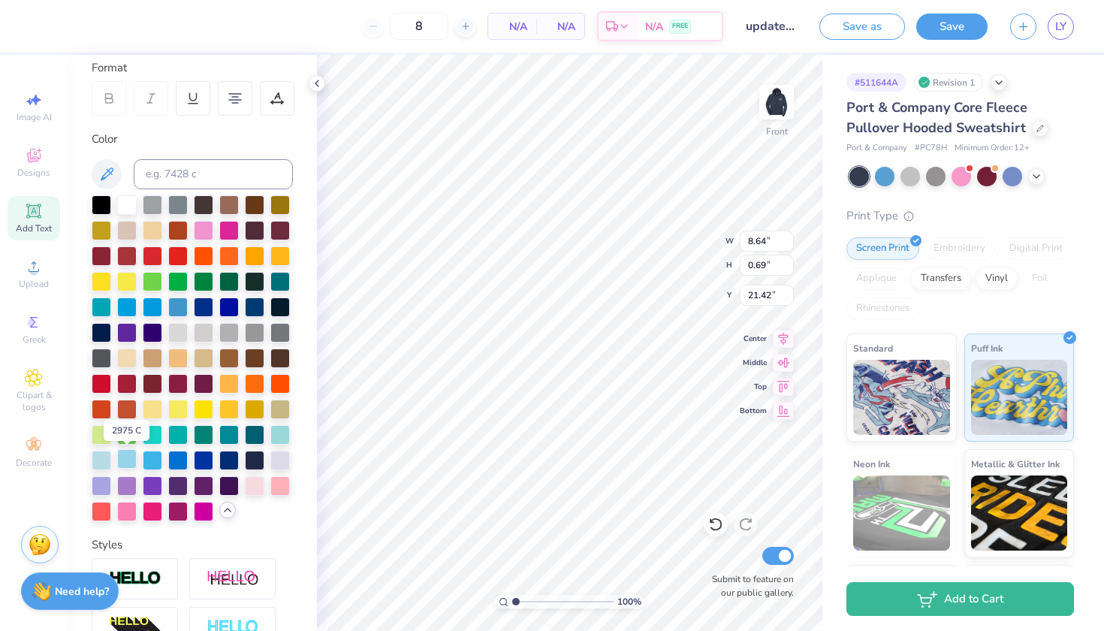
click at [128, 457] on div at bounding box center [127, 459] width 20 height 20
click at [31, 158] on icon at bounding box center [34, 156] width 14 height 14
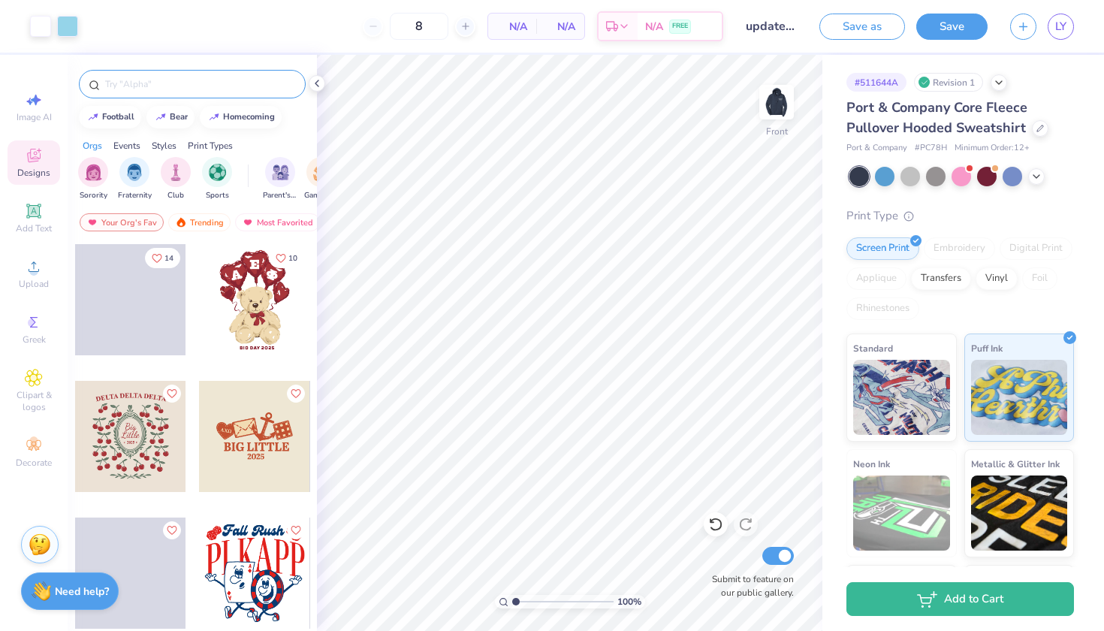
click at [173, 86] on input "text" at bounding box center [200, 84] width 192 height 15
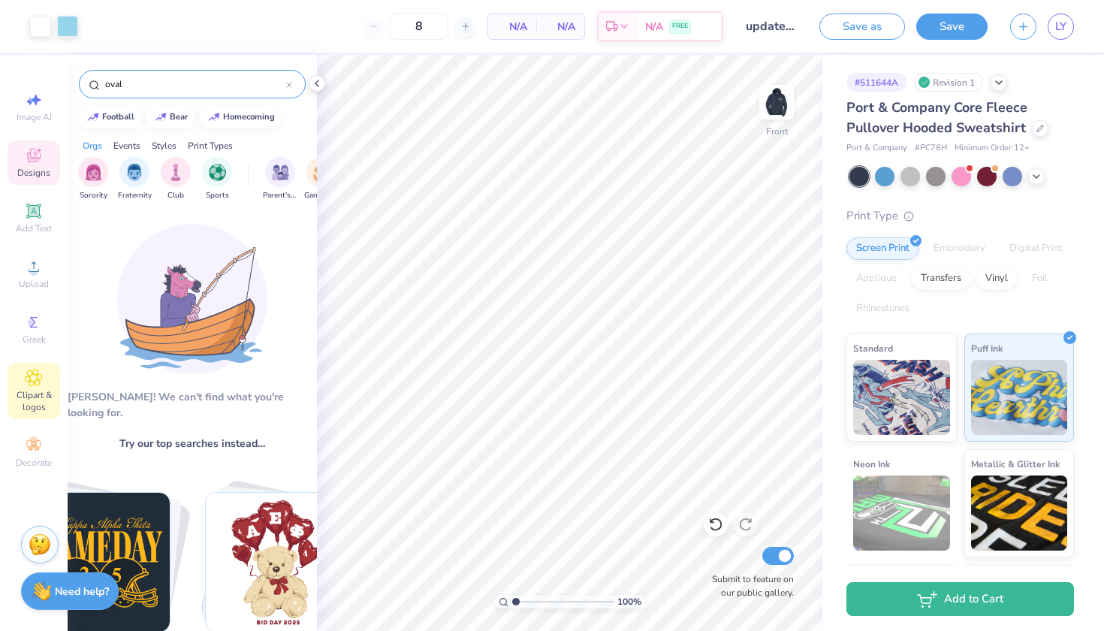
type input "oval"
click at [40, 383] on icon at bounding box center [34, 378] width 17 height 17
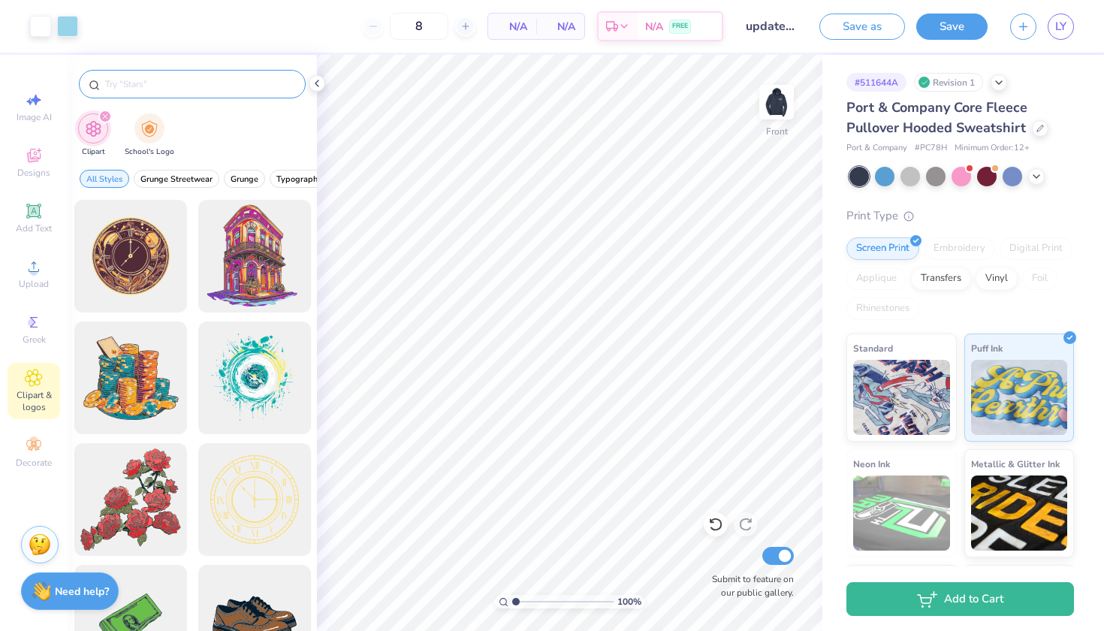
click at [178, 81] on input "text" at bounding box center [200, 84] width 192 height 15
type input "white circle"
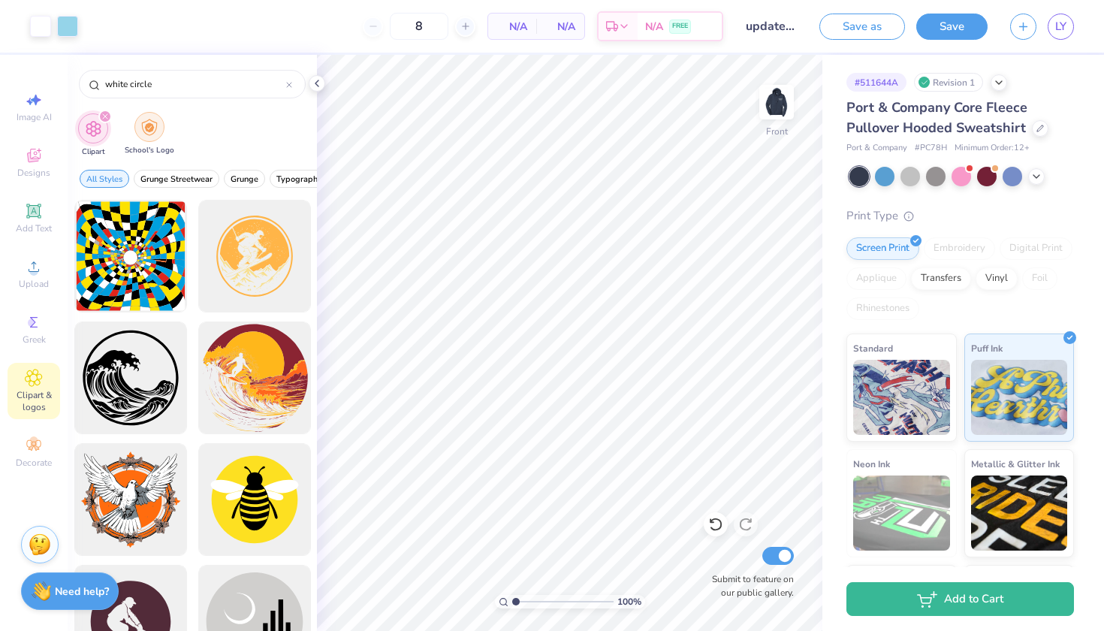
scroll to position [0, 0]
click at [160, 87] on input "white circle" at bounding box center [195, 84] width 182 height 15
click at [189, 90] on input "white circle" at bounding box center [195, 84] width 182 height 15
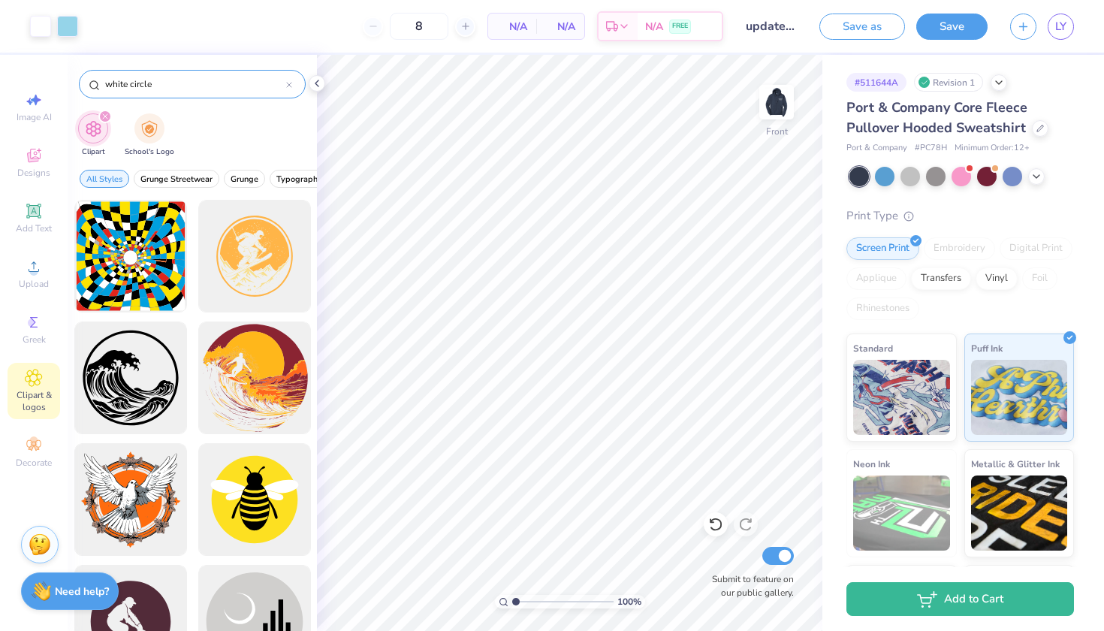
click at [189, 90] on input "white circle" at bounding box center [195, 84] width 182 height 15
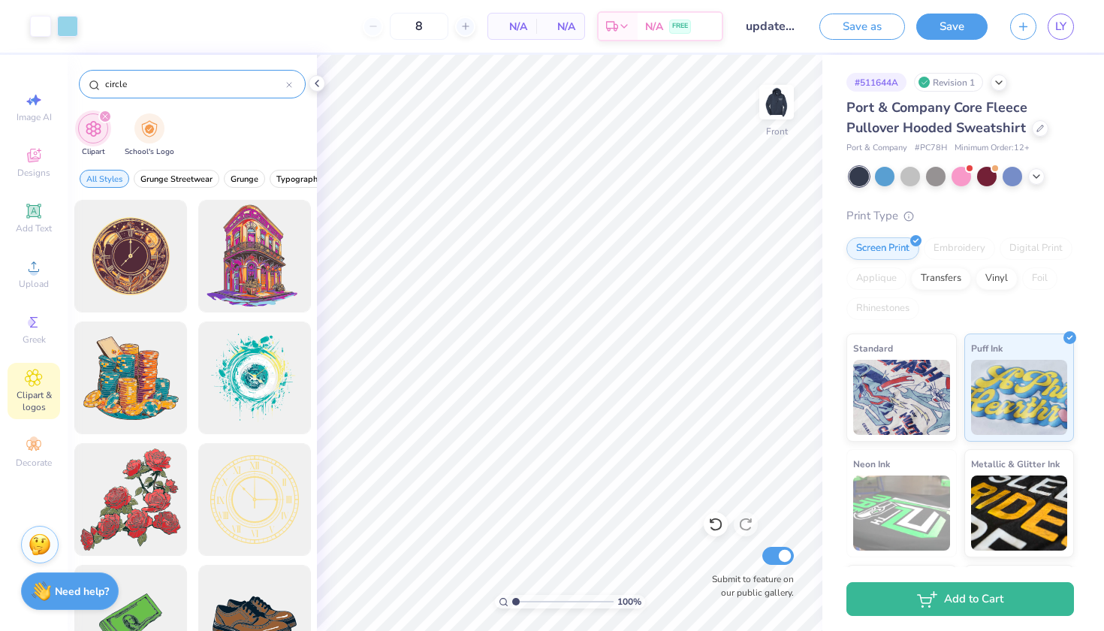
type input "circle"
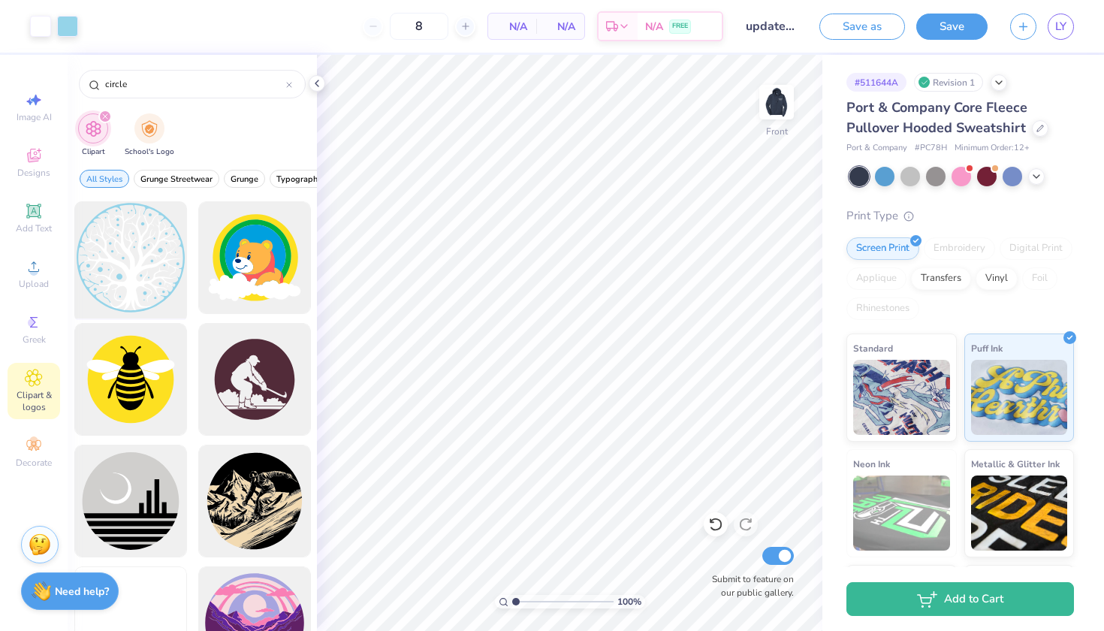
scroll to position [1284, 0]
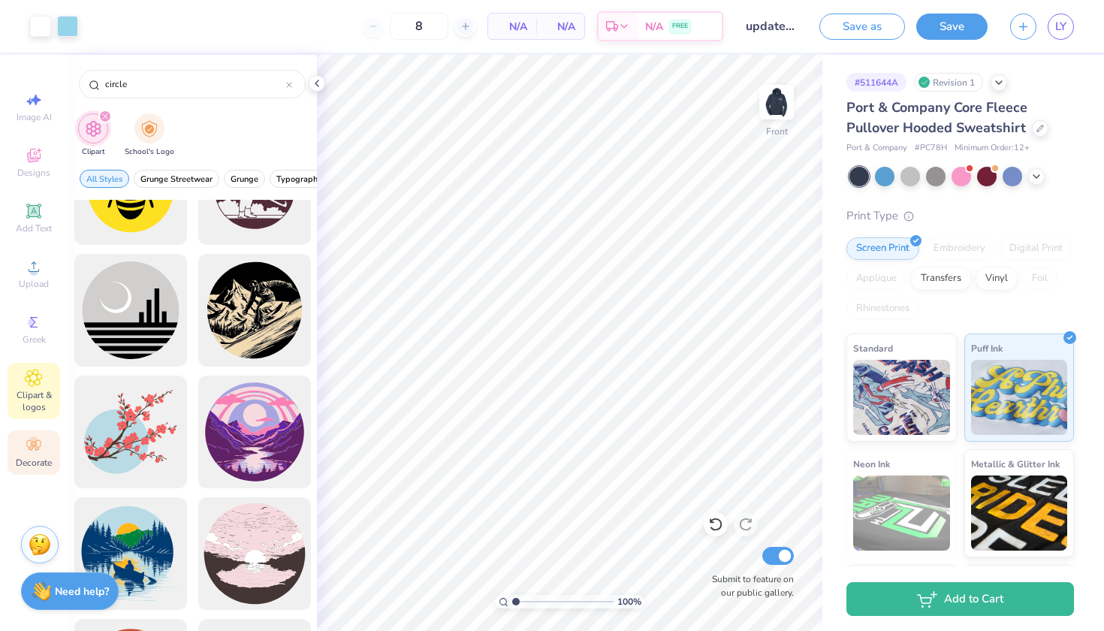
click at [32, 449] on icon at bounding box center [31, 447] width 5 height 5
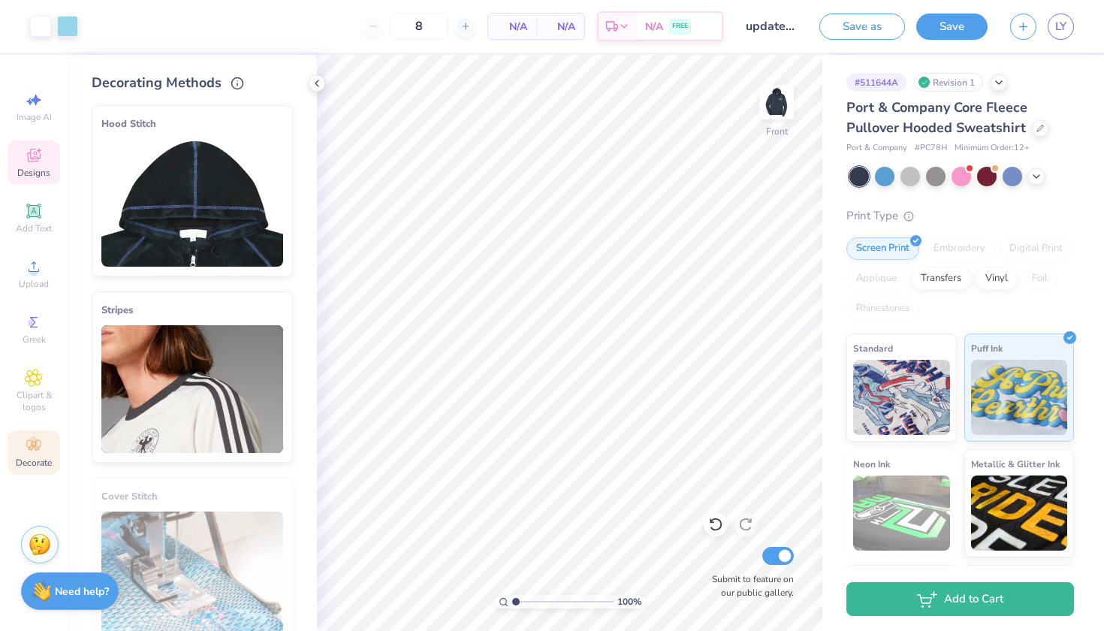
click at [25, 155] on icon at bounding box center [34, 155] width 18 height 18
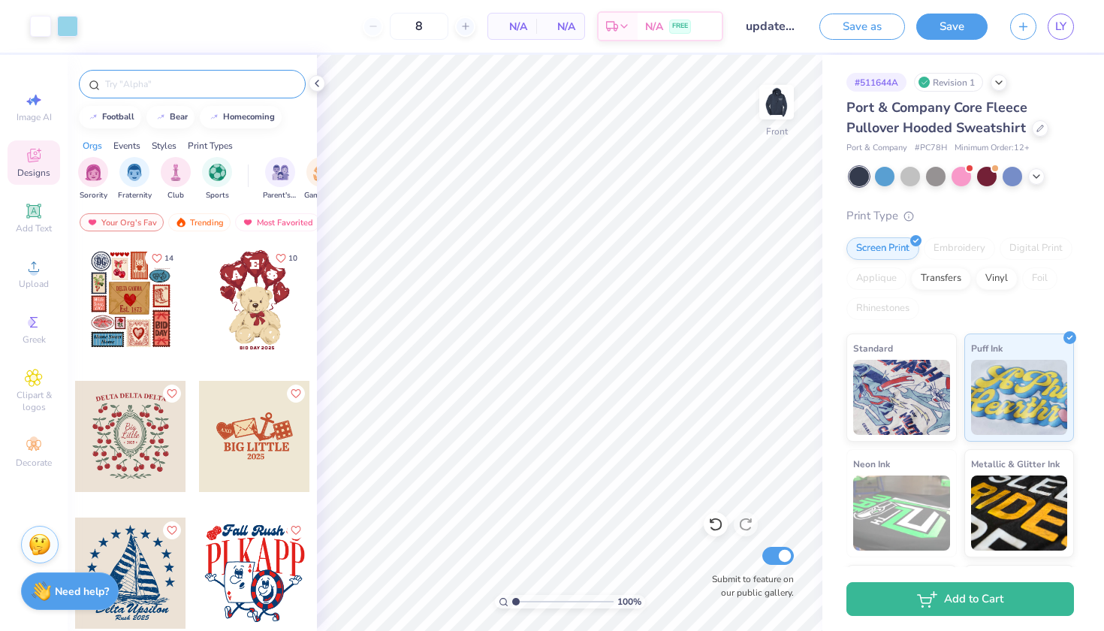
scroll to position [0, 0]
click at [166, 95] on div at bounding box center [192, 84] width 227 height 29
click at [161, 95] on div at bounding box center [192, 84] width 227 height 29
click at [142, 82] on input "text" at bounding box center [200, 84] width 192 height 15
type input "circle"
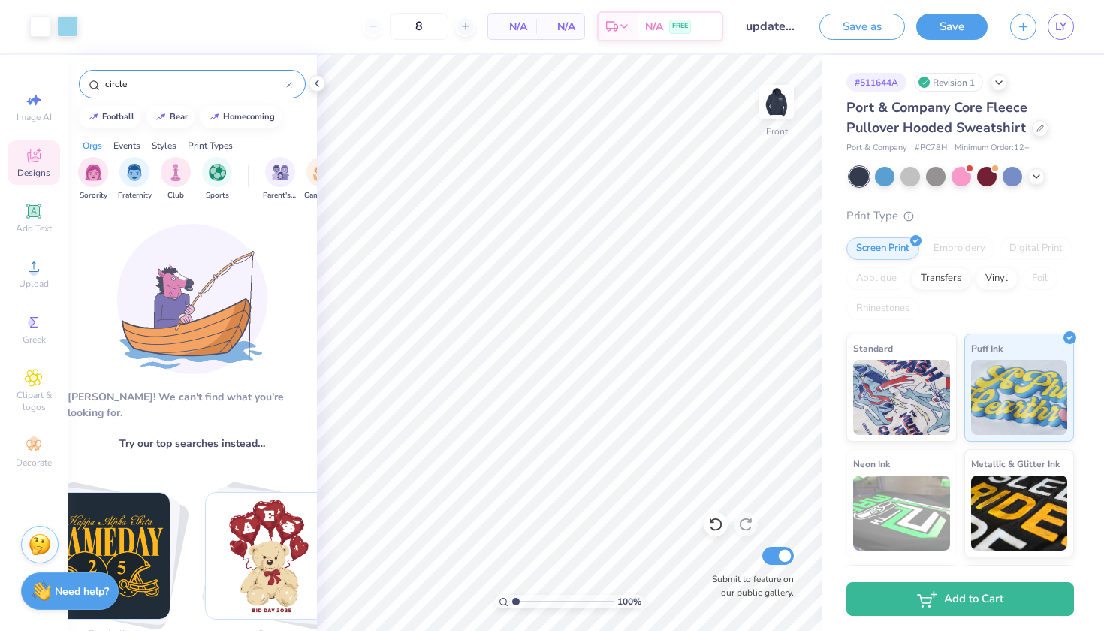
click at [177, 75] on div "circle" at bounding box center [192, 84] width 227 height 29
click at [150, 86] on input "circle" at bounding box center [195, 84] width 182 height 15
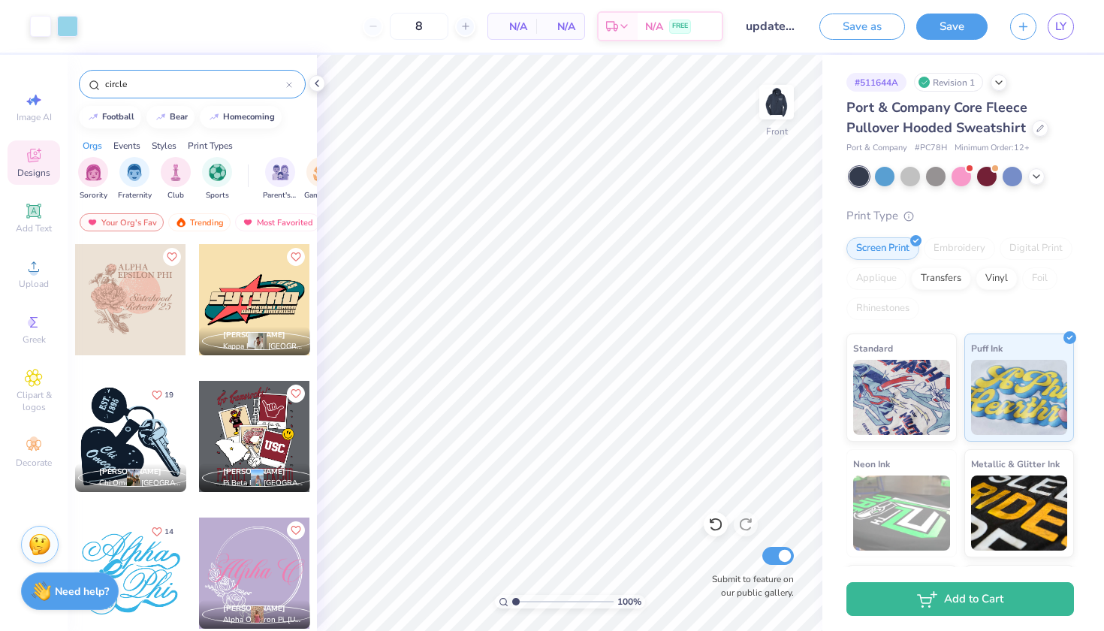
click at [150, 86] on input "circle" at bounding box center [195, 84] width 182 height 15
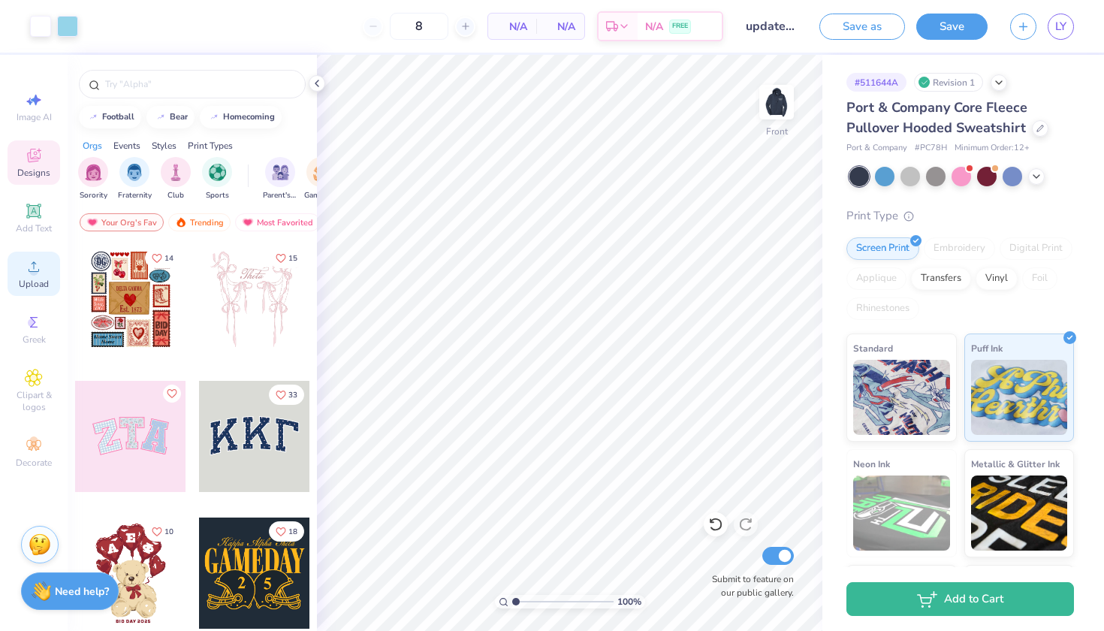
click at [35, 288] on span "Upload" at bounding box center [34, 284] width 30 height 12
click at [22, 284] on span "Upload" at bounding box center [34, 284] width 30 height 12
click at [38, 216] on icon at bounding box center [33, 211] width 14 height 14
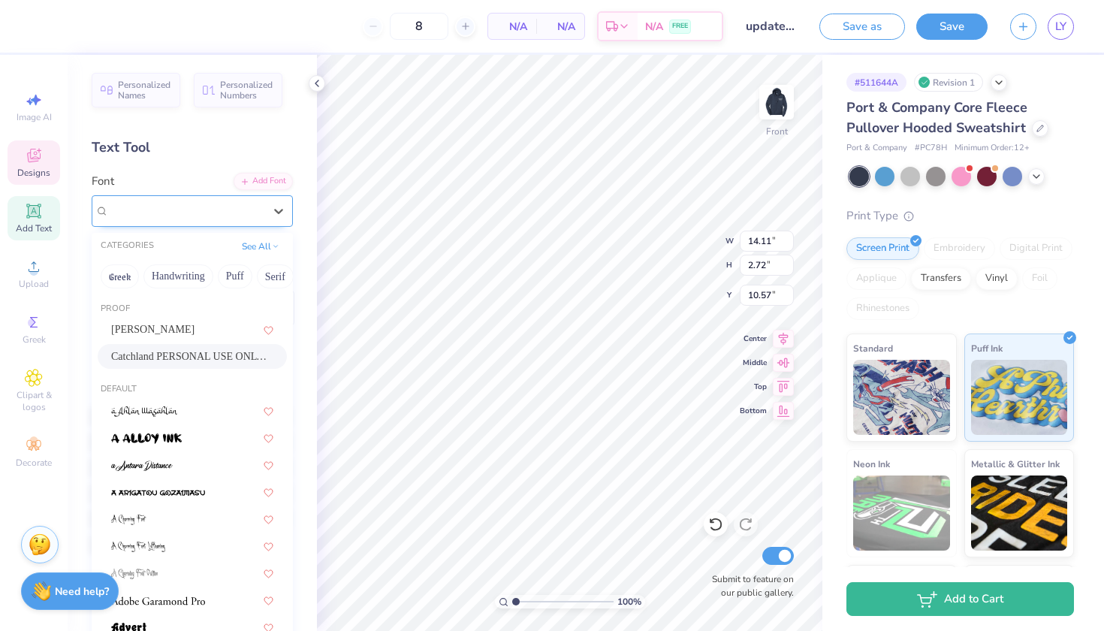
click at [237, 213] on span "Catchland PERSONAL USE ONLY PERSONAL USE ONLY" at bounding box center [186, 210] width 155 height 17
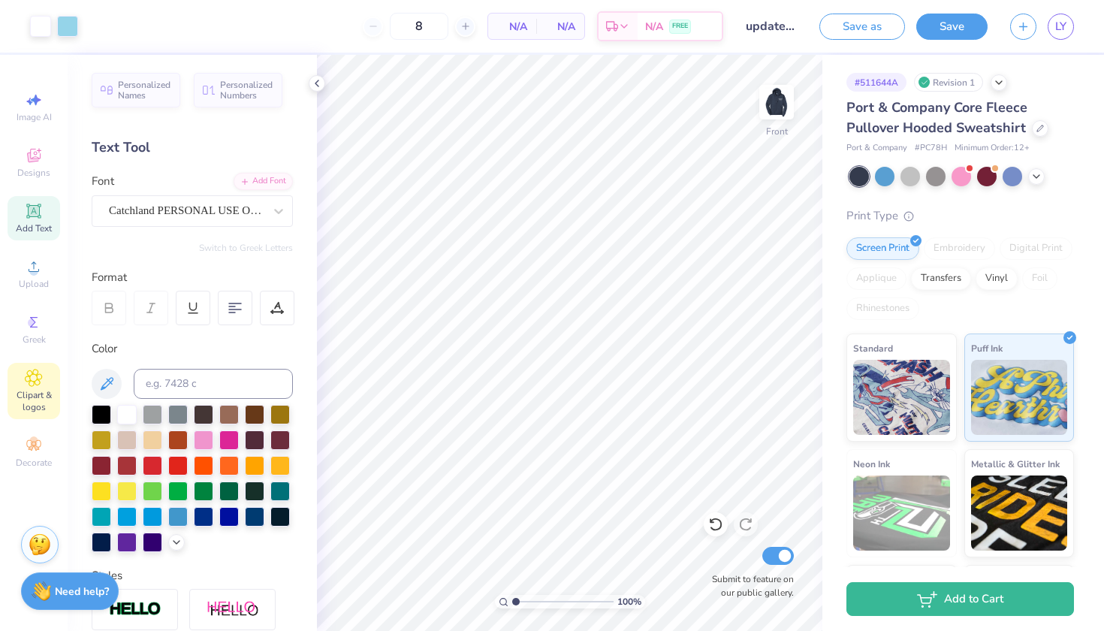
click at [29, 379] on icon at bounding box center [33, 378] width 17 height 18
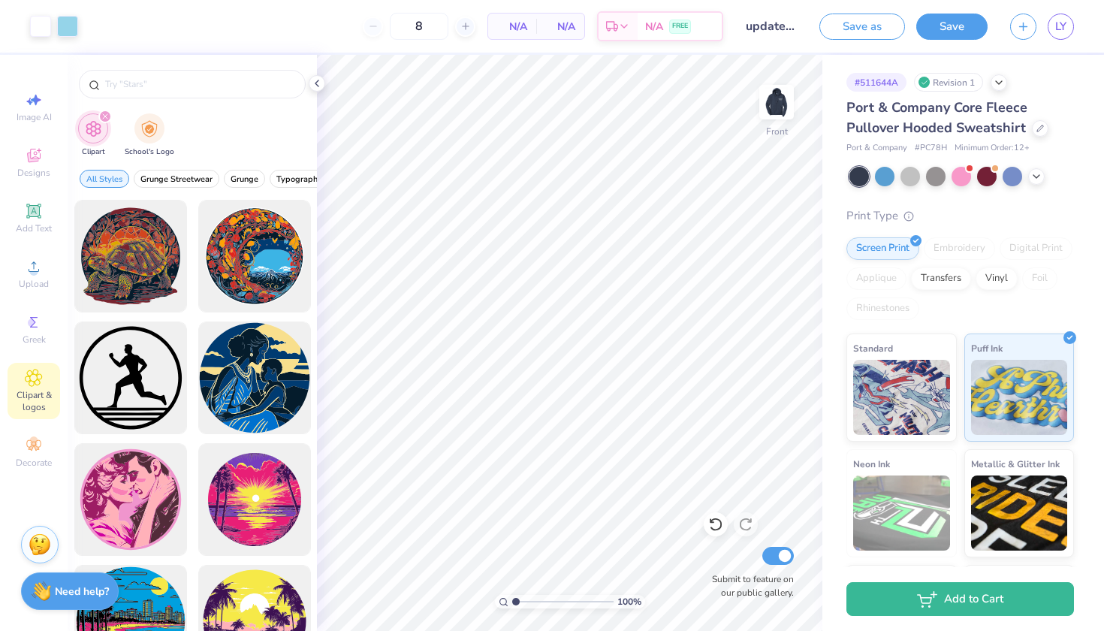
type input "circle"
click at [177, 80] on input "circle" at bounding box center [195, 84] width 182 height 15
type input "white circle"
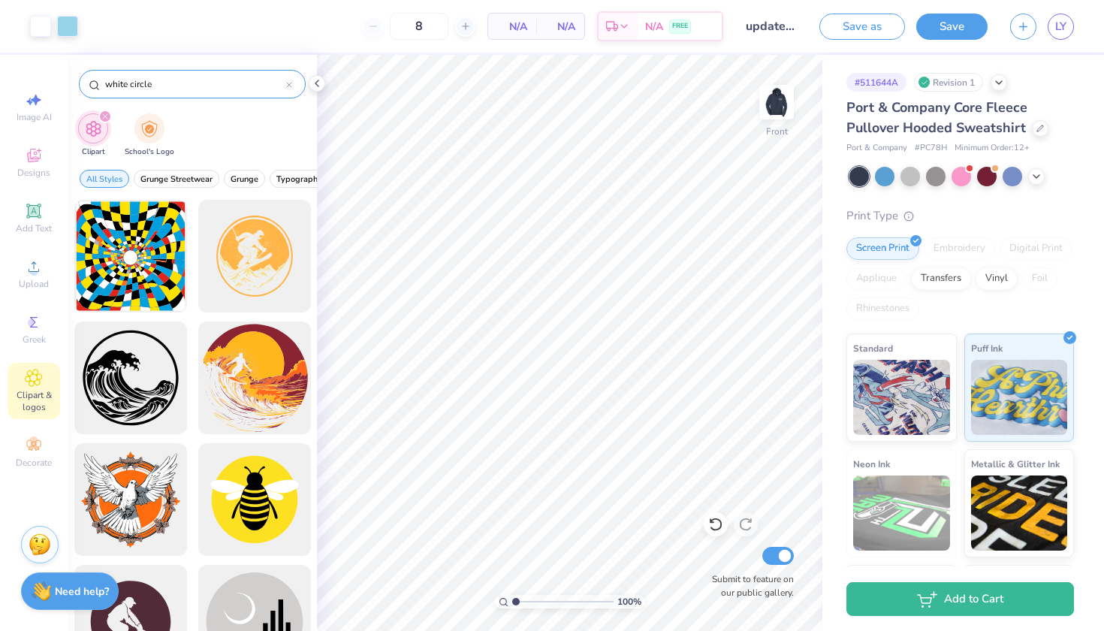
click at [135, 88] on input "white circle" at bounding box center [195, 84] width 182 height 15
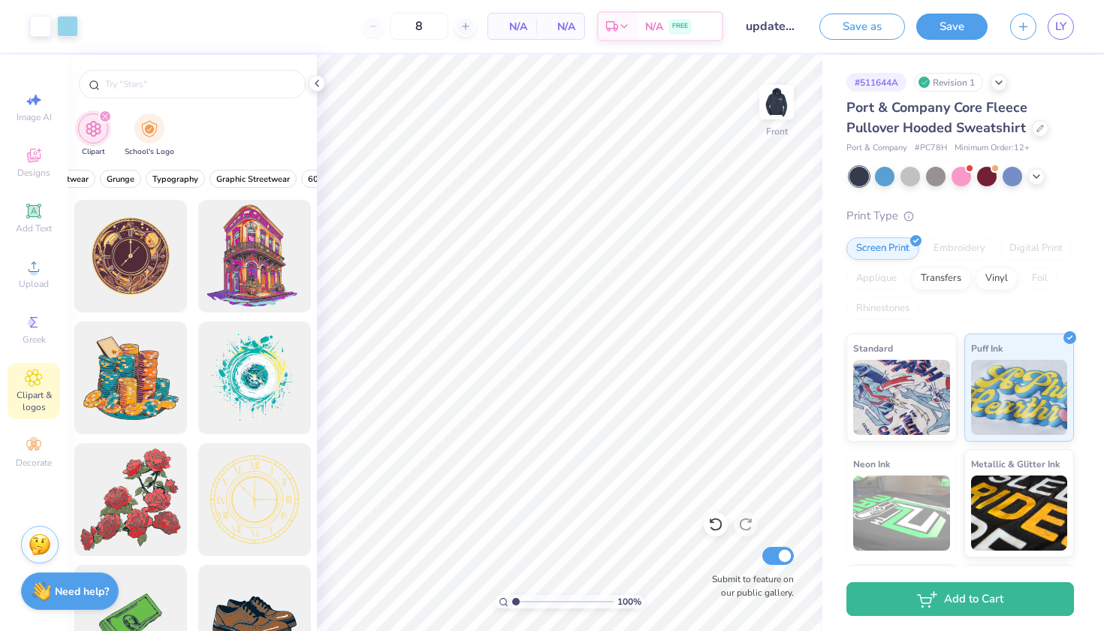
scroll to position [0, 25]
click at [29, 276] on div "Upload" at bounding box center [34, 274] width 53 height 44
click at [23, 181] on div "Designs" at bounding box center [34, 162] width 53 height 44
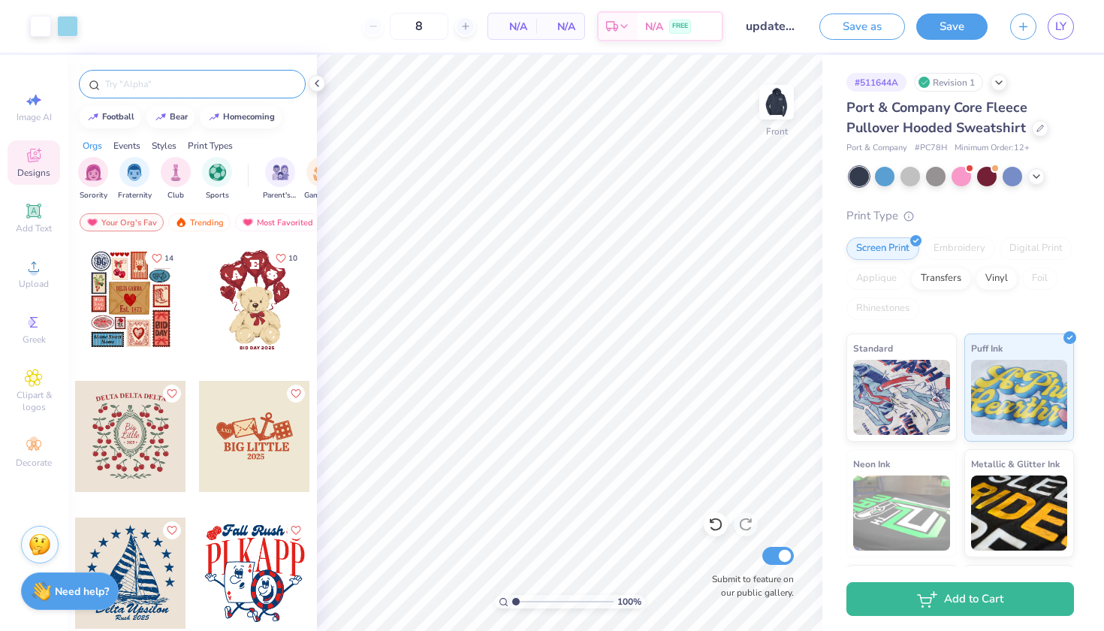
click at [186, 79] on input "text" at bounding box center [200, 84] width 192 height 15
type input "white circle"
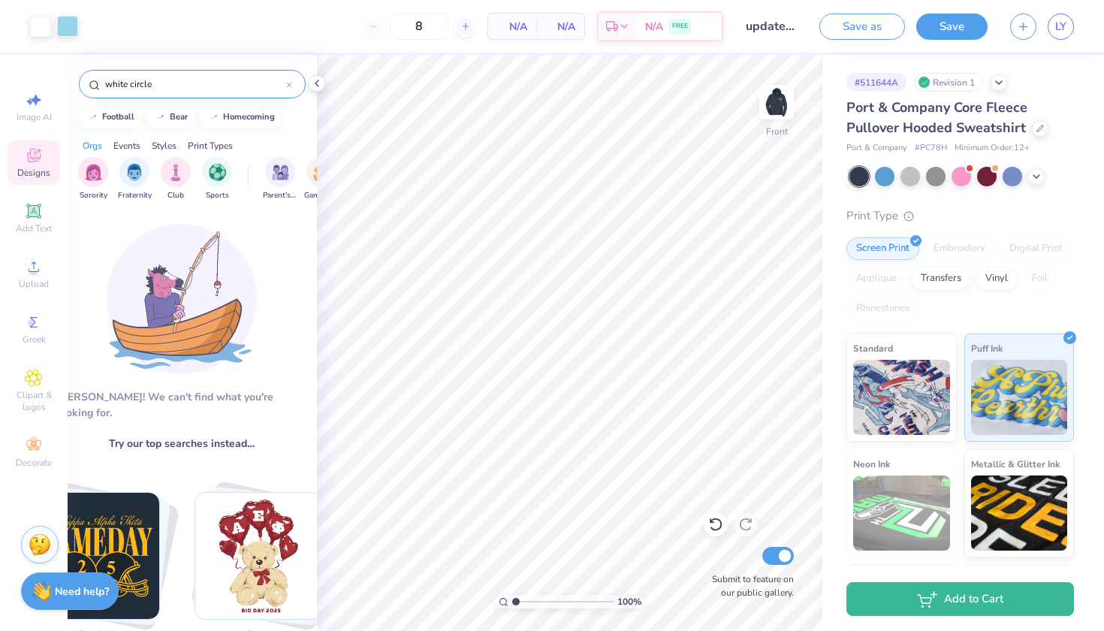
scroll to position [0, 11]
click at [123, 84] on input "white circle" at bounding box center [195, 84] width 182 height 15
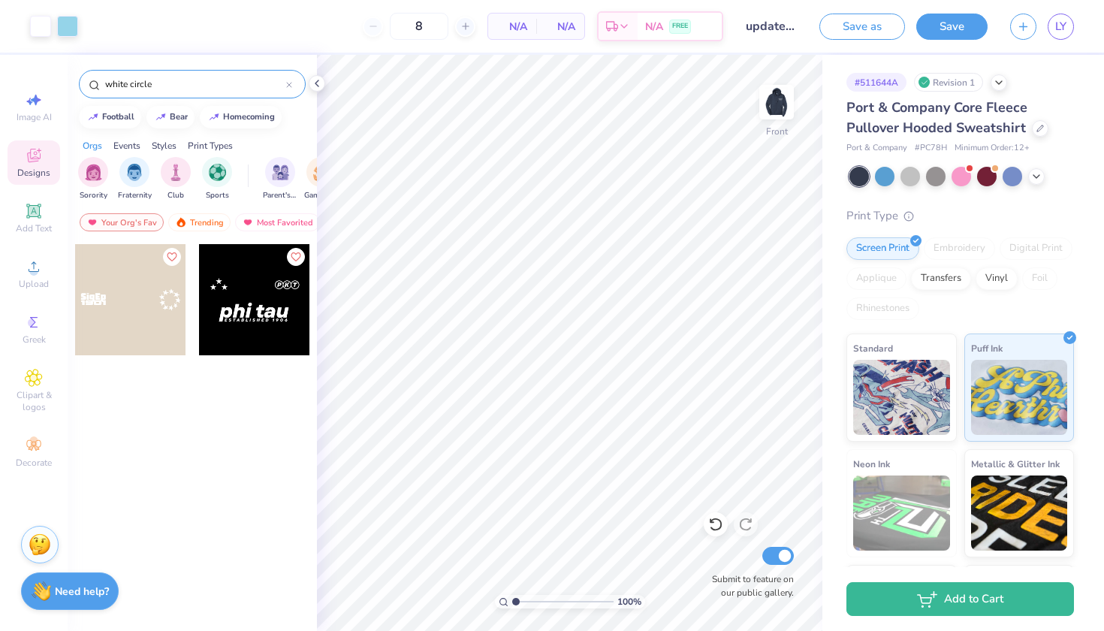
click at [123, 84] on input "white circle" at bounding box center [195, 84] width 182 height 15
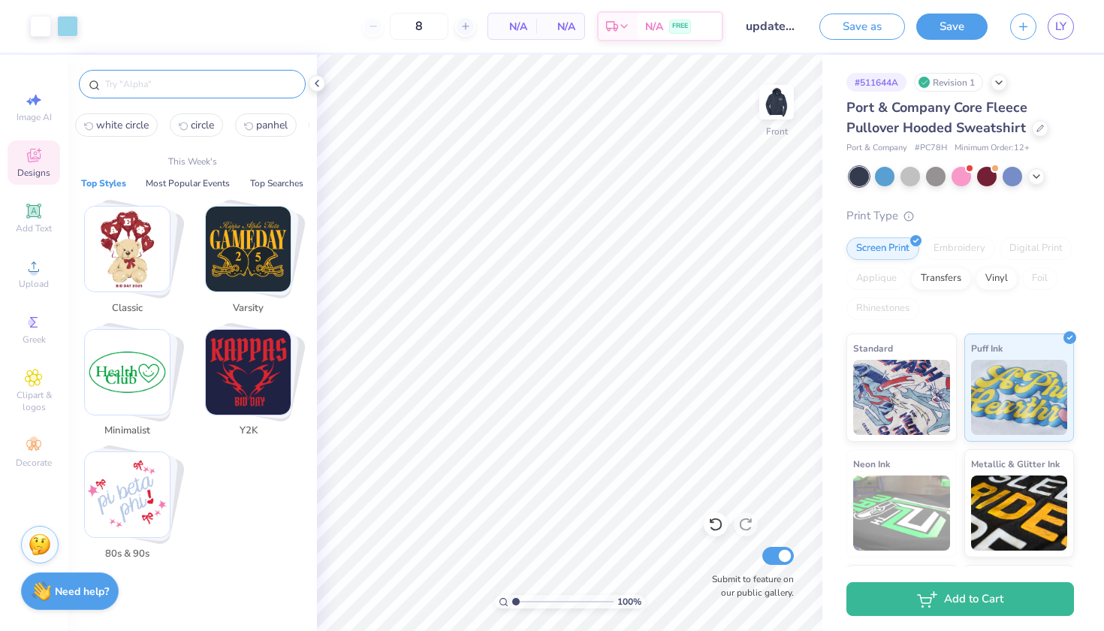
click at [175, 83] on input "text" at bounding box center [200, 84] width 192 height 15
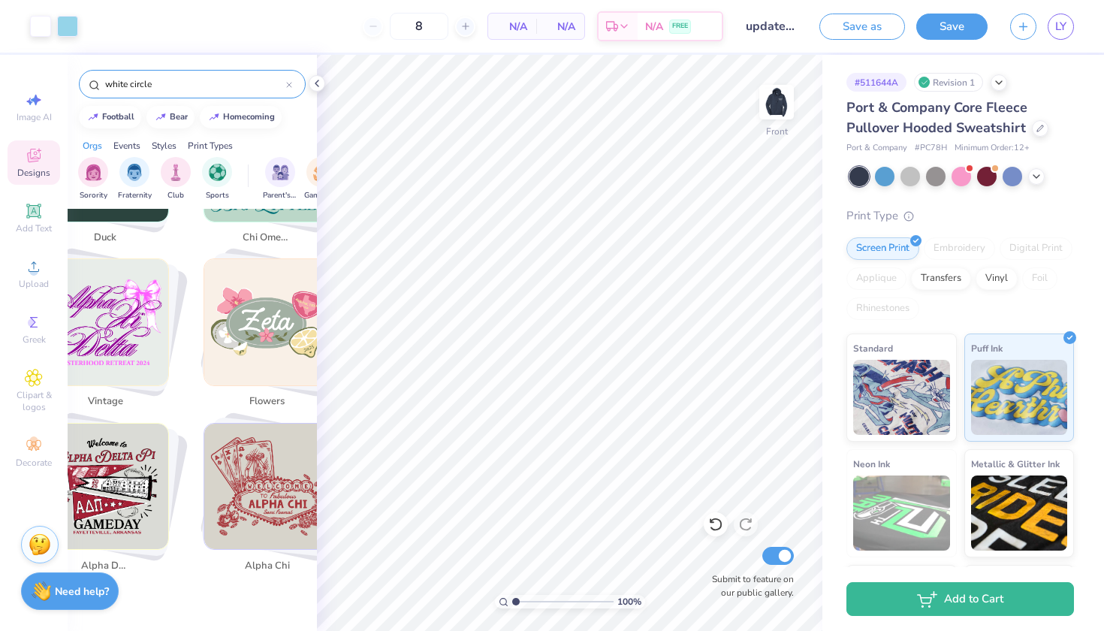
scroll to position [4032, 2]
click at [242, 323] on img "Stack Card Button flowers" at bounding box center [267, 322] width 126 height 126
type input "flowers"
click at [253, 315] on img "Stack Card Button flowers" at bounding box center [267, 322] width 126 height 126
click at [253, 363] on img "Stack Card Button flowers" at bounding box center [267, 322] width 126 height 126
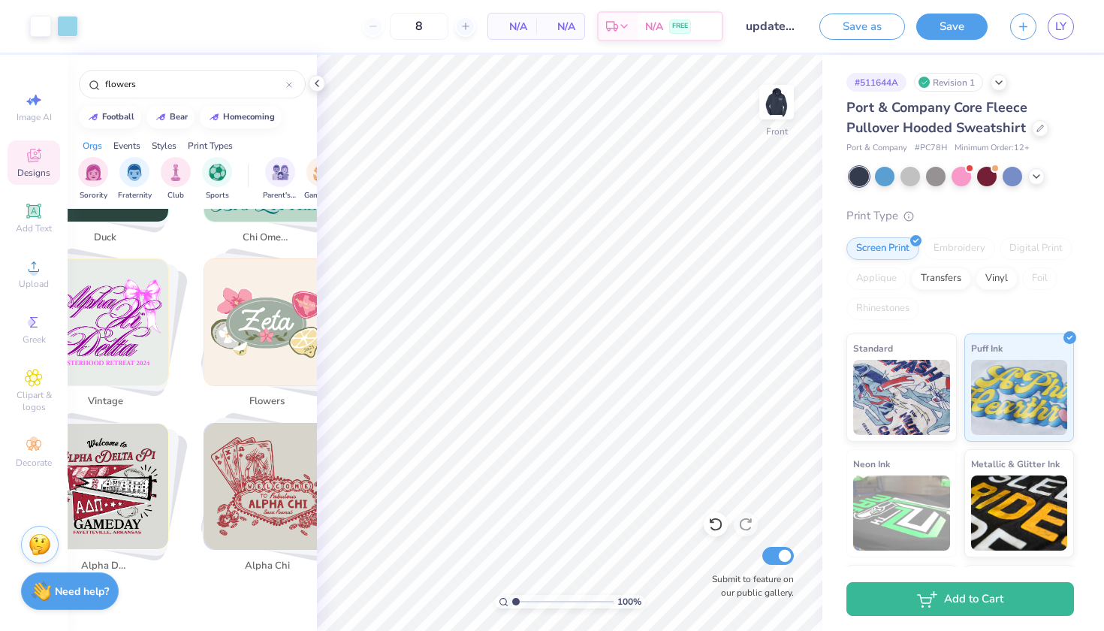
click at [253, 363] on img "Stack Card Button flowers" at bounding box center [267, 322] width 126 height 126
click at [245, 379] on img "Stack Card Button flowers" at bounding box center [267, 322] width 126 height 126
click at [264, 337] on img "Stack Card Button flowers" at bounding box center [267, 322] width 126 height 126
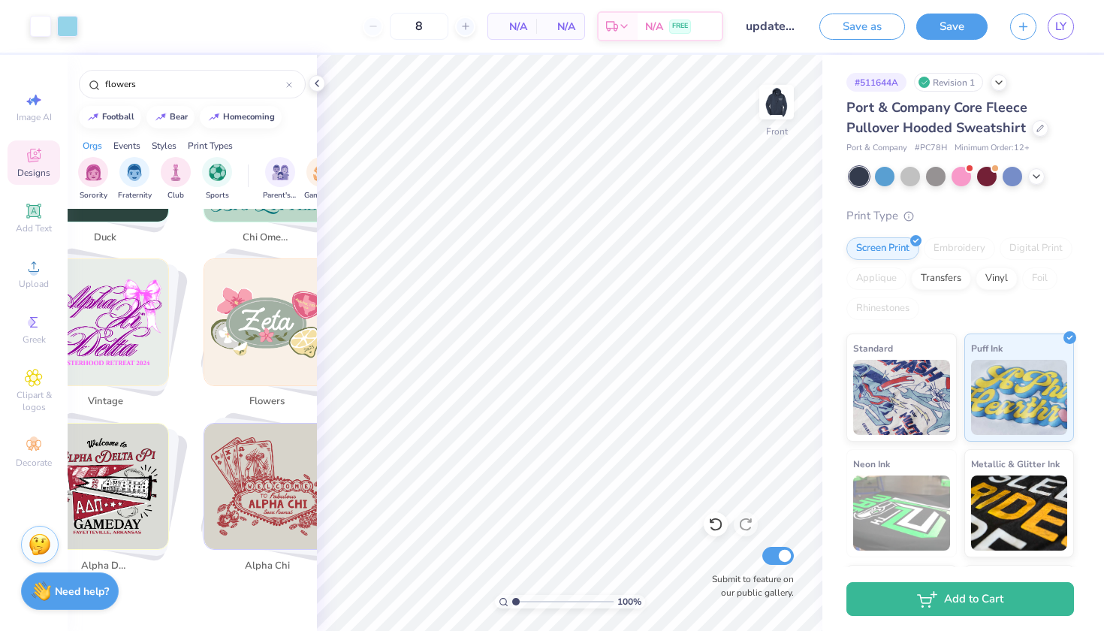
click at [264, 337] on img "Stack Card Button flowers" at bounding box center [267, 322] width 126 height 126
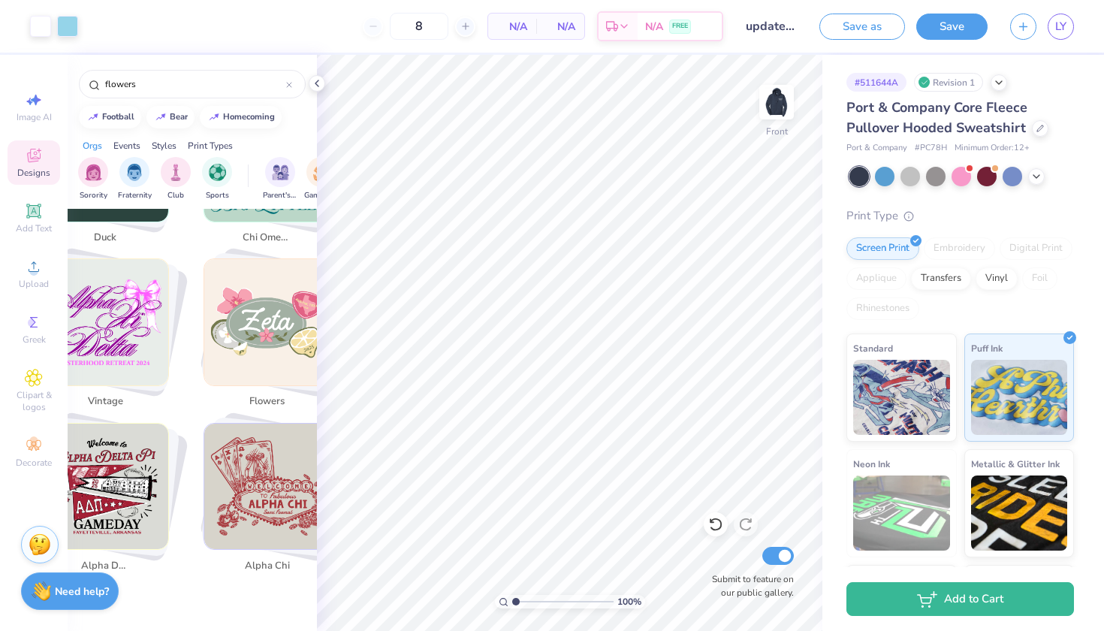
click at [239, 307] on img "Stack Card Button flowers" at bounding box center [267, 322] width 126 height 126
click at [60, 596] on strong "Need help?" at bounding box center [82, 589] width 54 height 14
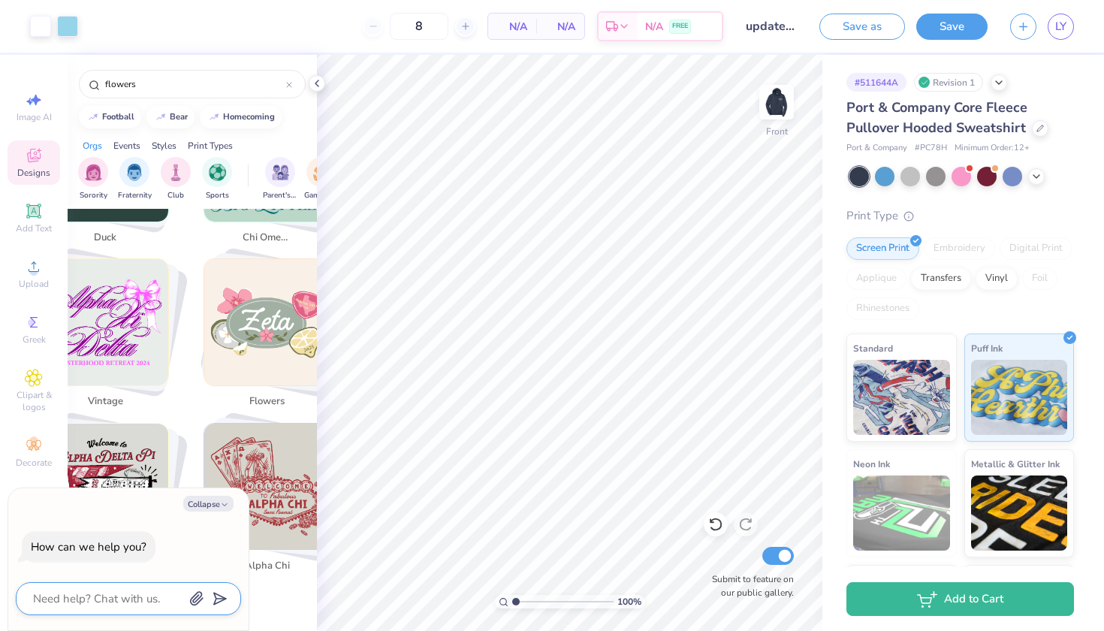
click at [74, 596] on textarea at bounding box center [108, 599] width 152 height 20
type textarea "w"
type textarea "x"
type textarea "wh"
type textarea "x"
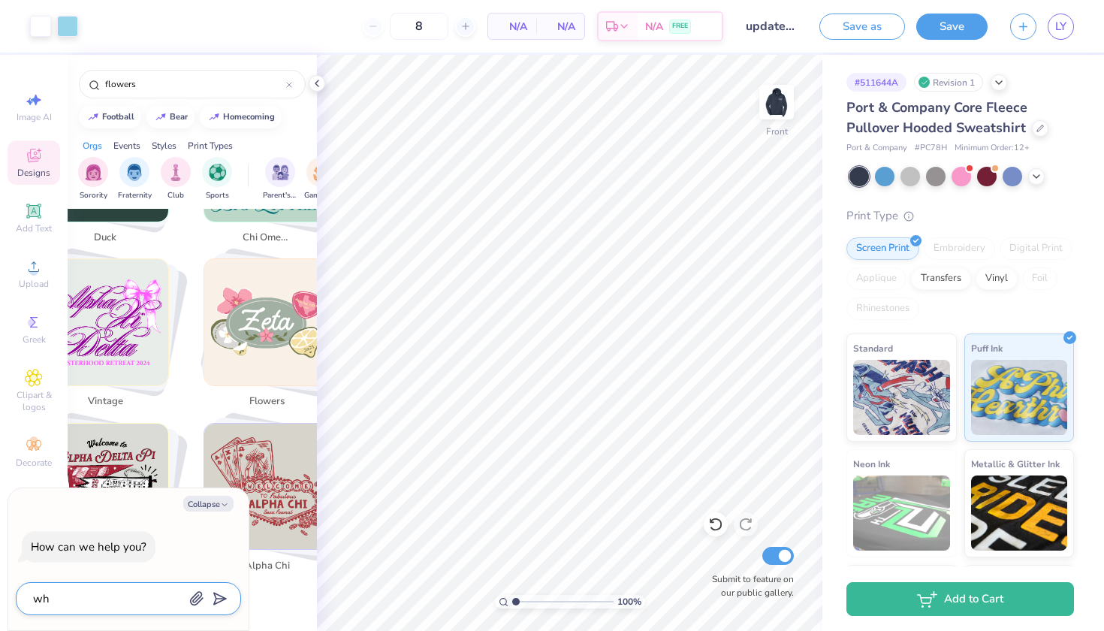
type textarea "whe"
type textarea "x"
type textarea "wher"
type textarea "x"
type textarea "where"
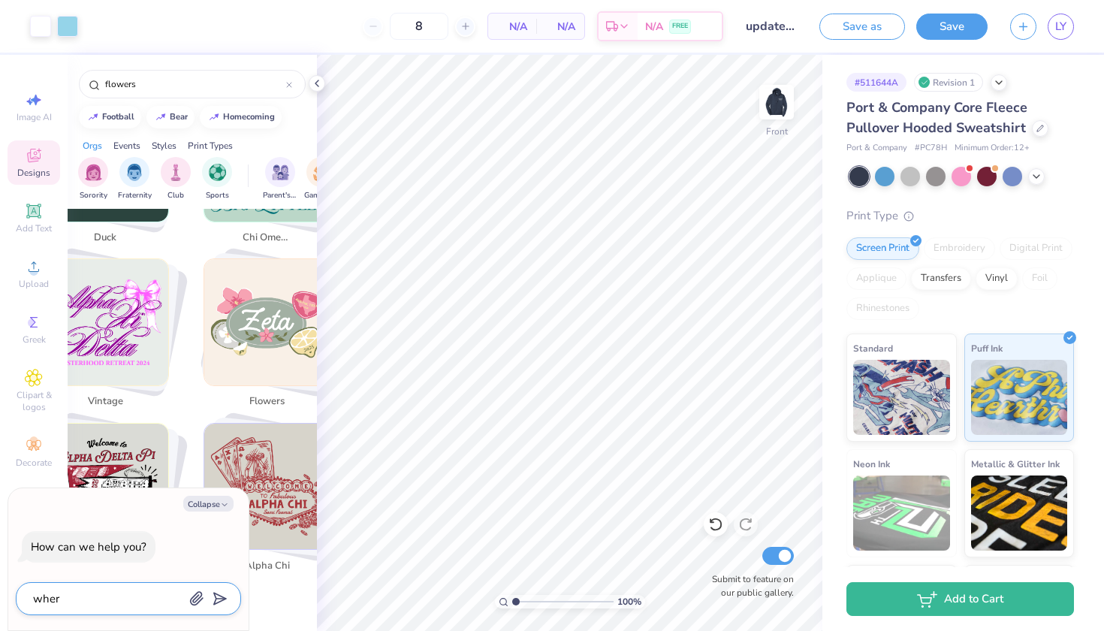
type textarea "x"
type textarea "where"
type textarea "x"
type textarea "where c"
type textarea "x"
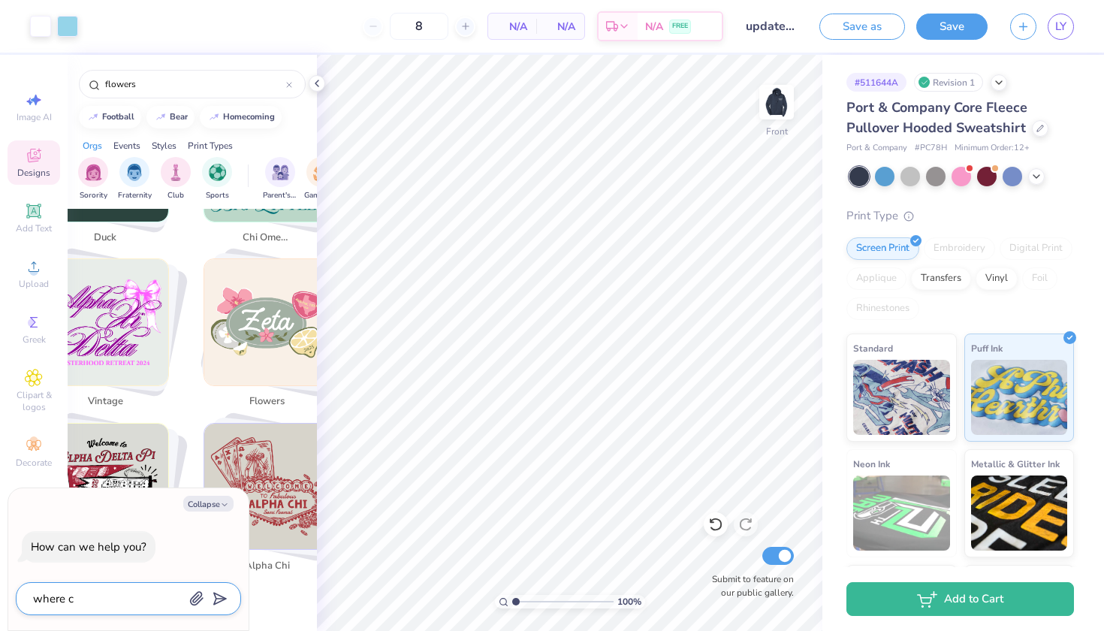
type textarea "where ca"
type textarea "x"
type textarea "where can"
type textarea "x"
type textarea "where can"
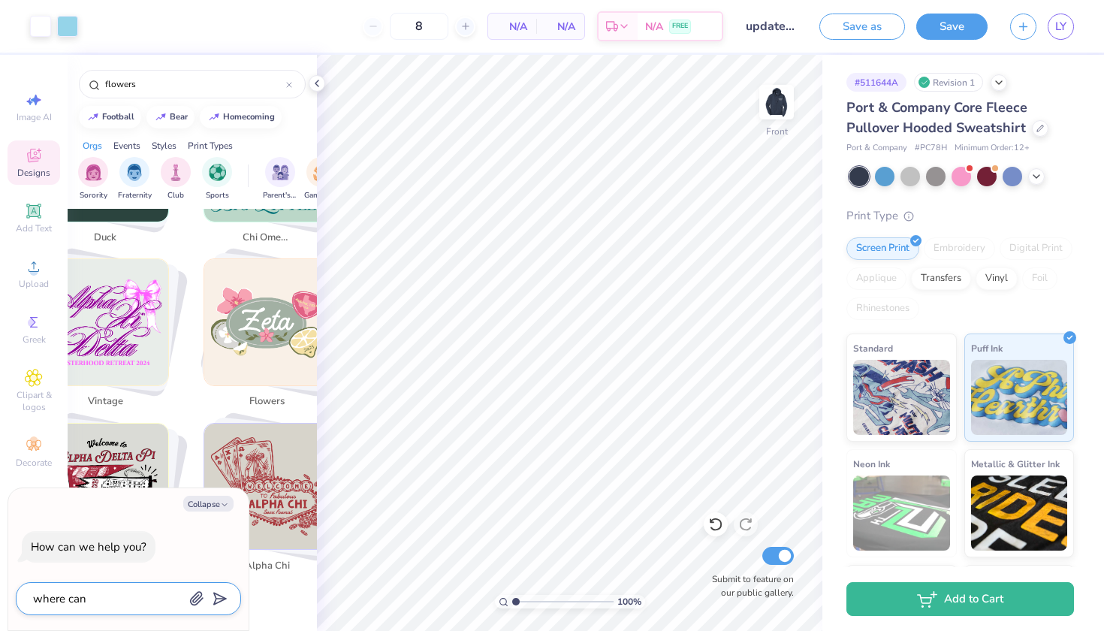
type textarea "x"
type textarea "where can i"
type textarea "x"
type textarea "where can I"
type textarea "x"
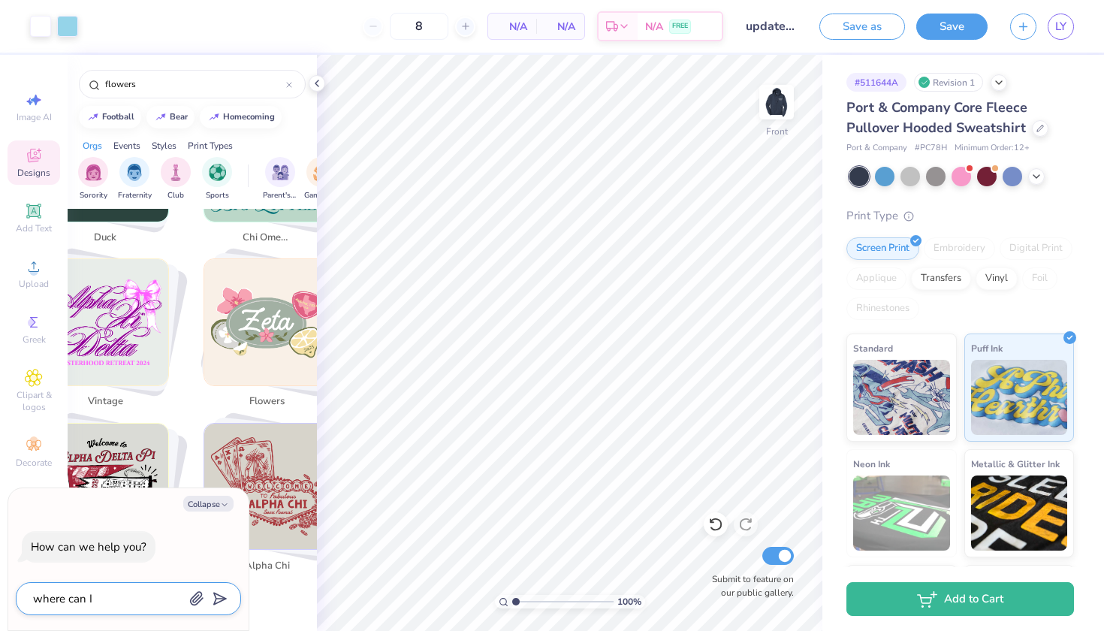
type textarea "where can I f"
type textarea "x"
type textarea "where can I fi"
type textarea "x"
type textarea "where can I fin"
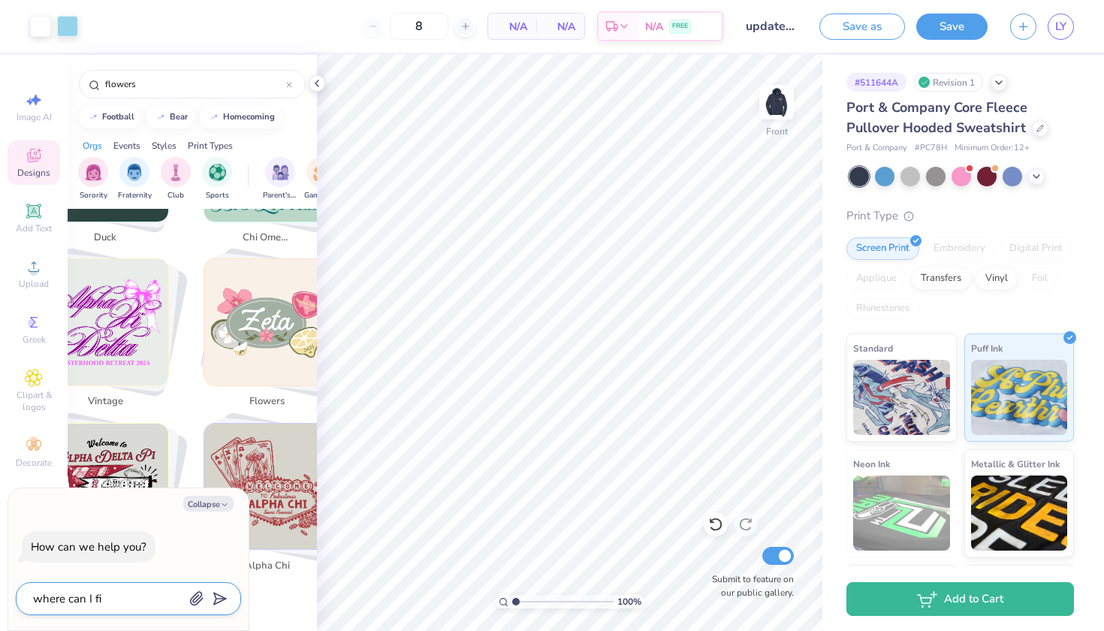
type textarea "x"
type textarea "where can I find"
type textarea "x"
type textarea "where can I find"
type textarea "x"
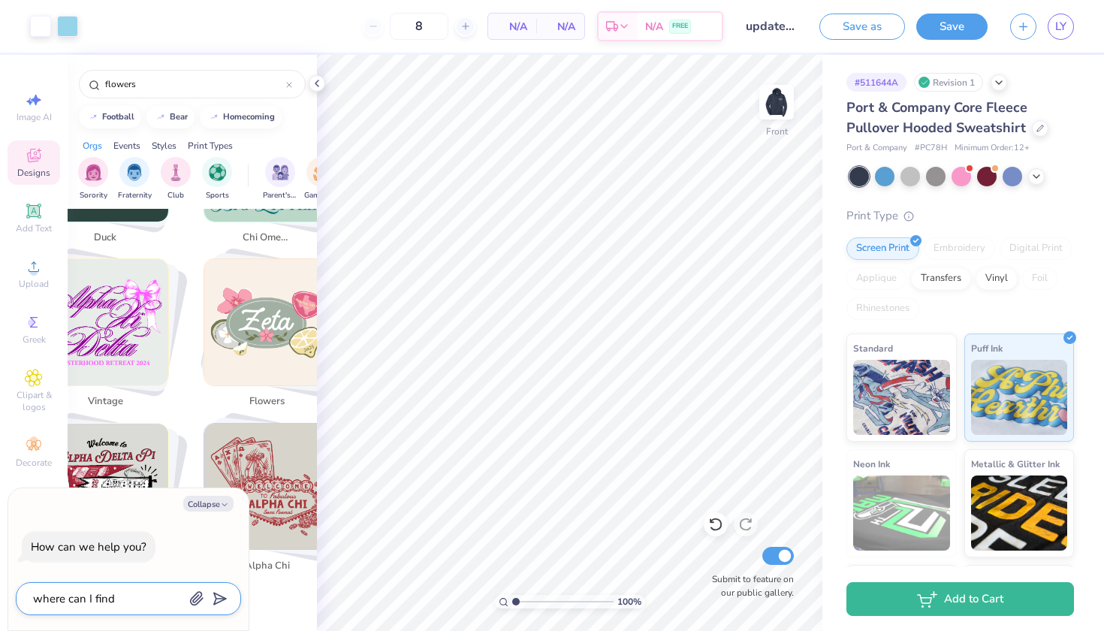
type textarea "where can I find a"
type textarea "x"
type textarea "where can I find a"
type textarea "x"
type textarea "where can I find a w"
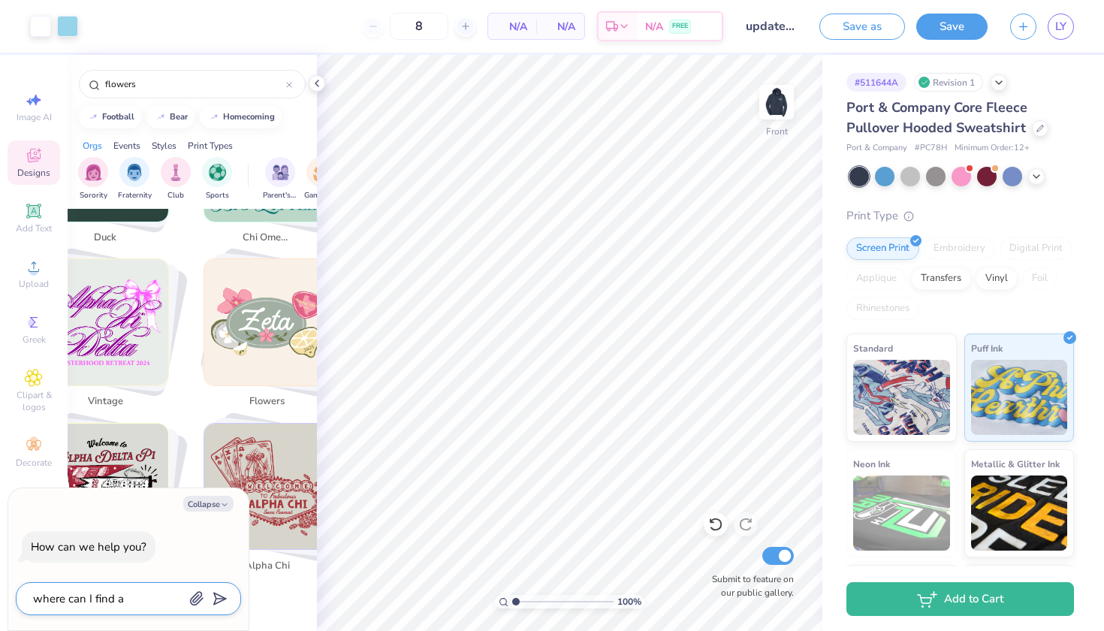
type textarea "x"
type textarea "where can I find a wh"
type textarea "x"
type textarea "where can I find a whi"
type textarea "x"
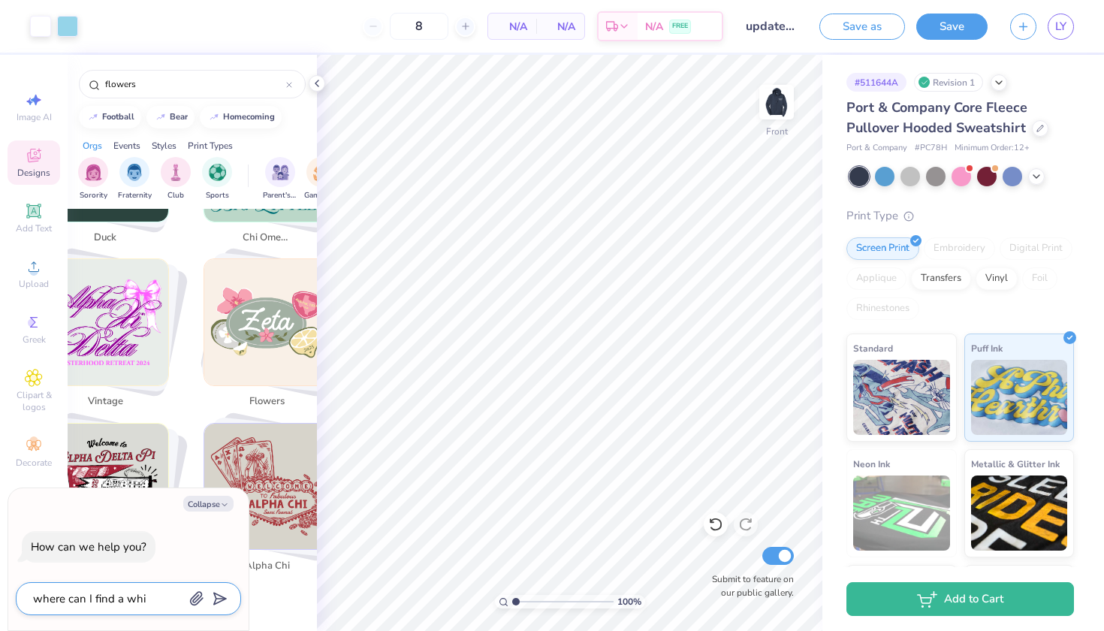
type textarea "where can I find a whit"
type textarea "x"
type textarea "where can I find a white"
type textarea "x"
type textarea "where can I find a white"
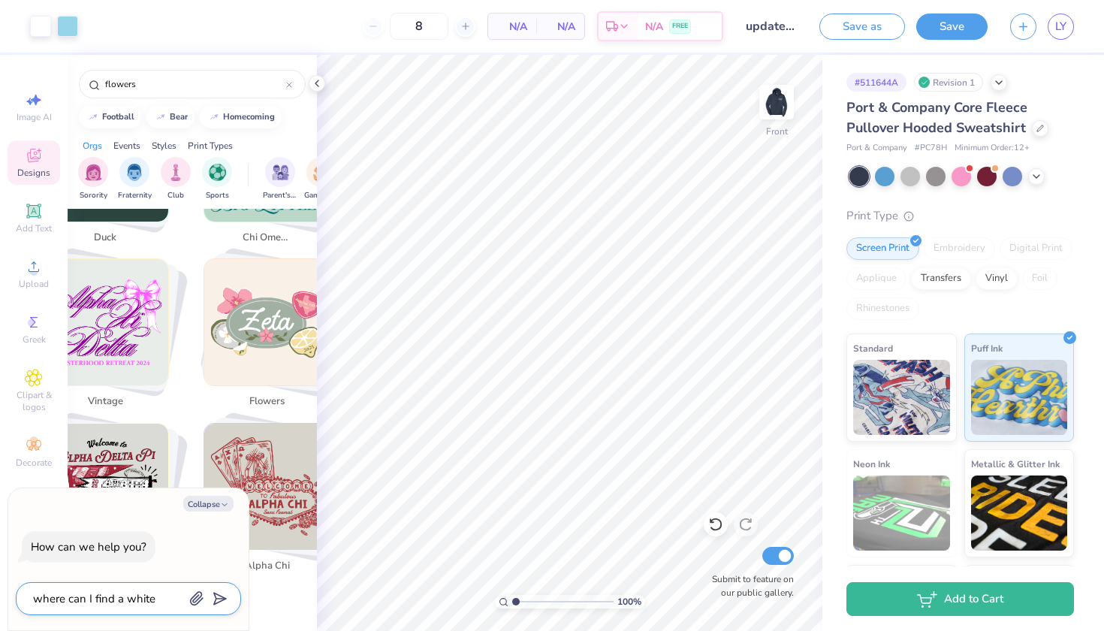
type textarea "x"
type textarea "where can I find a white c"
type textarea "x"
type textarea "where can I find a white ci"
type textarea "x"
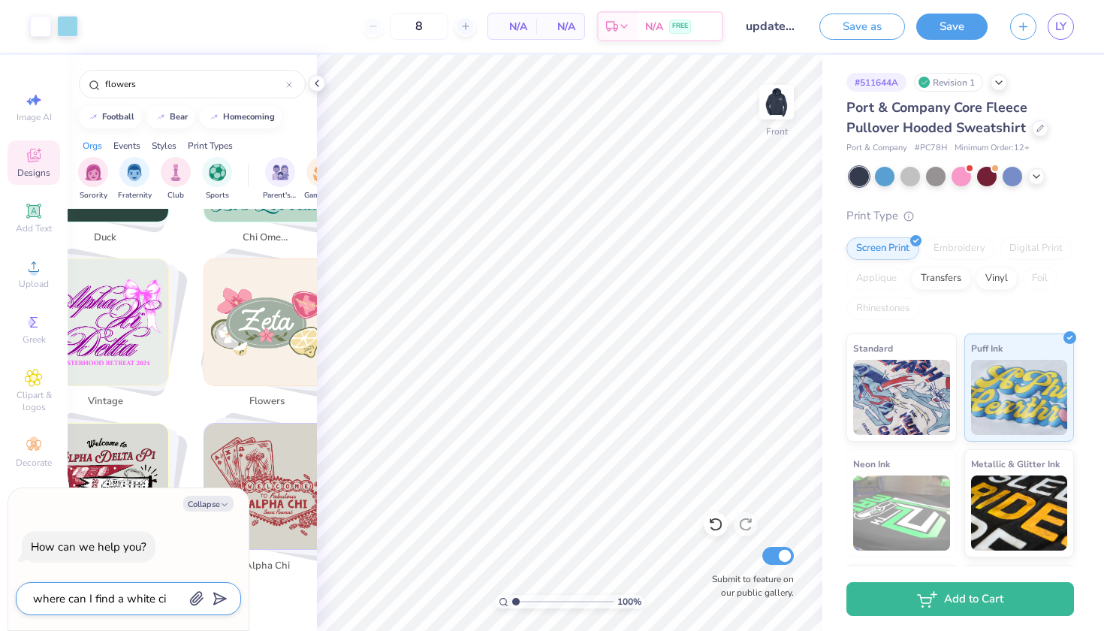
type textarea "where can I find a white cir"
type textarea "x"
type textarea "where can I find a white circ"
type textarea "x"
type textarea "where can I find a white circl"
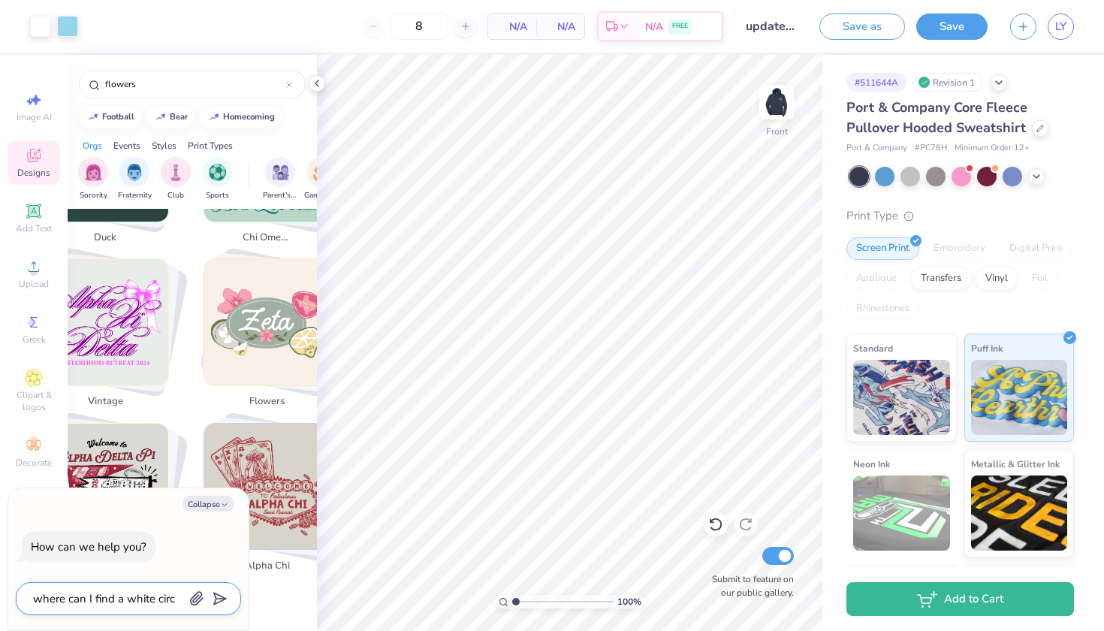
type textarea "x"
type textarea "where can I find a white circle"
type textarea "x"
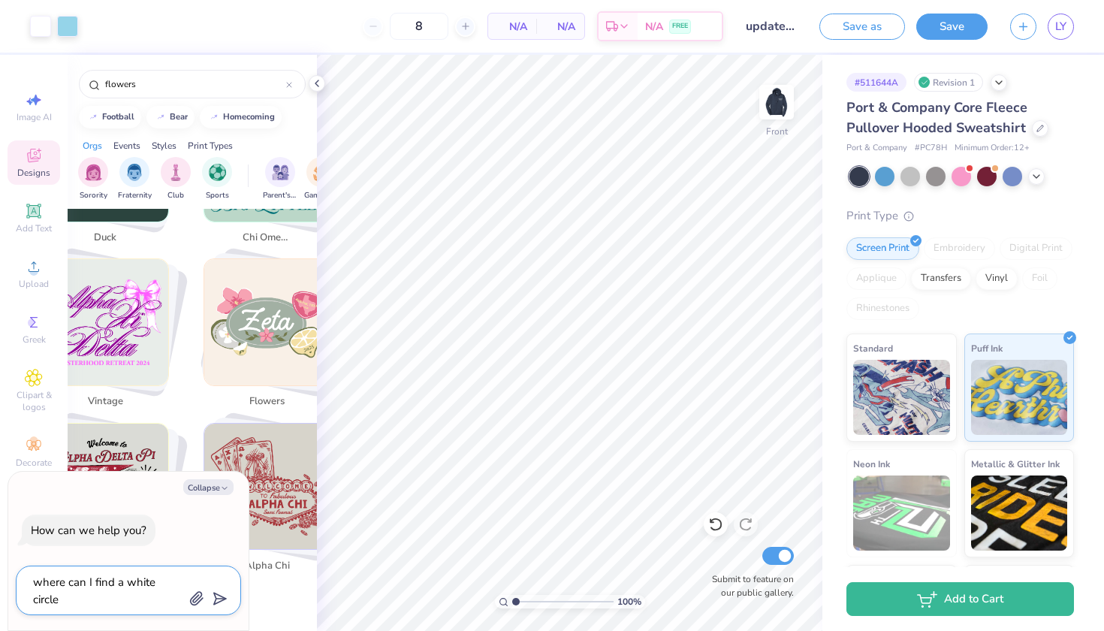
type textarea "where can I find a white circle"
type textarea "x"
type textarea "where can I find a white circle"
type textarea "x"
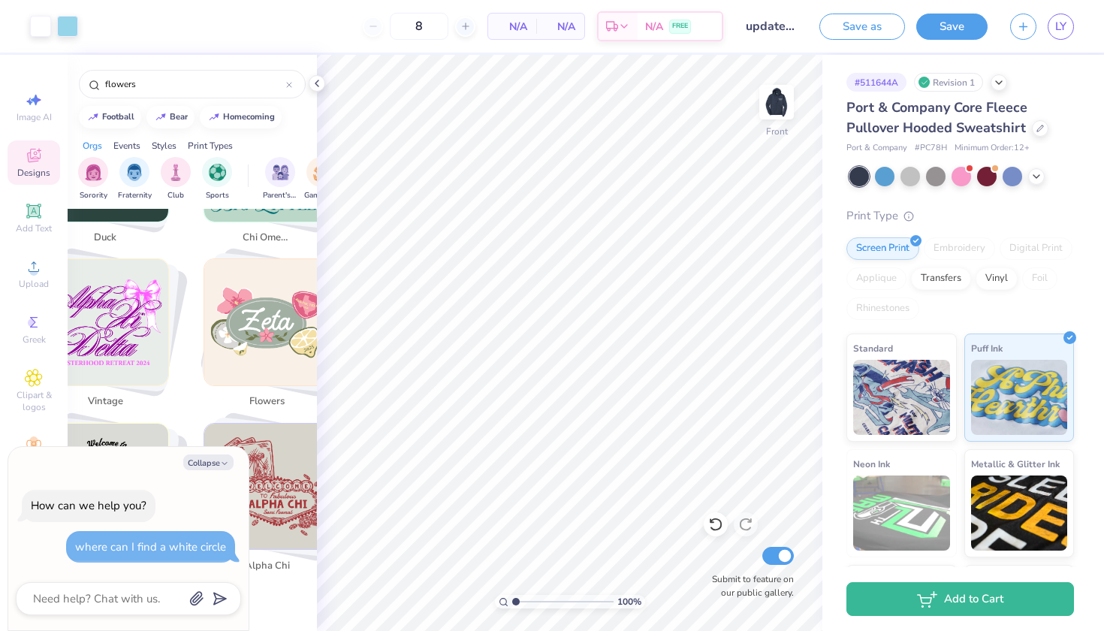
scroll to position [888, 0]
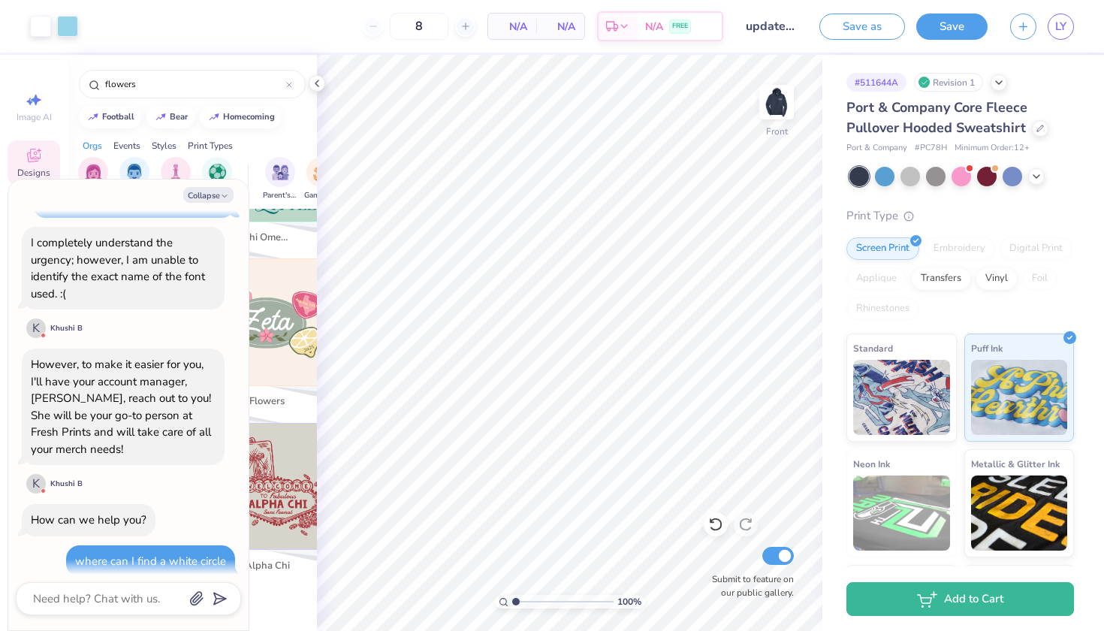
type textarea "x"
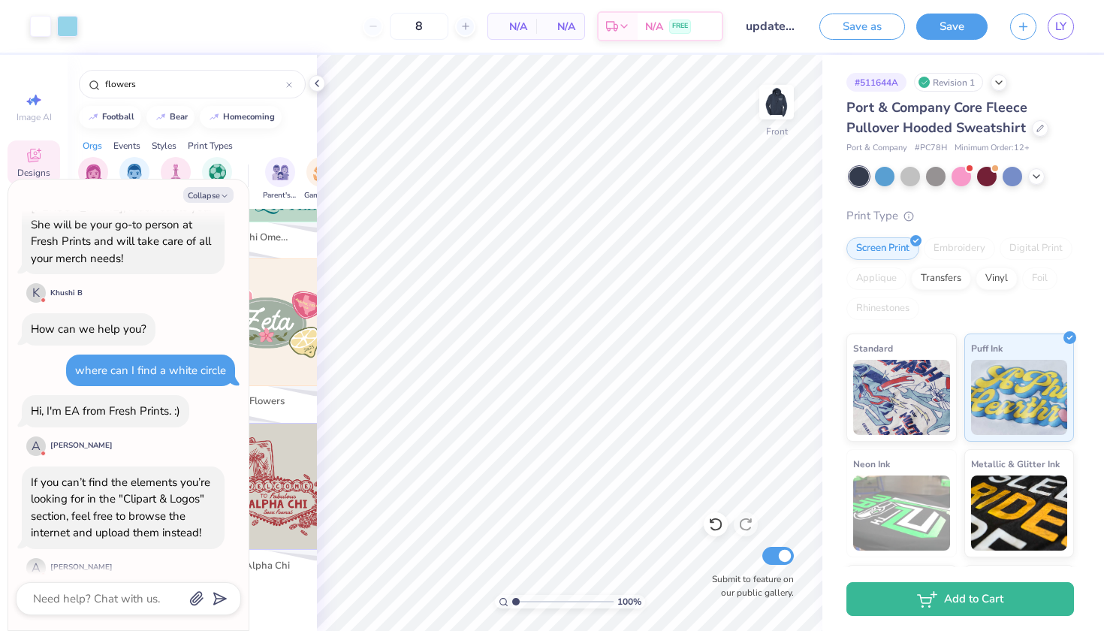
click at [68, 120] on div "football bear homecoming" at bounding box center [192, 117] width 249 height 23
click at [42, 55] on div "Image AI Designs Add Text Upload Greek Clipart & logos Decorate" at bounding box center [34, 343] width 68 height 576
click at [43, 102] on div "Image AI" at bounding box center [34, 107] width 53 height 44
select select "4"
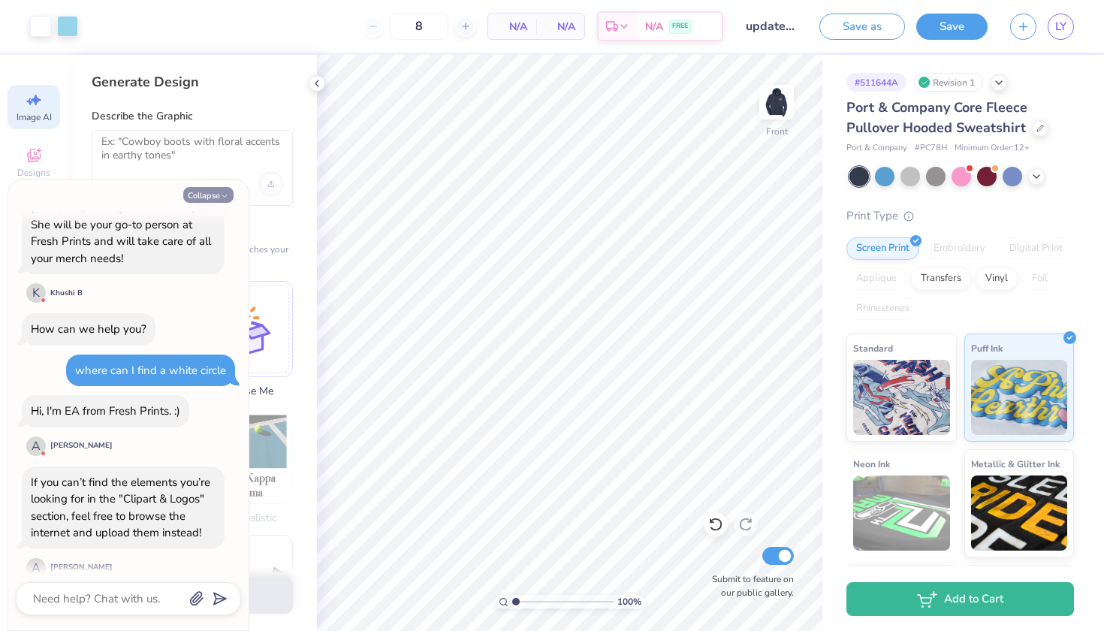
click at [214, 191] on button "Collapse" at bounding box center [208, 195] width 50 height 16
type textarea "x"
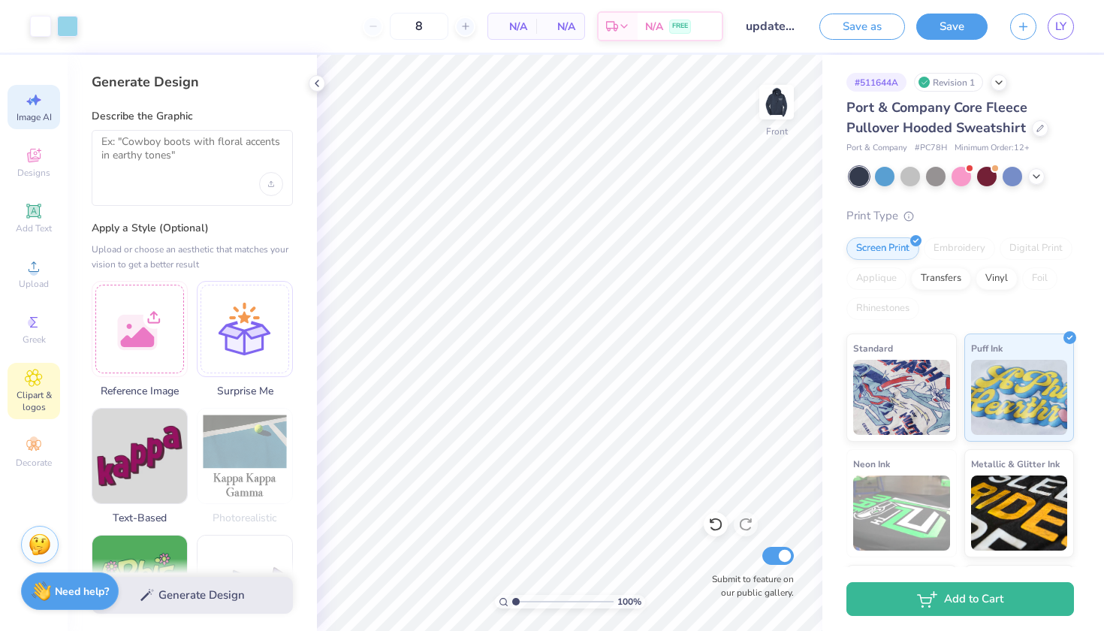
click at [39, 378] on icon at bounding box center [33, 378] width 17 height 18
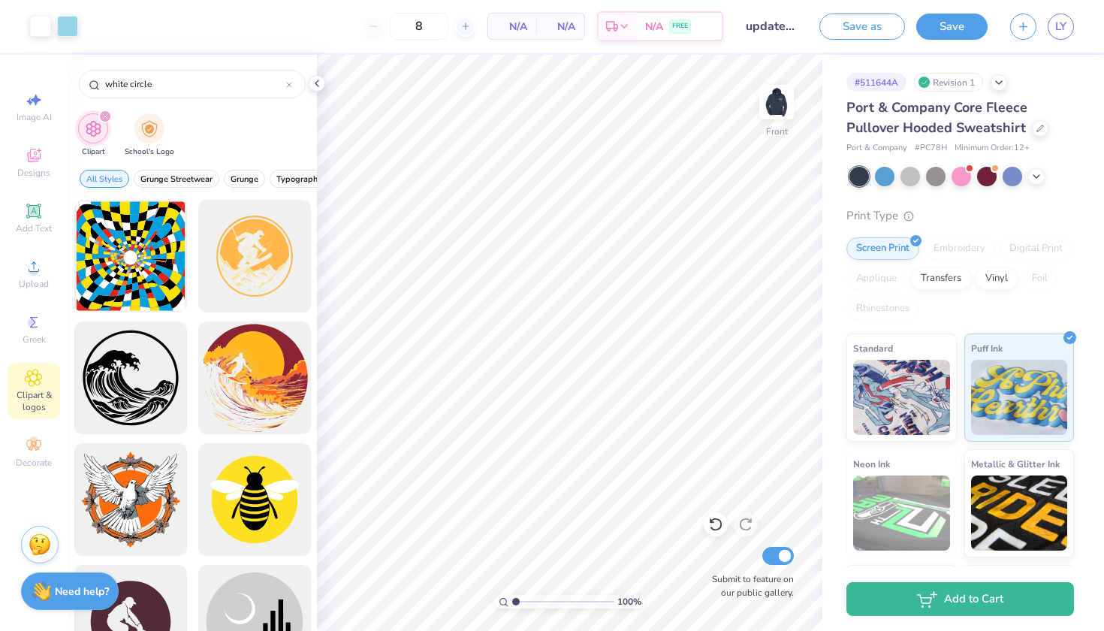
type input "white circle"
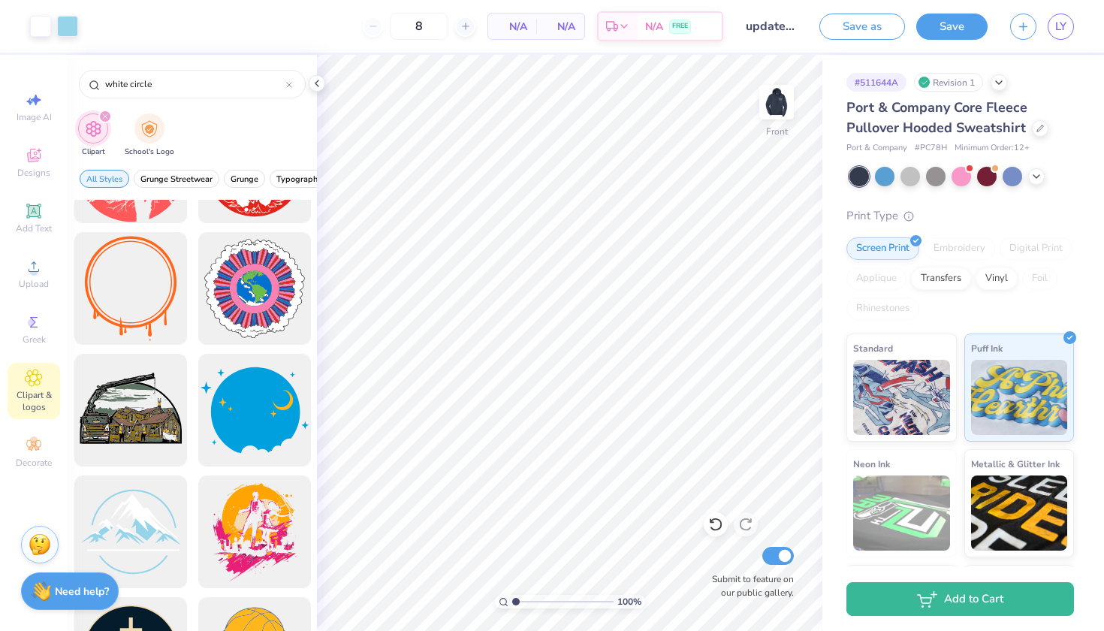
scroll to position [701, 0]
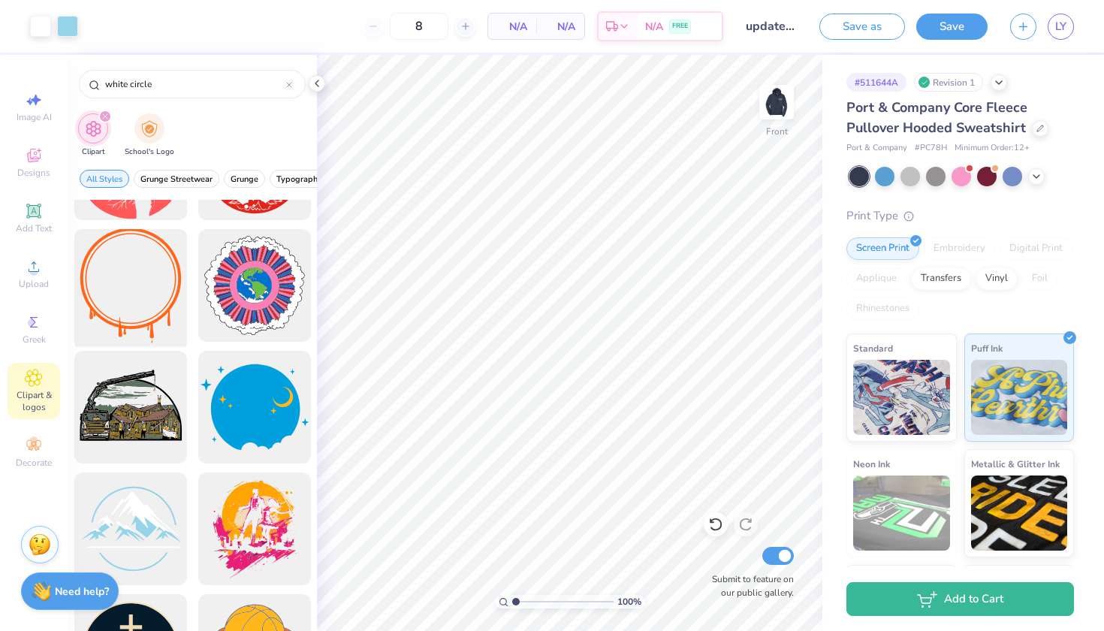
click at [123, 291] on div at bounding box center [130, 286] width 124 height 124
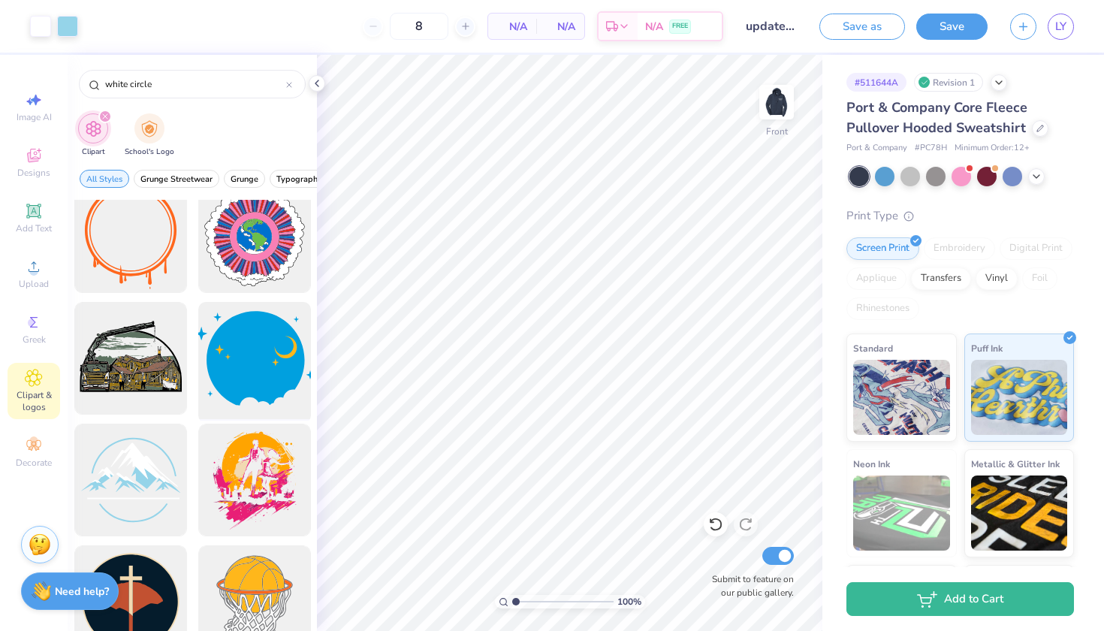
scroll to position [750, 0]
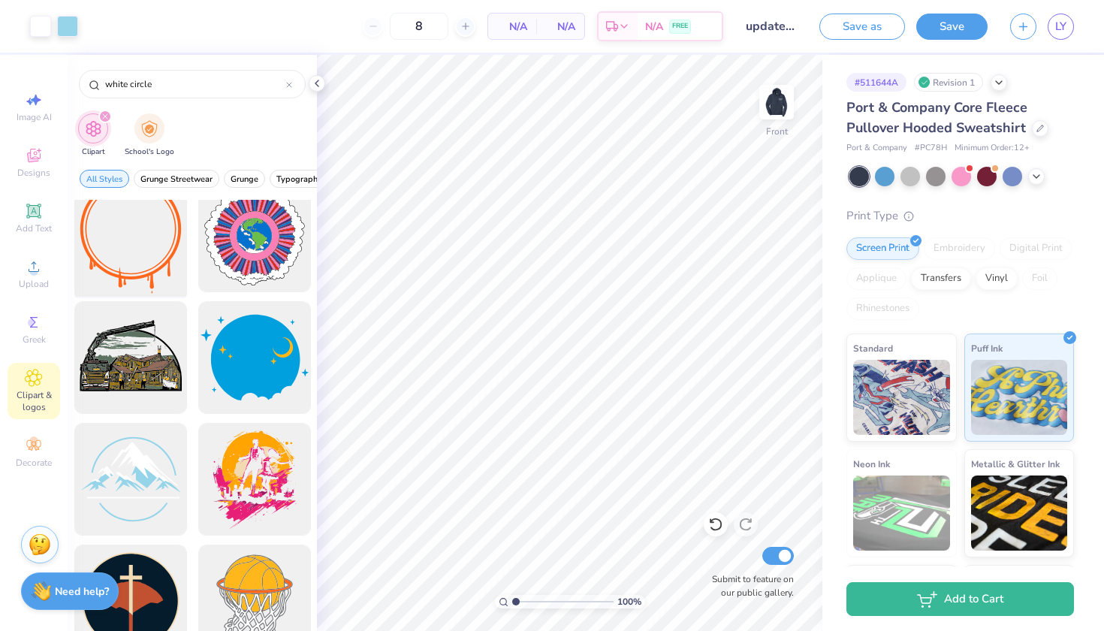
click at [125, 237] on div at bounding box center [130, 236] width 124 height 124
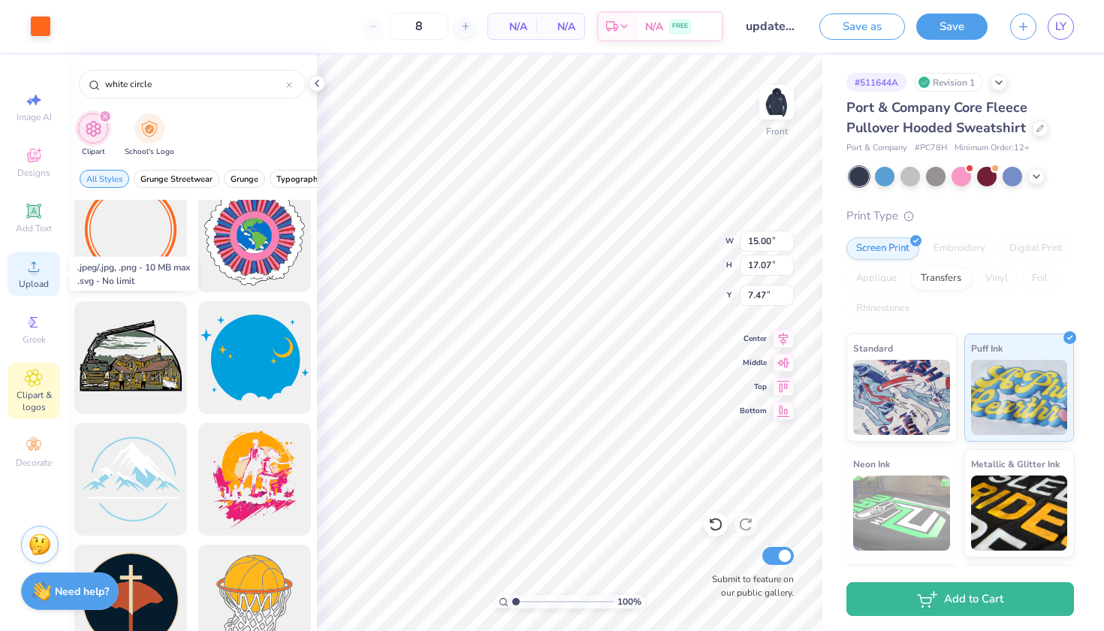
click at [41, 275] on icon at bounding box center [34, 267] width 18 height 18
click at [289, 83] on icon at bounding box center [289, 85] width 6 height 6
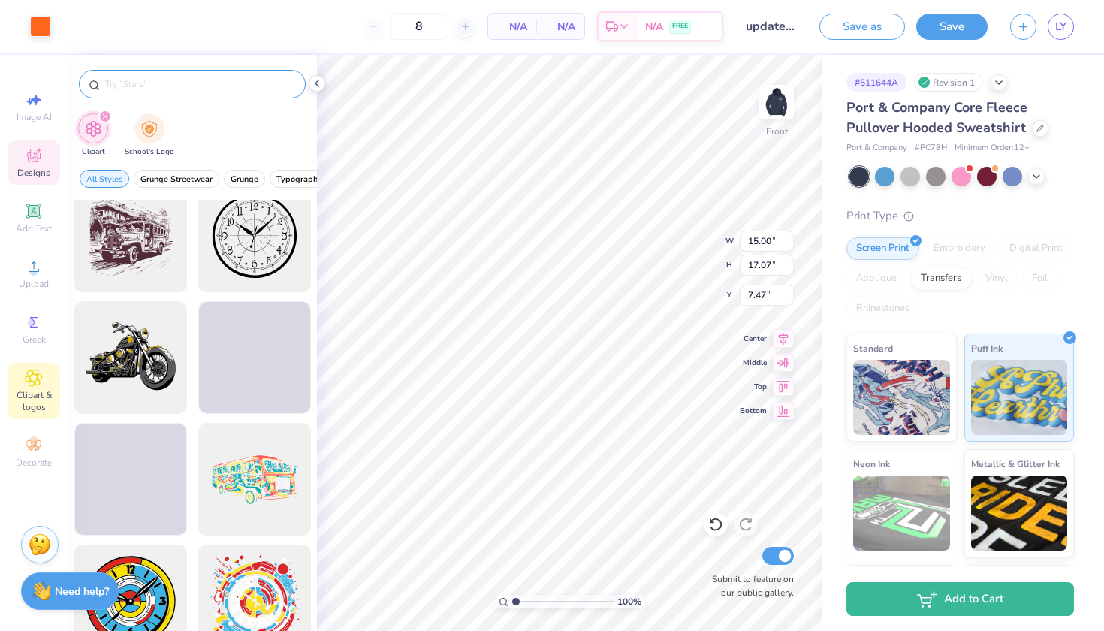
click at [33, 160] on icon at bounding box center [34, 157] width 12 height 10
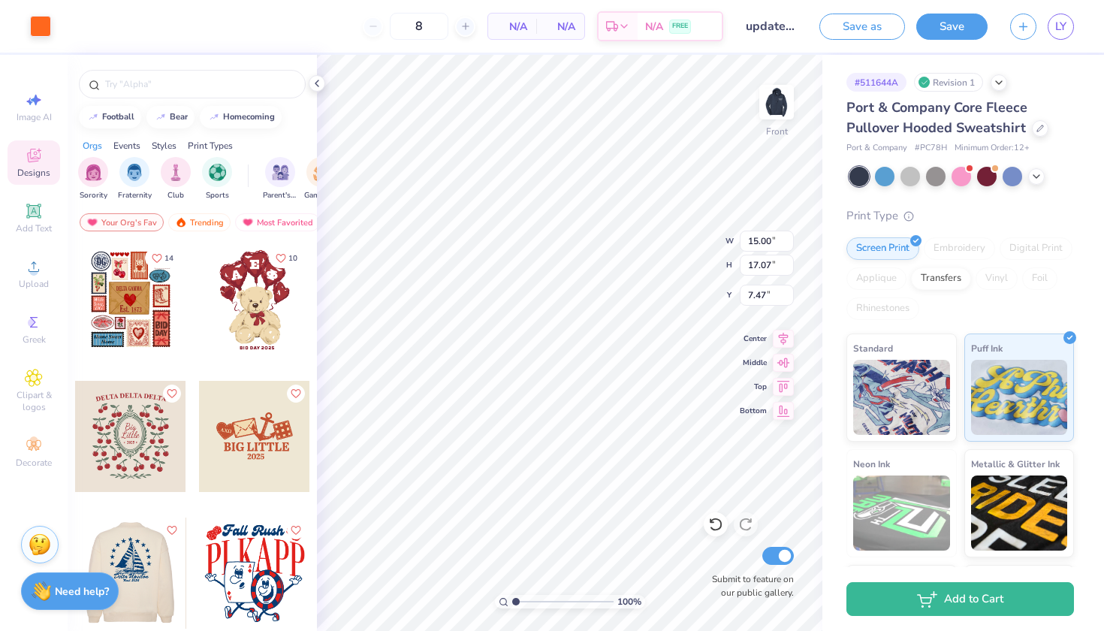
scroll to position [0, 0]
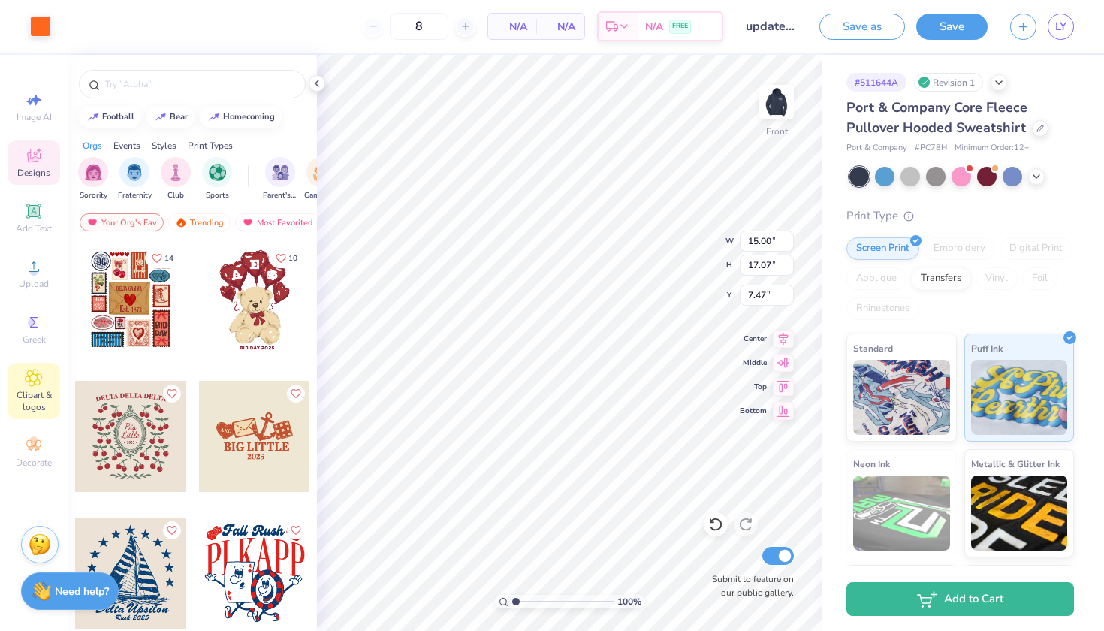
click at [29, 406] on span "Clipart & logos" at bounding box center [34, 401] width 53 height 24
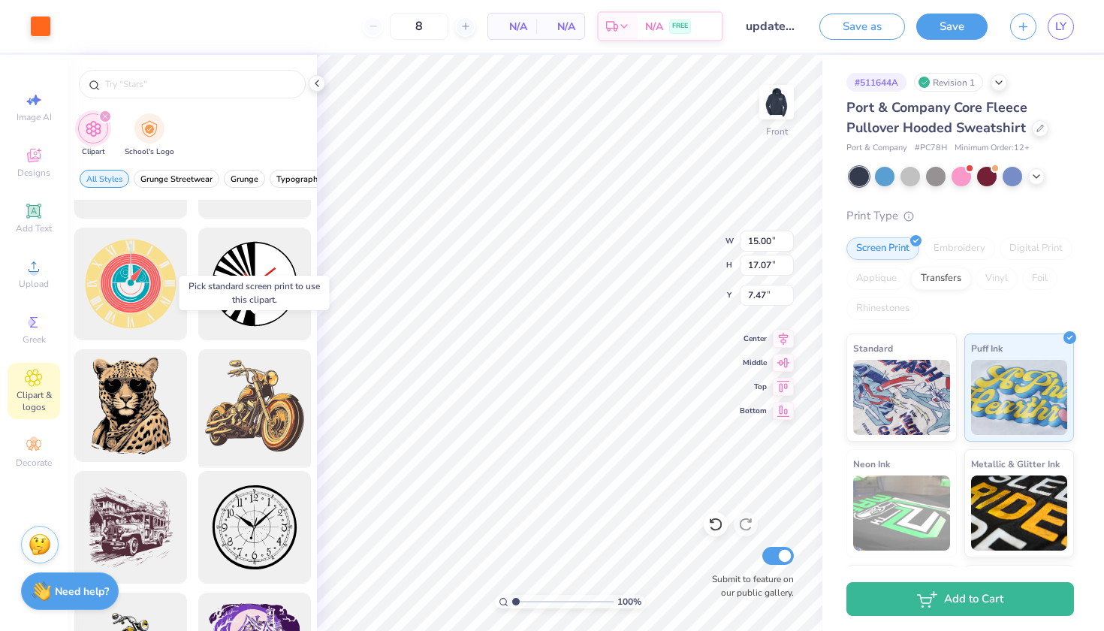
scroll to position [521, 0]
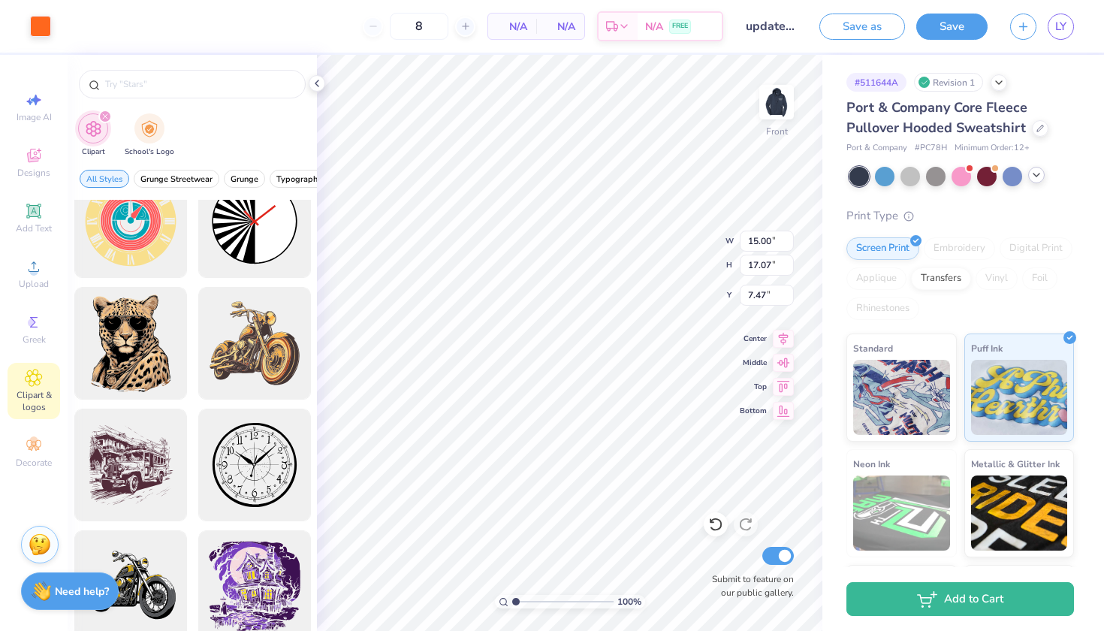
click at [1040, 172] on icon at bounding box center [1036, 175] width 12 height 12
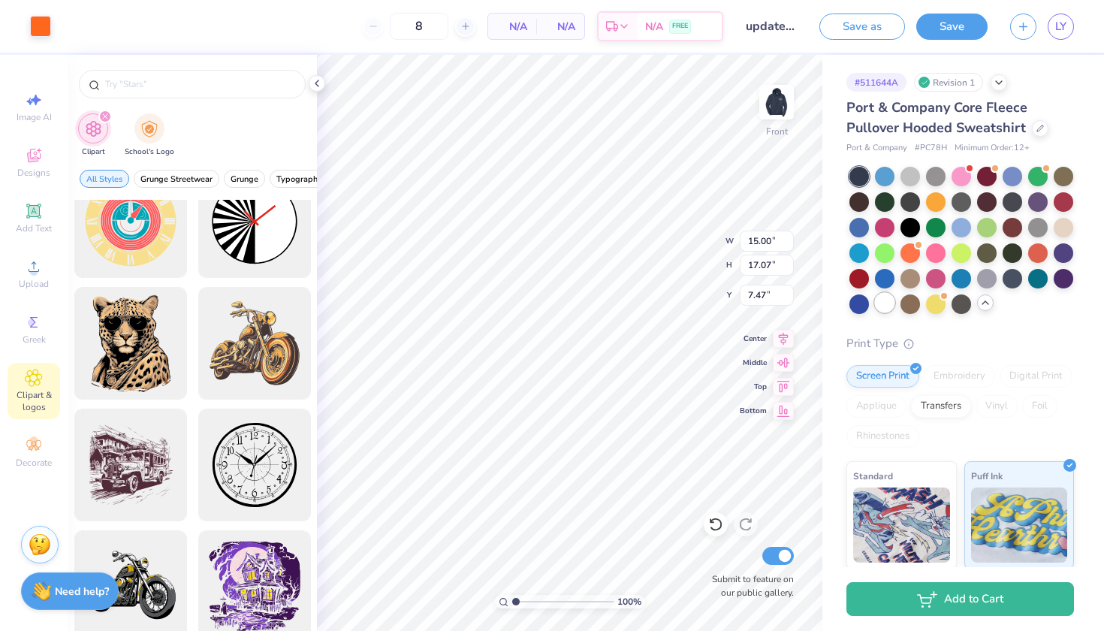
click at [888, 300] on div at bounding box center [885, 303] width 20 height 20
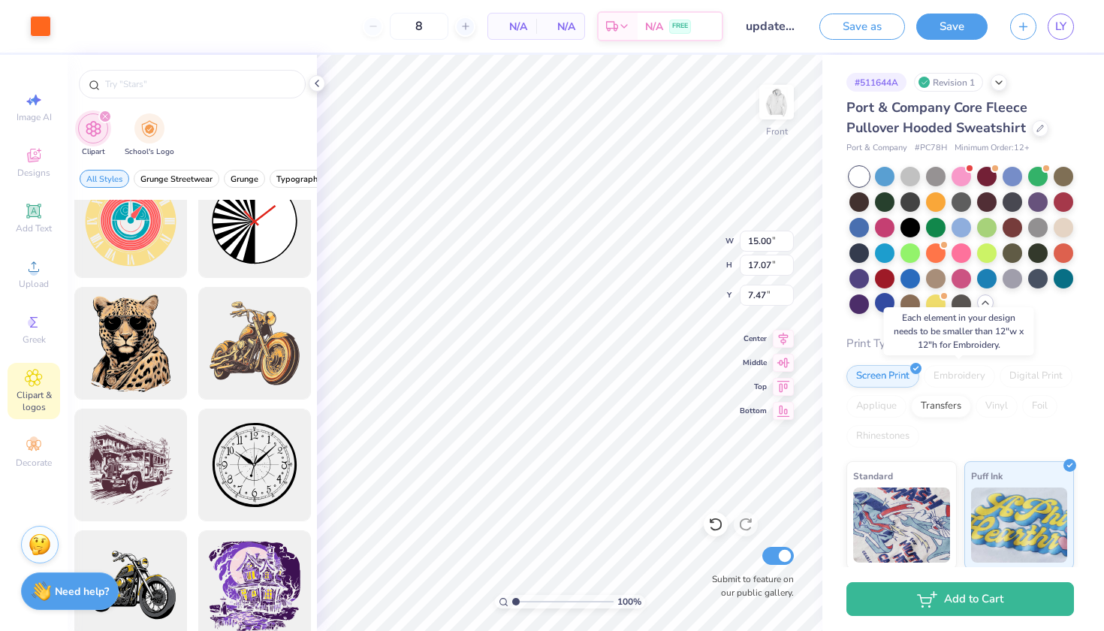
click at [945, 376] on div "Embroidery" at bounding box center [959, 376] width 71 height 23
click at [945, 375] on div "Embroidery" at bounding box center [959, 376] width 71 height 23
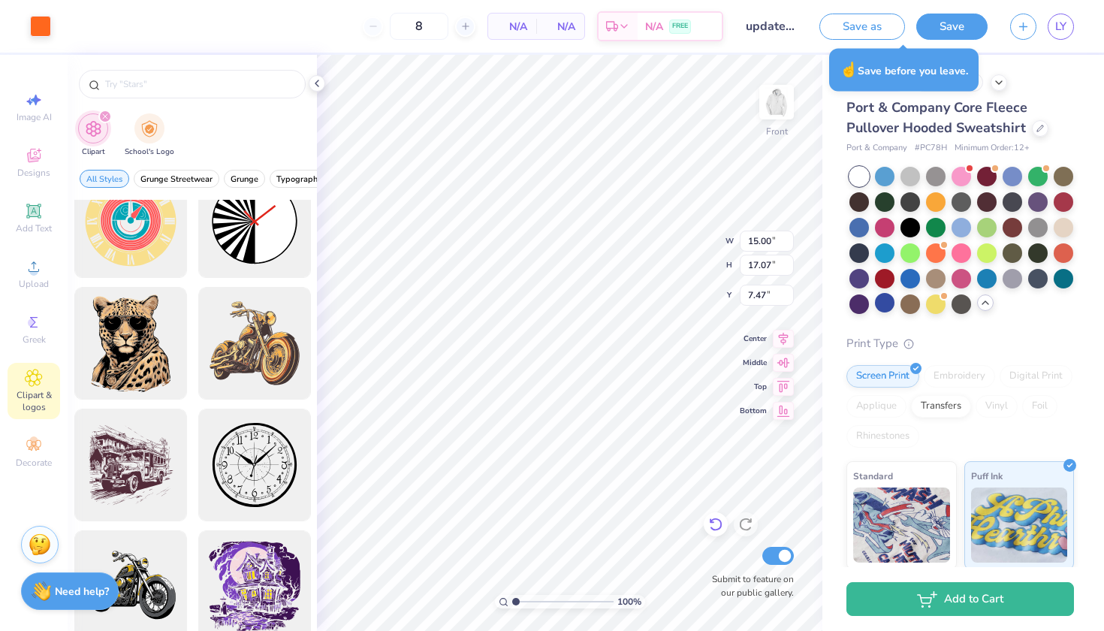
click at [716, 520] on icon at bounding box center [715, 524] width 15 height 15
click at [716, 528] on icon at bounding box center [715, 524] width 15 height 15
click at [715, 526] on icon at bounding box center [715, 524] width 15 height 15
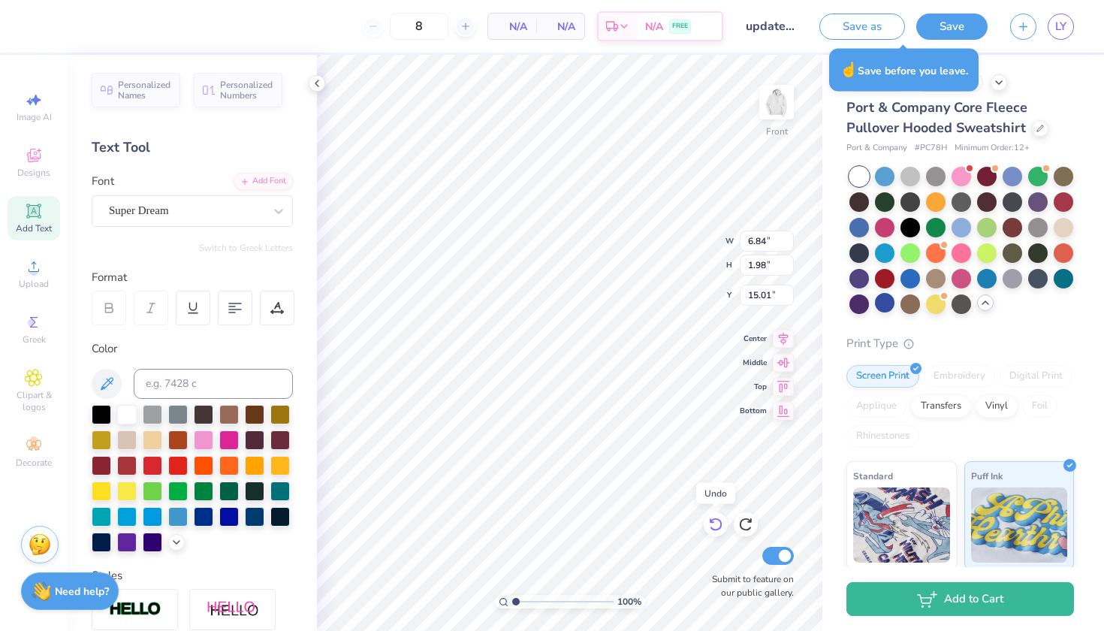
click at [715, 526] on icon at bounding box center [715, 524] width 15 height 15
click at [747, 521] on icon at bounding box center [745, 524] width 15 height 15
click at [867, 228] on div at bounding box center [859, 226] width 20 height 20
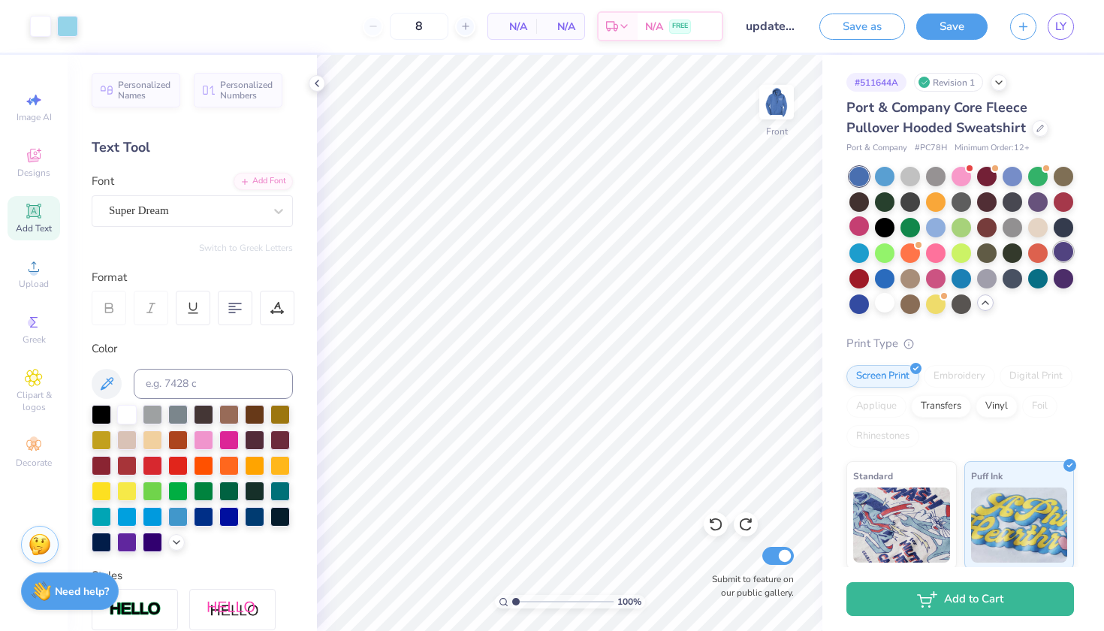
click at [1064, 247] on div at bounding box center [1064, 252] width 20 height 20
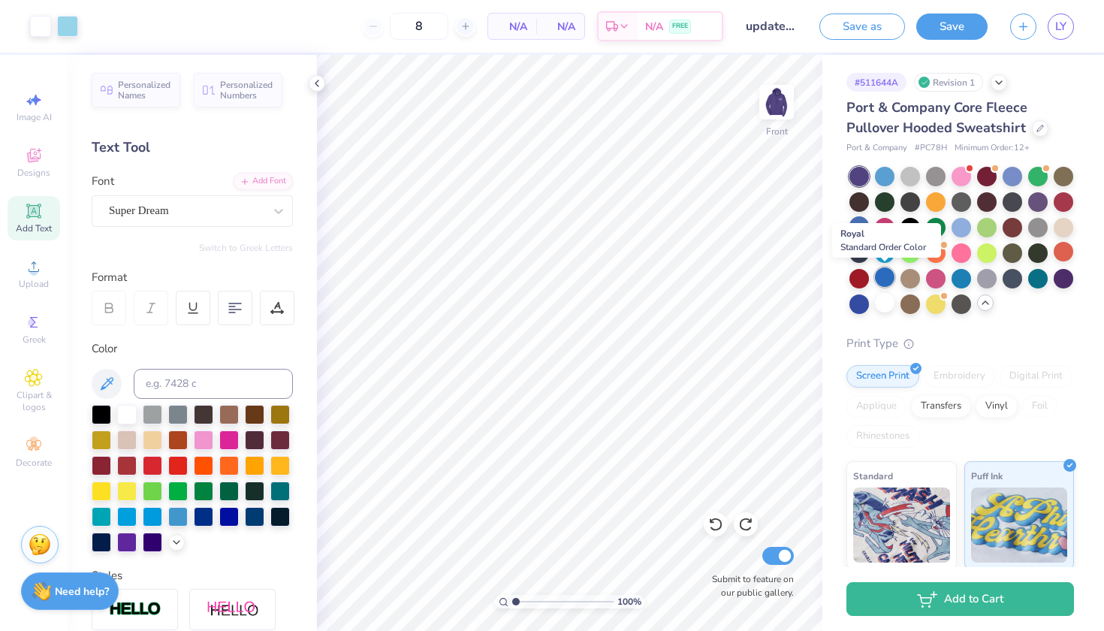
click at [885, 276] on div at bounding box center [885, 277] width 20 height 20
click at [958, 225] on div at bounding box center [962, 226] width 20 height 20
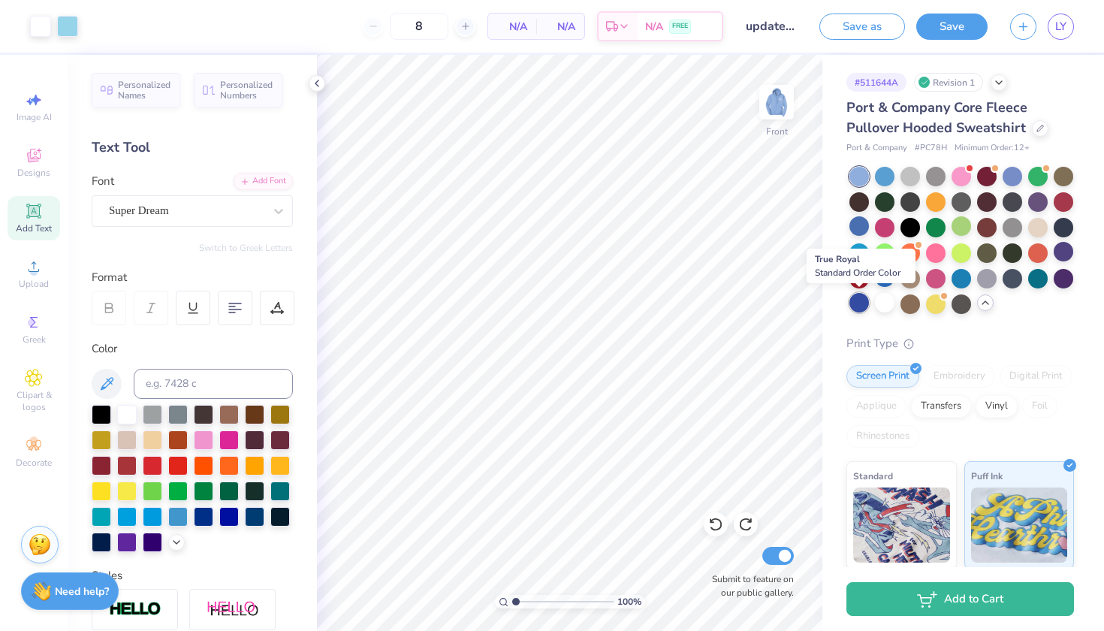
click at [860, 303] on div at bounding box center [859, 303] width 20 height 20
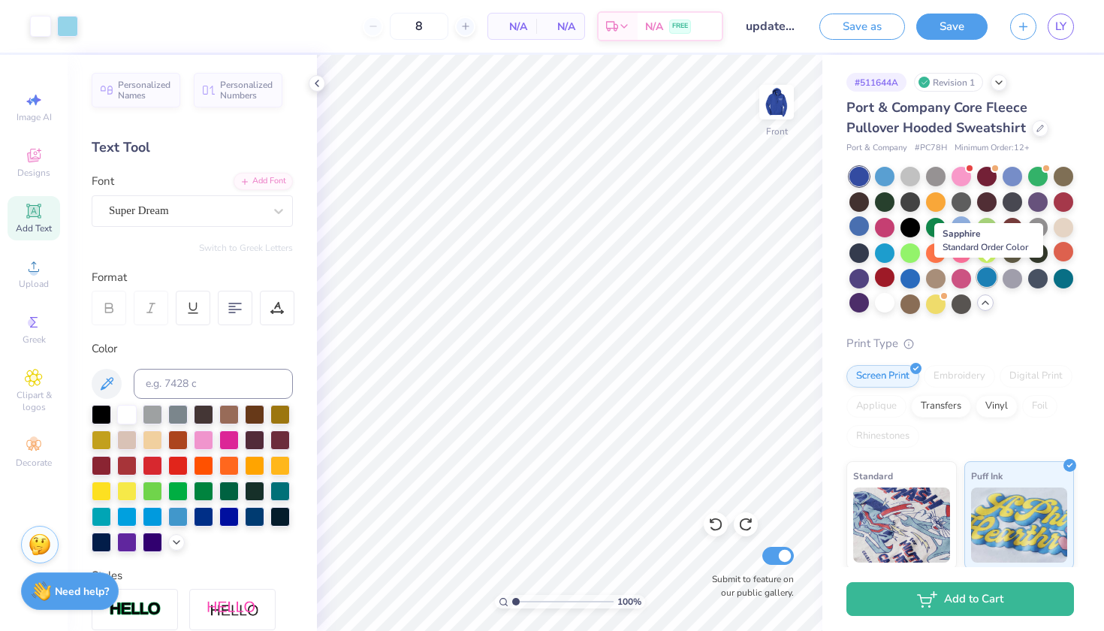
click at [979, 273] on div at bounding box center [987, 277] width 20 height 20
click at [873, 168] on div at bounding box center [961, 240] width 225 height 147
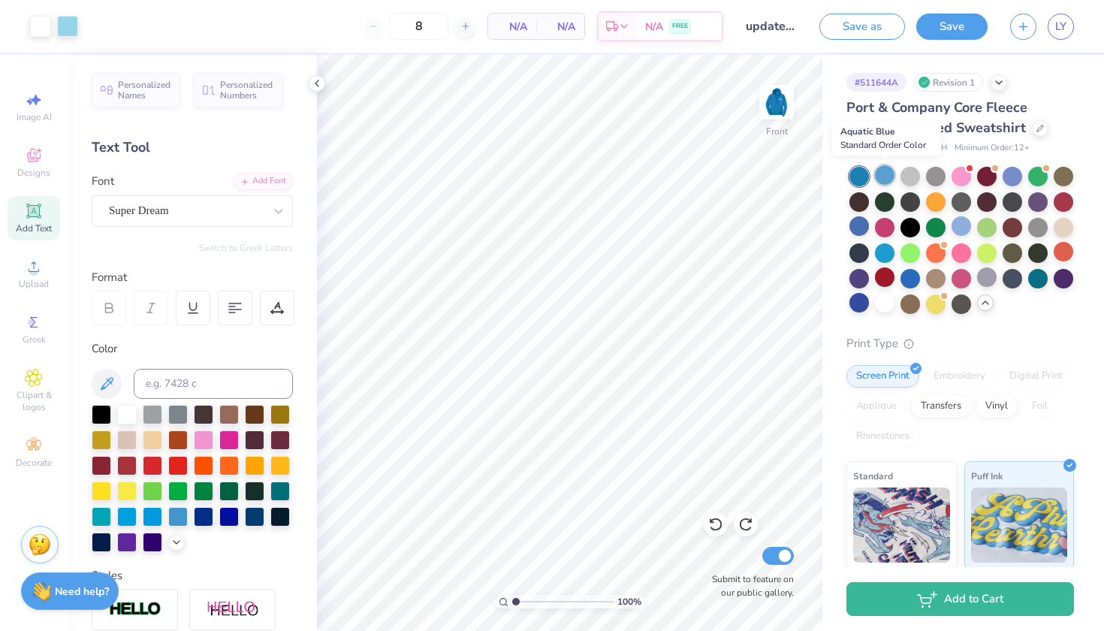
click at [878, 170] on div at bounding box center [885, 175] width 20 height 20
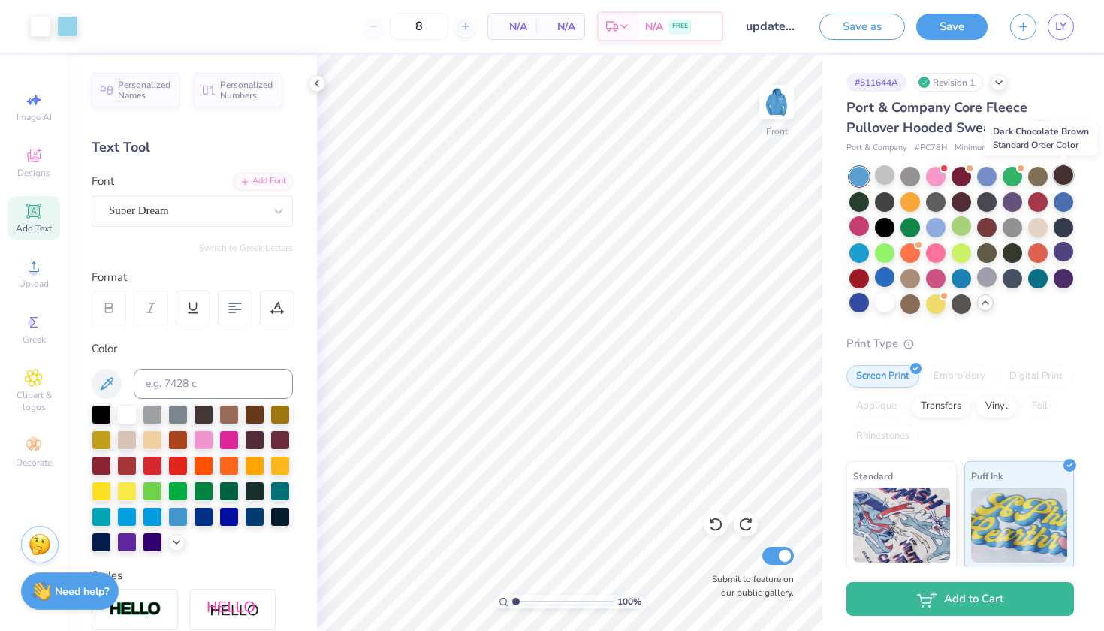
click at [1063, 173] on div at bounding box center [1064, 175] width 20 height 20
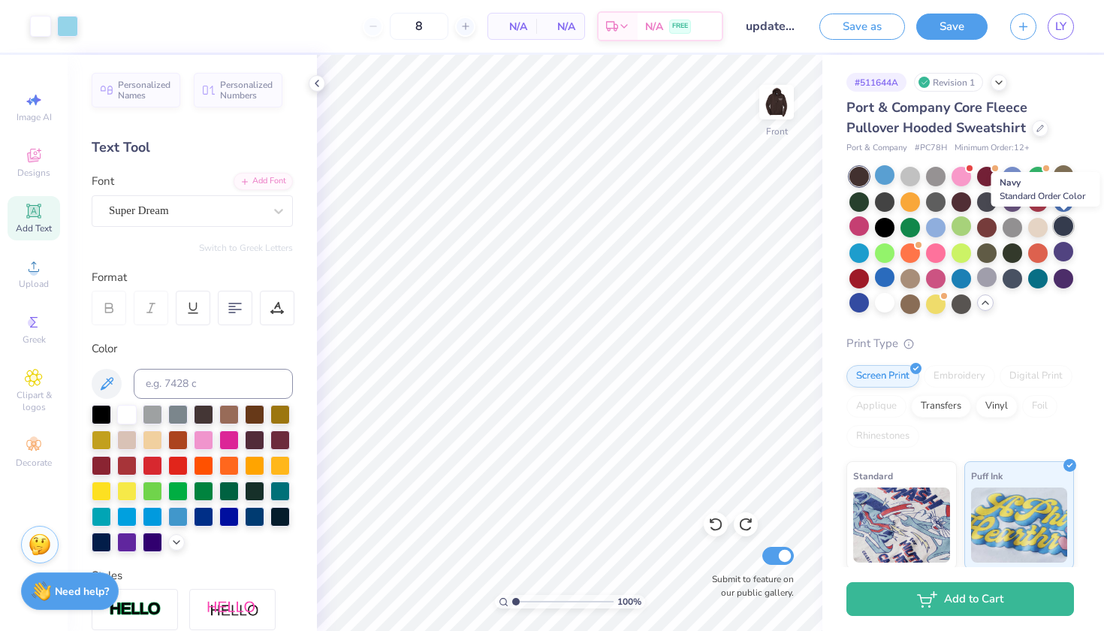
click at [1060, 224] on div at bounding box center [1064, 226] width 20 height 20
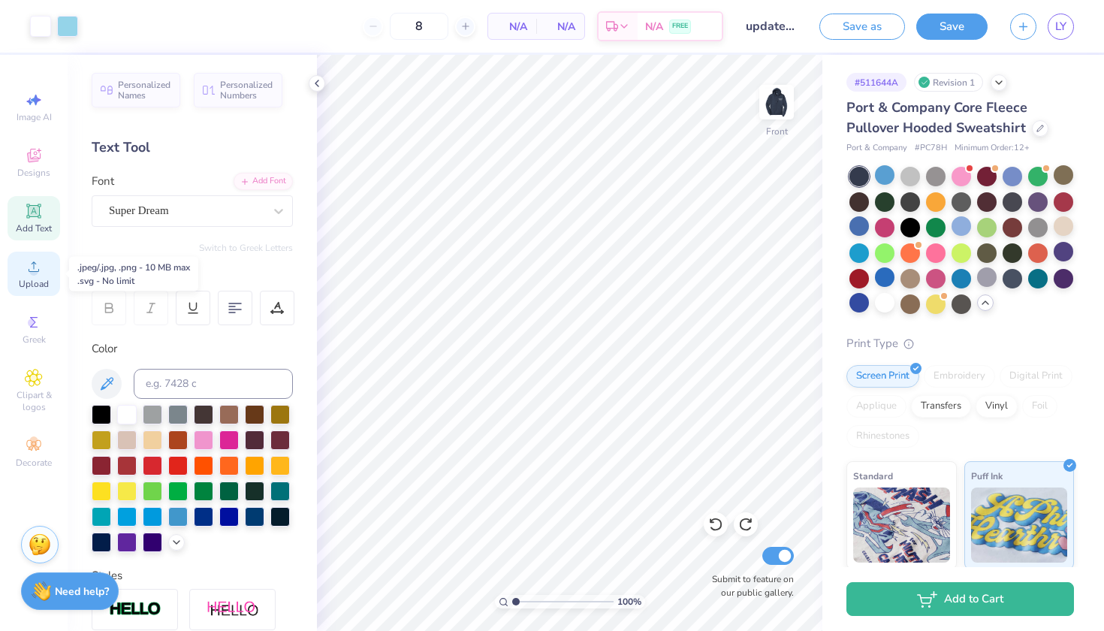
click at [26, 267] on icon at bounding box center [34, 267] width 18 height 18
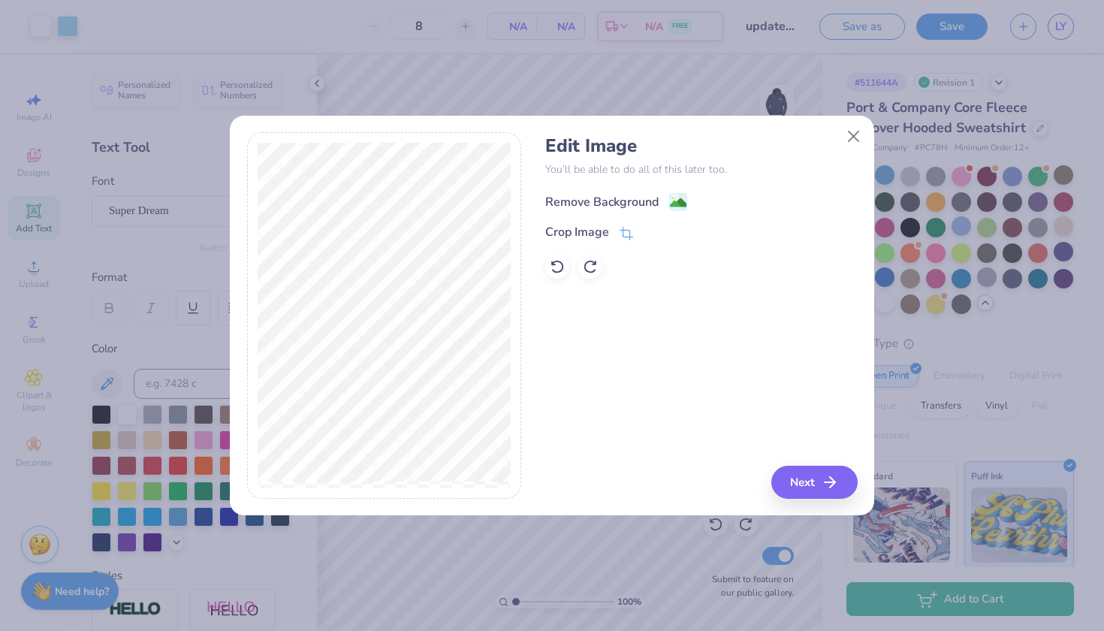
click at [680, 197] on image at bounding box center [678, 203] width 17 height 17
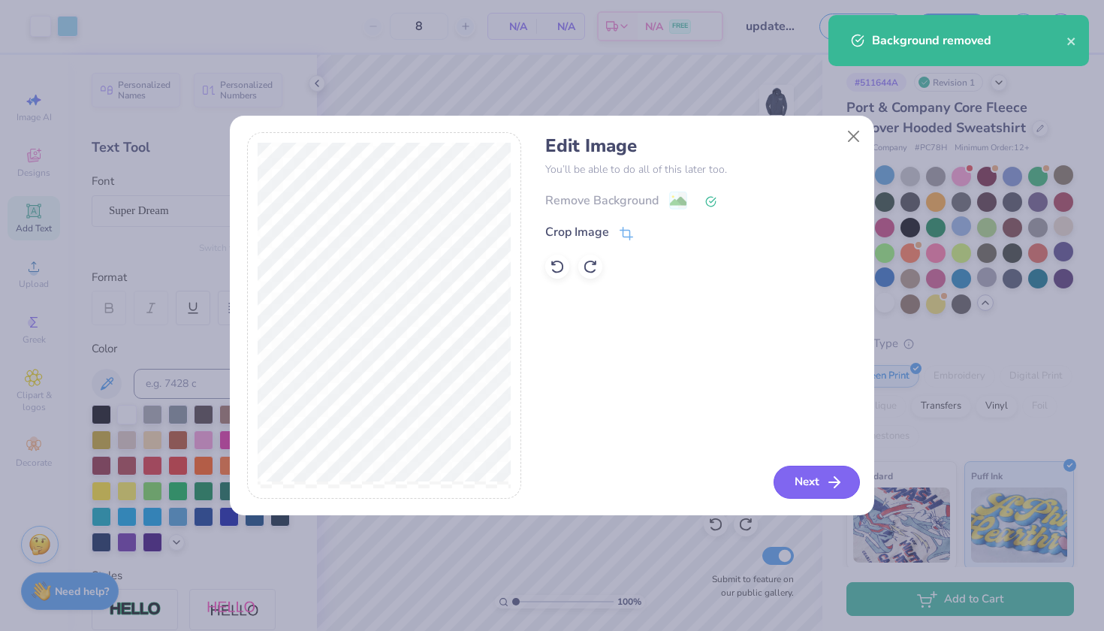
click at [825, 482] on button "Next" at bounding box center [817, 482] width 86 height 33
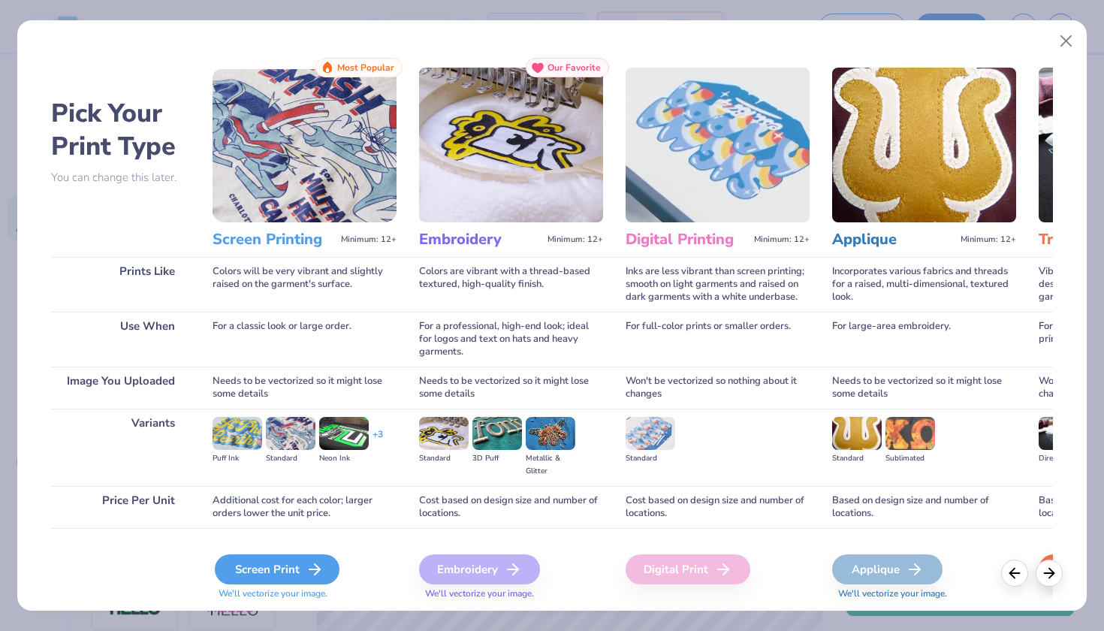
click at [265, 573] on div "Screen Print" at bounding box center [277, 569] width 125 height 30
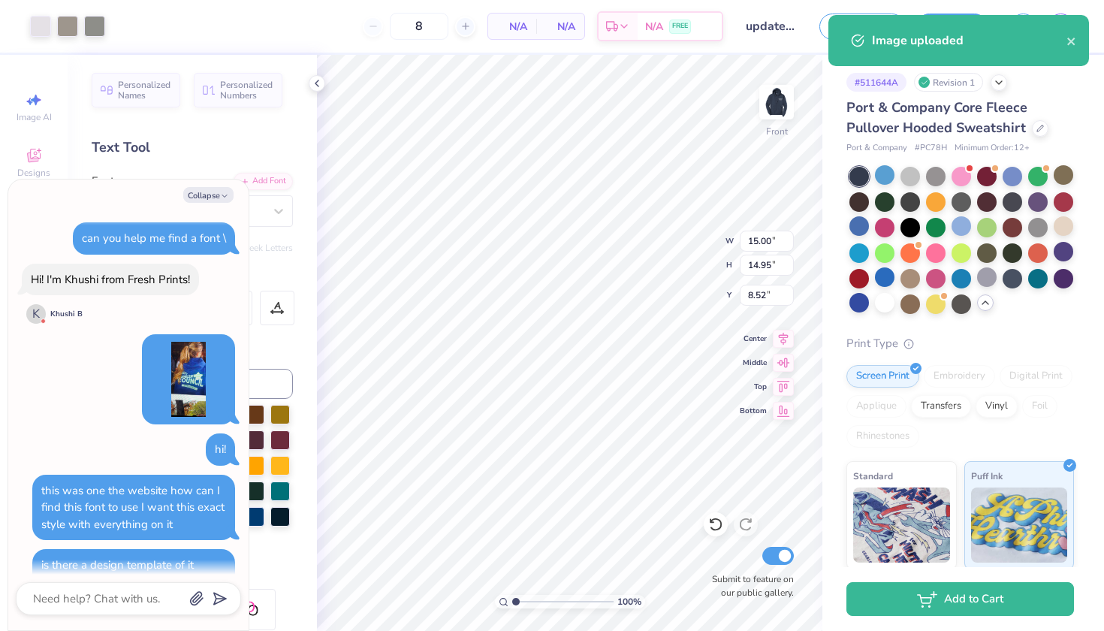
scroll to position [1297, 0]
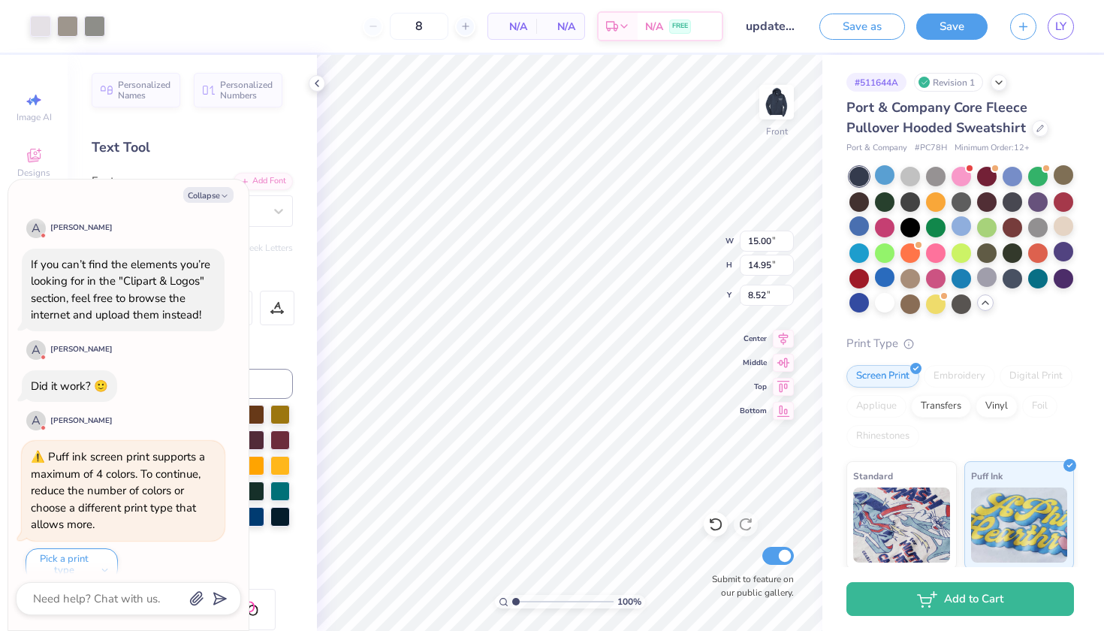
type textarea "x"
type input "4.42"
type input "4.41"
type input "19.06"
type textarea "x"
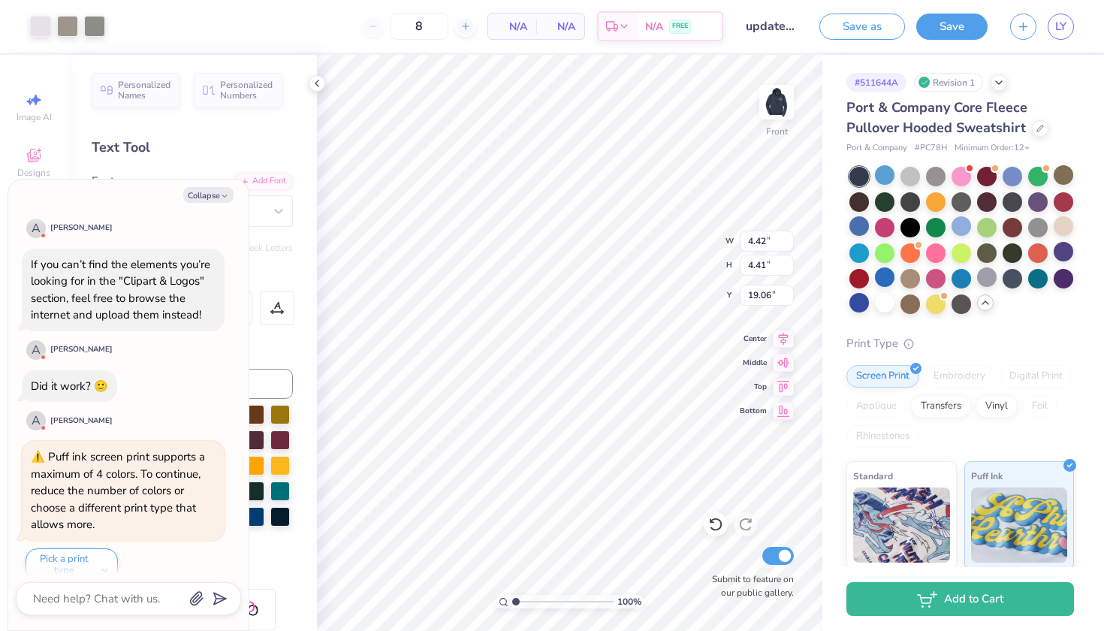
type input "15.08"
click at [129, 596] on textarea at bounding box center [108, 599] width 152 height 20
type textarea "x"
type textarea "u"
type textarea "x"
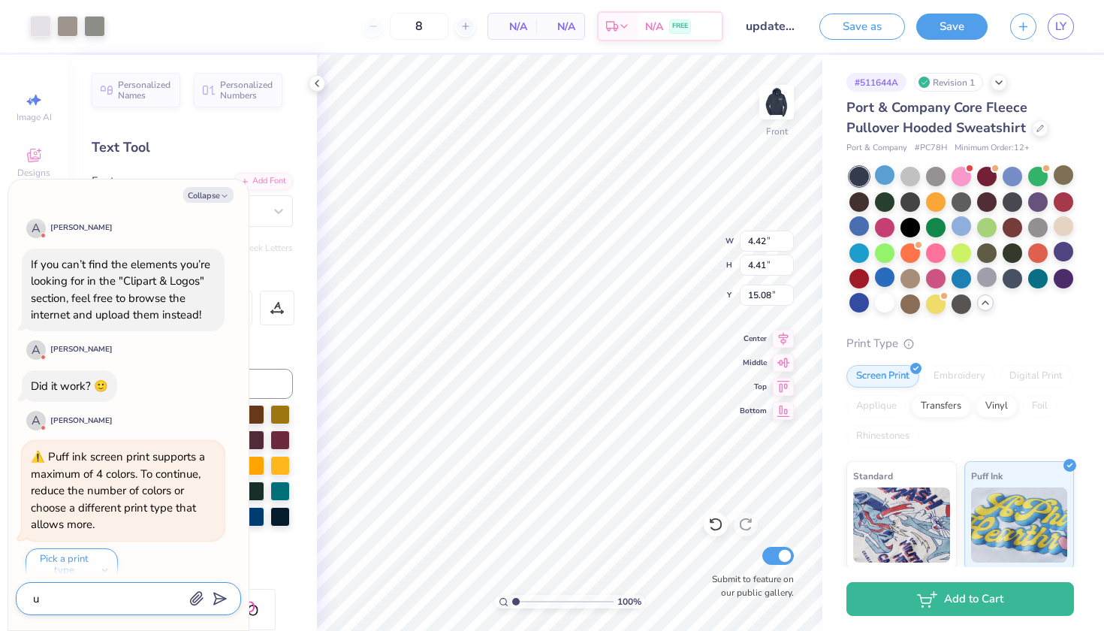
type textarea "u"
type textarea "x"
type textarea "u f"
type textarea "x"
type textarea "u fo"
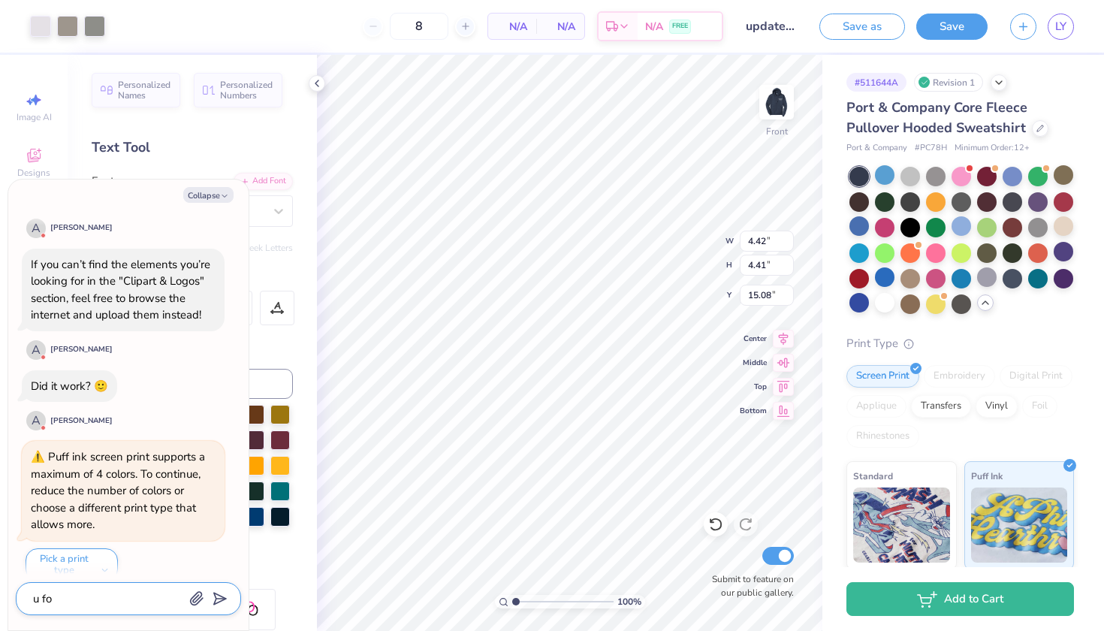
type textarea "x"
type textarea "u fou"
type textarea "x"
type textarea "u foun"
type textarea "x"
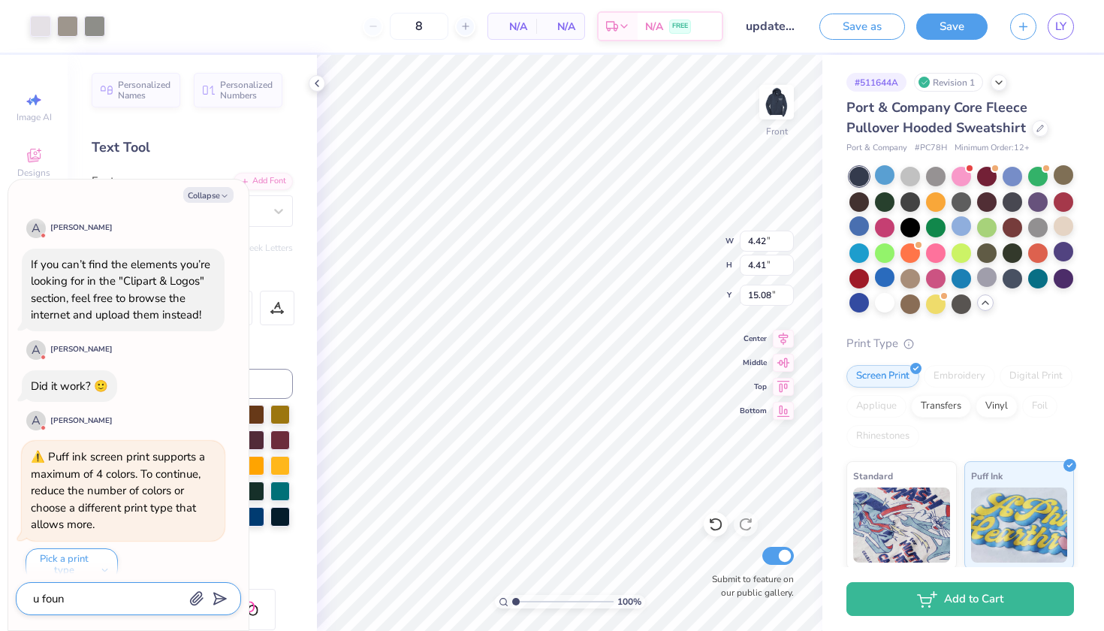
type textarea "u found"
type textarea "x"
type textarea "u found"
type textarea "x"
type textarea "u found o"
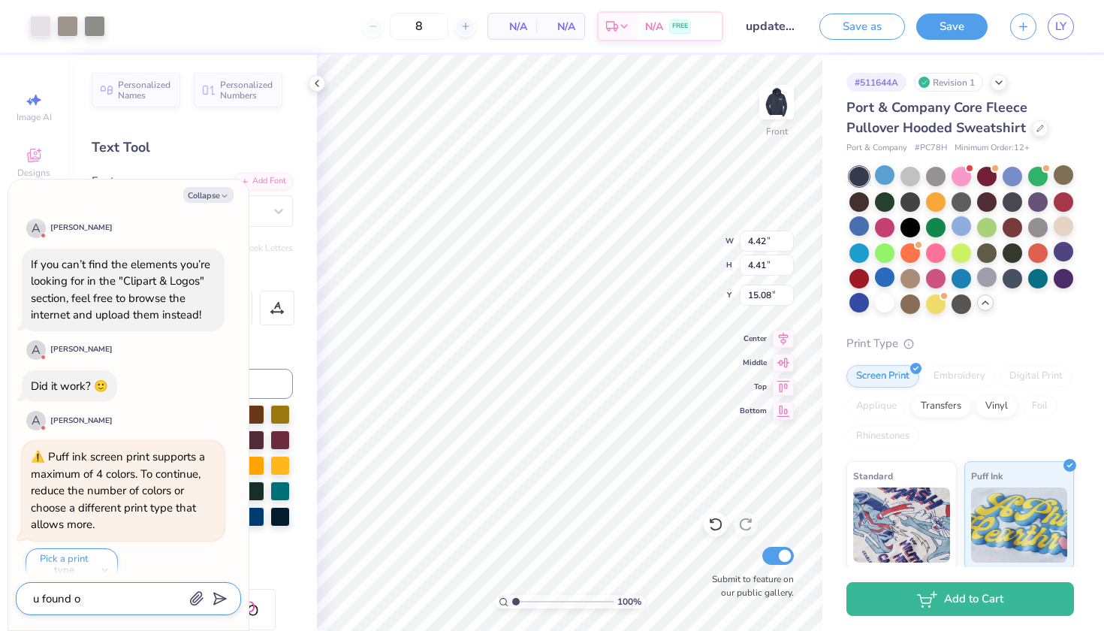
type textarea "x"
type textarea "u found on"
type textarea "x"
type textarea "u found on"
type textarea "x"
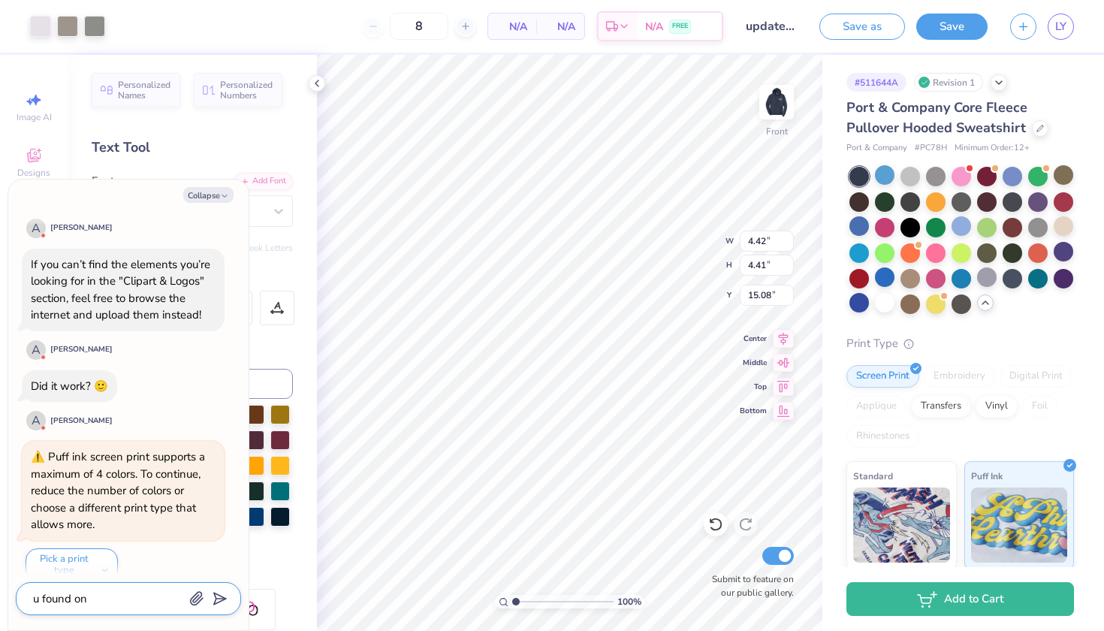
type textarea "u found on"
type textarea "x"
type textarea "u found o"
type textarea "x"
type textarea "u found"
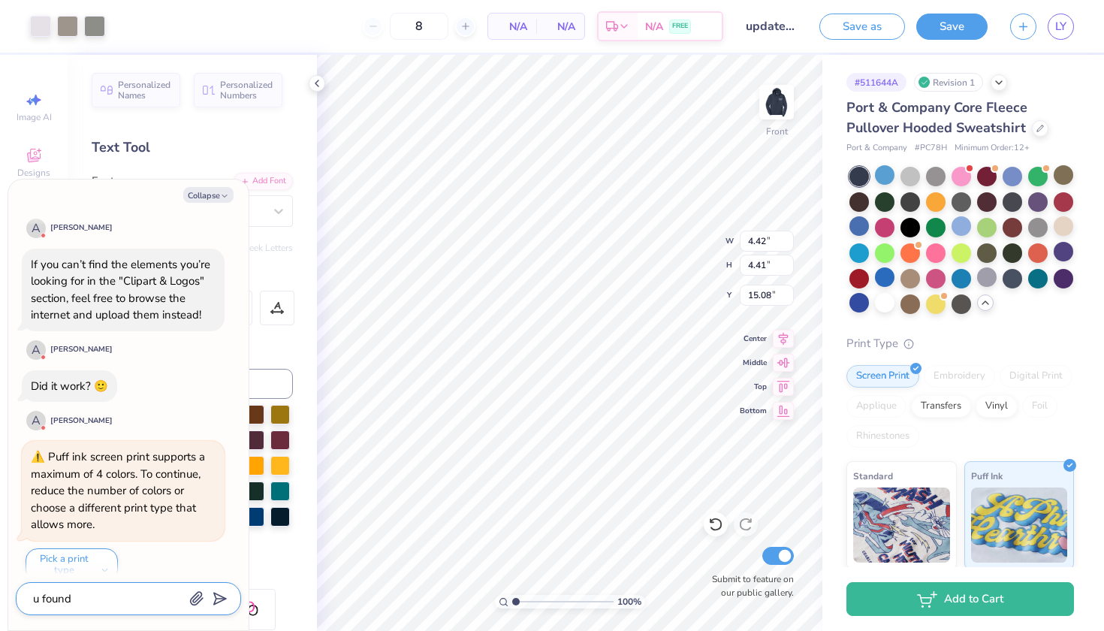
type textarea "x"
type textarea "u found"
type textarea "x"
type textarea "u foun"
type textarea "x"
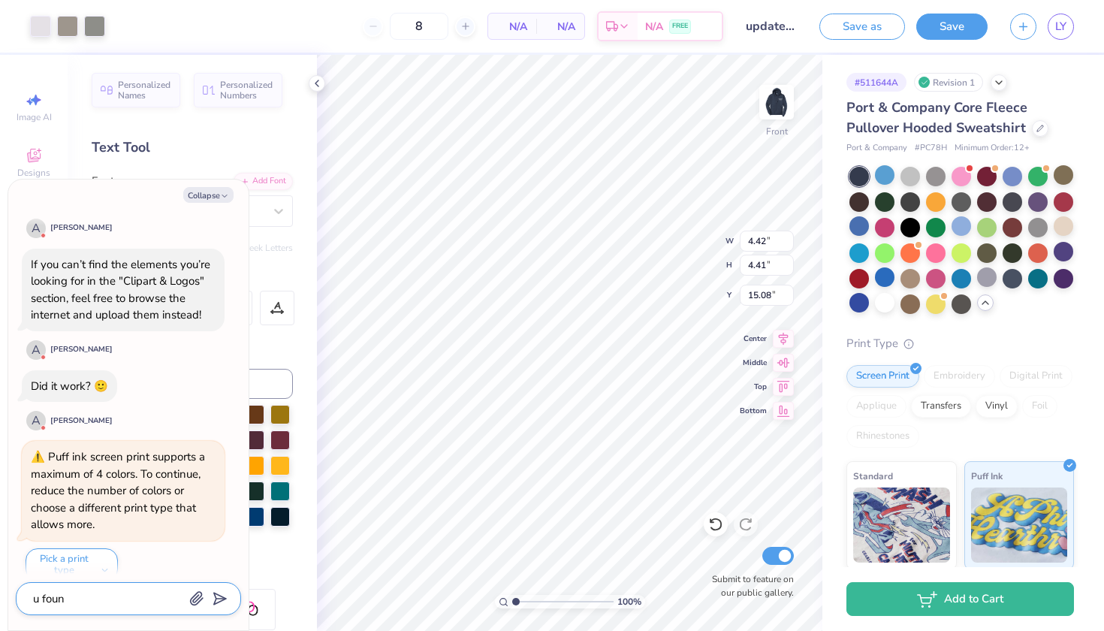
type textarea "u fou"
type textarea "x"
type textarea "u fo"
type textarea "x"
type textarea "u f"
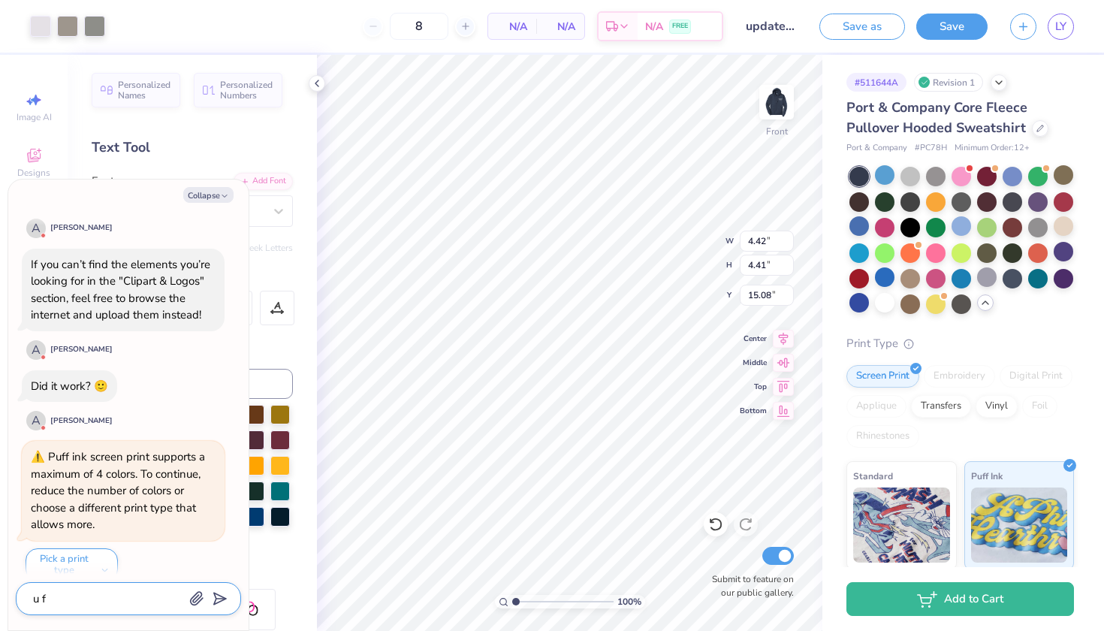
type textarea "x"
type textarea "u"
type textarea "x"
type textarea "u"
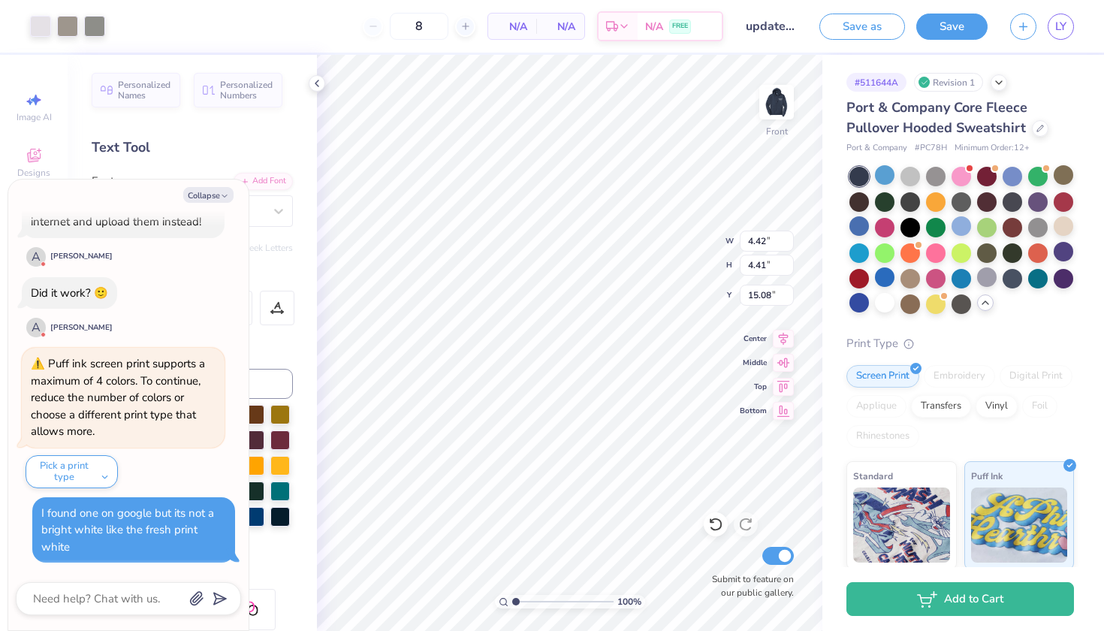
scroll to position [1371, 0]
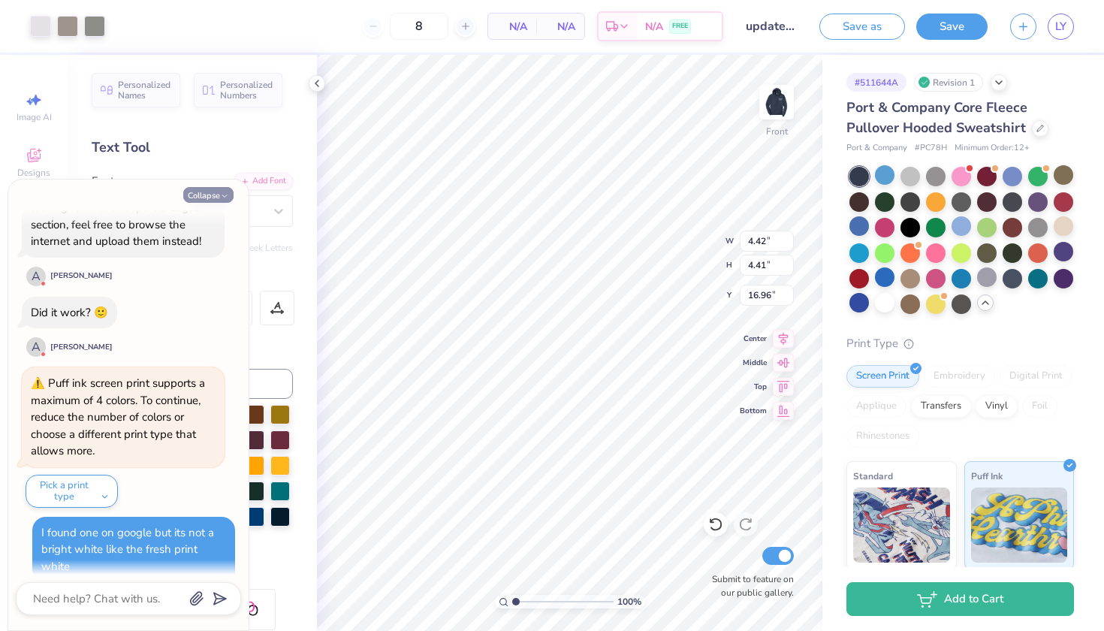
click at [223, 187] on button "Collapse" at bounding box center [208, 195] width 50 height 16
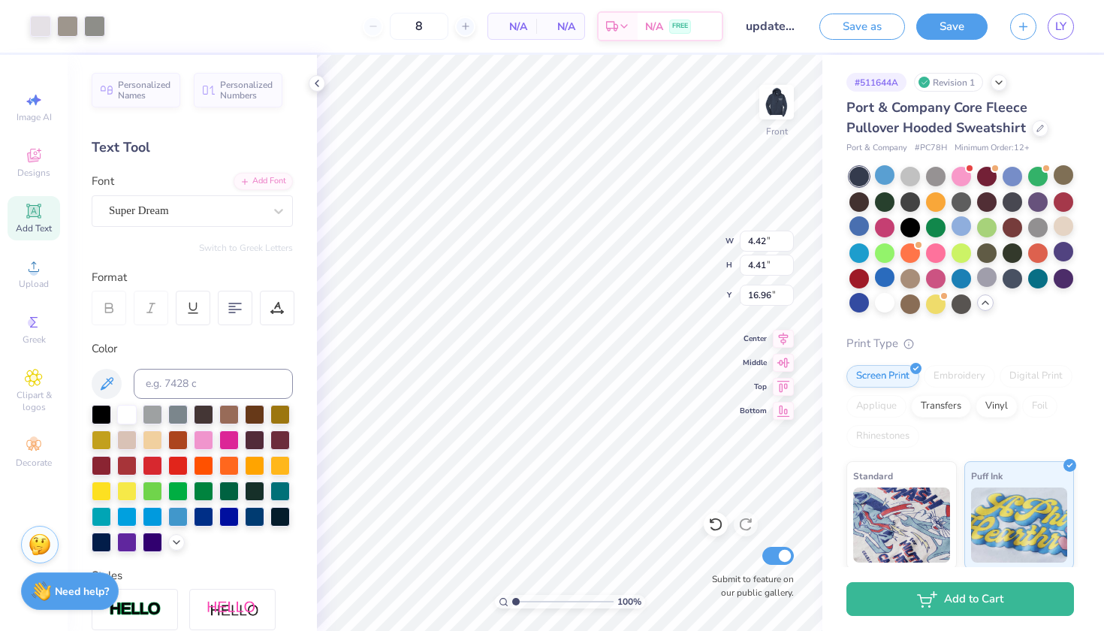
click at [35, 214] on icon at bounding box center [33, 210] width 11 height 11
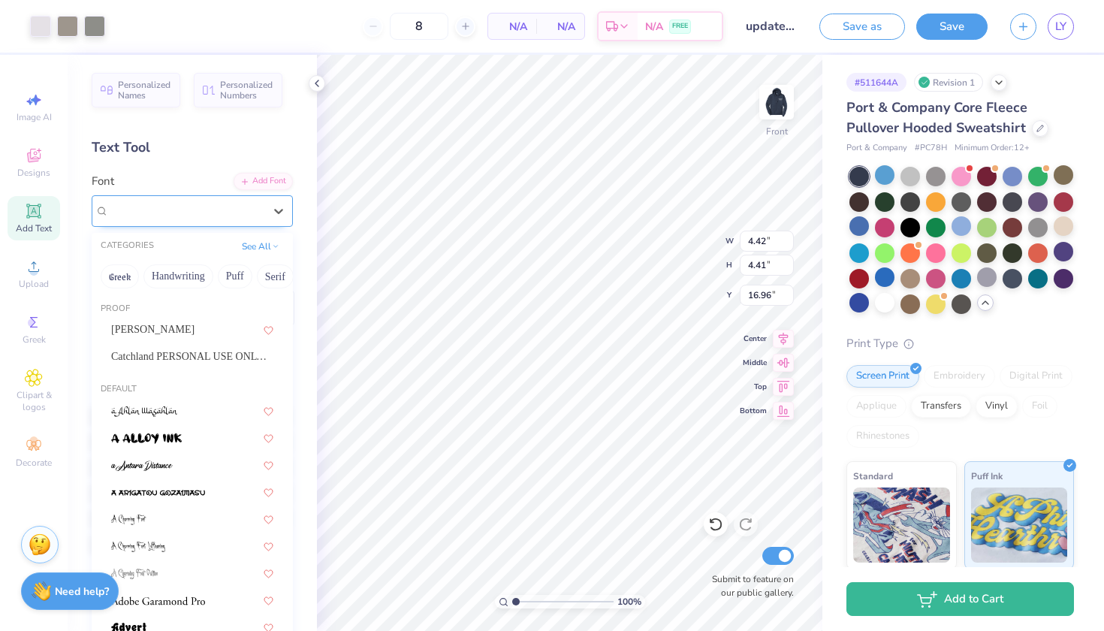
click at [210, 207] on div "Super Dream" at bounding box center [186, 210] width 158 height 23
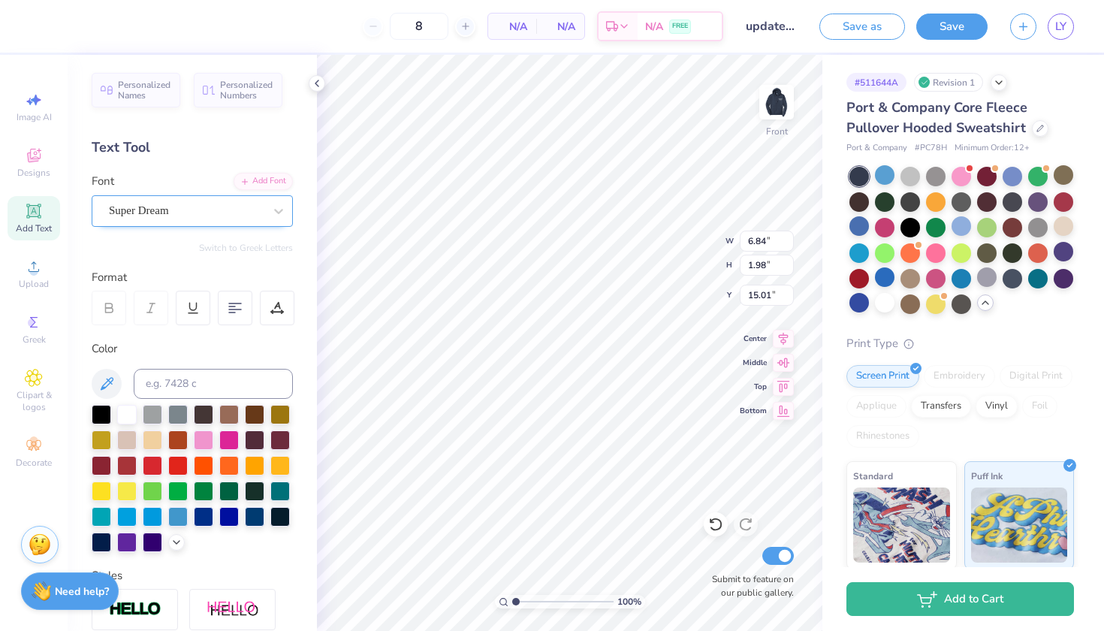
scroll to position [0, 0]
click at [281, 510] on div at bounding box center [280, 515] width 20 height 20
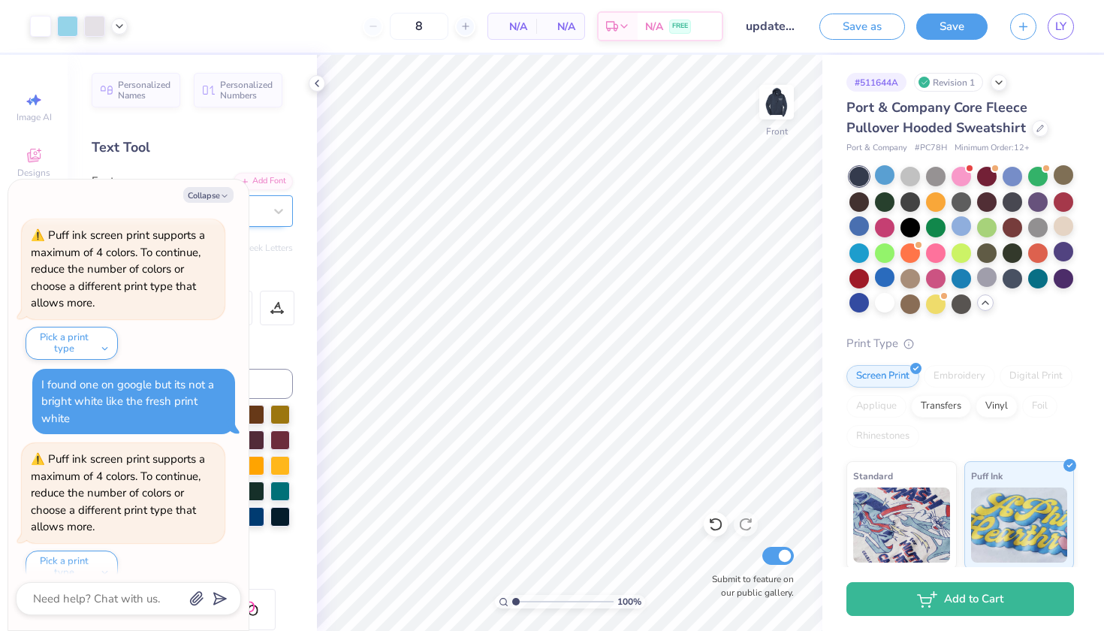
scroll to position [1518, 0]
click at [206, 191] on button "Collapse" at bounding box center [208, 195] width 50 height 16
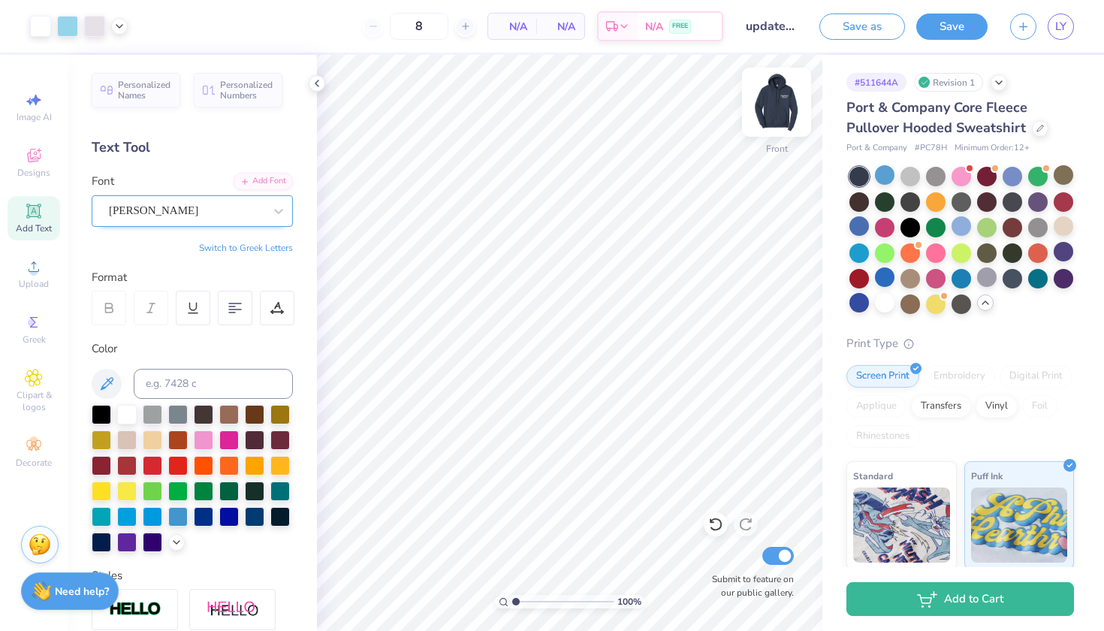
click at [773, 93] on img at bounding box center [777, 102] width 60 height 60
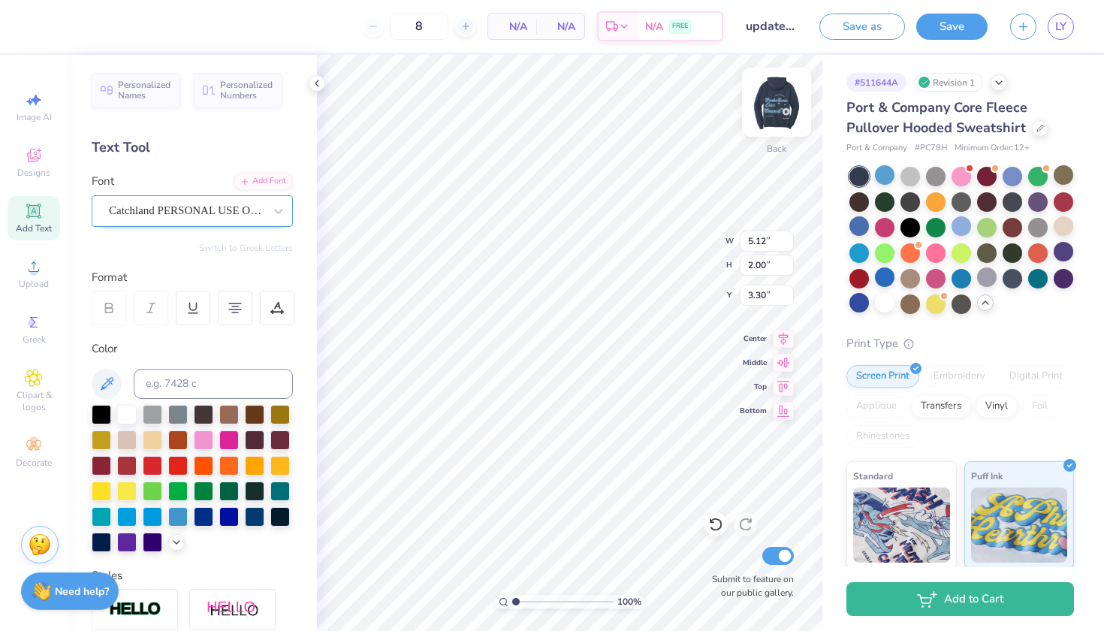
scroll to position [1, 2]
click at [984, 303] on icon at bounding box center [985, 303] width 12 height 12
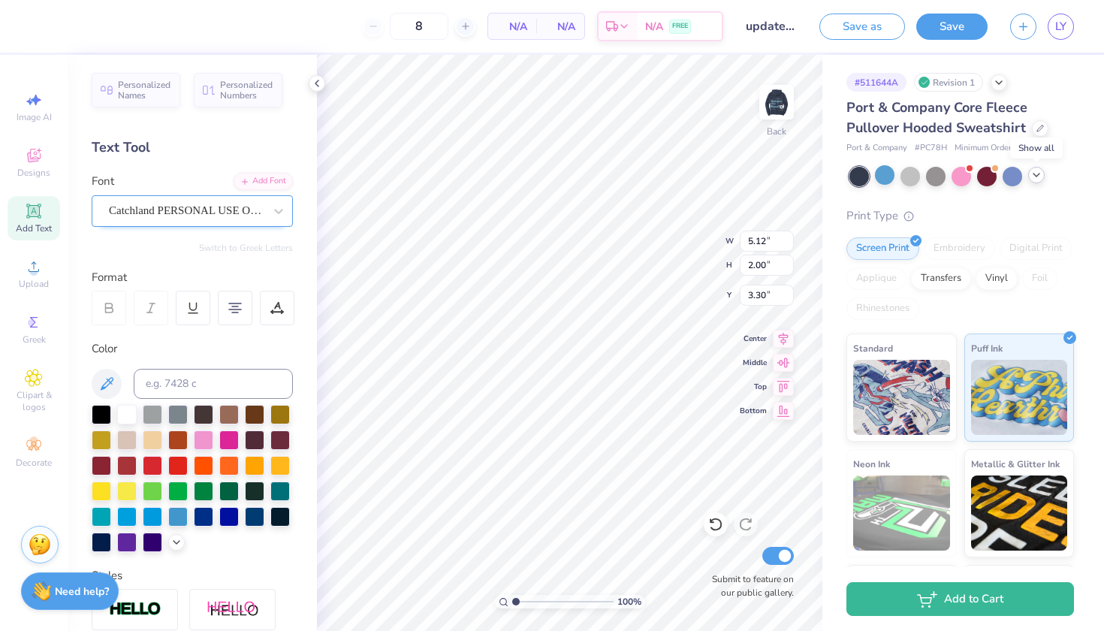
click at [1040, 169] on div at bounding box center [1036, 175] width 17 height 17
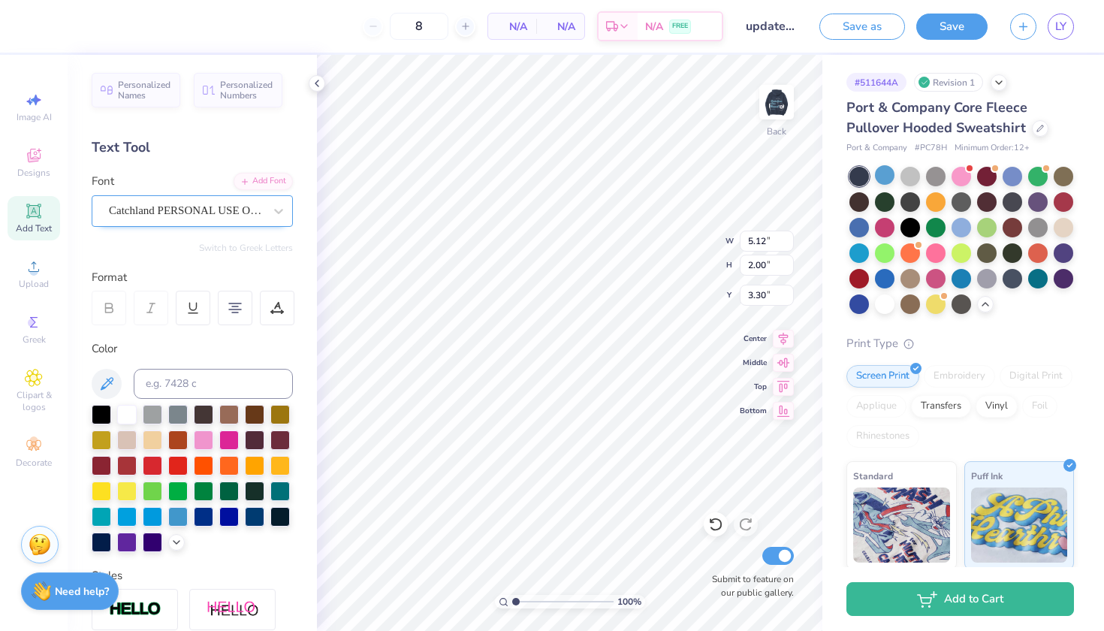
click at [169, 535] on div at bounding box center [192, 478] width 201 height 147
click at [174, 538] on icon at bounding box center [176, 541] width 12 height 12
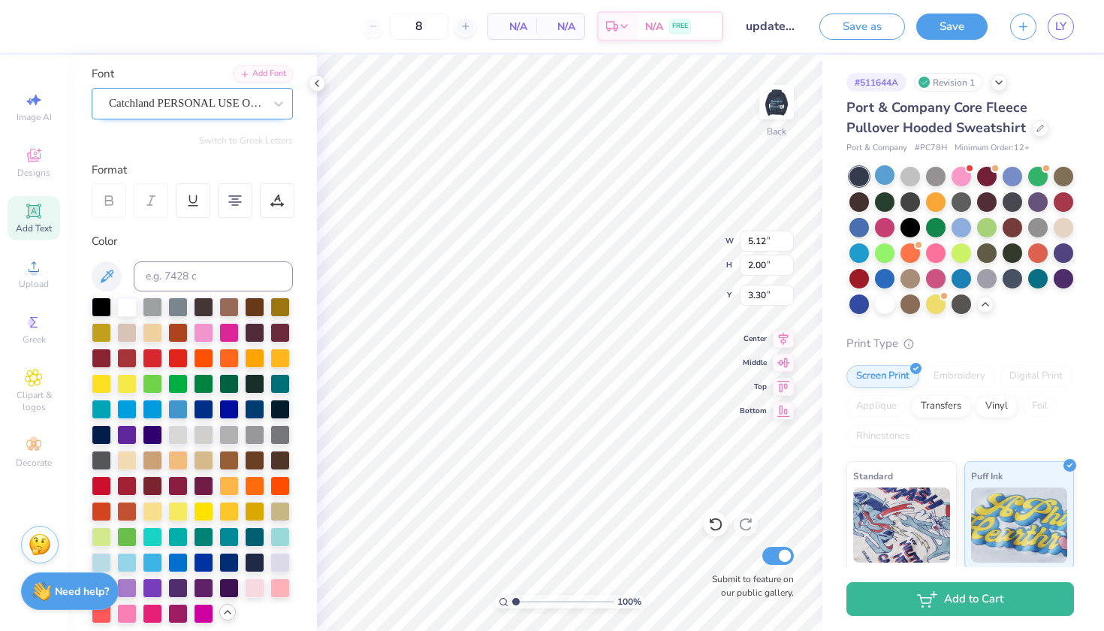
scroll to position [158, 0]
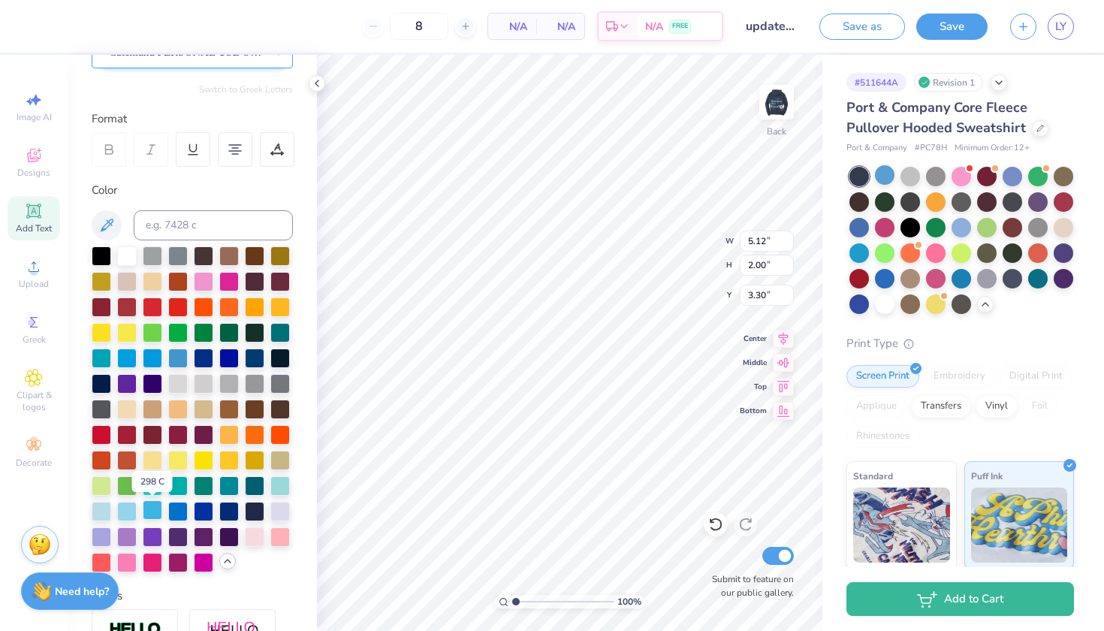
click at [152, 517] on div at bounding box center [153, 510] width 20 height 20
click at [121, 511] on div at bounding box center [127, 510] width 20 height 20
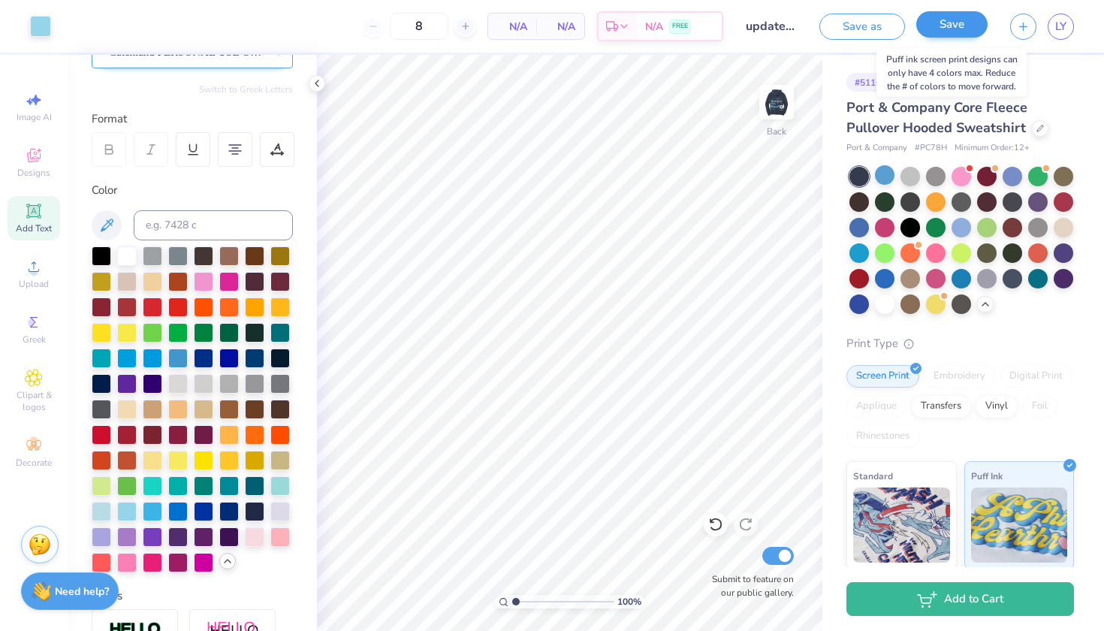
click at [935, 27] on button "Save" at bounding box center [951, 24] width 71 height 26
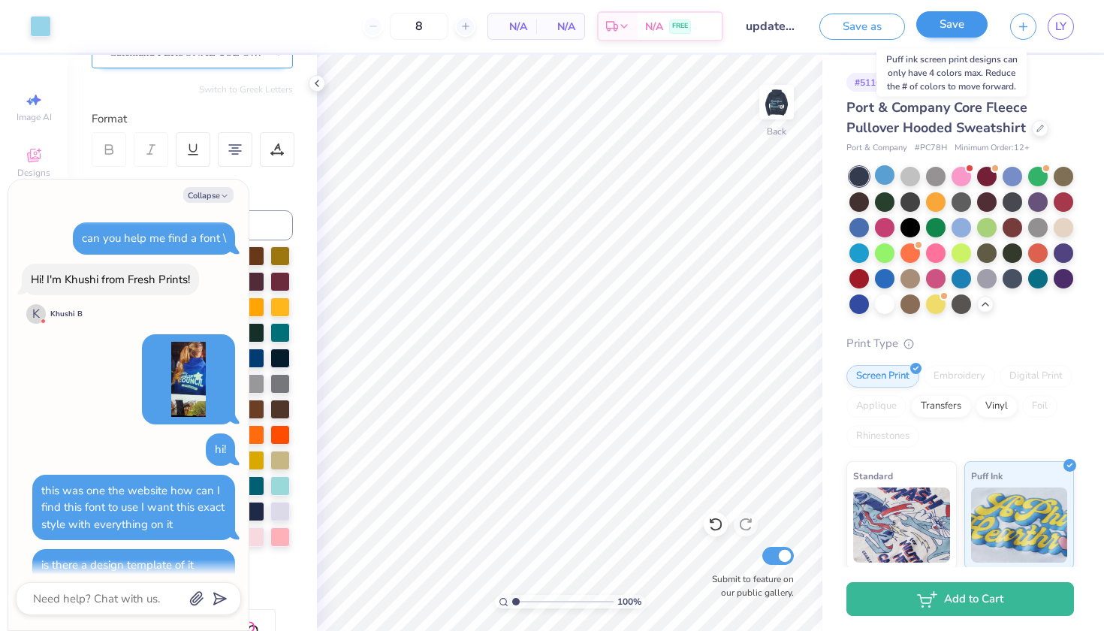
scroll to position [1665, 0]
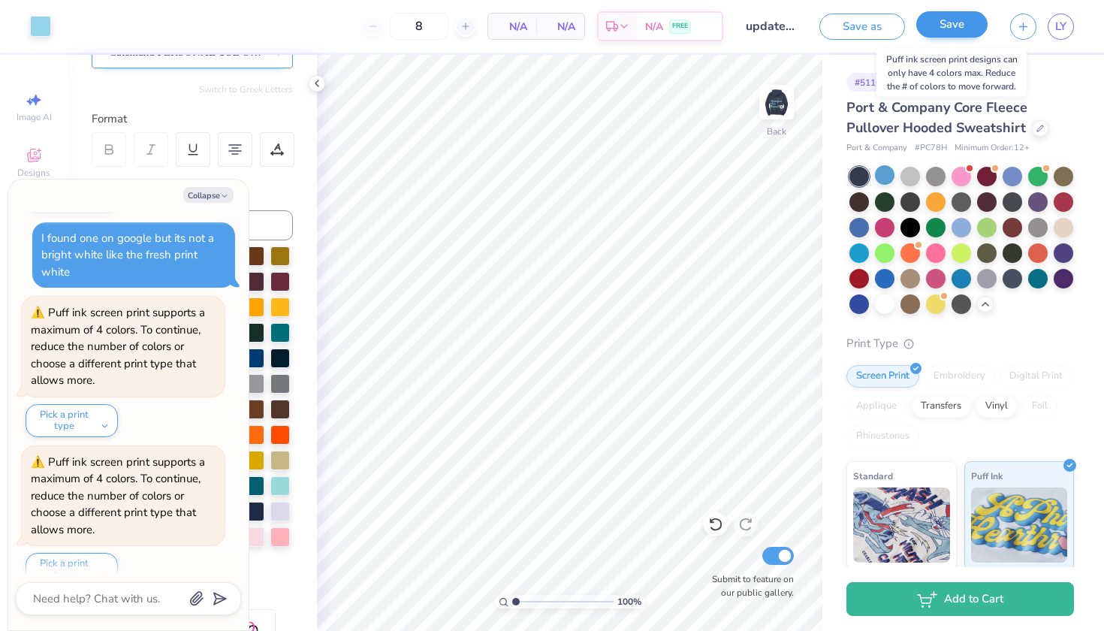
click at [935, 27] on button "Save" at bounding box center [951, 24] width 71 height 26
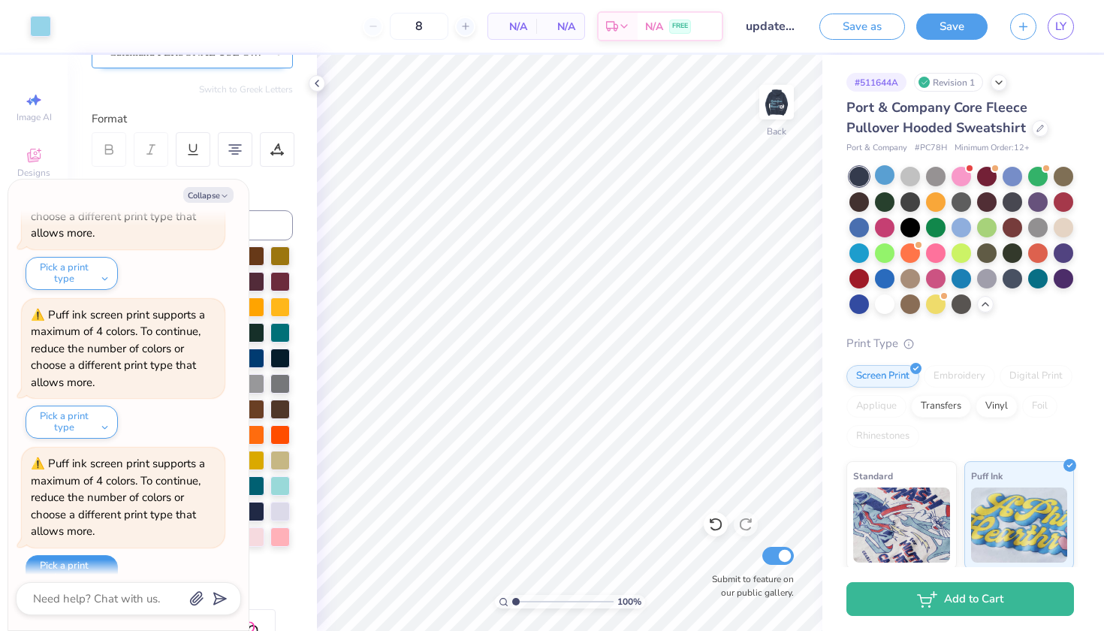
click at [106, 555] on button "Pick a print type" at bounding box center [72, 571] width 92 height 33
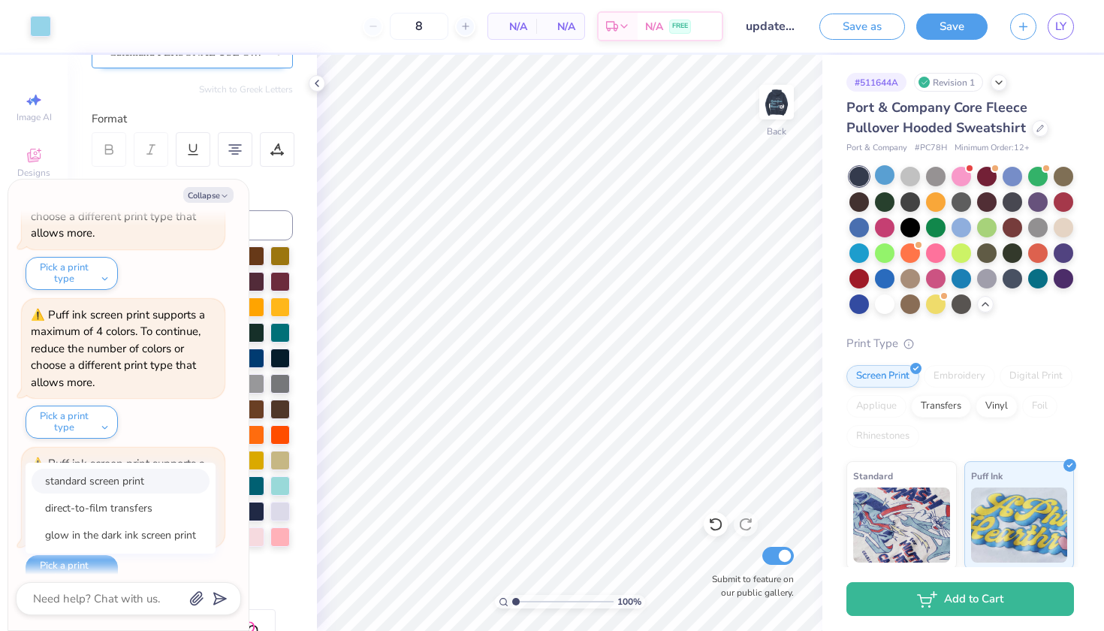
click at [118, 469] on button "standard screen print" at bounding box center [121, 481] width 178 height 25
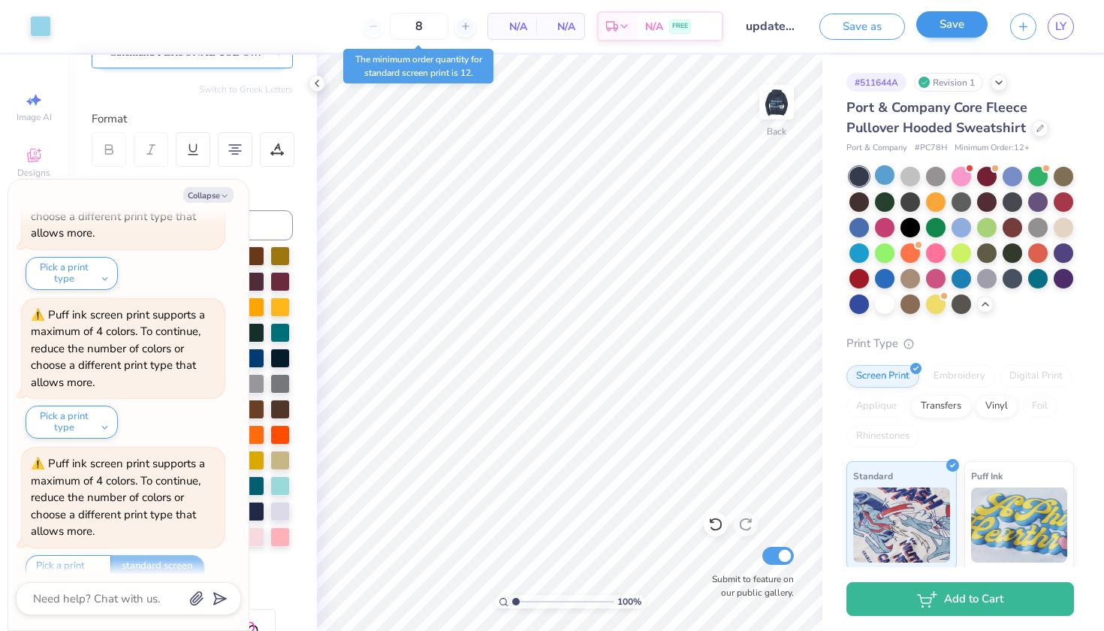
click at [955, 24] on button "Save" at bounding box center [951, 24] width 71 height 26
